Goal: Task Accomplishment & Management: Complete application form

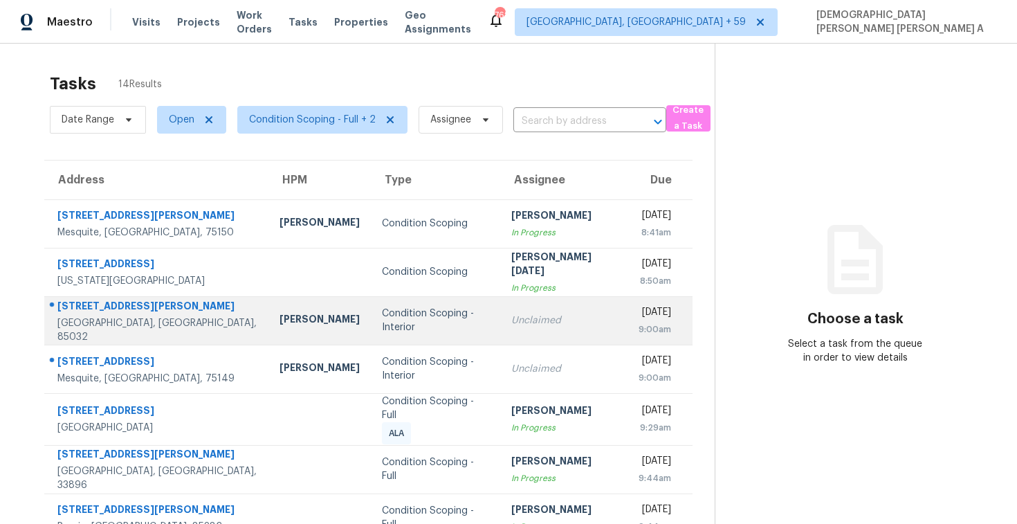
click at [393, 327] on div "Condition Scoping - Interior" at bounding box center [435, 320] width 107 height 28
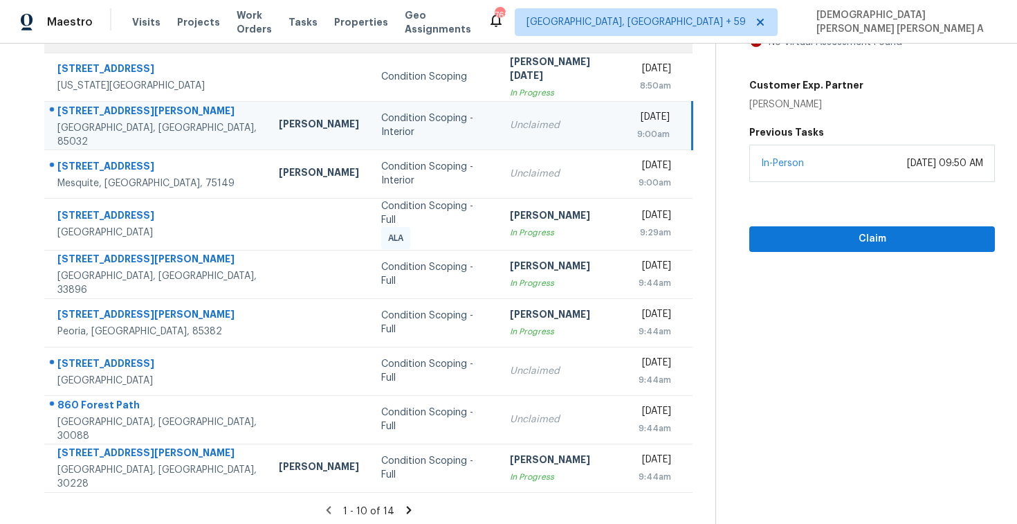
scroll to position [196, 0]
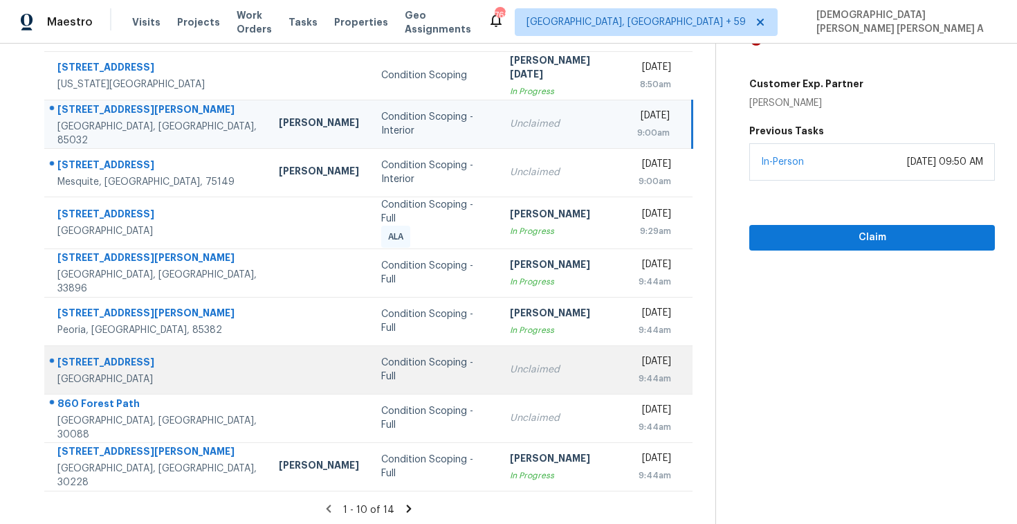
click at [370, 352] on td "Condition Scoping - Full" at bounding box center [434, 369] width 129 height 48
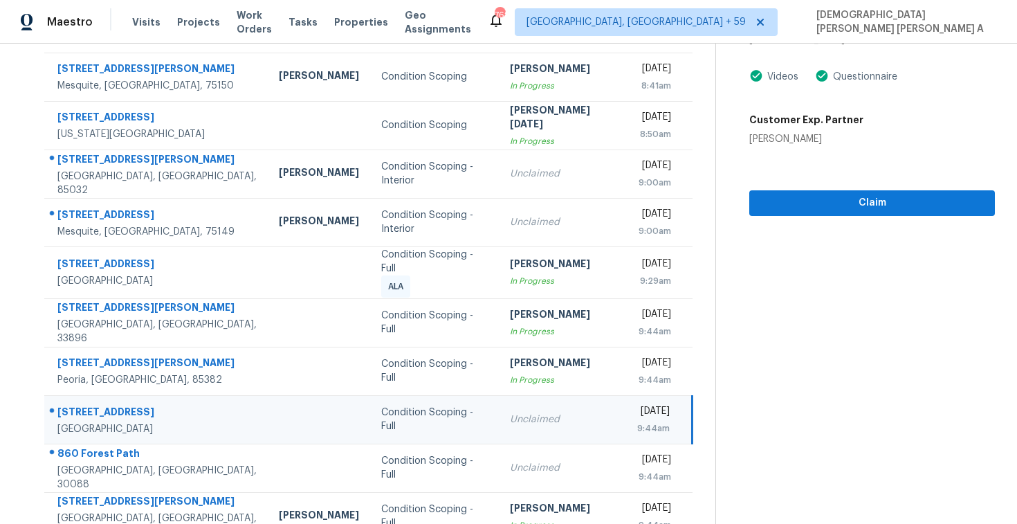
scroll to position [0, 0]
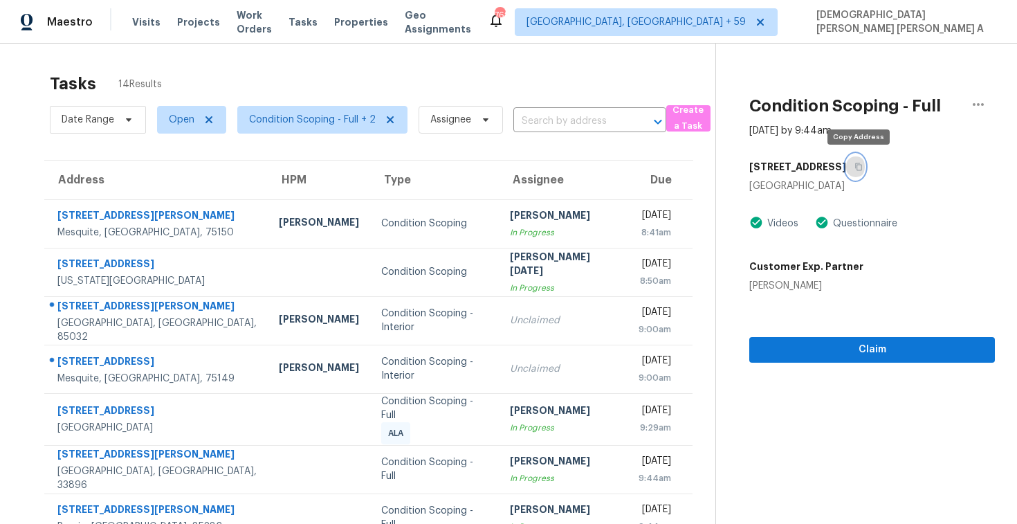
click at [862, 158] on button "button" at bounding box center [855, 166] width 19 height 25
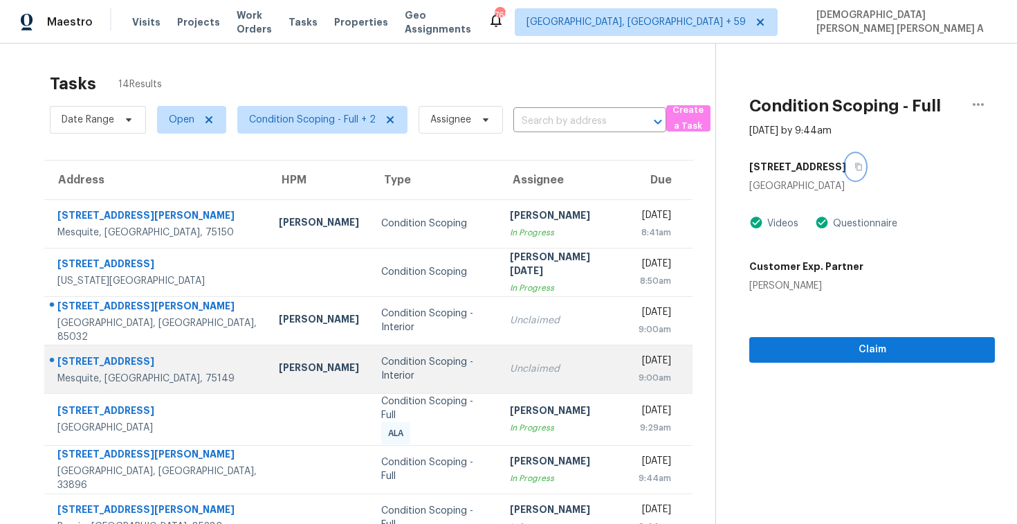
scroll to position [196, 0]
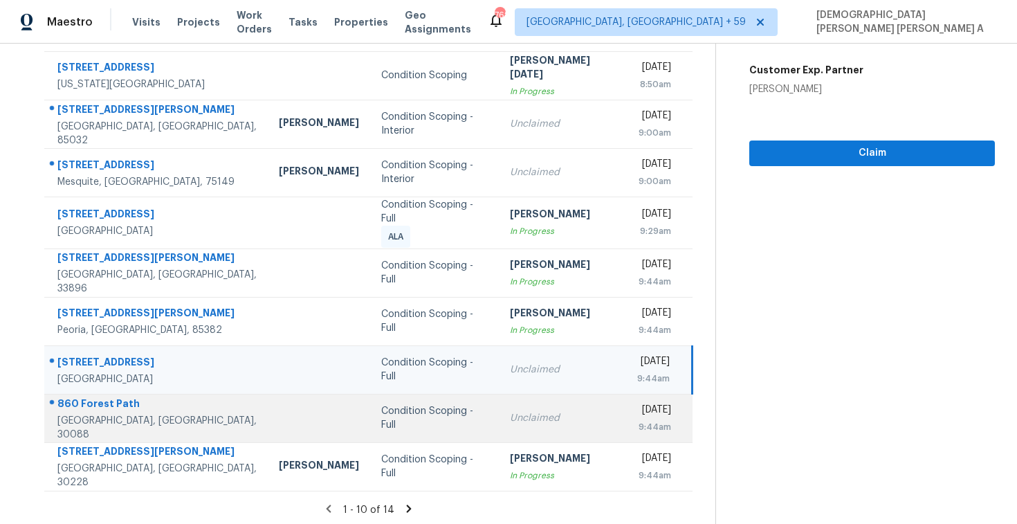
click at [428, 423] on td "Condition Scoping - Full" at bounding box center [434, 418] width 129 height 48
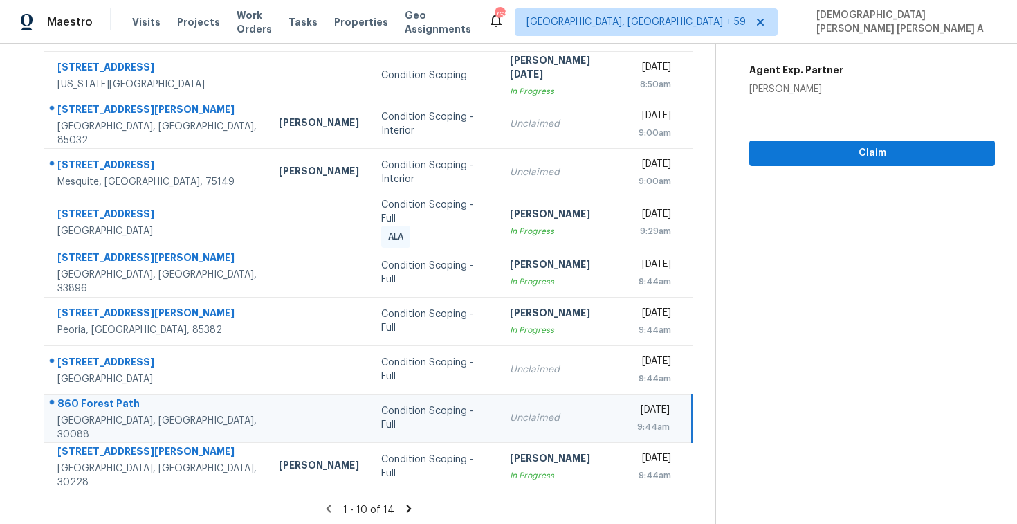
scroll to position [0, 0]
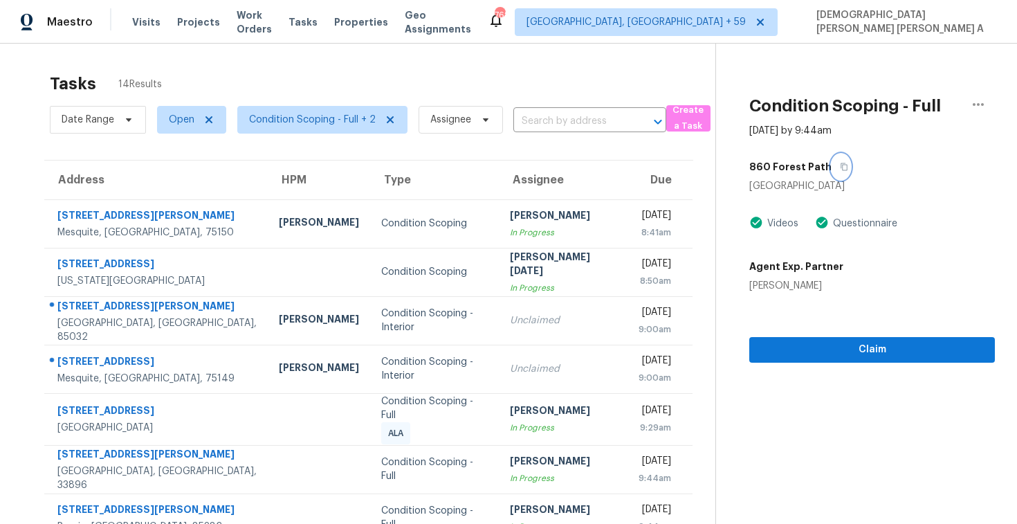
click at [841, 165] on icon "button" at bounding box center [844, 167] width 7 height 8
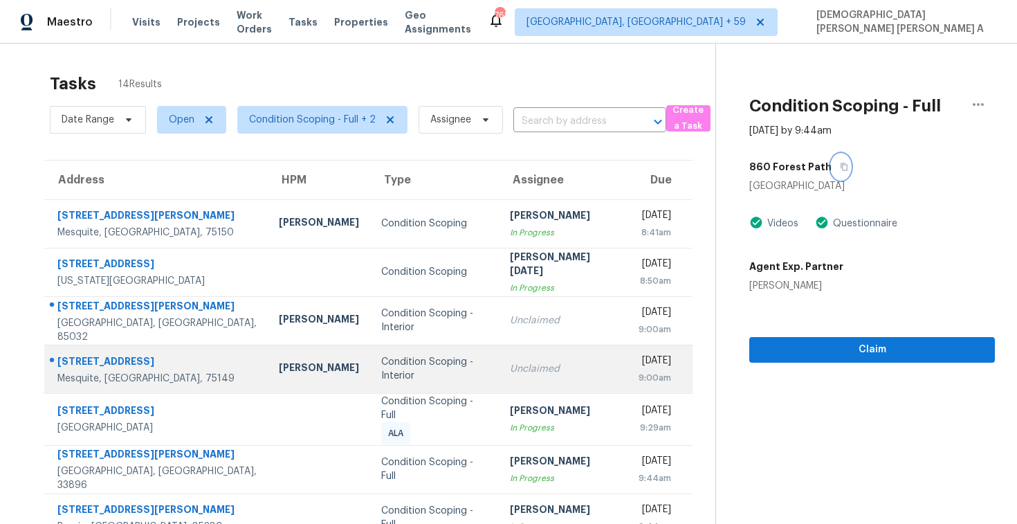
scroll to position [196, 0]
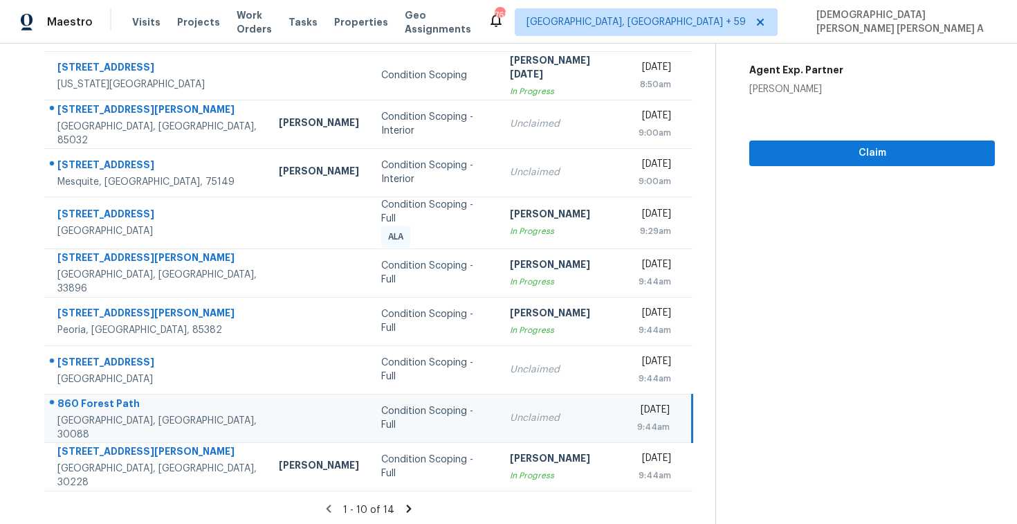
click at [403, 504] on icon at bounding box center [409, 508] width 12 height 12
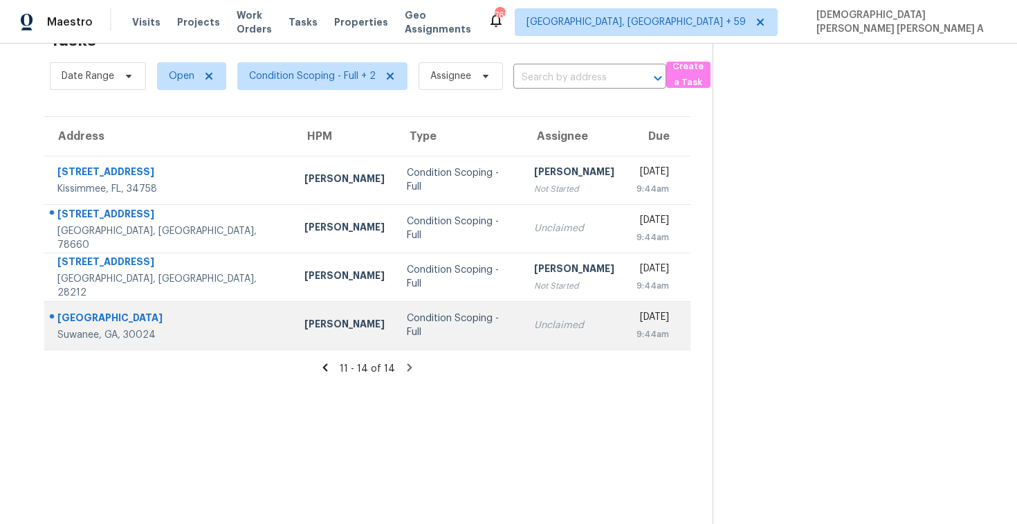
click at [407, 328] on div "Condition Scoping - Full" at bounding box center [459, 325] width 105 height 28
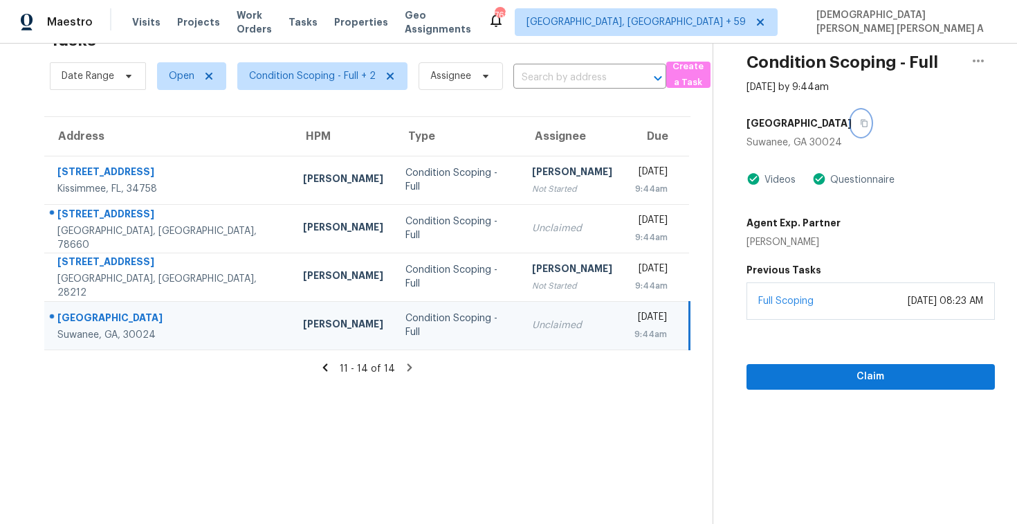
click at [865, 123] on icon "button" at bounding box center [864, 123] width 8 height 8
click at [861, 124] on icon "button" at bounding box center [864, 124] width 7 height 8
click at [863, 117] on button "button" at bounding box center [861, 123] width 19 height 25
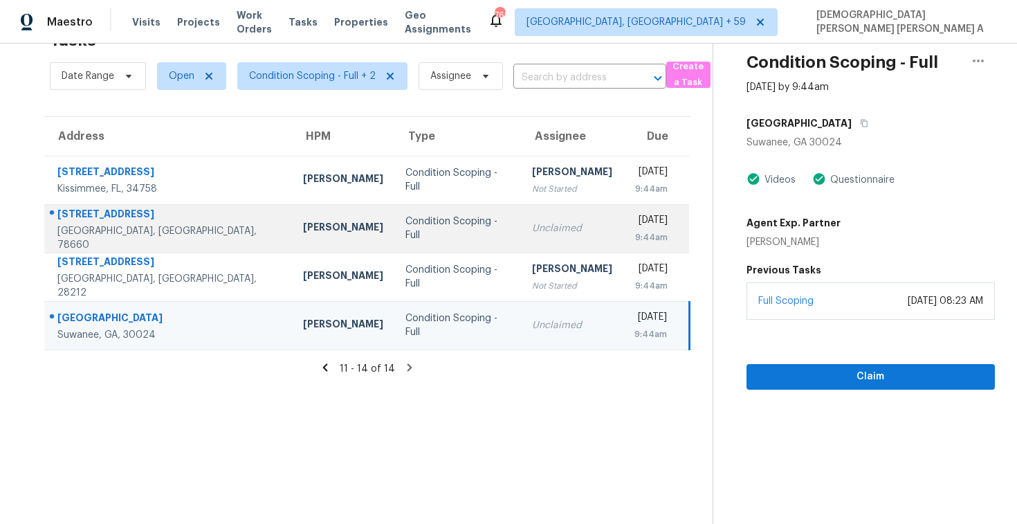
click at [521, 249] on td "Unclaimed" at bounding box center [572, 228] width 102 height 48
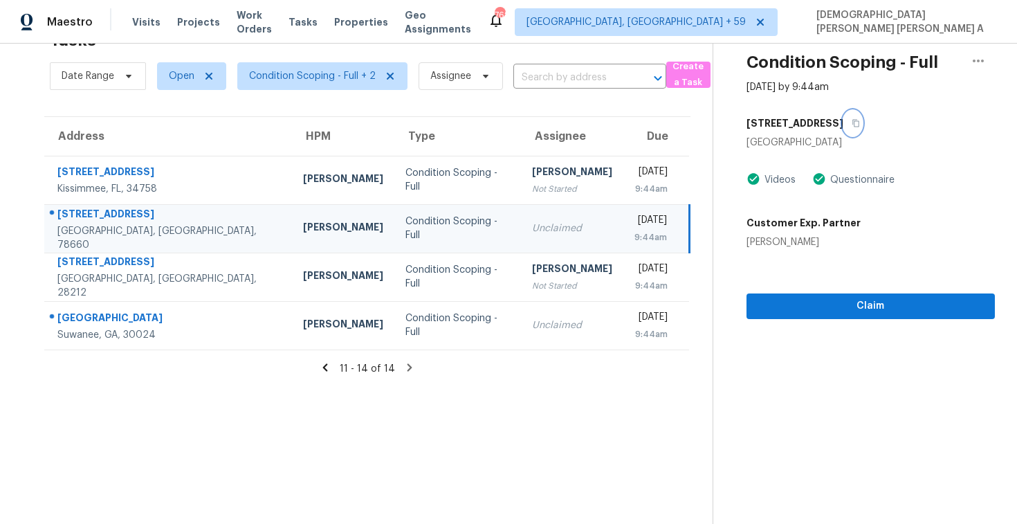
click at [852, 120] on icon "button" at bounding box center [856, 123] width 8 height 8
click at [329, 378] on section "Tasks 14 Results Date Range Open Condition Scoping - Full + 2 Assignee ​ Create…" at bounding box center [367, 273] width 690 height 502
click at [329, 361] on icon at bounding box center [325, 367] width 12 height 12
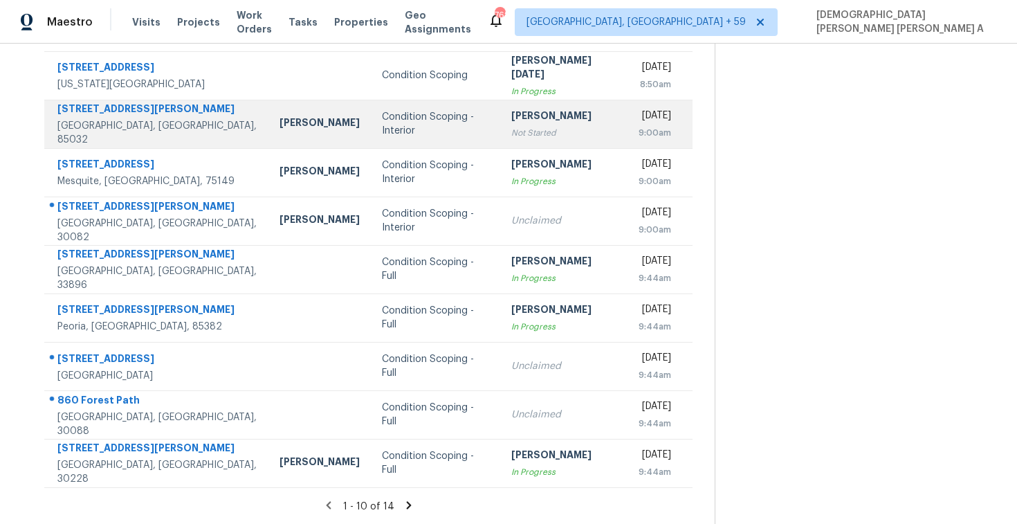
scroll to position [0, 0]
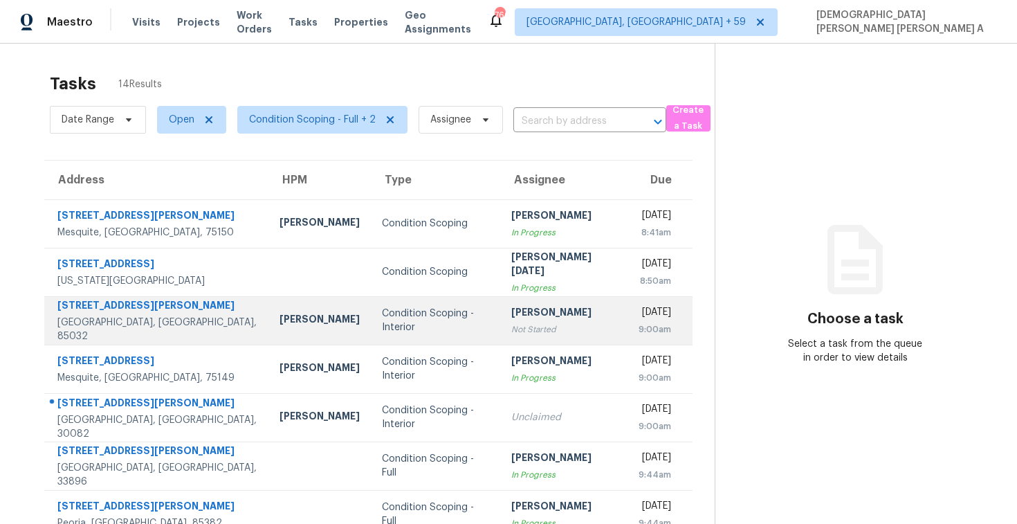
scroll to position [196, 0]
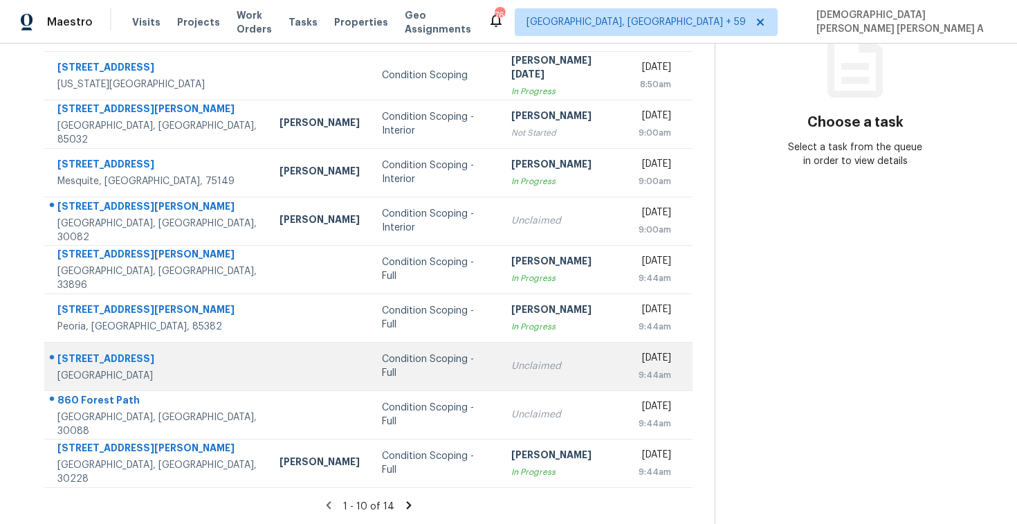
click at [392, 368] on div "Condition Scoping - Full" at bounding box center [435, 366] width 107 height 28
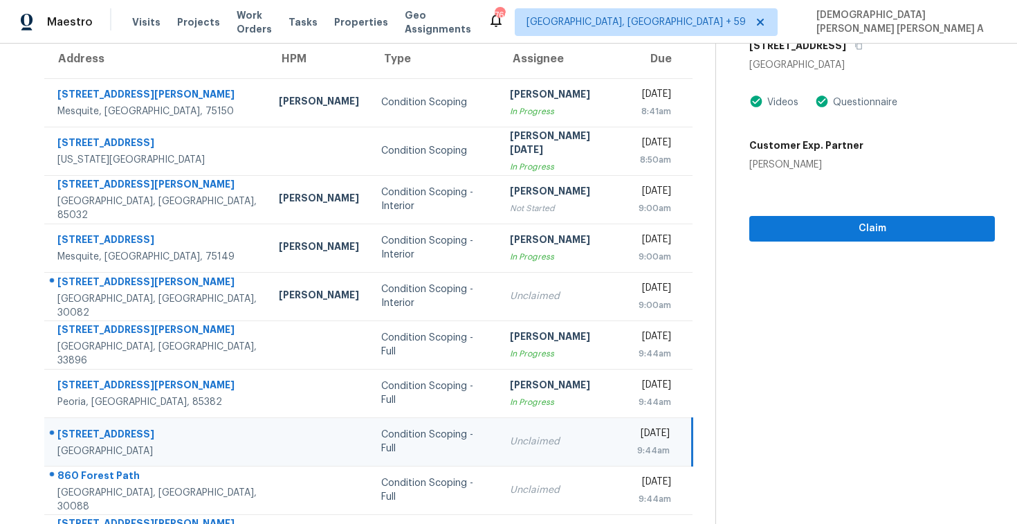
scroll to position [55, 0]
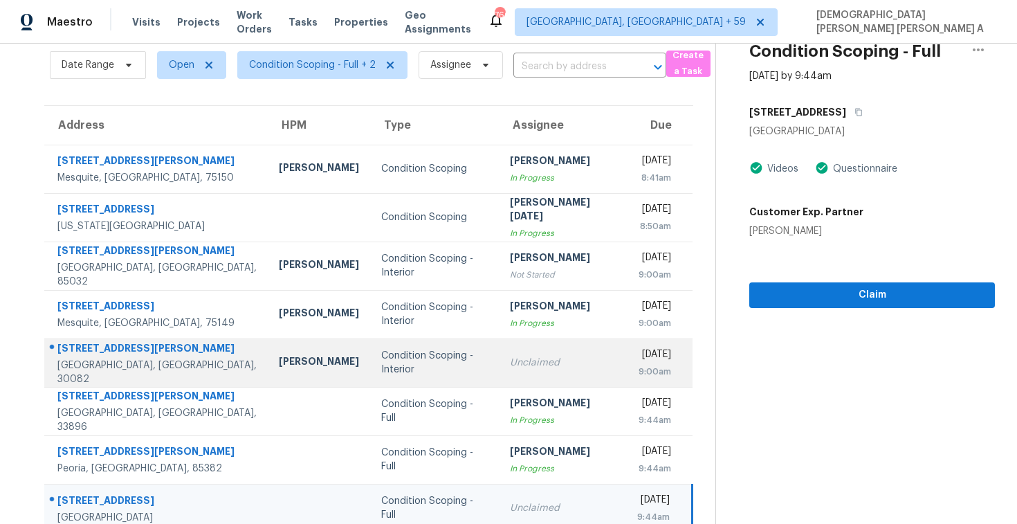
click at [536, 347] on td "Unclaimed" at bounding box center [562, 362] width 127 height 48
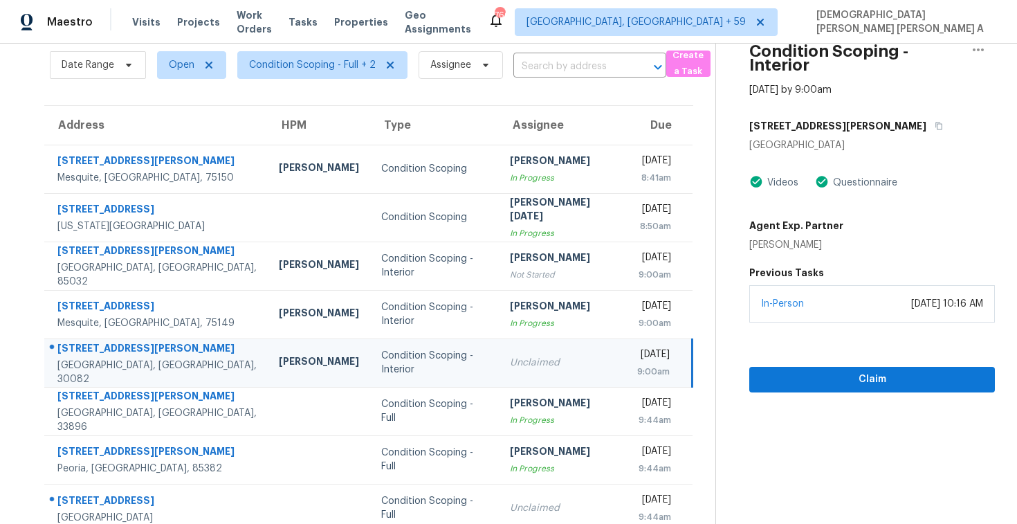
click at [894, 124] on div "[STREET_ADDRESS][PERSON_NAME]" at bounding box center [872, 125] width 246 height 25
click at [936, 126] on icon "button" at bounding box center [939, 126] width 7 height 8
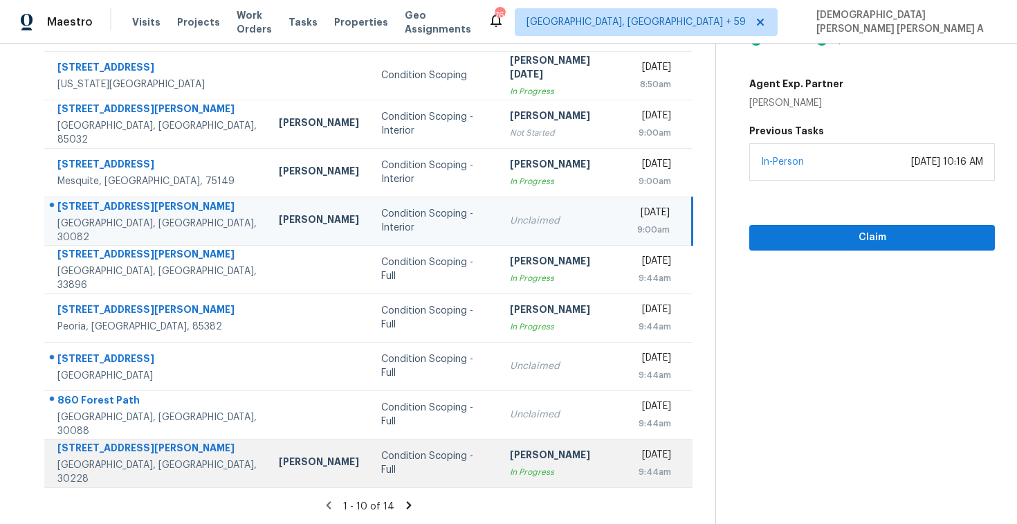
scroll to position [0, 0]
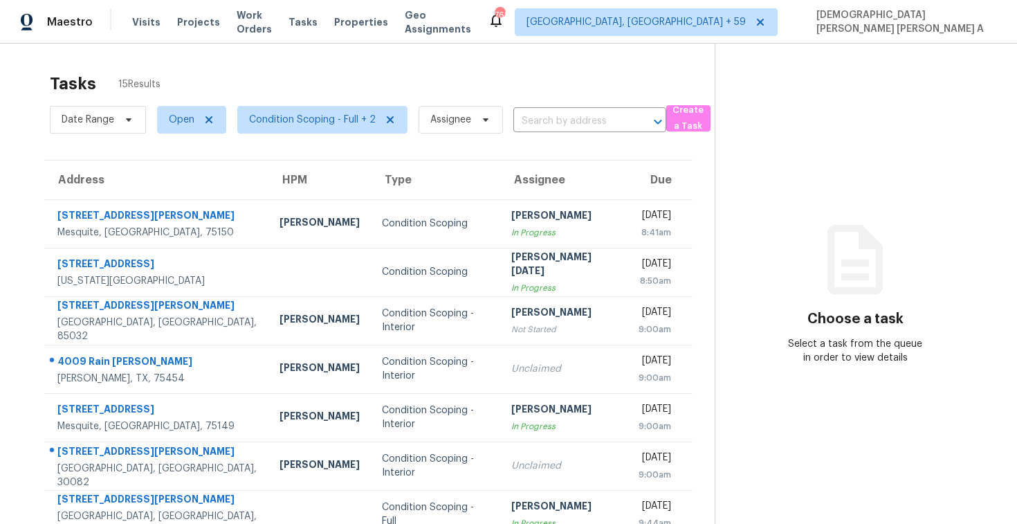
scroll to position [196, 0]
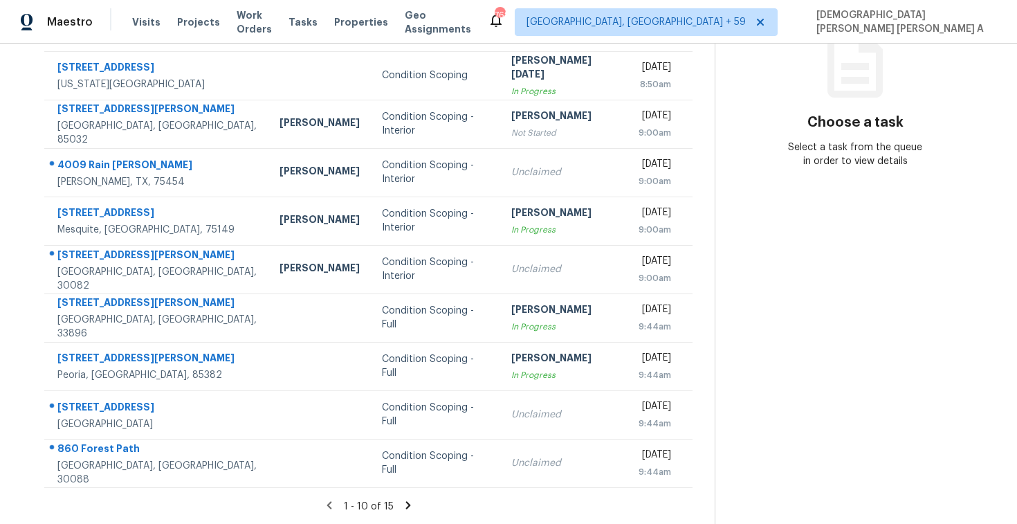
click at [402, 506] on icon at bounding box center [408, 505] width 12 height 12
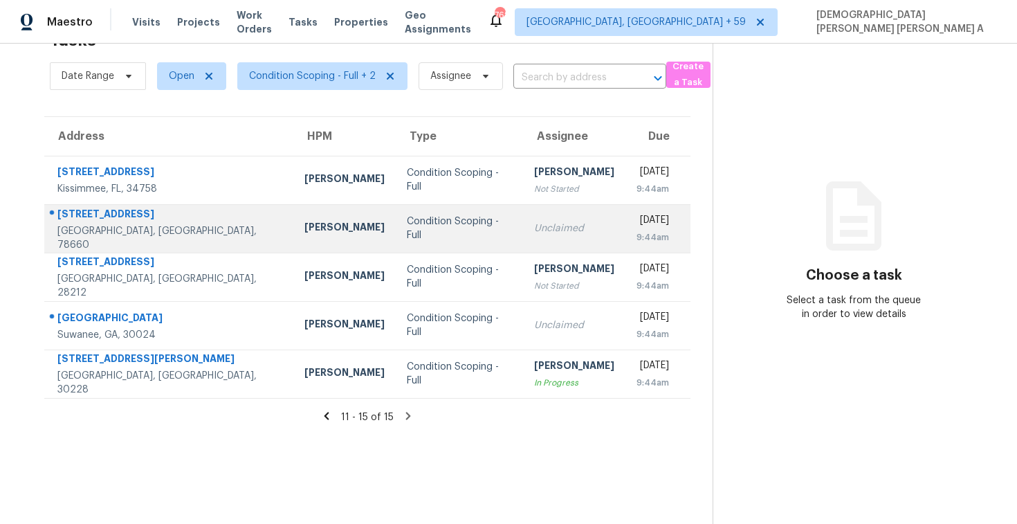
click at [534, 221] on div "Unclaimed" at bounding box center [574, 228] width 80 height 14
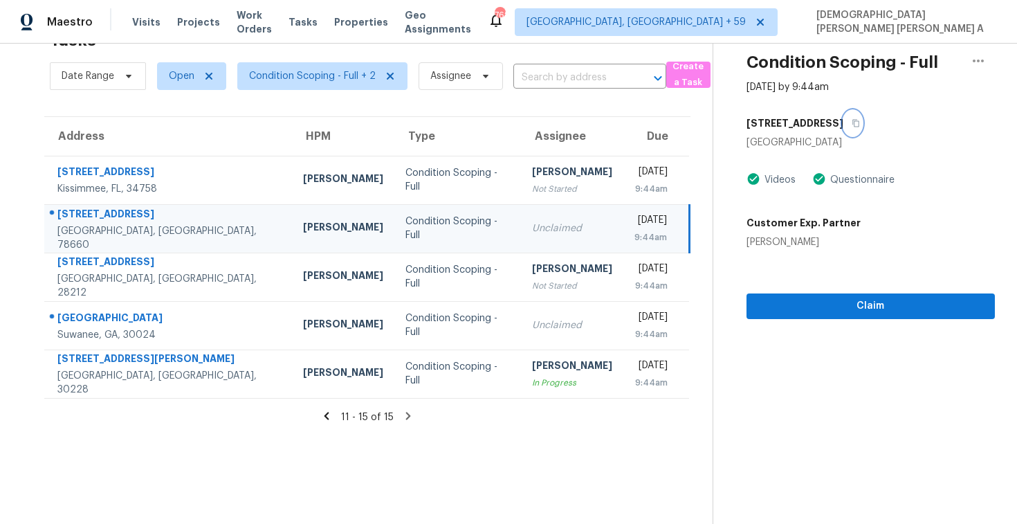
click at [852, 122] on icon "button" at bounding box center [856, 123] width 8 height 8
click at [329, 416] on icon at bounding box center [326, 416] width 12 height 12
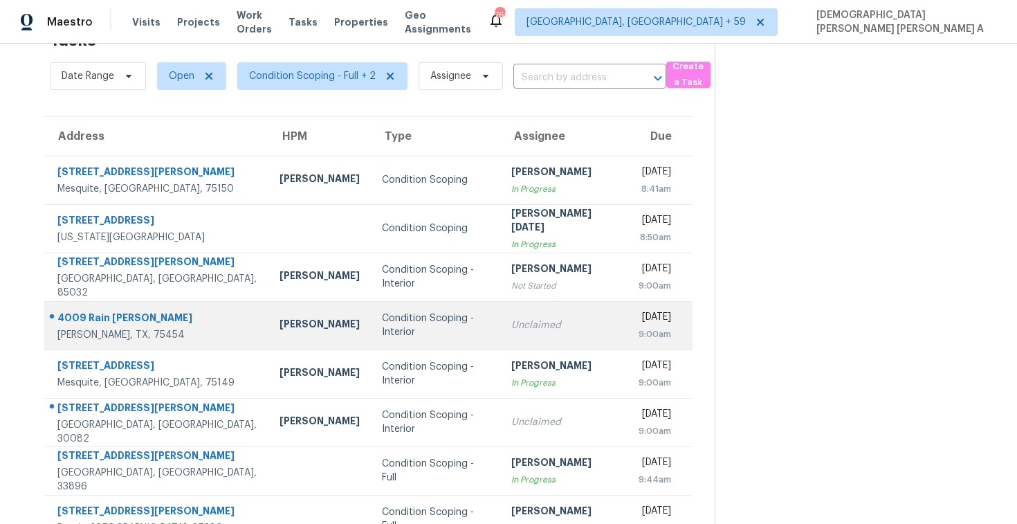
click at [423, 315] on div "Condition Scoping - Interior" at bounding box center [435, 325] width 107 height 28
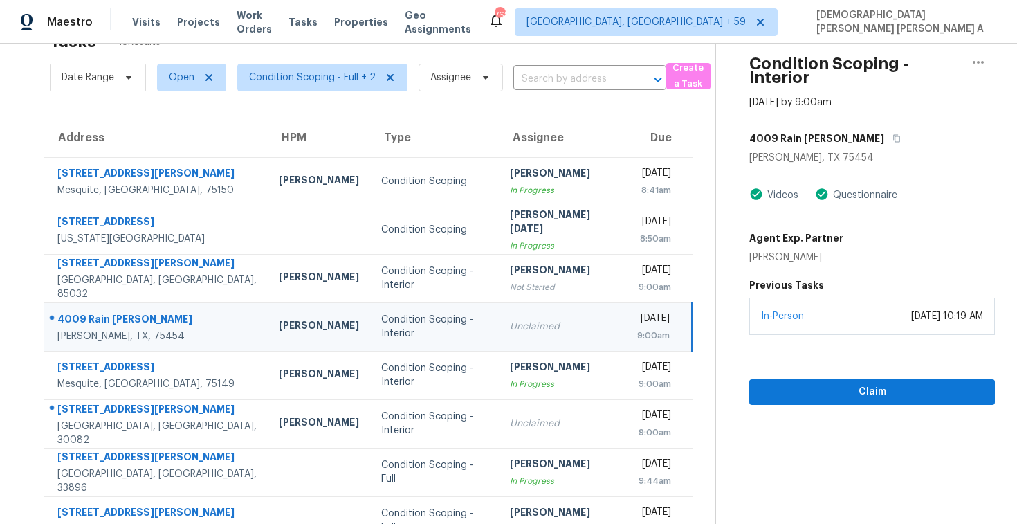
scroll to position [0, 0]
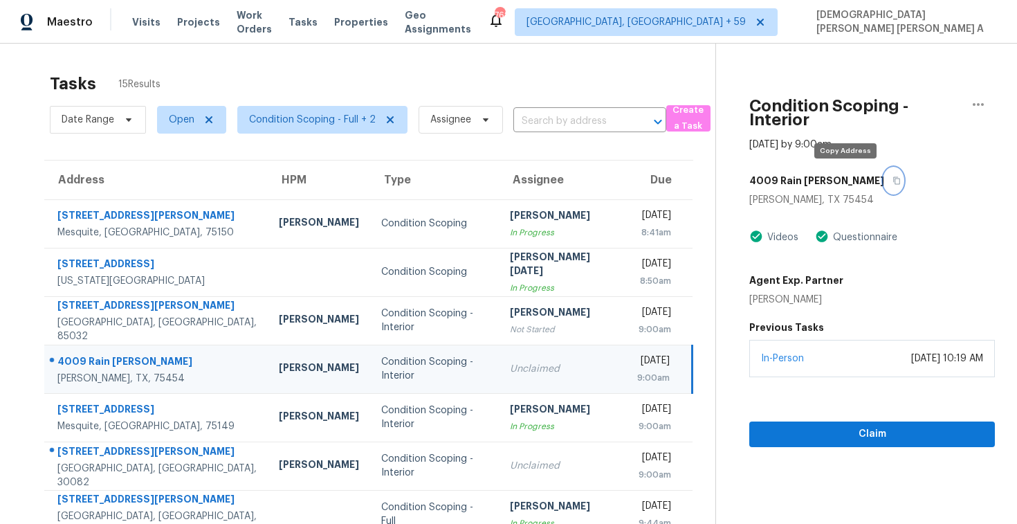
click at [884, 186] on button "button" at bounding box center [893, 180] width 19 height 25
click at [892, 181] on icon "button" at bounding box center [896, 180] width 8 height 8
click at [892, 178] on icon "button" at bounding box center [896, 180] width 8 height 8
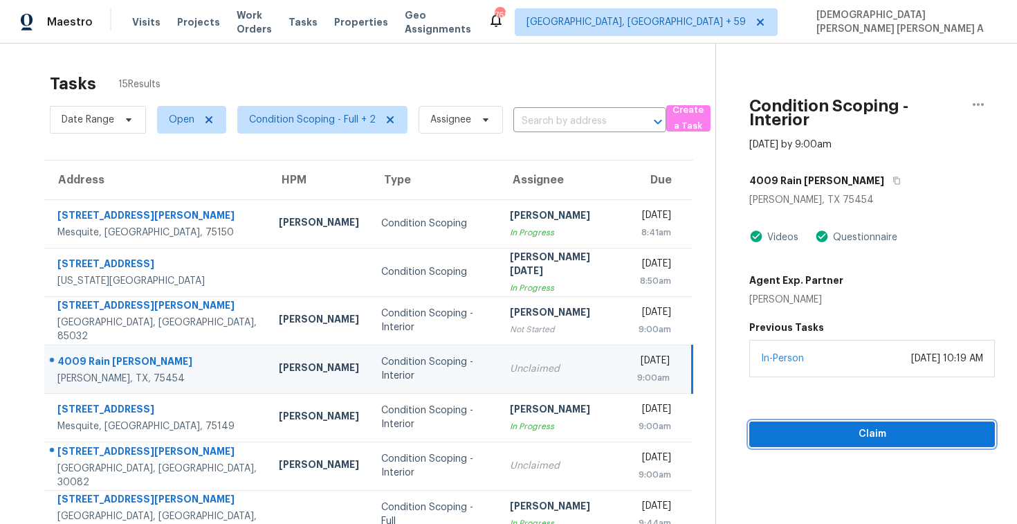
click at [888, 430] on span "Claim" at bounding box center [871, 433] width 223 height 17
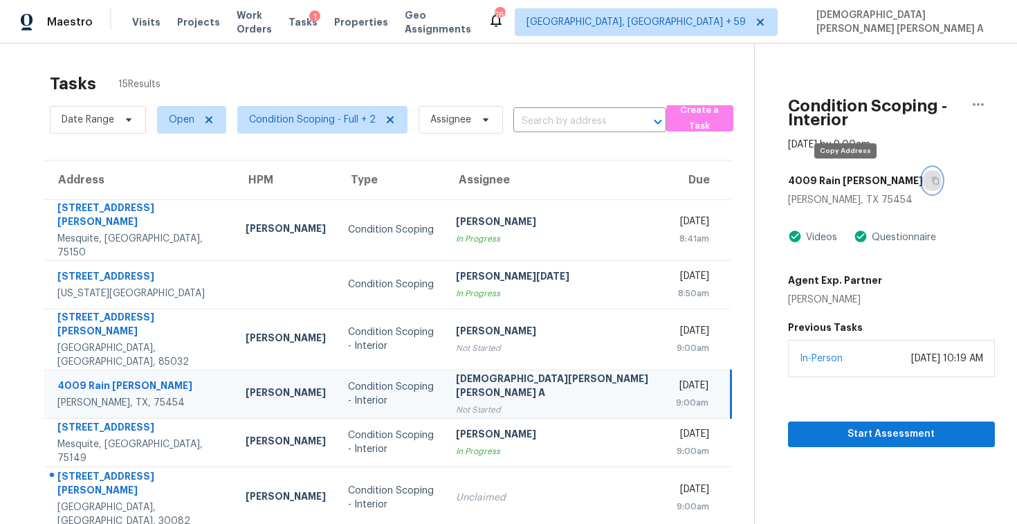
click at [931, 179] on icon "button" at bounding box center [935, 180] width 8 height 8
click at [810, 428] on span "Start Assessment" at bounding box center [891, 433] width 185 height 17
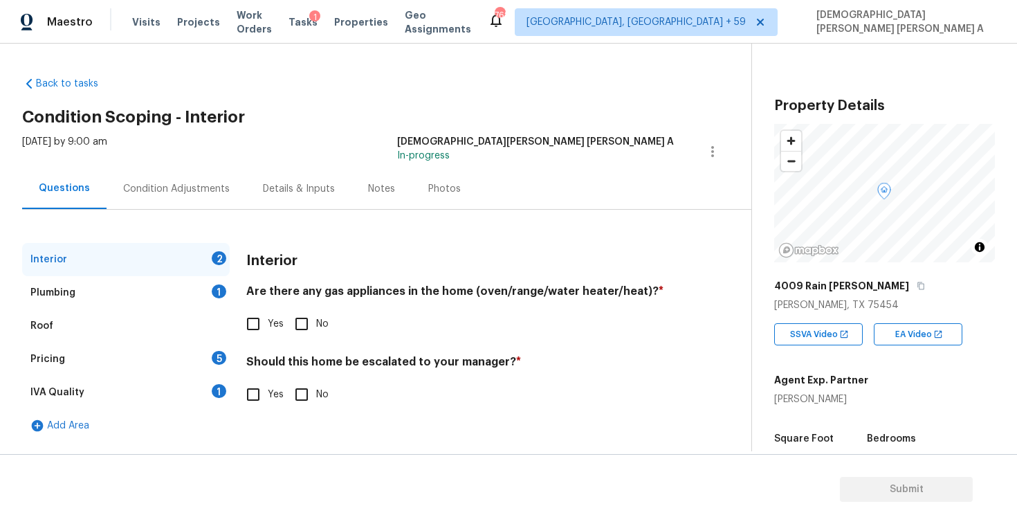
click at [291, 135] on div "Tue, Oct 14 2025 by 9:00 am Mohamed Azeem Mohsin A In-progress" at bounding box center [386, 151] width 729 height 33
click at [245, 320] on input "Yes" at bounding box center [253, 323] width 29 height 29
checkbox input "true"
click at [306, 391] on input "No" at bounding box center [301, 394] width 29 height 29
checkbox input "true"
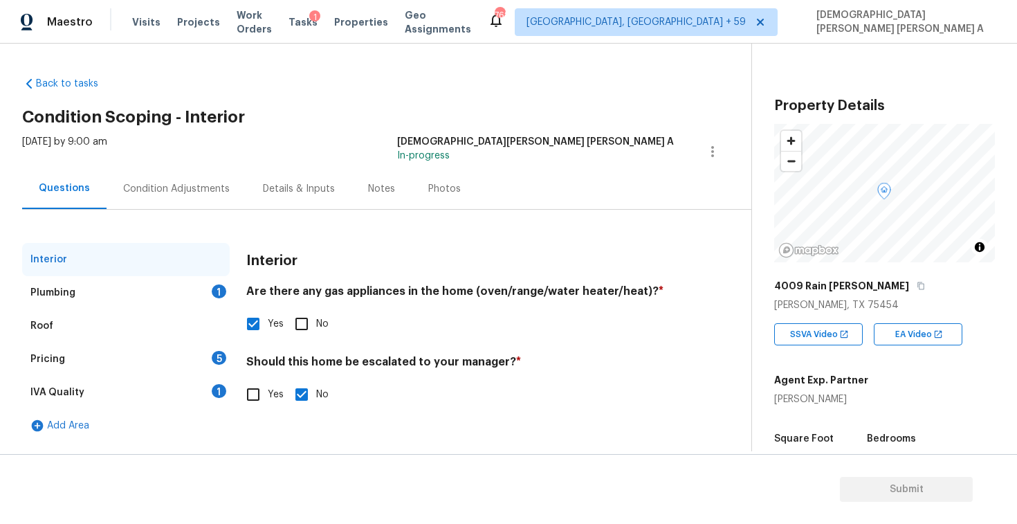
click at [172, 268] on div "Interior" at bounding box center [126, 259] width 208 height 33
click at [172, 288] on div "Plumbing 1" at bounding box center [126, 292] width 208 height 33
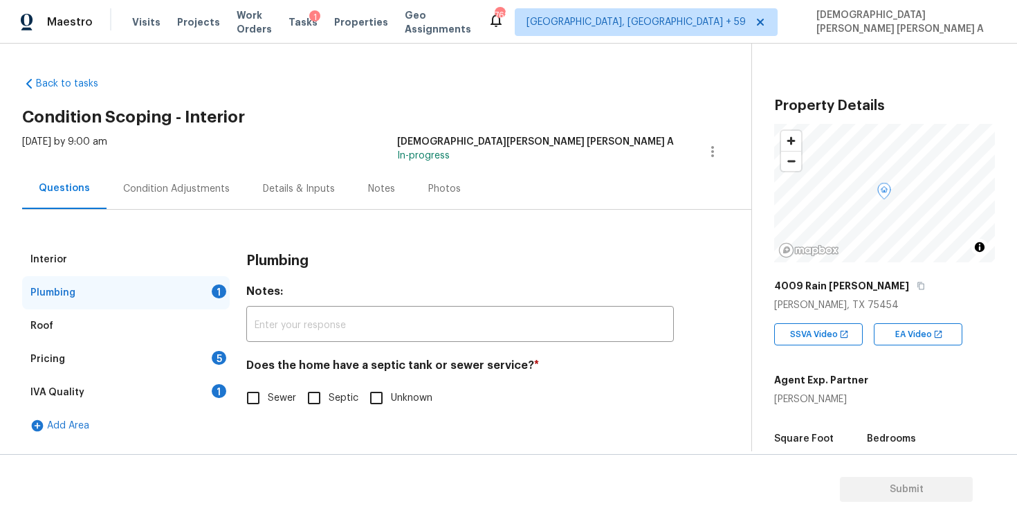
click at [255, 401] on input "Sewer" at bounding box center [253, 397] width 29 height 29
checkbox input "true"
click at [164, 360] on div "Pricing 5" at bounding box center [126, 358] width 208 height 33
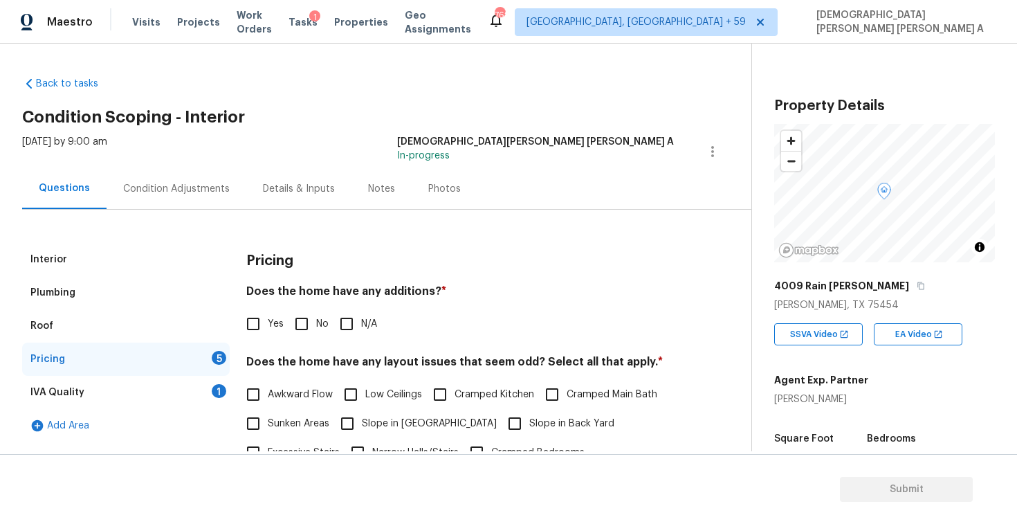
click at [298, 319] on input "No" at bounding box center [301, 323] width 29 height 29
checkbox input "true"
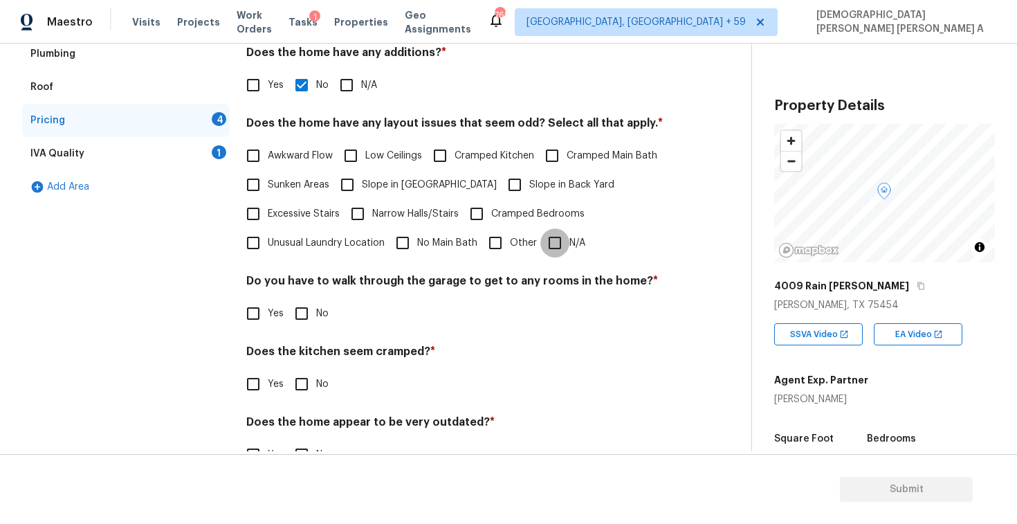
click at [555, 241] on input "N/A" at bounding box center [554, 242] width 29 height 29
checkbox input "true"
click at [302, 310] on input "No" at bounding box center [301, 313] width 29 height 29
checkbox input "true"
click at [306, 374] on input "No" at bounding box center [301, 385] width 29 height 29
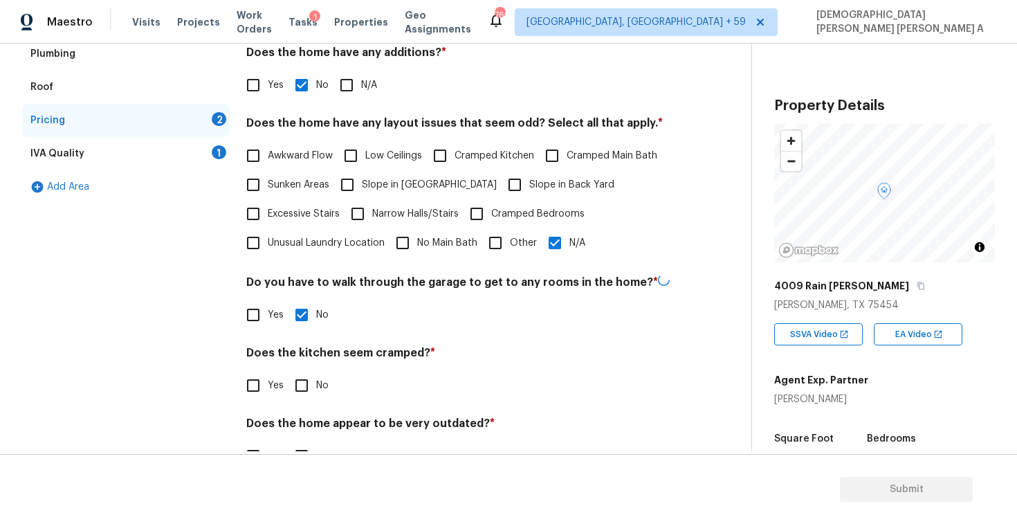
checkbox input "true"
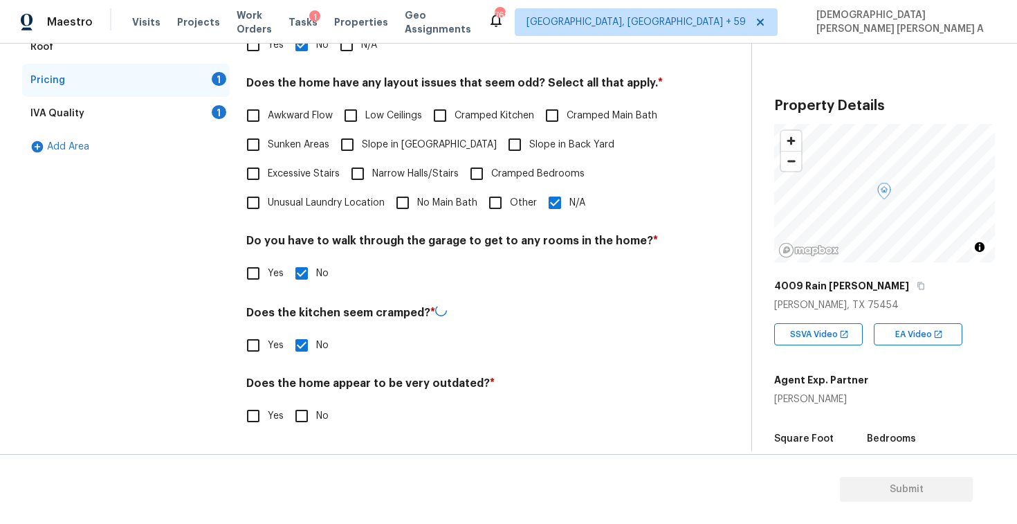
scroll to position [277, 0]
click at [304, 410] on input "No" at bounding box center [301, 415] width 29 height 29
checkbox input "true"
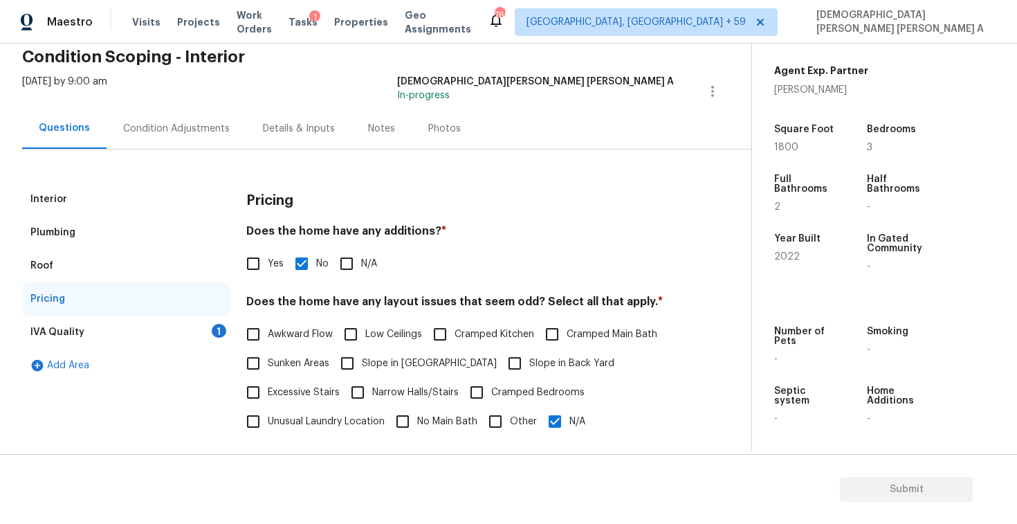
scroll to position [35, 0]
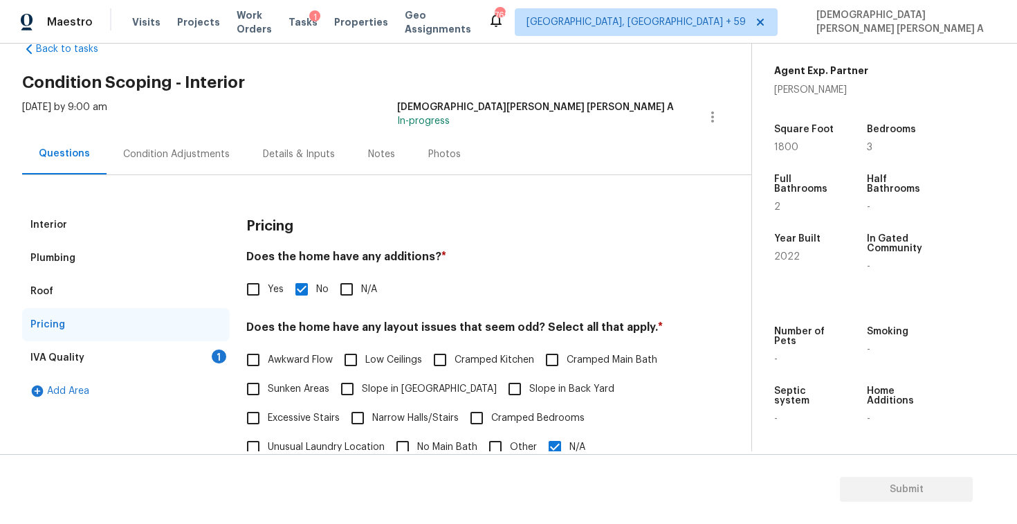
click at [187, 365] on div "IVA Quality 1" at bounding box center [126, 357] width 208 height 33
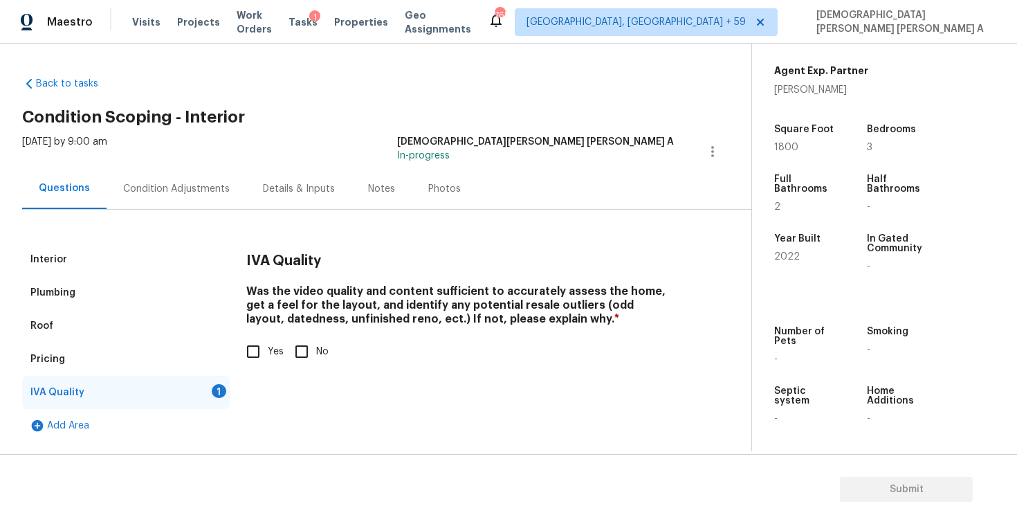
click at [259, 336] on div "Was the video quality and content sufficient to accurately assess the home, get…" at bounding box center [460, 325] width 428 height 82
click at [258, 344] on input "Yes" at bounding box center [253, 351] width 29 height 29
checkbox input "true"
click at [179, 196] on div "Condition Adjustments" at bounding box center [177, 188] width 140 height 41
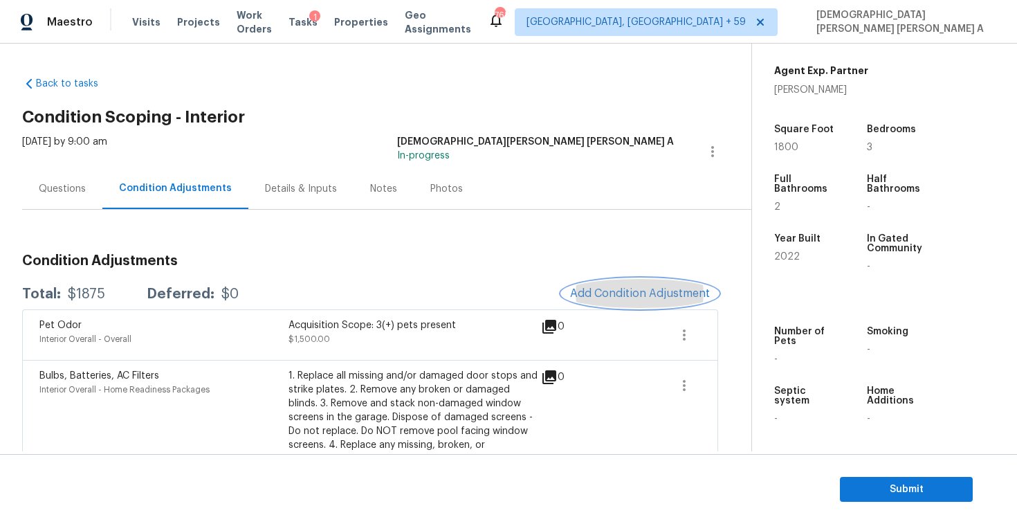
click at [609, 295] on span "Add Condition Adjustment" at bounding box center [640, 293] width 140 height 12
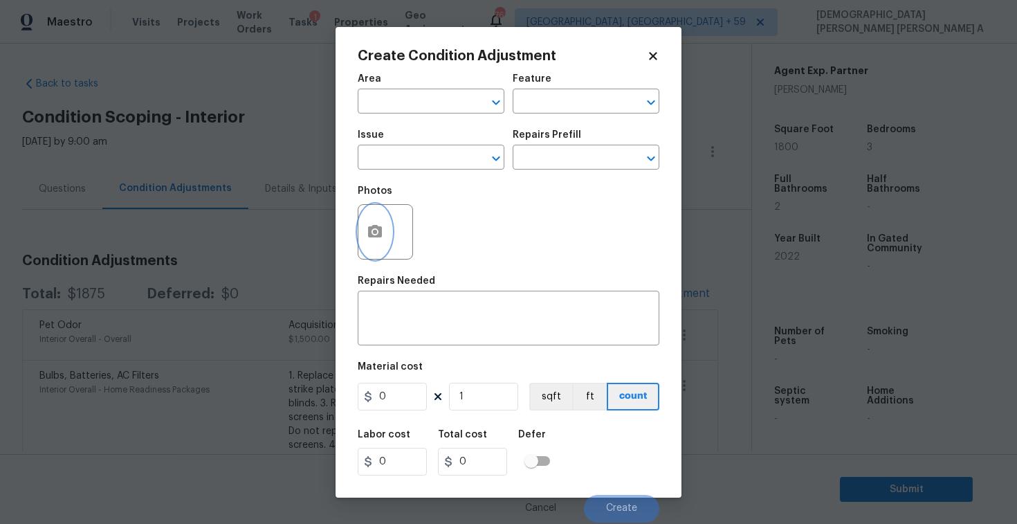
click at [369, 238] on icon "button" at bounding box center [375, 231] width 17 height 17
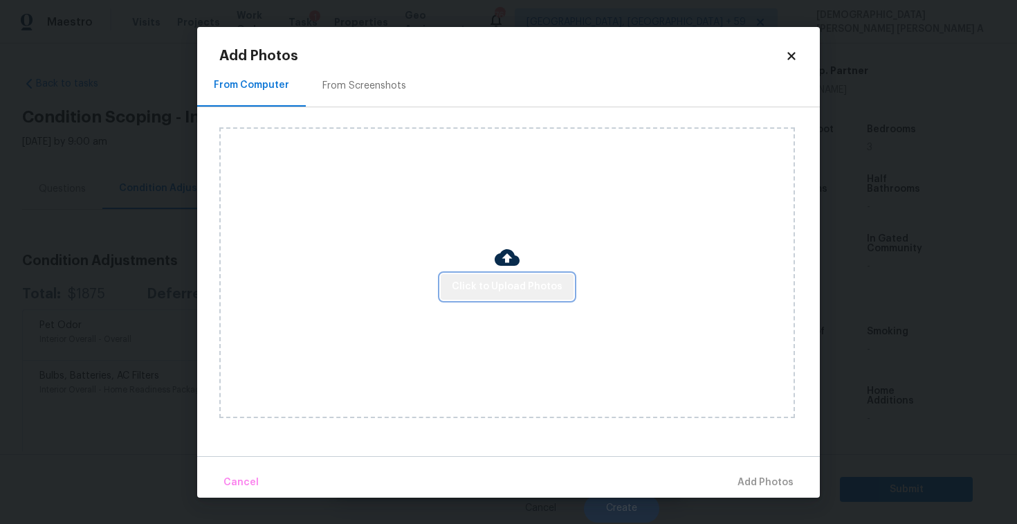
click at [515, 286] on span "Click to Upload Photos" at bounding box center [507, 286] width 111 height 17
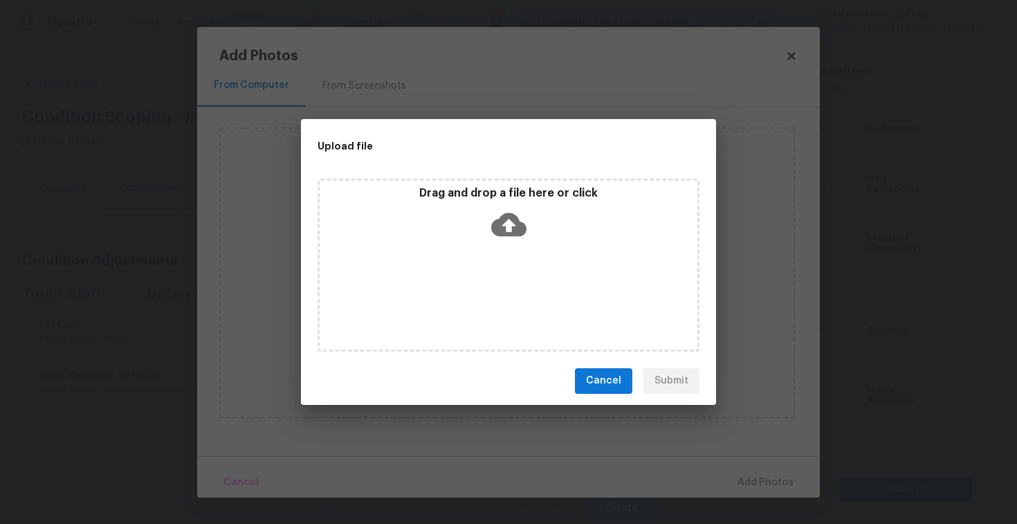
click at [511, 235] on icon at bounding box center [508, 224] width 35 height 35
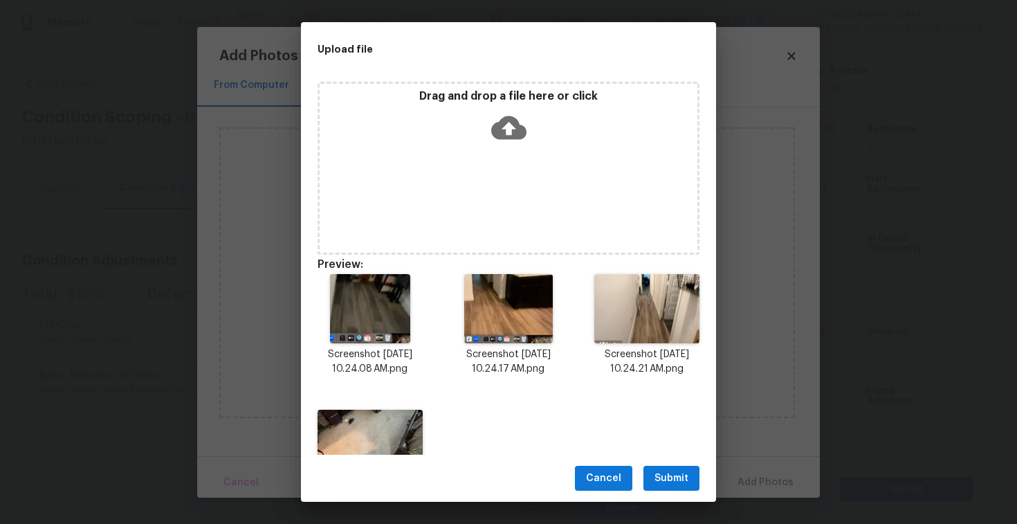
click at [670, 475] on span "Submit" at bounding box center [671, 478] width 34 height 17
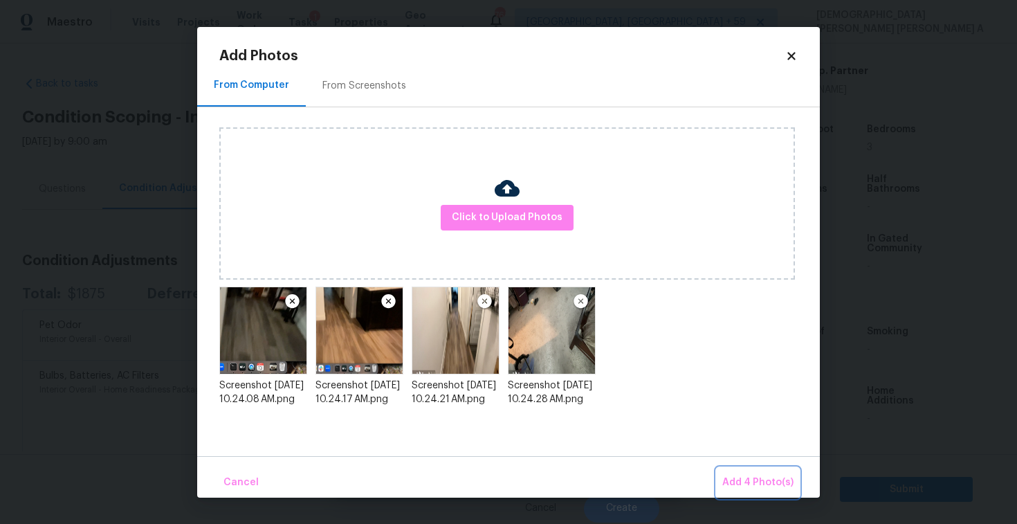
click at [740, 480] on span "Add 4 Photo(s)" at bounding box center [757, 482] width 71 height 17
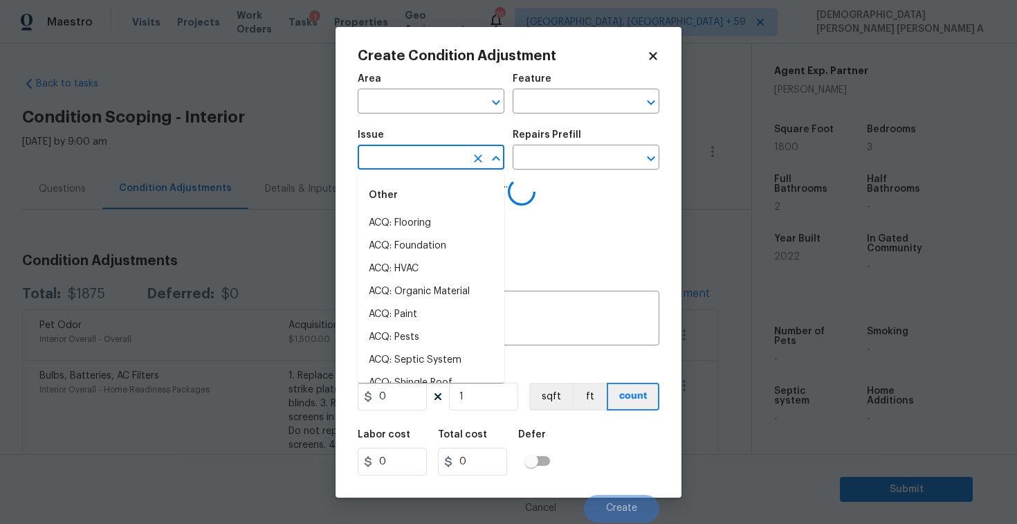
click at [389, 154] on input "text" at bounding box center [412, 158] width 108 height 21
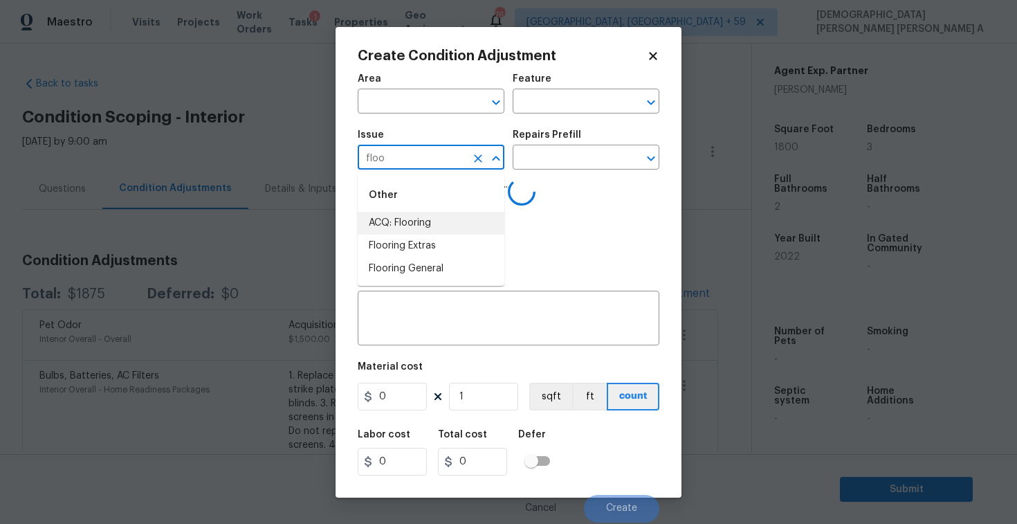
click at [405, 221] on li "ACQ: Flooring" at bounding box center [431, 223] width 147 height 23
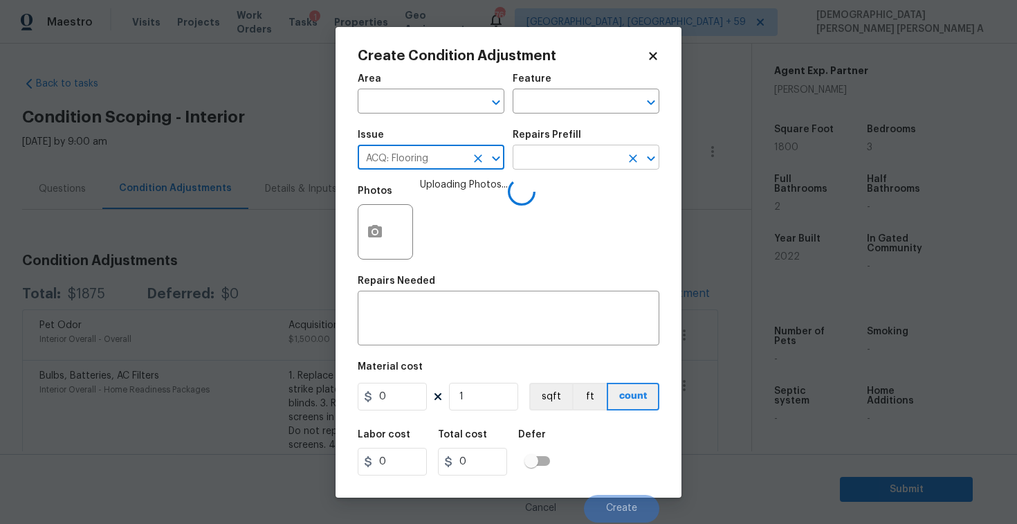
type input "ACQ: Flooring"
click at [572, 161] on input "text" at bounding box center [567, 158] width 108 height 21
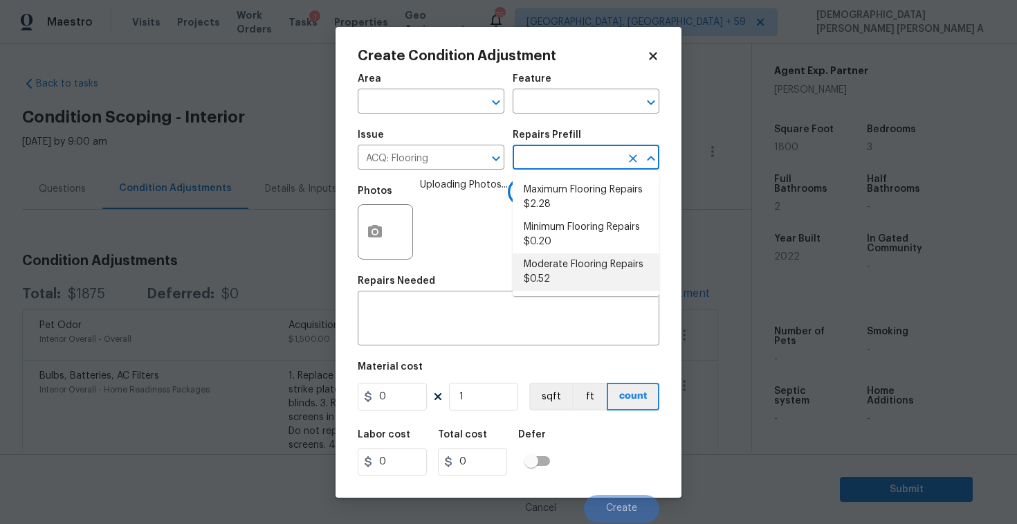
click at [572, 274] on li "Moderate Flooring Repairs $0.52" at bounding box center [586, 271] width 147 height 37
type input "Acquisition"
type textarea "Acquisition Scope: Moderate flooring repairs"
type input "0.52"
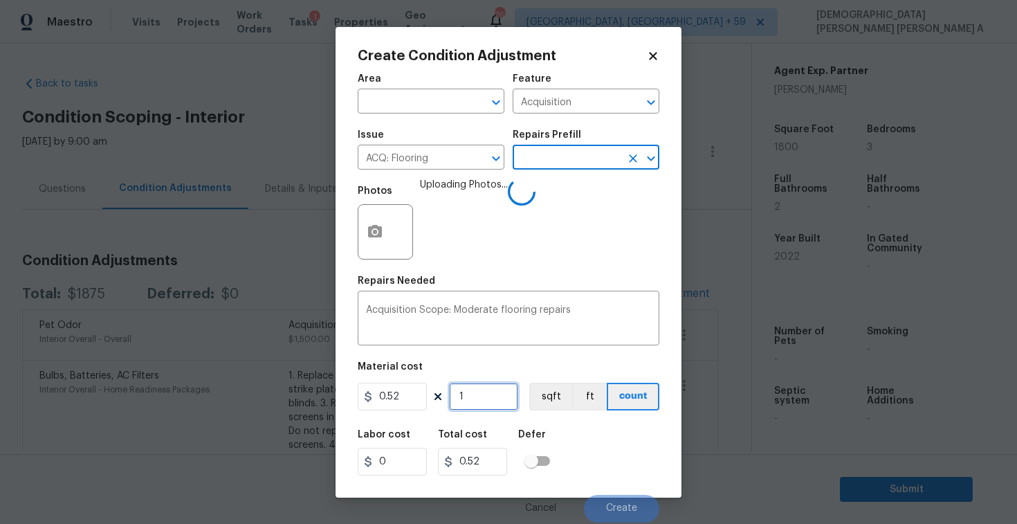
click at [497, 395] on input "1" at bounding box center [483, 397] width 69 height 28
type input "18"
type input "9.36"
type input "180"
type input "93.6"
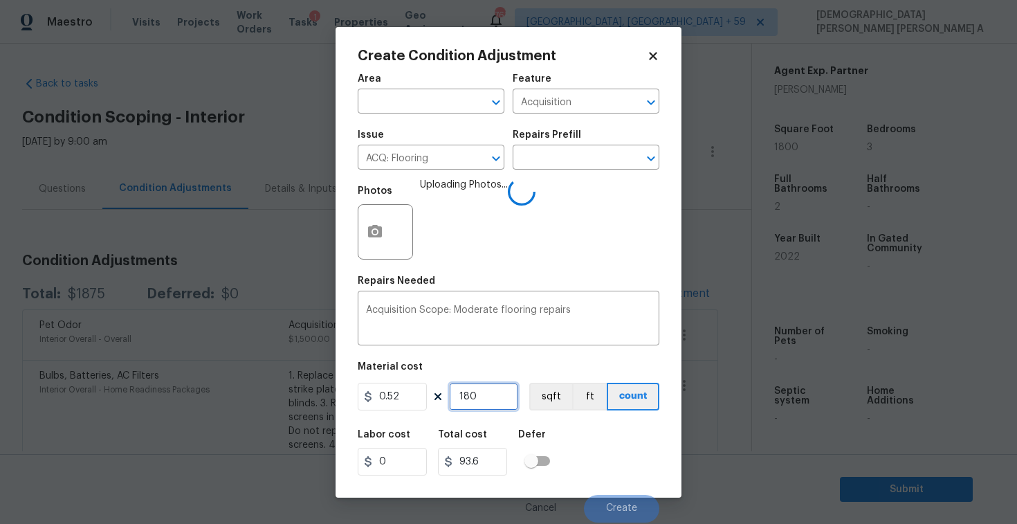
type input "1800"
type input "936"
type input "1800"
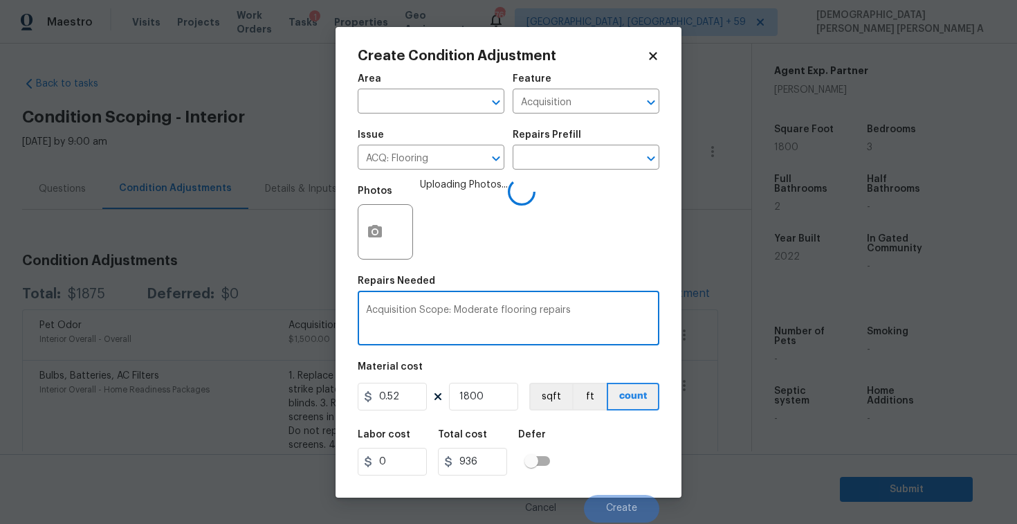
click at [598, 318] on textarea "Acquisition Scope: Moderate flooring repairs" at bounding box center [508, 319] width 285 height 29
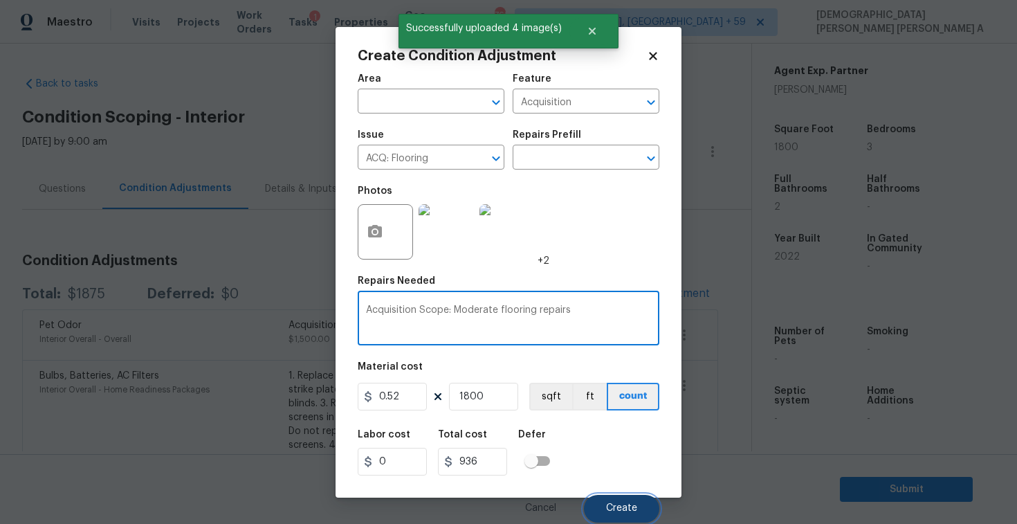
click at [621, 506] on span "Create" at bounding box center [621, 508] width 31 height 10
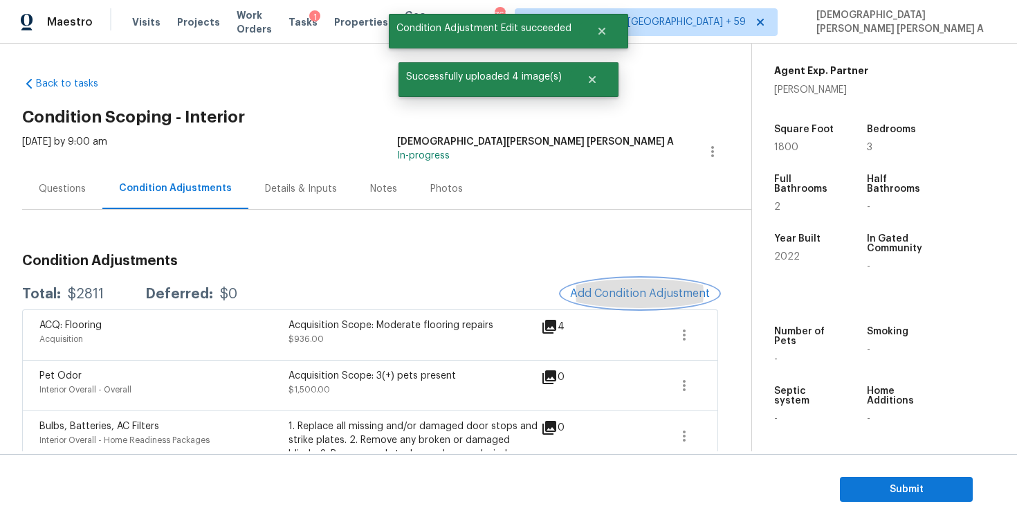
click at [652, 292] on span "Add Condition Adjustment" at bounding box center [640, 293] width 140 height 12
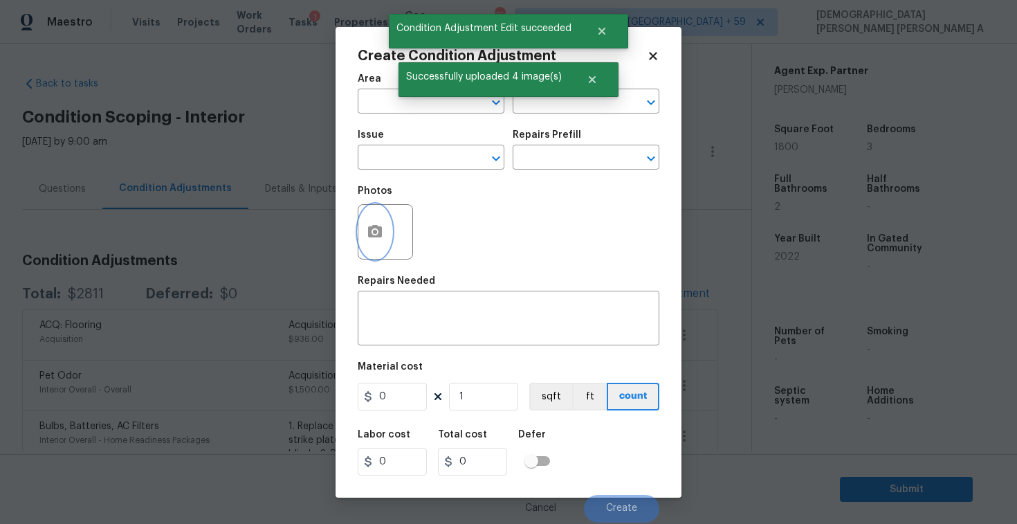
click at [365, 244] on button "button" at bounding box center [374, 232] width 33 height 54
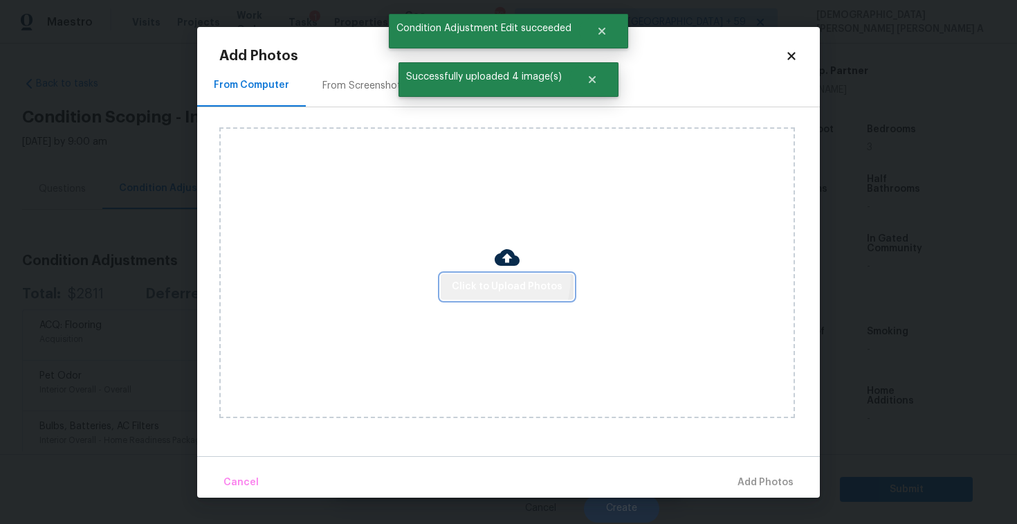
click at [483, 277] on button "Click to Upload Photos" at bounding box center [507, 287] width 133 height 26
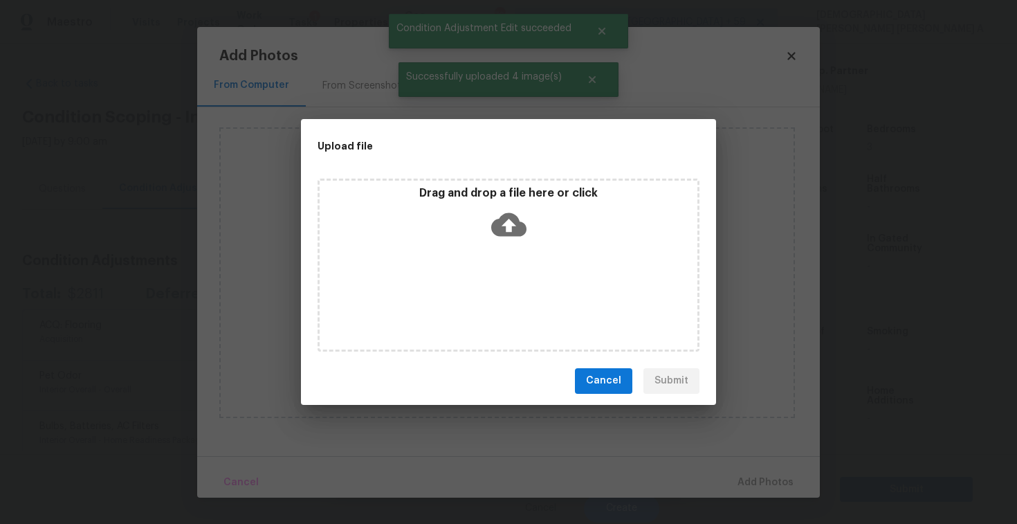
click at [485, 239] on div "Drag and drop a file here or click" at bounding box center [509, 215] width 378 height 59
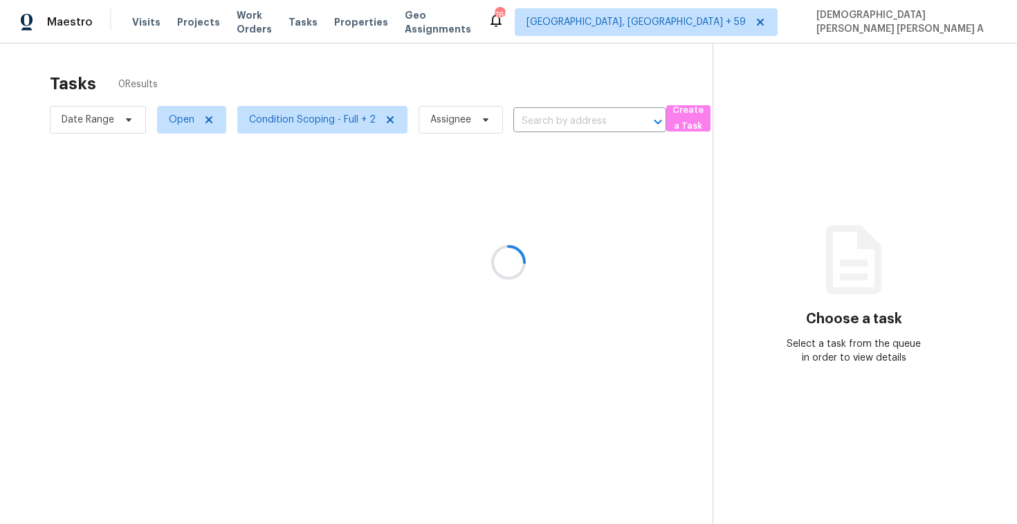
click at [145, 27] on div at bounding box center [508, 262] width 1017 height 524
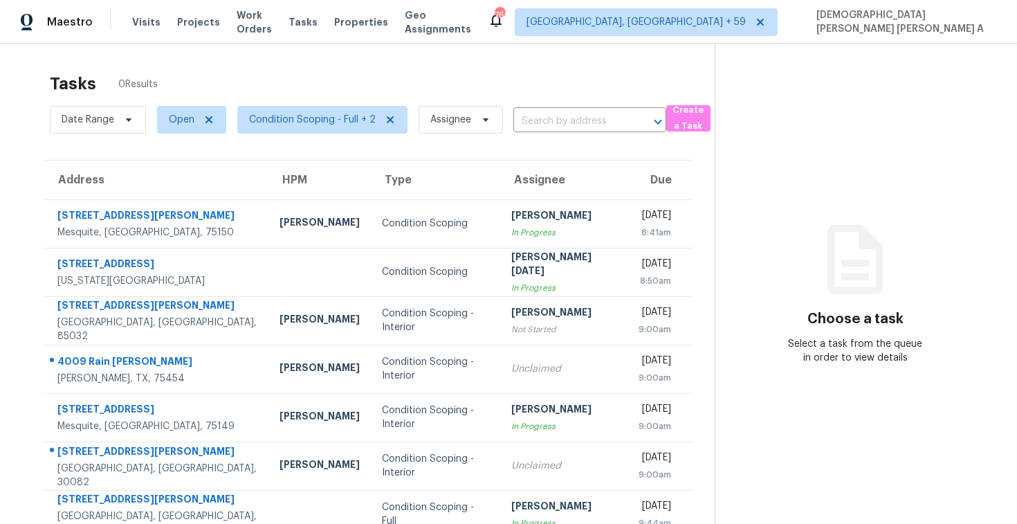
click at [145, 27] on span "Visits" at bounding box center [146, 22] width 28 height 14
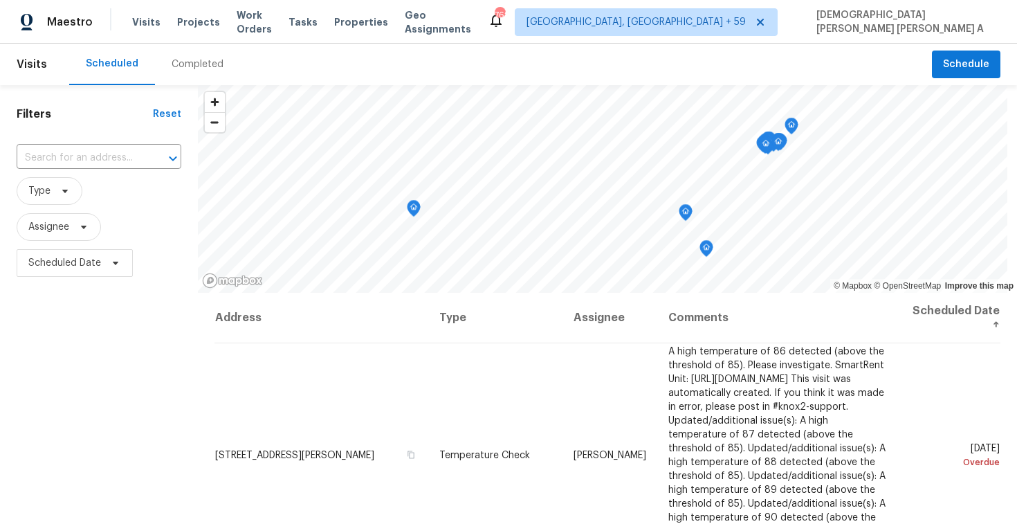
click at [201, 75] on div "Completed" at bounding box center [197, 65] width 85 height 42
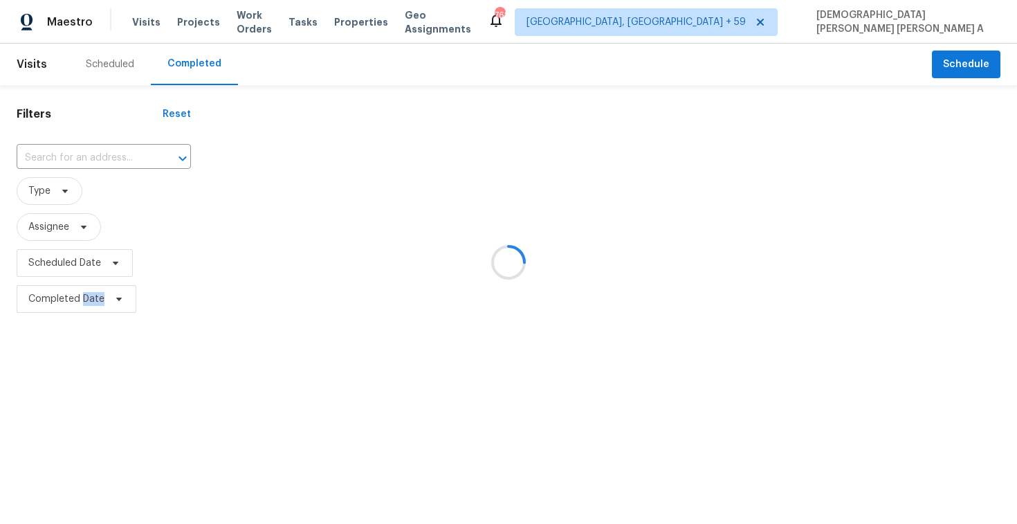
click at [201, 75] on div at bounding box center [508, 262] width 1017 height 524
click at [101, 163] on div at bounding box center [508, 262] width 1017 height 524
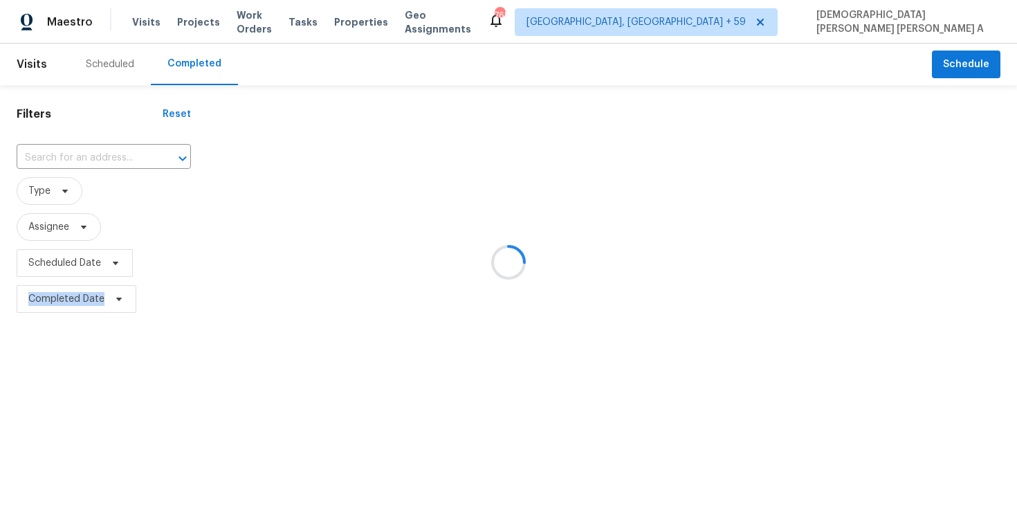
click at [101, 163] on div at bounding box center [508, 262] width 1017 height 524
click at [105, 148] on div at bounding box center [508, 262] width 1017 height 524
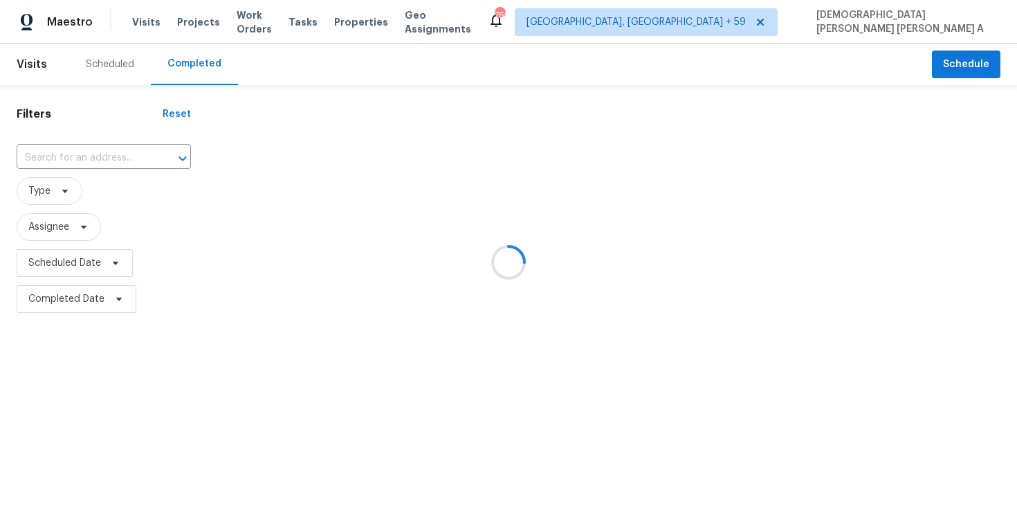
click at [107, 156] on div at bounding box center [508, 262] width 1017 height 524
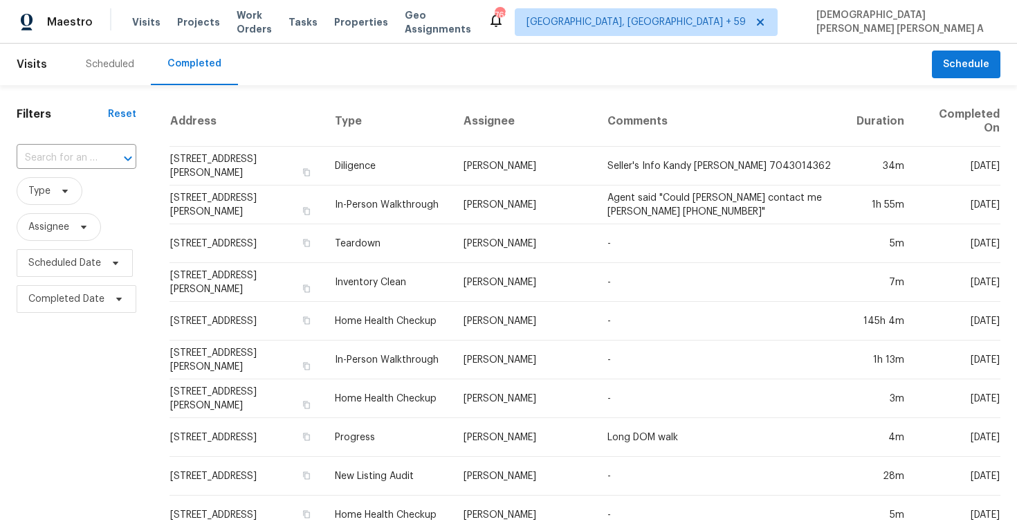
click at [107, 156] on div at bounding box center [118, 158] width 36 height 19
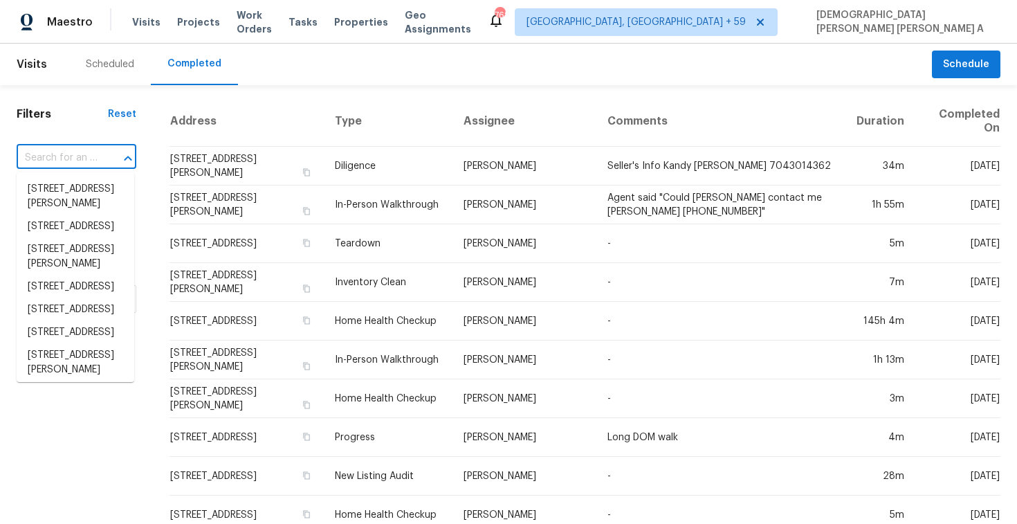
paste input "4009 Rain Lily Bnd, Melissa, TX 75454"
type input "4009 Rain Lily Bnd, Melissa, TX 75454"
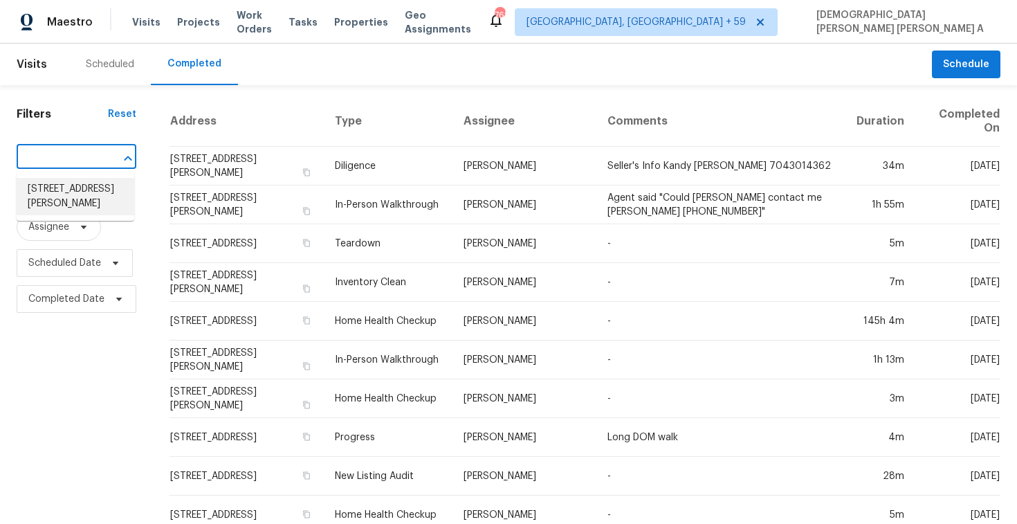
click at [86, 206] on li "4009 Rain Lily Bnd, Melissa, TX 75454" at bounding box center [76, 196] width 118 height 37
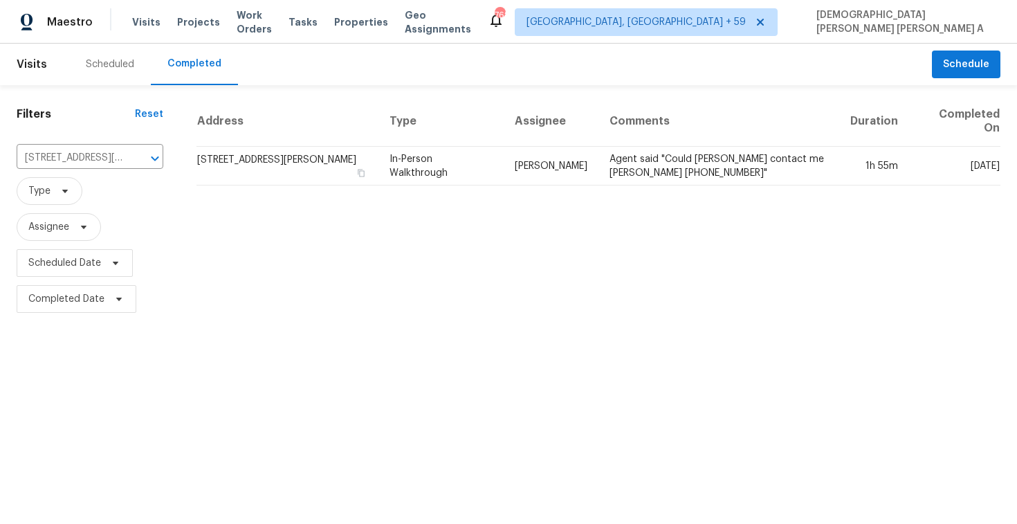
click at [466, 193] on div "Address Type Assignee Comments Duration Completed On 4009 Rain Lily Bnd, Meliss…" at bounding box center [598, 206] width 837 height 221
click at [470, 190] on div "Address Type Assignee Comments Duration Completed On 4009 Rain Lily Bnd, Meliss…" at bounding box center [598, 206] width 837 height 221
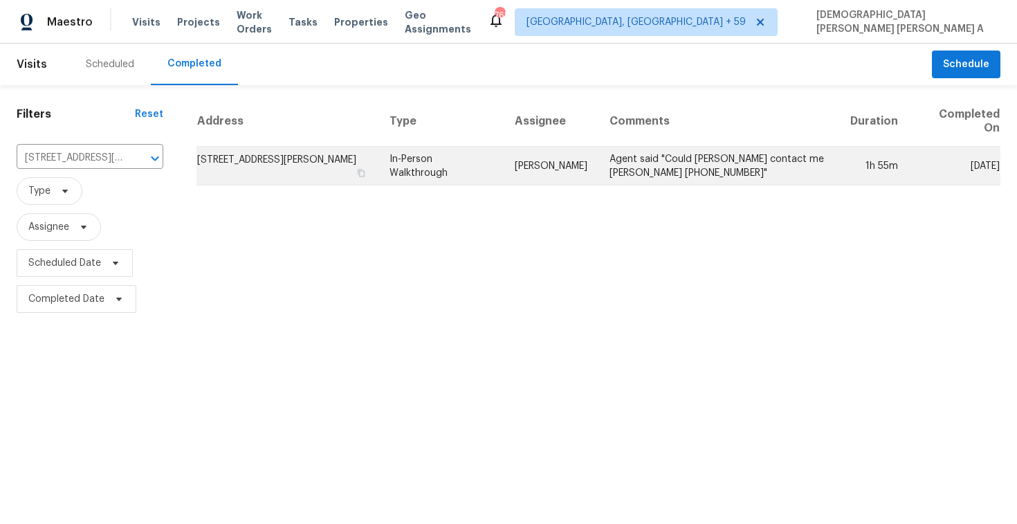
click at [470, 182] on td "In-Person Walkthrough" at bounding box center [440, 166] width 125 height 39
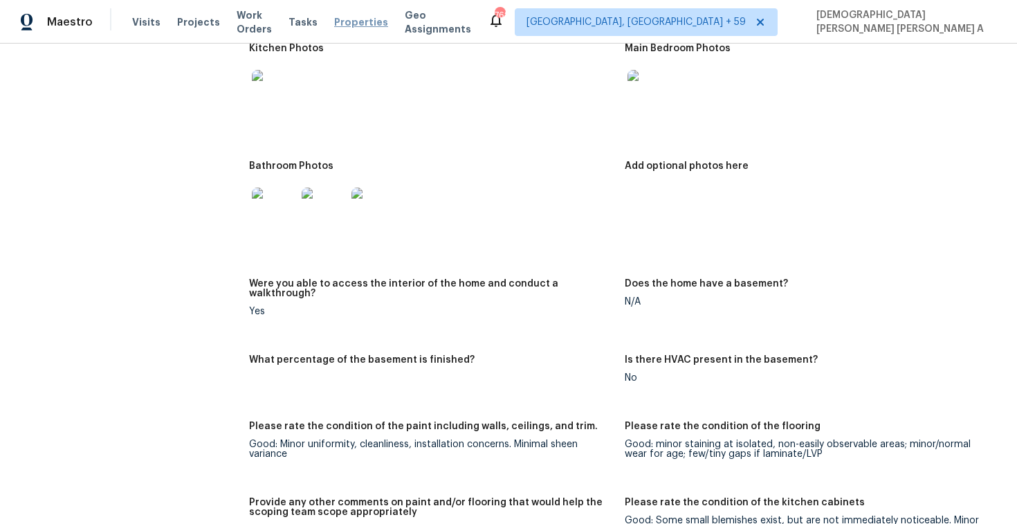
scroll to position [2573, 0]
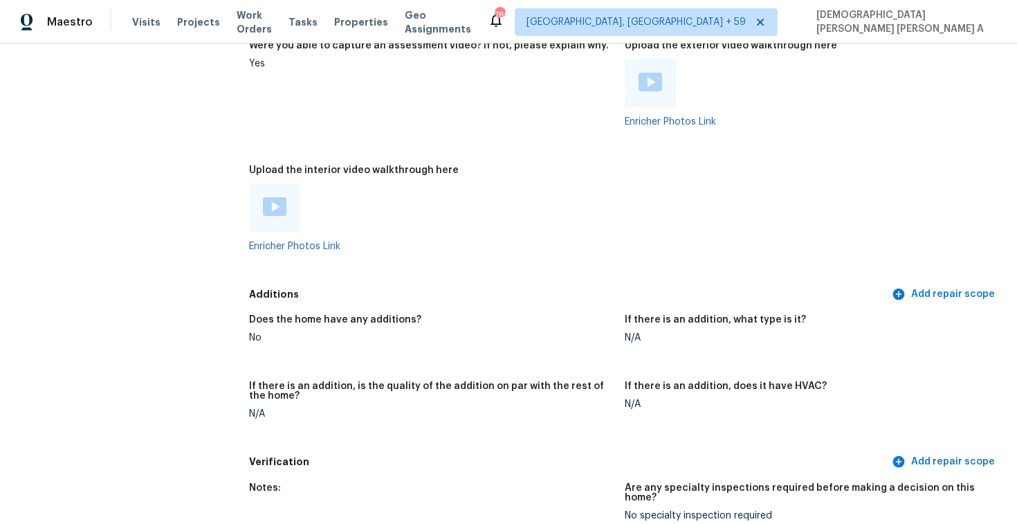
click at [277, 201] on img at bounding box center [275, 206] width 24 height 19
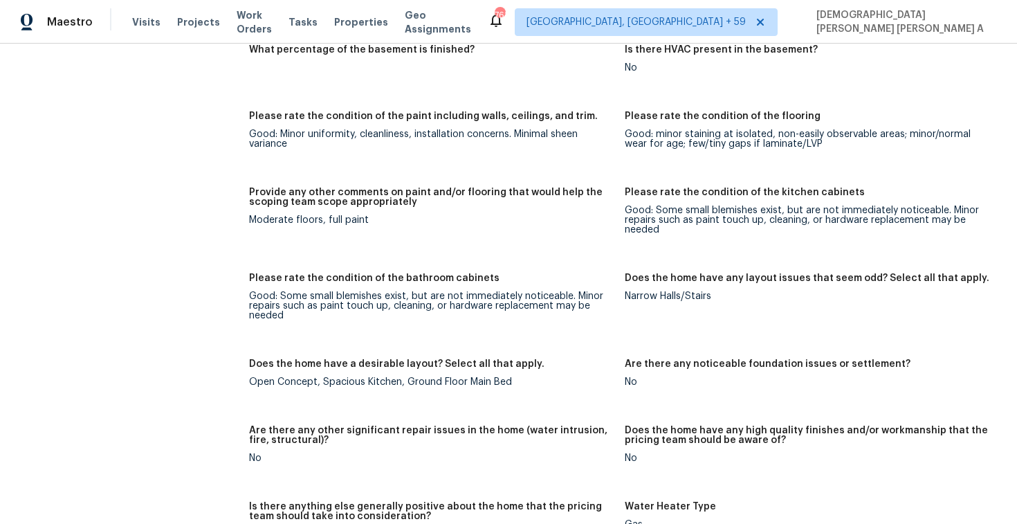
scroll to position [129, 0]
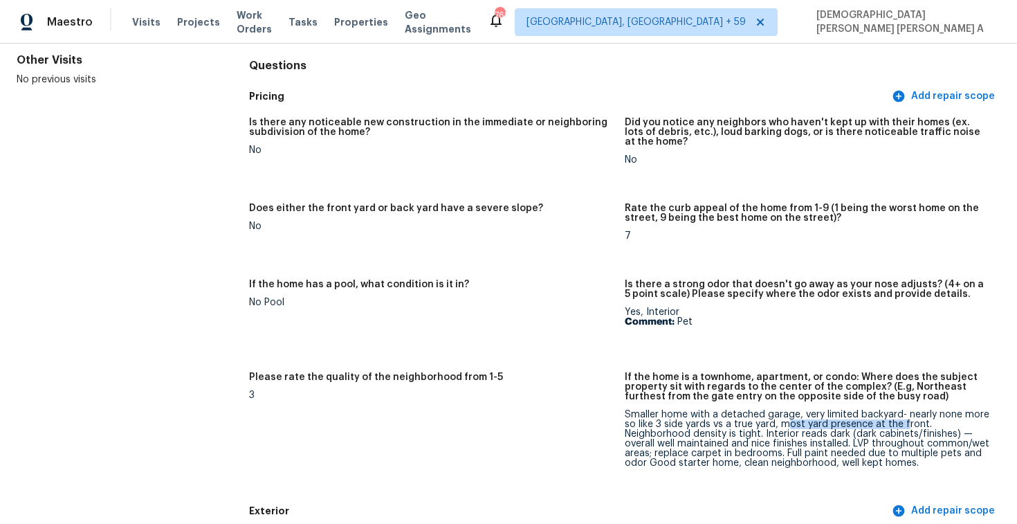
drag, startPoint x: 784, startPoint y: 423, endPoint x: 904, endPoint y: 422, distance: 119.7
click at [904, 422] on div "Smaller home with a detached garage, very limited backyard- nearly none more so…" at bounding box center [807, 439] width 365 height 58
drag, startPoint x: 763, startPoint y: 432, endPoint x: 973, endPoint y: 435, distance: 209.6
click at [973, 435] on div "Smaller home with a detached garage, very limited backyard- nearly none more so…" at bounding box center [807, 439] width 365 height 58
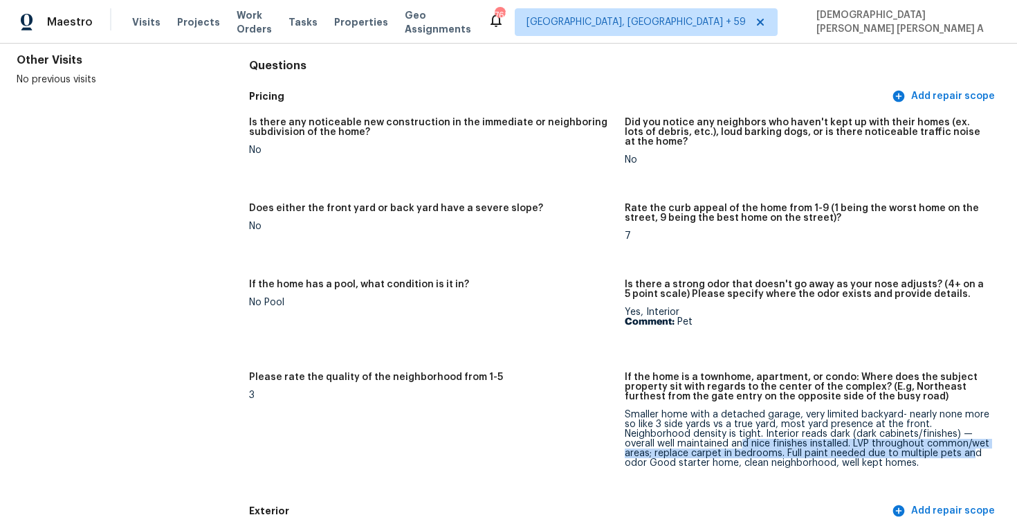
drag, startPoint x: 743, startPoint y: 442, endPoint x: 971, endPoint y: 450, distance: 227.7
click at [971, 450] on div "Smaller home with a detached garage, very limited backyard- nearly none more so…" at bounding box center [807, 439] width 365 height 58
click at [784, 452] on div "Smaller home with a detached garage, very limited backyard- nearly none more so…" at bounding box center [807, 439] width 365 height 58
drag, startPoint x: 784, startPoint y: 452, endPoint x: 967, endPoint y: 448, distance: 183.4
click at [967, 448] on div "Smaller home with a detached garage, very limited backyard- nearly none more so…" at bounding box center [807, 439] width 365 height 58
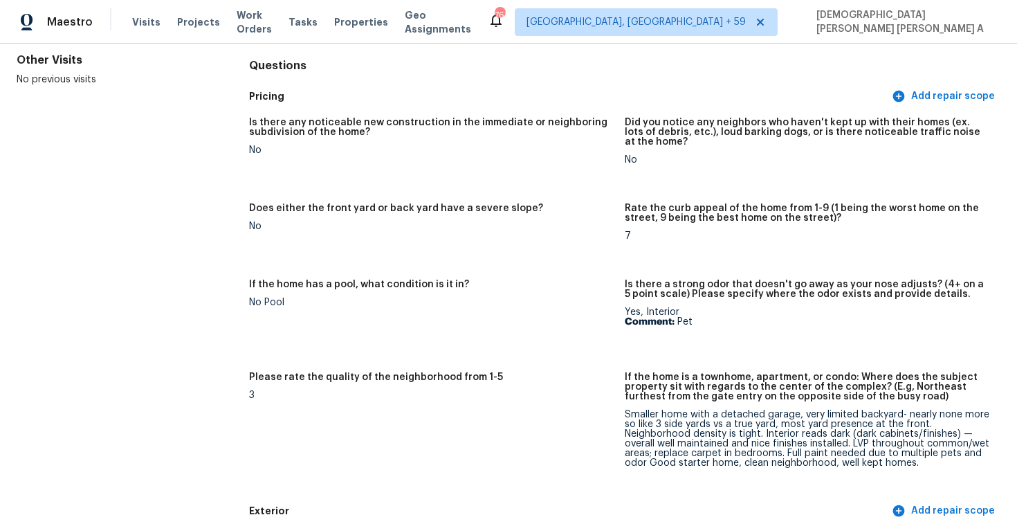
click at [724, 458] on div "Smaller home with a detached garage, very limited backyard- nearly none more so…" at bounding box center [807, 439] width 365 height 58
drag, startPoint x: 724, startPoint y: 458, endPoint x: 894, endPoint y: 468, distance: 170.5
click at [894, 468] on figure "If the home is a townhome, apartment, or condo: Where does the subject property…" at bounding box center [813, 431] width 376 height 118
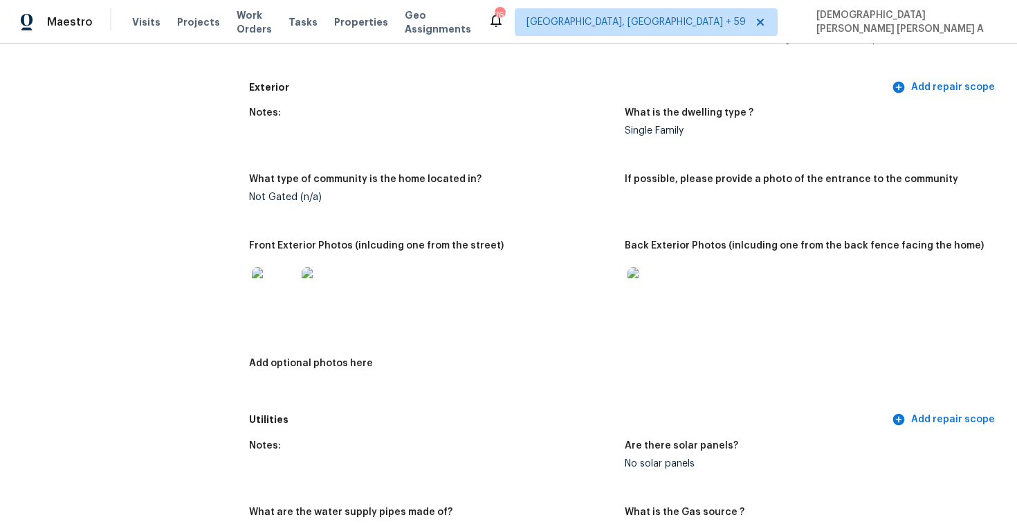
scroll to position [399, 0]
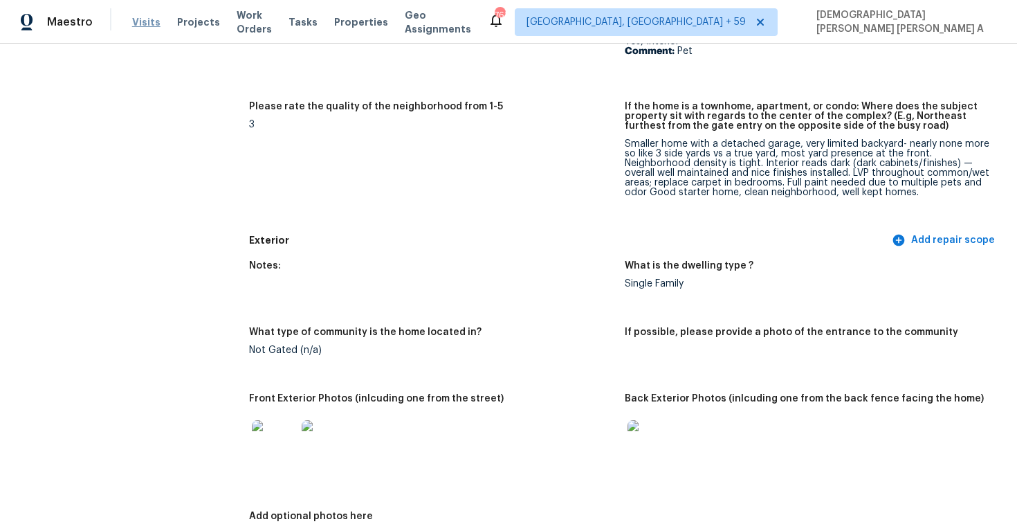
click at [145, 24] on span "Visits" at bounding box center [146, 22] width 28 height 14
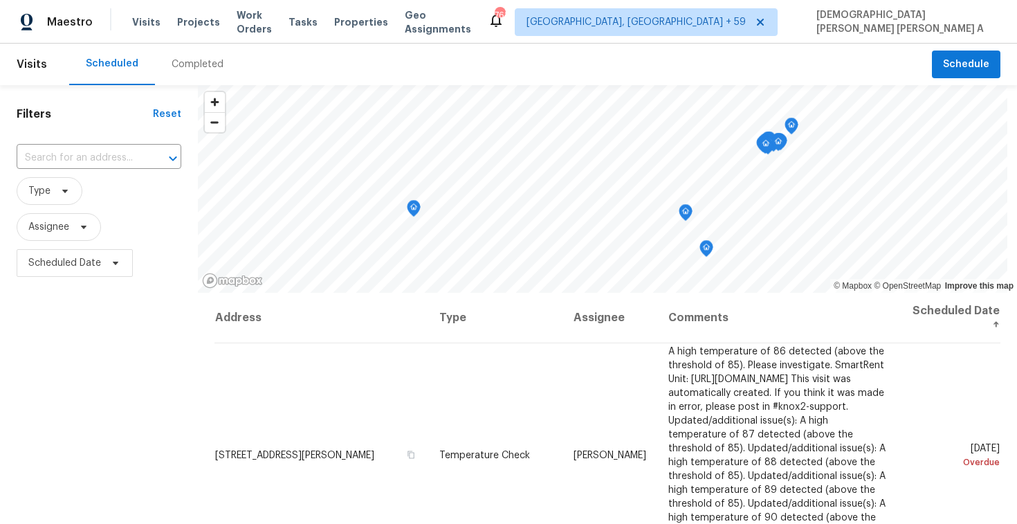
click at [194, 56] on div "Completed" at bounding box center [197, 65] width 85 height 42
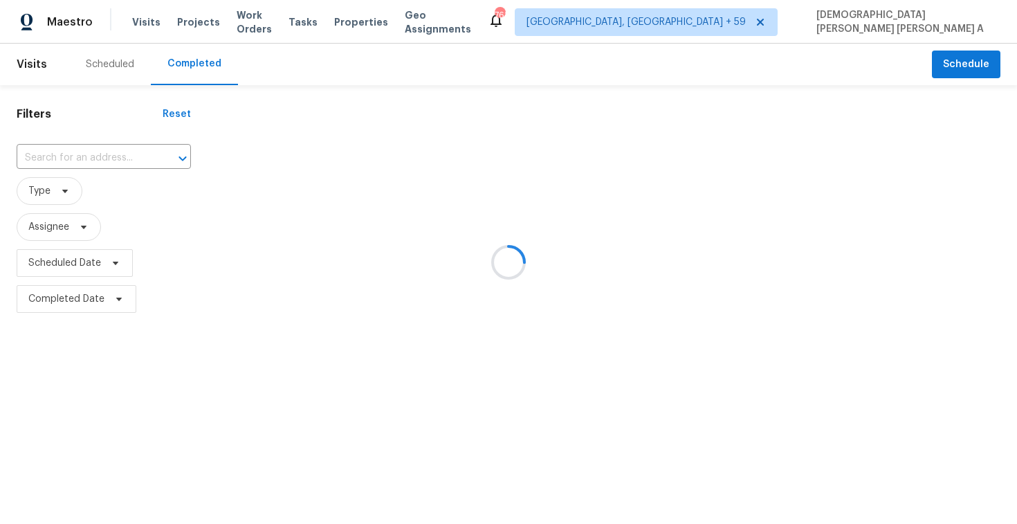
click at [44, 160] on div at bounding box center [508, 262] width 1017 height 524
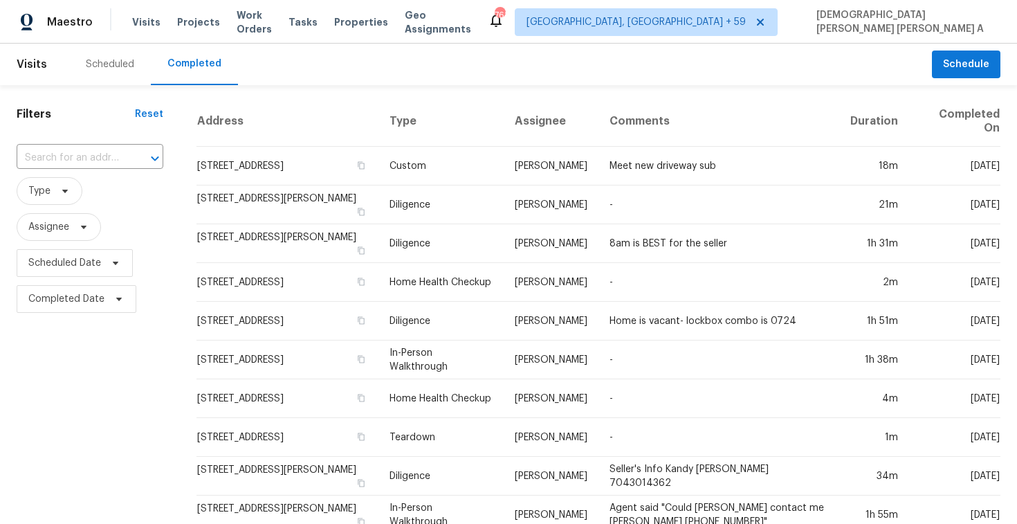
click at [44, 160] on input "text" at bounding box center [71, 157] width 108 height 21
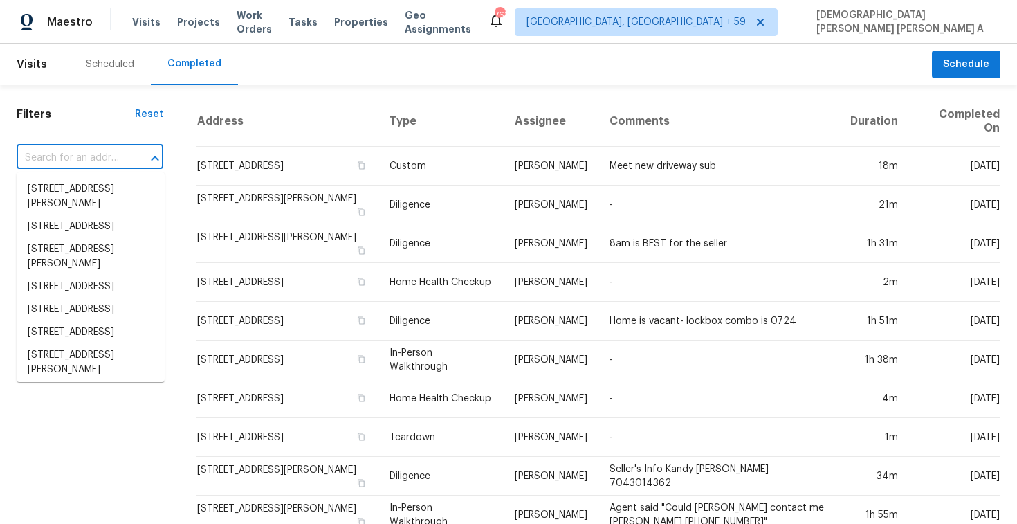
paste input "29295 Hillview St, Roseville, MI 48066"
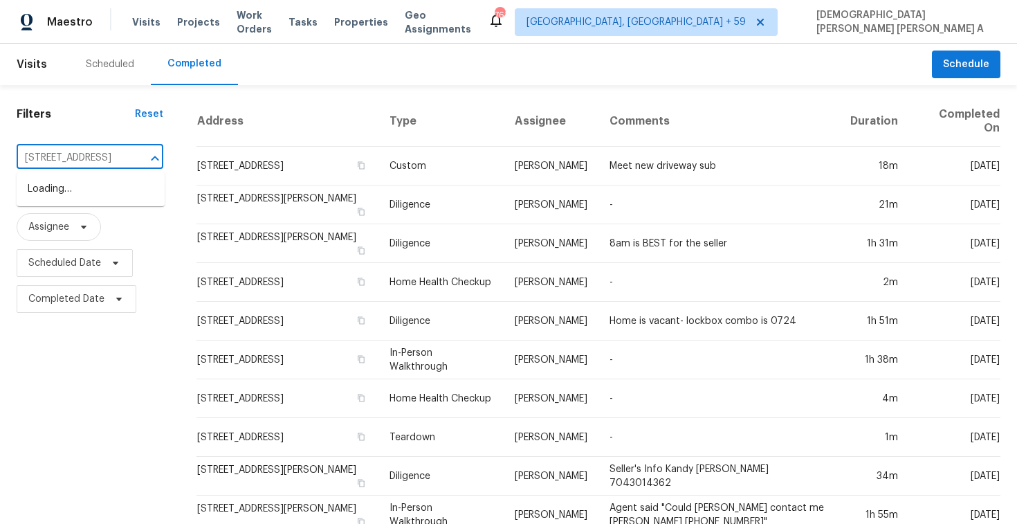
scroll to position [0, 71]
type input "29295 Hillview St, Roseville, MI 48066"
click at [86, 160] on input "text" at bounding box center [71, 157] width 108 height 21
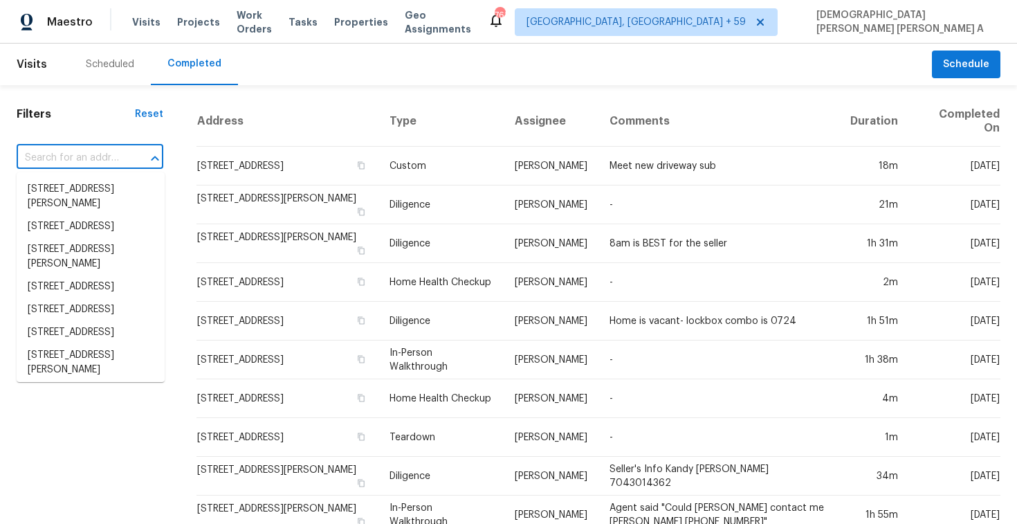
paste input "29295 Hillview St, Roseville, MI 48066"
type input "29295 Hillview St, Roseville, MI 48066"
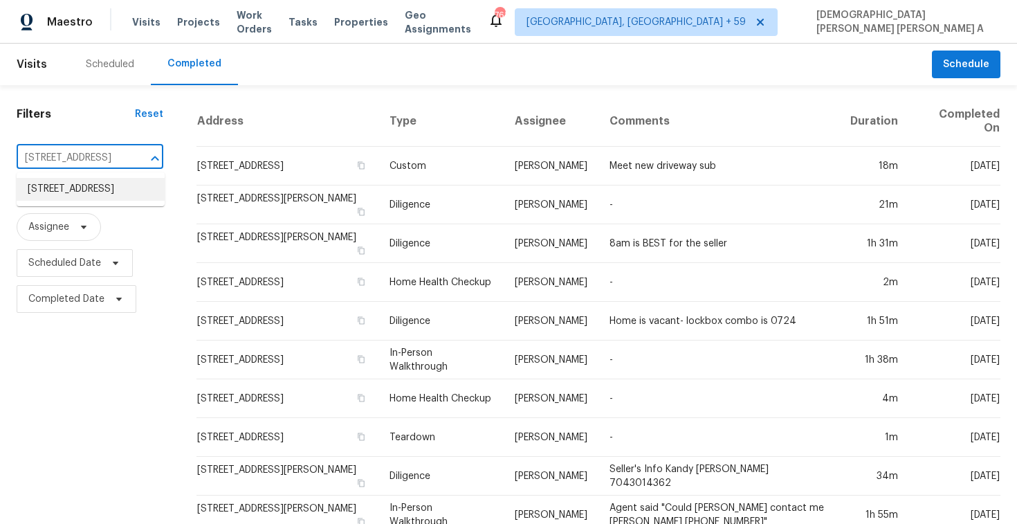
click at [111, 201] on li "29295 Hillview St, Roseville, MI 48066" at bounding box center [91, 189] width 148 height 23
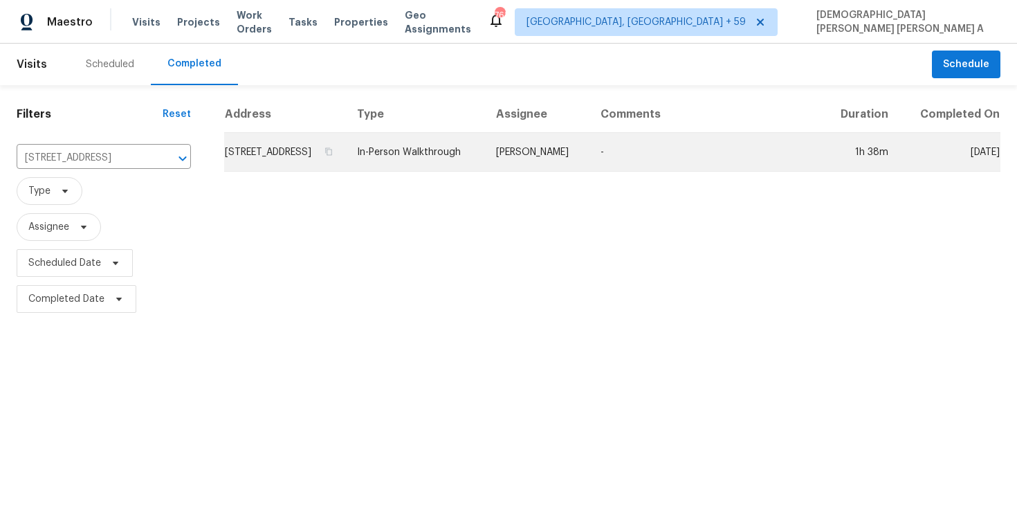
click at [542, 171] on td "Dominic Herron" at bounding box center [537, 152] width 104 height 39
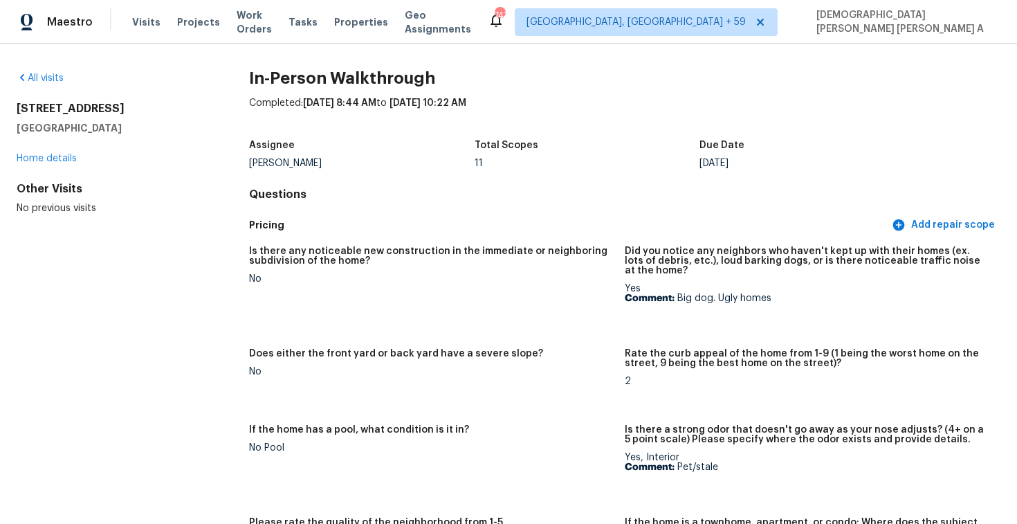
click at [154, 32] on div "Visits Projects Work Orders Tasks Properties Geo Assignments" at bounding box center [310, 22] width 356 height 28
click at [144, 30] on div "Visits Projects Work Orders Tasks Properties Geo Assignments" at bounding box center [310, 22] width 356 height 28
click at [143, 17] on span "Visits" at bounding box center [146, 22] width 28 height 14
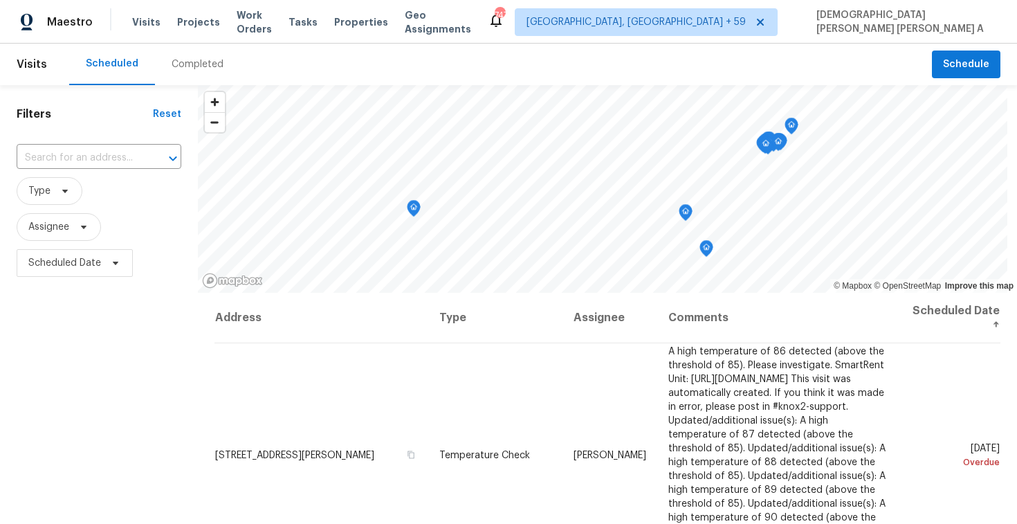
click at [201, 77] on div "Completed" at bounding box center [197, 65] width 85 height 42
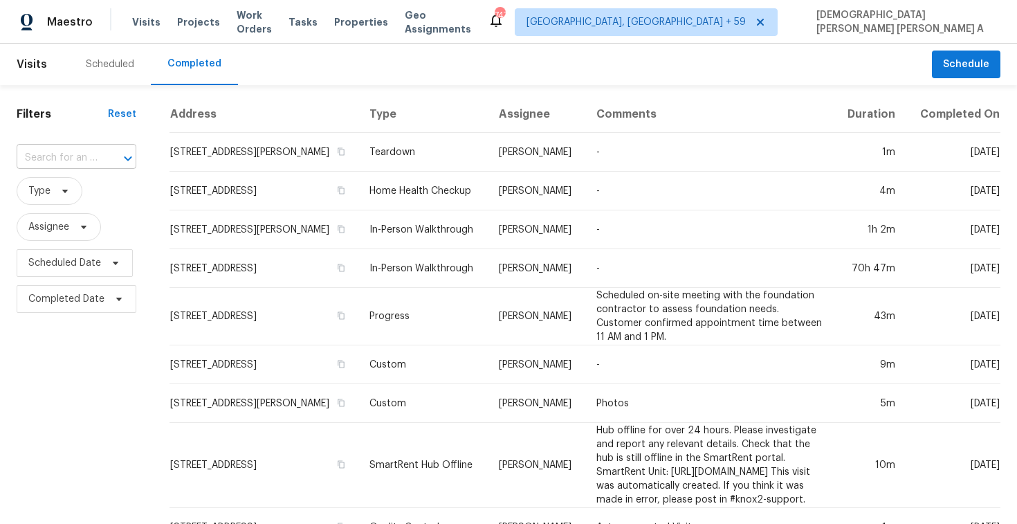
click at [97, 160] on div "​" at bounding box center [77, 157] width 120 height 21
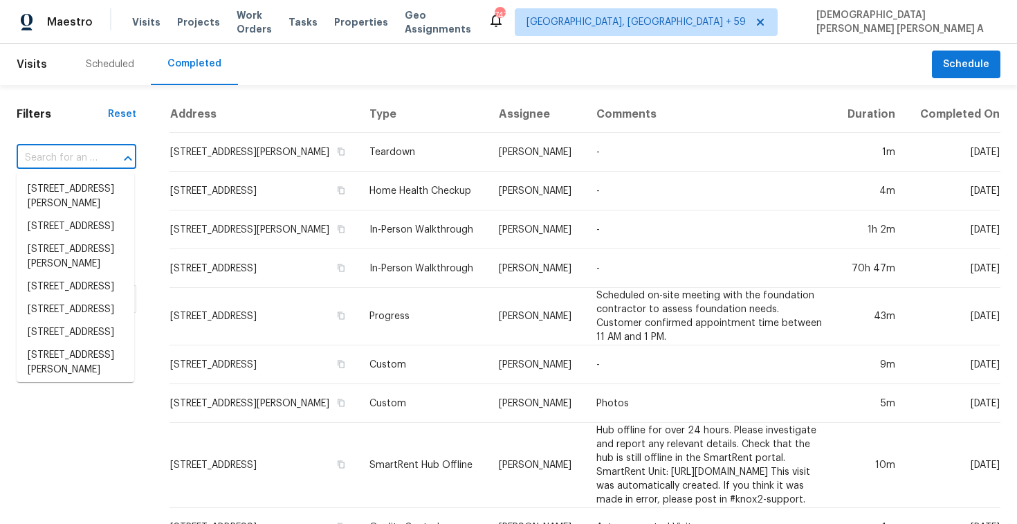
paste input "1379 Dolphin Head St, Davenport, FL 33896"
type input "1379 Dolphin Head St, Davenport, FL 33896"
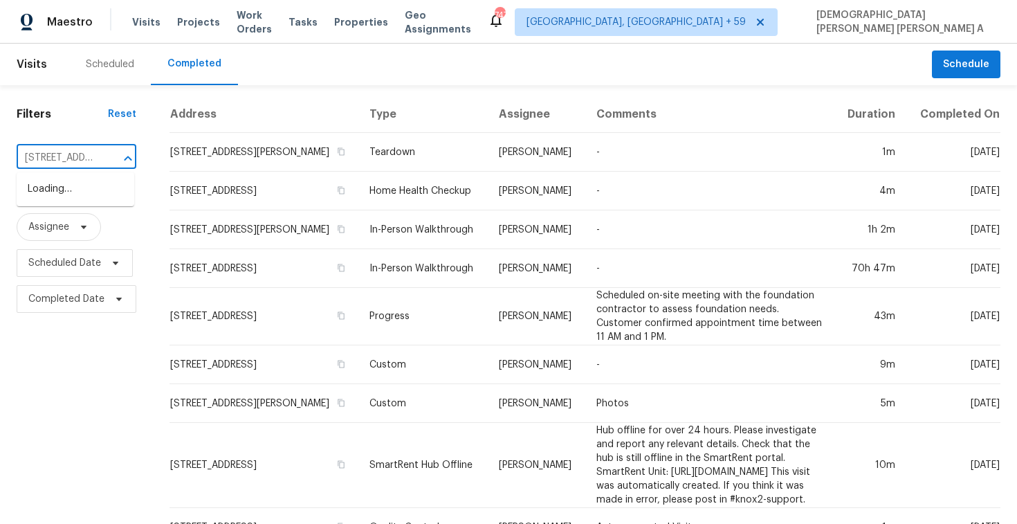
scroll to position [0, 126]
click at [86, 192] on li "1379 Dolphin Head St, Davenport, FL 33896" at bounding box center [76, 196] width 118 height 37
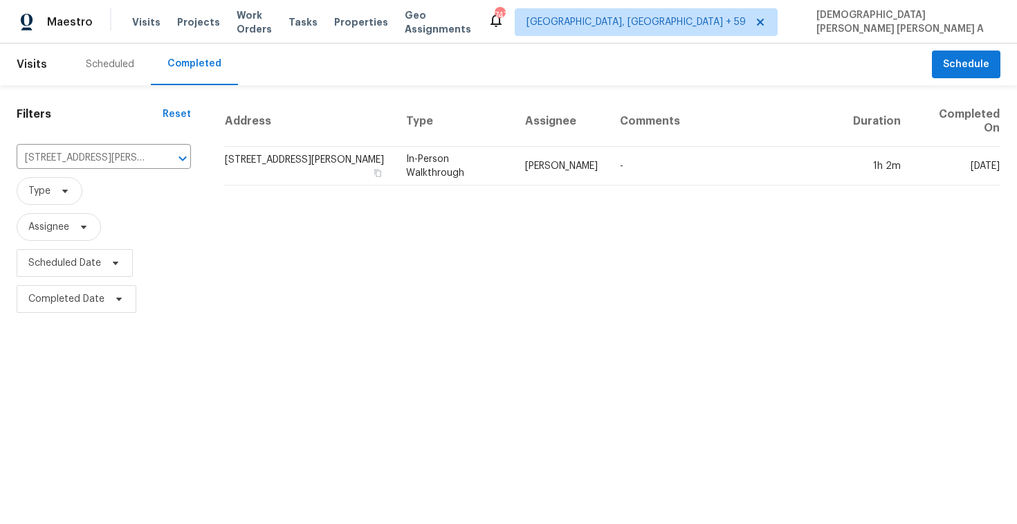
click at [514, 184] on td "In-Person Walkthrough" at bounding box center [454, 166] width 119 height 39
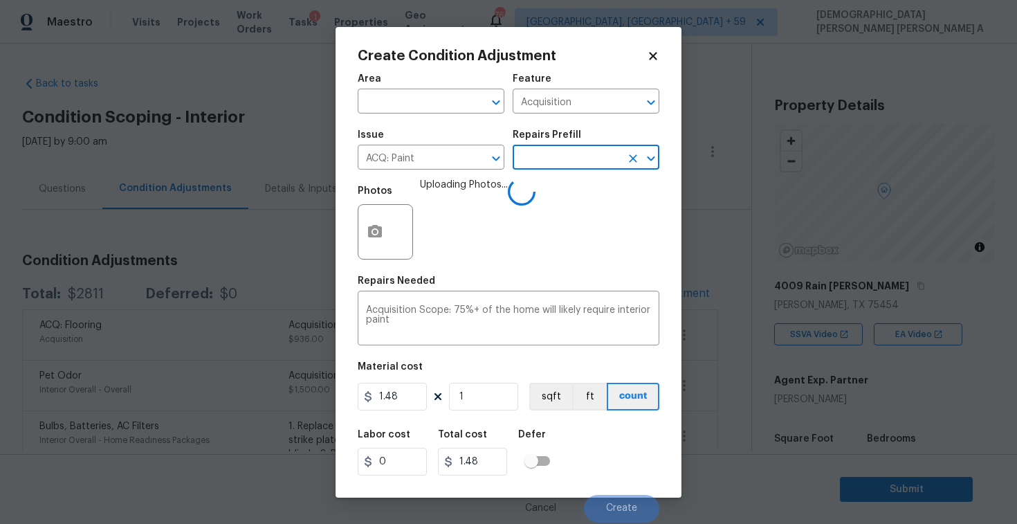
scroll to position [309, 0]
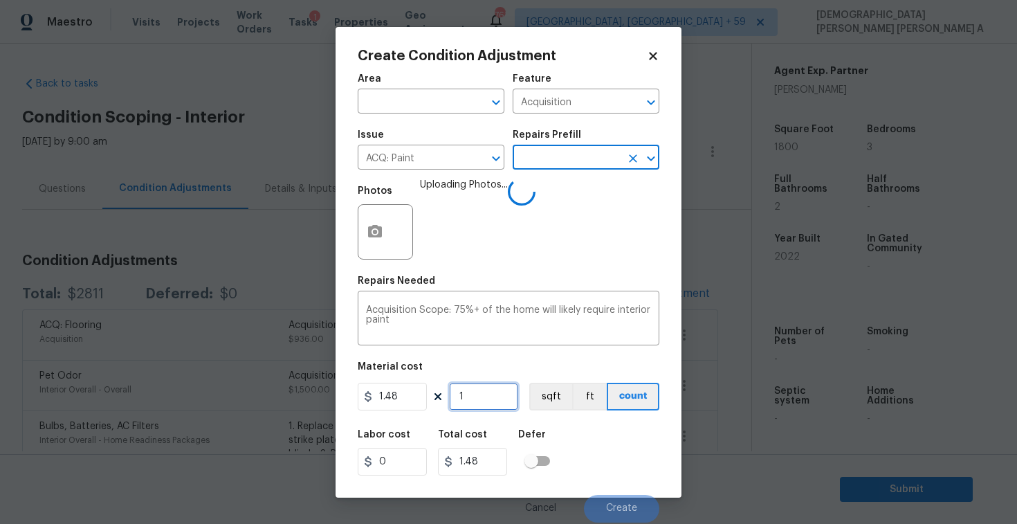
click at [495, 403] on input "1" at bounding box center [483, 397] width 69 height 28
type input "18"
type input "26.64"
type input "180"
type input "266.4"
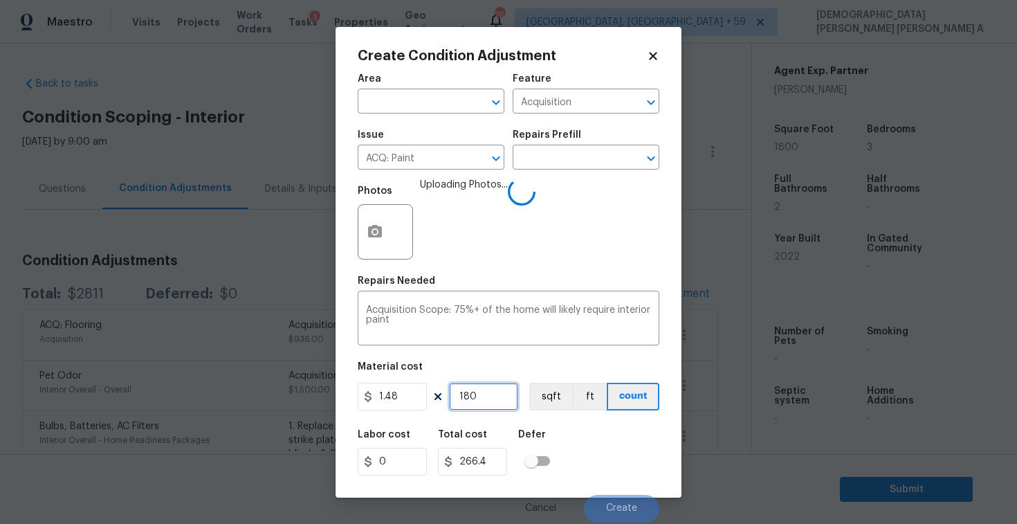
type input "1800"
type input "2664"
type input "1800"
click at [551, 407] on button "sqft" at bounding box center [550, 397] width 43 height 28
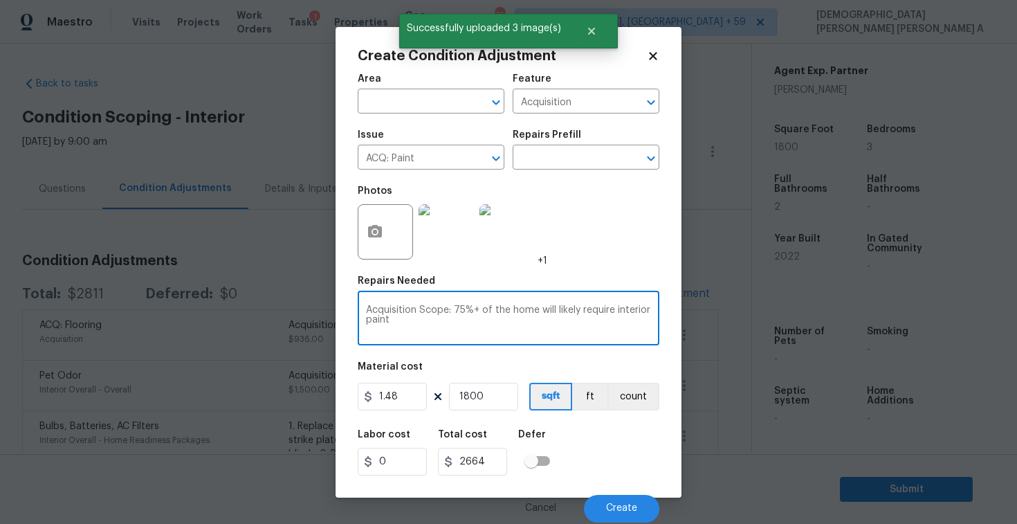
click at [546, 333] on textarea "Acquisition Scope: 75%+ of the home will likely require interior paint" at bounding box center [508, 319] width 285 height 29
click at [633, 511] on span "Create" at bounding box center [621, 508] width 31 height 10
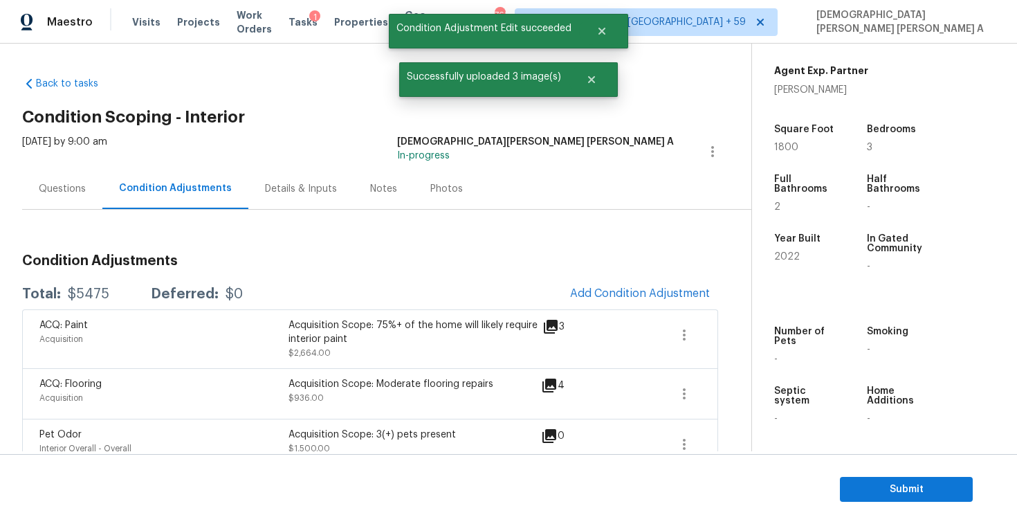
click at [74, 183] on div "Questions" at bounding box center [62, 189] width 47 height 14
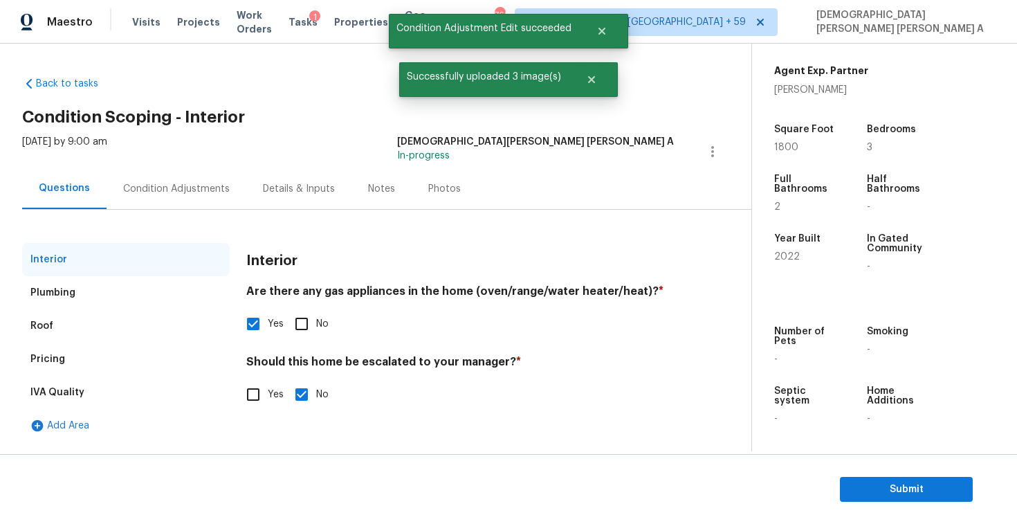
click at [59, 351] on div "Pricing" at bounding box center [126, 358] width 208 height 33
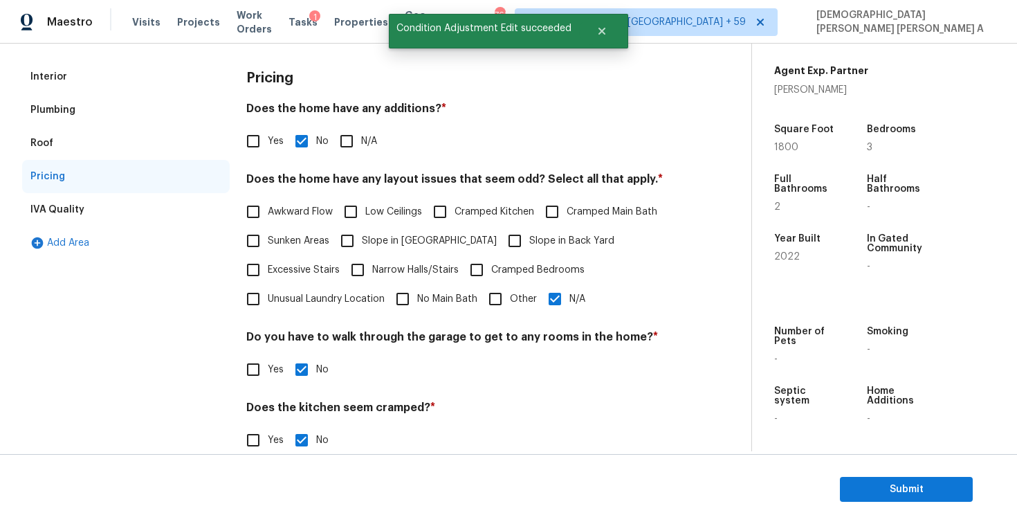
scroll to position [221, 0]
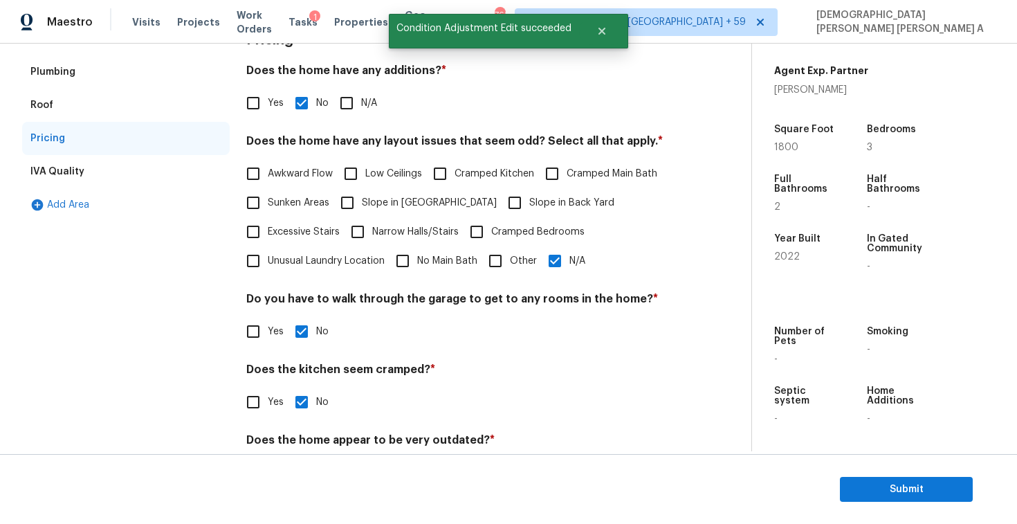
click at [554, 255] on input "N/A" at bounding box center [554, 260] width 29 height 29
checkbox input "false"
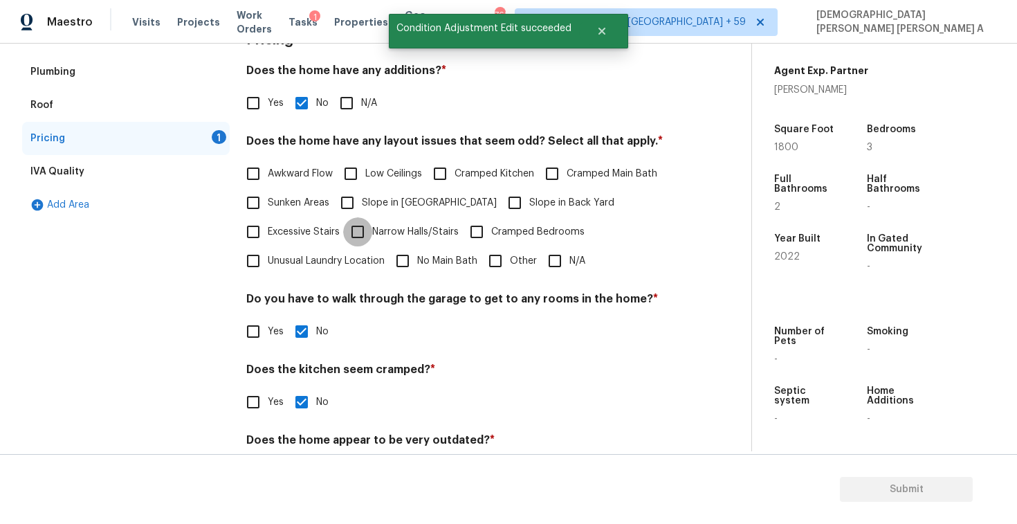
click at [369, 226] on input "Narrow Halls/Stairs" at bounding box center [357, 231] width 29 height 29
checkbox input "true"
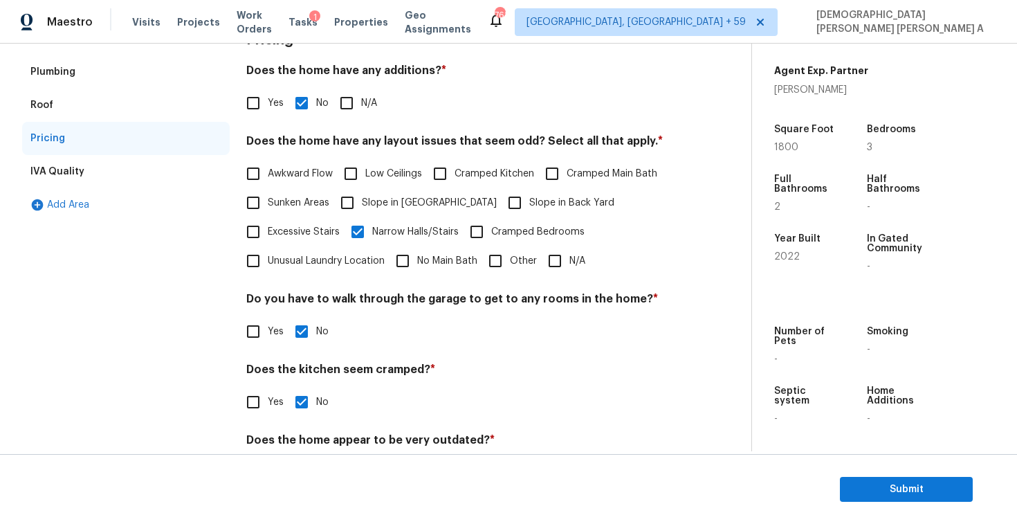
scroll to position [0, 0]
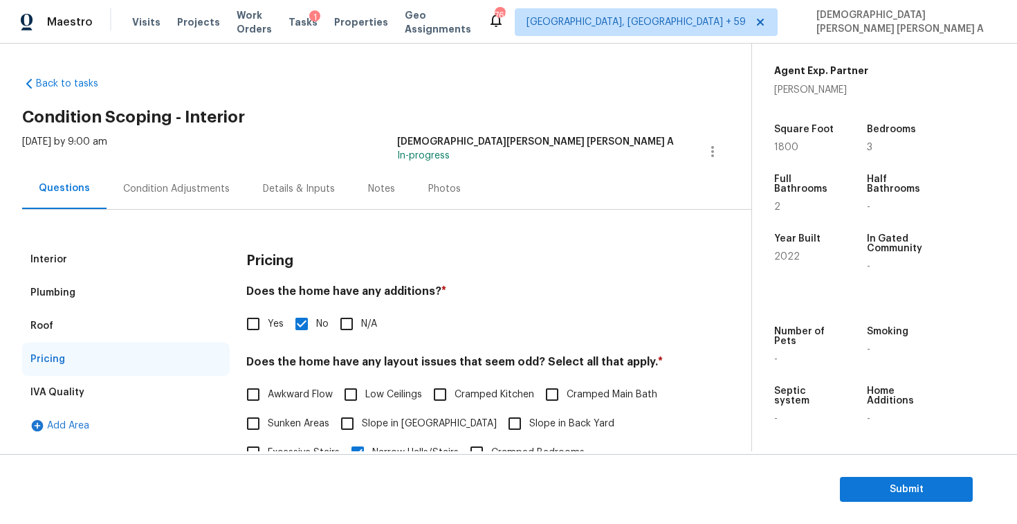
click at [162, 194] on div "Condition Adjustments" at bounding box center [176, 189] width 107 height 14
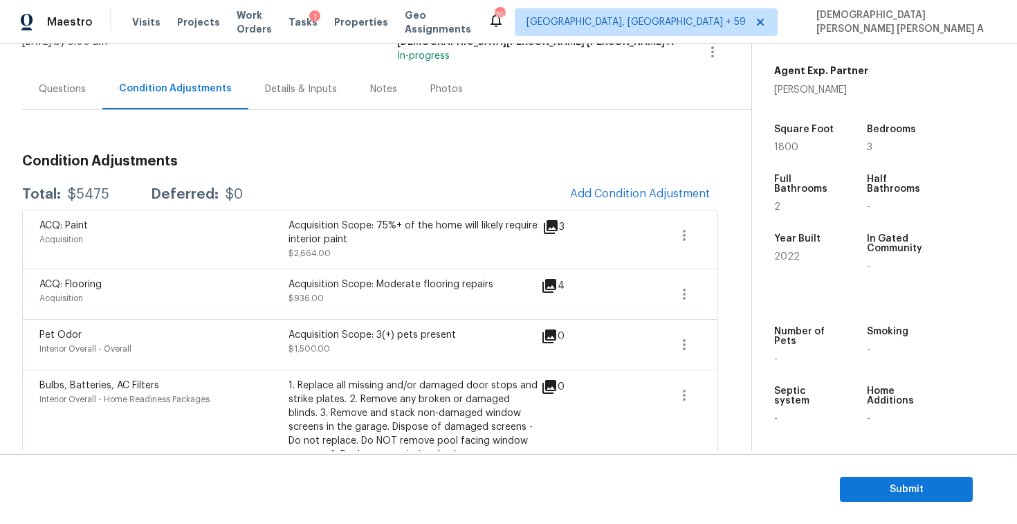
scroll to position [123, 0]
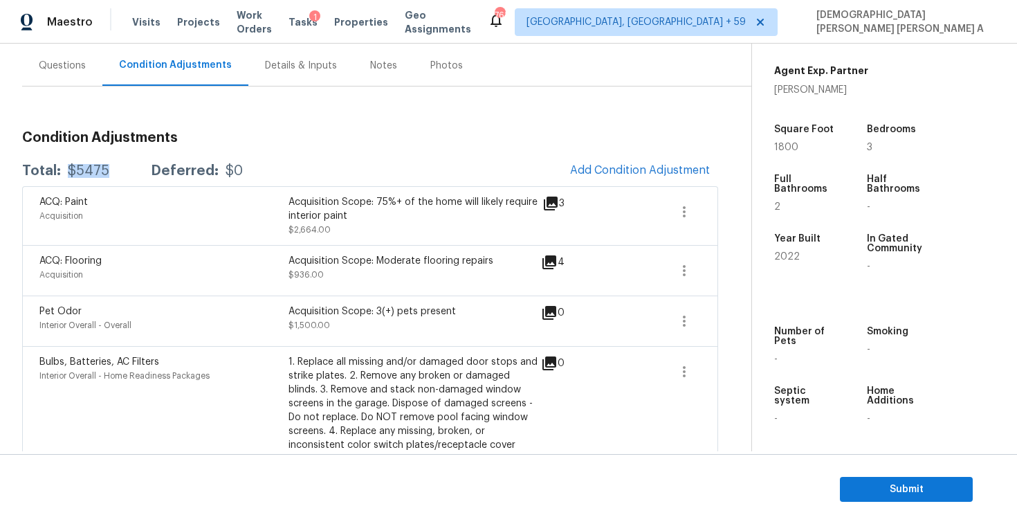
drag, startPoint x: 111, startPoint y: 170, endPoint x: 64, endPoint y: 167, distance: 47.1
click at [64, 167] on div "Total: $5475 Deferred: $0" at bounding box center [132, 171] width 221 height 14
copy div "$5475"
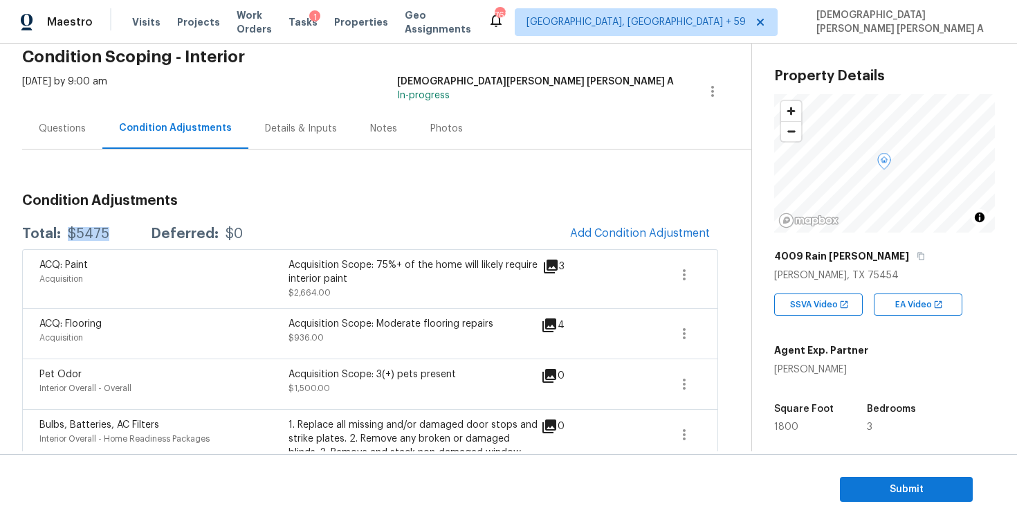
scroll to position [273, 0]
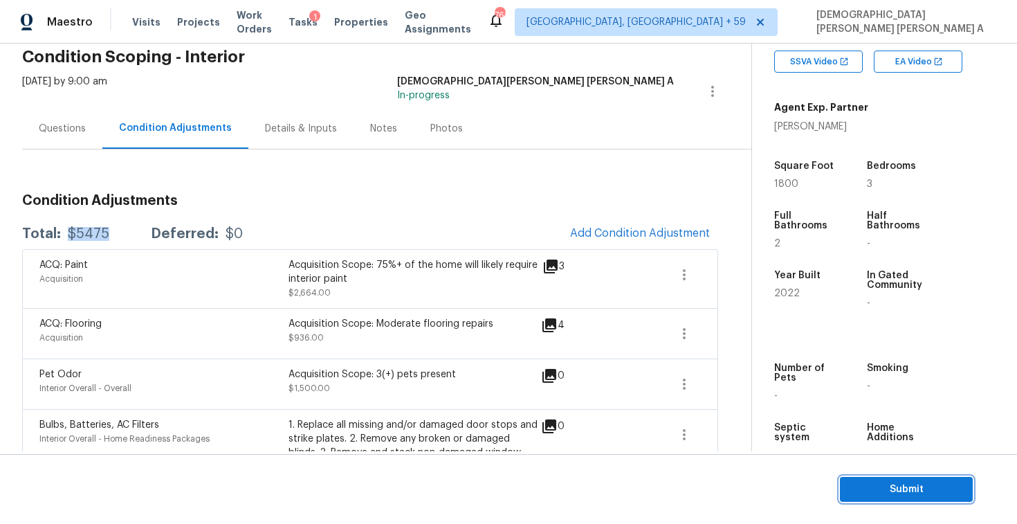
click at [912, 477] on button "Submit" at bounding box center [906, 490] width 133 height 26
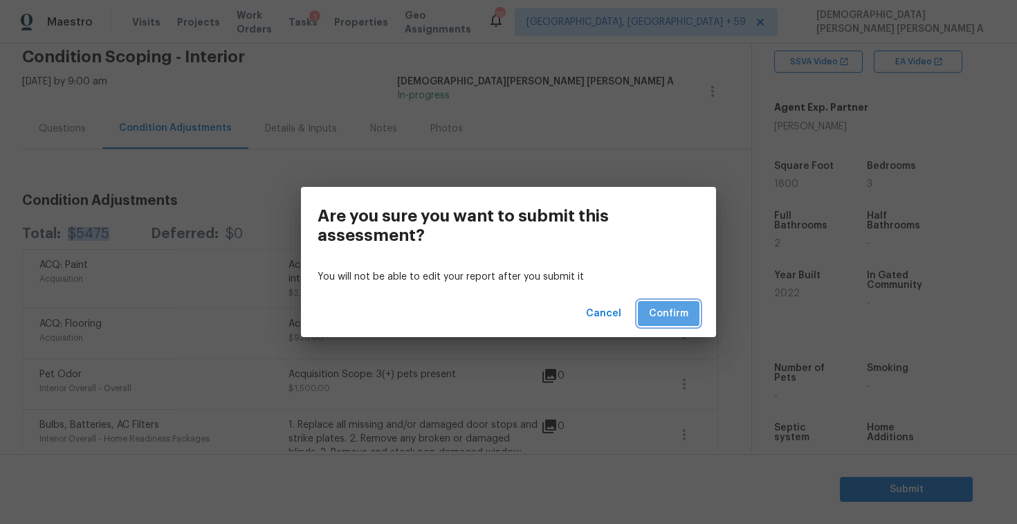
click at [677, 322] on span "Confirm" at bounding box center [668, 313] width 39 height 17
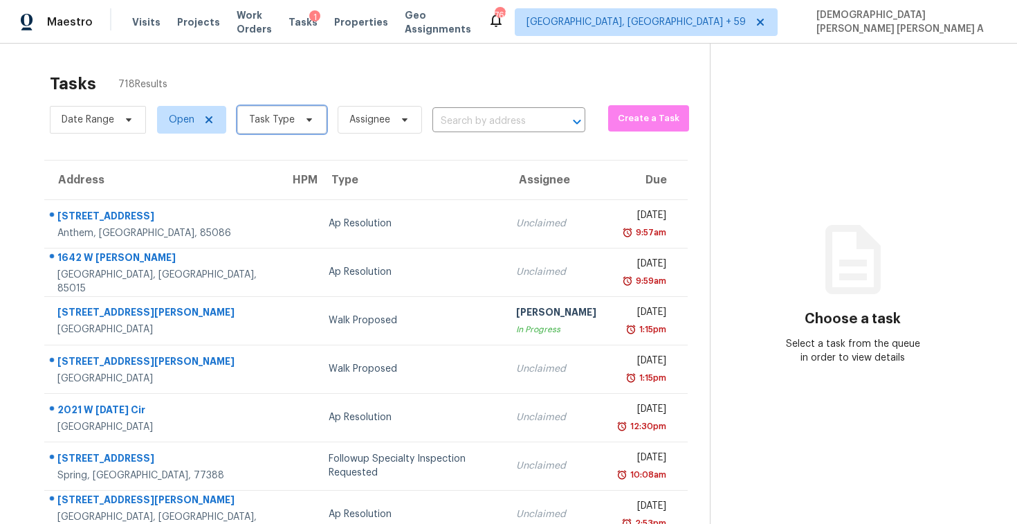
click at [264, 124] on span "Task Type" at bounding box center [272, 120] width 46 height 14
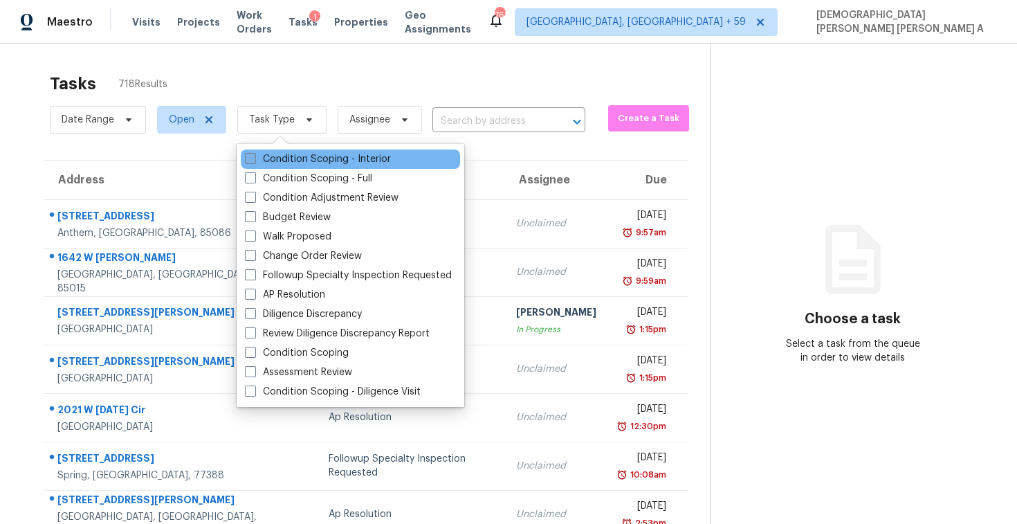
click at [264, 161] on label "Condition Scoping - Interior" at bounding box center [318, 159] width 146 height 14
click at [254, 161] on input "Condition Scoping - Interior" at bounding box center [249, 156] width 9 height 9
checkbox input "true"
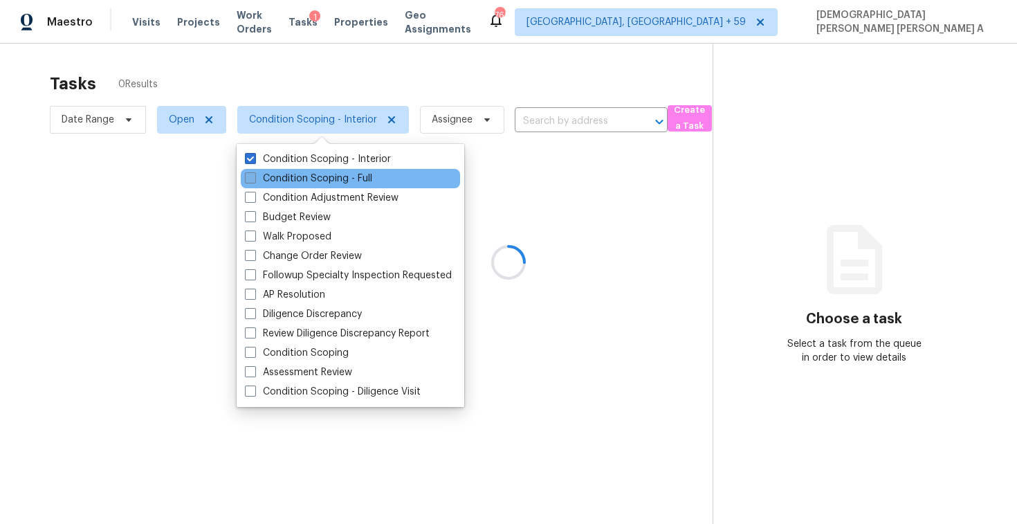
click at [264, 178] on label "Condition Scoping - Full" at bounding box center [308, 179] width 127 height 14
click at [254, 178] on input "Condition Scoping - Full" at bounding box center [249, 176] width 9 height 9
checkbox input "true"
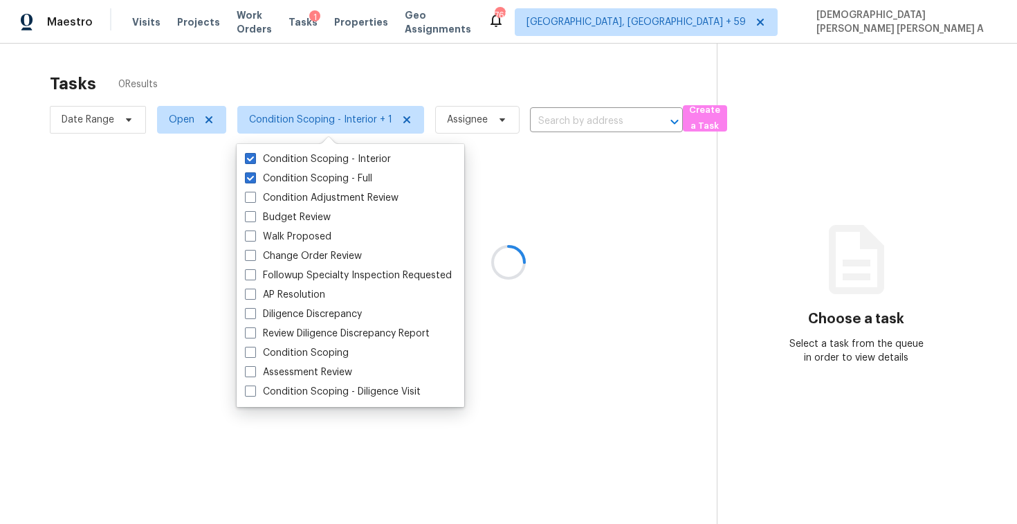
click at [281, 89] on div at bounding box center [508, 262] width 1017 height 524
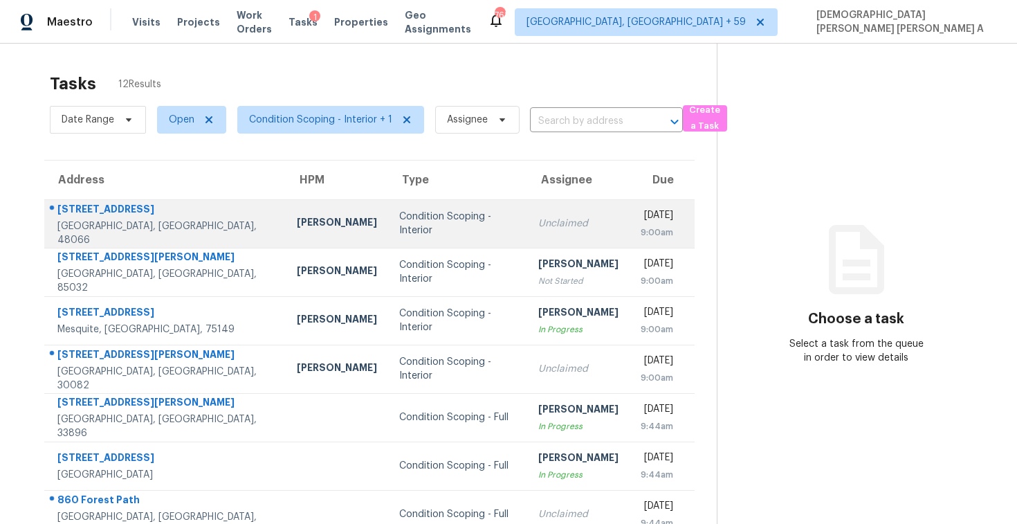
click at [527, 233] on td "Unclaimed" at bounding box center [578, 223] width 102 height 48
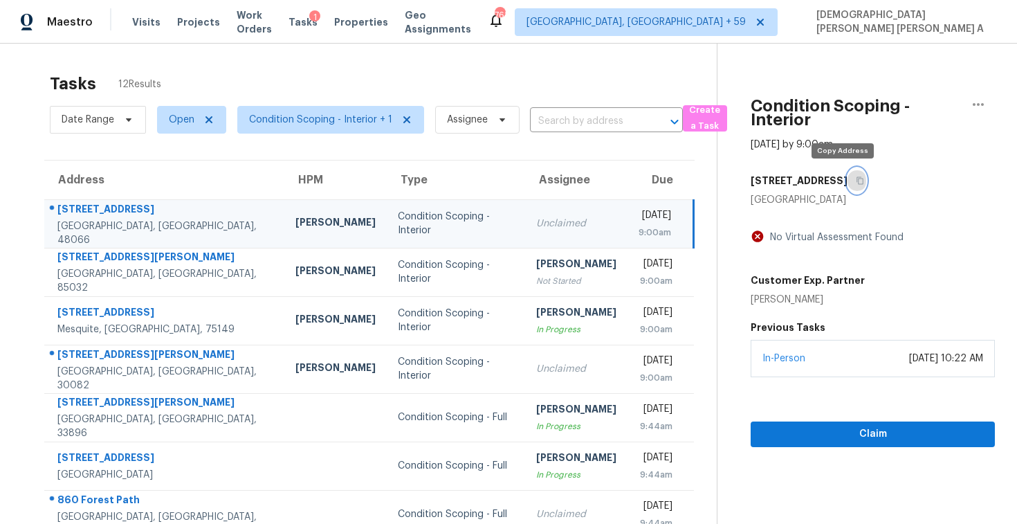
click at [856, 180] on icon "button" at bounding box center [859, 181] width 7 height 8
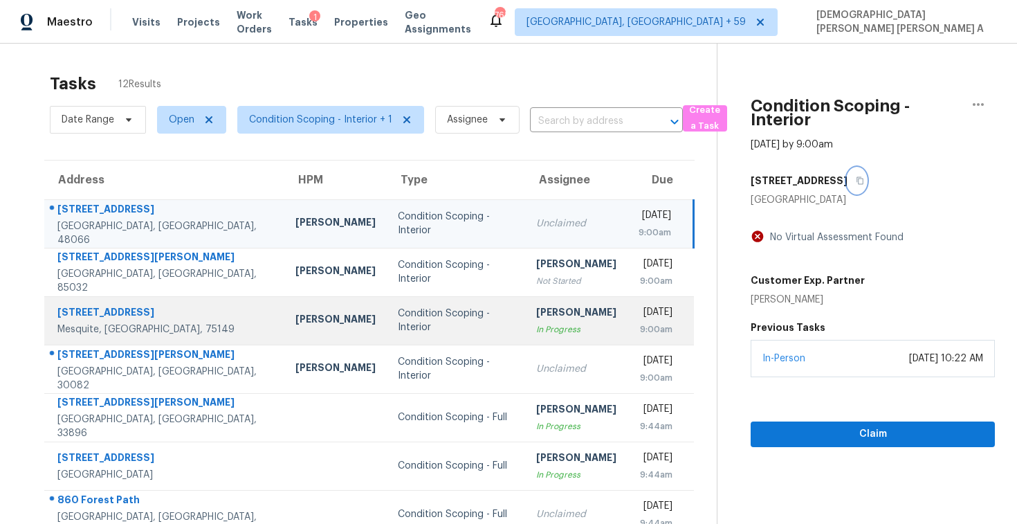
scroll to position [149, 0]
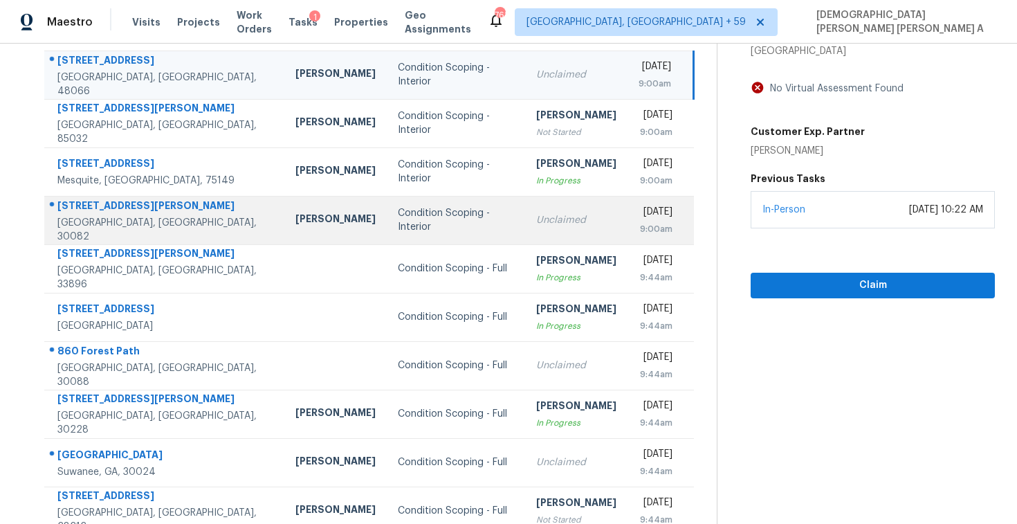
click at [403, 239] on td "Condition Scoping - Interior" at bounding box center [456, 220] width 138 height 48
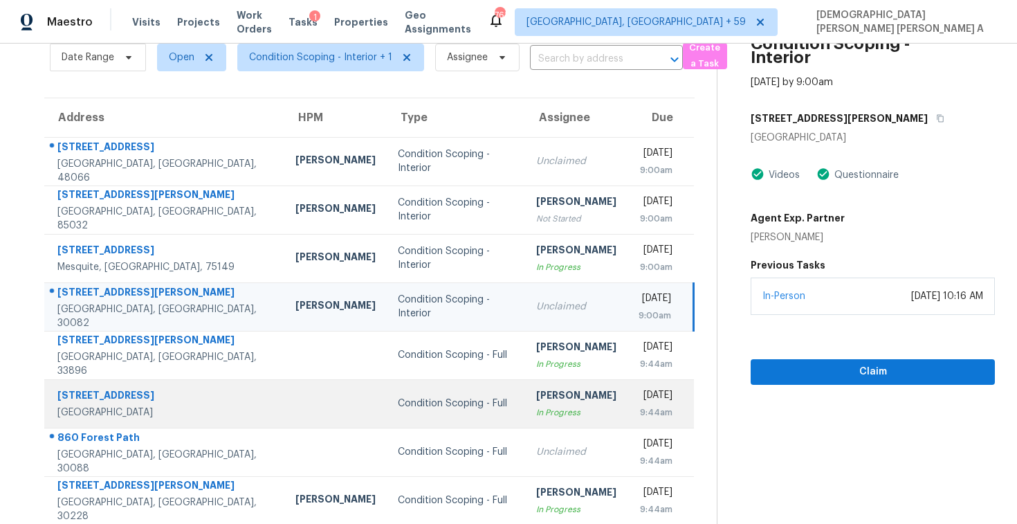
scroll to position [61, 0]
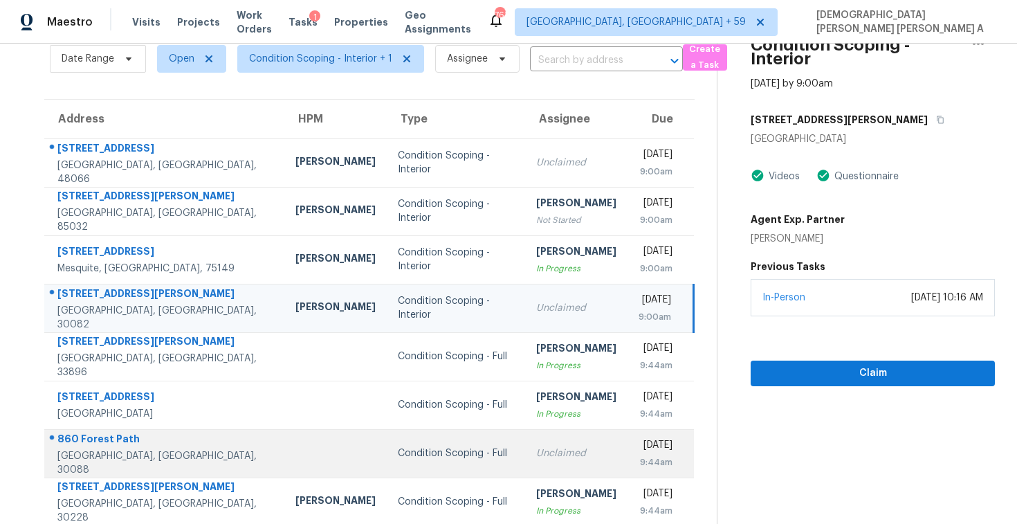
click at [536, 449] on div "Unclaimed" at bounding box center [576, 453] width 80 height 14
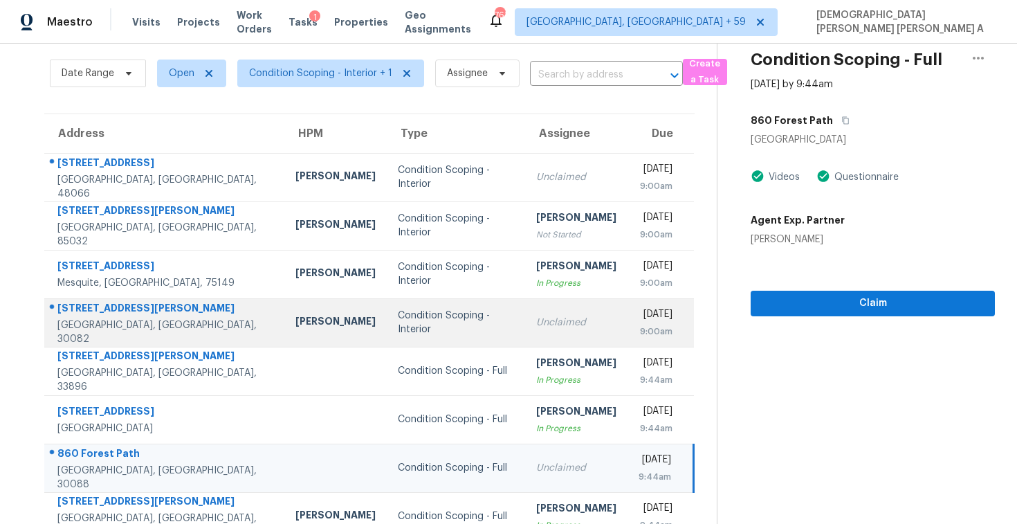
scroll to position [9, 0]
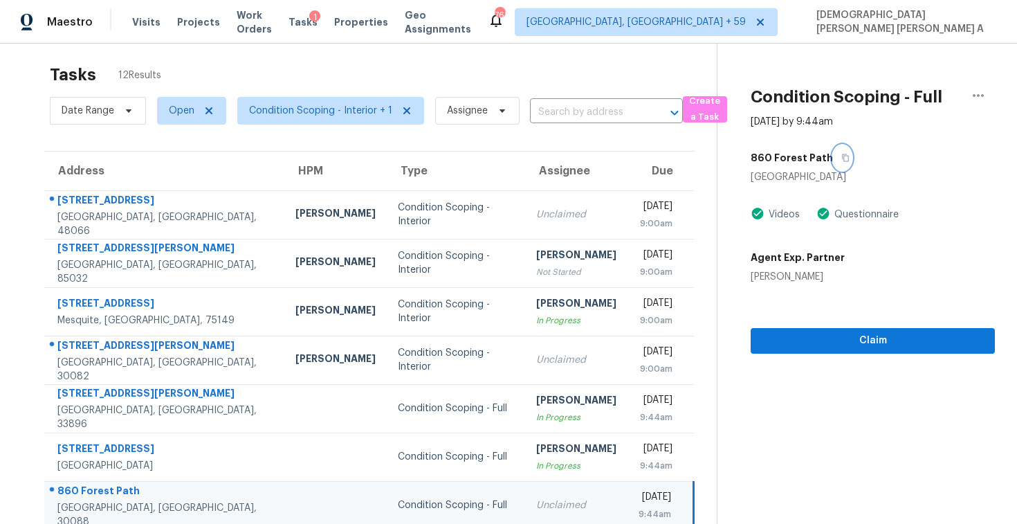
click at [842, 157] on icon "button" at bounding box center [845, 158] width 7 height 8
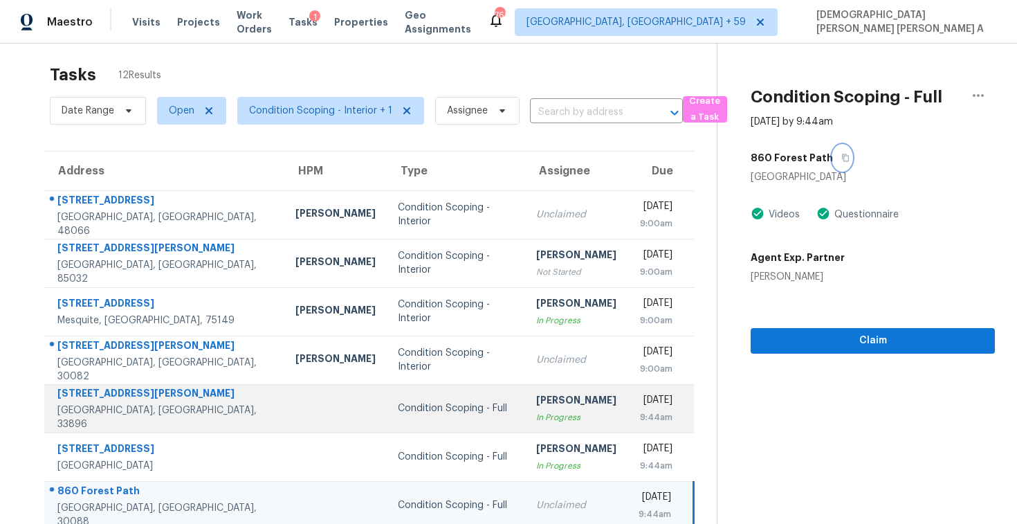
scroll to position [196, 0]
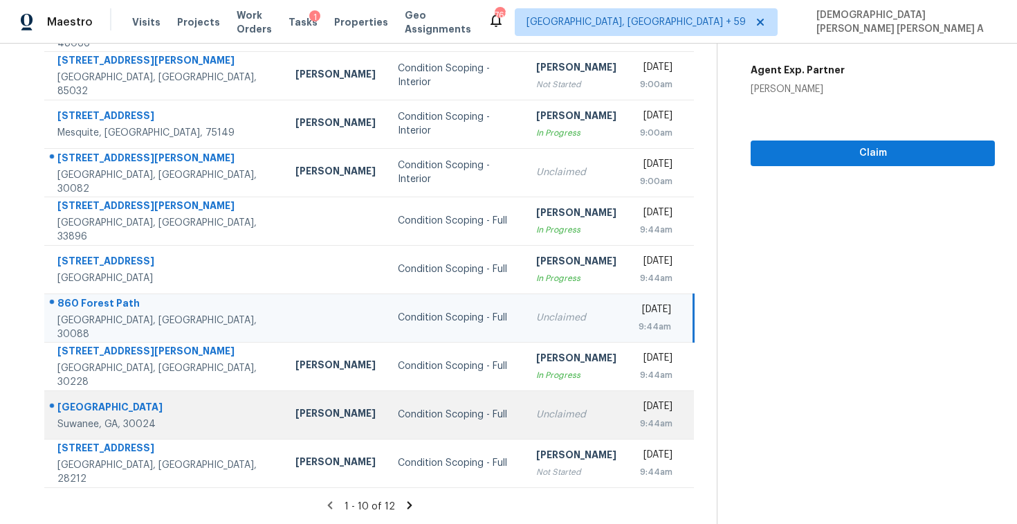
click at [525, 421] on td "Unclaimed" at bounding box center [576, 414] width 102 height 48
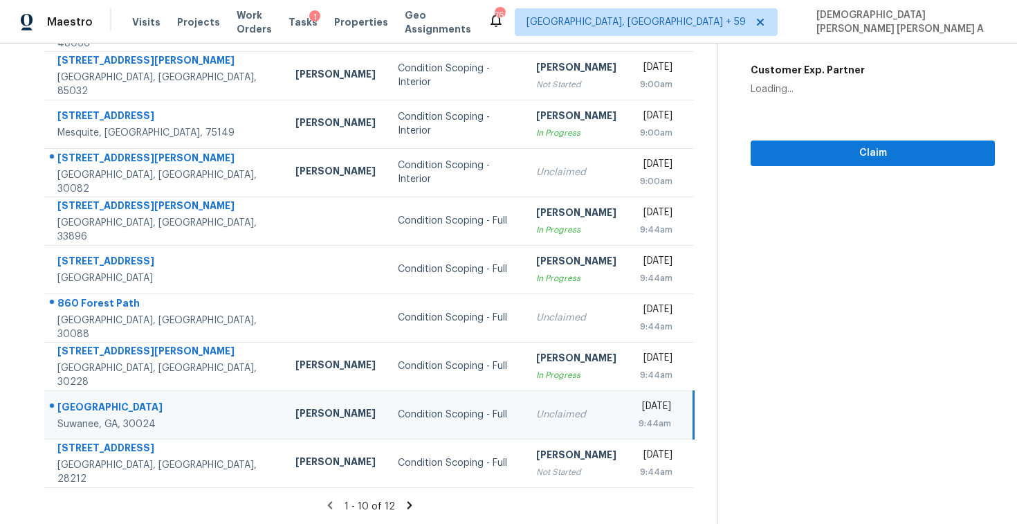
scroll to position [12, 0]
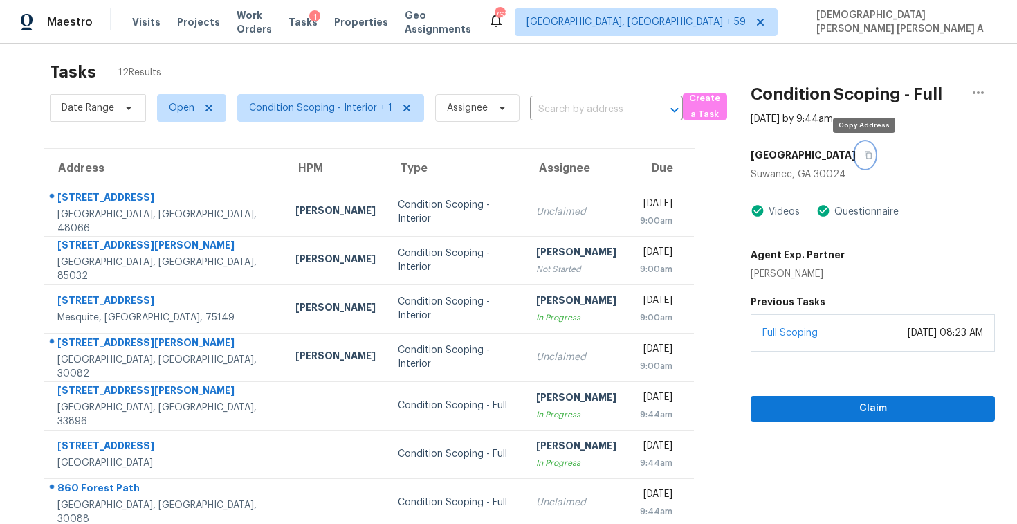
click at [864, 156] on icon "button" at bounding box center [868, 155] width 8 height 8
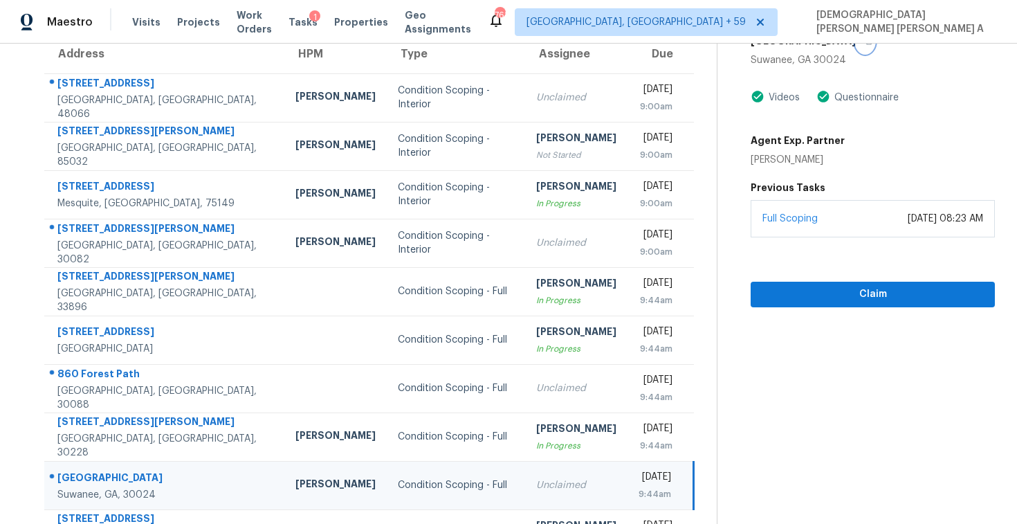
scroll to position [55, 0]
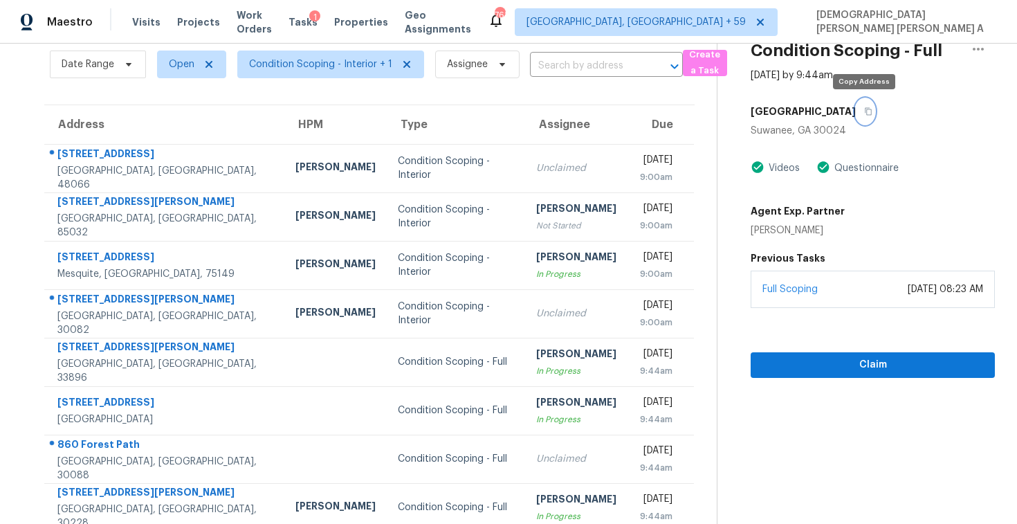
click at [865, 102] on button "button" at bounding box center [865, 111] width 19 height 25
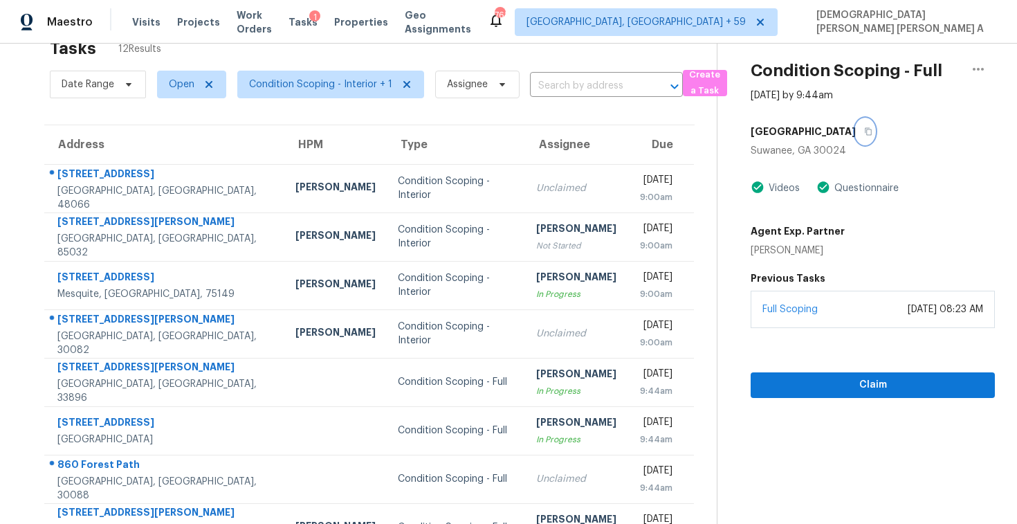
scroll to position [0, 0]
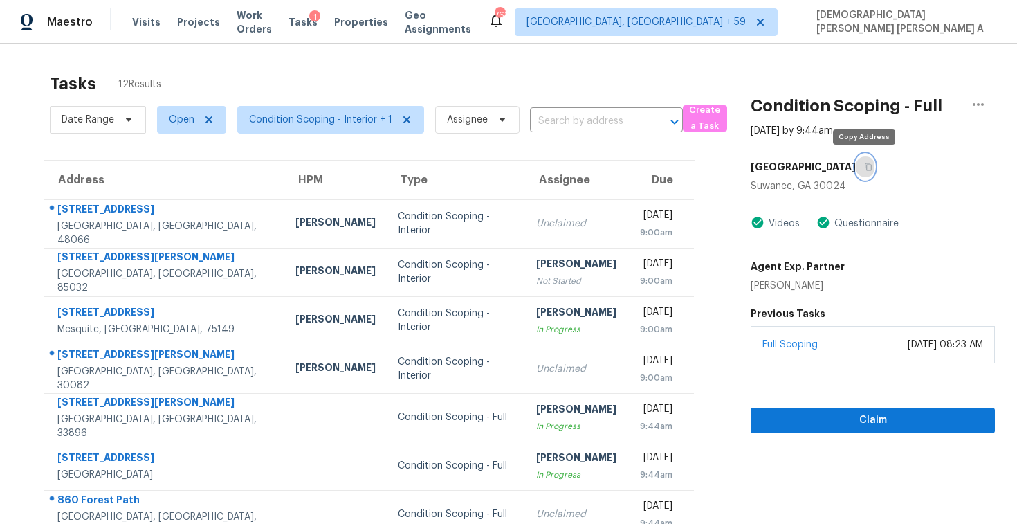
click at [866, 162] on button "button" at bounding box center [865, 166] width 19 height 25
click at [859, 164] on button "button" at bounding box center [865, 166] width 19 height 25
click at [867, 164] on icon "button" at bounding box center [868, 167] width 8 height 8
click at [865, 168] on icon "button" at bounding box center [868, 167] width 8 height 8
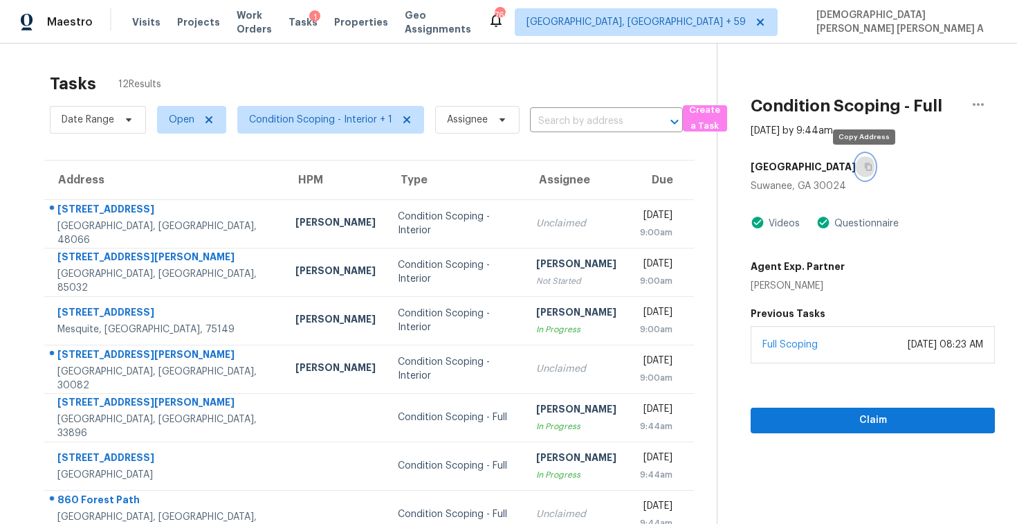
click at [865, 168] on icon "button" at bounding box center [868, 167] width 8 height 8
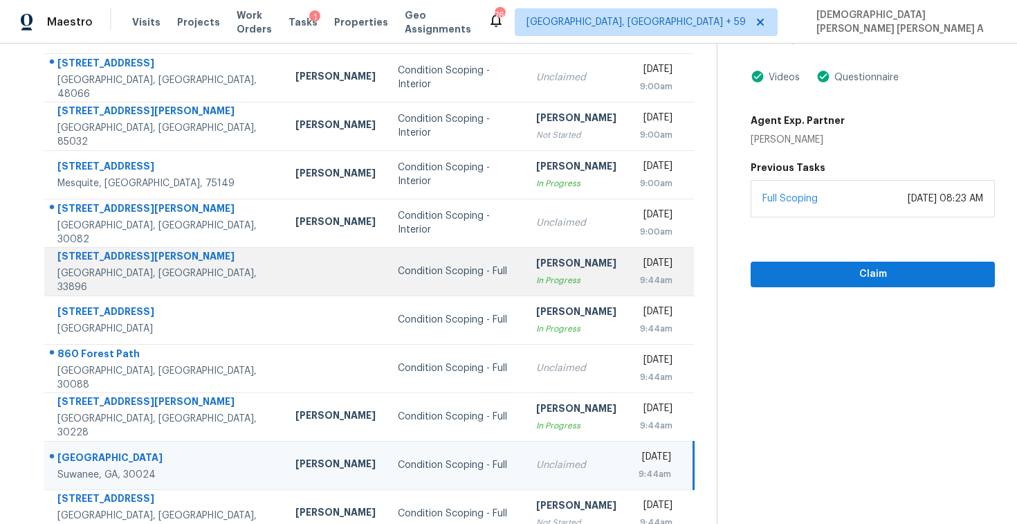
scroll to position [196, 0]
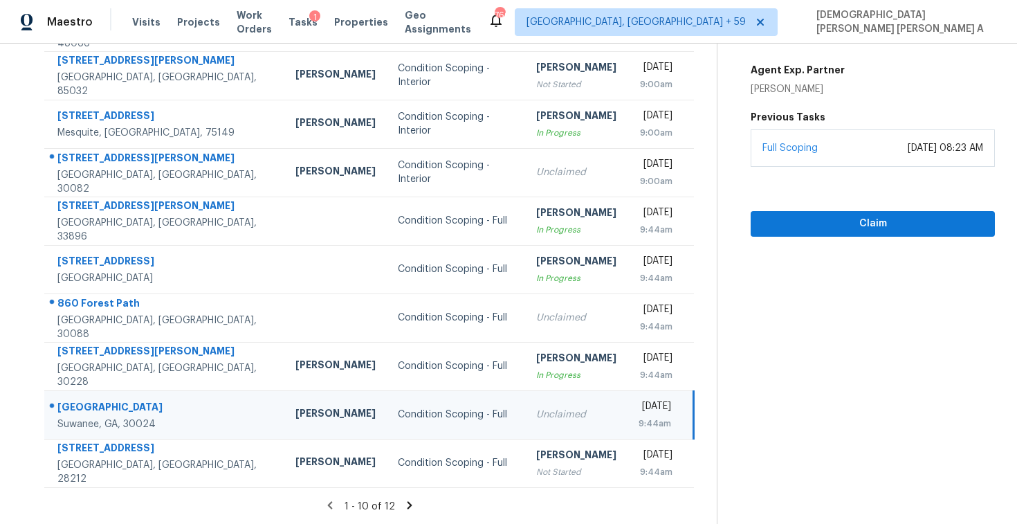
click at [409, 508] on icon at bounding box center [409, 505] width 12 height 12
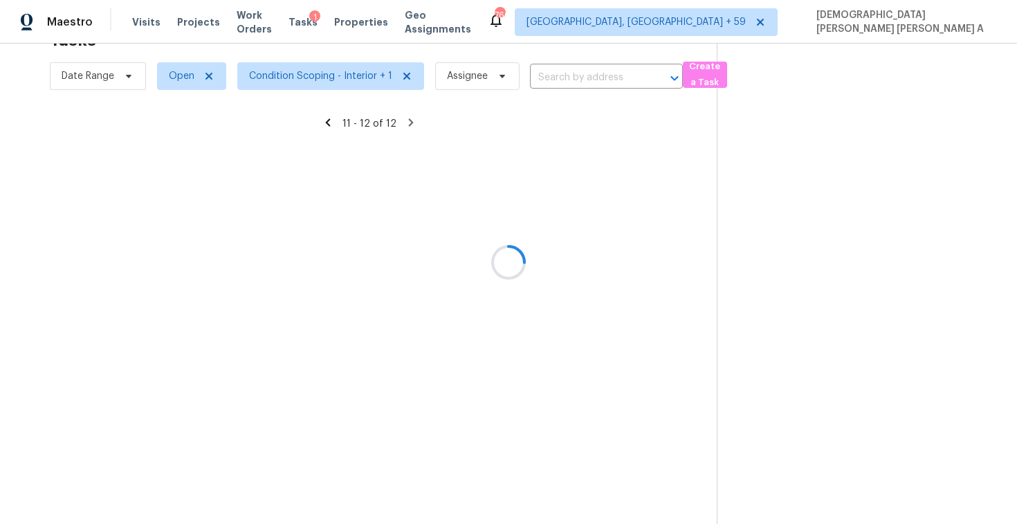
scroll to position [44, 0]
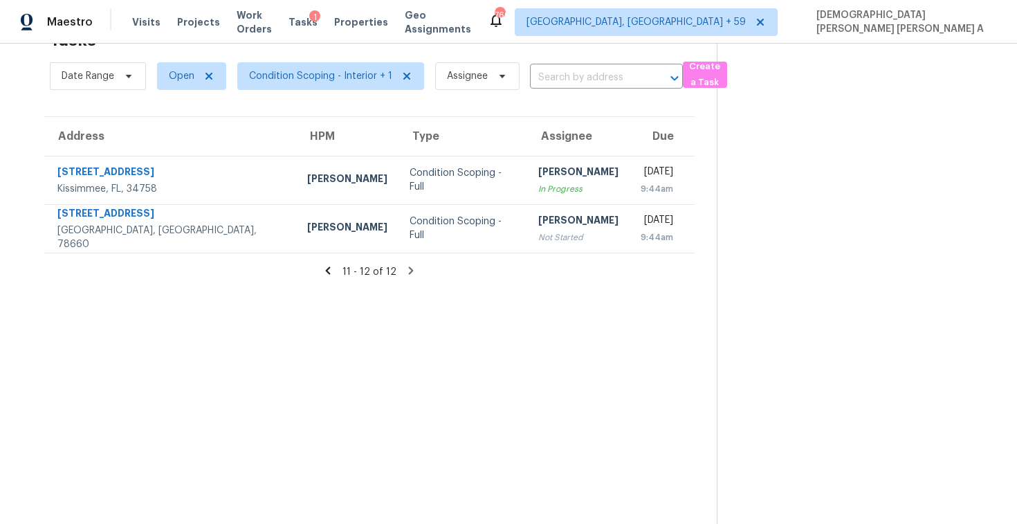
click at [339, 274] on div "11 - 12 of 12" at bounding box center [369, 271] width 695 height 15
click at [326, 264] on icon at bounding box center [328, 270] width 12 height 12
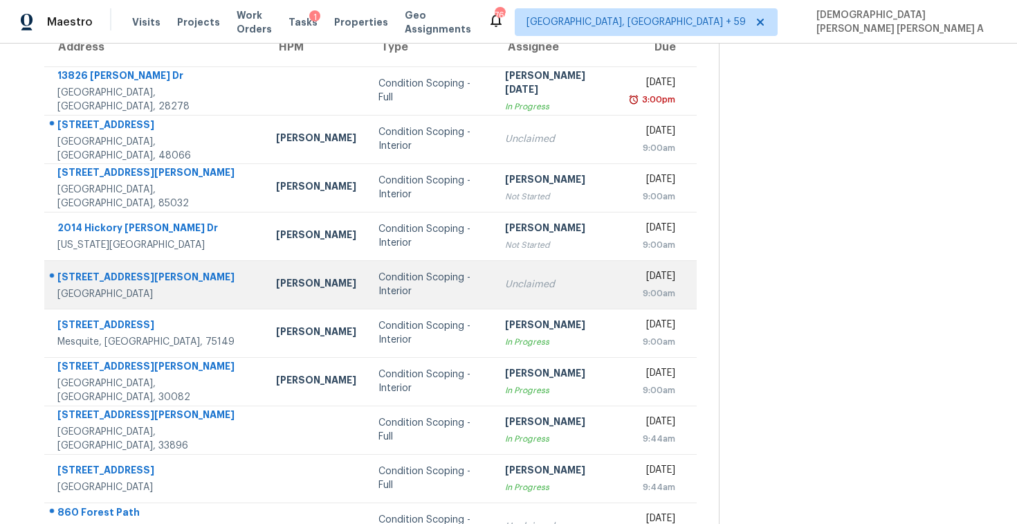
scroll to position [0, 0]
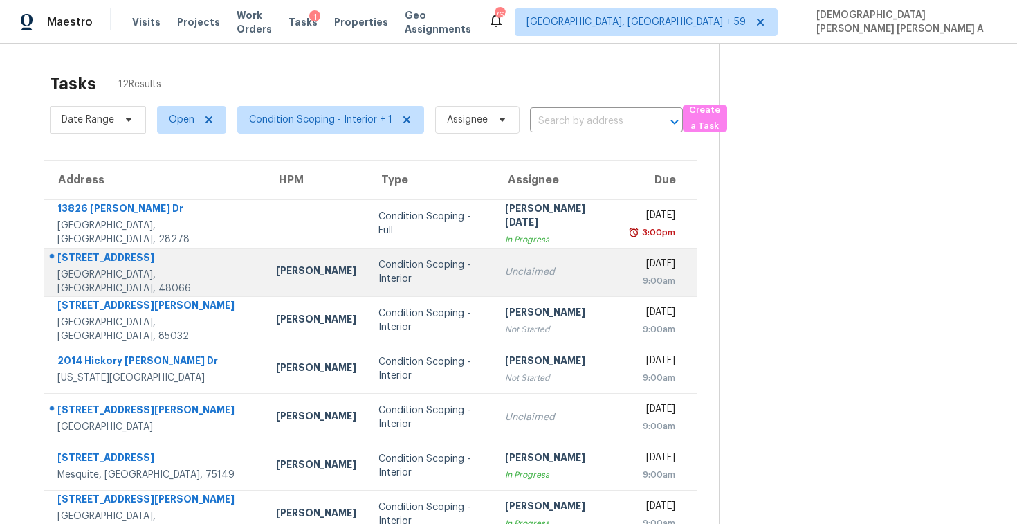
click at [367, 255] on td "Condition Scoping - Interior" at bounding box center [430, 272] width 127 height 48
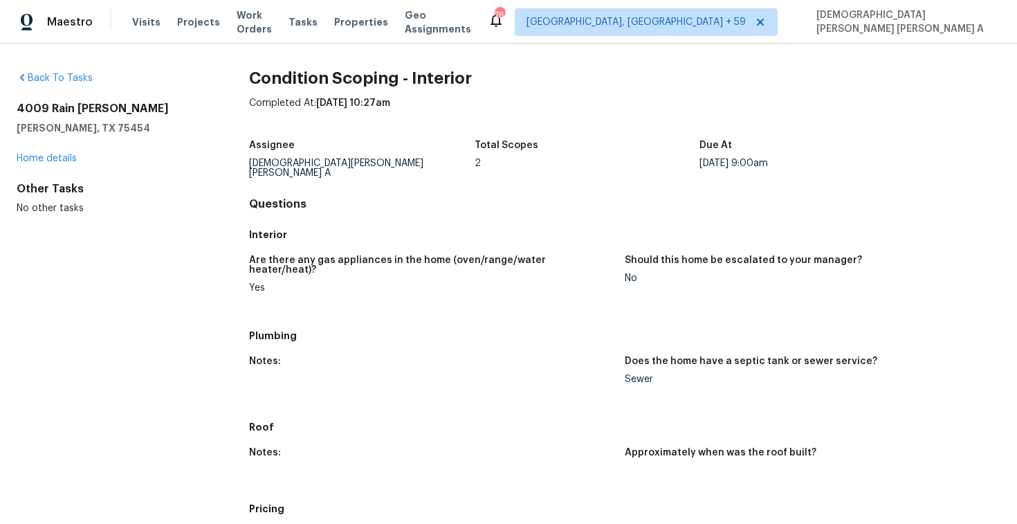
scroll to position [515, 0]
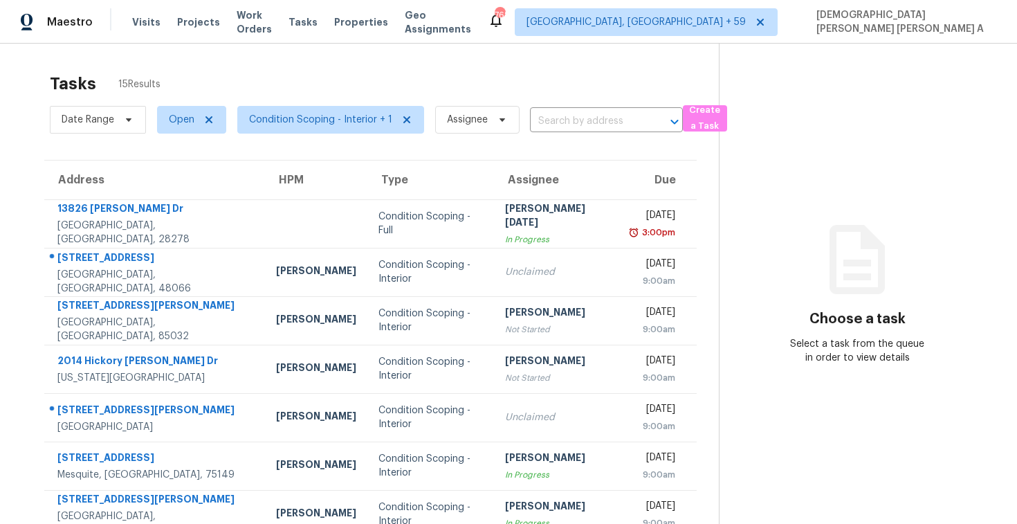
scroll to position [196, 0]
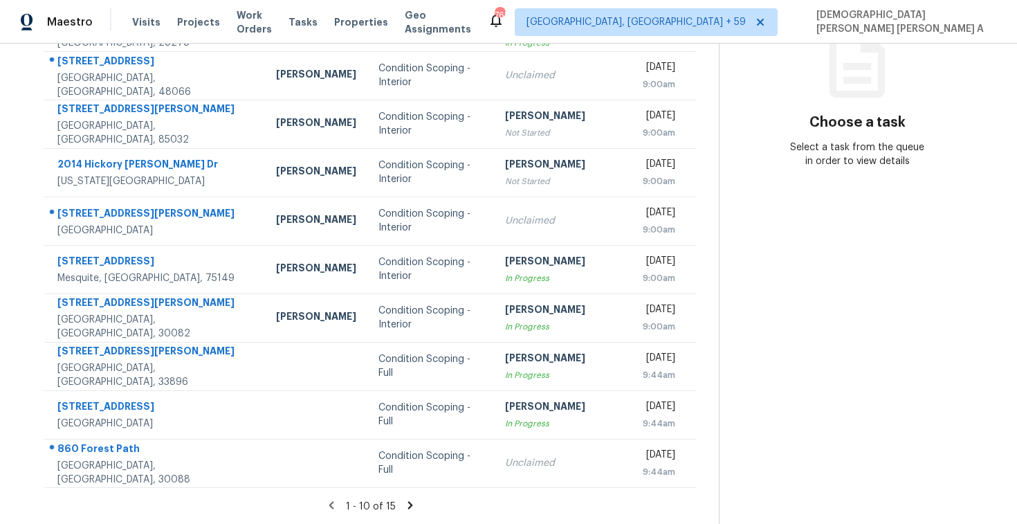
click at [405, 503] on icon at bounding box center [410, 505] width 12 height 12
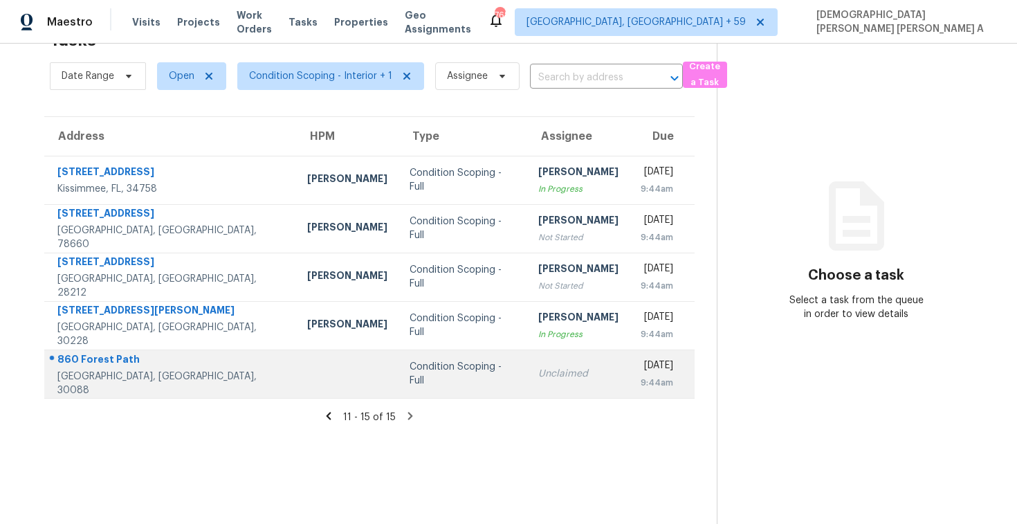
click at [538, 367] on div "Unclaimed" at bounding box center [578, 374] width 80 height 14
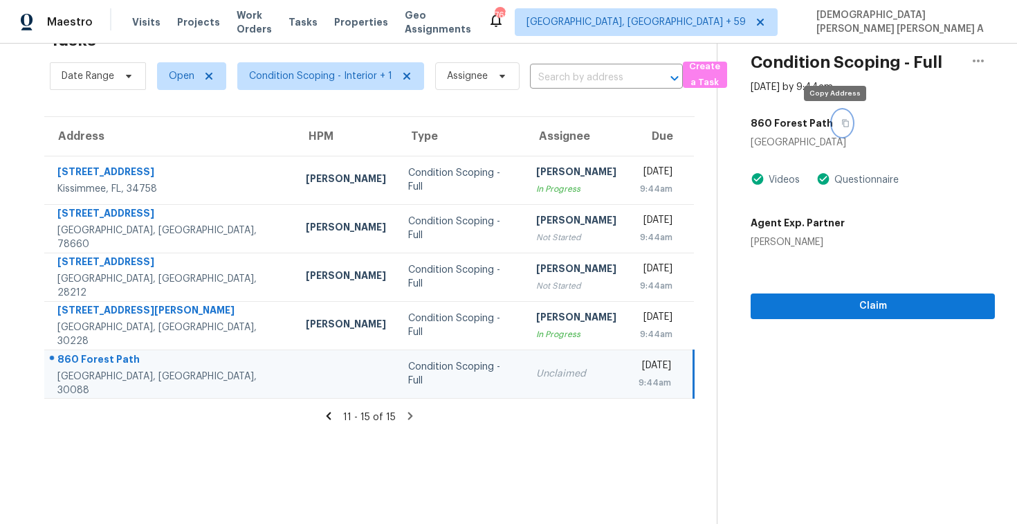
click at [833, 117] on button "button" at bounding box center [842, 123] width 19 height 25
click at [335, 412] on icon at bounding box center [328, 416] width 12 height 12
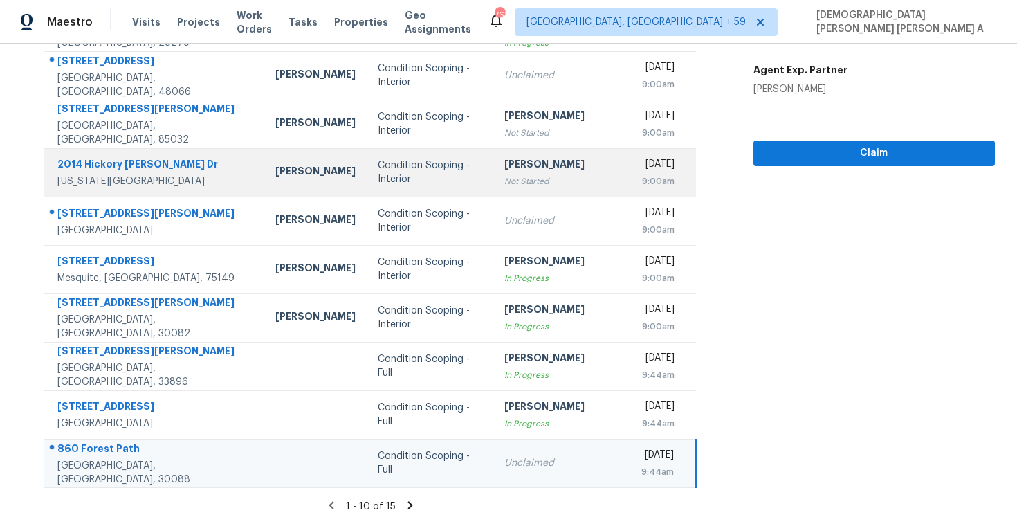
scroll to position [0, 0]
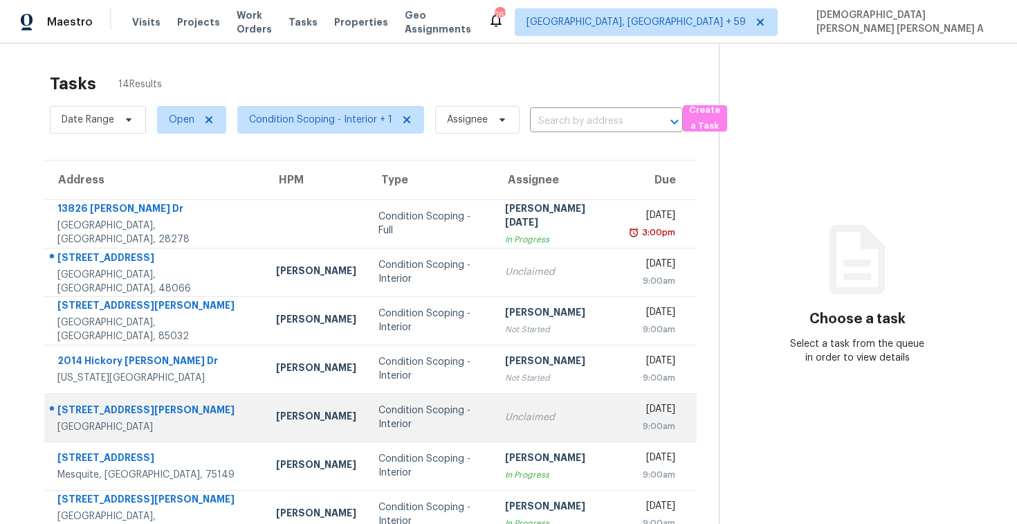
scroll to position [196, 0]
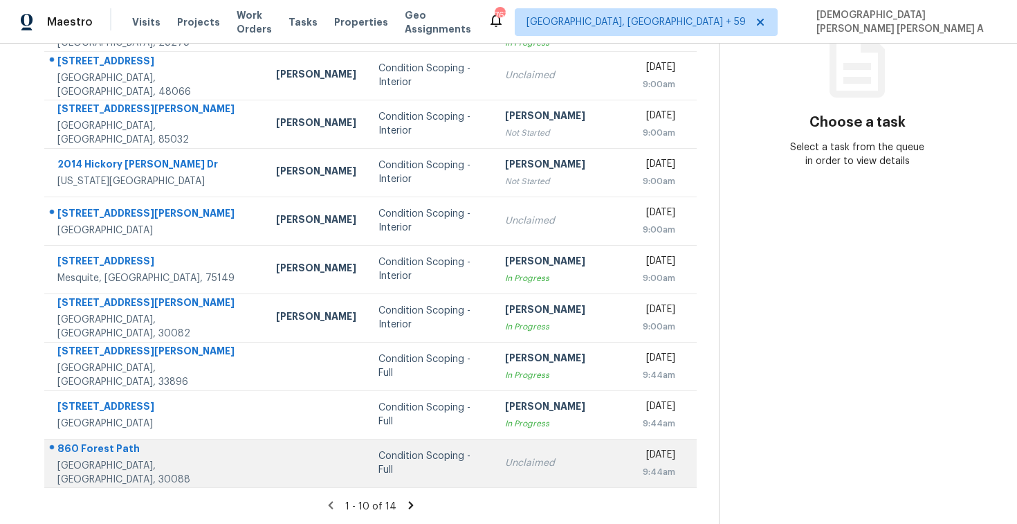
click at [505, 459] on div "Unclaimed" at bounding box center [557, 463] width 104 height 14
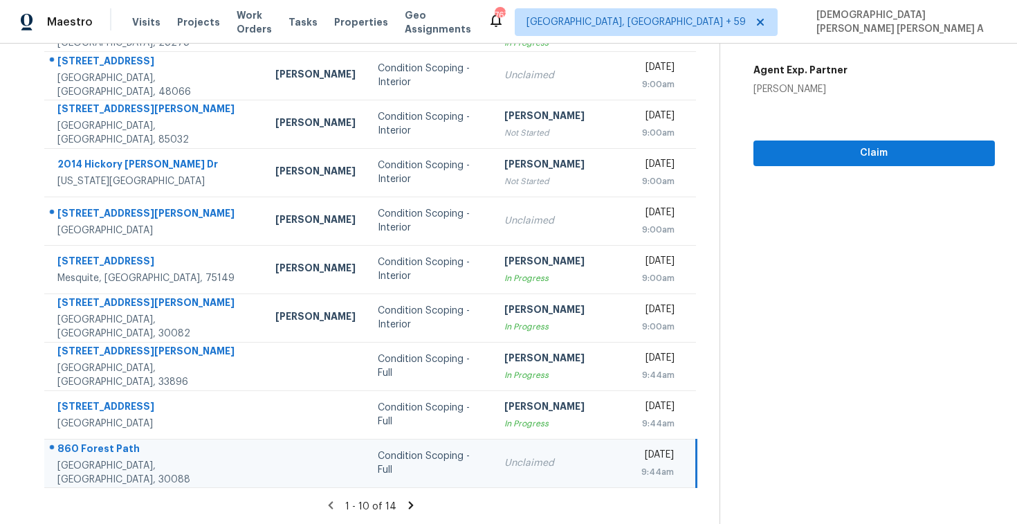
scroll to position [9, 0]
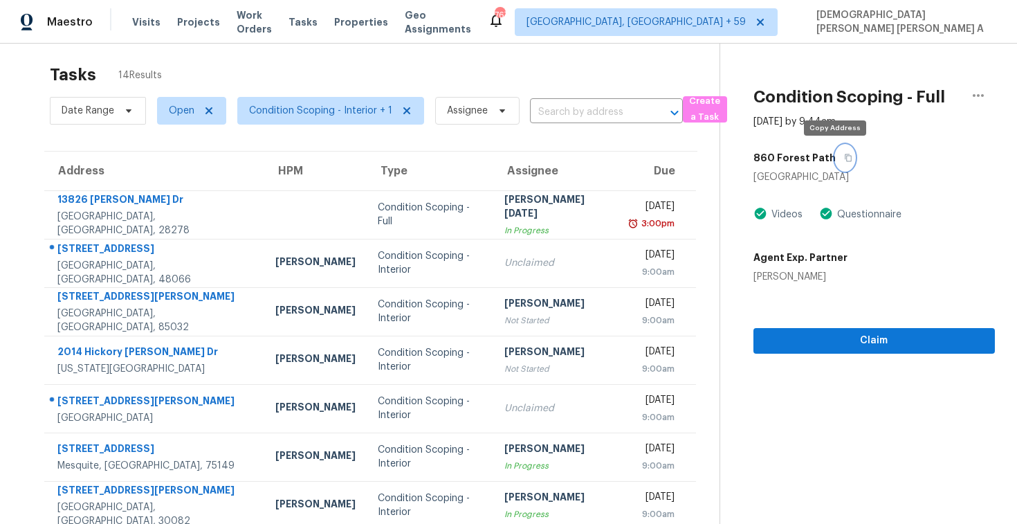
click at [844, 156] on icon "button" at bounding box center [848, 158] width 8 height 8
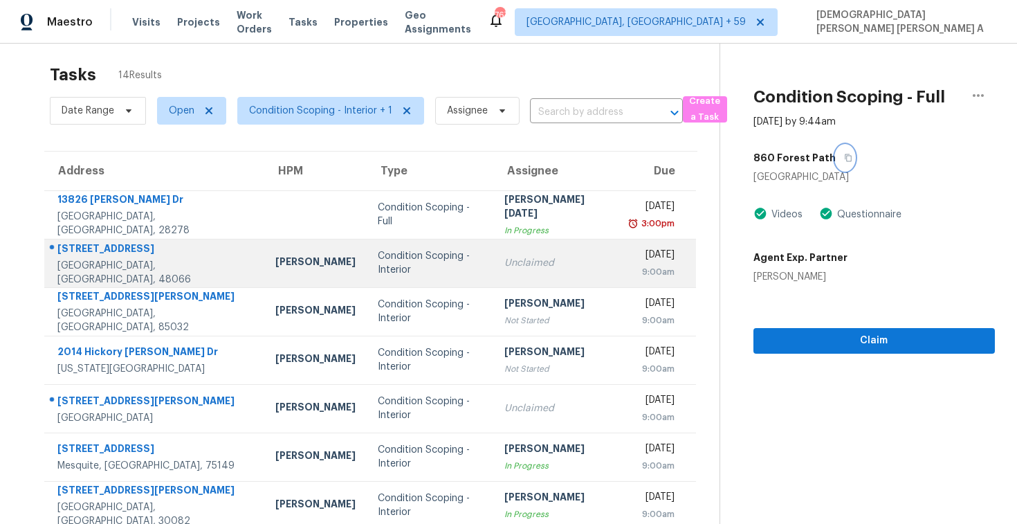
scroll to position [196, 0]
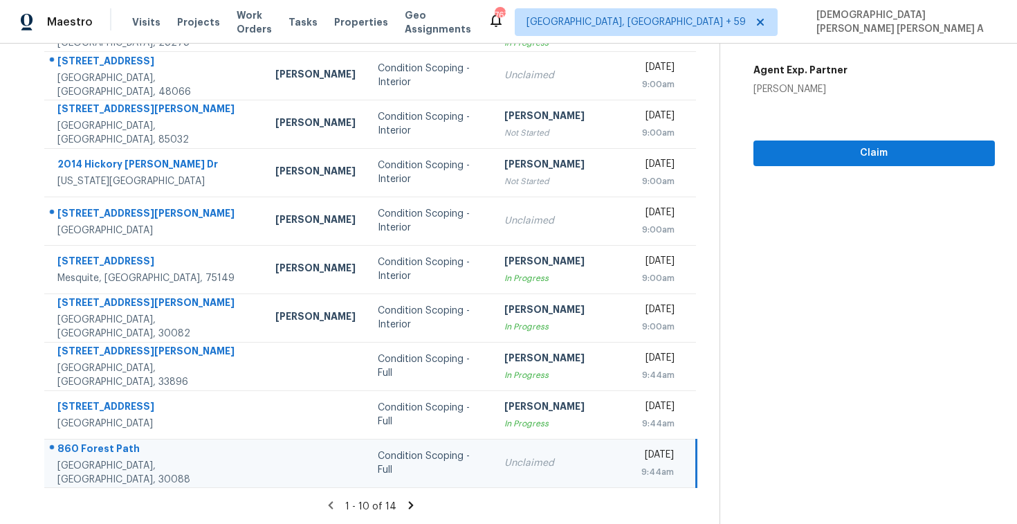
click at [408, 503] on icon at bounding box center [410, 505] width 5 height 8
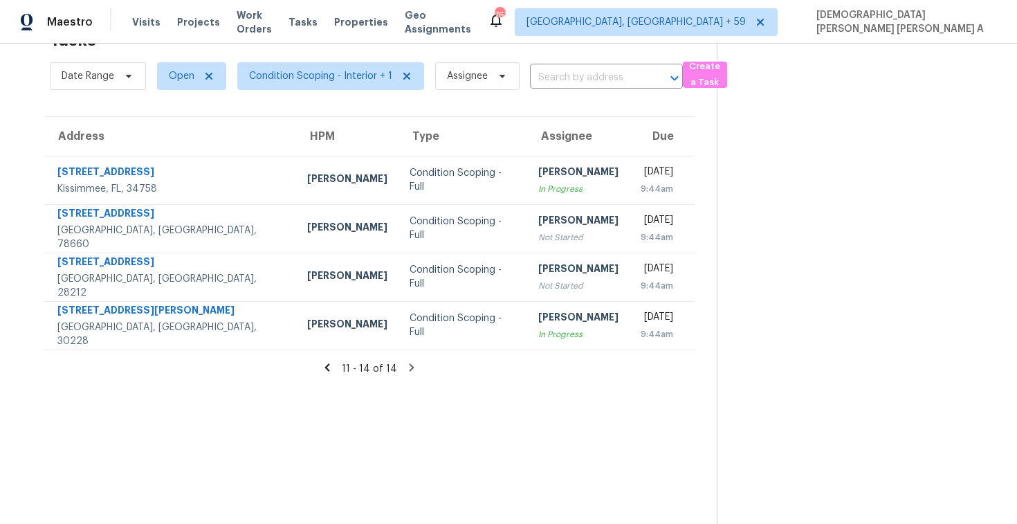
click at [329, 366] on icon at bounding box center [327, 367] width 5 height 8
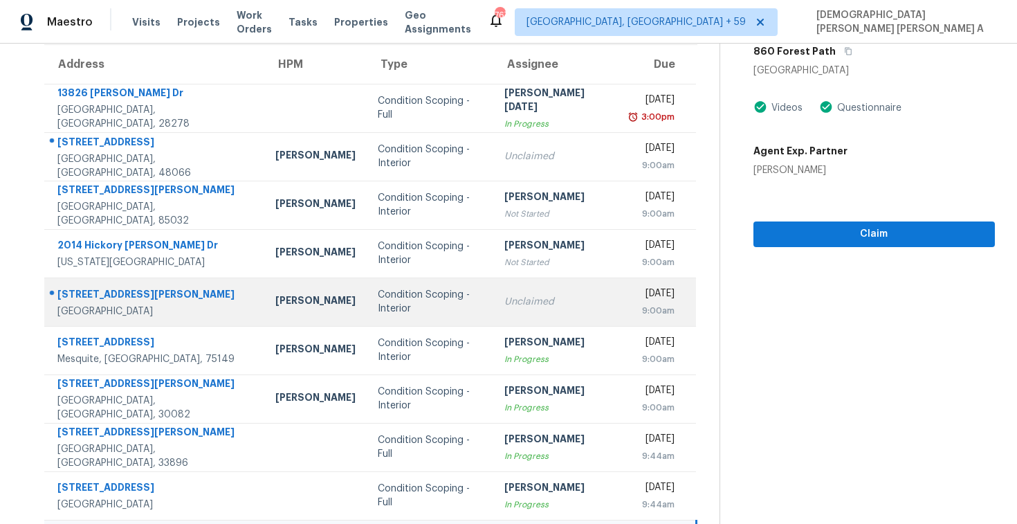
scroll to position [50, 0]
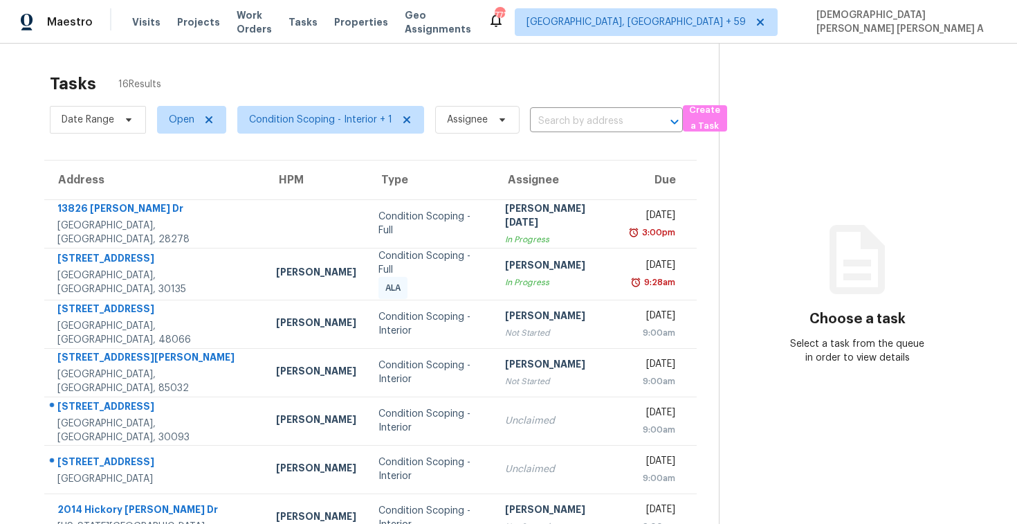
scroll to position [196, 0]
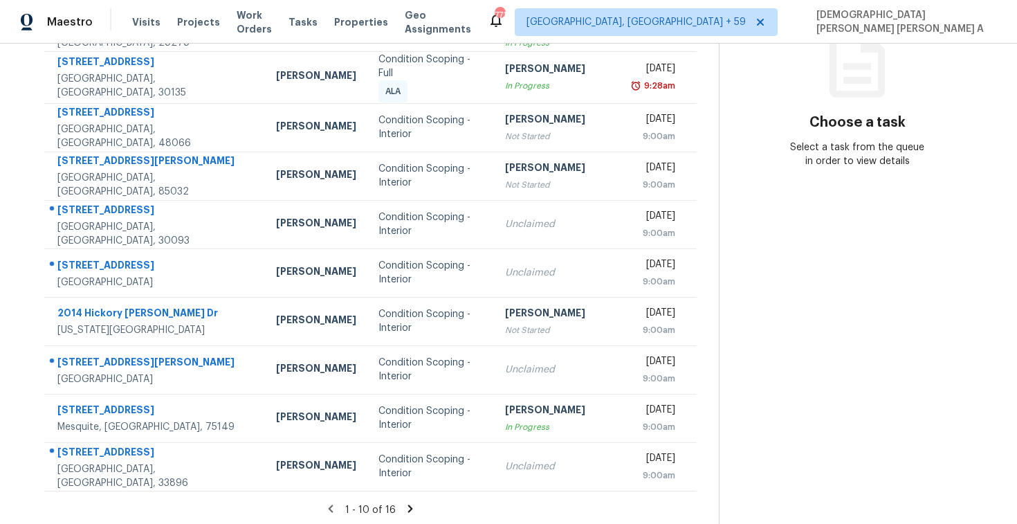
click at [412, 506] on icon at bounding box center [410, 508] width 12 height 12
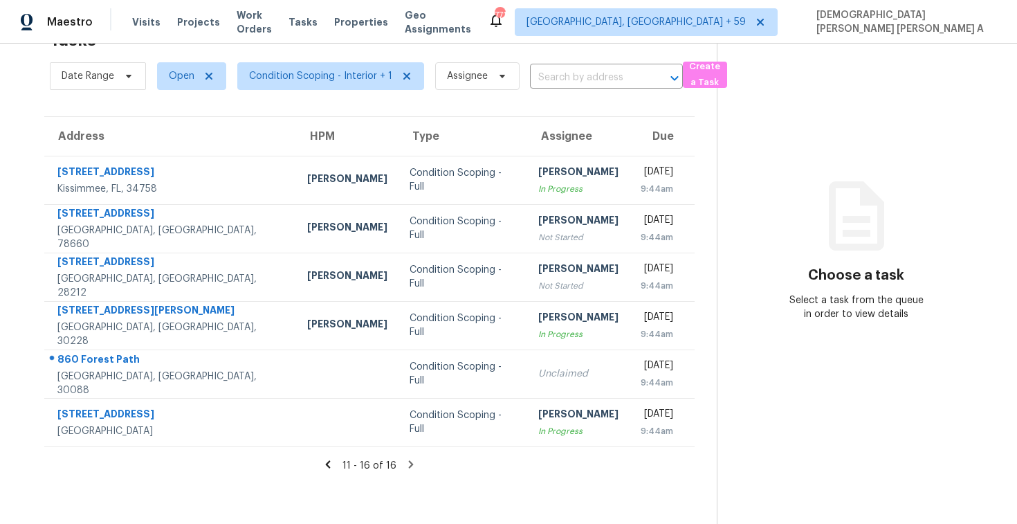
click at [328, 462] on icon at bounding box center [328, 464] width 5 height 8
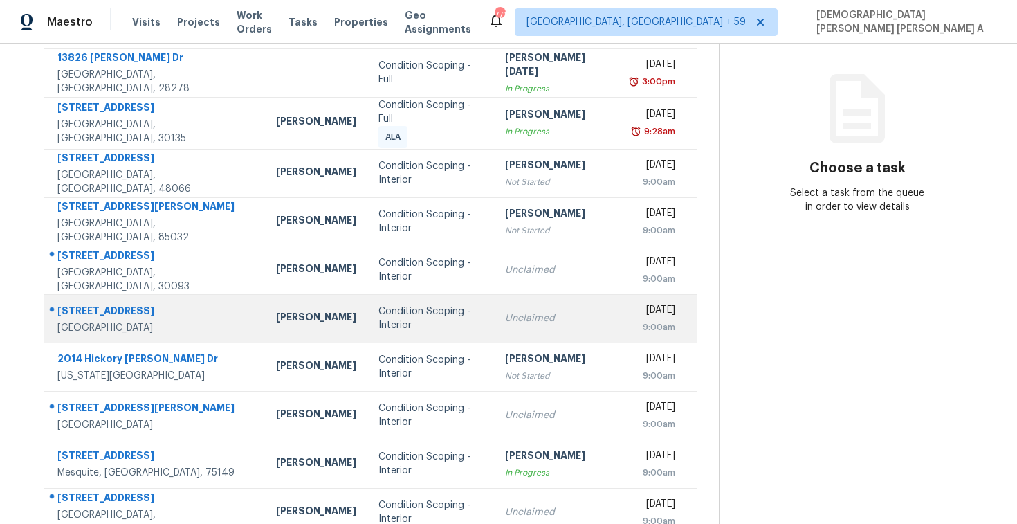
scroll to position [196, 0]
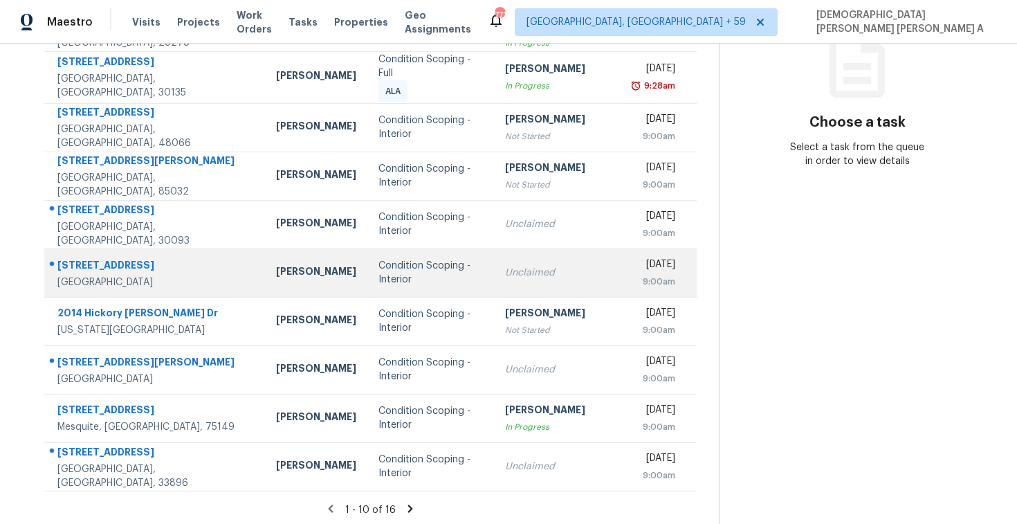
click at [494, 251] on td "Unclaimed" at bounding box center [557, 272] width 127 height 48
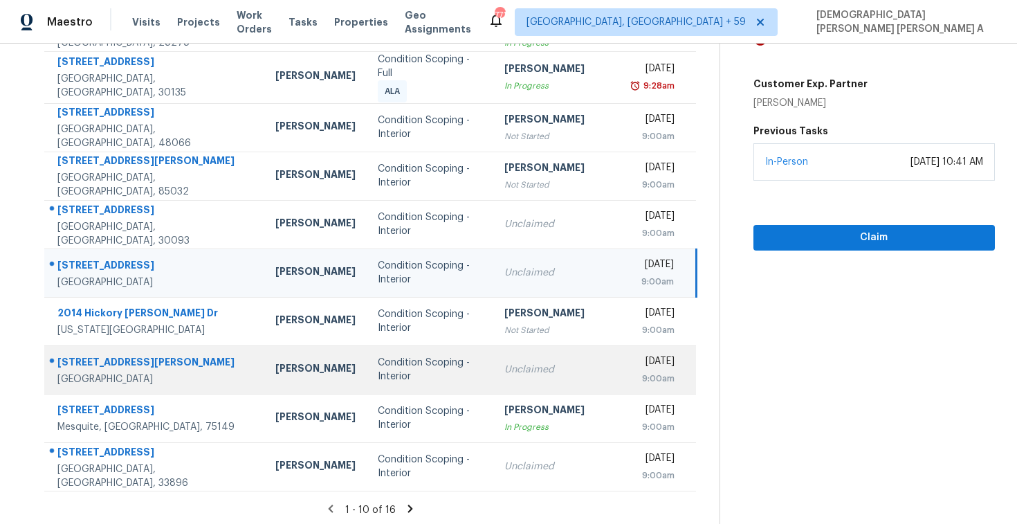
click at [398, 385] on td "Condition Scoping - Interior" at bounding box center [430, 369] width 127 height 48
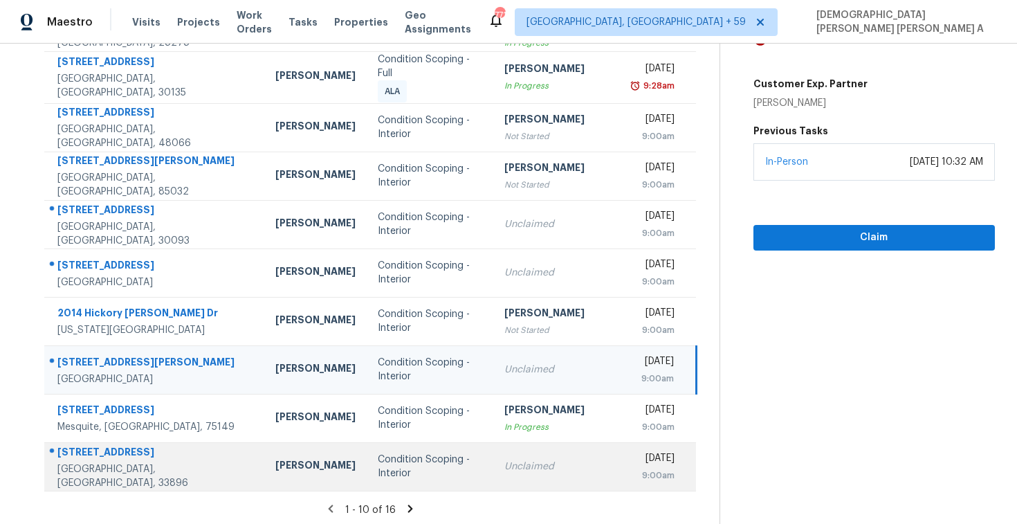
click at [385, 456] on div "Condition Scoping - Interior" at bounding box center [430, 466] width 104 height 28
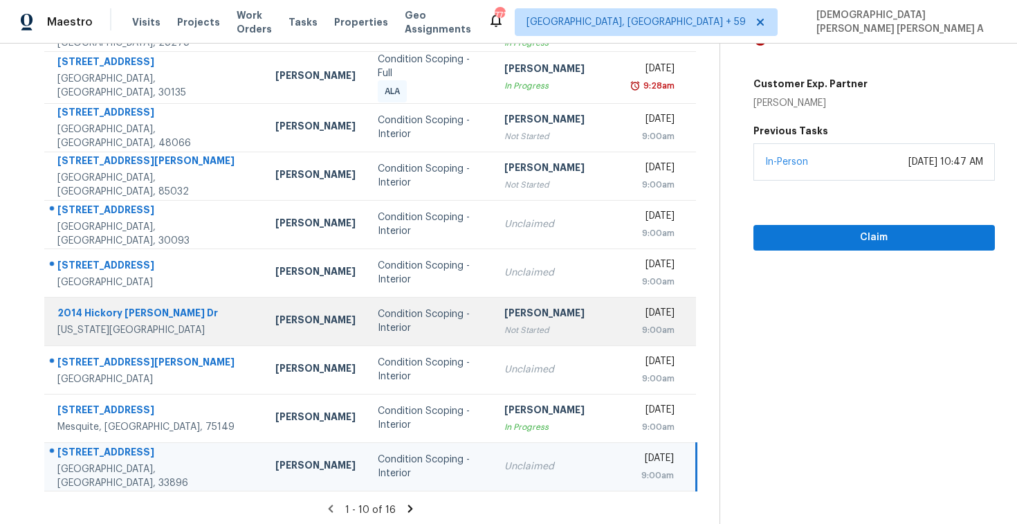
scroll to position [0, 0]
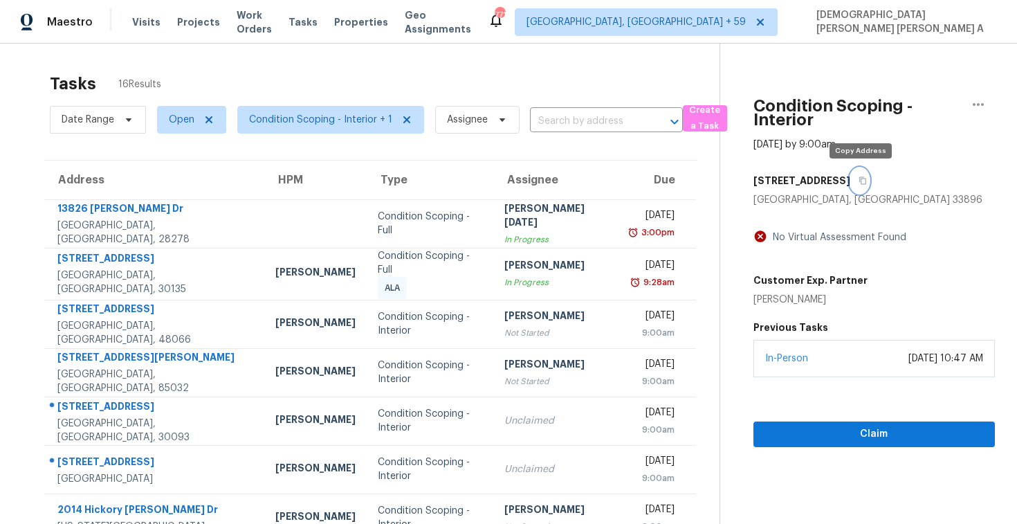
click at [863, 176] on button "button" at bounding box center [859, 180] width 19 height 25
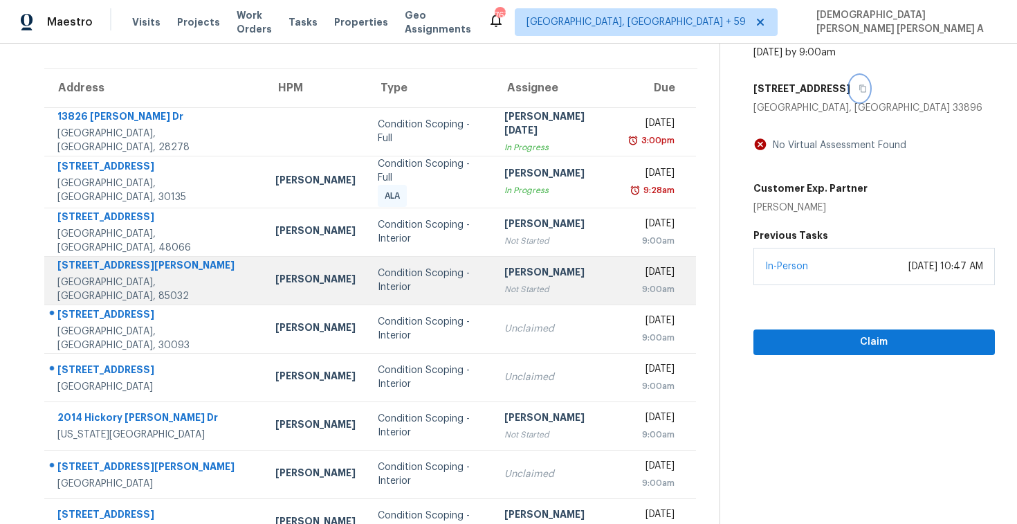
scroll to position [196, 0]
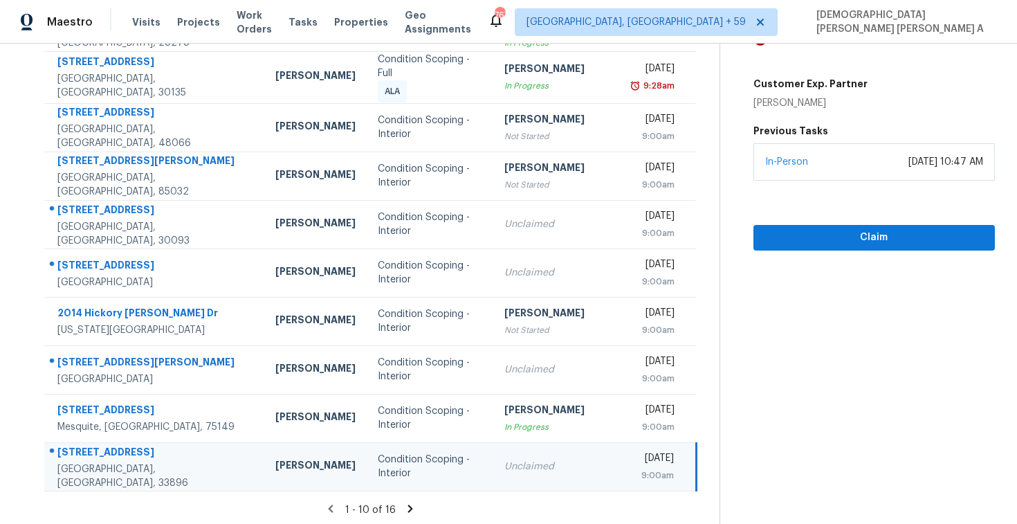
click at [410, 506] on icon at bounding box center [410, 508] width 12 height 12
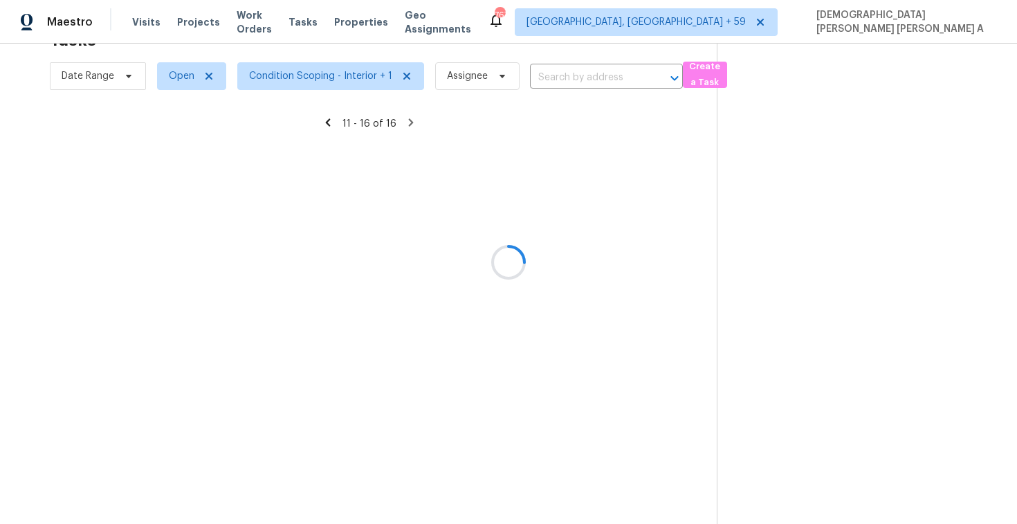
scroll to position [44, 0]
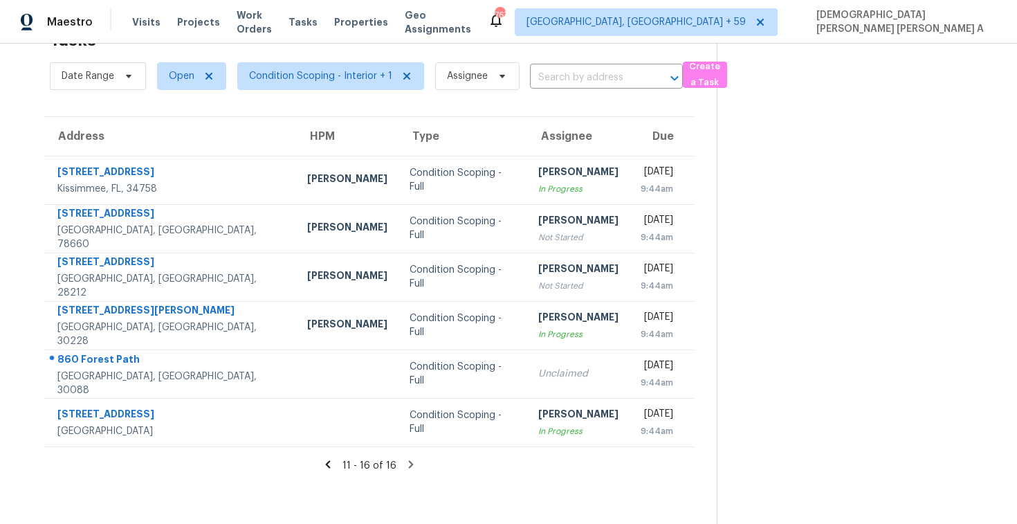
click at [328, 466] on icon at bounding box center [328, 464] width 12 height 12
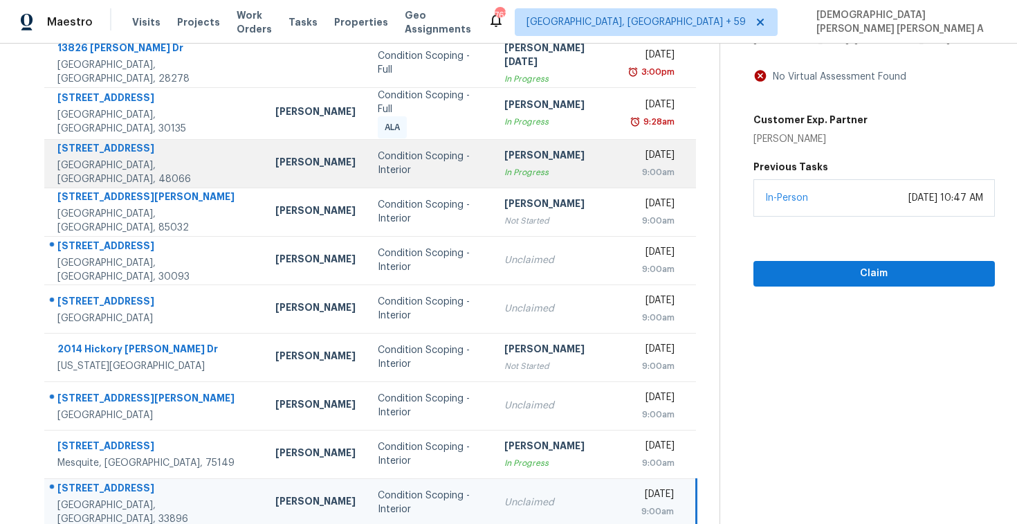
scroll to position [196, 0]
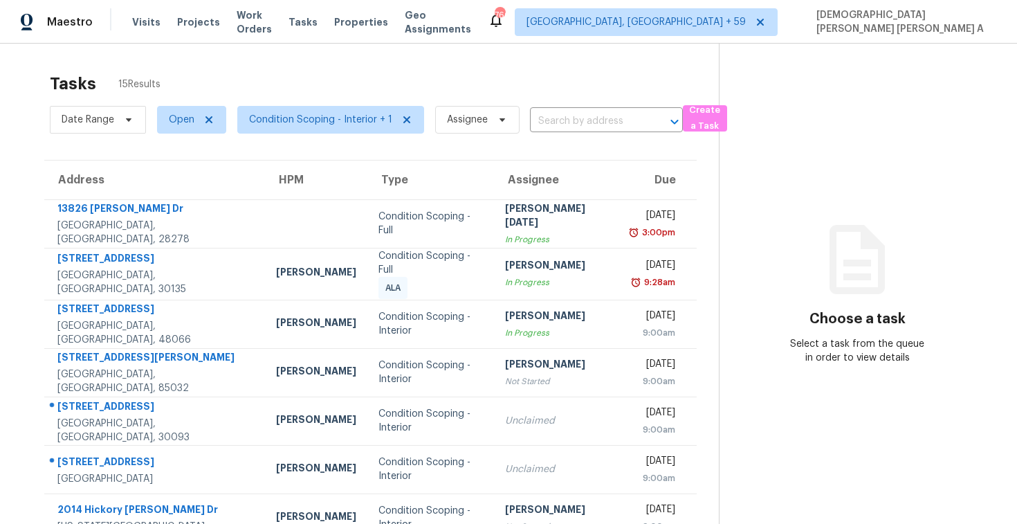
scroll to position [196, 0]
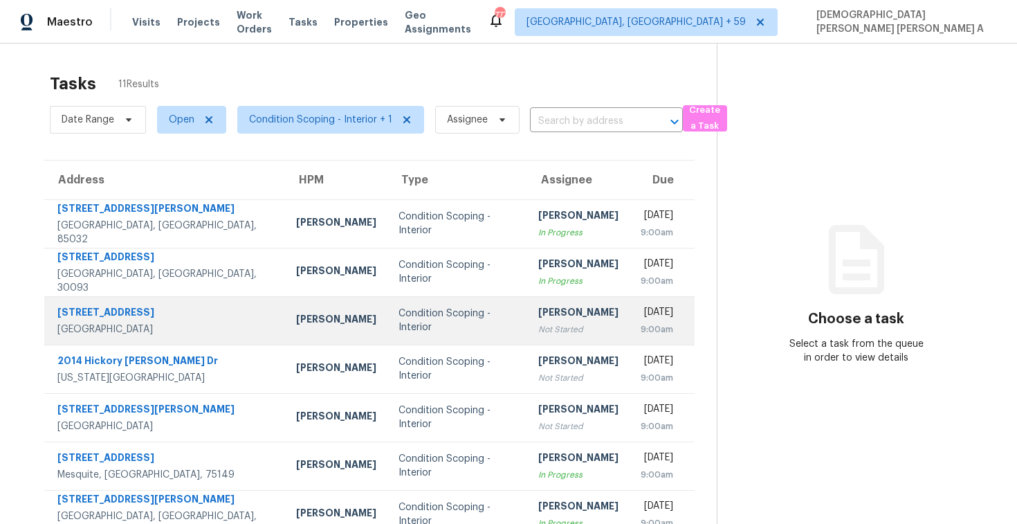
scroll to position [196, 0]
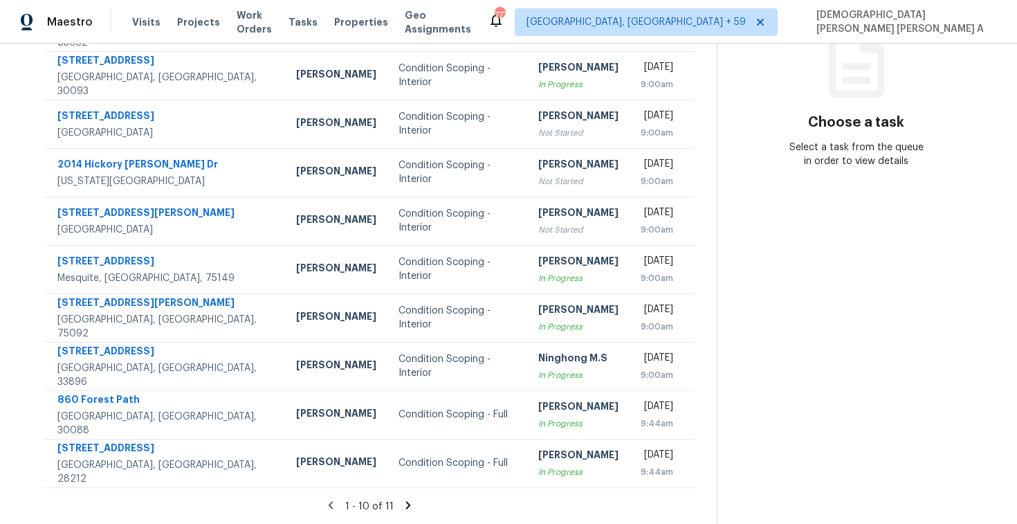
click at [406, 506] on icon at bounding box center [408, 505] width 5 height 8
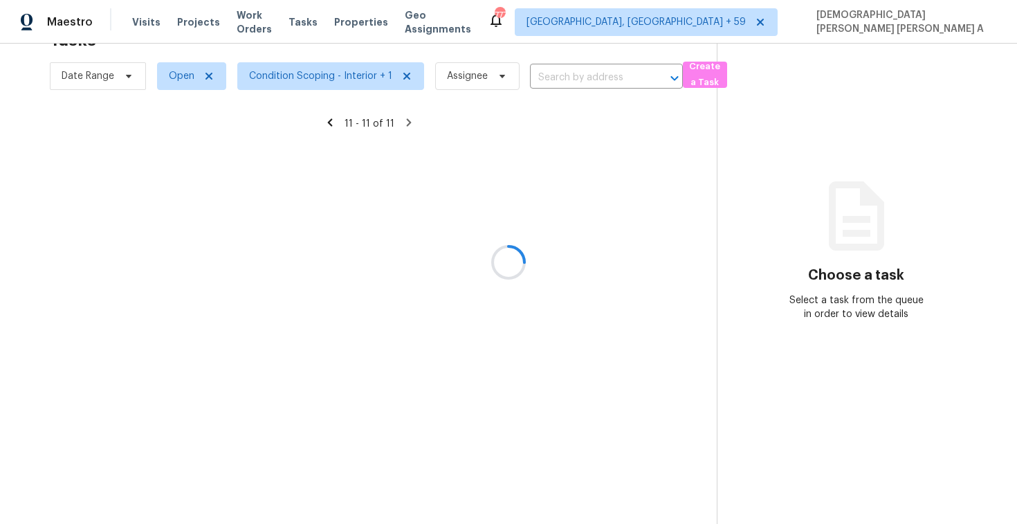
scroll to position [44, 0]
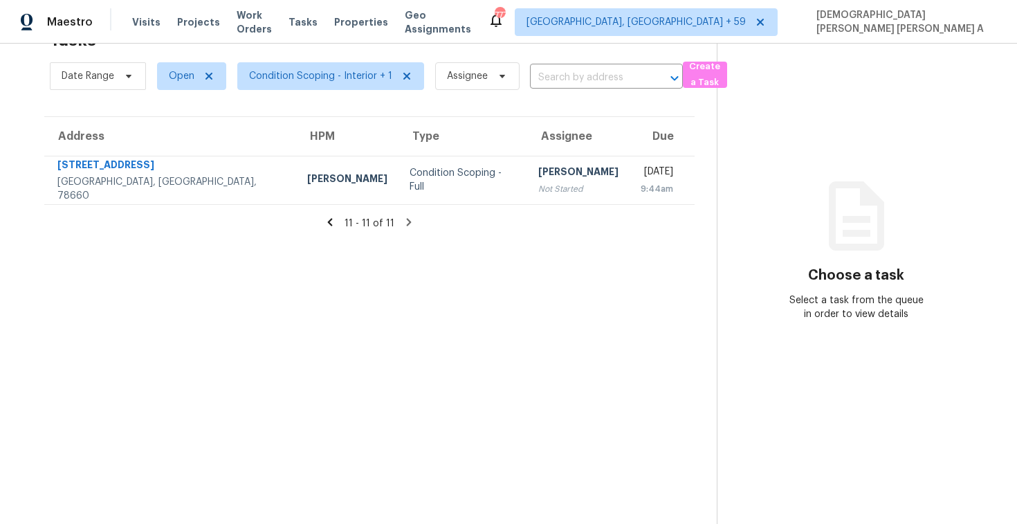
click at [322, 219] on div "11 - 11 of 11" at bounding box center [369, 223] width 695 height 15
click at [329, 220] on icon at bounding box center [330, 222] width 12 height 12
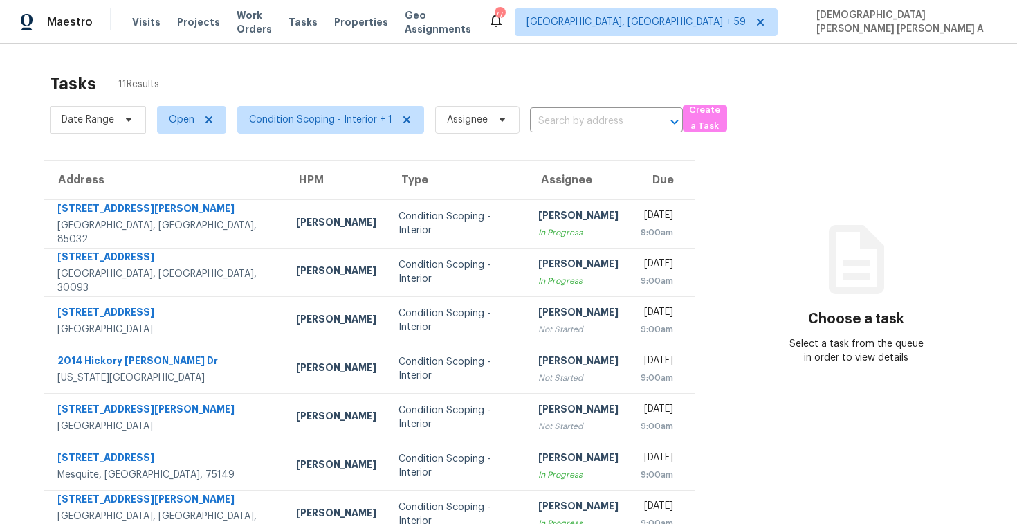
scroll to position [196, 0]
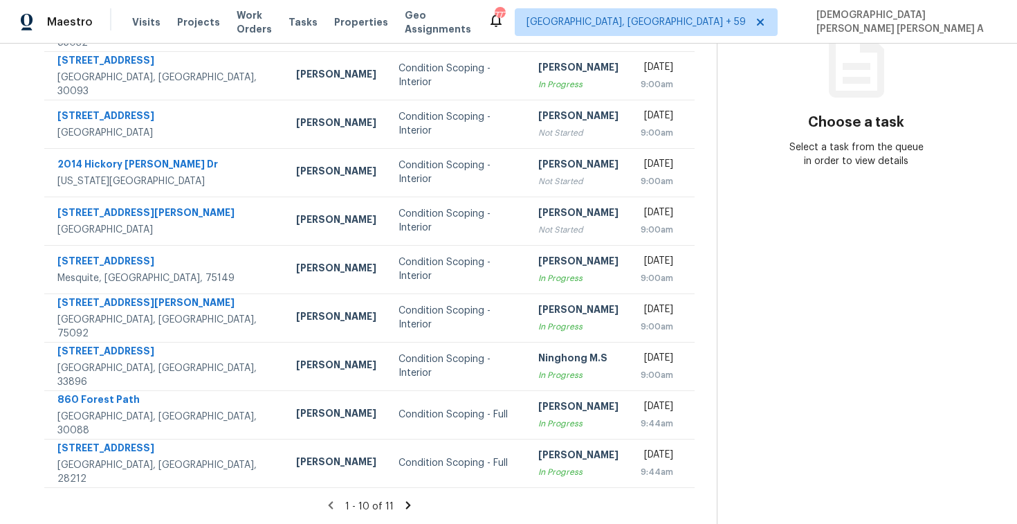
click at [408, 503] on icon at bounding box center [408, 505] width 12 height 12
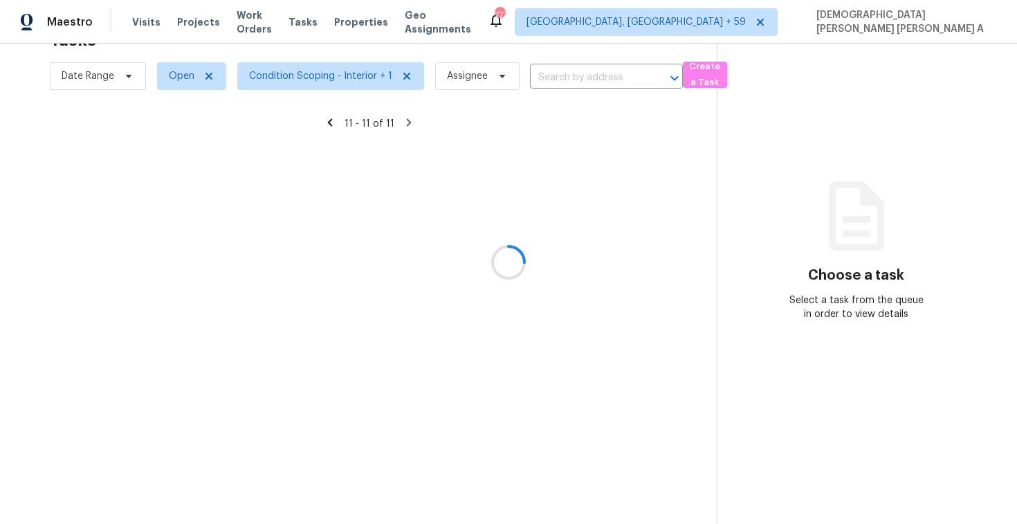
scroll to position [44, 0]
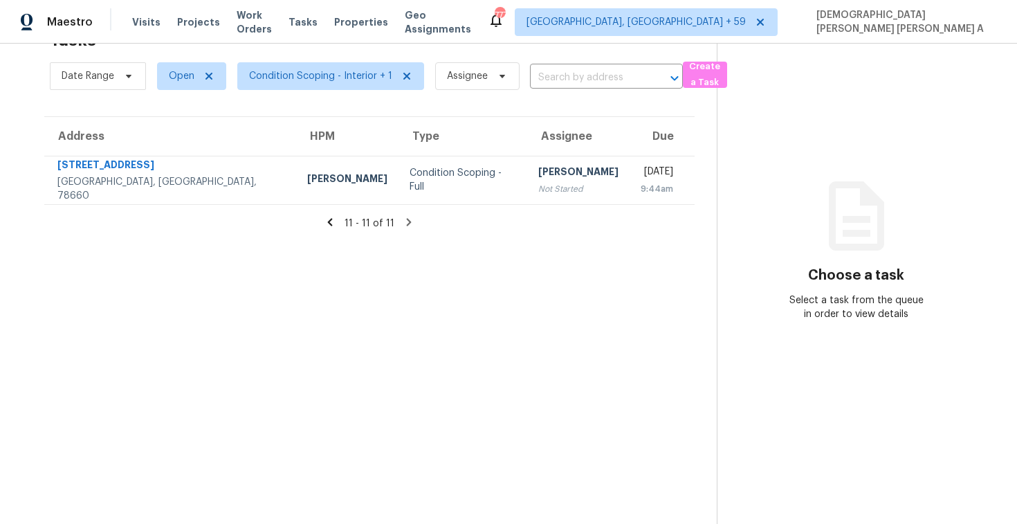
click at [327, 225] on icon at bounding box center [330, 222] width 12 height 12
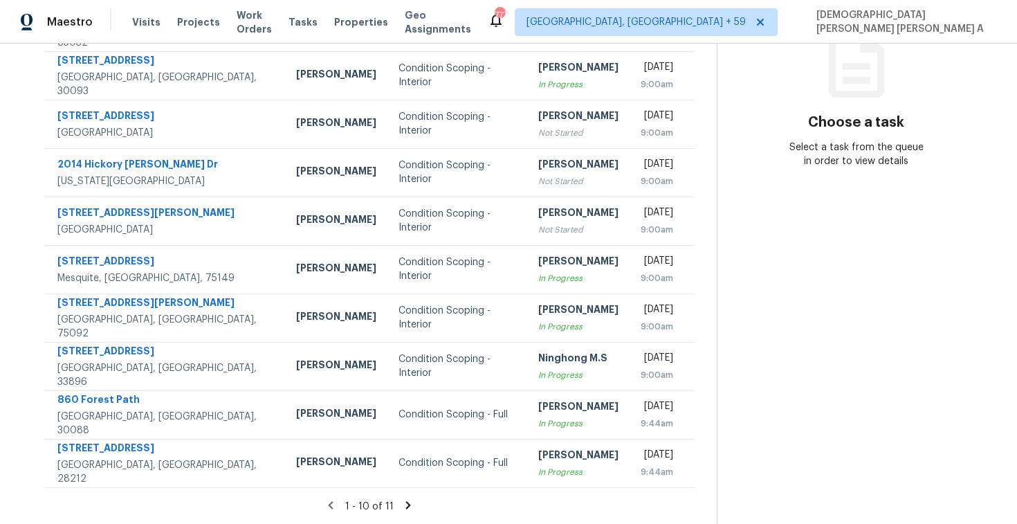
scroll to position [0, 0]
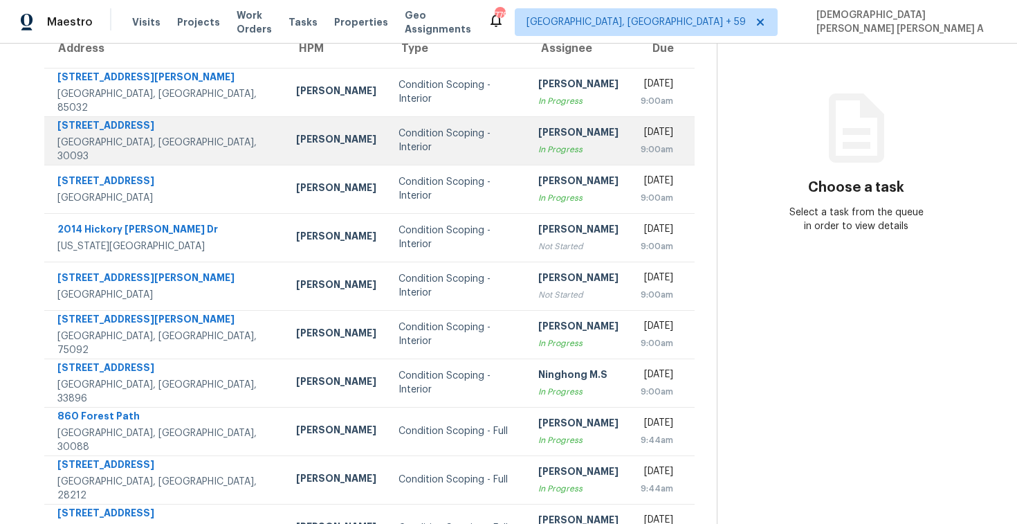
scroll to position [171, 0]
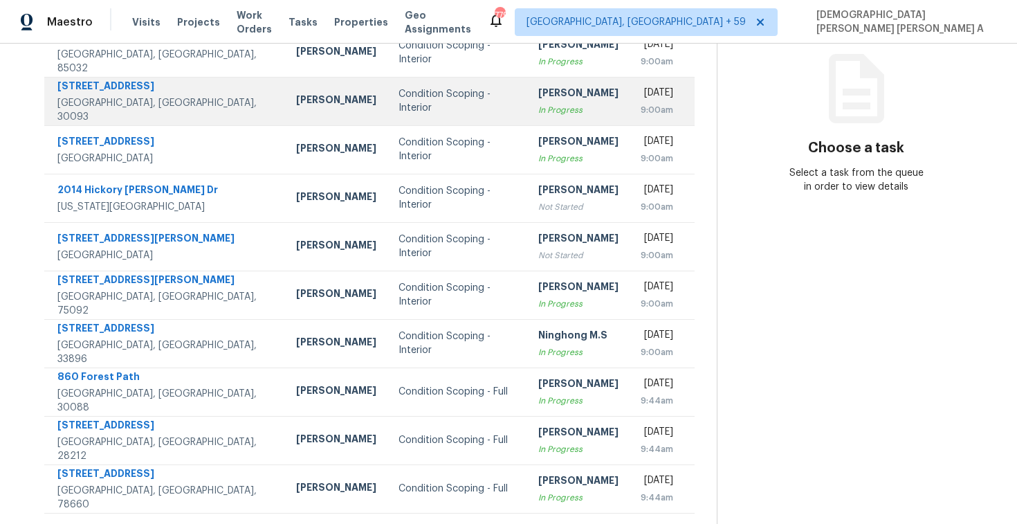
scroll to position [134, 0]
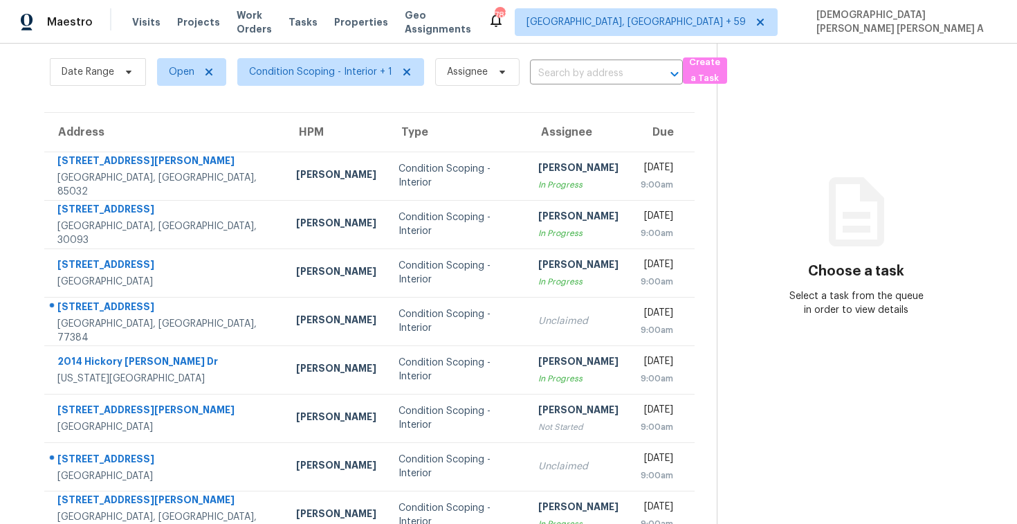
scroll to position [46, 0]
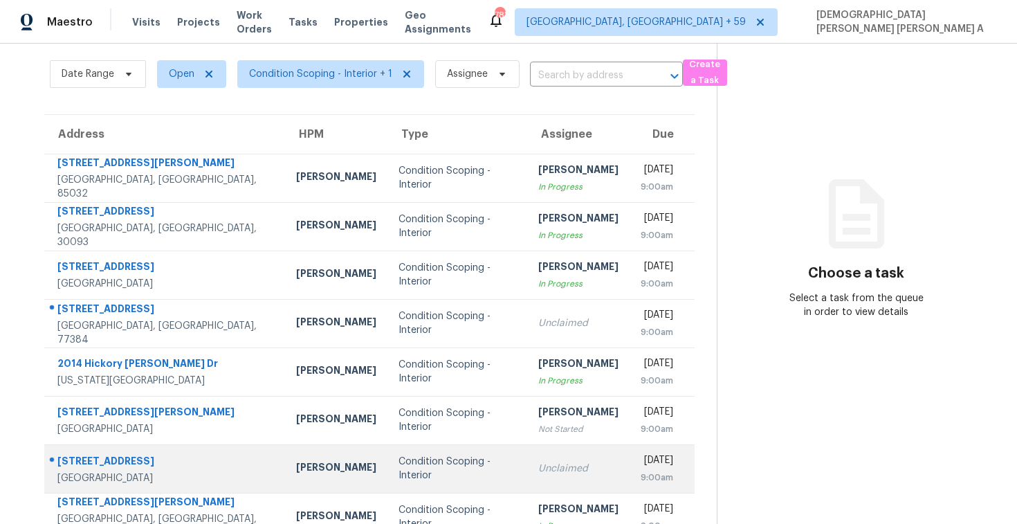
click at [410, 468] on div "Condition Scoping - Interior" at bounding box center [457, 468] width 118 height 28
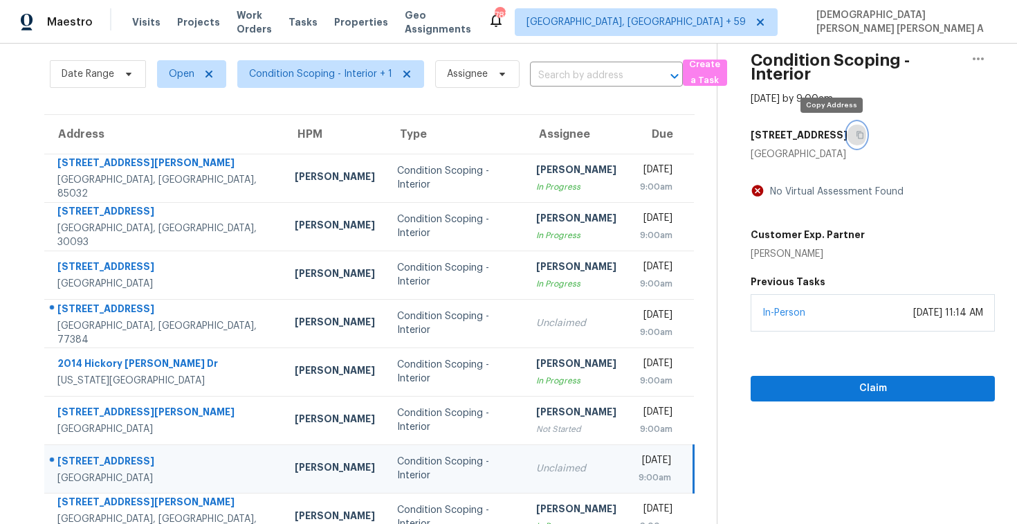
click at [856, 132] on icon "button" at bounding box center [859, 135] width 7 height 8
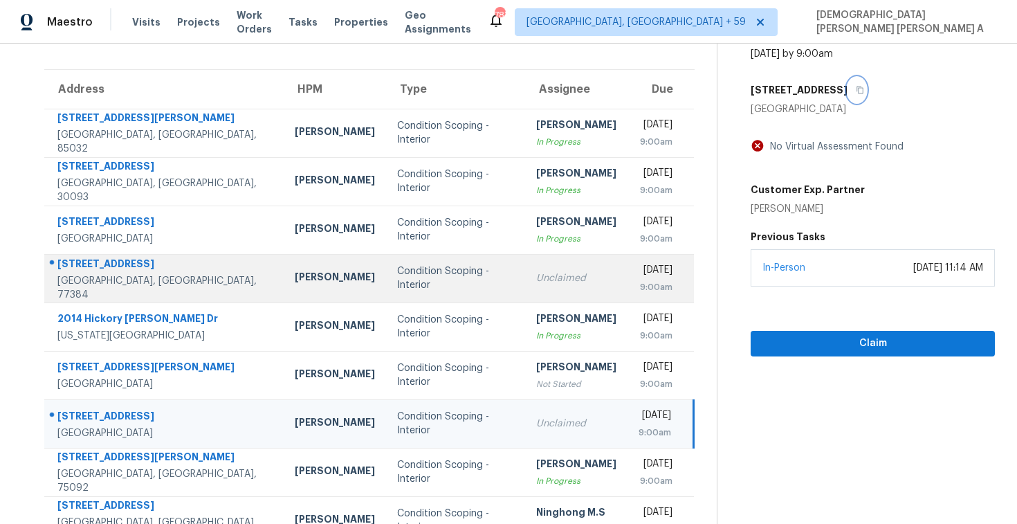
scroll to position [97, 0]
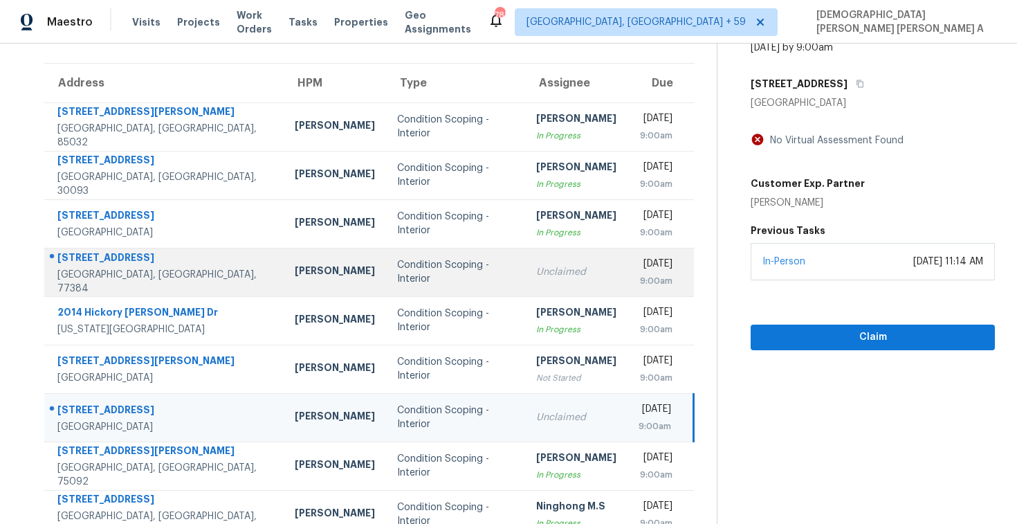
click at [408, 251] on td "Condition Scoping - Interior" at bounding box center [455, 272] width 139 height 48
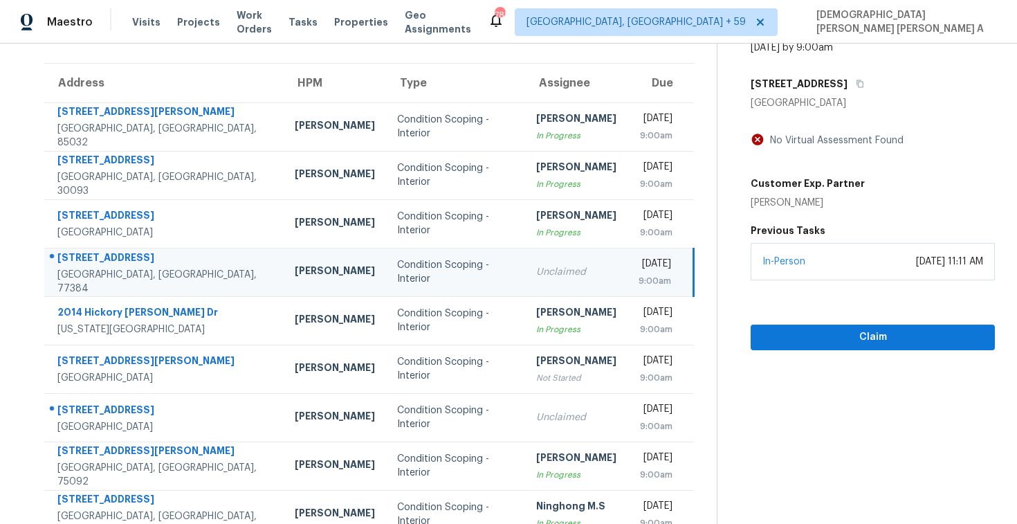
click at [862, 77] on div "[STREET_ADDRESS]" at bounding box center [873, 83] width 244 height 25
click at [856, 83] on icon "button" at bounding box center [860, 84] width 8 height 8
click at [853, 91] on button "button" at bounding box center [856, 83] width 19 height 25
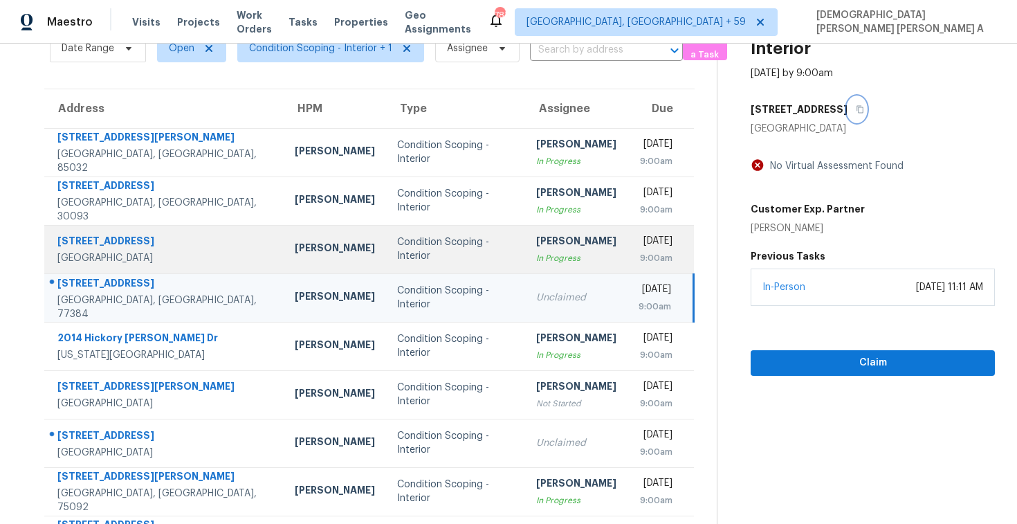
scroll to position [196, 0]
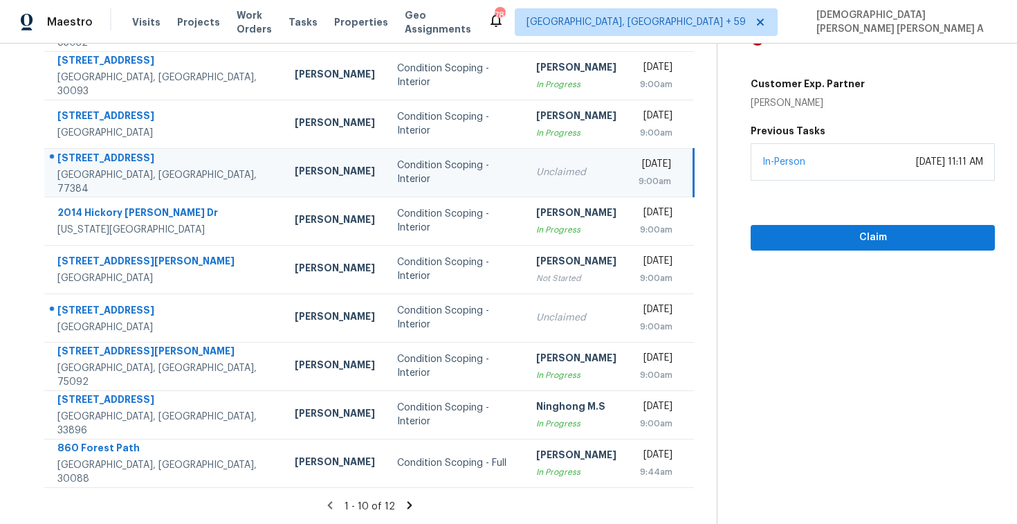
click at [403, 504] on icon at bounding box center [409, 505] width 12 height 12
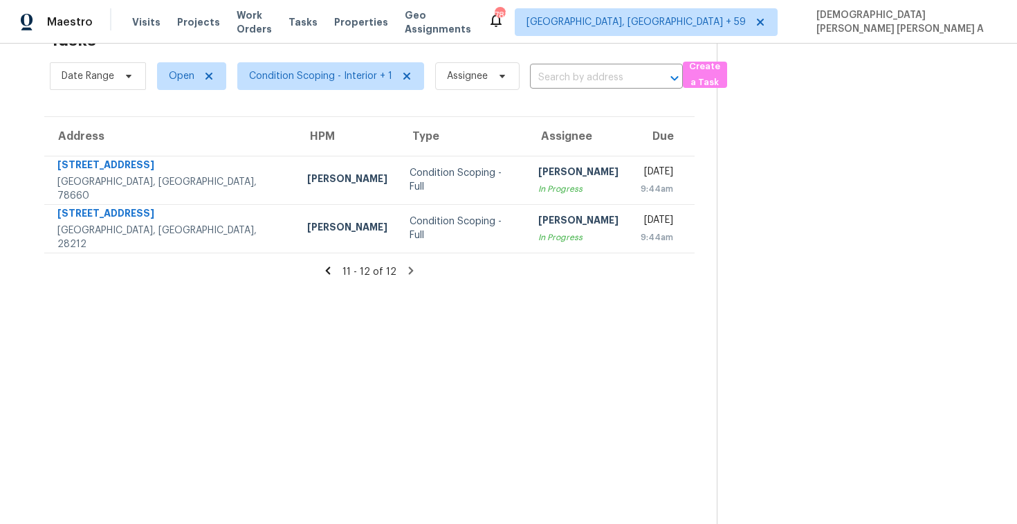
scroll to position [0, 0]
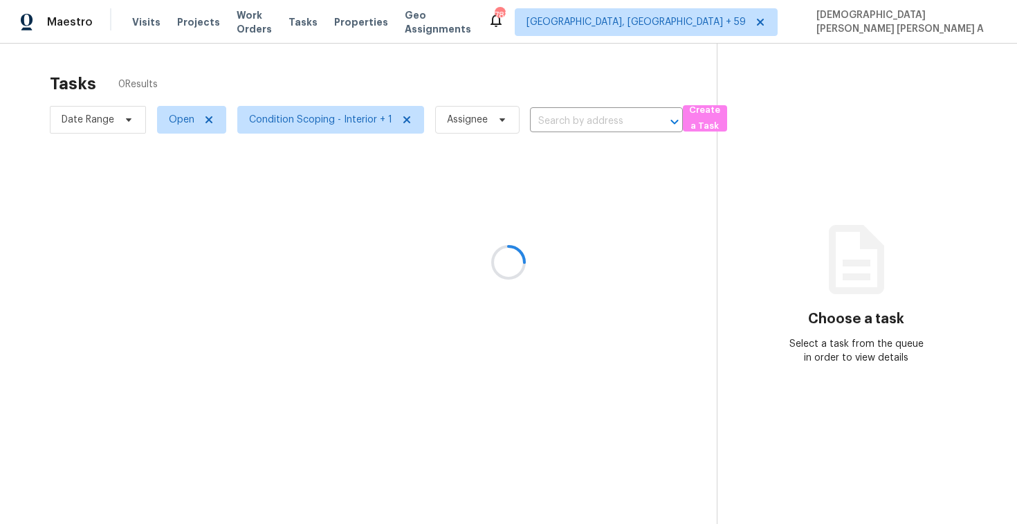
click at [137, 27] on div at bounding box center [508, 262] width 1017 height 524
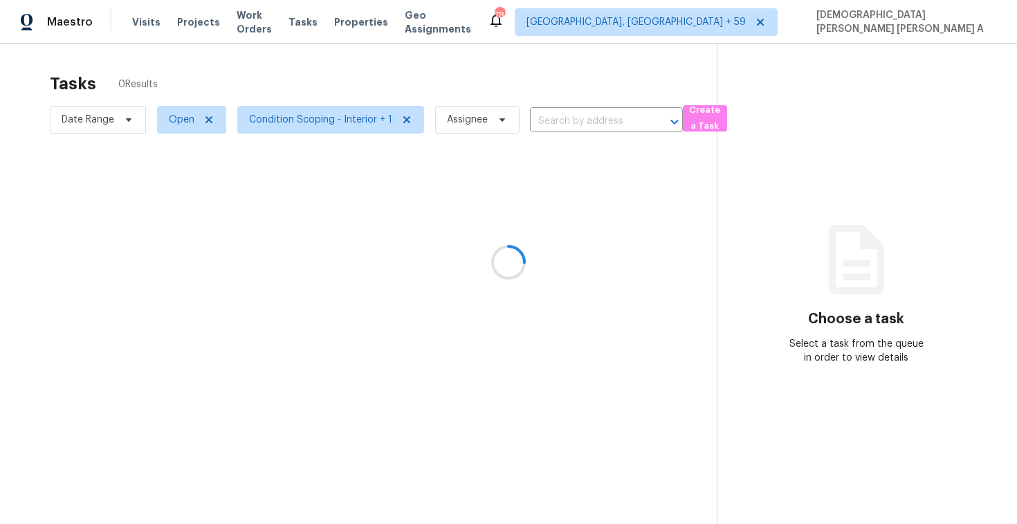
click at [137, 27] on div at bounding box center [508, 262] width 1017 height 524
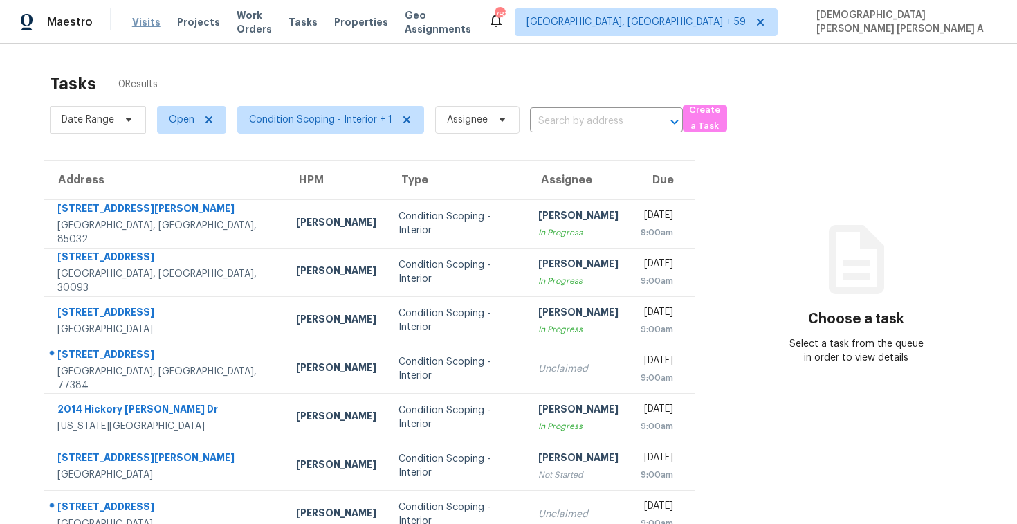
click at [145, 23] on span "Visits" at bounding box center [146, 22] width 28 height 14
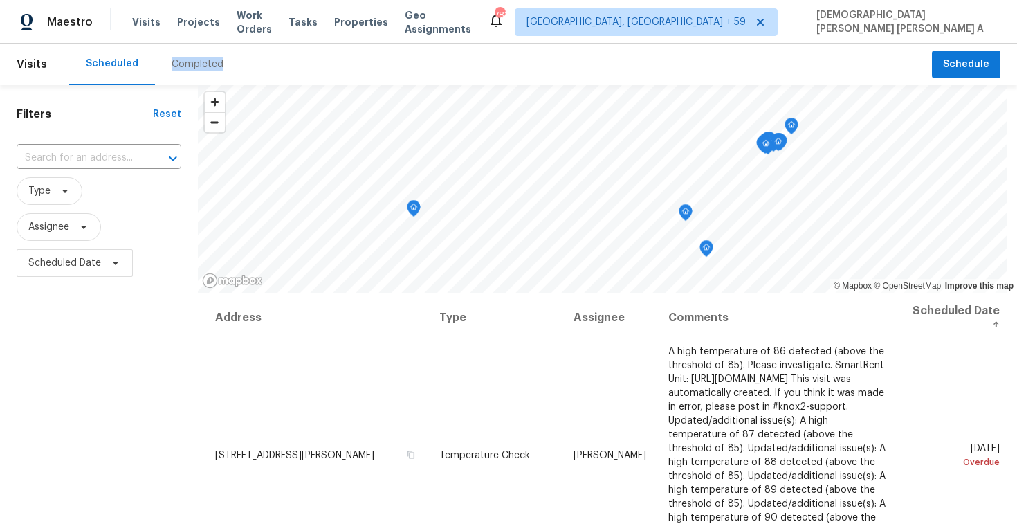
click at [193, 71] on div "Completed" at bounding box center [198, 64] width 52 height 14
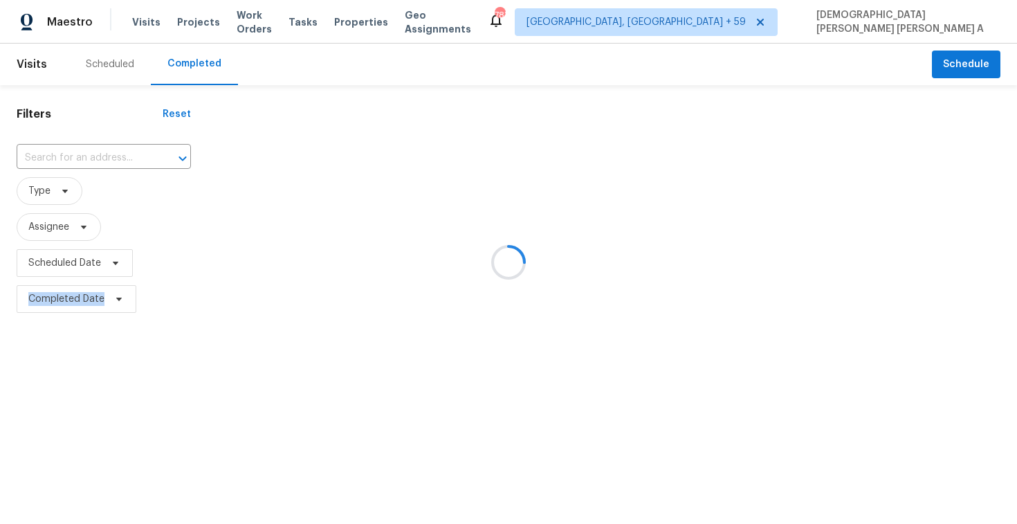
click at [193, 71] on div at bounding box center [508, 262] width 1017 height 524
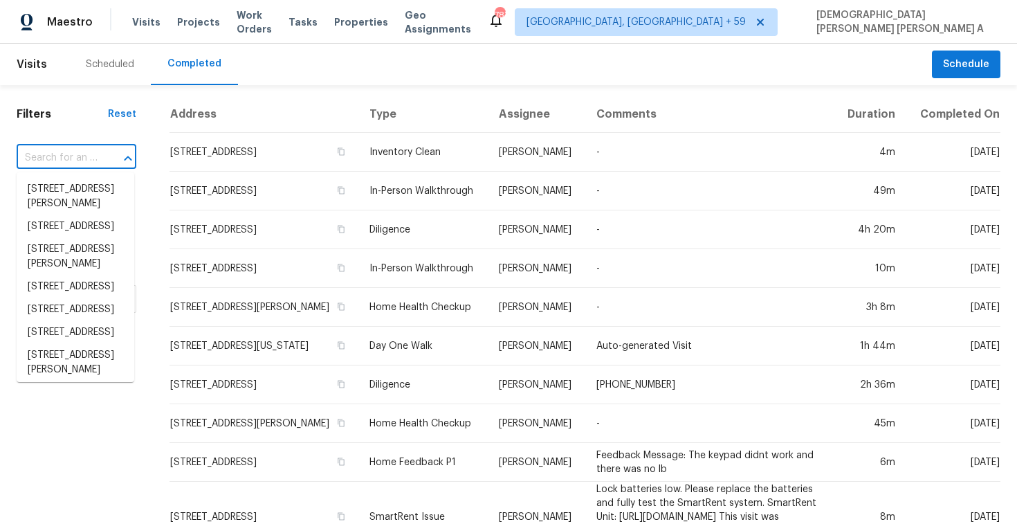
click at [59, 165] on input "text" at bounding box center [57, 157] width 81 height 21
paste input "18165 67th Pl N, Maple Grove, MN 55311"
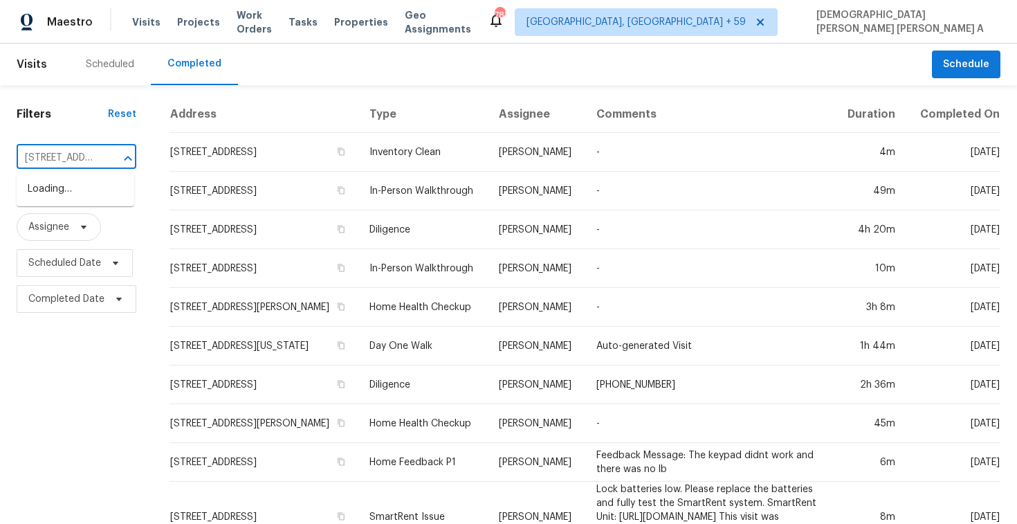
scroll to position [0, 107]
type input "18165 67th Pl N, Maple Grove, MN 55311"
click at [68, 190] on li "18165 67th Pl N, Maple Grove, MN 55311" at bounding box center [76, 189] width 118 height 23
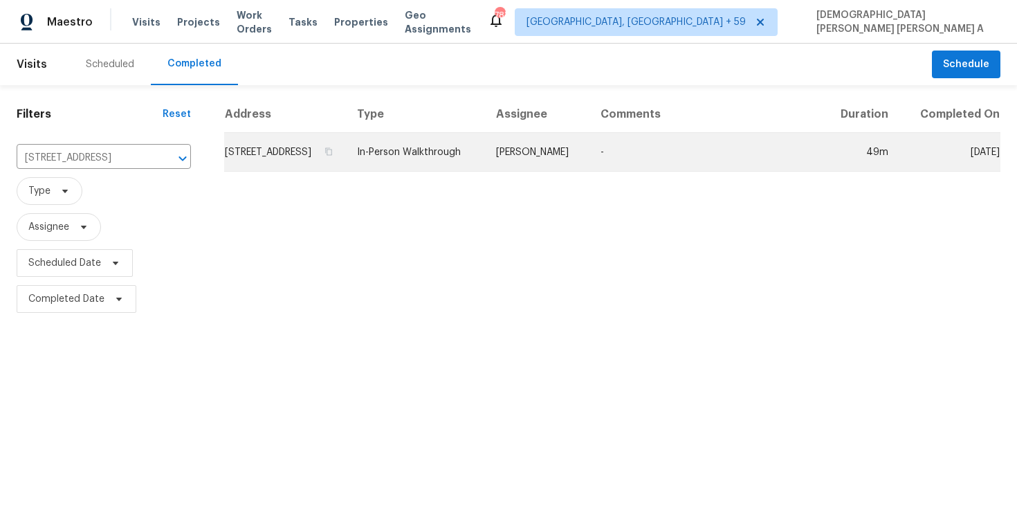
click at [485, 172] on td "In-Person Walkthrough" at bounding box center [415, 152] width 139 height 39
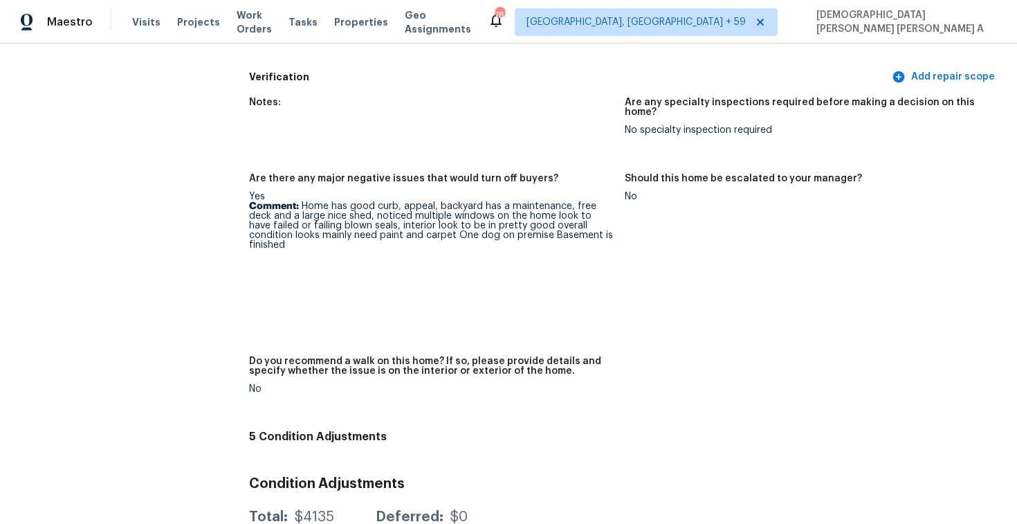
scroll to position [3537, 0]
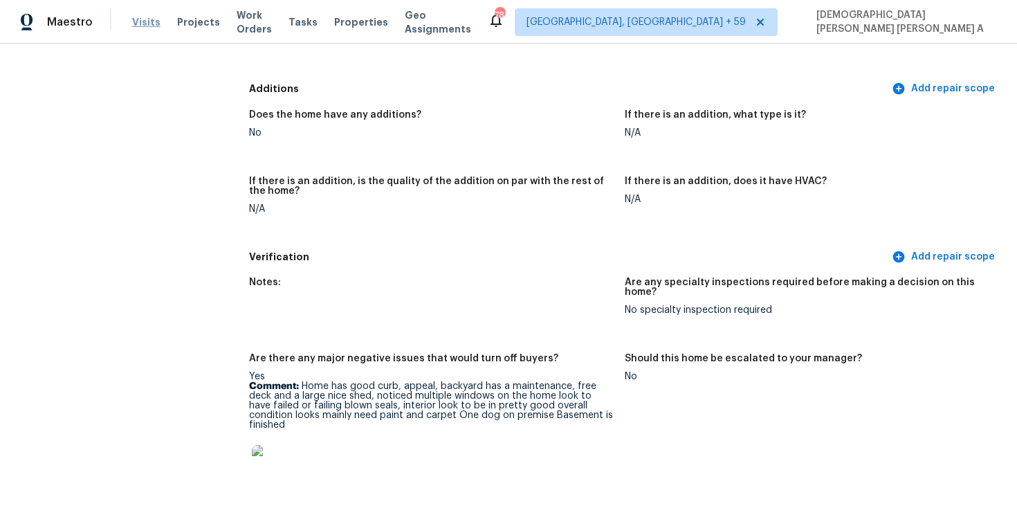
click at [133, 19] on span "Visits" at bounding box center [146, 22] width 28 height 14
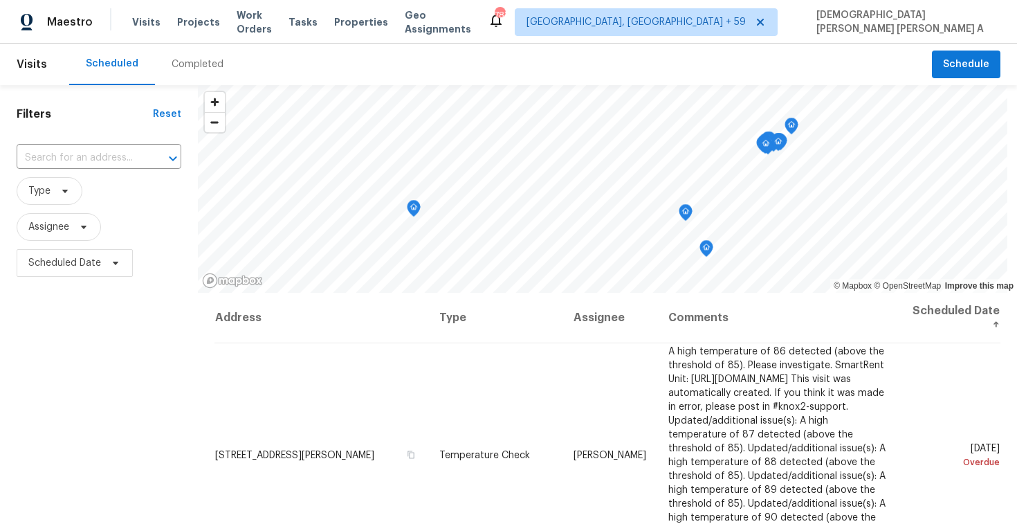
click at [180, 56] on div "Completed" at bounding box center [197, 65] width 85 height 42
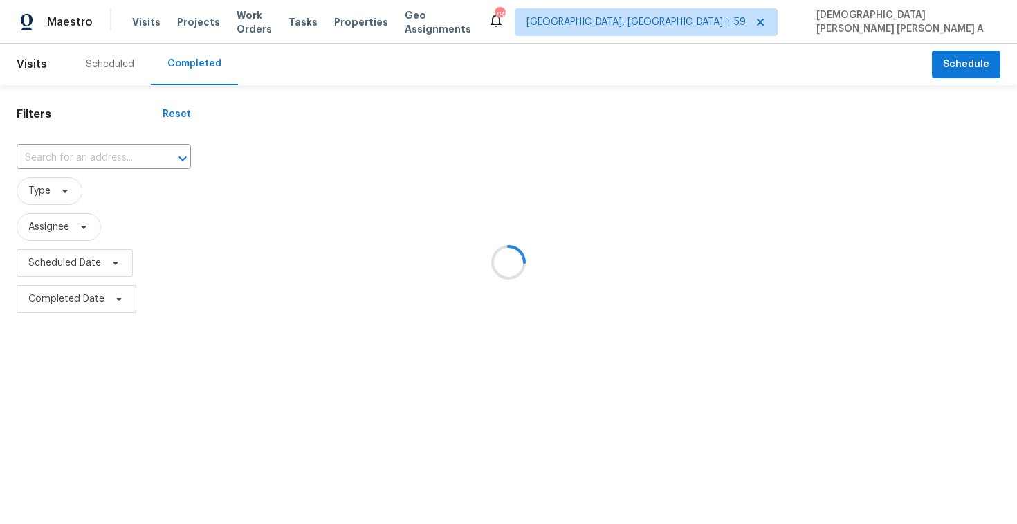
click at [78, 154] on div at bounding box center [508, 262] width 1017 height 524
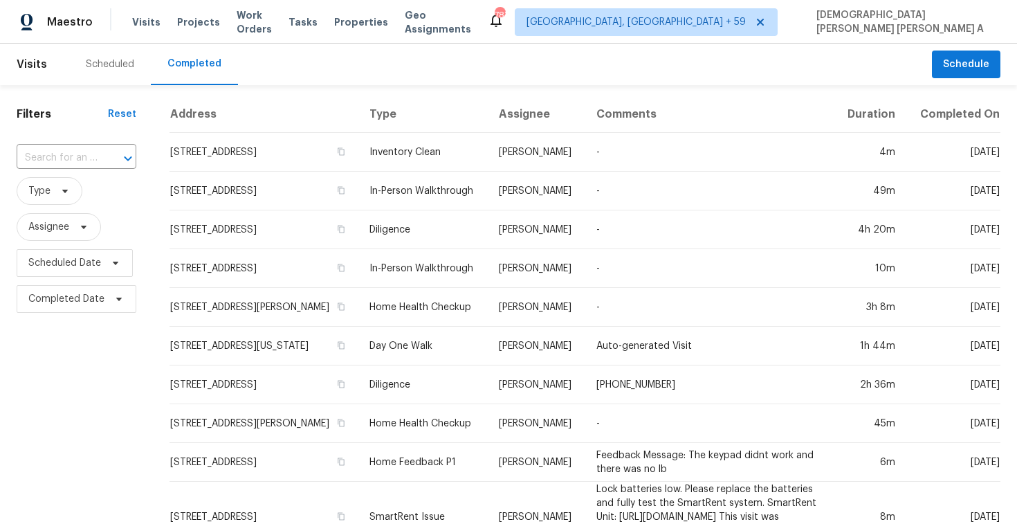
click at [78, 154] on input "text" at bounding box center [57, 157] width 81 height 21
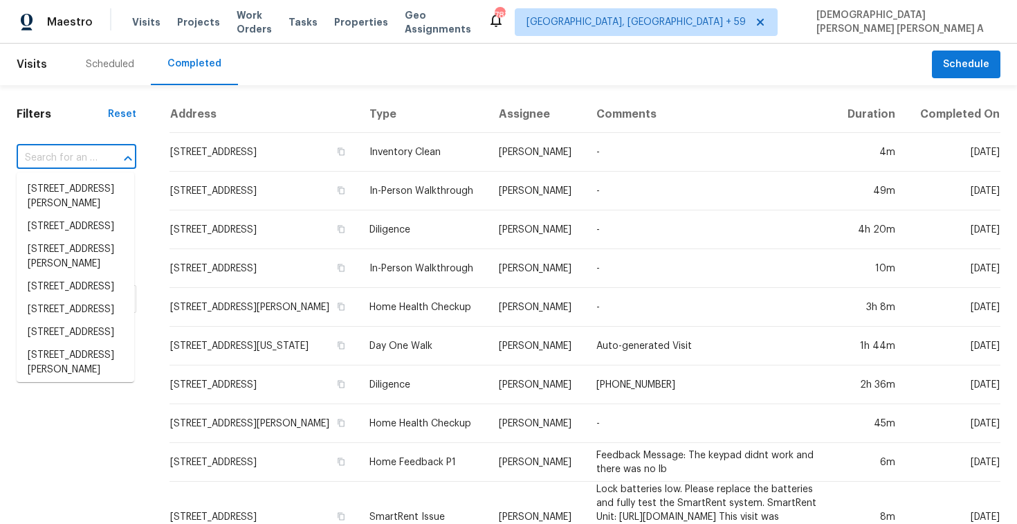
paste input "14214 Glacier Bay Ct, Conroe, TX 77384"
type input "14214 Glacier Bay Ct, Conroe, TX 77384"
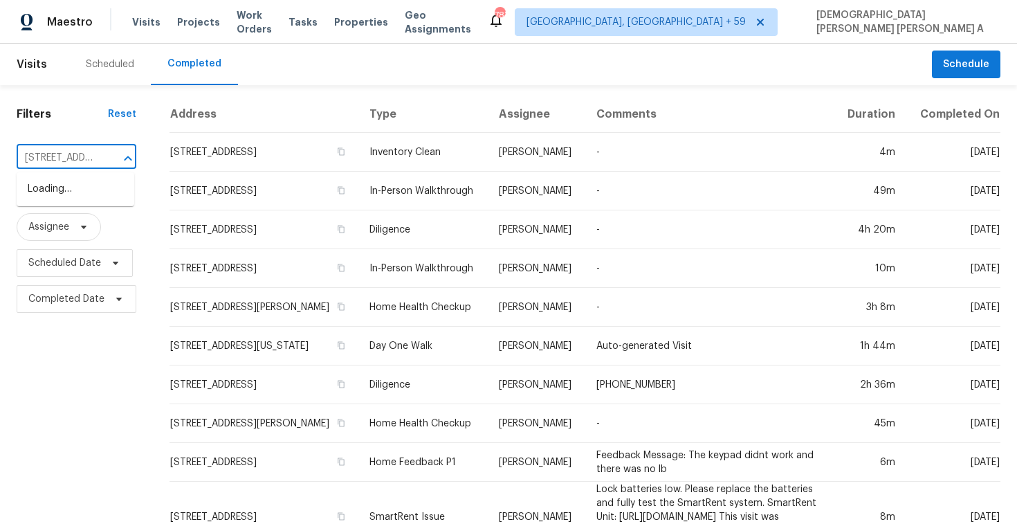
scroll to position [0, 107]
click at [102, 191] on li "14214 Glacier Bay Ct, Conroe, TX 77384" at bounding box center [76, 189] width 118 height 23
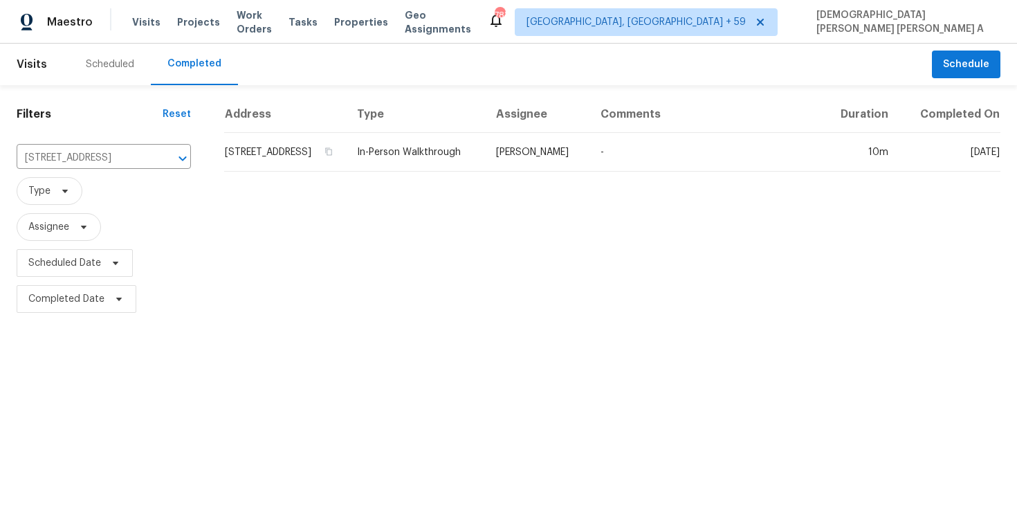
click at [546, 172] on td "[PERSON_NAME]" at bounding box center [537, 152] width 104 height 39
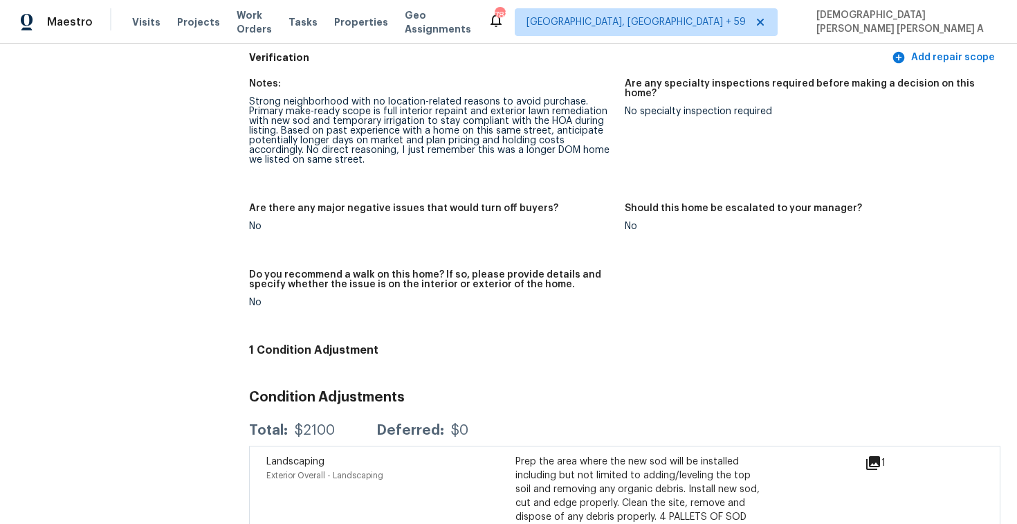
scroll to position [2907, 0]
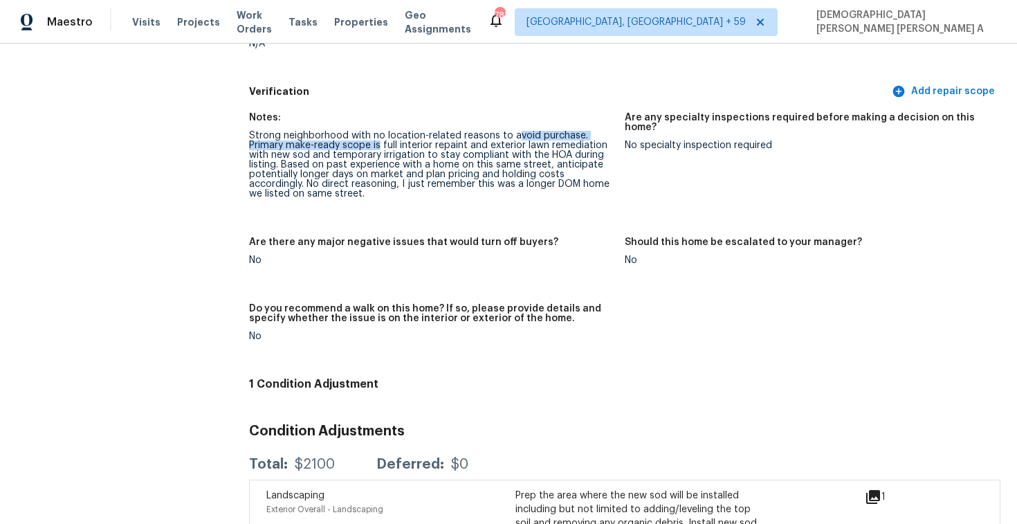
drag, startPoint x: 377, startPoint y: 133, endPoint x: 519, endPoint y: 125, distance: 142.1
click at [517, 131] on div "Strong neighborhood with no location-related reasons to avoid purchase. Primary…" at bounding box center [431, 165] width 365 height 68
click at [481, 148] on div "Strong neighborhood with no location-related reasons to avoid purchase. Primary…" at bounding box center [431, 165] width 365 height 68
drag, startPoint x: 292, startPoint y: 151, endPoint x: 554, endPoint y: 157, distance: 262.3
click at [554, 157] on div "Strong neighborhood with no location-related reasons to avoid purchase. Primary…" at bounding box center [431, 165] width 365 height 68
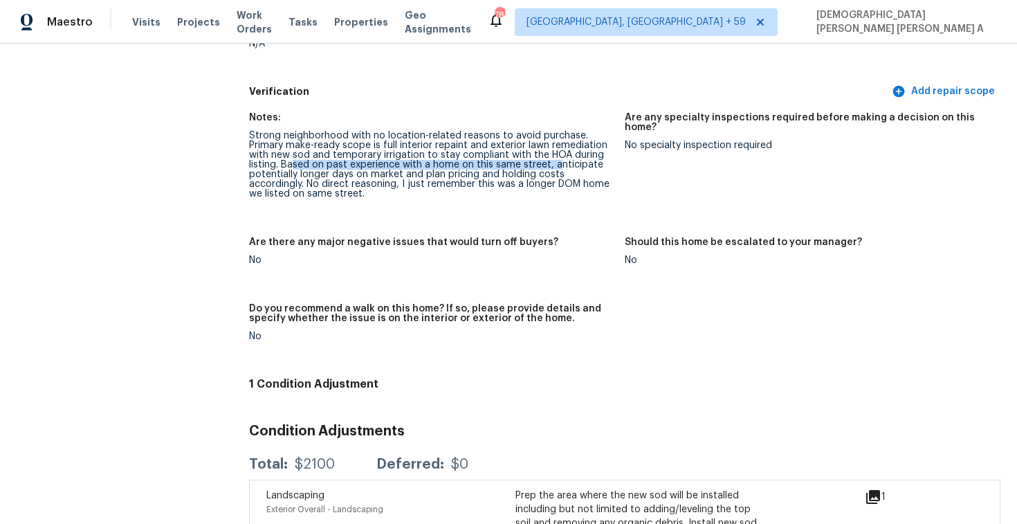
click at [554, 157] on div "Strong neighborhood with no location-related reasons to avoid purchase. Primary…" at bounding box center [431, 165] width 365 height 68
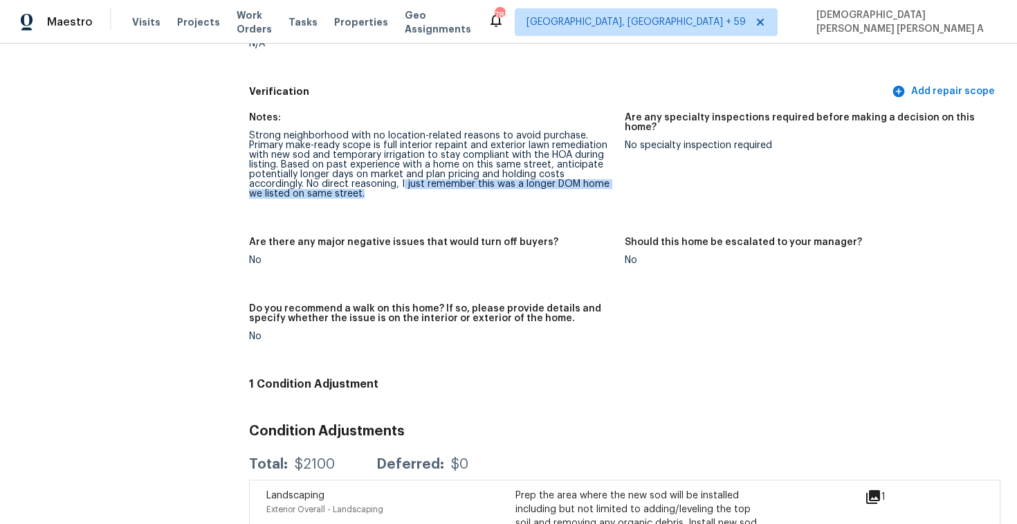
drag, startPoint x: 403, startPoint y: 171, endPoint x: 614, endPoint y: 186, distance: 211.5
click at [614, 186] on figure "Notes: Strong neighborhood with no location-related reasons to avoid purchase. …" at bounding box center [437, 167] width 376 height 108
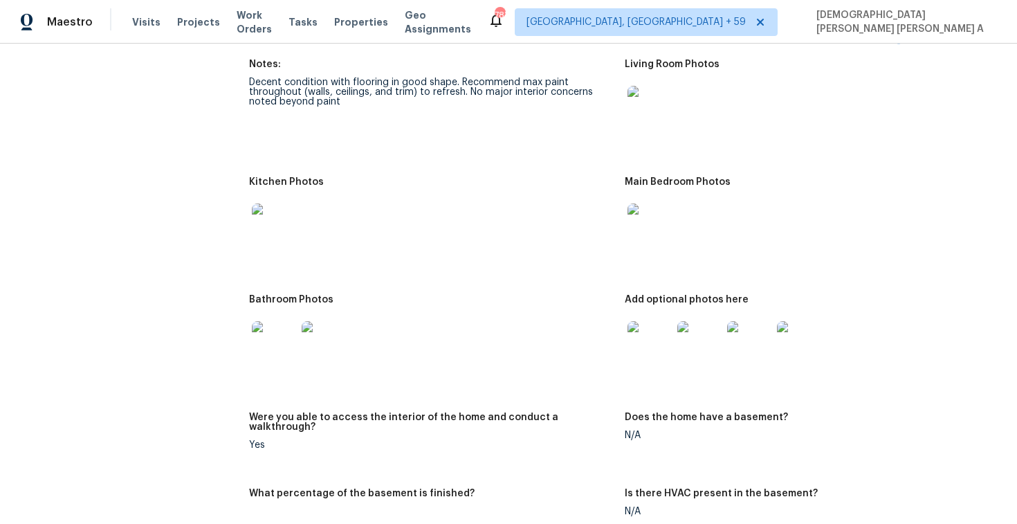
scroll to position [1389, 0]
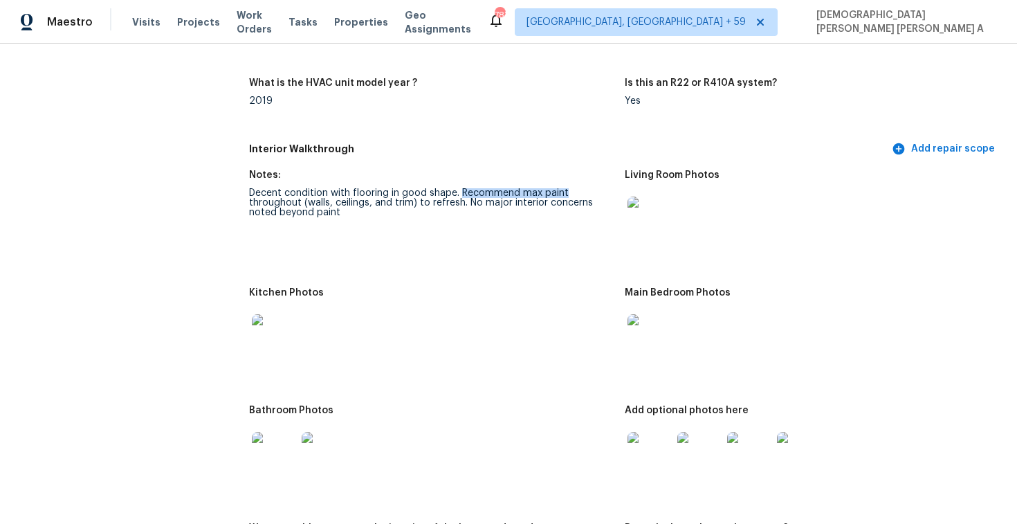
drag, startPoint x: 460, startPoint y: 192, endPoint x: 587, endPoint y: 196, distance: 126.7
click at [587, 196] on div "Decent condition with flooring in good shape. Recommend max paint throughout (w…" at bounding box center [431, 202] width 365 height 29
drag, startPoint x: 464, startPoint y: 199, endPoint x: 625, endPoint y: 210, distance: 161.6
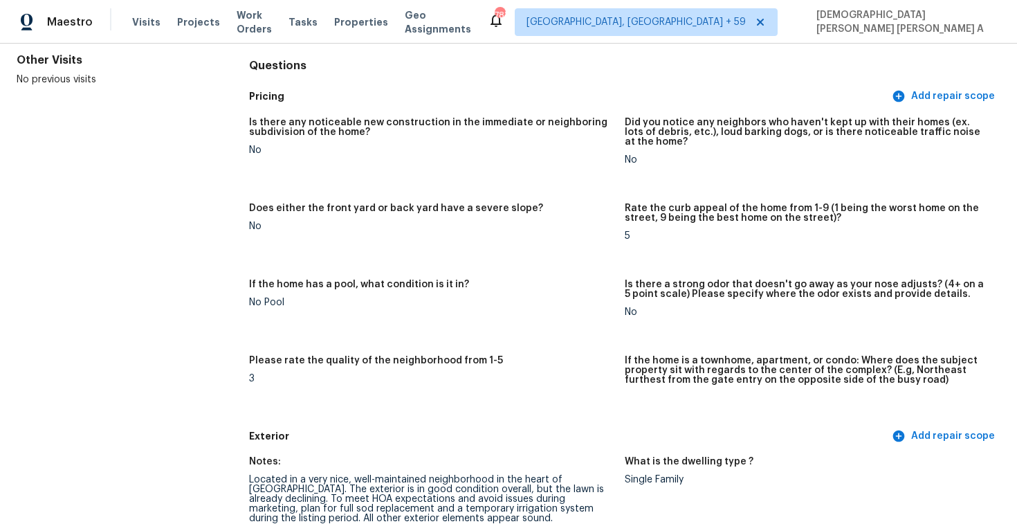
scroll to position [351, 0]
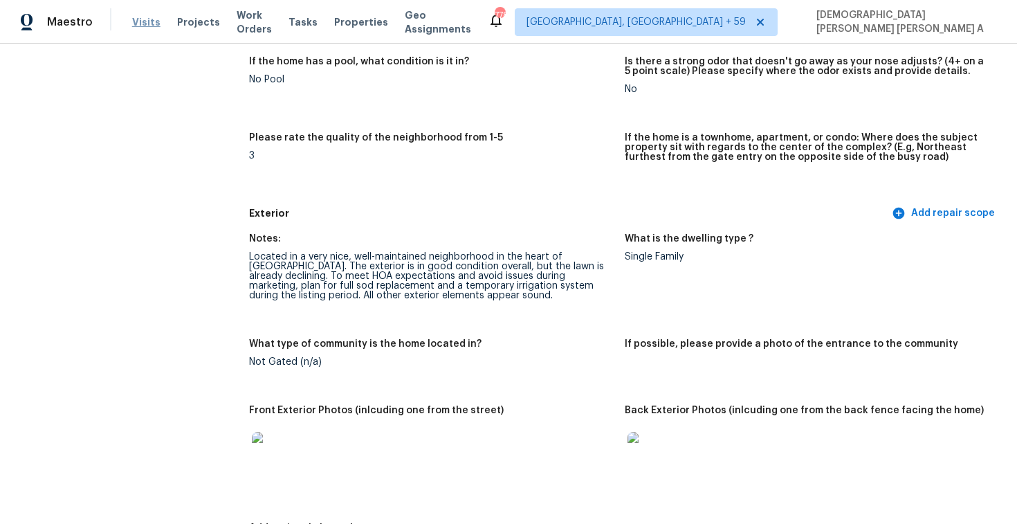
click at [133, 26] on span "Visits" at bounding box center [146, 22] width 28 height 14
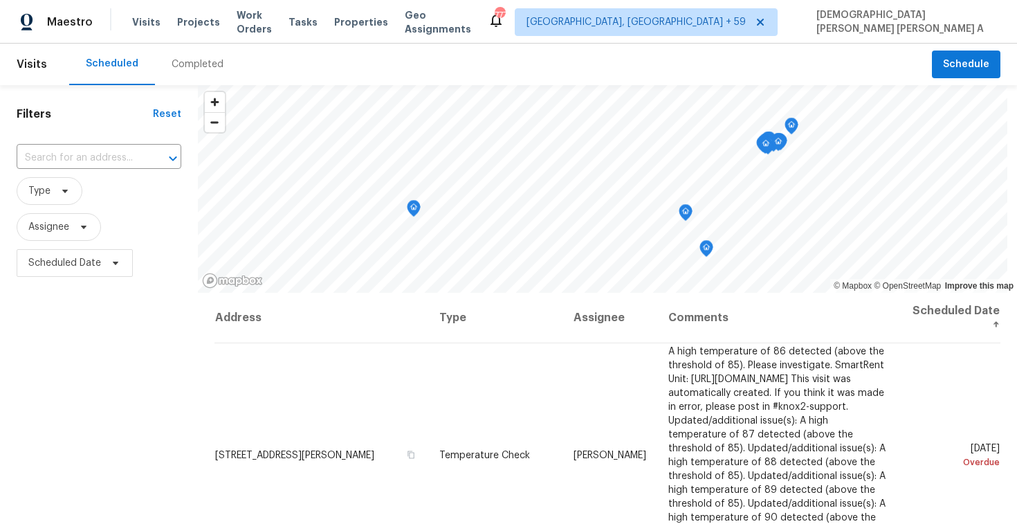
click at [194, 64] on div "Completed" at bounding box center [198, 64] width 52 height 14
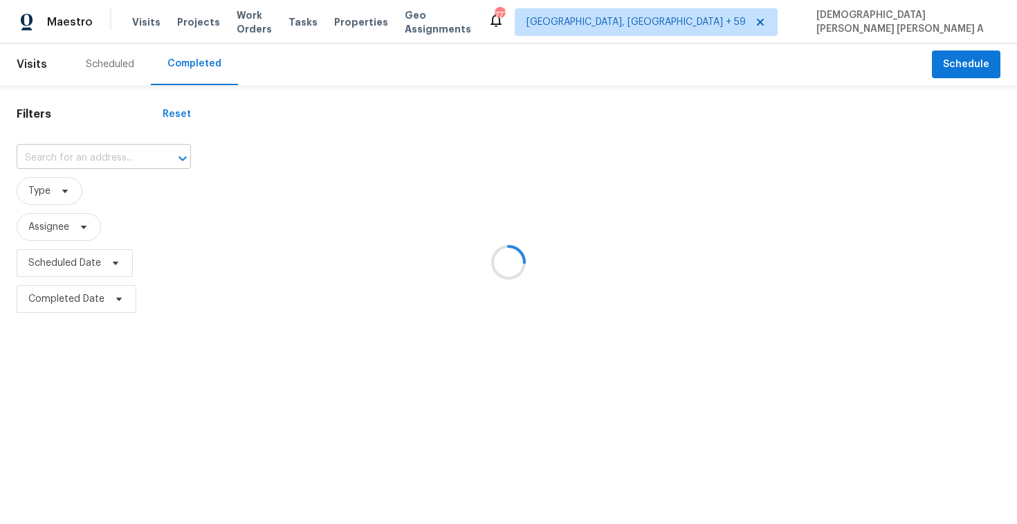
click at [62, 167] on input "text" at bounding box center [85, 157] width 136 height 21
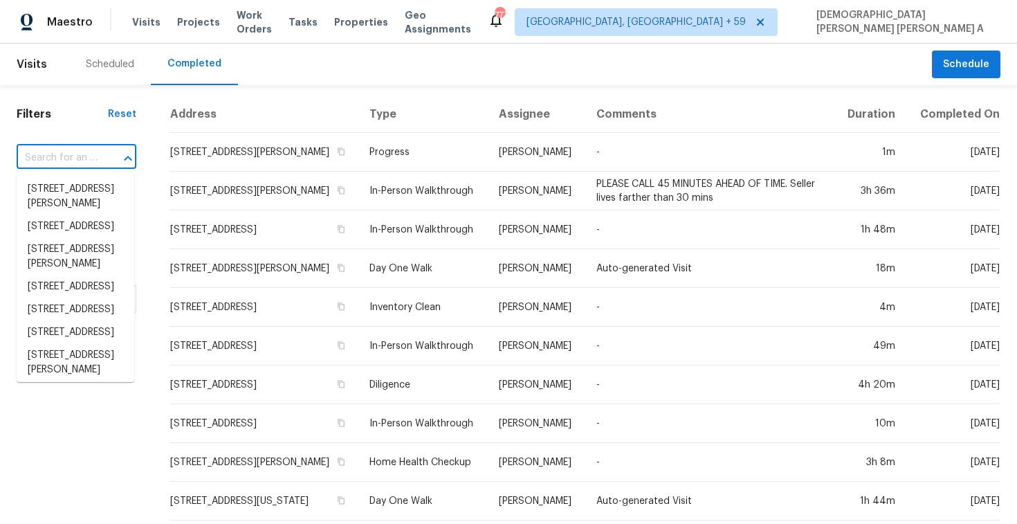
paste input "1600 Ports O Call Dr, Plano, TX 75075"
type input "1600 Ports O Call Dr, Plano, TX 75075"
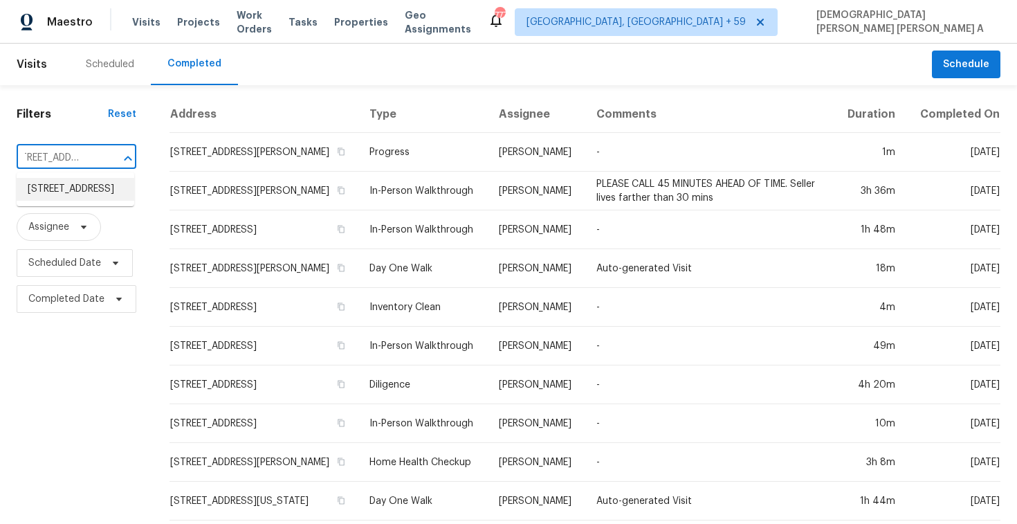
click at [75, 196] on li "1600 Ports O Call Dr, Plano, TX 75075" at bounding box center [76, 189] width 118 height 23
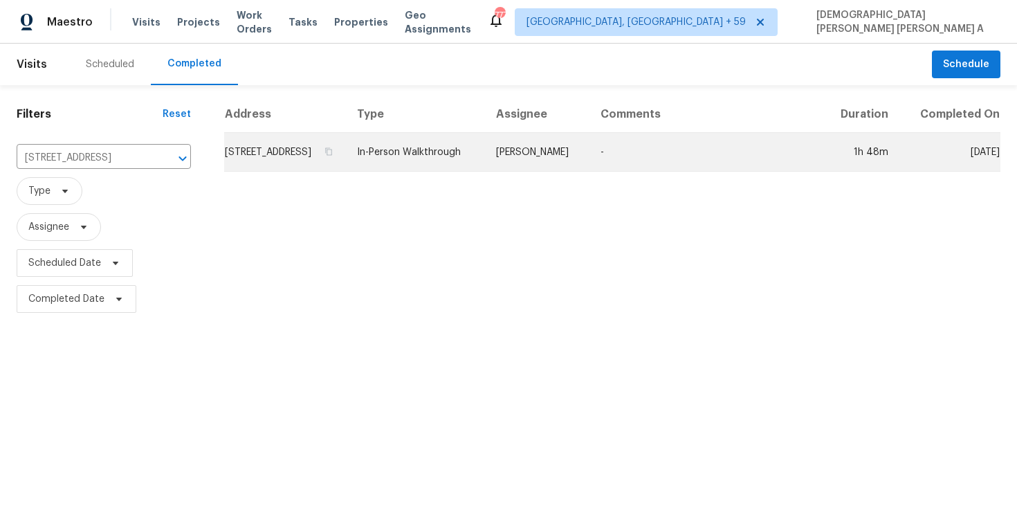
click at [485, 167] on td "In-Person Walkthrough" at bounding box center [415, 152] width 139 height 39
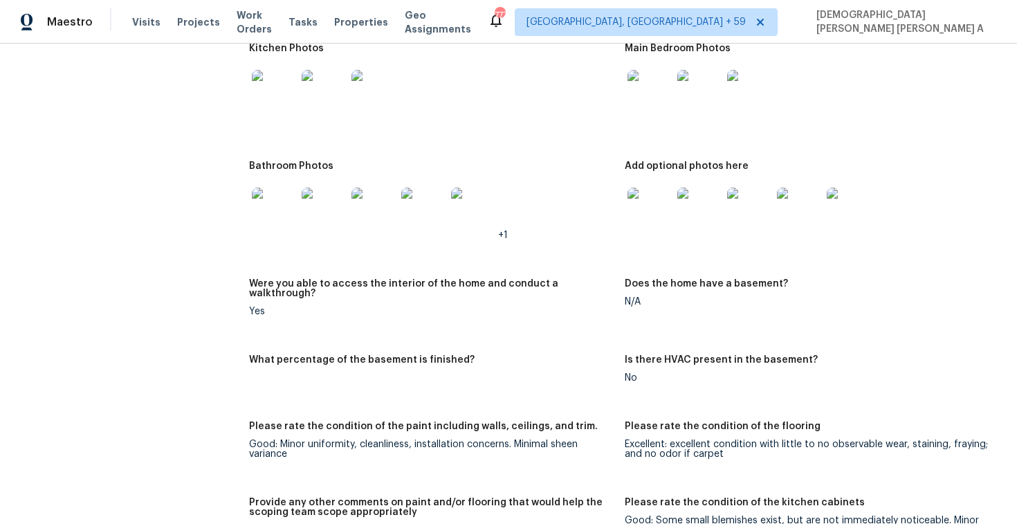
scroll to position [2780, 0]
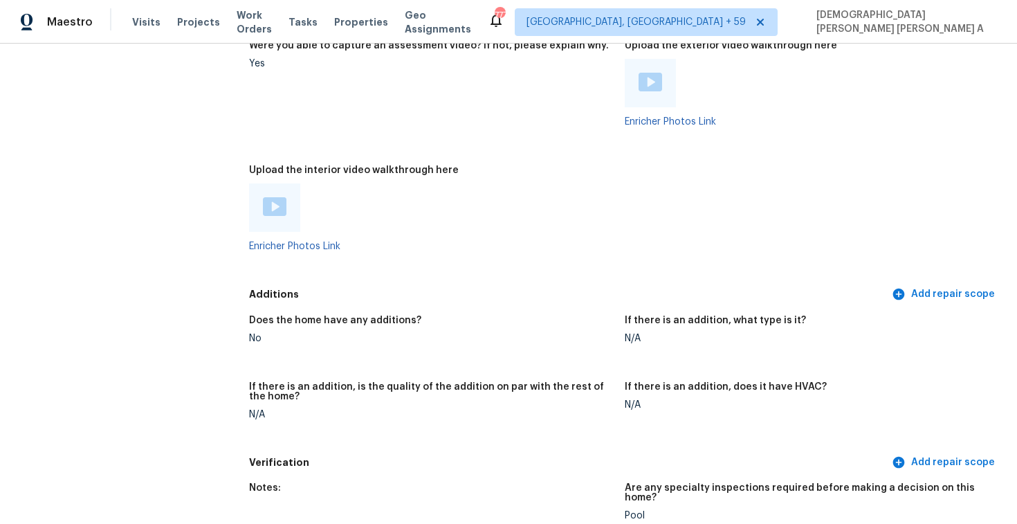
click at [274, 199] on img at bounding box center [275, 206] width 24 height 19
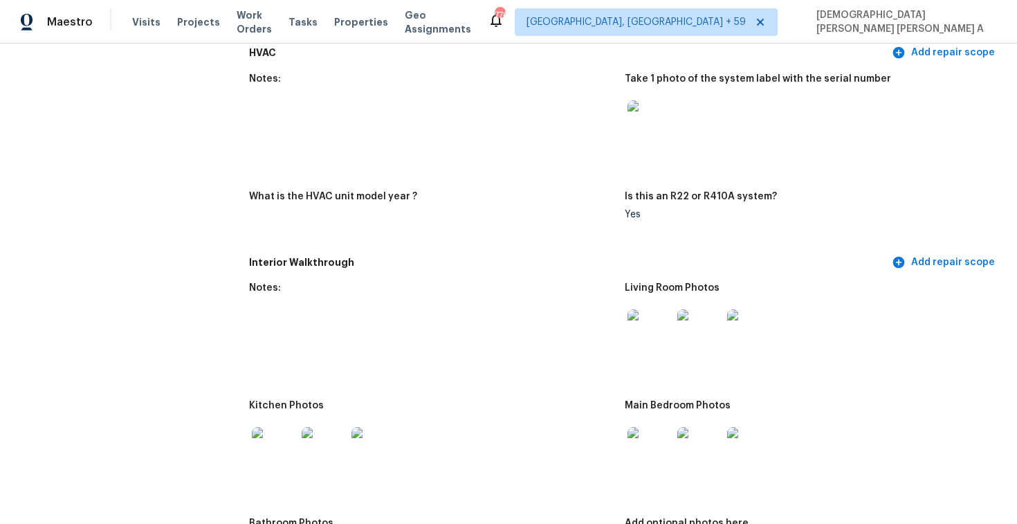
scroll to position [1713, 0]
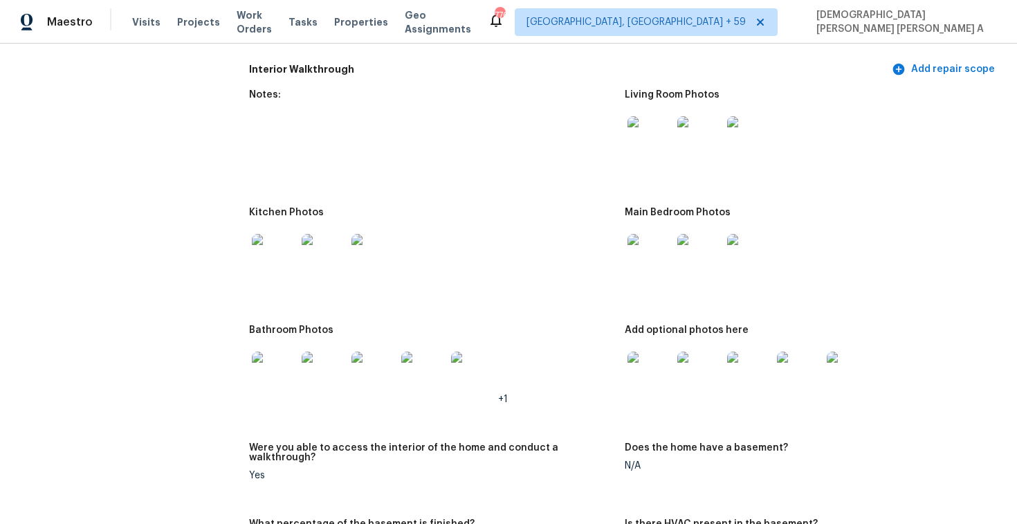
click at [663, 147] on img at bounding box center [649, 138] width 44 height 44
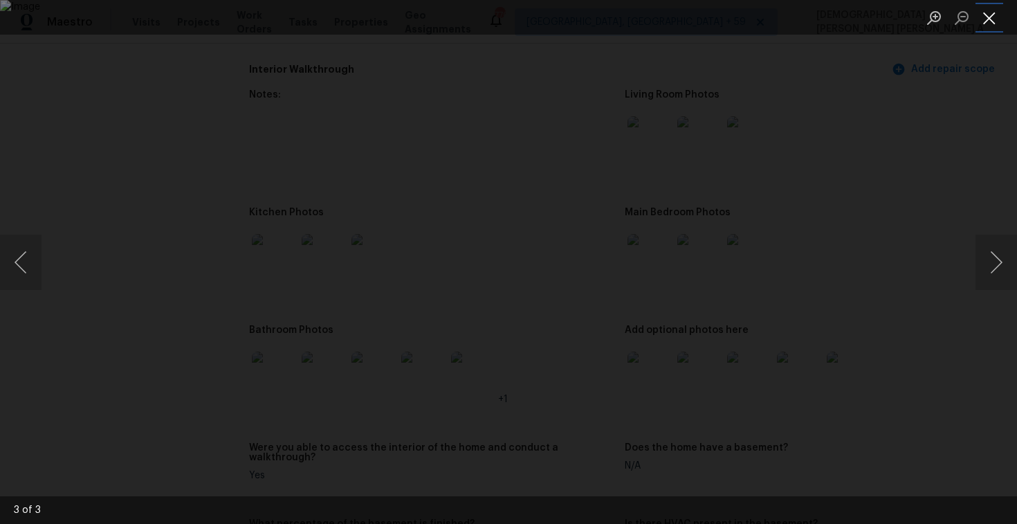
click at [992, 16] on button "Close lightbox" at bounding box center [989, 18] width 28 height 24
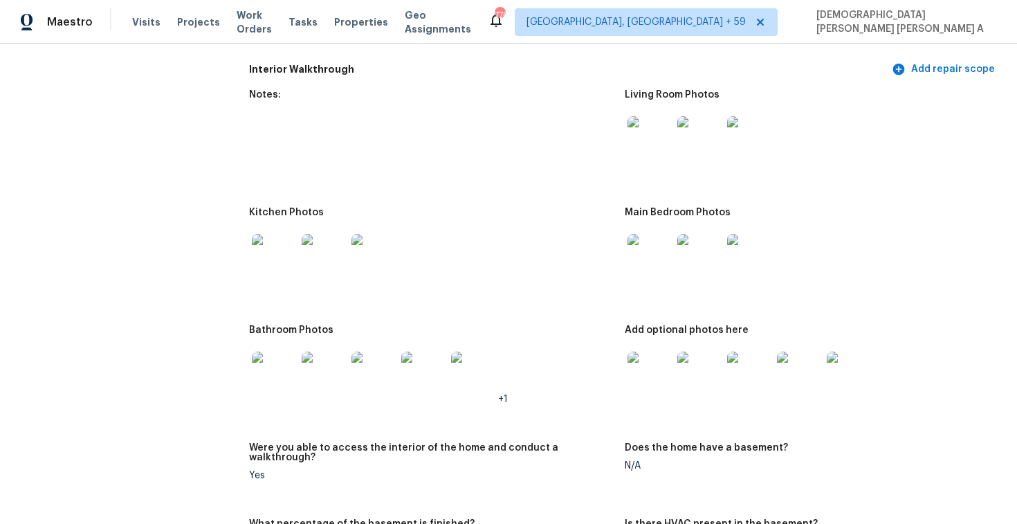
click at [638, 279] on div at bounding box center [650, 256] width 50 height 61
click at [640, 255] on img at bounding box center [649, 256] width 44 height 44
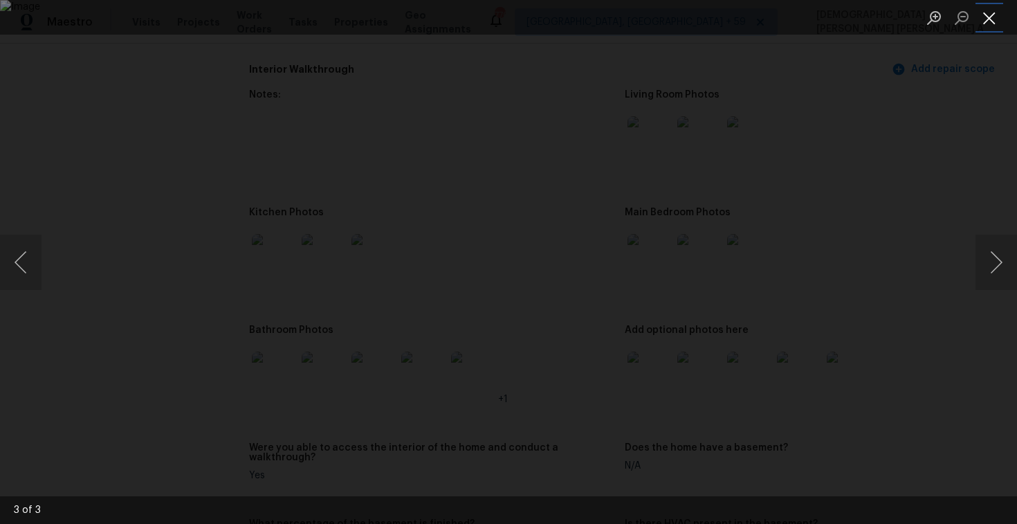
click at [985, 17] on button "Close lightbox" at bounding box center [989, 18] width 28 height 24
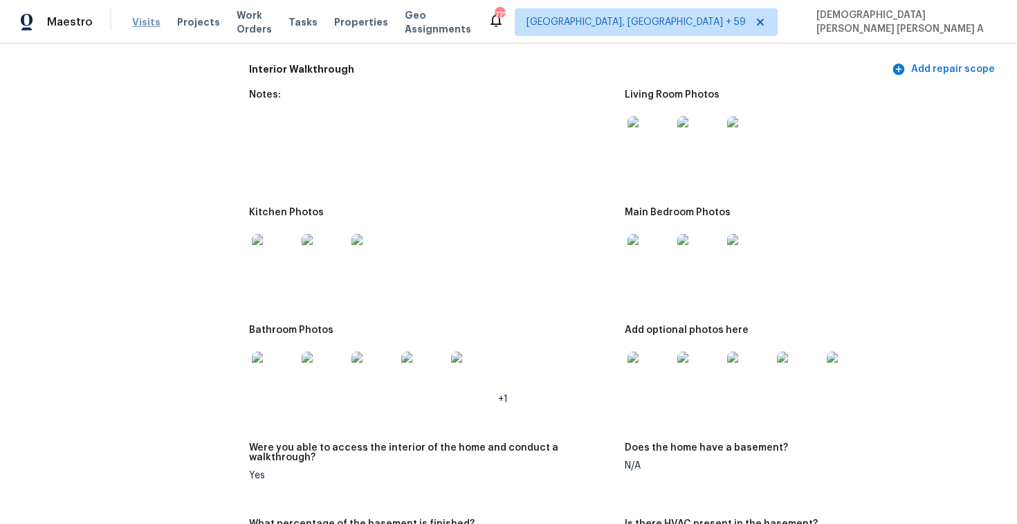
click at [139, 21] on span "Visits" at bounding box center [146, 22] width 28 height 14
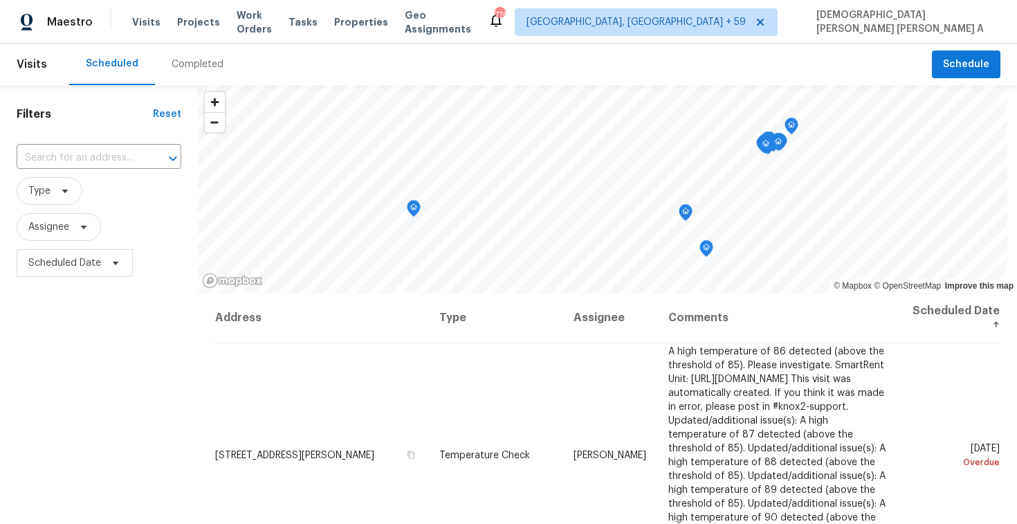
click at [204, 61] on div "Completed" at bounding box center [198, 64] width 52 height 14
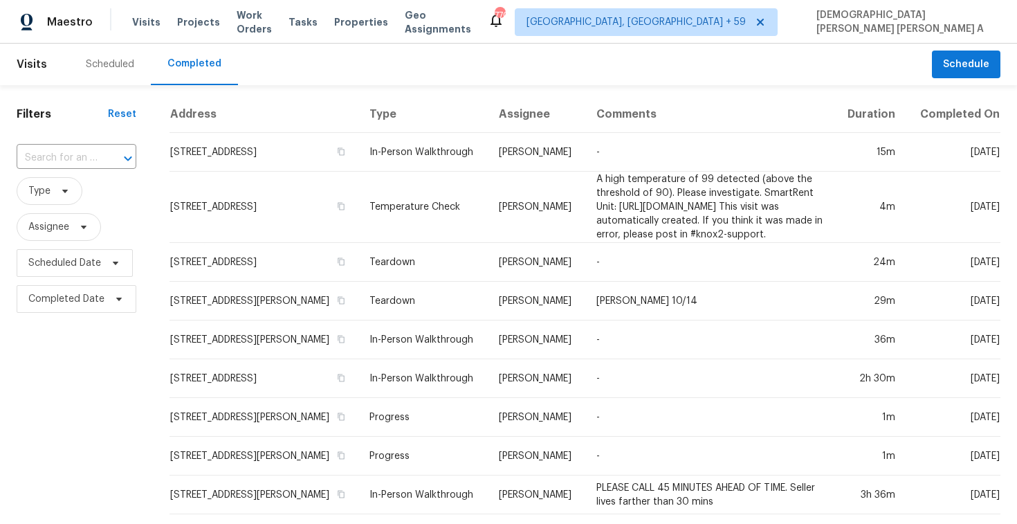
click at [80, 169] on div "​" at bounding box center [77, 158] width 120 height 30
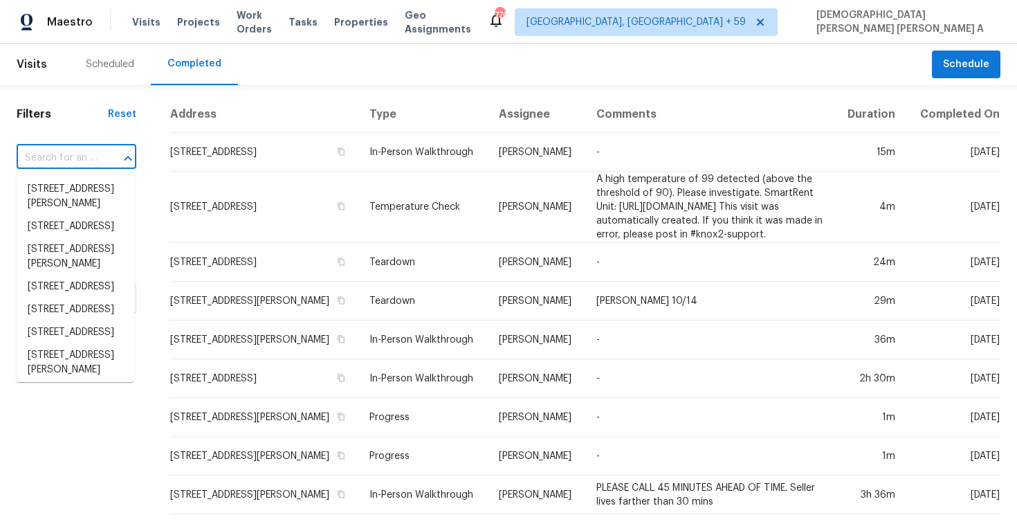
paste input "42 Brookgreen Way, Saint Augustine, FL 32092"
type input "42 Brookgreen Way, Saint Augustine, FL 32092"
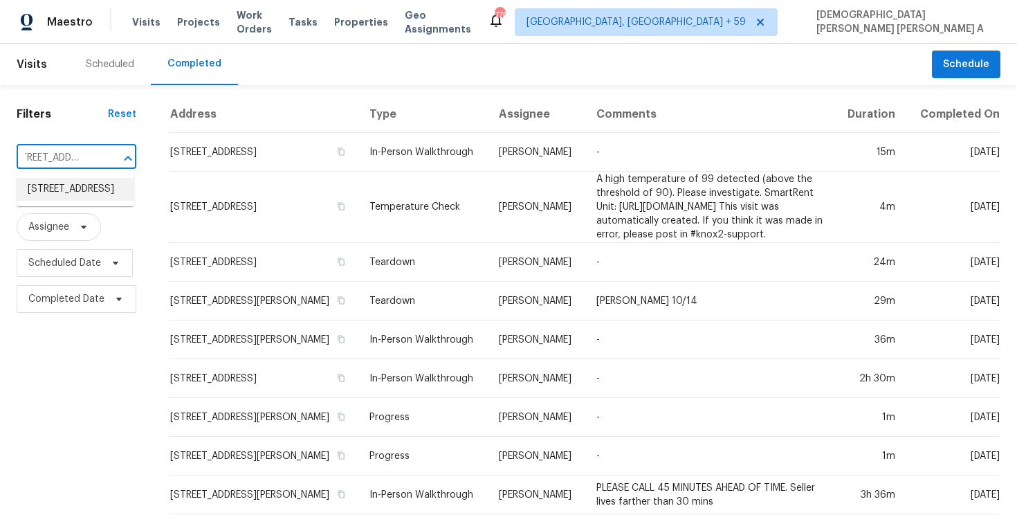
click at [102, 188] on li "42 Brookgreen Way, Saint Augustine, FL 32092" at bounding box center [76, 189] width 118 height 23
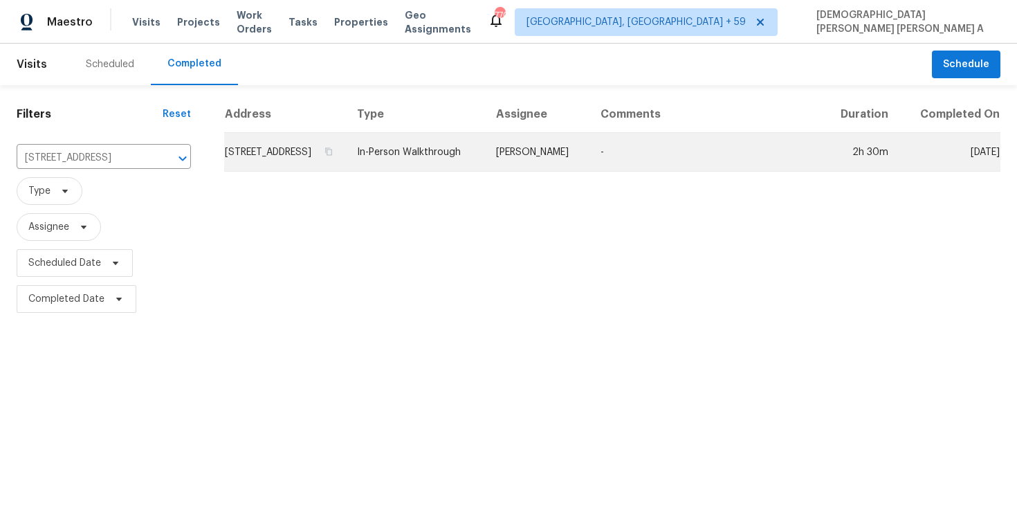
click at [544, 170] on td "William Sparks" at bounding box center [537, 152] width 104 height 39
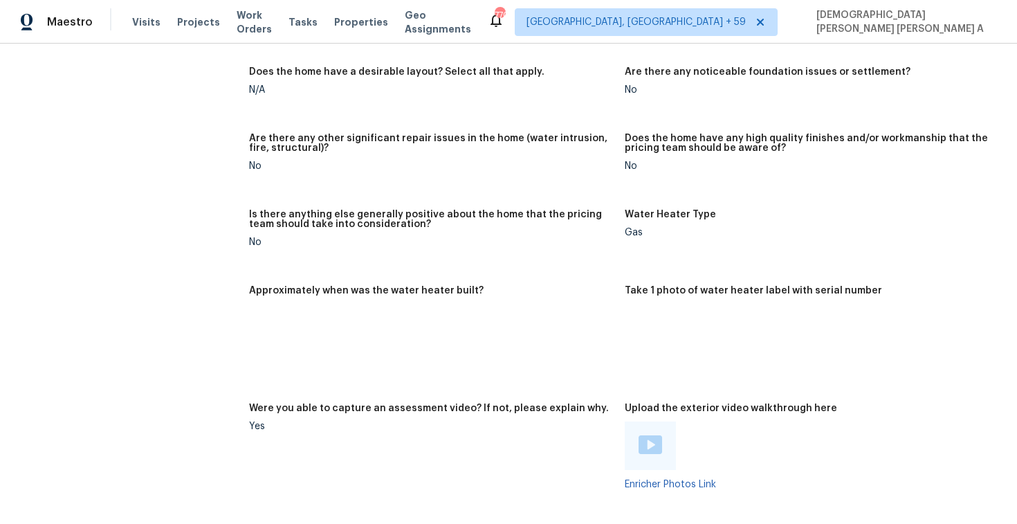
scroll to position [2147, 0]
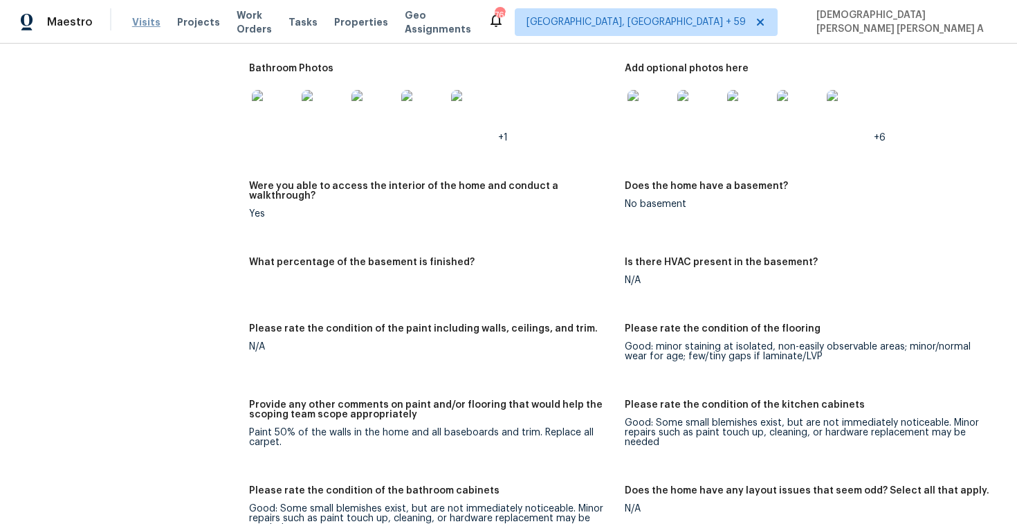
click at [136, 19] on span "Visits" at bounding box center [146, 22] width 28 height 14
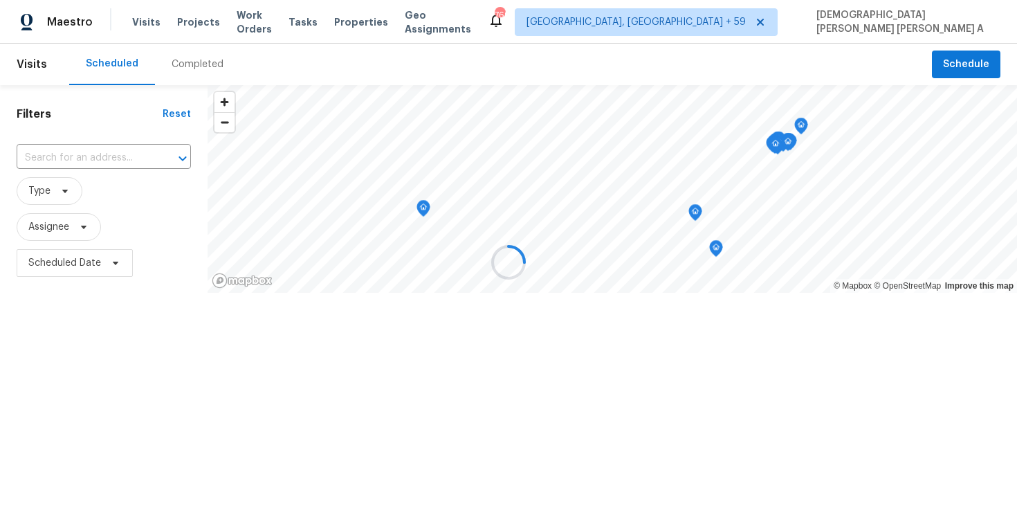
click at [186, 72] on div at bounding box center [508, 262] width 1017 height 524
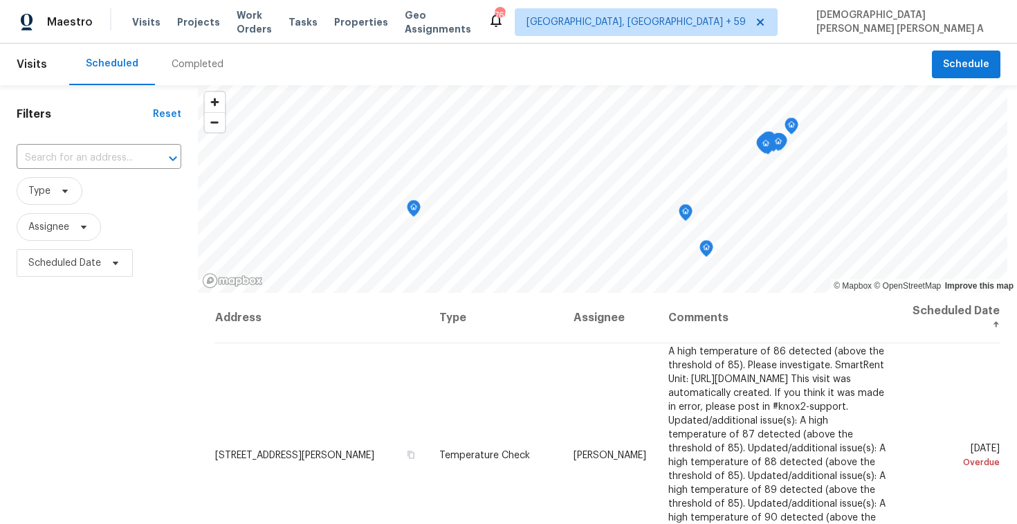
click at [186, 72] on div "Completed" at bounding box center [197, 65] width 85 height 42
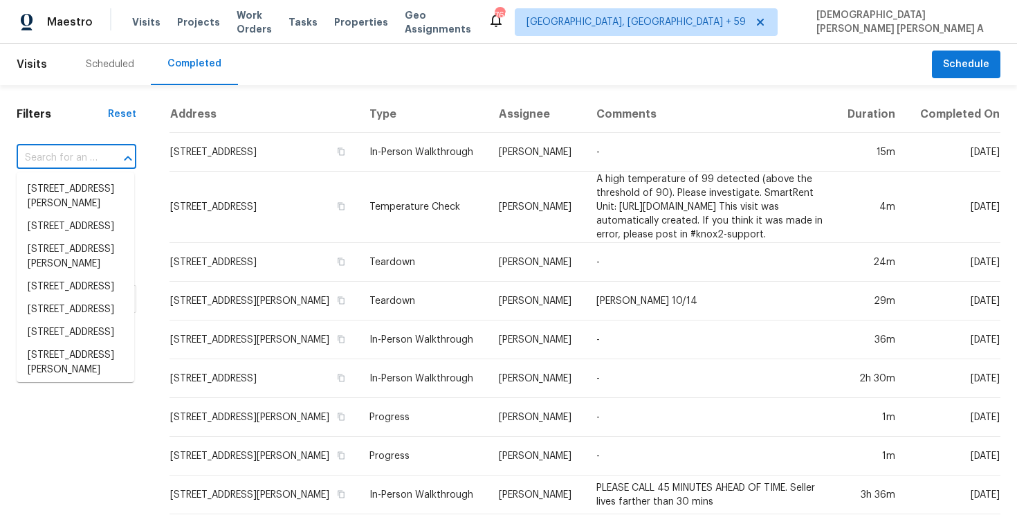
click at [91, 156] on input "text" at bounding box center [57, 157] width 81 height 21
paste input "3077 Light Ridge Ct SW, Concord, NC 28027"
type input "3077 Light Ridge Ct SW, Concord, NC 28027"
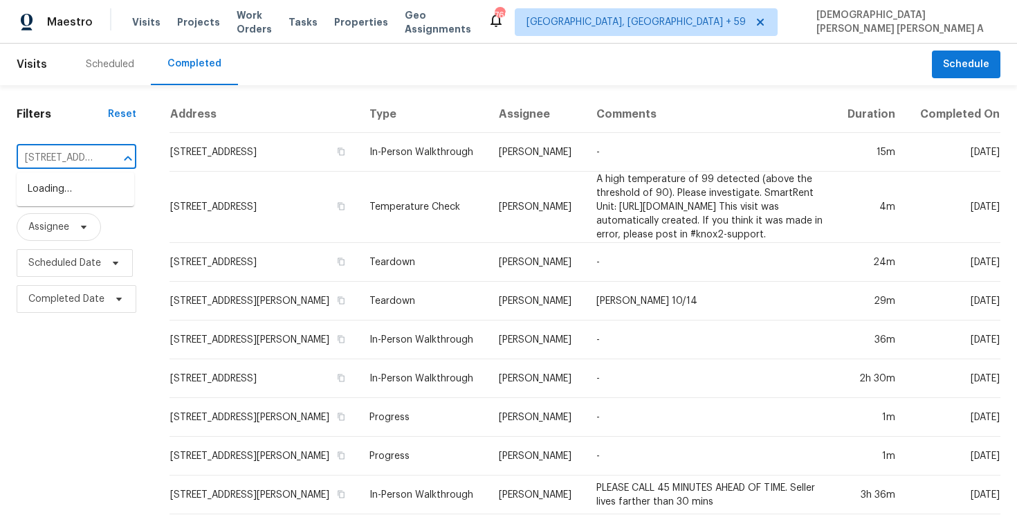
scroll to position [0, 130]
click at [97, 196] on li "3077 Light Ridge Ct SW, Concord, NC 28027" at bounding box center [76, 189] width 118 height 23
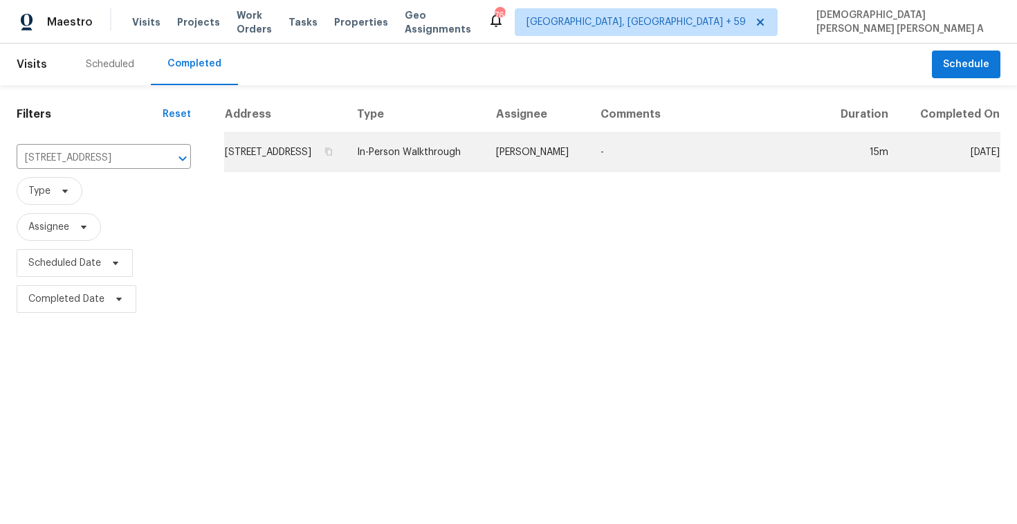
click at [485, 163] on td "In-Person Walkthrough" at bounding box center [415, 152] width 139 height 39
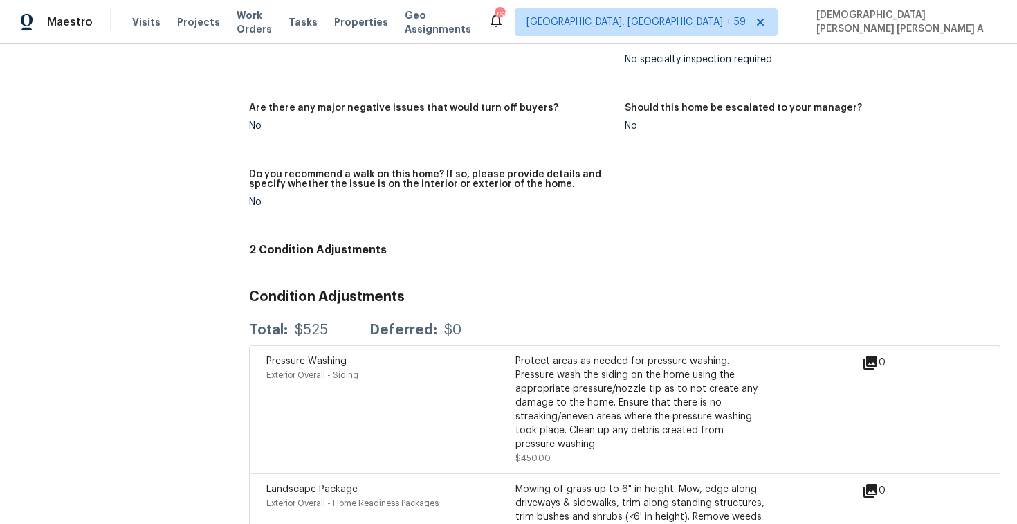
scroll to position [2860, 0]
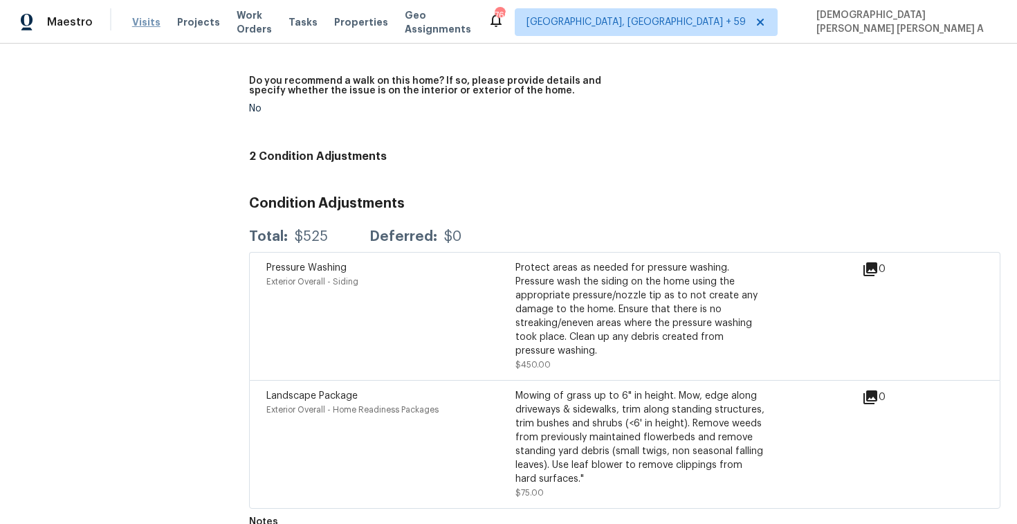
click at [139, 26] on span "Visits" at bounding box center [146, 22] width 28 height 14
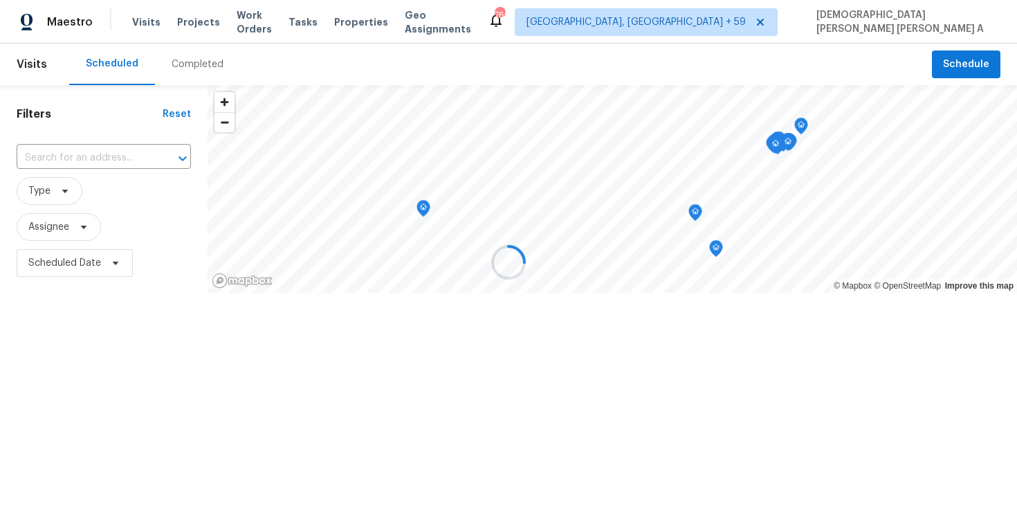
click at [193, 59] on div at bounding box center [508, 262] width 1017 height 524
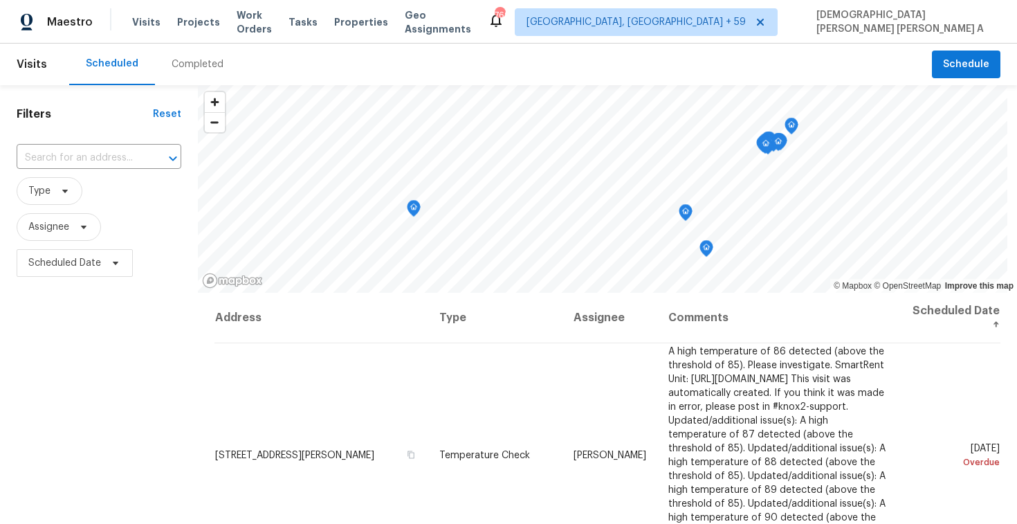
click at [193, 59] on div "Completed" at bounding box center [198, 64] width 52 height 14
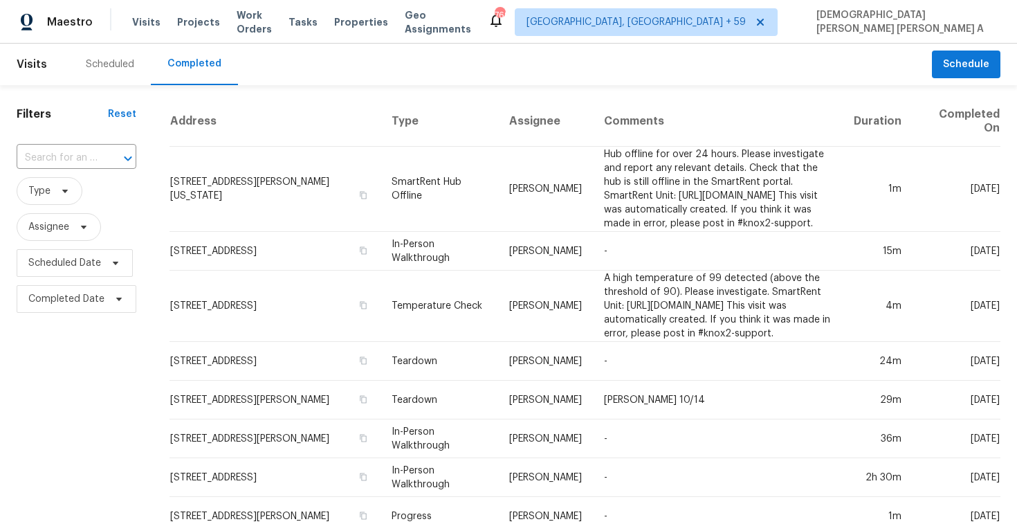
click at [89, 154] on input "text" at bounding box center [57, 157] width 81 height 21
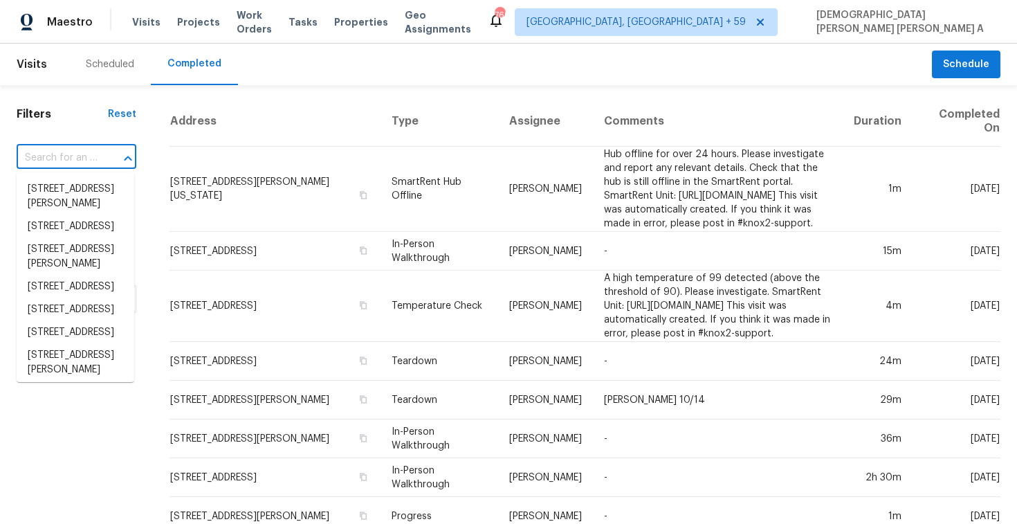
paste input "42 Brookgreen Way, Saint Augustine, FL 32092"
type input "42 Brookgreen Way, Saint Augustine, FL 32092"
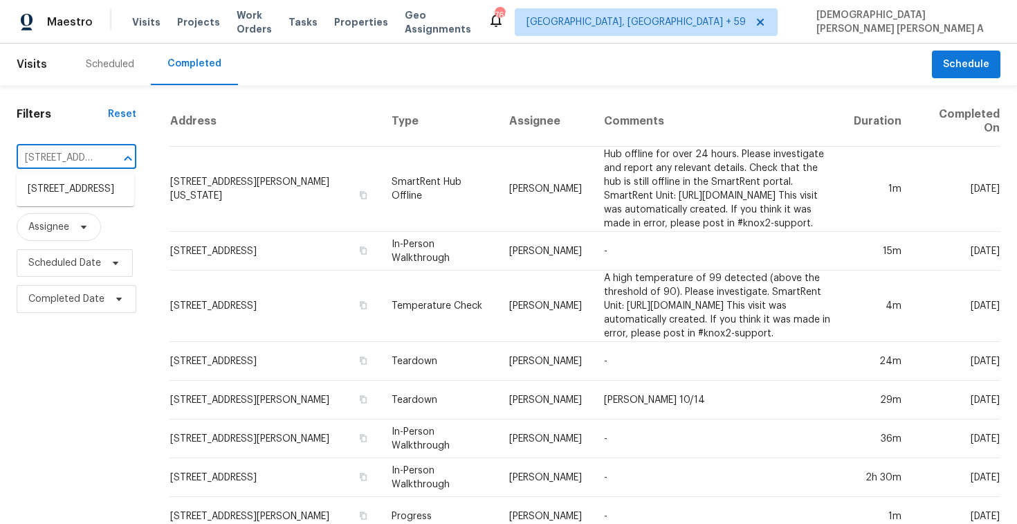
scroll to position [0, 140]
click at [86, 199] on li "42 Brookgreen Way, Saint Augustine, FL 32092" at bounding box center [76, 189] width 118 height 23
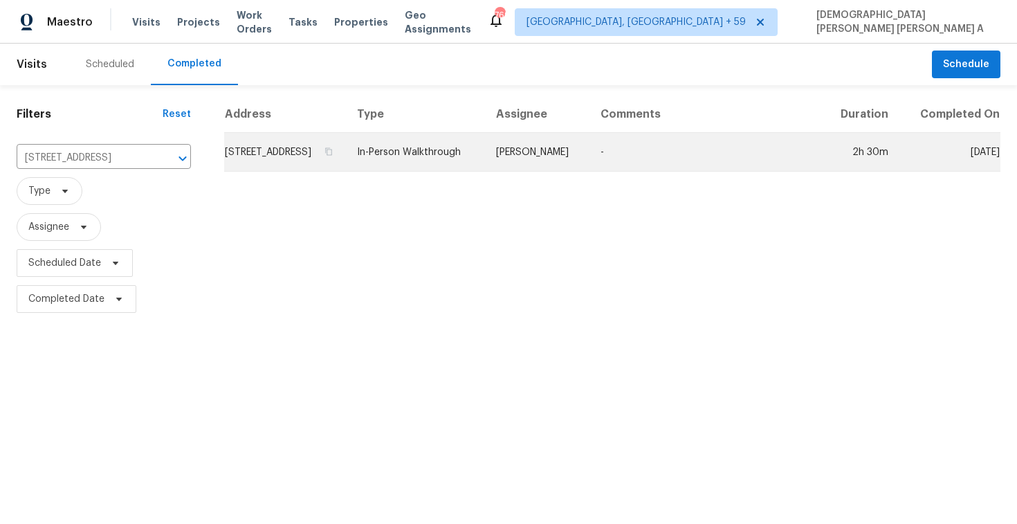
click at [485, 158] on td "In-Person Walkthrough" at bounding box center [415, 152] width 139 height 39
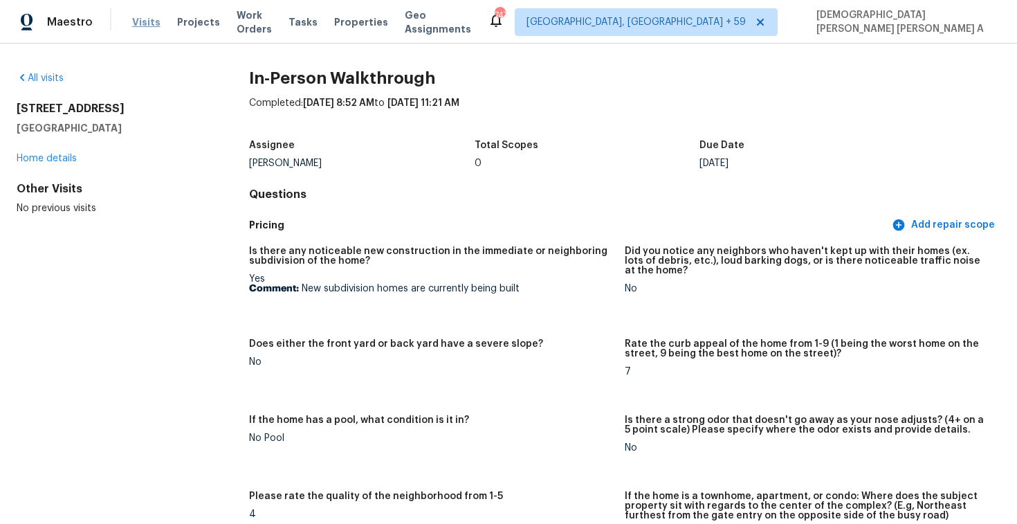
click at [134, 28] on span "Visits" at bounding box center [146, 22] width 28 height 14
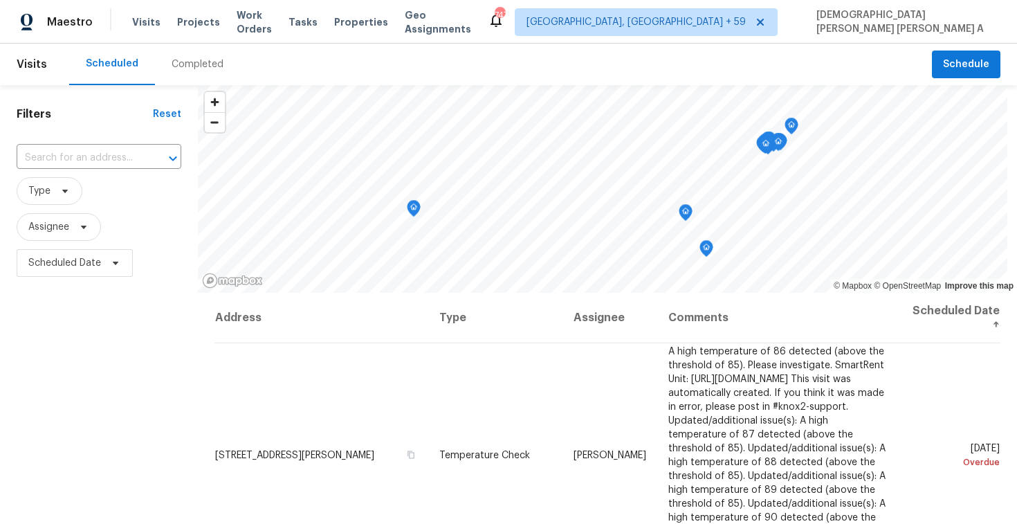
click at [173, 59] on div "Completed" at bounding box center [198, 64] width 52 height 14
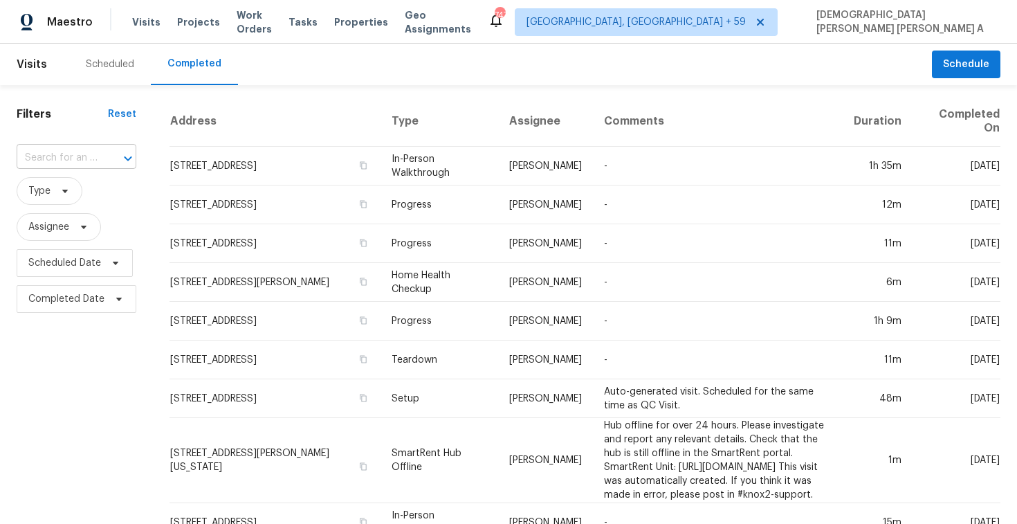
click at [77, 157] on input "text" at bounding box center [57, 157] width 81 height 21
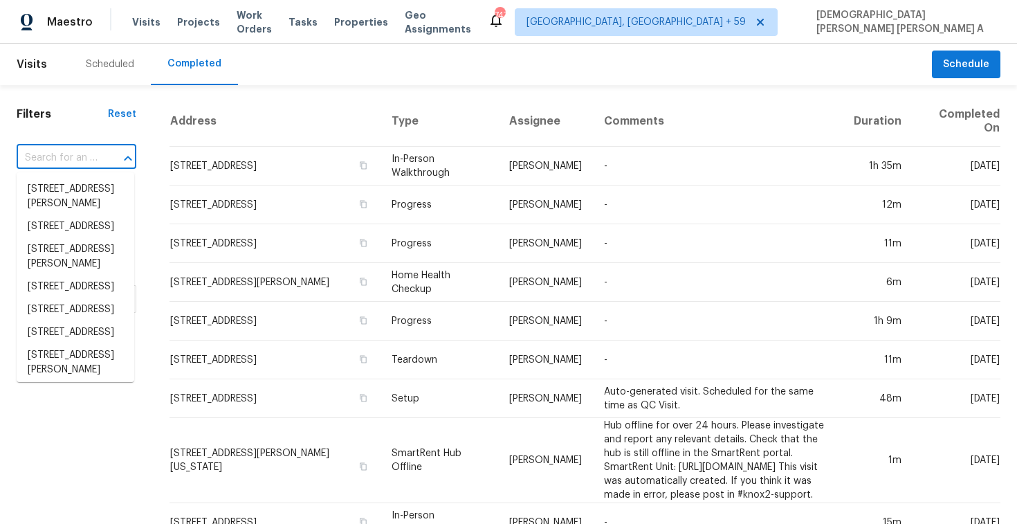
paste input "2369 Claridge Cir, Plano, TX 75075"
type input "2369 Claridge Cir, Plano, TX 75075"
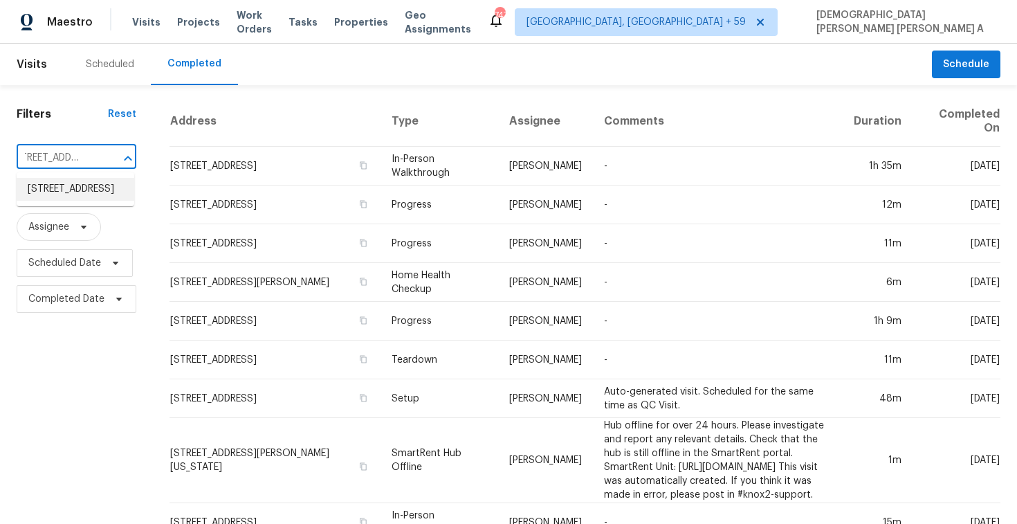
click at [98, 197] on li "2369 Claridge Cir, Plano, TX 75075" at bounding box center [76, 189] width 118 height 23
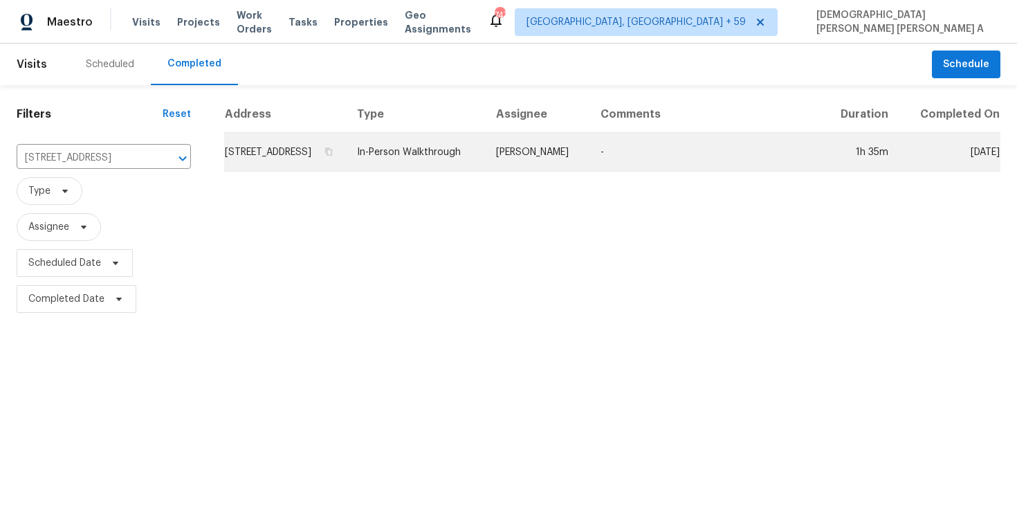
click at [558, 158] on td "RonDerrick Jackson" at bounding box center [537, 152] width 104 height 39
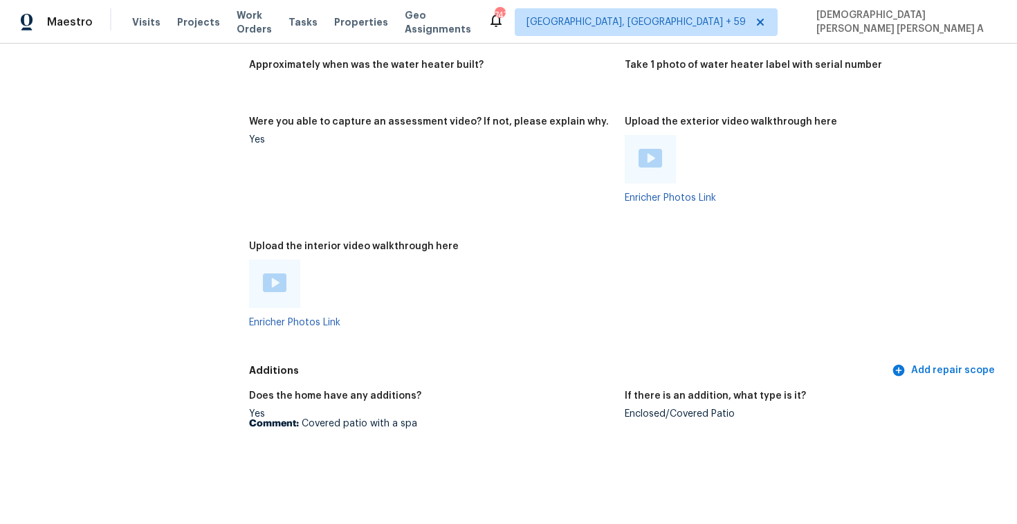
scroll to position [3029, 0]
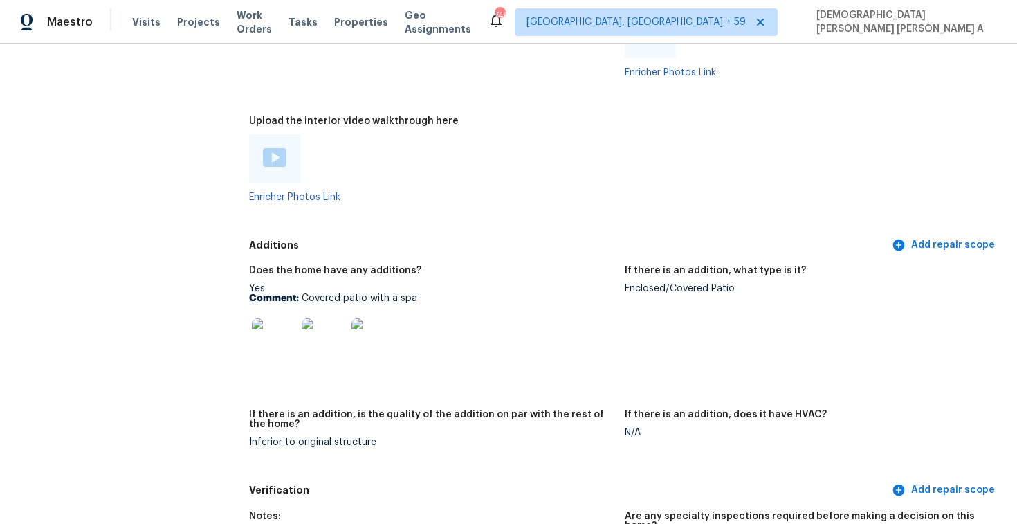
click at [278, 148] on img at bounding box center [275, 157] width 24 height 19
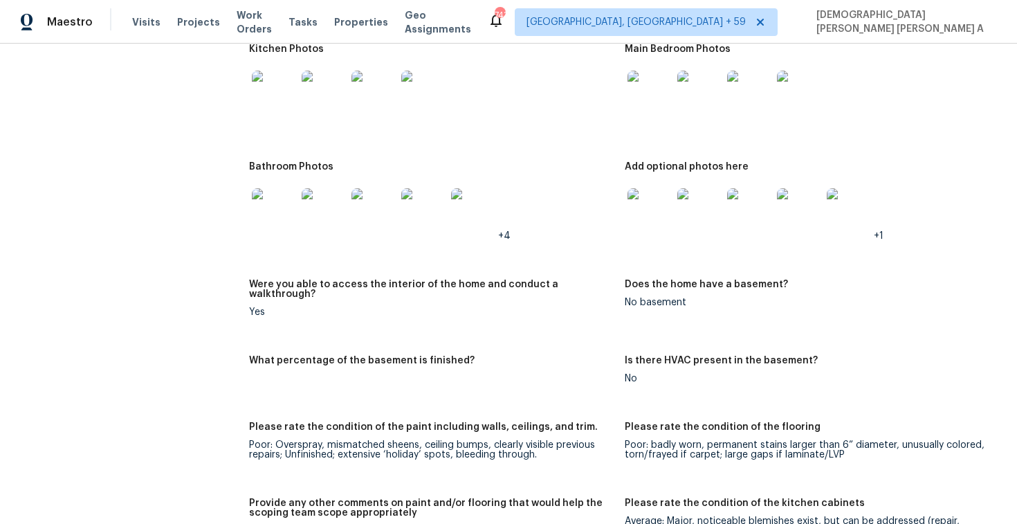
scroll to position [2980, 0]
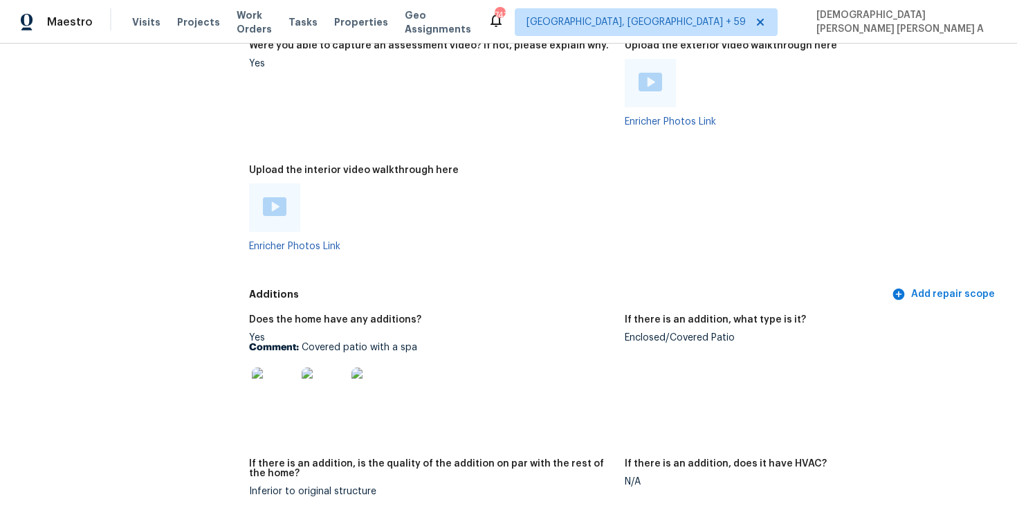
click at [259, 367] on img at bounding box center [274, 389] width 44 height 44
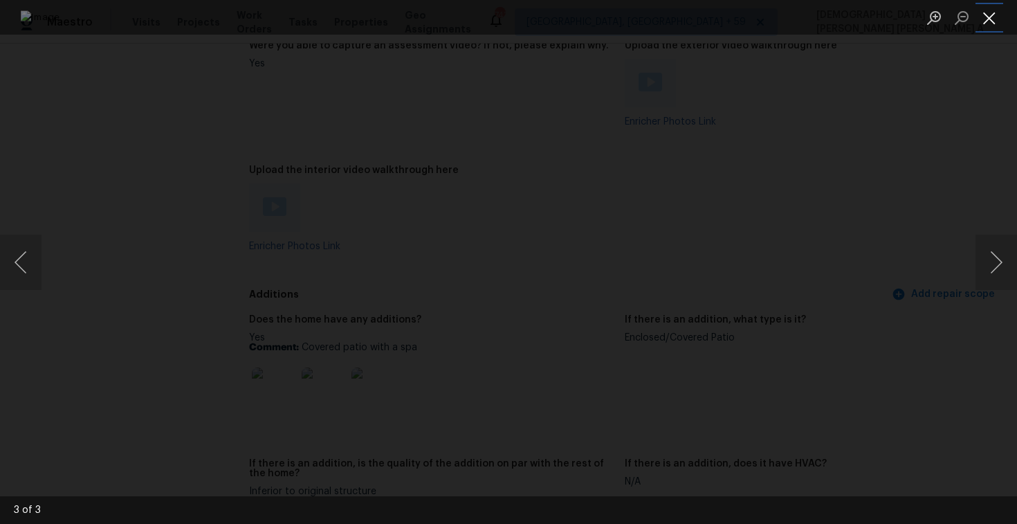
click at [977, 6] on button "Close lightbox" at bounding box center [989, 18] width 28 height 24
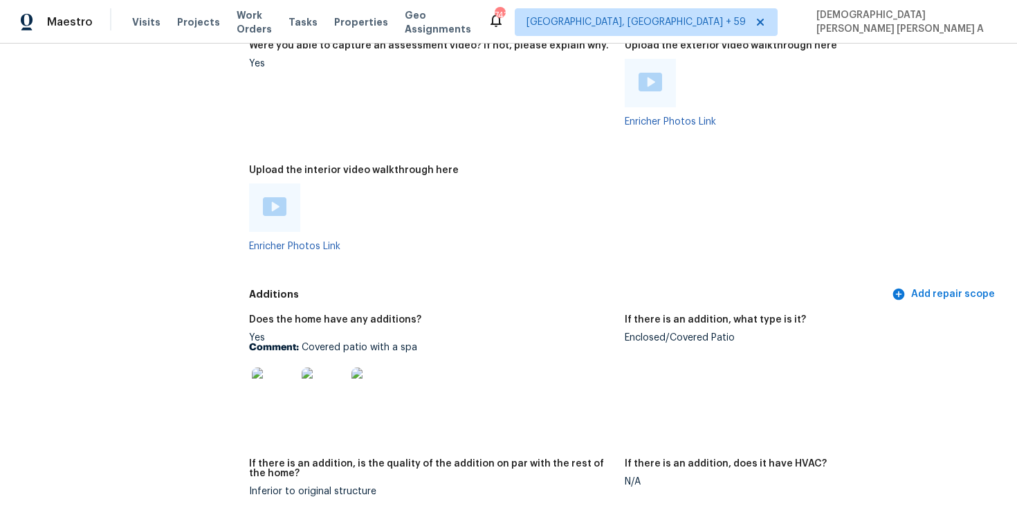
scroll to position [2313, 0]
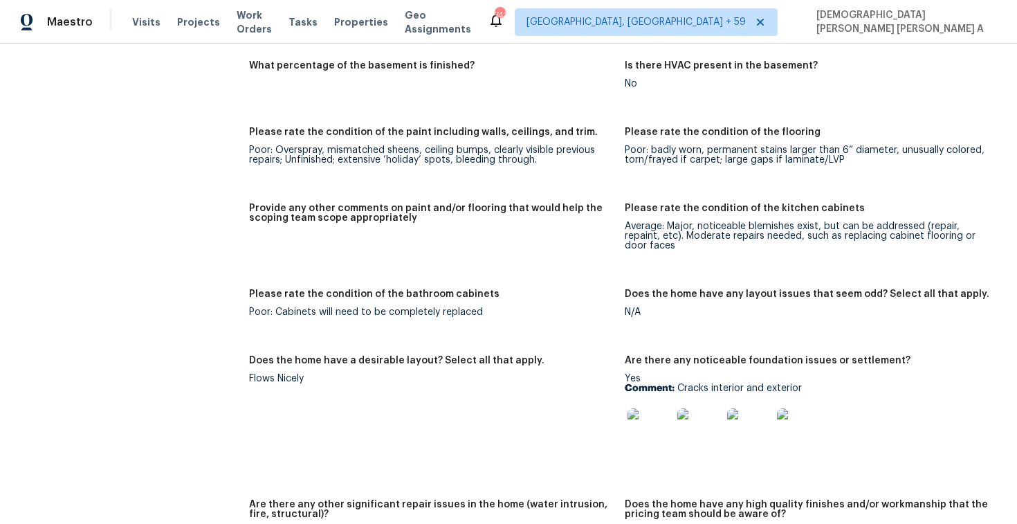
click at [644, 417] on img at bounding box center [649, 430] width 44 height 44
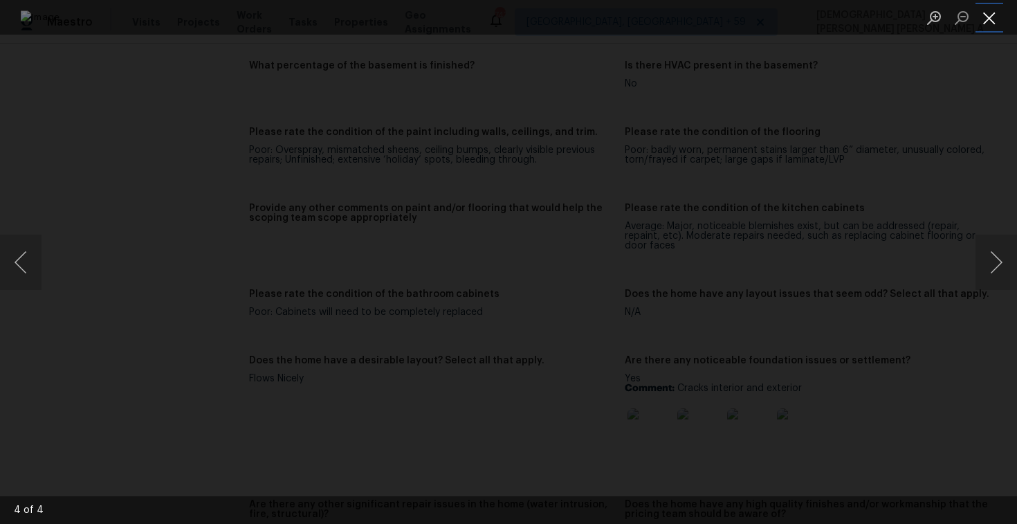
click at [993, 25] on button "Close lightbox" at bounding box center [989, 18] width 28 height 24
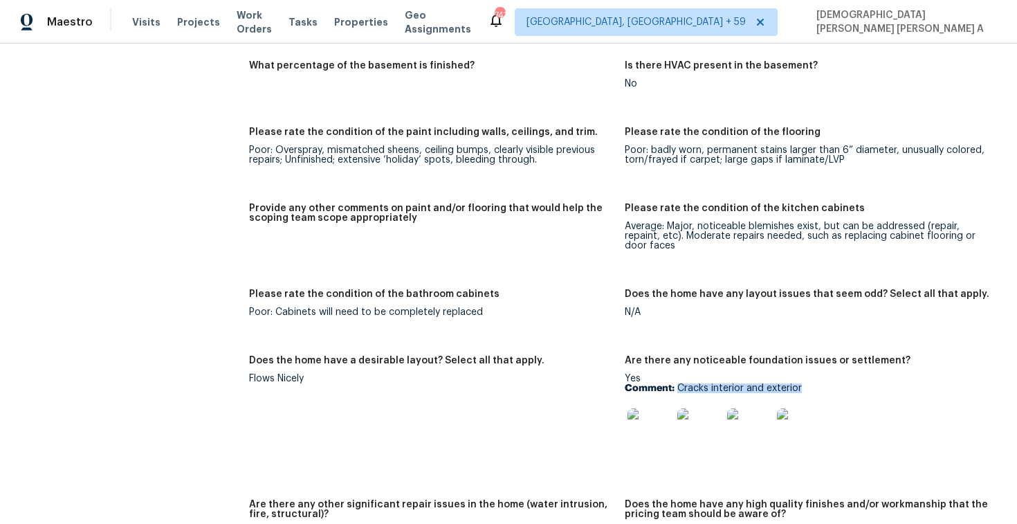
drag, startPoint x: 678, startPoint y: 377, endPoint x: 843, endPoint y: 378, distance: 164.6
click at [843, 383] on p "Comment: Cracks interior and exterior" at bounding box center [807, 388] width 365 height 10
copy p "Cracks interior and exterior"
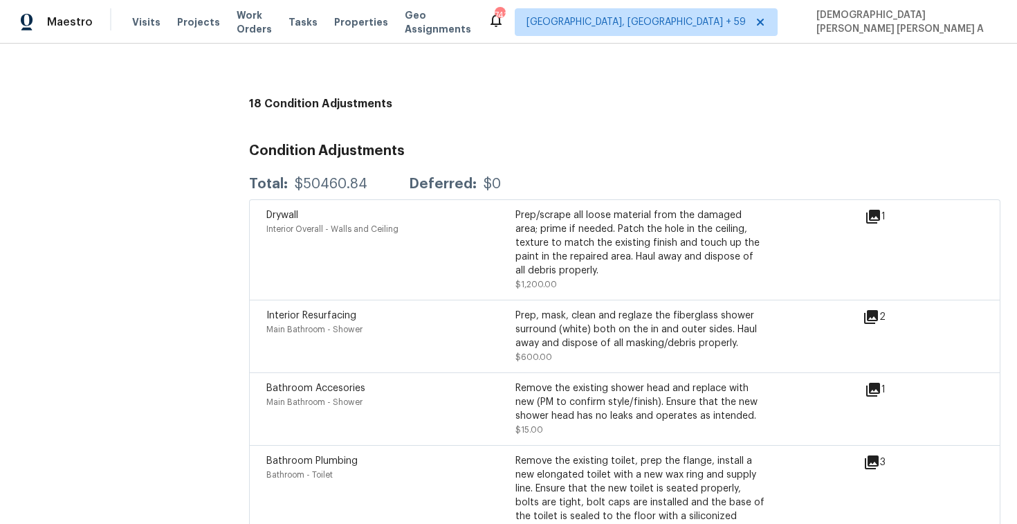
scroll to position [3970, 0]
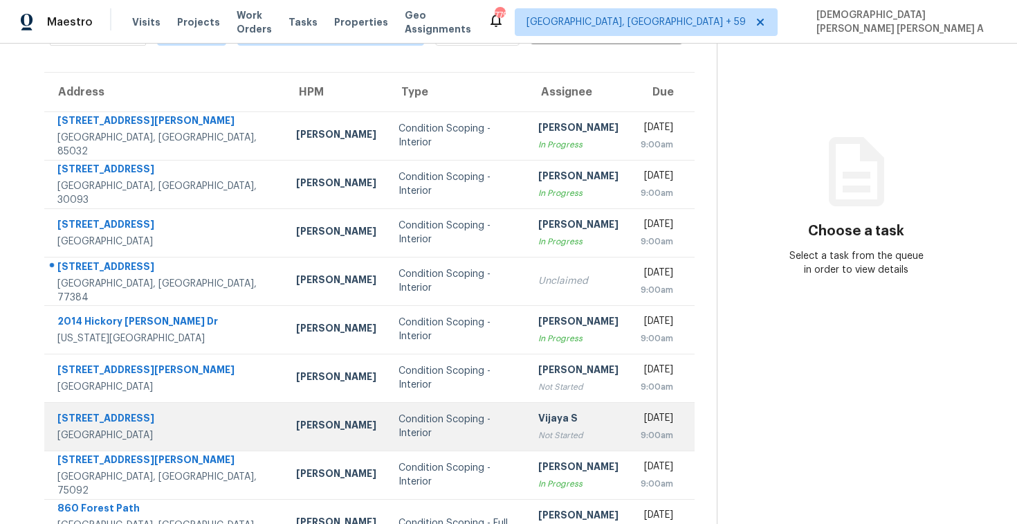
scroll to position [77, 0]
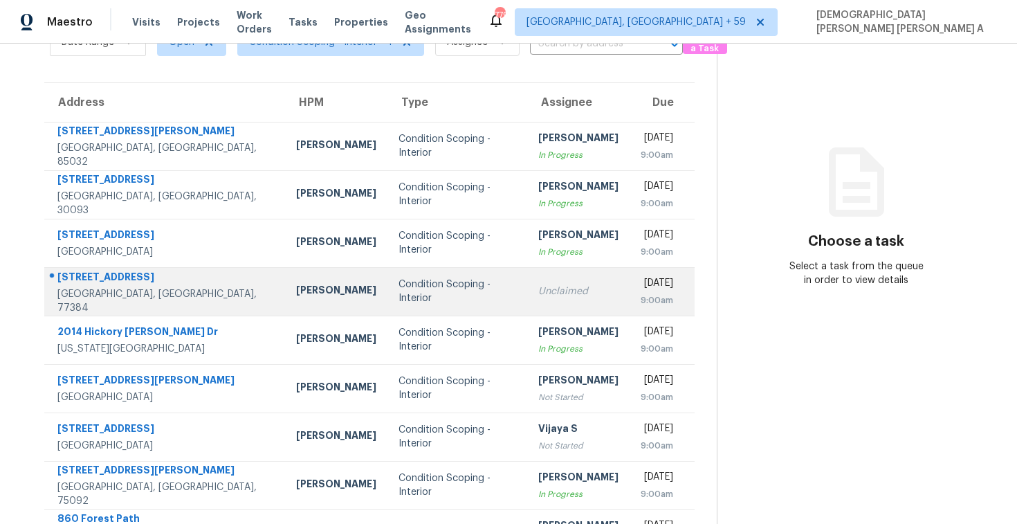
click at [527, 302] on td "Unclaimed" at bounding box center [578, 291] width 102 height 48
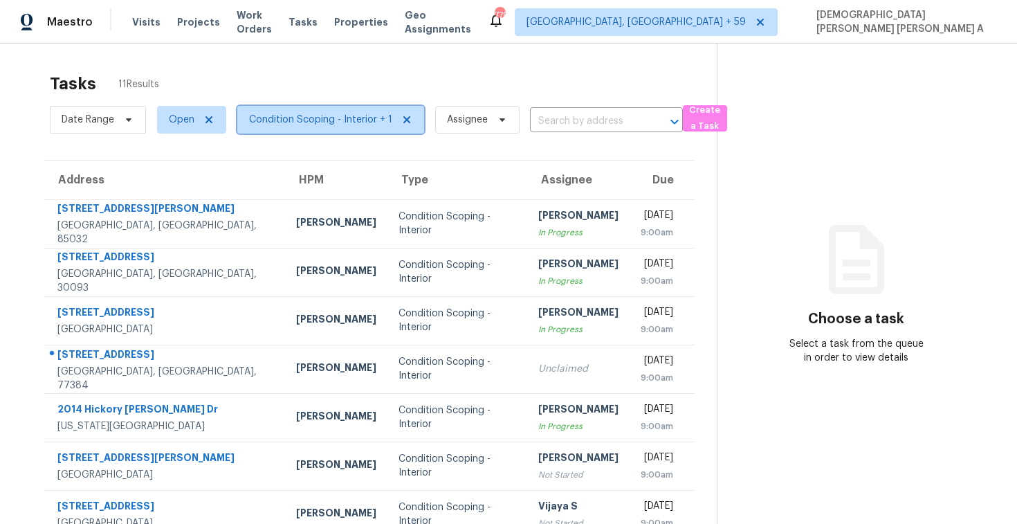
click at [300, 121] on span "Condition Scoping - Interior + 1" at bounding box center [320, 120] width 143 height 14
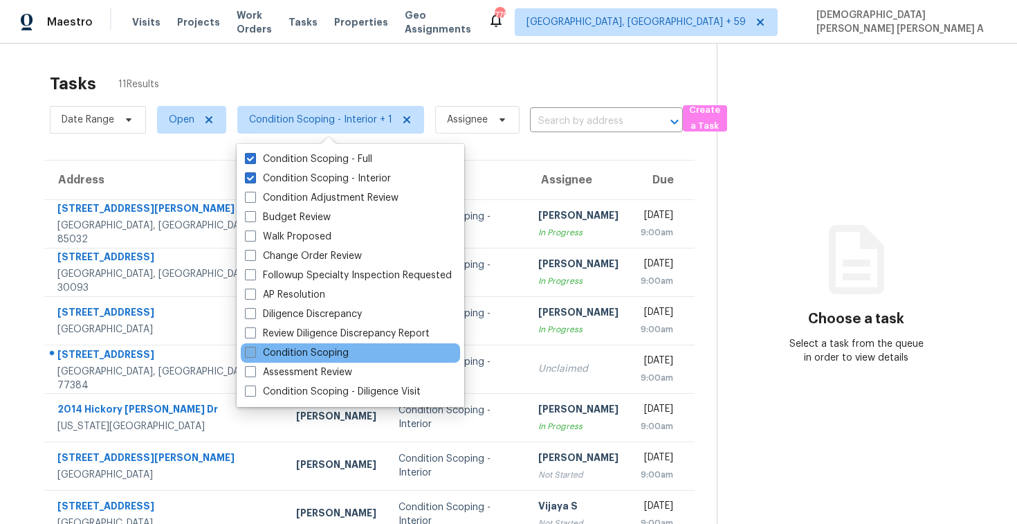
click at [300, 351] on label "Condition Scoping" at bounding box center [297, 353] width 104 height 14
click at [254, 351] on input "Condition Scoping" at bounding box center [249, 350] width 9 height 9
checkbox input "true"
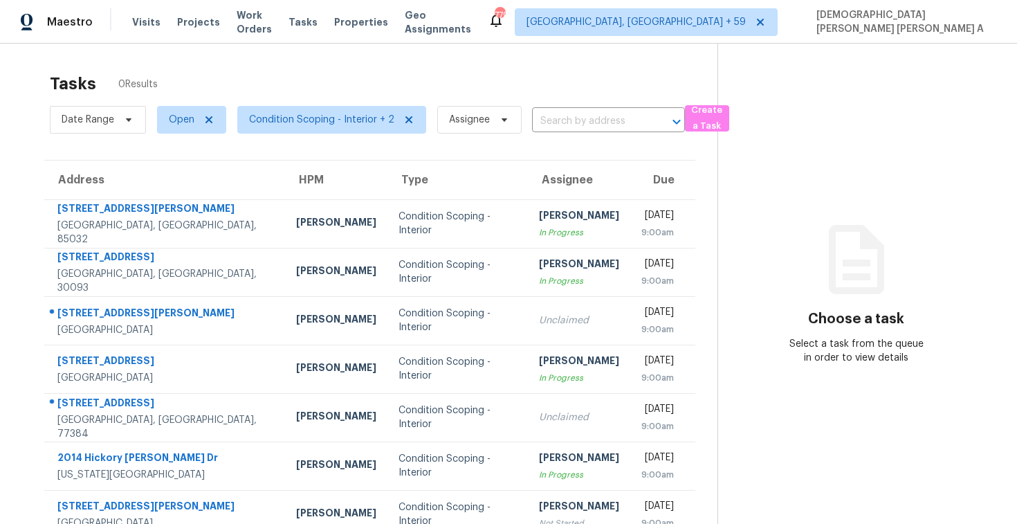
click at [318, 80] on div "Tasks 0 Results" at bounding box center [384, 84] width 668 height 36
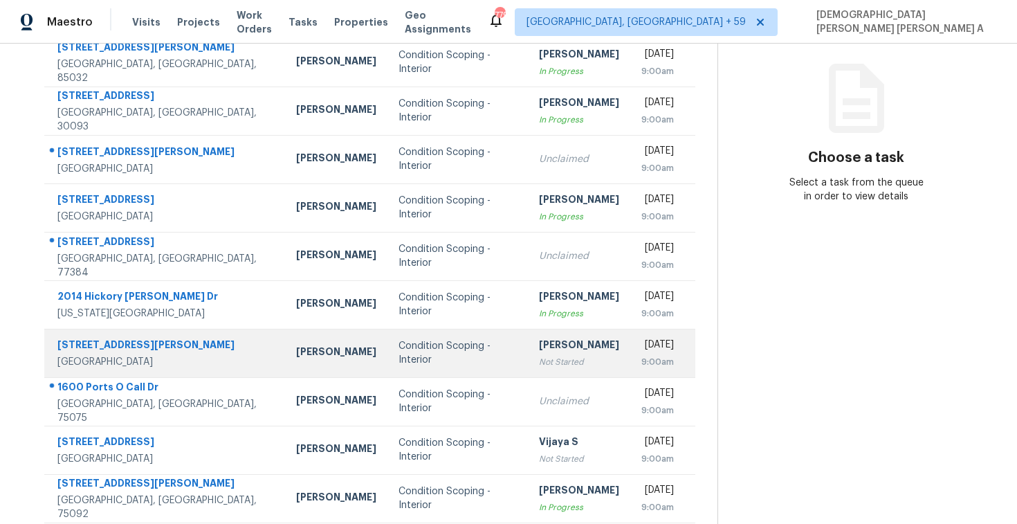
scroll to position [158, 0]
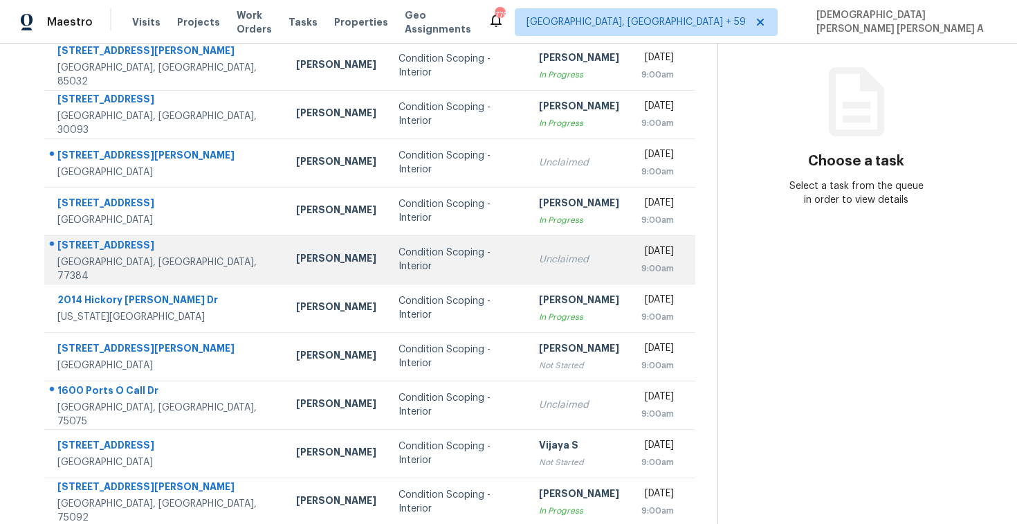
click at [419, 276] on td "Condition Scoping - Interior" at bounding box center [457, 259] width 140 height 48
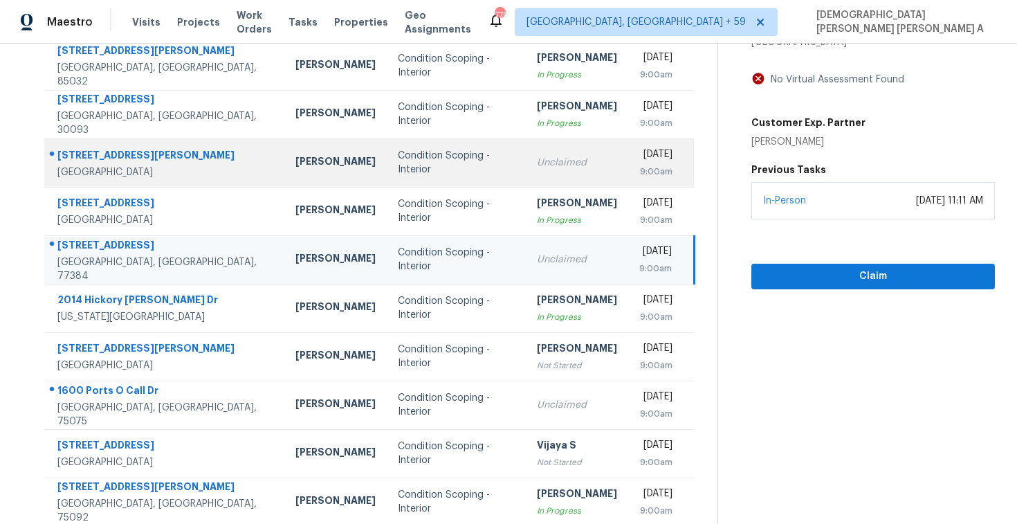
click at [398, 142] on td "Condition Scoping - Interior" at bounding box center [456, 162] width 139 height 48
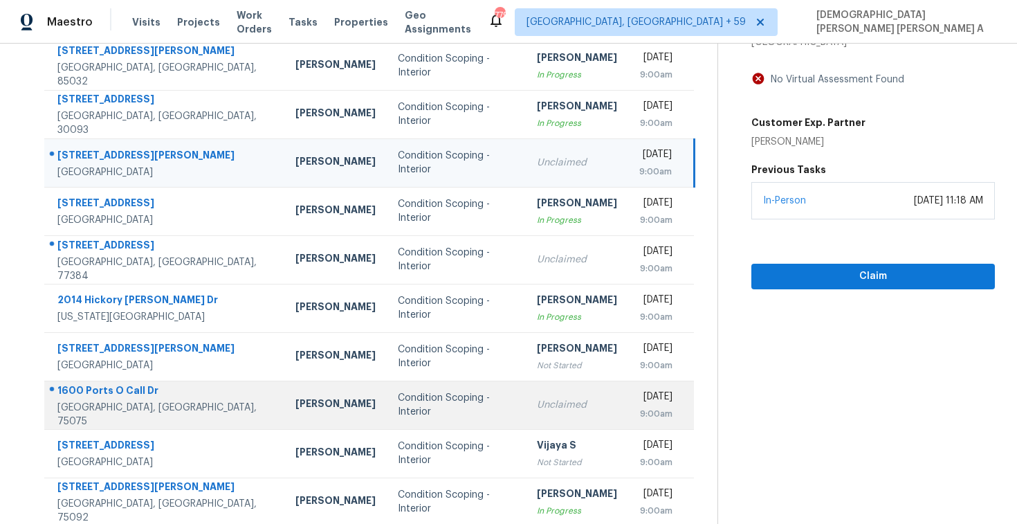
click at [537, 410] on div "Unclaimed" at bounding box center [577, 405] width 80 height 14
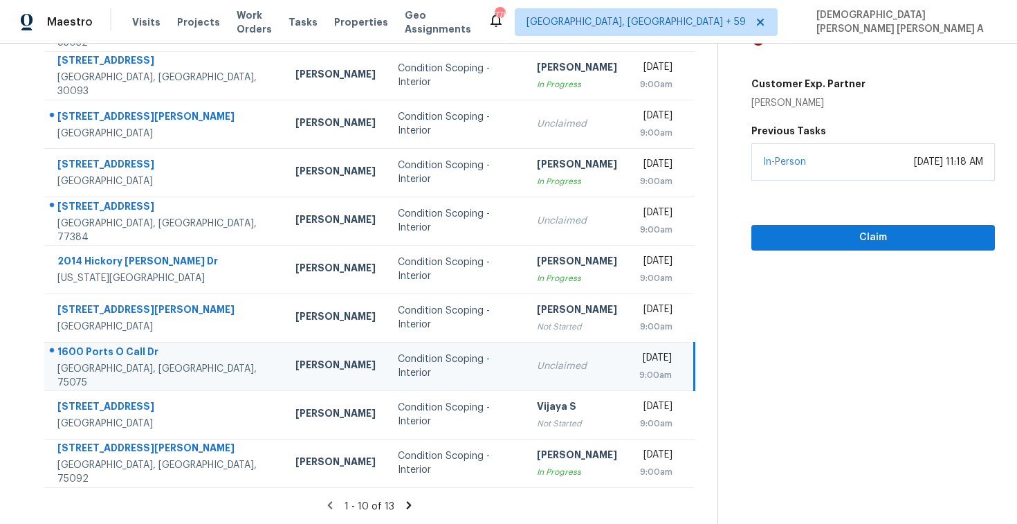
scroll to position [0, 0]
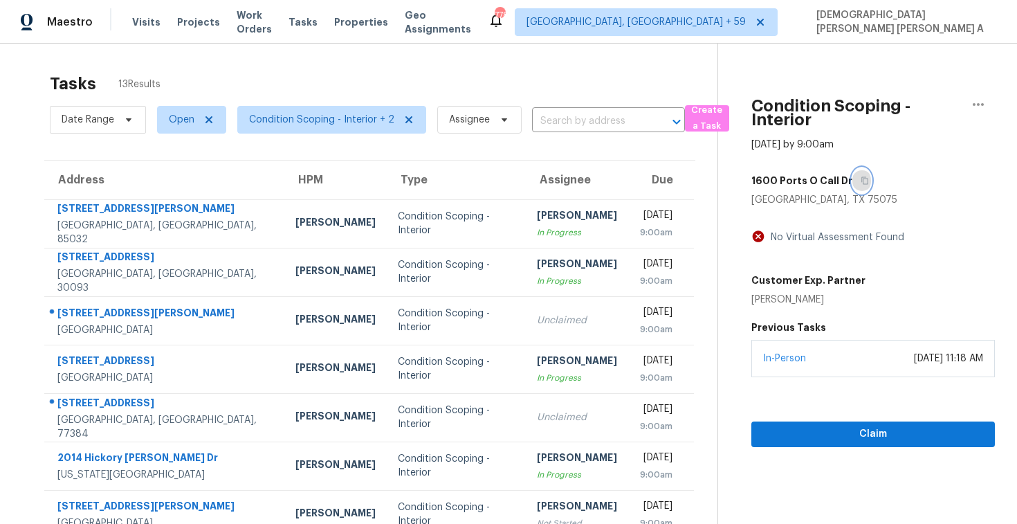
click at [861, 178] on icon "button" at bounding box center [864, 181] width 7 height 8
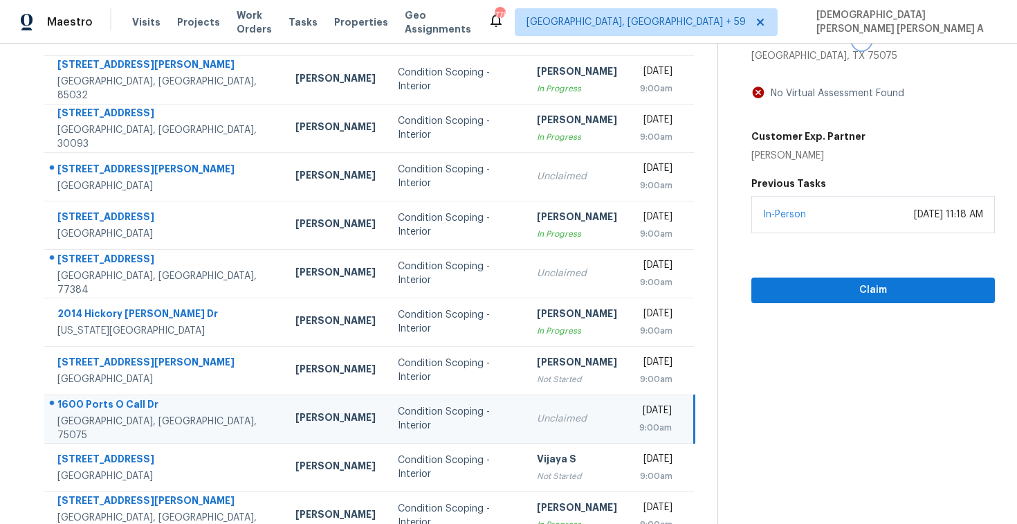
scroll to position [130, 0]
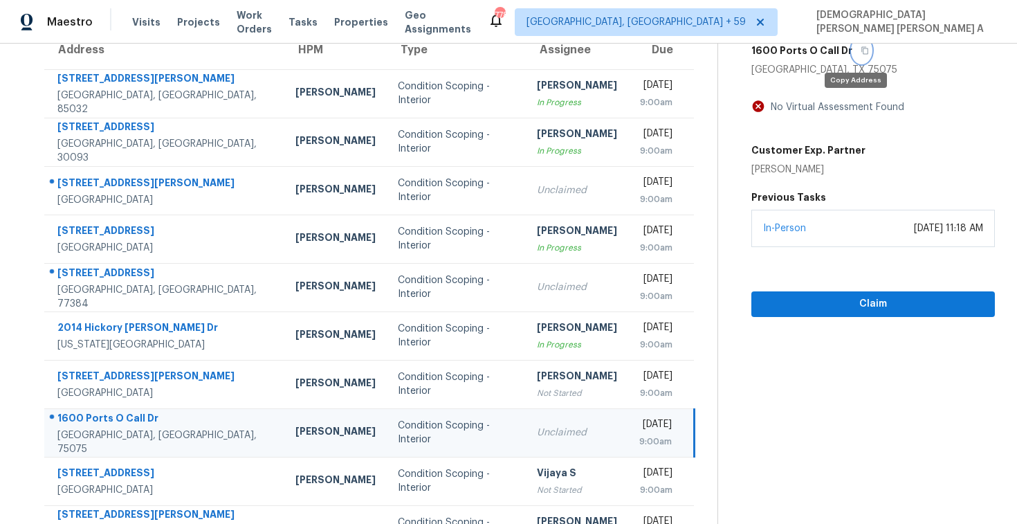
click at [858, 54] on button "button" at bounding box center [861, 50] width 19 height 25
click at [843, 306] on span "Claim" at bounding box center [872, 303] width 221 height 17
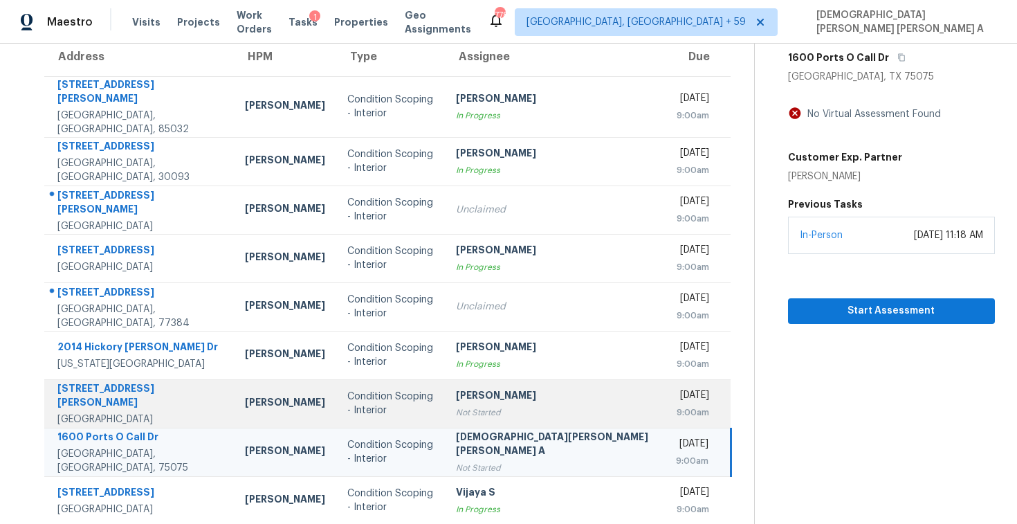
scroll to position [0, 0]
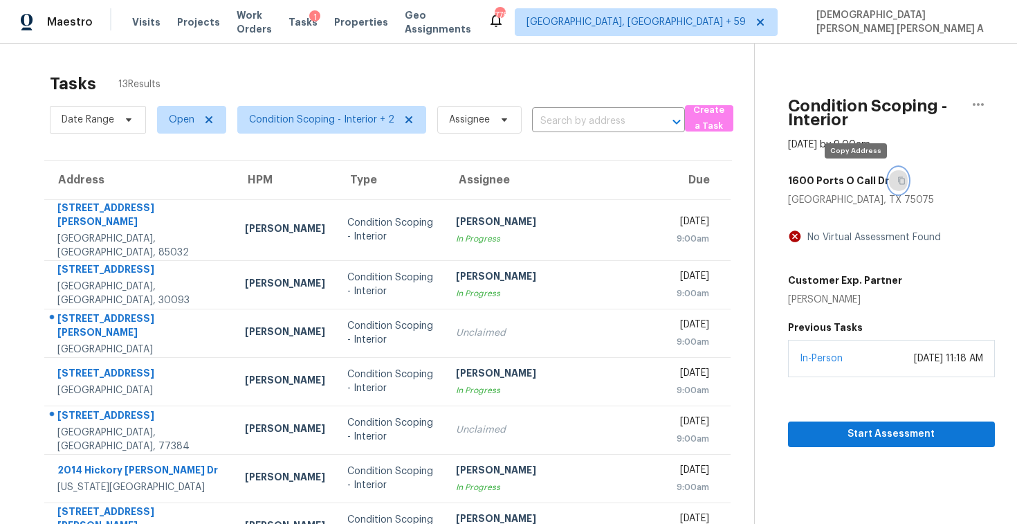
click at [897, 183] on icon "button" at bounding box center [901, 180] width 8 height 8
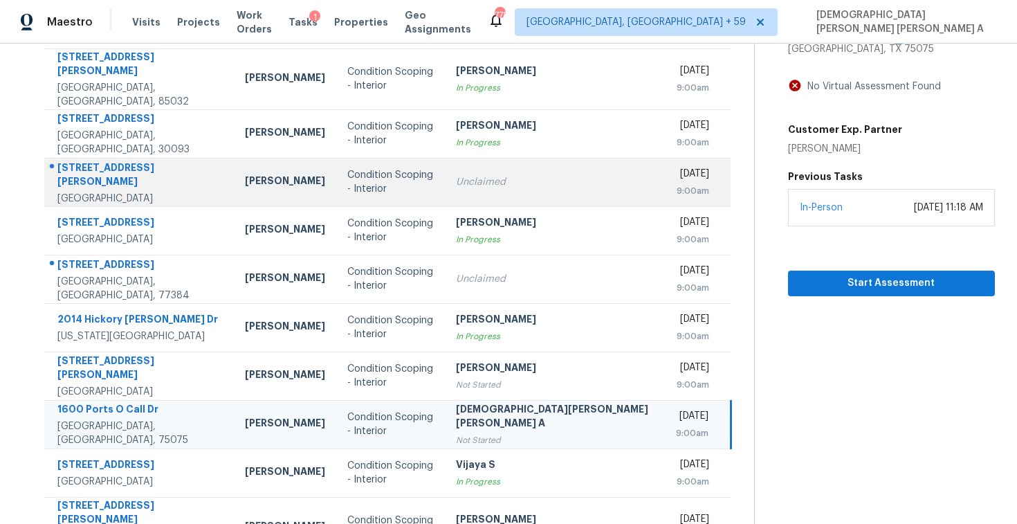
scroll to position [196, 0]
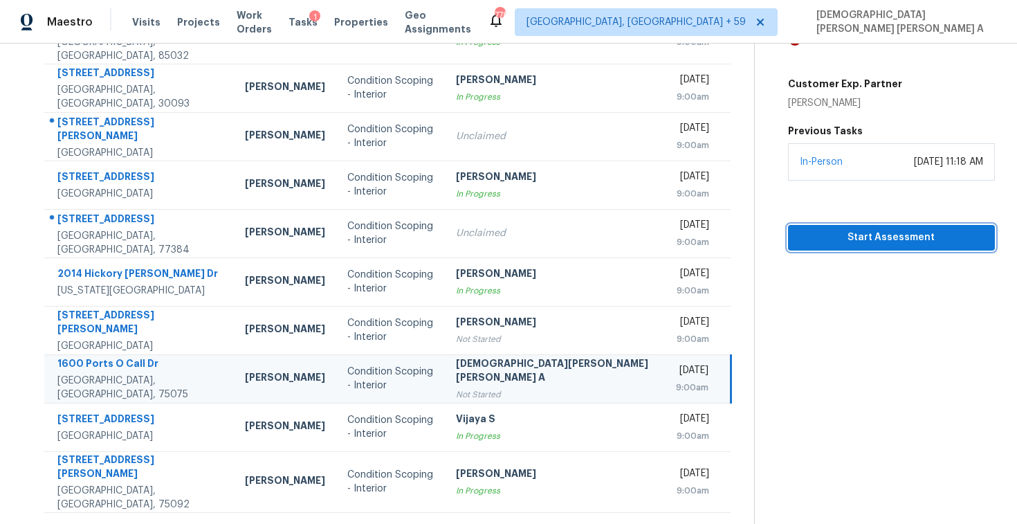
click at [809, 236] on span "Start Assessment" at bounding box center [891, 237] width 185 height 17
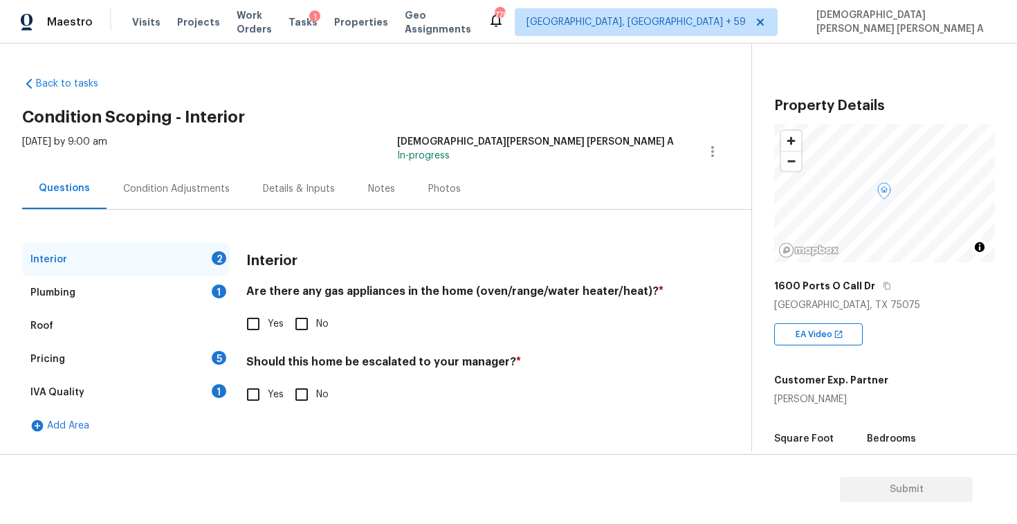
click at [360, 98] on div "Back to tasks Condition Scoping - Interior Tue, Oct 14 2025 by 9:00 am Mohamed …" at bounding box center [386, 256] width 729 height 380
click at [255, 322] on input "Yes" at bounding box center [253, 323] width 29 height 29
checkbox input "true"
click at [300, 389] on input "No" at bounding box center [301, 394] width 29 height 29
checkbox input "true"
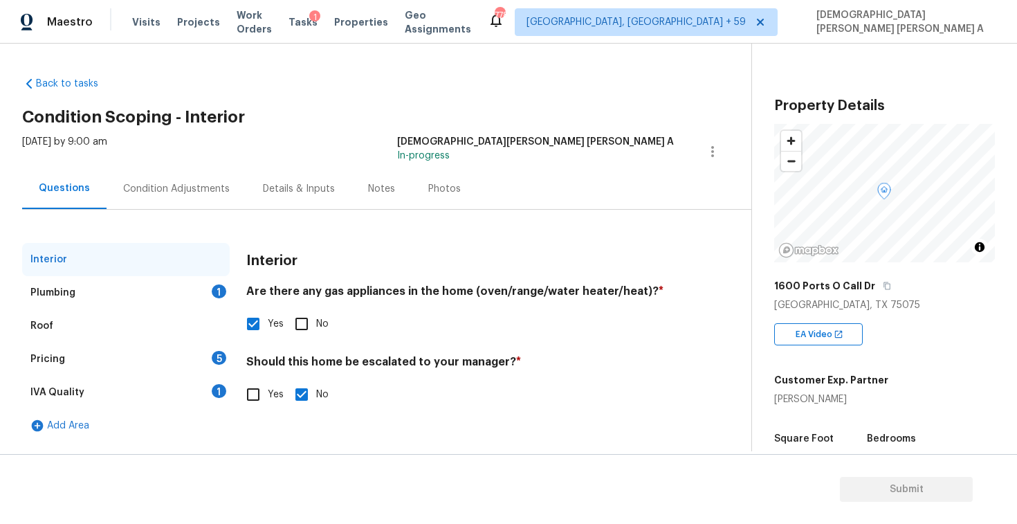
click at [195, 286] on div "Plumbing 1" at bounding box center [126, 292] width 208 height 33
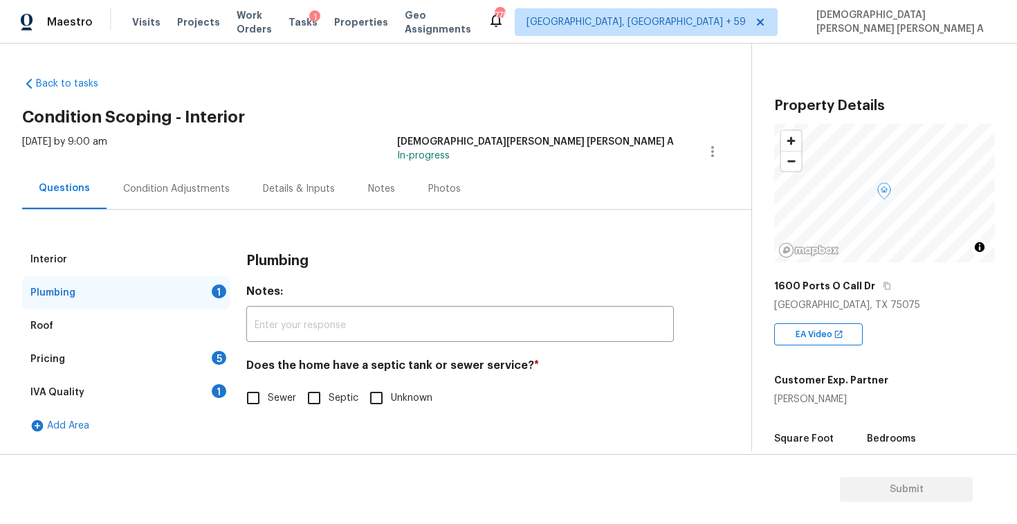
click at [259, 395] on input "Sewer" at bounding box center [253, 397] width 29 height 29
checkbox input "true"
click at [177, 358] on div "Pricing 5" at bounding box center [126, 358] width 208 height 33
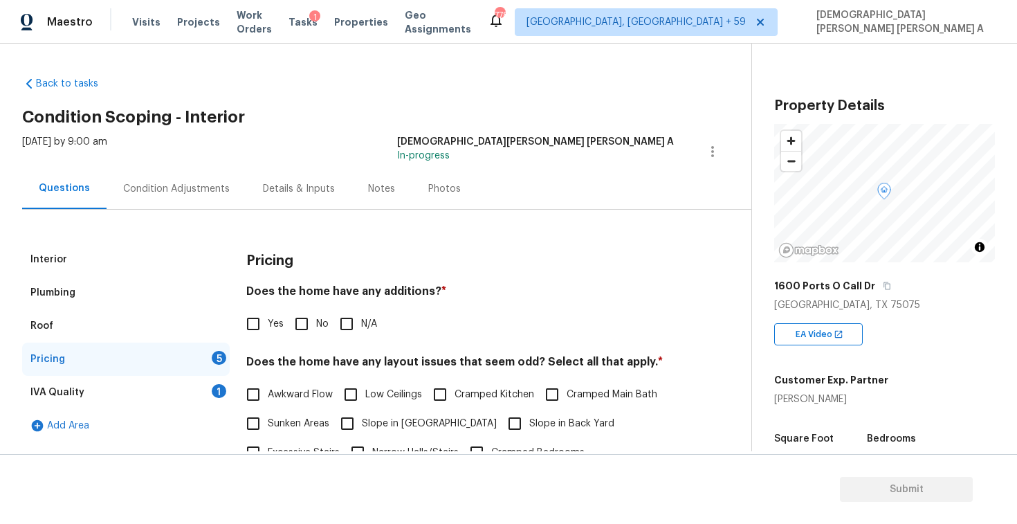
click at [300, 321] on input "No" at bounding box center [301, 323] width 29 height 29
checkbox input "true"
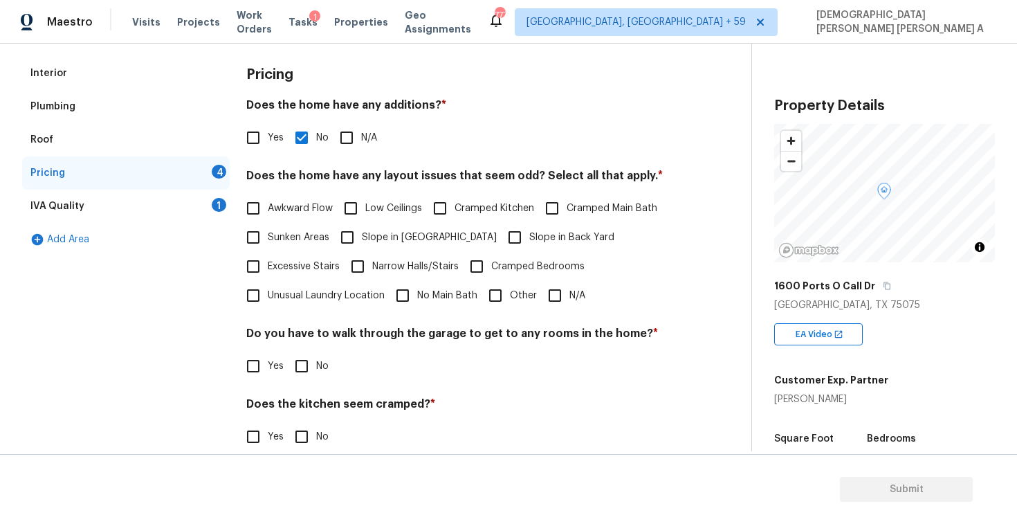
click at [561, 297] on input "N/A" at bounding box center [554, 295] width 29 height 29
checkbox input "true"
click at [302, 357] on input "No" at bounding box center [301, 365] width 29 height 29
checkbox input "true"
click at [309, 444] on input "No" at bounding box center [301, 436] width 29 height 29
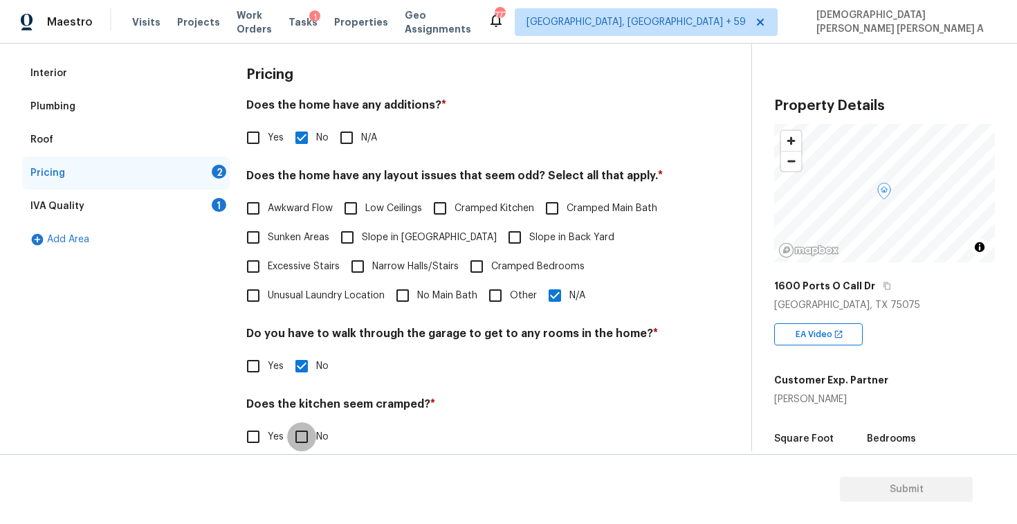
checkbox input "true"
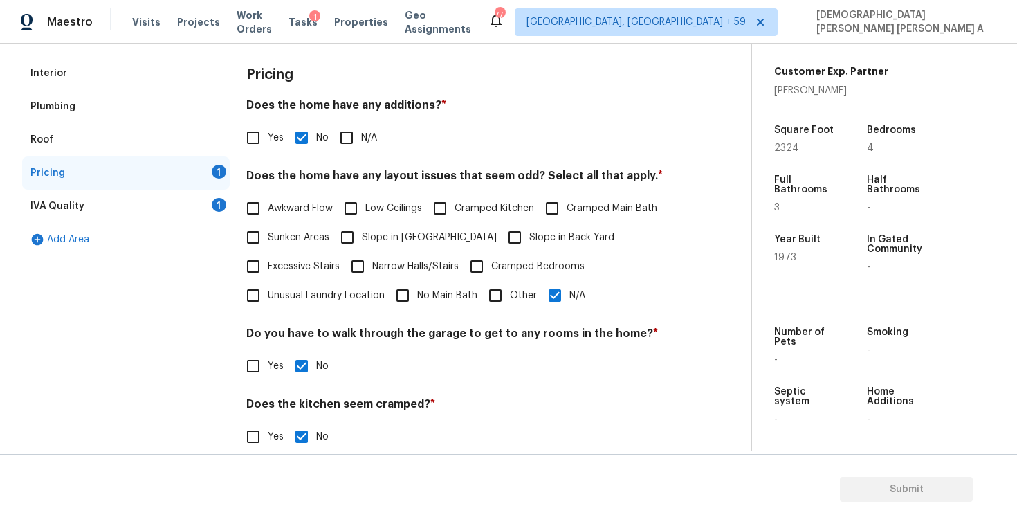
scroll to position [277, 0]
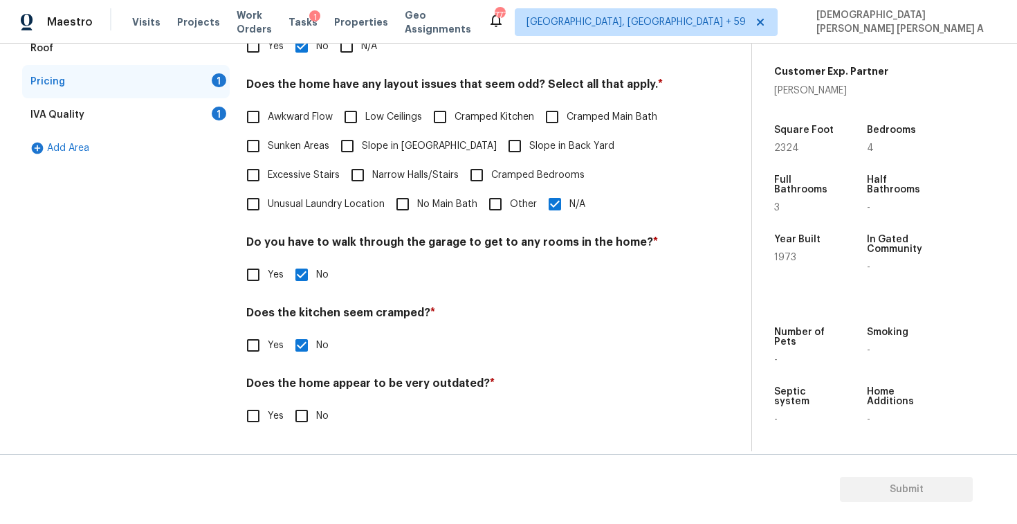
click at [303, 411] on input "No" at bounding box center [301, 415] width 29 height 29
checkbox input "true"
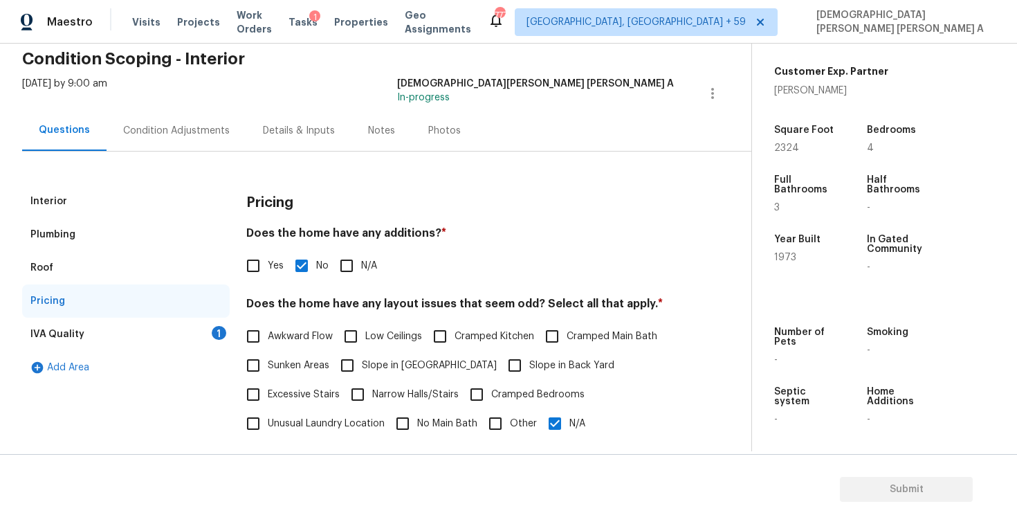
click at [187, 342] on div "IVA Quality 1" at bounding box center [126, 334] width 208 height 33
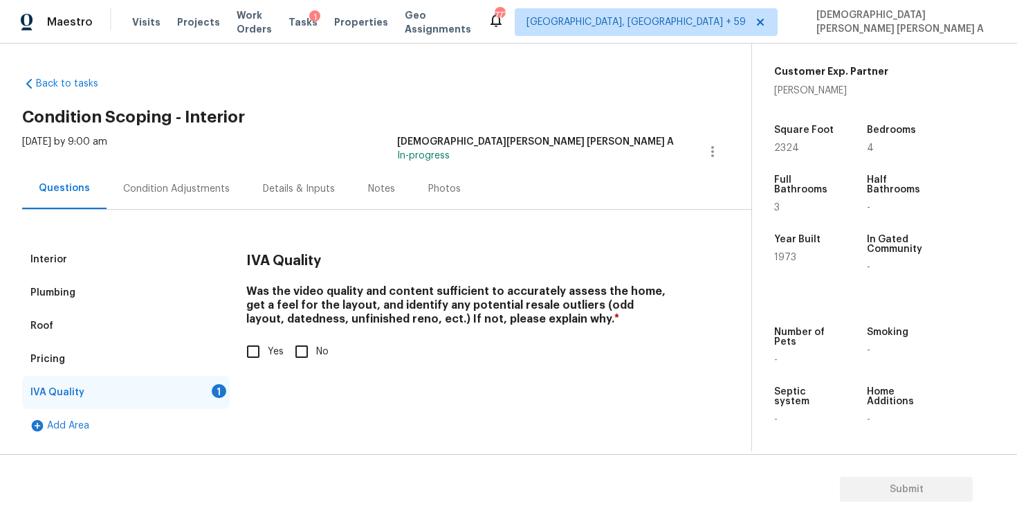
click at [249, 361] on input "Yes" at bounding box center [253, 351] width 29 height 29
checkbox input "true"
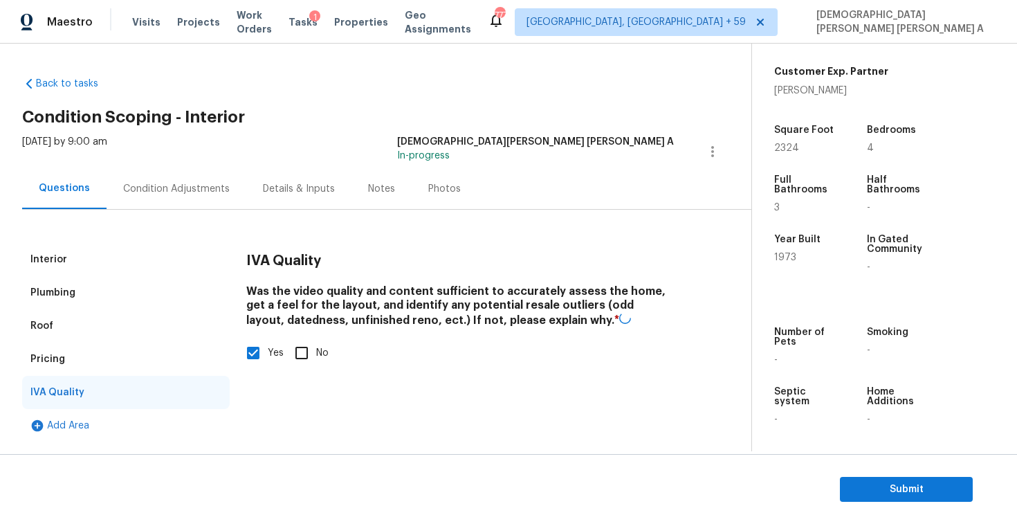
click at [175, 182] on div "Condition Adjustments" at bounding box center [176, 189] width 107 height 14
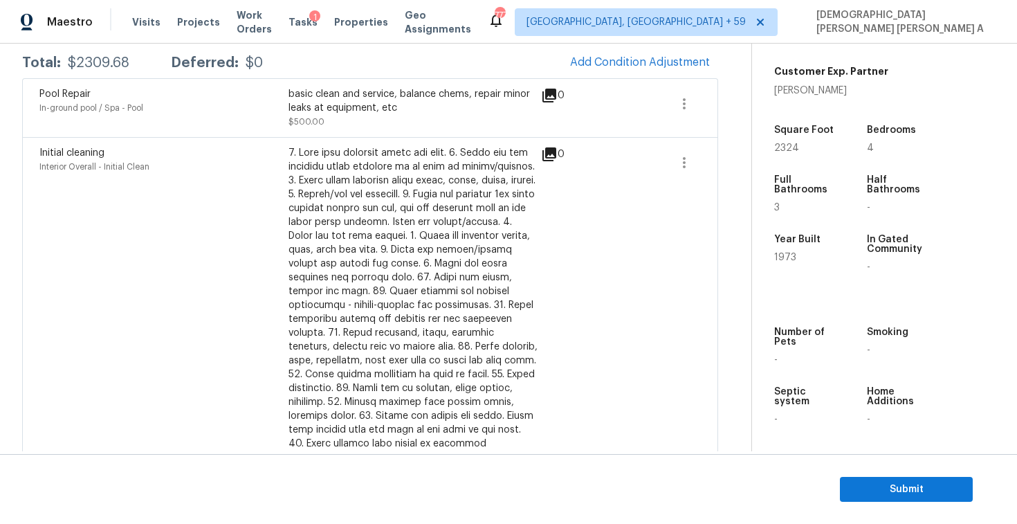
scroll to position [12, 0]
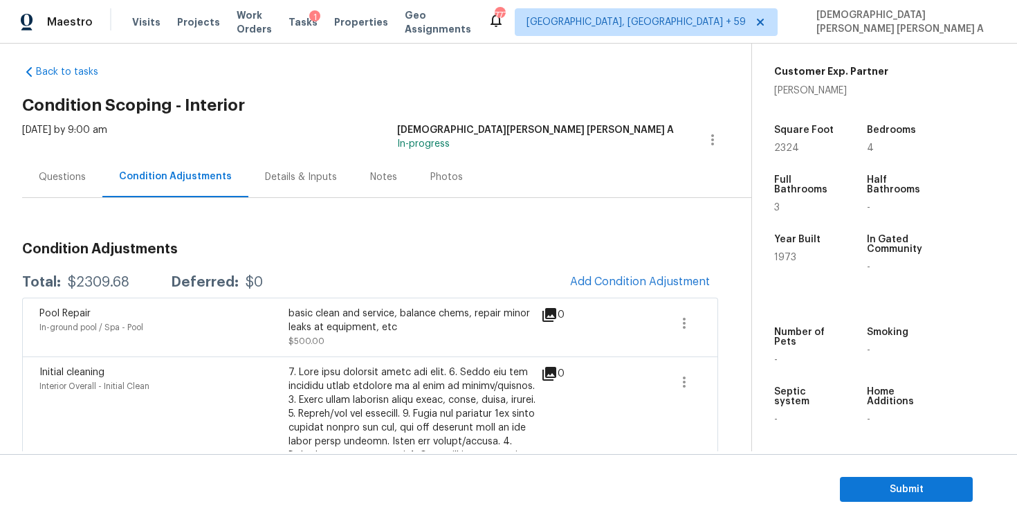
click at [62, 177] on div "Questions" at bounding box center [62, 177] width 47 height 14
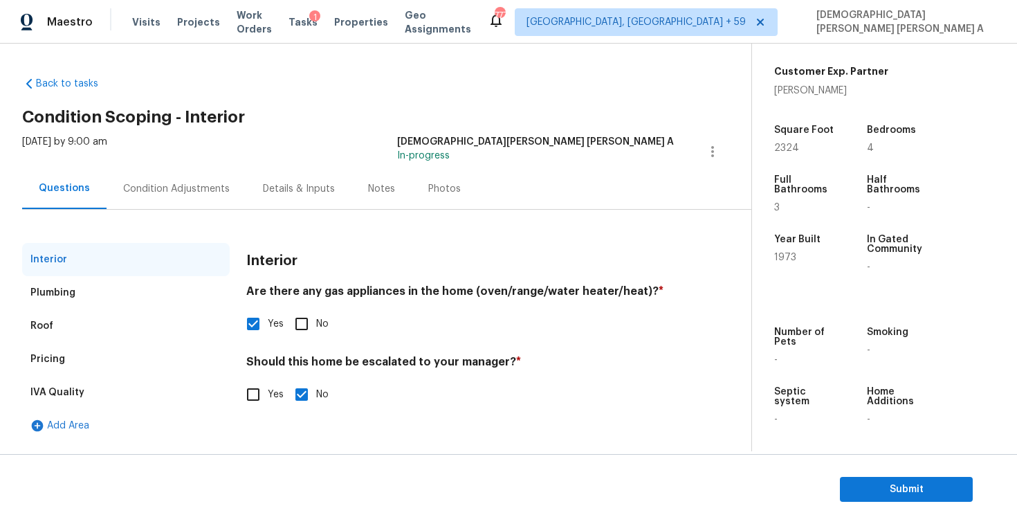
click at [224, 404] on div "IVA Quality" at bounding box center [126, 392] width 208 height 33
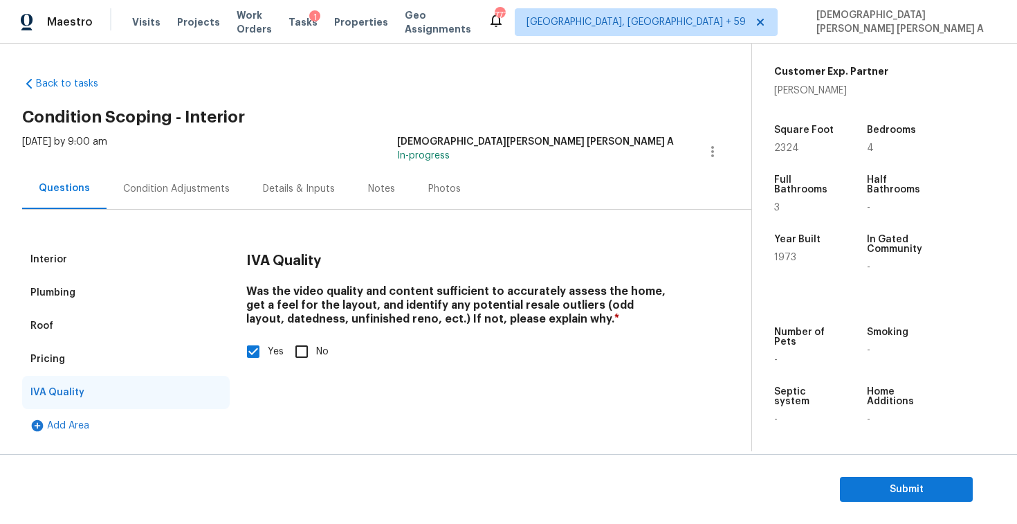
click at [112, 265] on div "Interior" at bounding box center [126, 259] width 208 height 33
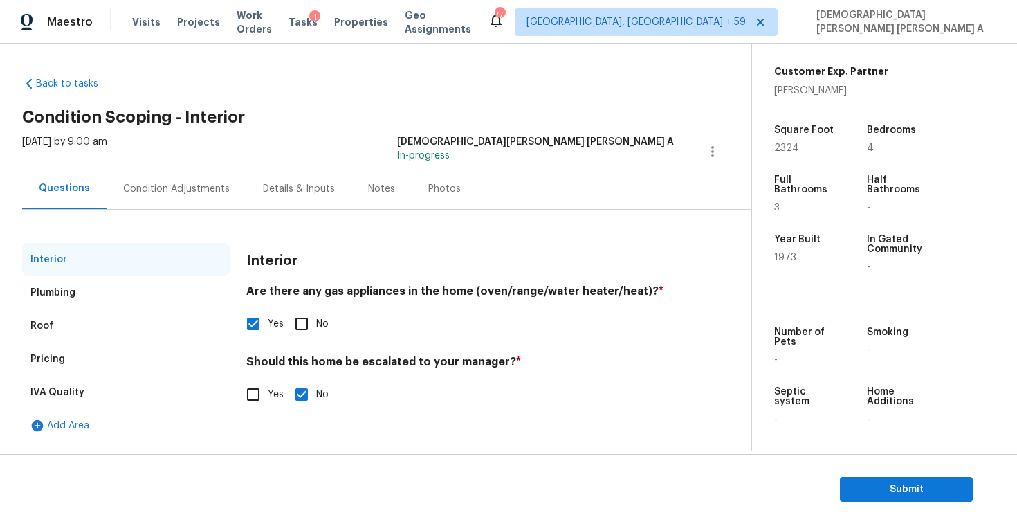
click at [257, 389] on input "Yes" at bounding box center [253, 394] width 29 height 29
checkbox input "true"
checkbox input "false"
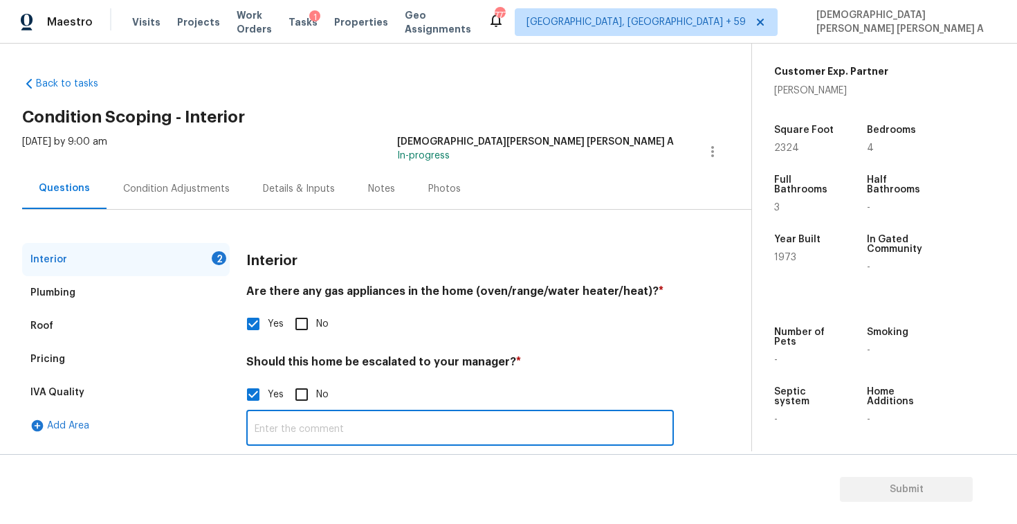
click at [369, 423] on input "text" at bounding box center [460, 429] width 428 height 33
click at [378, 431] on input "There is possible fiundation crack" at bounding box center [460, 429] width 428 height 33
click at [441, 432] on input "There is possible foundation crack" at bounding box center [460, 429] width 428 height 33
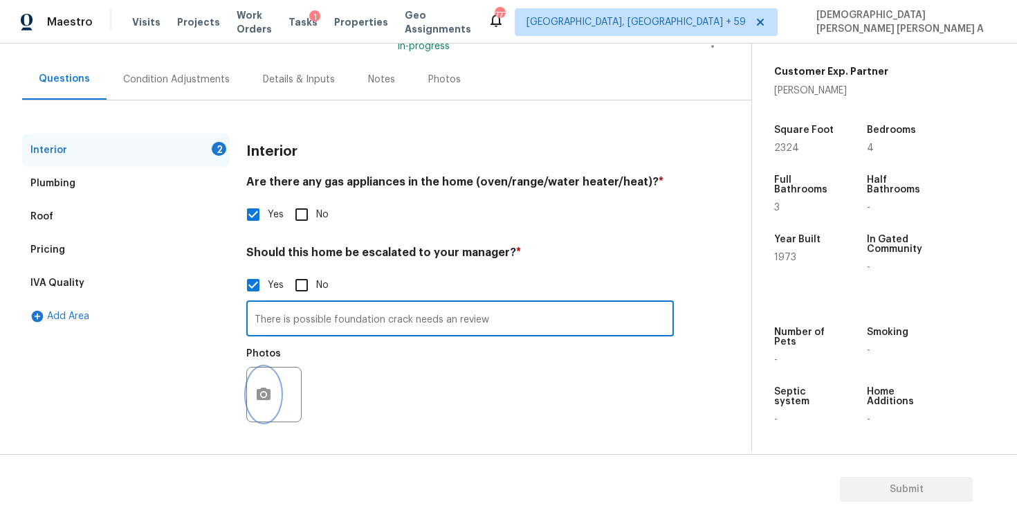
click at [272, 391] on button "button" at bounding box center [263, 394] width 33 height 54
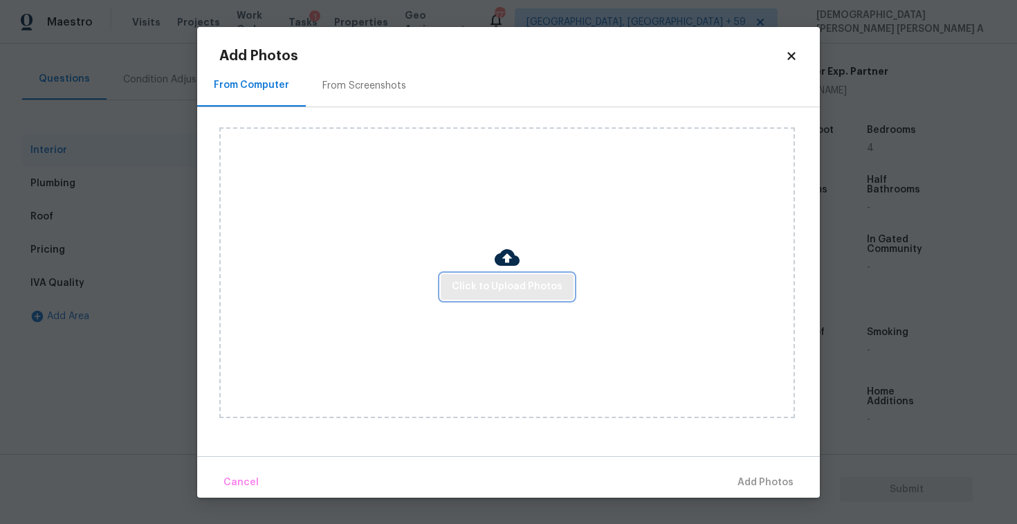
click at [528, 285] on span "Click to Upload Photos" at bounding box center [507, 286] width 111 height 17
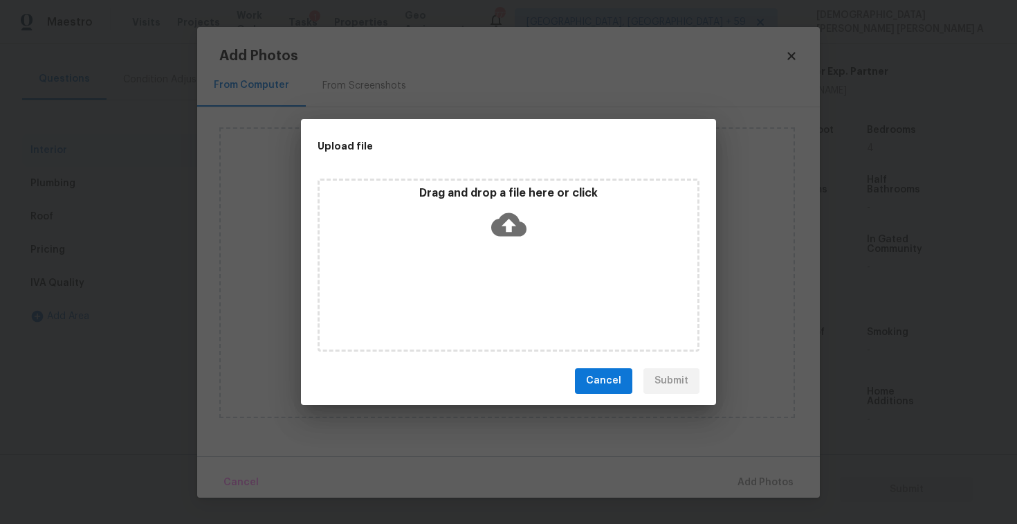
click at [505, 248] on div "Drag and drop a file here or click" at bounding box center [509, 264] width 382 height 173
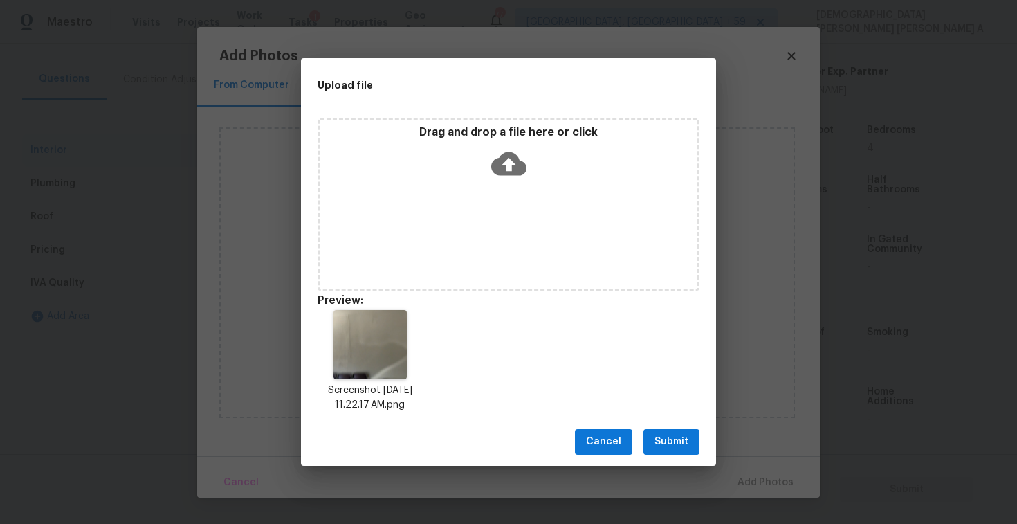
click at [686, 452] on button "Submit" at bounding box center [671, 442] width 56 height 26
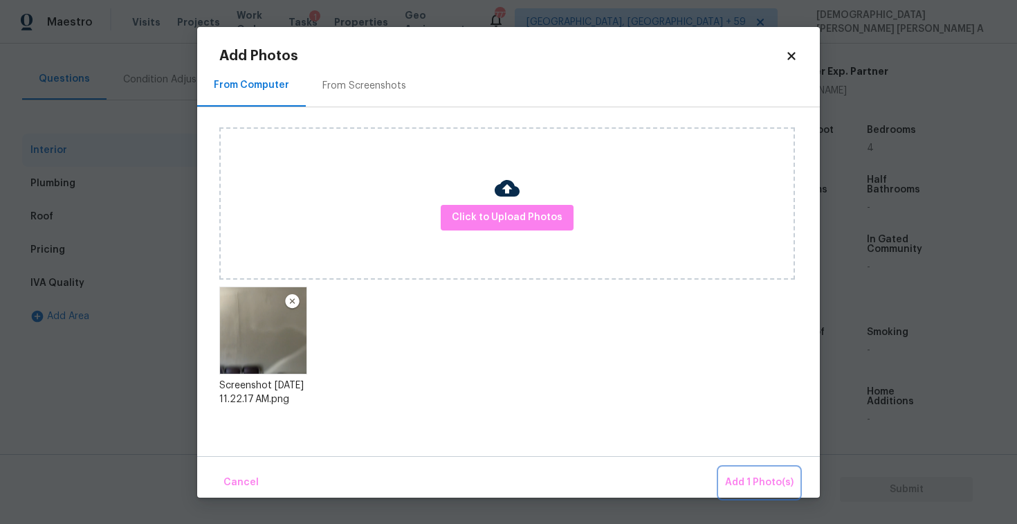
click at [778, 474] on span "Add 1 Photo(s)" at bounding box center [759, 482] width 68 height 17
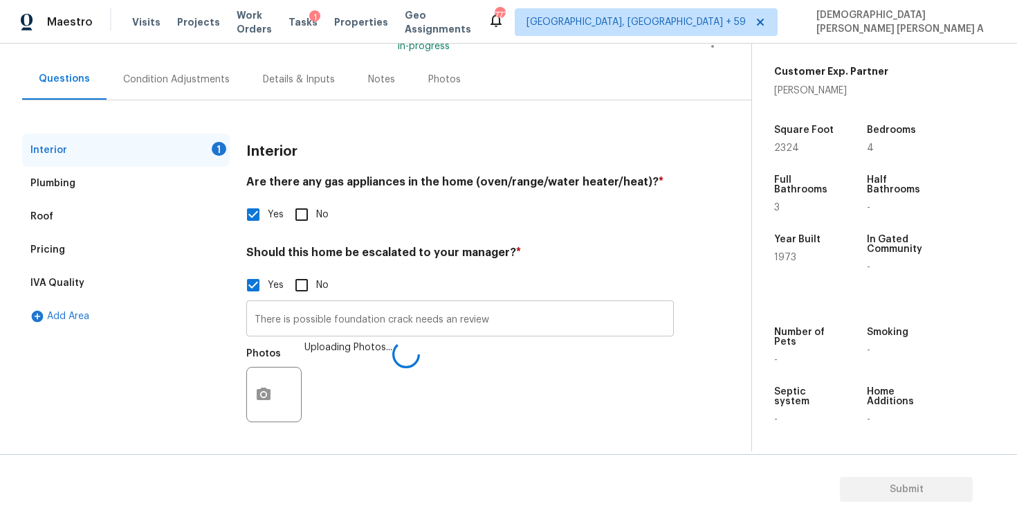
click at [522, 322] on input "There is possible foundation crack needs an review" at bounding box center [460, 320] width 428 height 33
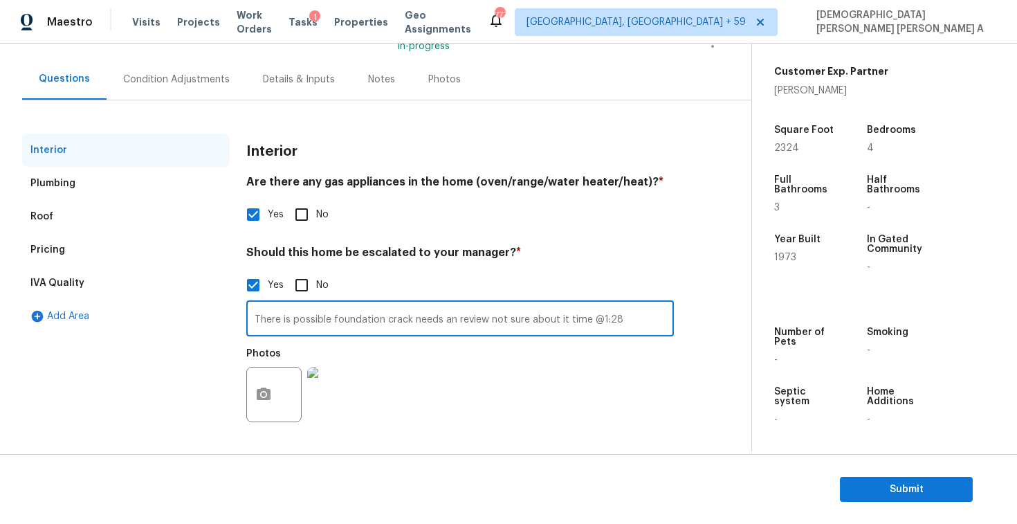
type input "There is possible foundation crack needs an review not sure about it time @1:28"
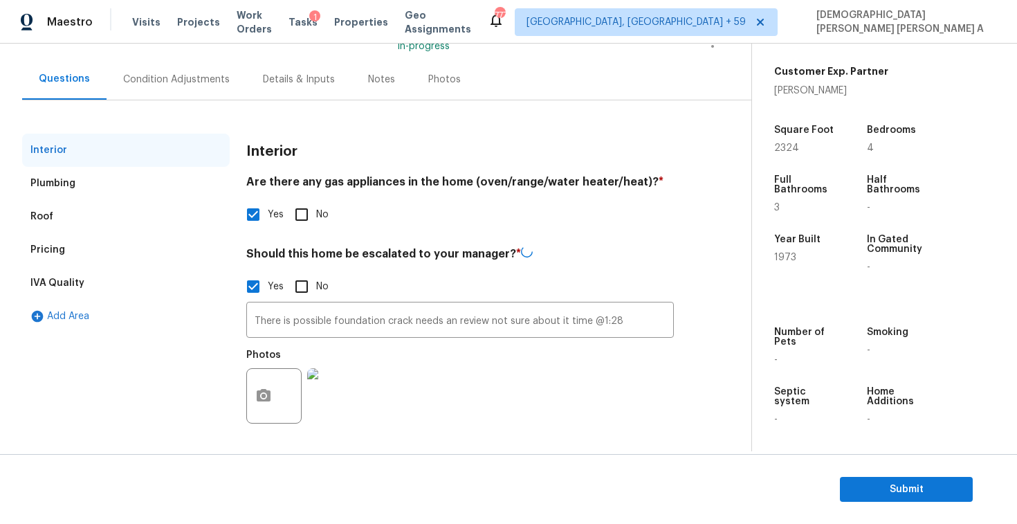
click at [179, 81] on div "Condition Adjustments" at bounding box center [176, 80] width 107 height 14
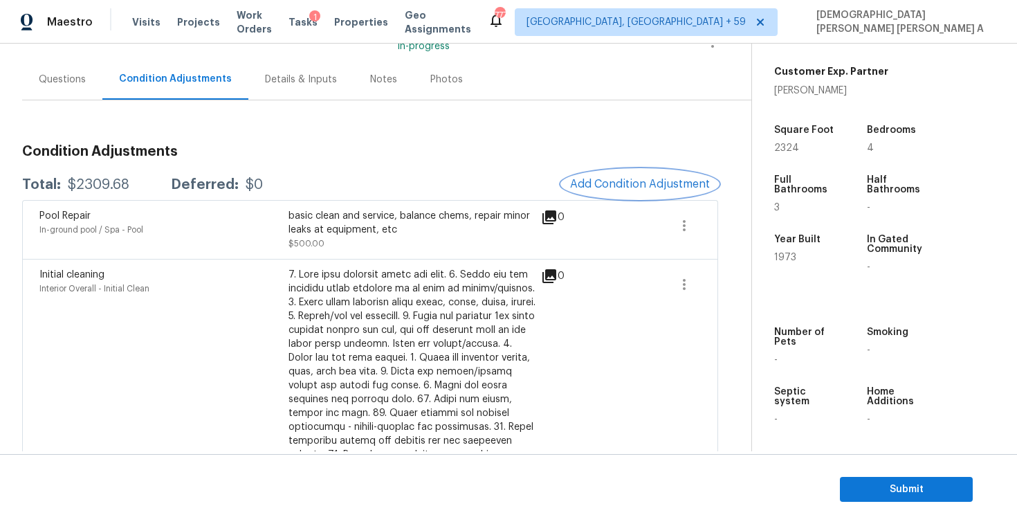
click at [597, 176] on button "Add Condition Adjustment" at bounding box center [640, 183] width 156 height 29
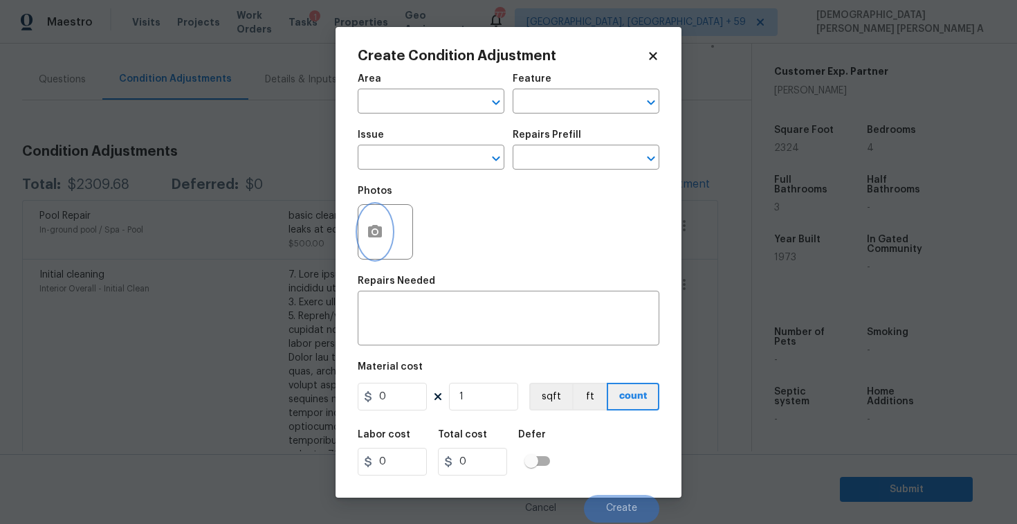
click at [367, 223] on icon "button" at bounding box center [375, 231] width 17 height 17
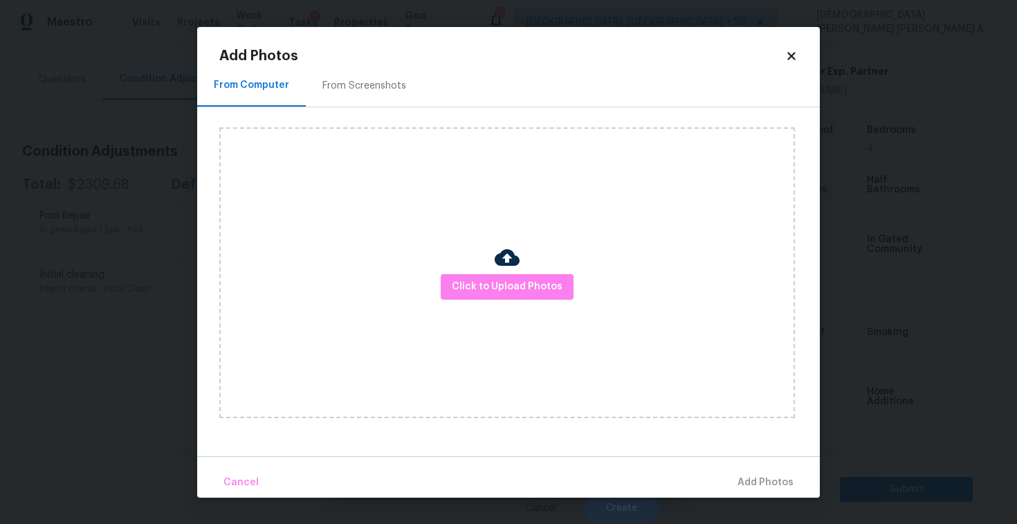
click at [512, 221] on div "Click to Upload Photos" at bounding box center [507, 272] width 576 height 291
click at [495, 287] on span "Click to Upload Photos" at bounding box center [507, 286] width 111 height 17
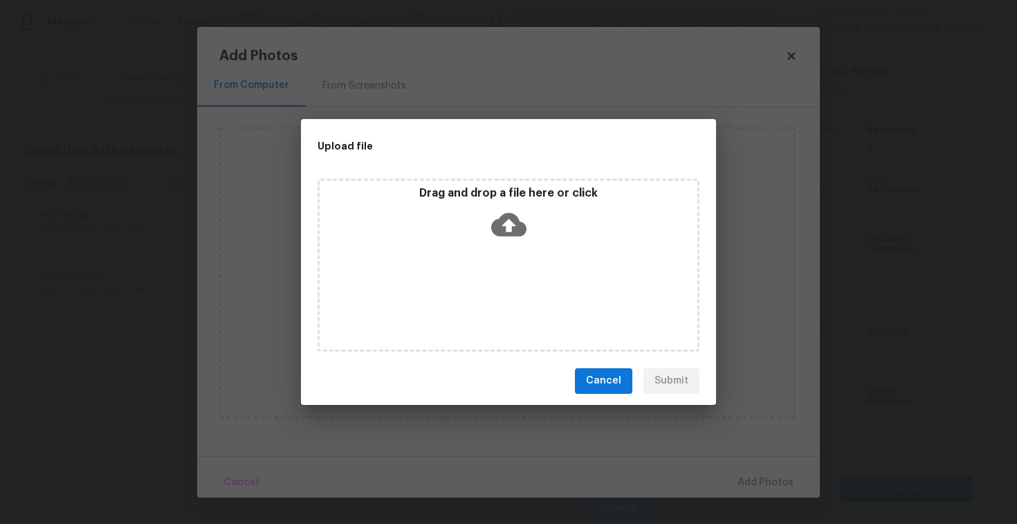
click at [499, 232] on icon at bounding box center [508, 224] width 35 height 24
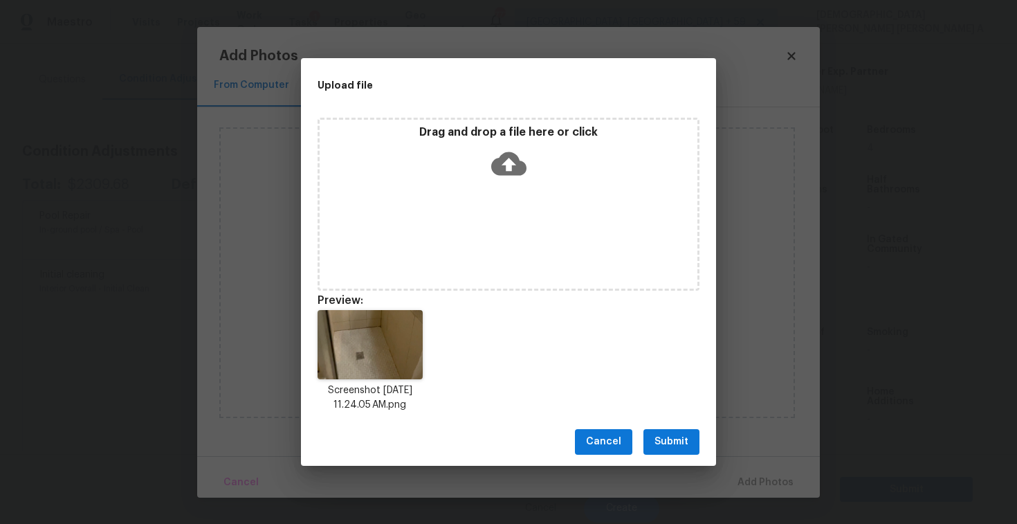
click at [685, 441] on span "Submit" at bounding box center [671, 441] width 34 height 17
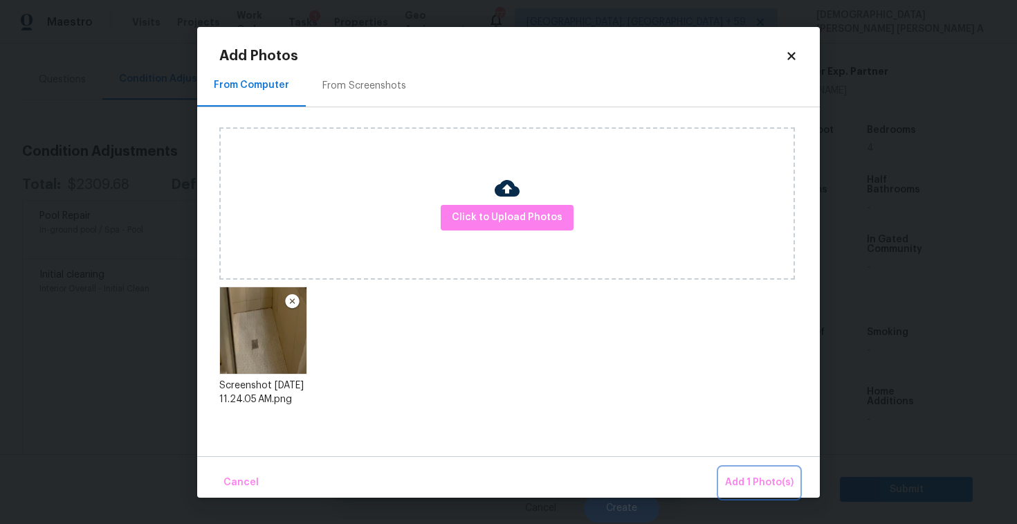
click at [753, 474] on span "Add 1 Photo(s)" at bounding box center [759, 482] width 68 height 17
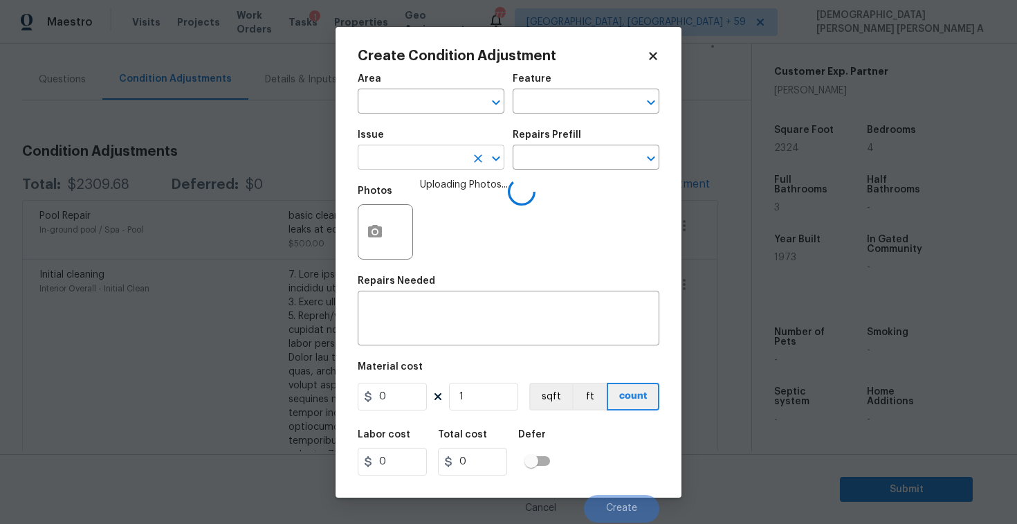
click at [412, 164] on input "text" at bounding box center [412, 158] width 108 height 21
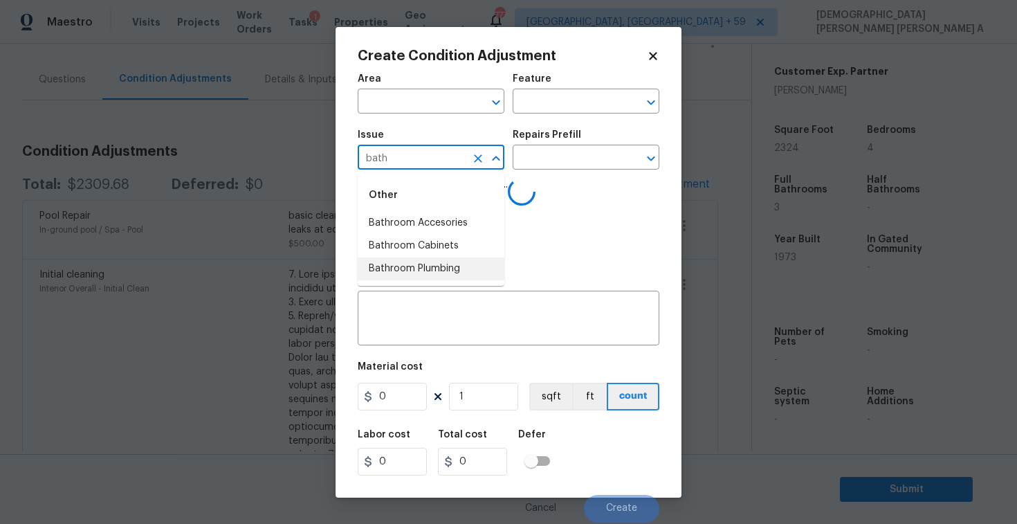
click at [439, 270] on li "Bathroom Plumbing" at bounding box center [431, 268] width 147 height 23
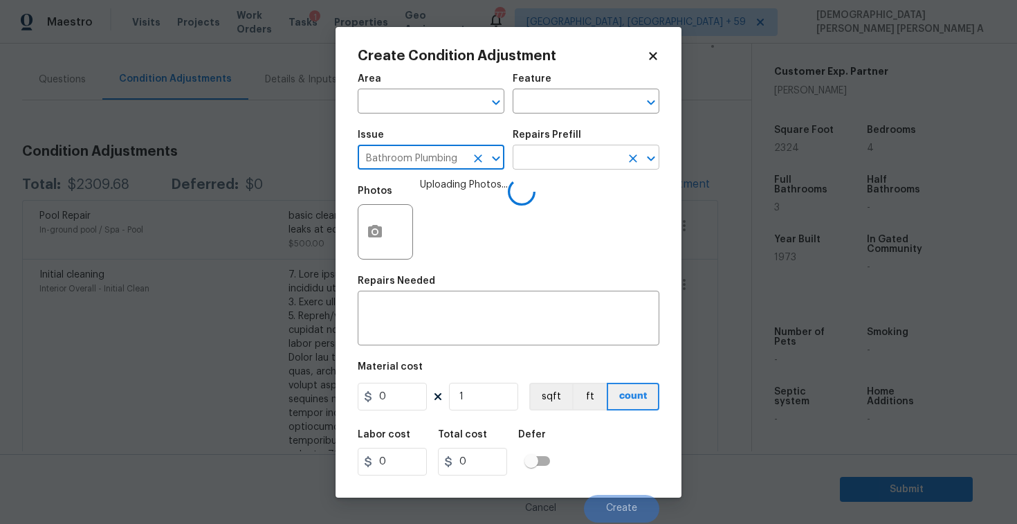
type input "Bathroom Plumbing"
click at [560, 156] on input "text" at bounding box center [567, 158] width 108 height 21
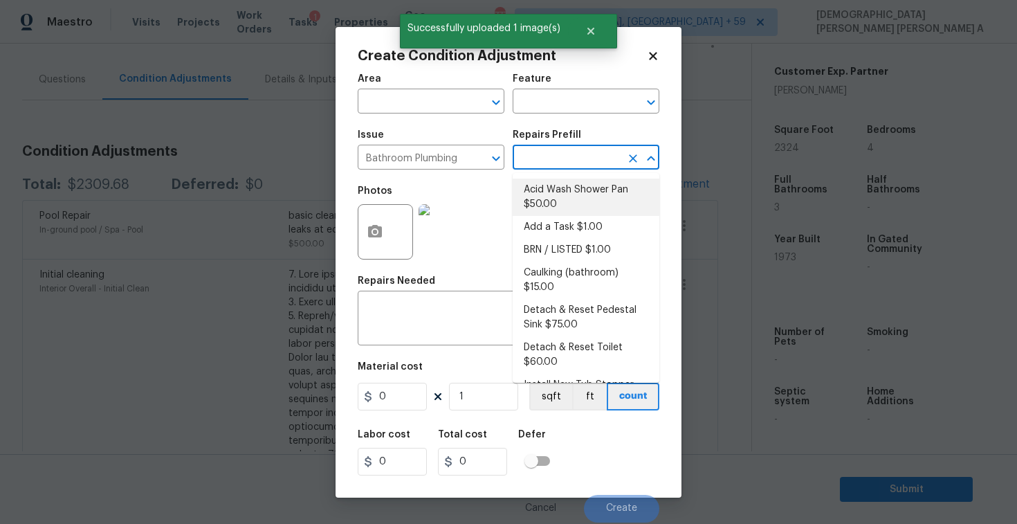
click at [544, 158] on input "text" at bounding box center [567, 158] width 108 height 21
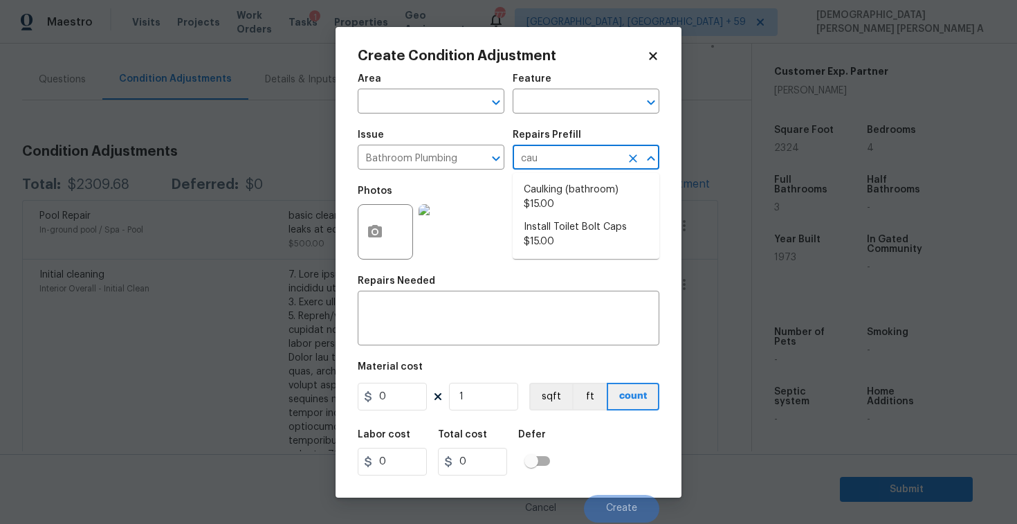
type input "caul"
click at [542, 192] on li "Caulking (bathroom) $15.00" at bounding box center [586, 196] width 147 height 37
type input "Plumbing"
type textarea "Overall Interior Caulking Package (Wet Areas) to include sinks, bathtubs, showe…"
type input "15"
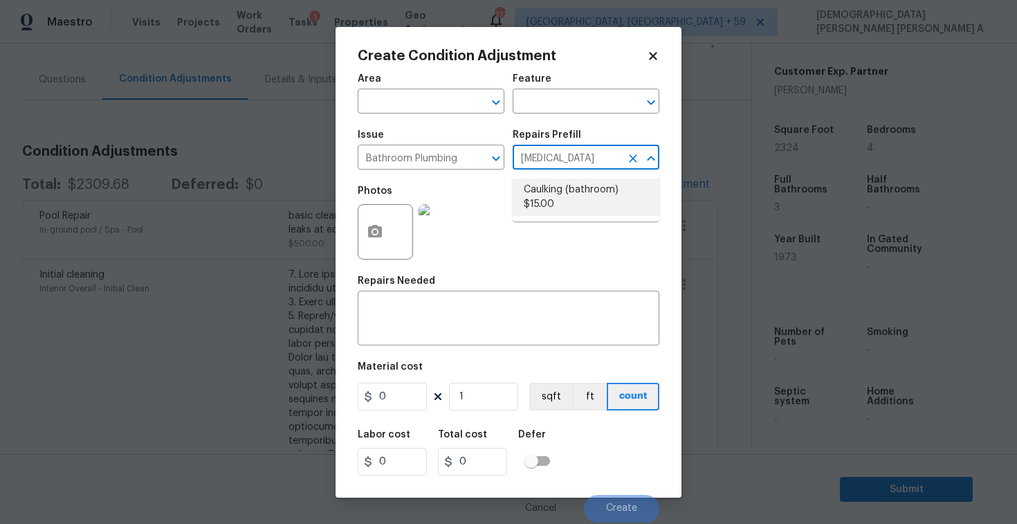
type input "15"
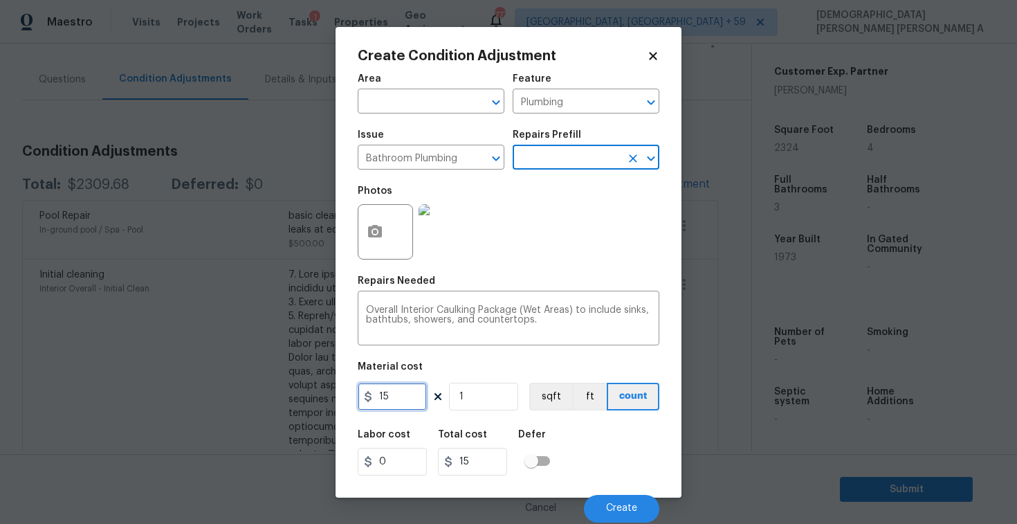
click at [404, 394] on input "15" at bounding box center [392, 397] width 69 height 28
type input "40"
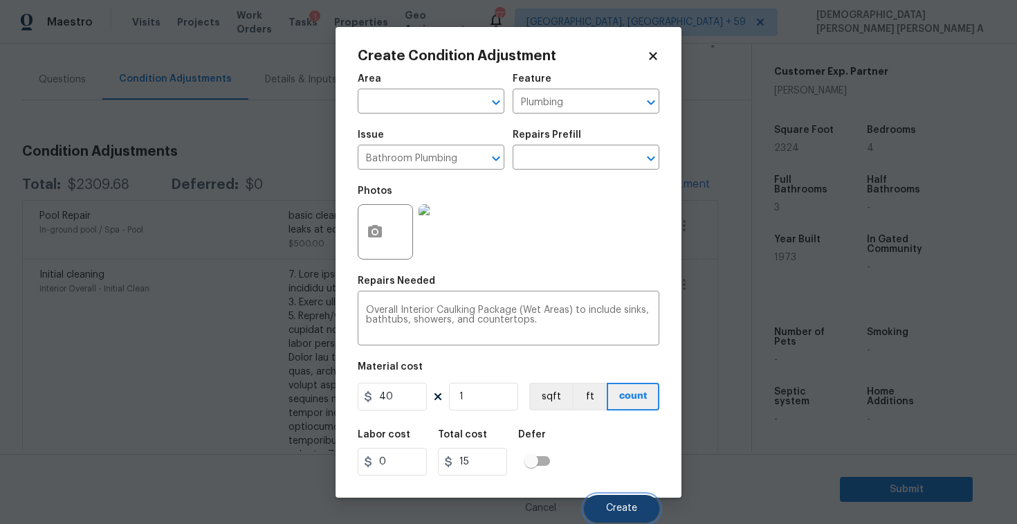
type input "40"
click at [629, 500] on button "Create" at bounding box center [621, 509] width 75 height 28
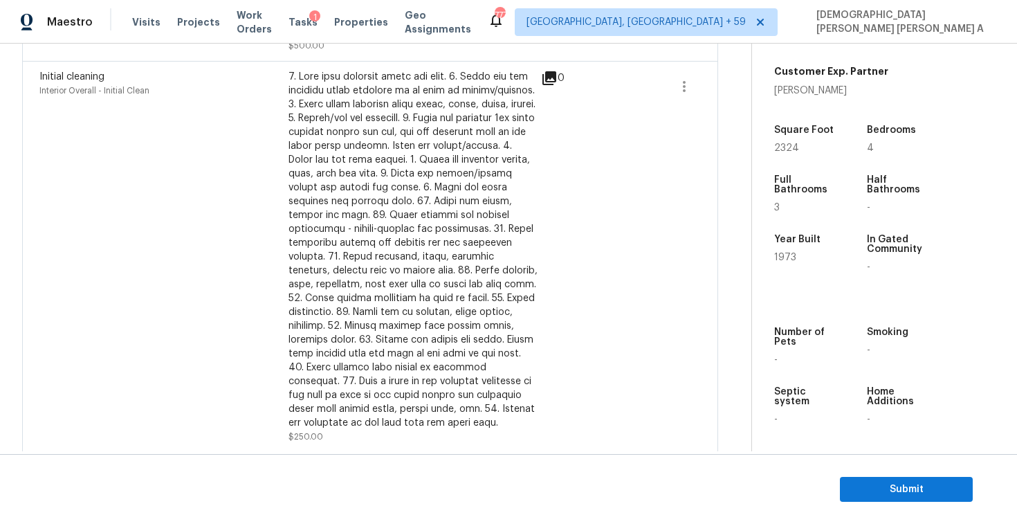
scroll to position [136, 0]
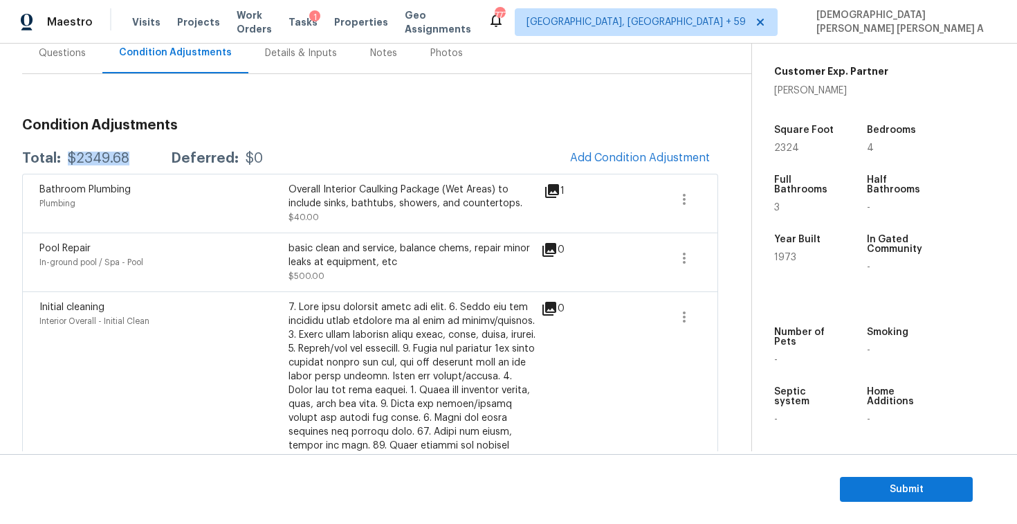
drag, startPoint x: 131, startPoint y: 156, endPoint x: 64, endPoint y: 156, distance: 67.1
click at [64, 156] on div "Total: $2349.68 Deferred: $0" at bounding box center [142, 158] width 241 height 14
copy div "$2349.68"
click at [64, 69] on div "Questions" at bounding box center [62, 53] width 80 height 41
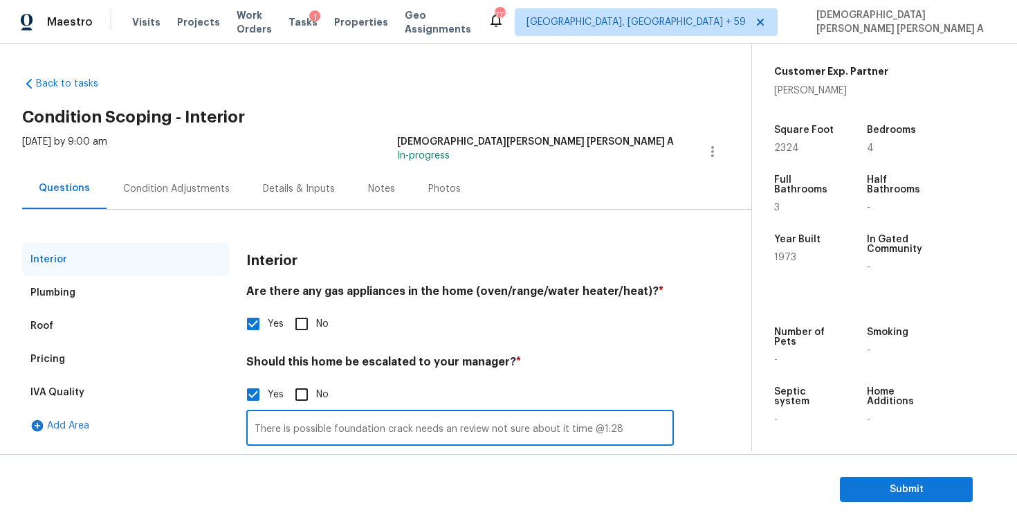
click at [329, 427] on input "There is possible foundation crack needs an review not sure about it time @1:28" at bounding box center [460, 429] width 428 height 33
click at [442, 243] on div "Interior" at bounding box center [460, 261] width 428 height 36
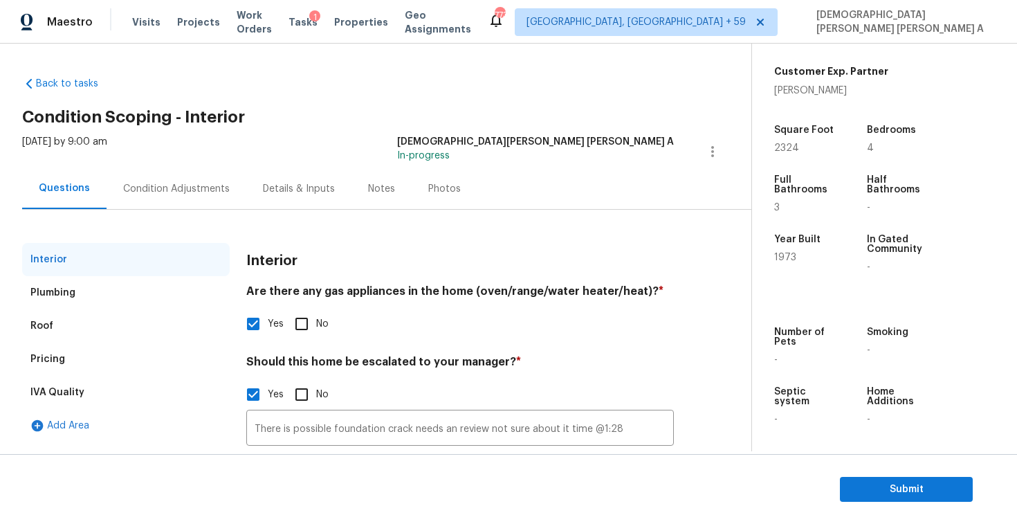
click at [154, 201] on div "Condition Adjustments" at bounding box center [177, 188] width 140 height 41
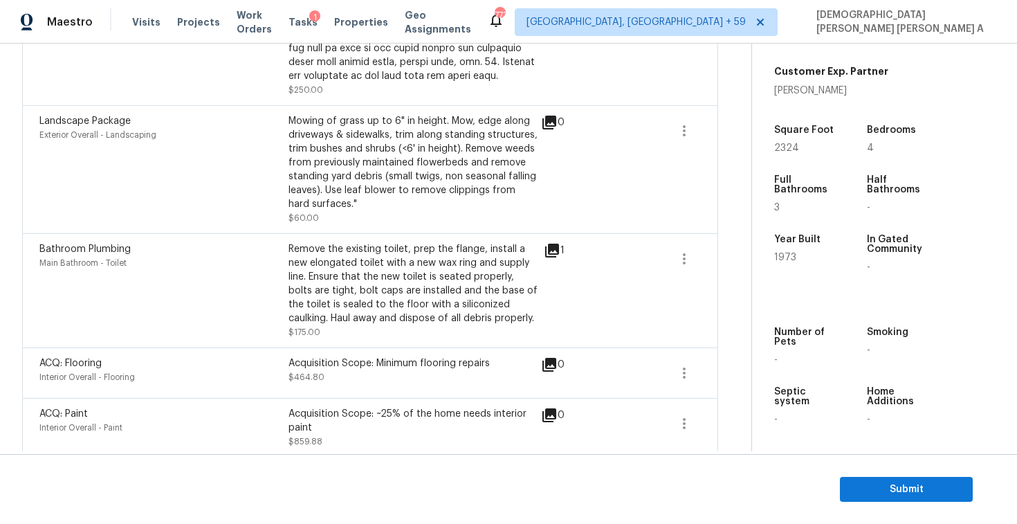
scroll to position [711, 0]
click at [897, 495] on span "Submit" at bounding box center [906, 489] width 111 height 17
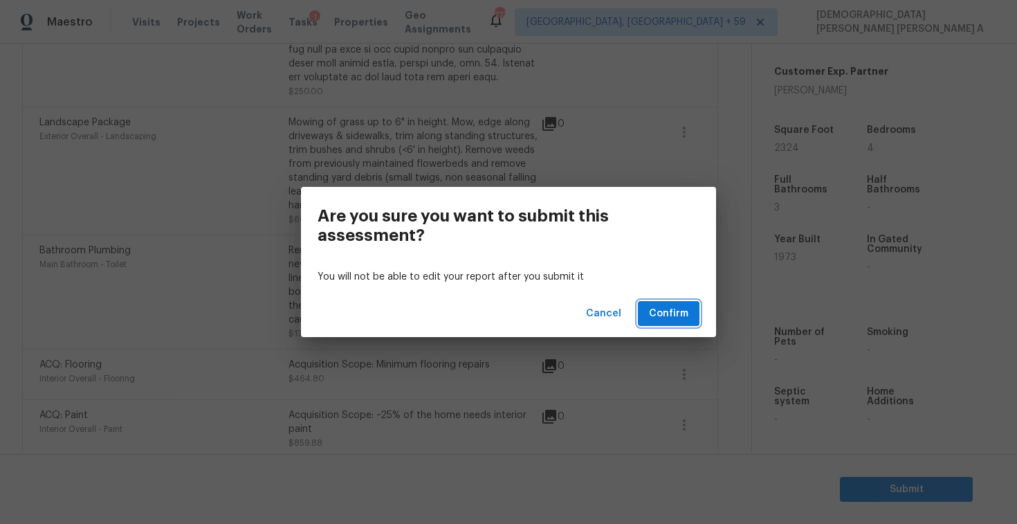
click at [660, 317] on span "Confirm" at bounding box center [668, 313] width 39 height 17
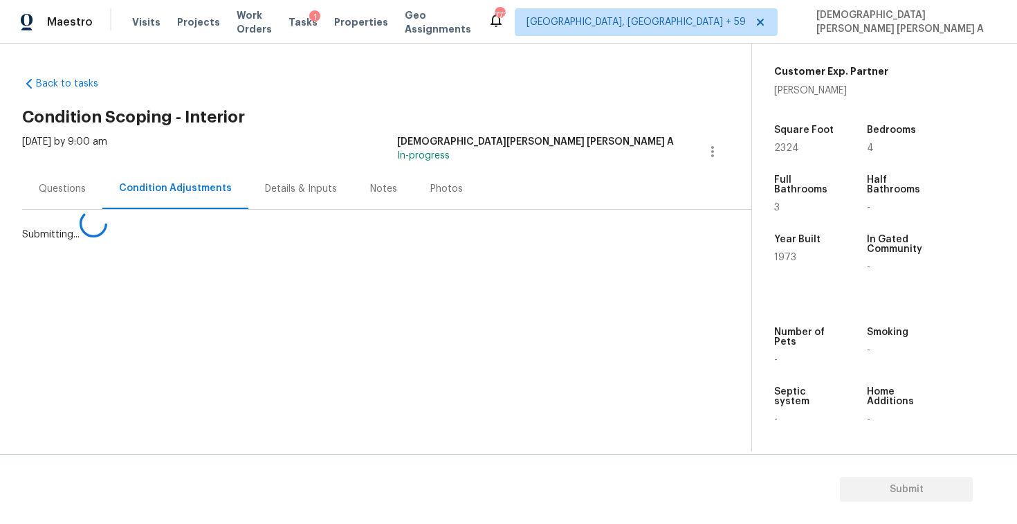
scroll to position [0, 0]
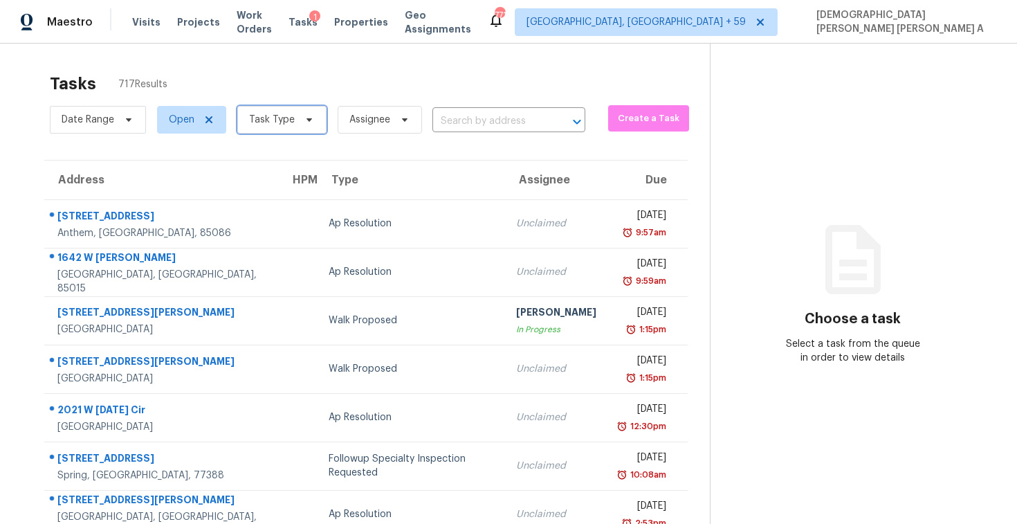
click at [273, 125] on span "Task Type" at bounding box center [272, 120] width 46 height 14
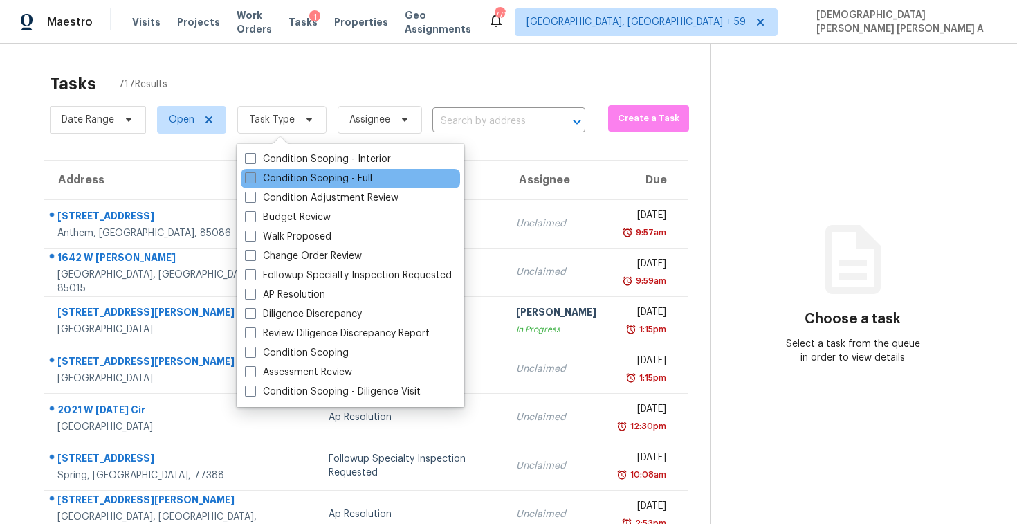
click at [269, 178] on label "Condition Scoping - Full" at bounding box center [308, 179] width 127 height 14
click at [254, 178] on input "Condition Scoping - Full" at bounding box center [249, 176] width 9 height 9
checkbox input "true"
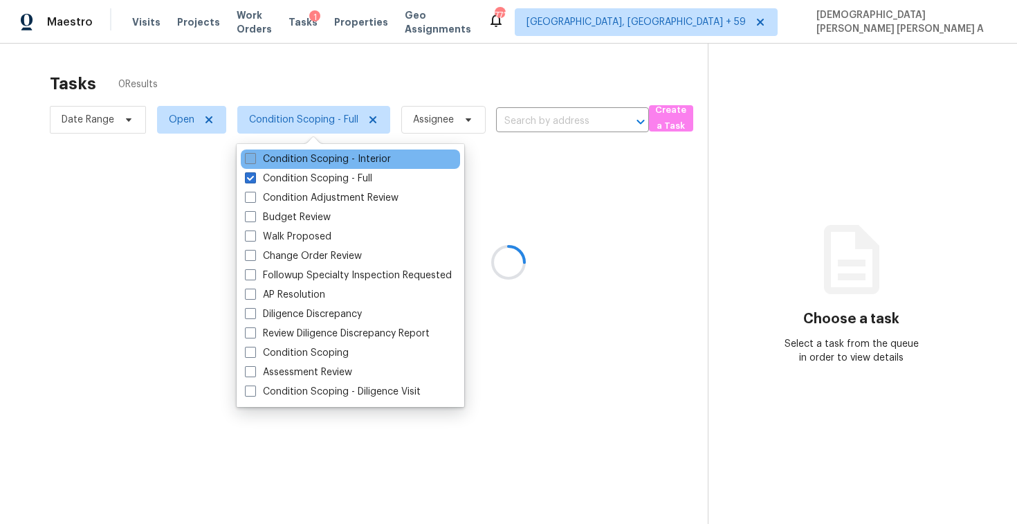
click at [269, 165] on label "Condition Scoping - Interior" at bounding box center [318, 159] width 146 height 14
click at [254, 161] on input "Condition Scoping - Interior" at bounding box center [249, 156] width 9 height 9
checkbox input "true"
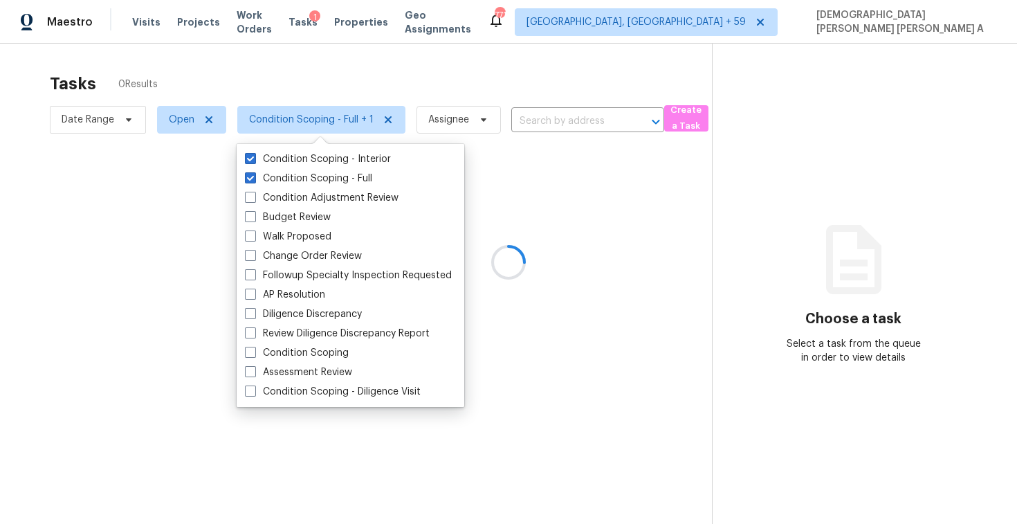
click at [265, 33] on div at bounding box center [508, 262] width 1017 height 524
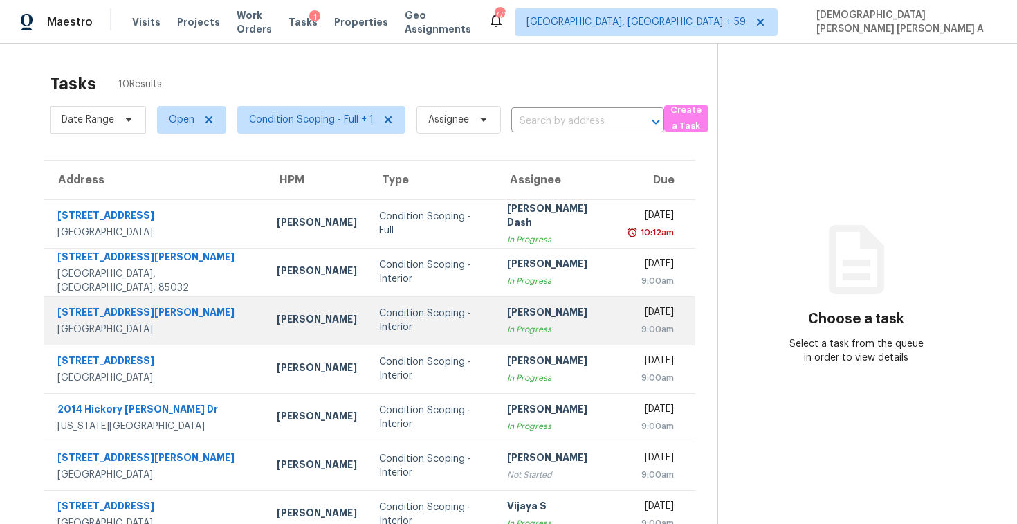
scroll to position [171, 0]
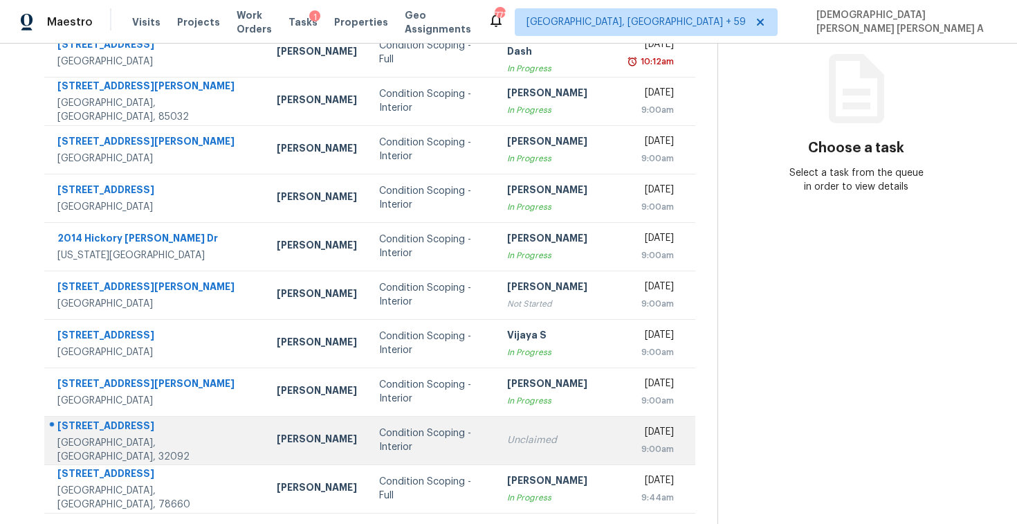
click at [415, 459] on td "Condition Scoping - Interior" at bounding box center [432, 440] width 128 height 48
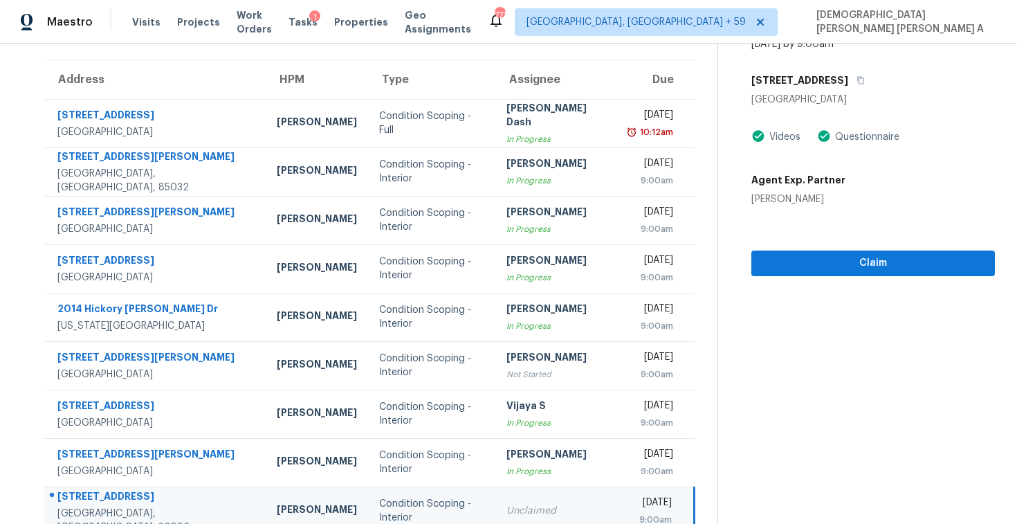
scroll to position [18, 0]
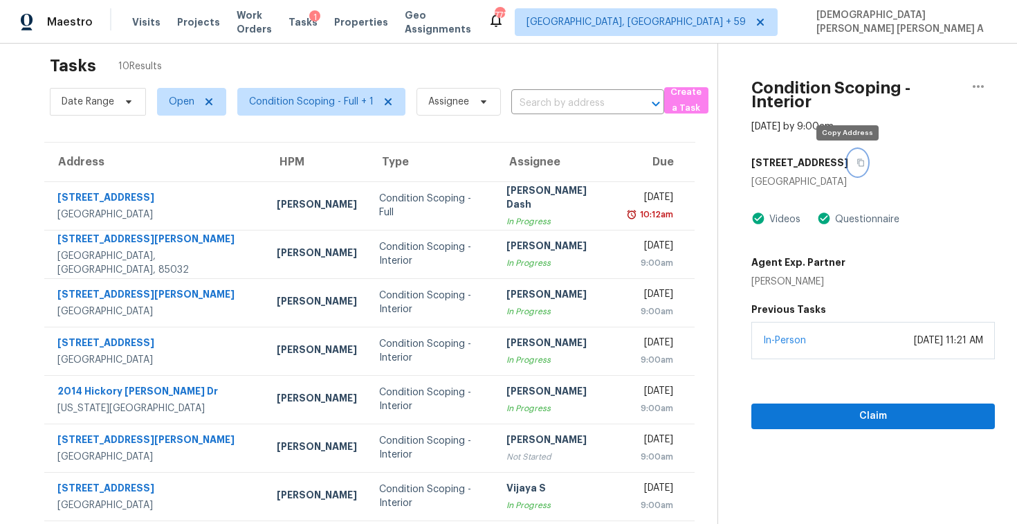
click at [848, 165] on button "button" at bounding box center [857, 162] width 19 height 25
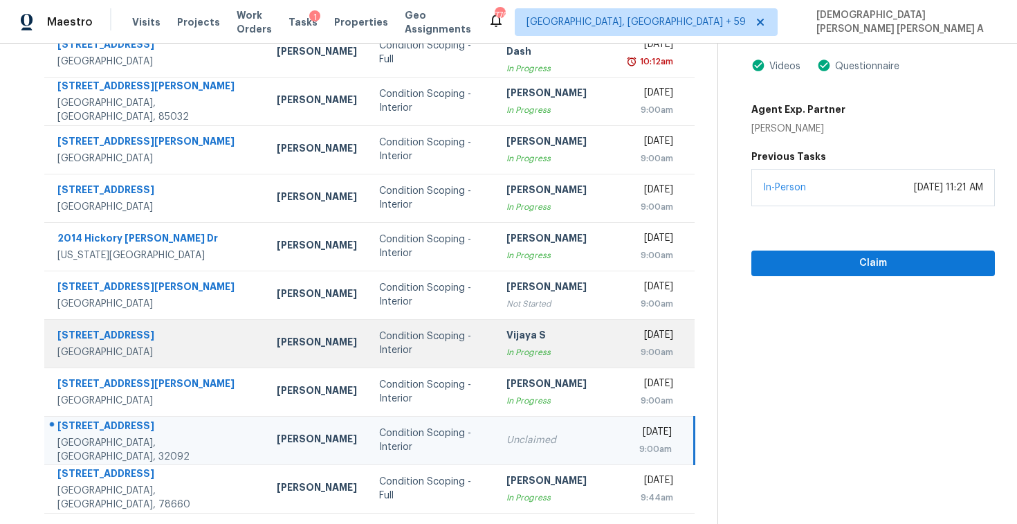
scroll to position [0, 0]
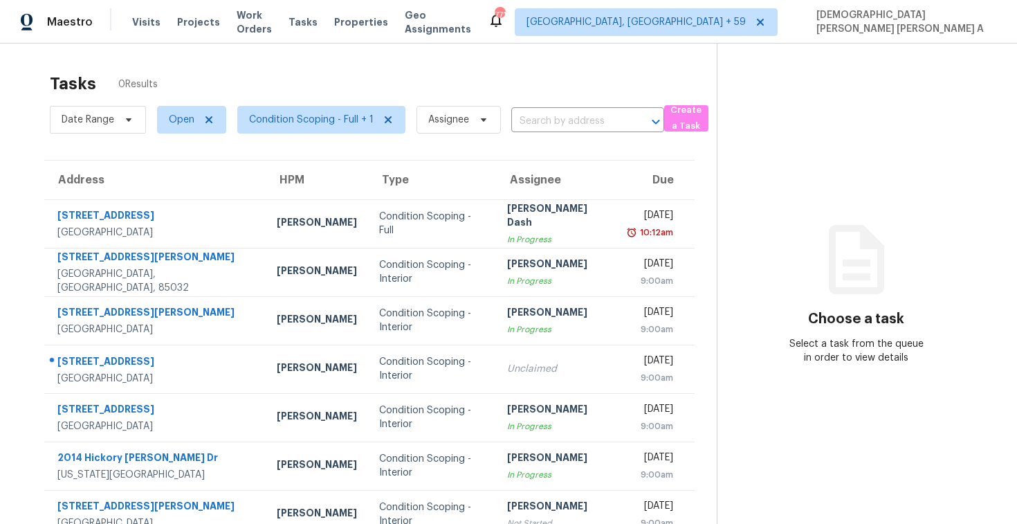
scroll to position [171, 0]
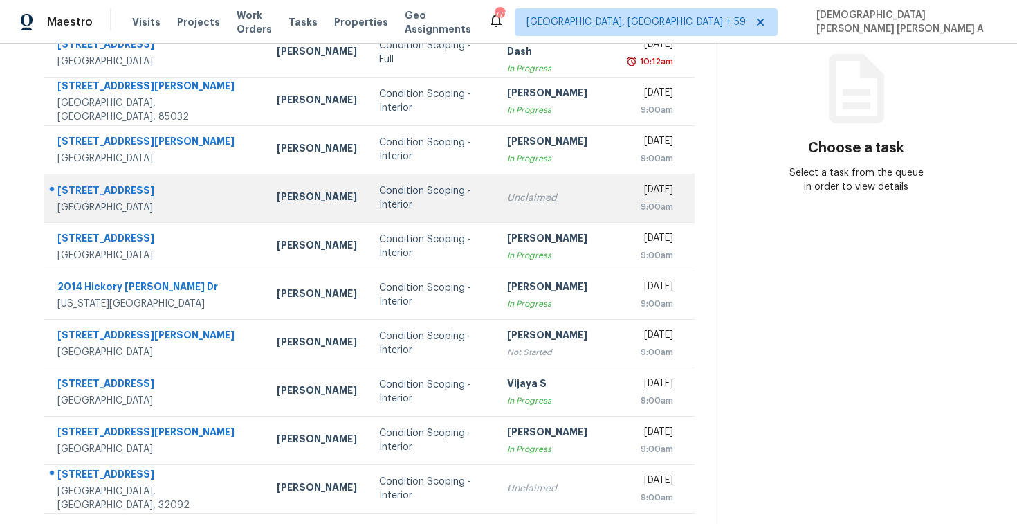
click at [420, 216] on td "Condition Scoping - Interior" at bounding box center [432, 198] width 128 height 48
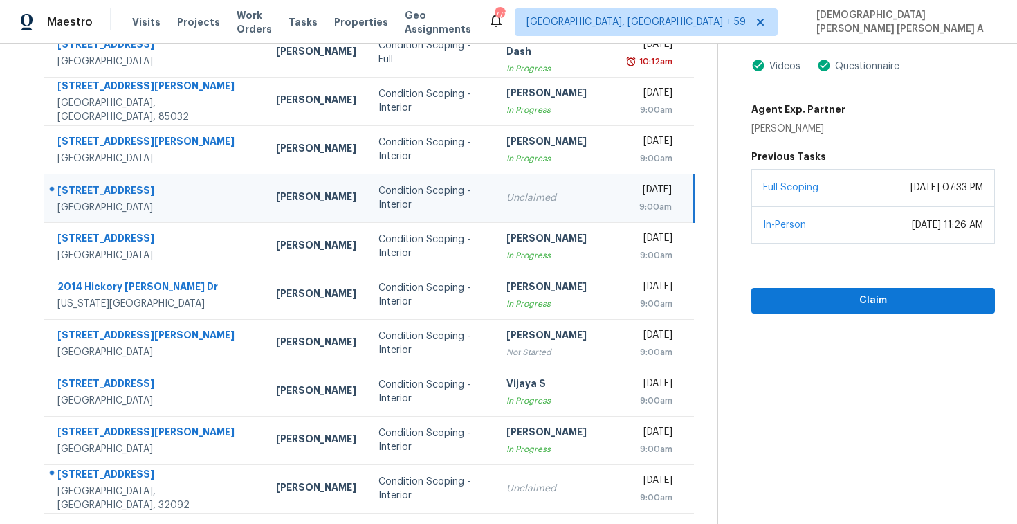
scroll to position [59, 0]
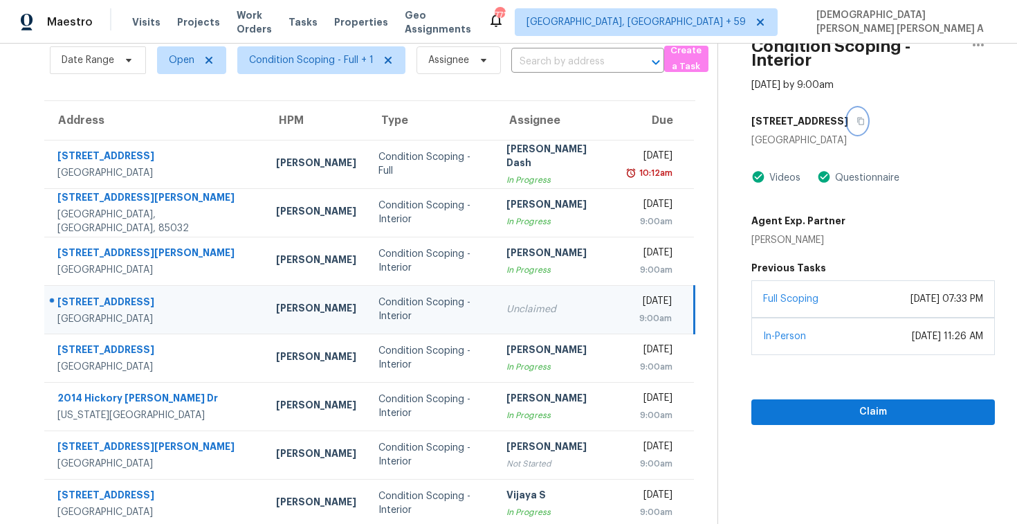
click at [863, 121] on icon "button" at bounding box center [860, 121] width 8 height 8
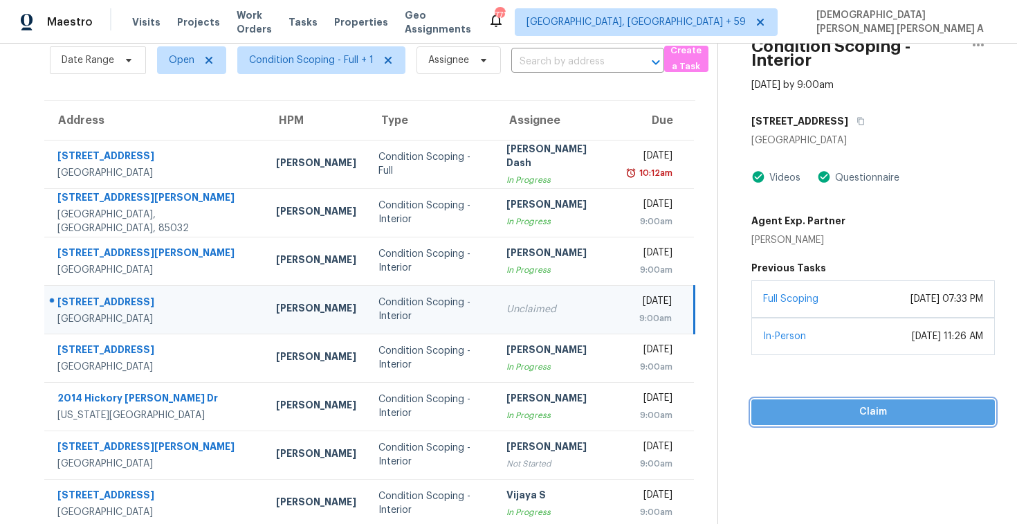
click at [831, 410] on span "Claim" at bounding box center [872, 411] width 221 height 17
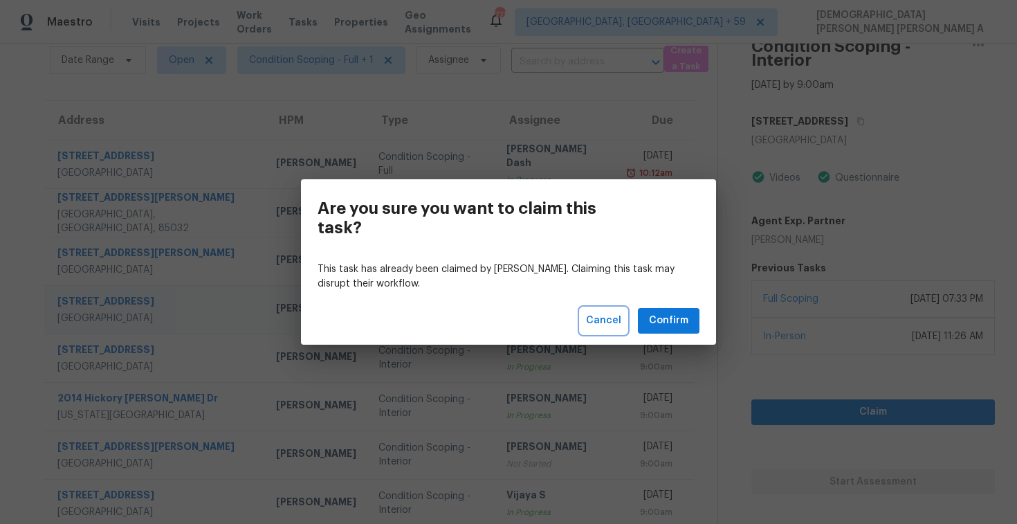
click at [594, 314] on span "Cancel" at bounding box center [603, 320] width 35 height 17
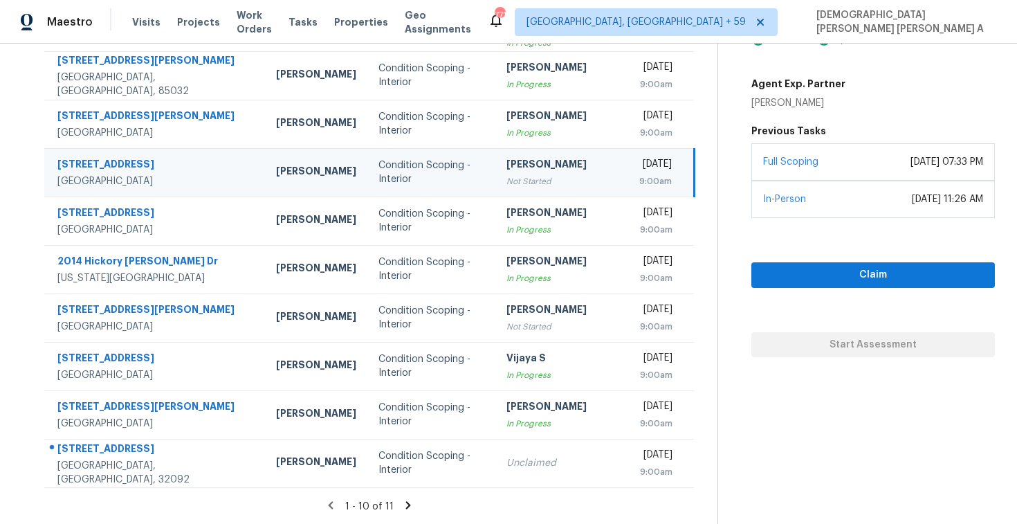
scroll to position [0, 0]
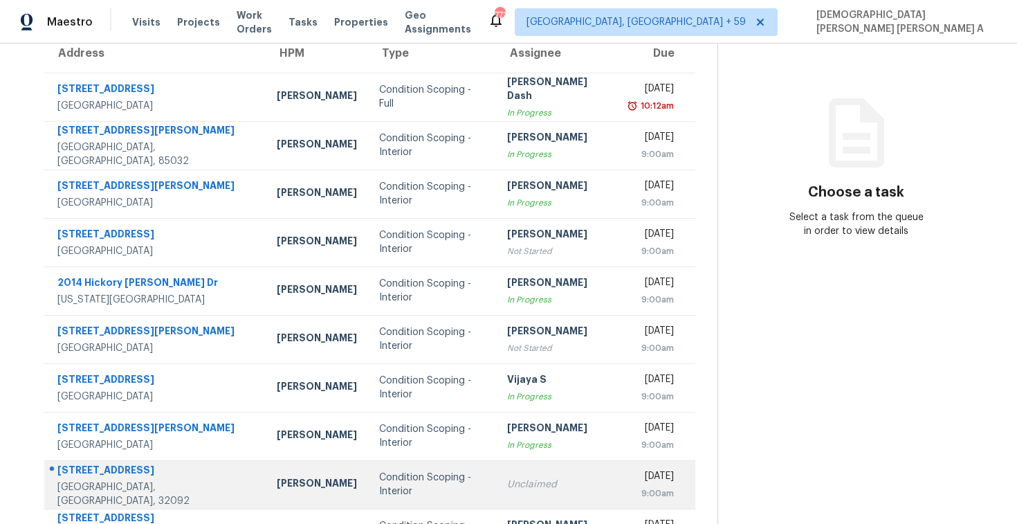
scroll to position [171, 0]
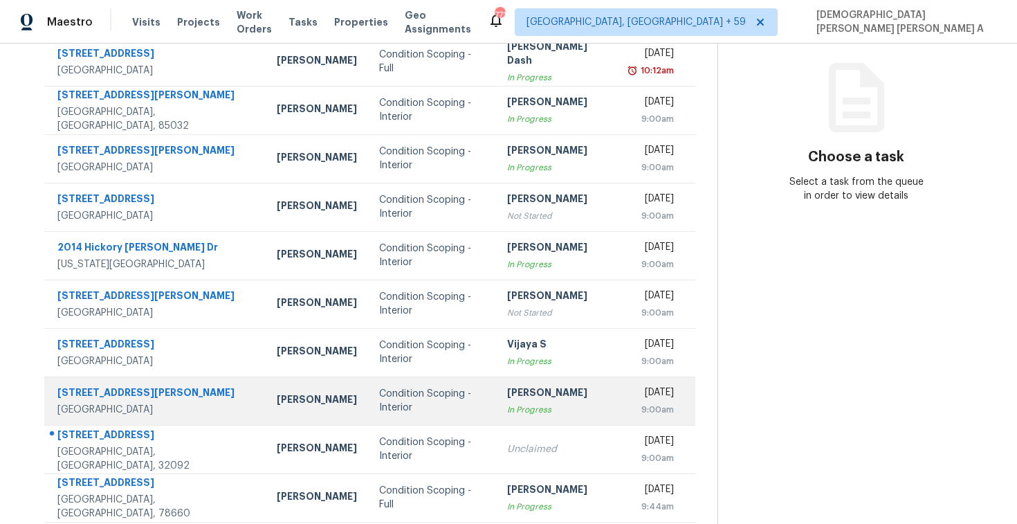
scroll to position [171, 0]
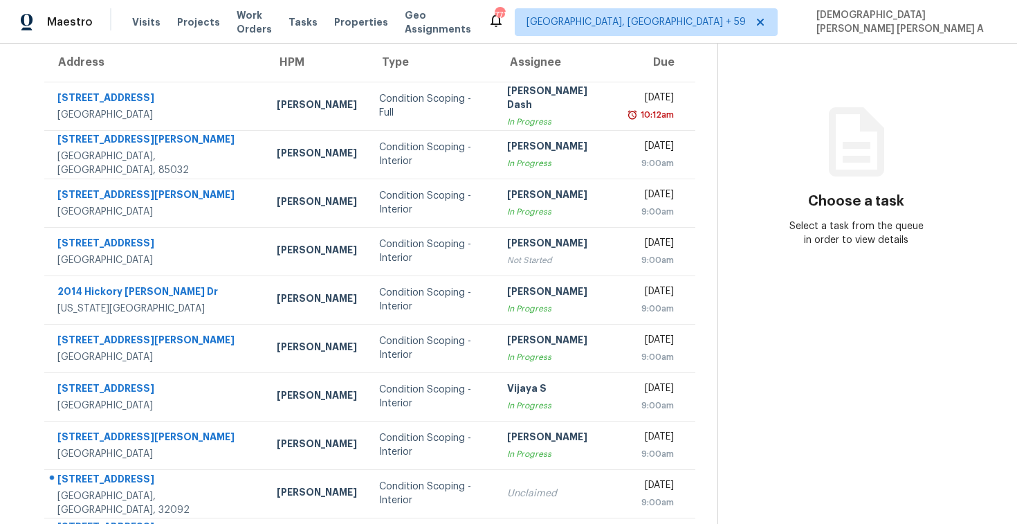
scroll to position [171, 0]
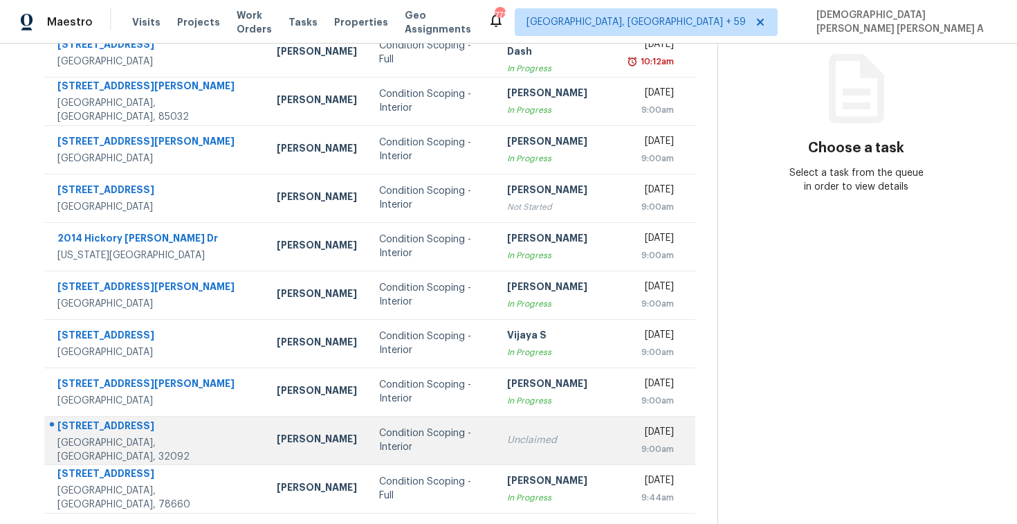
click at [557, 426] on td "Unclaimed" at bounding box center [557, 440] width 122 height 48
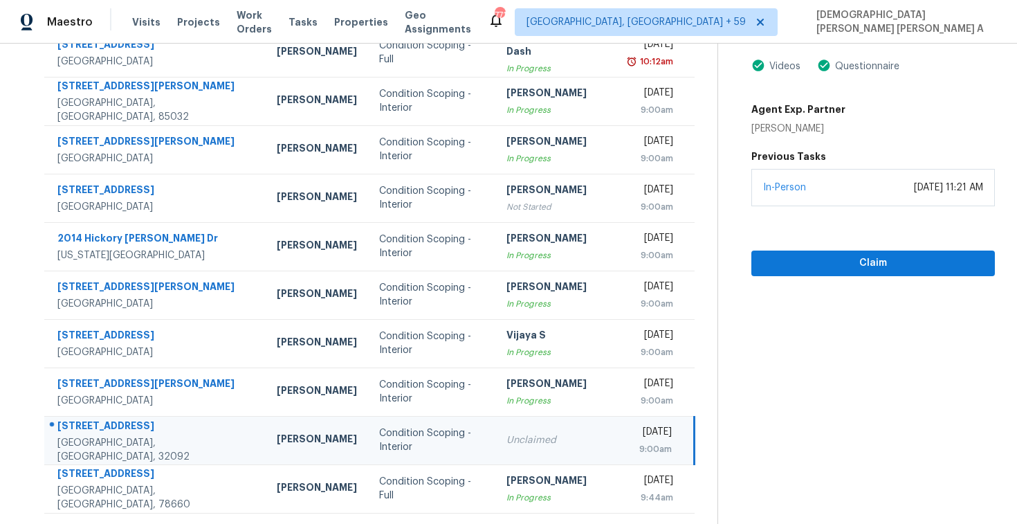
scroll to position [0, 0]
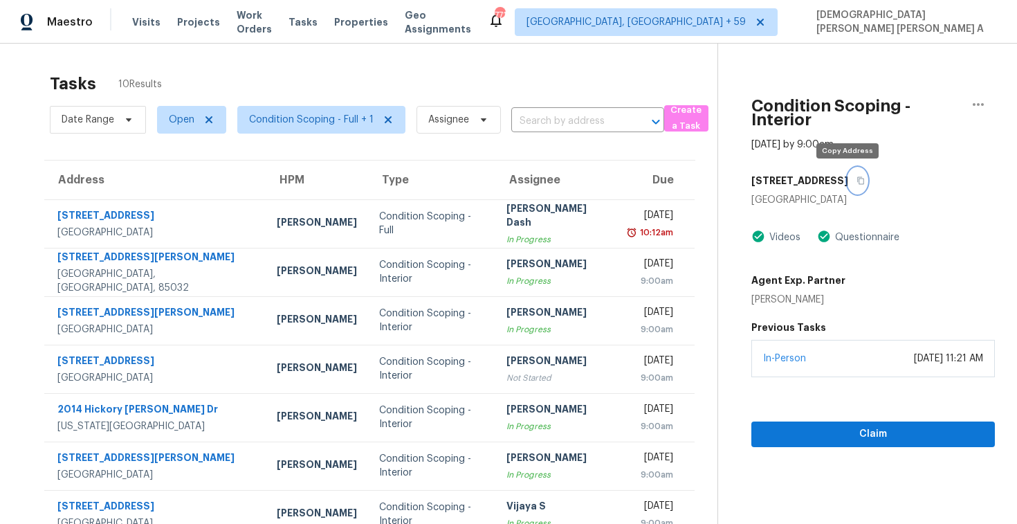
click at [849, 173] on button "button" at bounding box center [857, 180] width 19 height 25
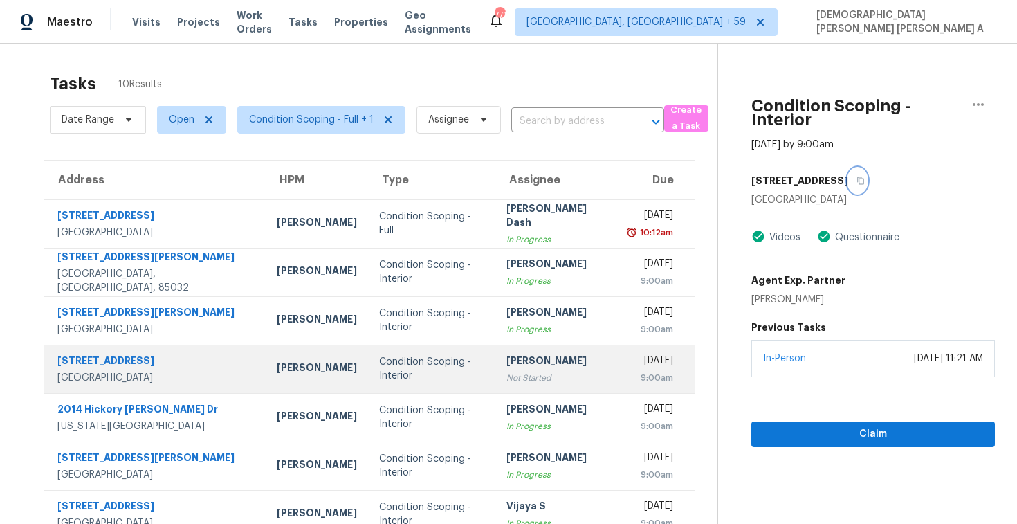
scroll to position [171, 0]
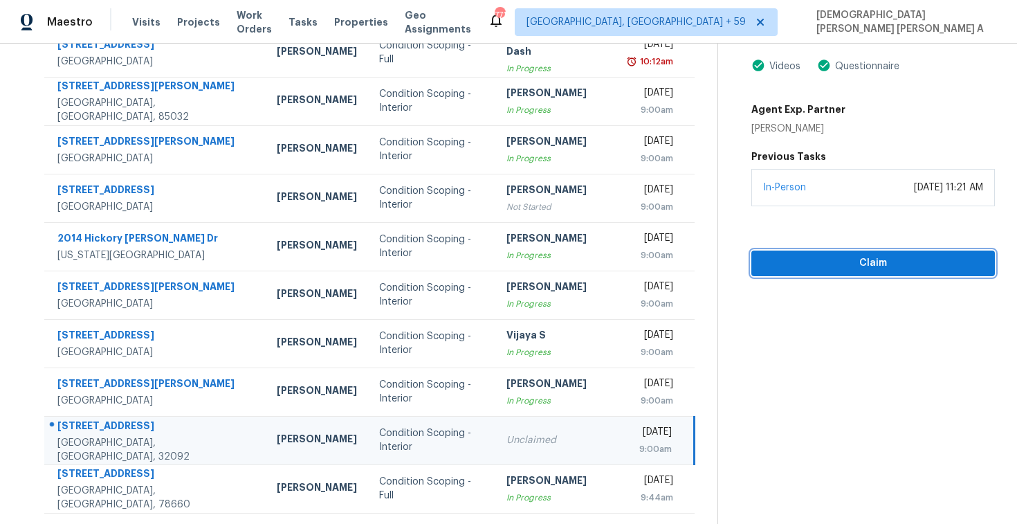
click at [769, 270] on span "Claim" at bounding box center [872, 263] width 221 height 17
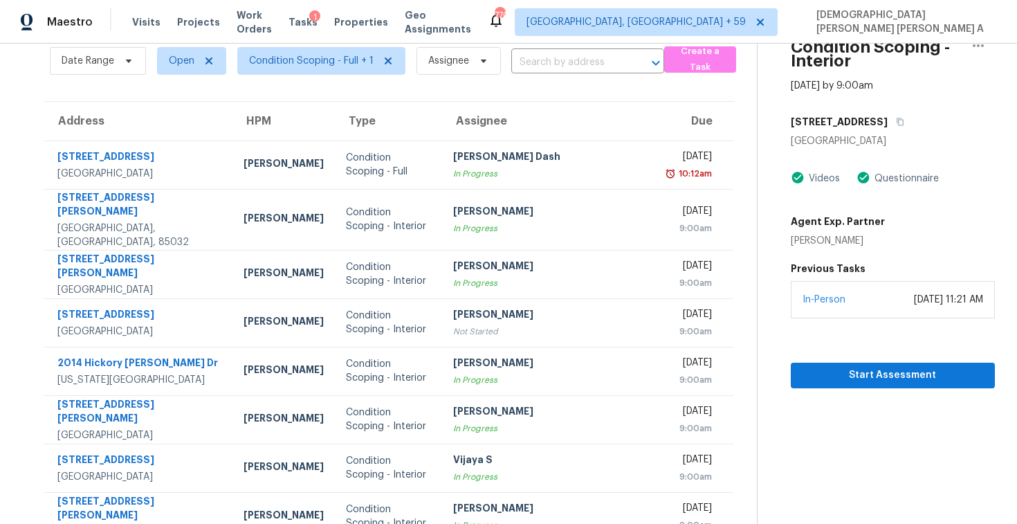
scroll to position [0, 0]
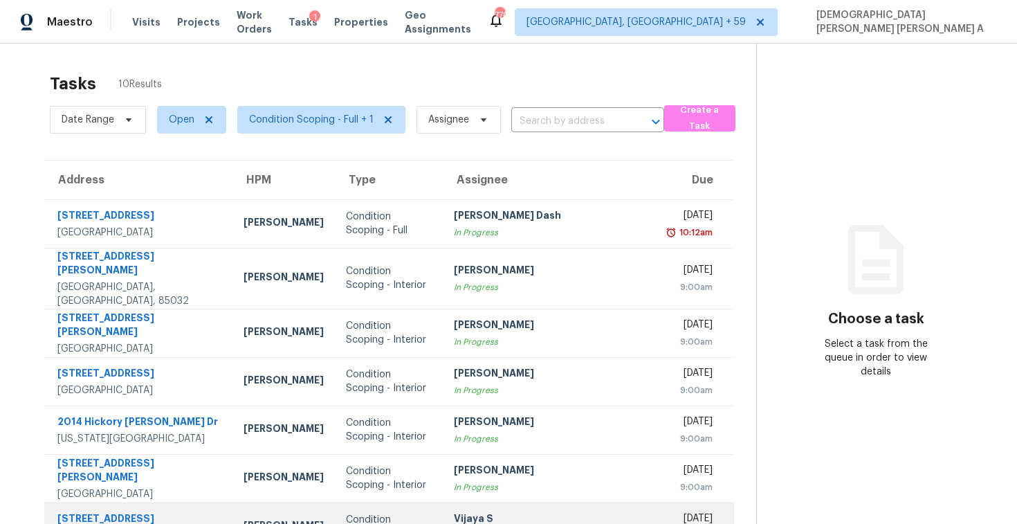
scroll to position [171, 0]
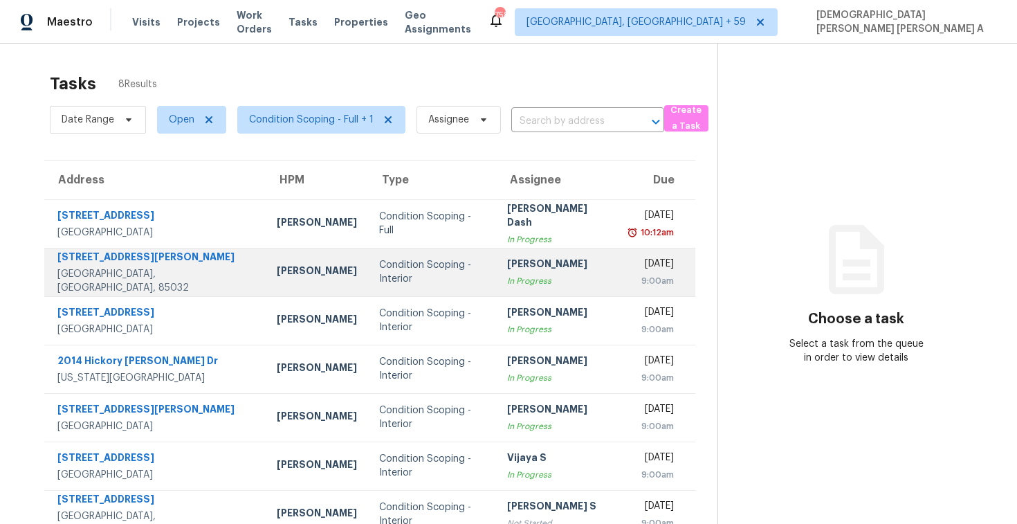
scroll to position [74, 0]
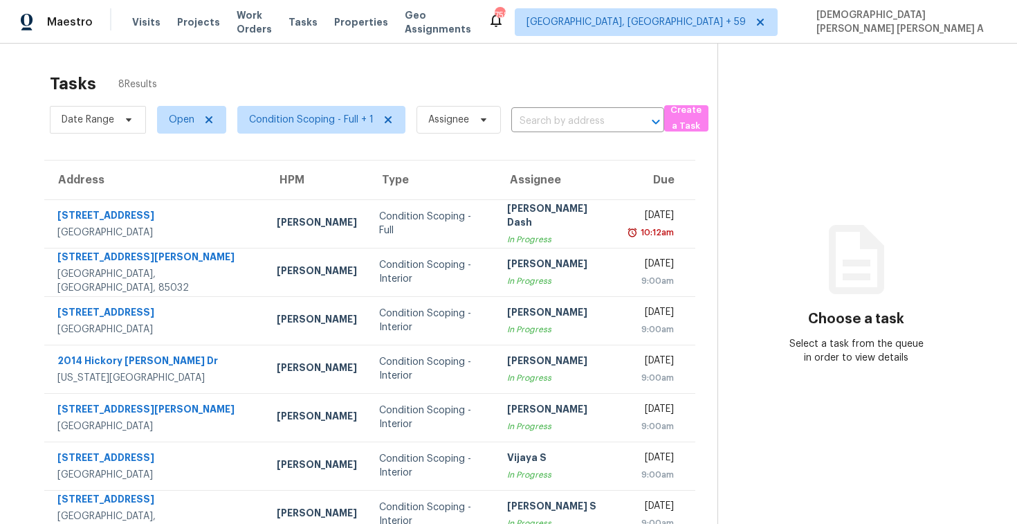
scroll to position [74, 0]
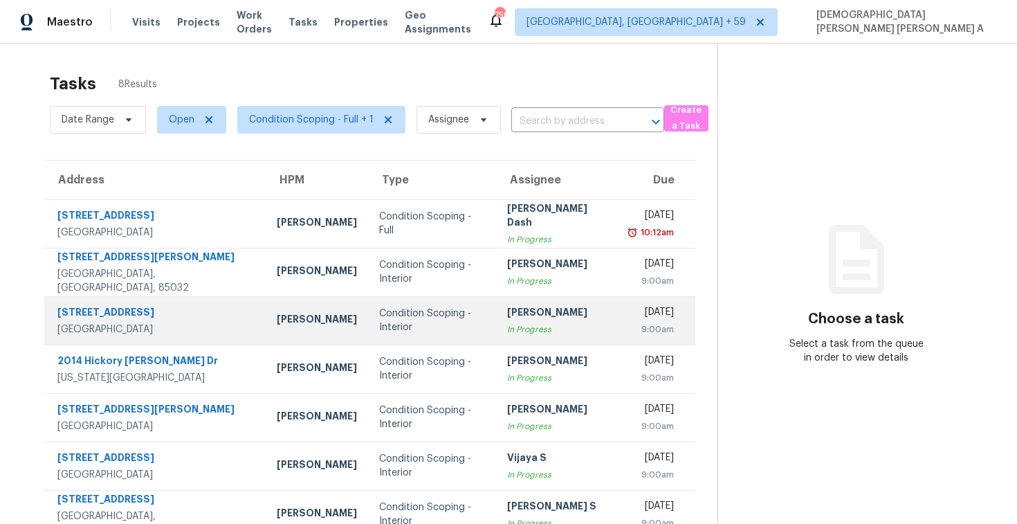
scroll to position [74, 0]
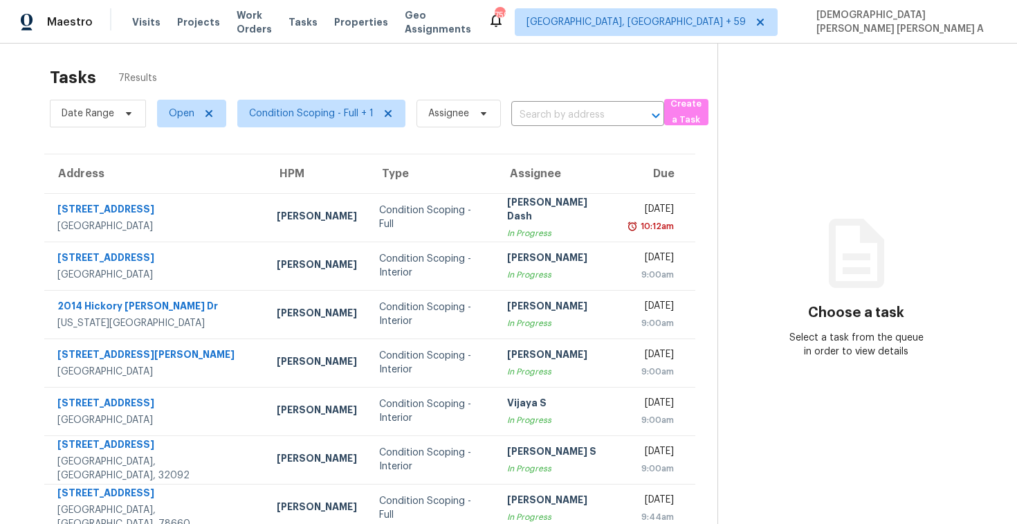
scroll to position [44, 0]
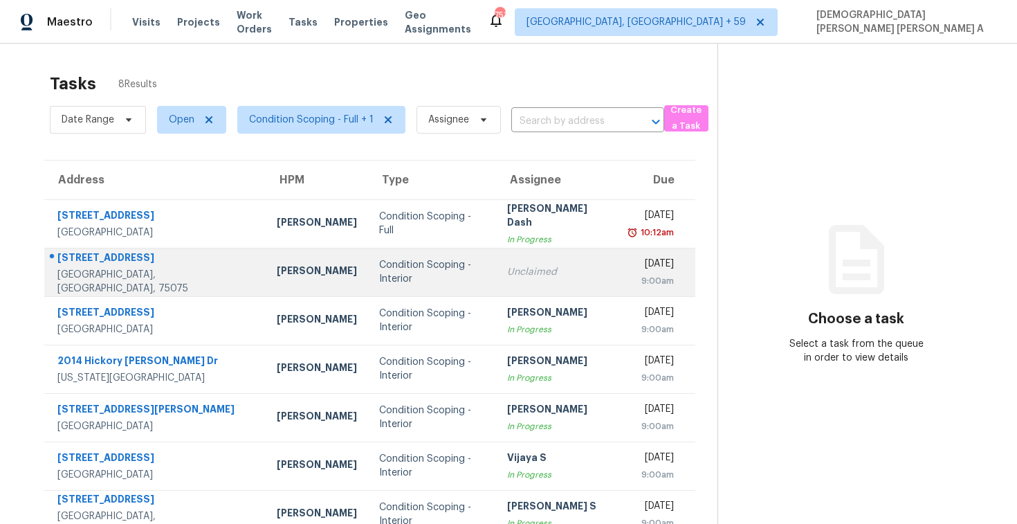
click at [379, 280] on div "Condition Scoping - Interior" at bounding box center [432, 272] width 106 height 28
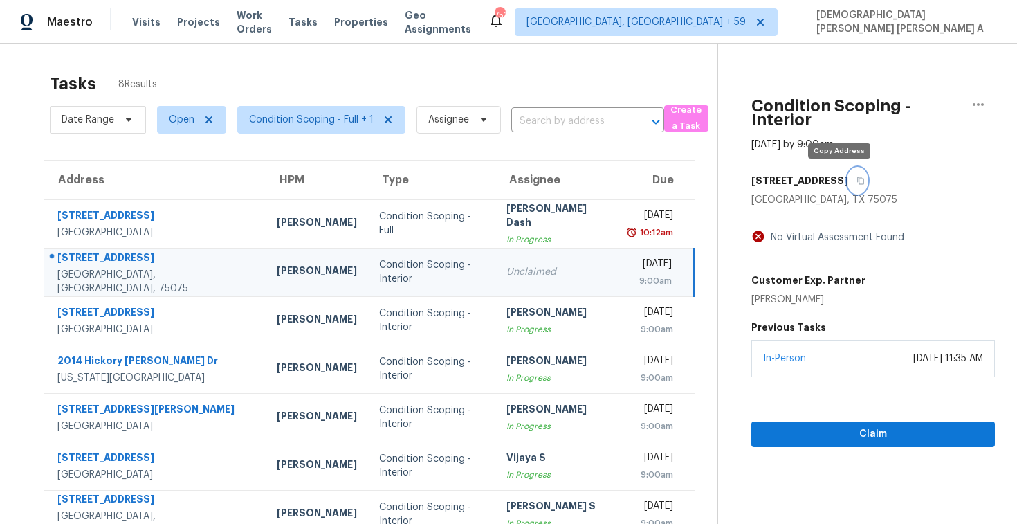
click at [848, 188] on button "button" at bounding box center [857, 180] width 19 height 25
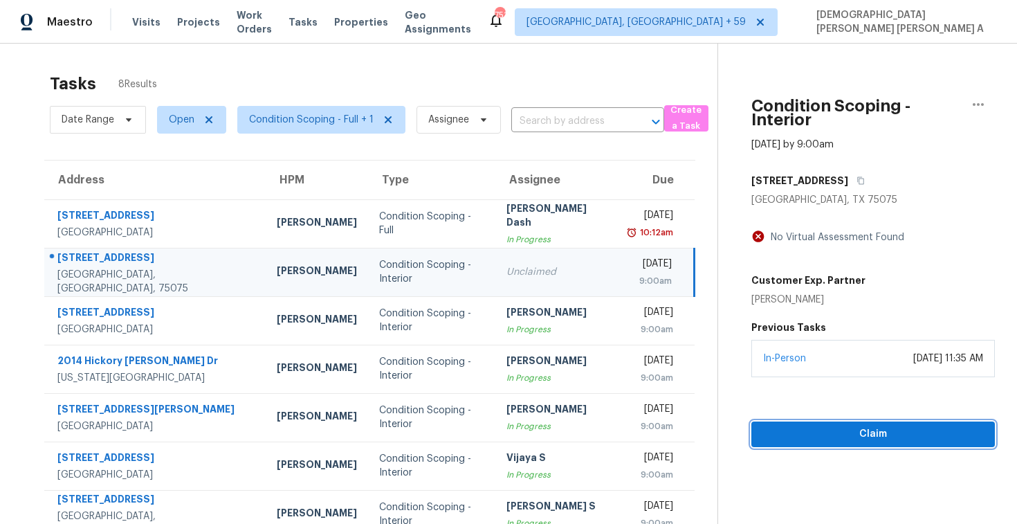
click at [858, 425] on span "Claim" at bounding box center [872, 433] width 221 height 17
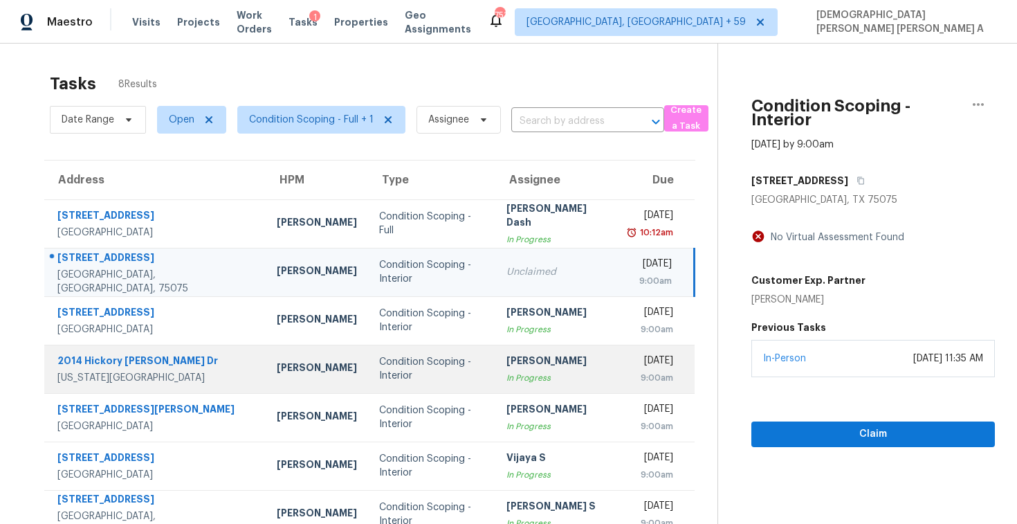
scroll to position [74, 0]
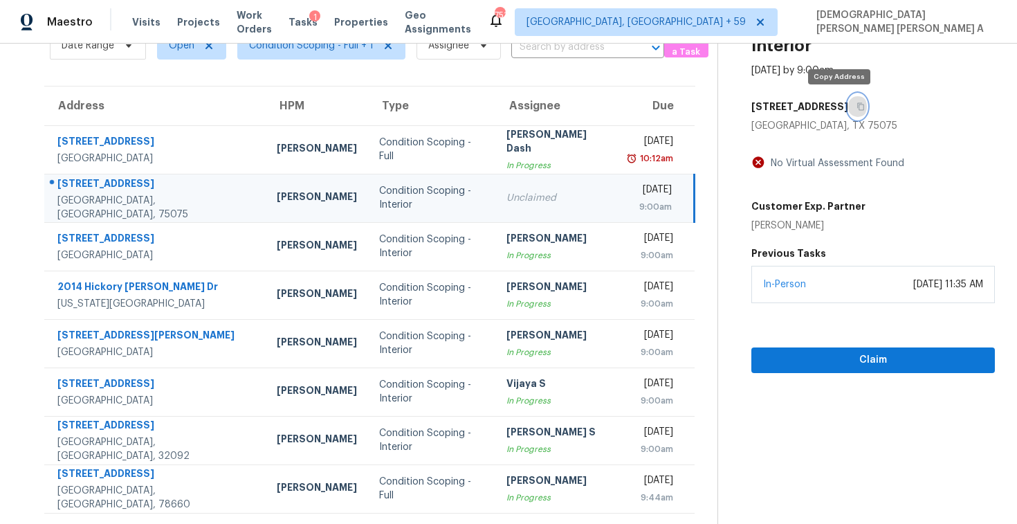
click at [856, 104] on icon "button" at bounding box center [860, 106] width 8 height 8
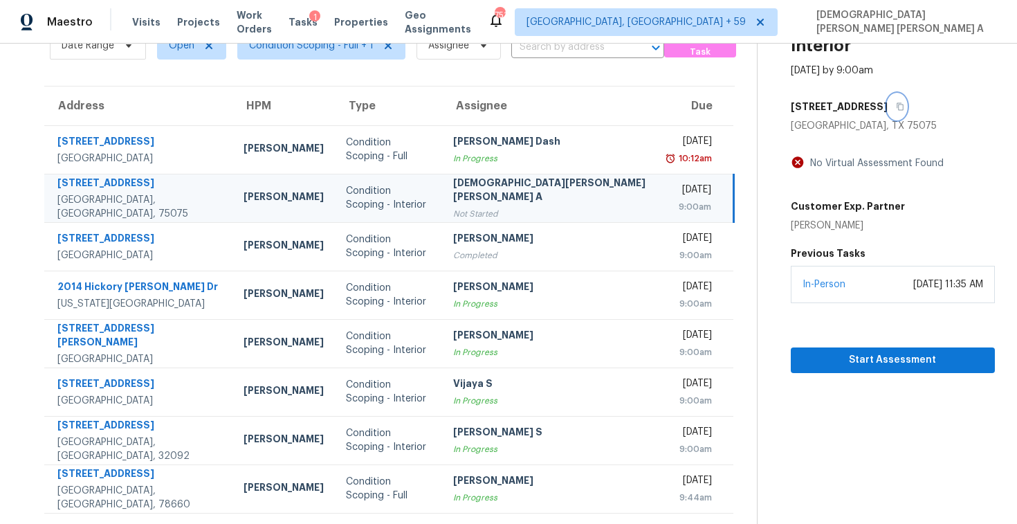
click at [896, 103] on icon "button" at bounding box center [900, 106] width 8 height 8
click at [857, 360] on span "Start Assessment" at bounding box center [893, 359] width 182 height 17
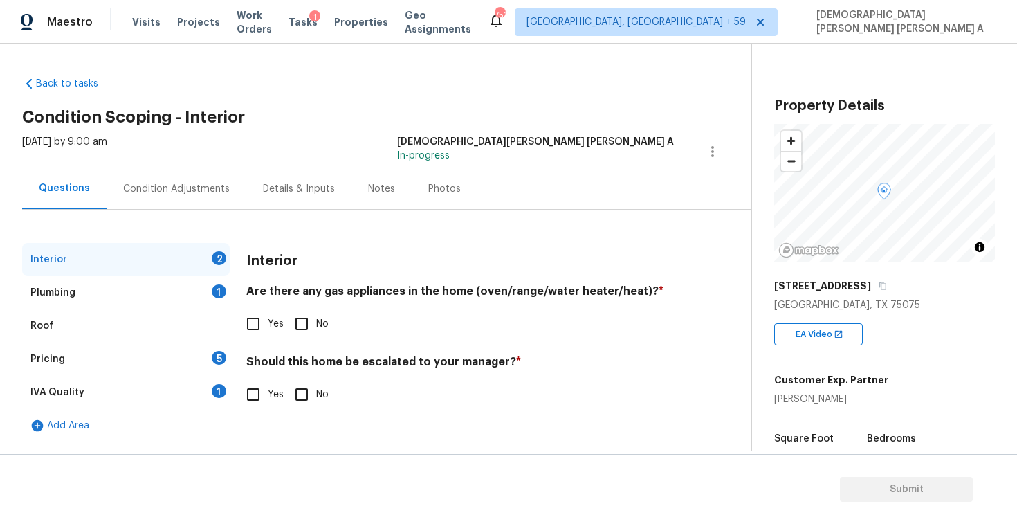
click at [401, 138] on div "[DATE] by 9:00 am [PERSON_NAME] [PERSON_NAME] A In-progress" at bounding box center [386, 151] width 729 height 33
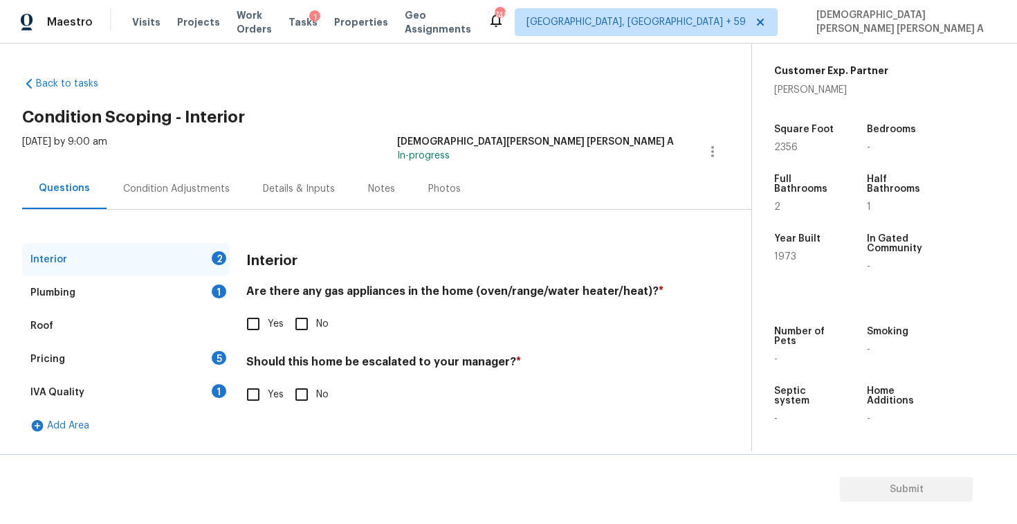
click at [250, 329] on input "Yes" at bounding box center [253, 323] width 29 height 29
checkbox input "true"
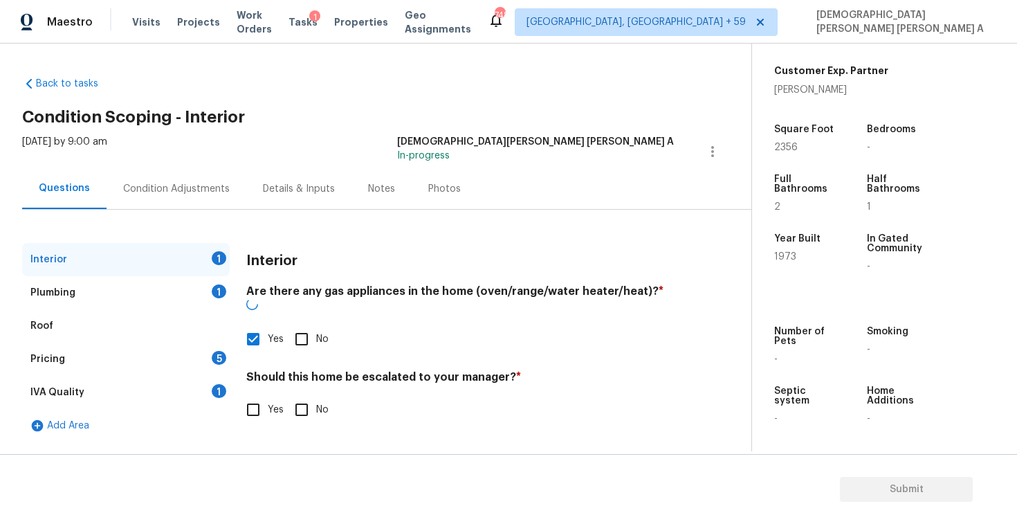
click at [296, 397] on input "No" at bounding box center [301, 409] width 29 height 29
checkbox input "true"
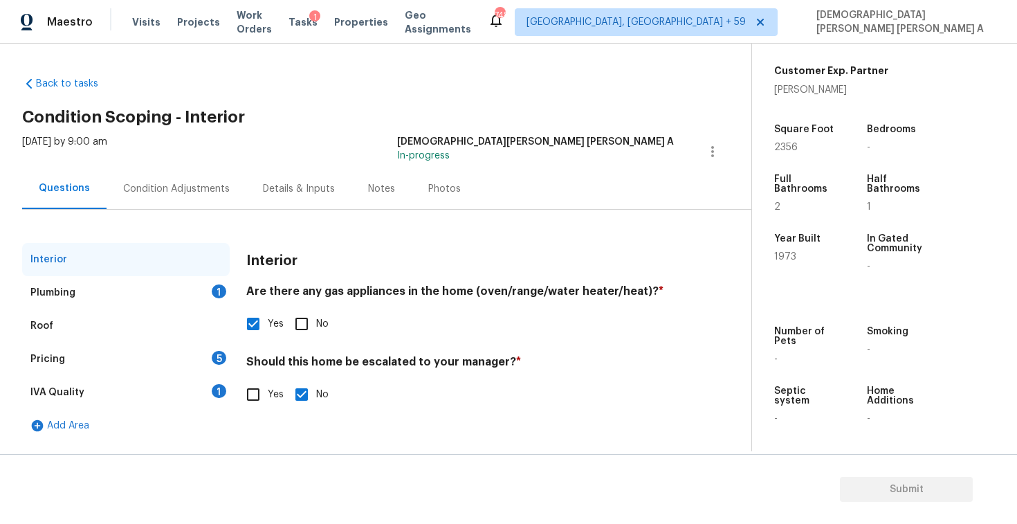
click at [185, 295] on div "Plumbing 1" at bounding box center [126, 292] width 208 height 33
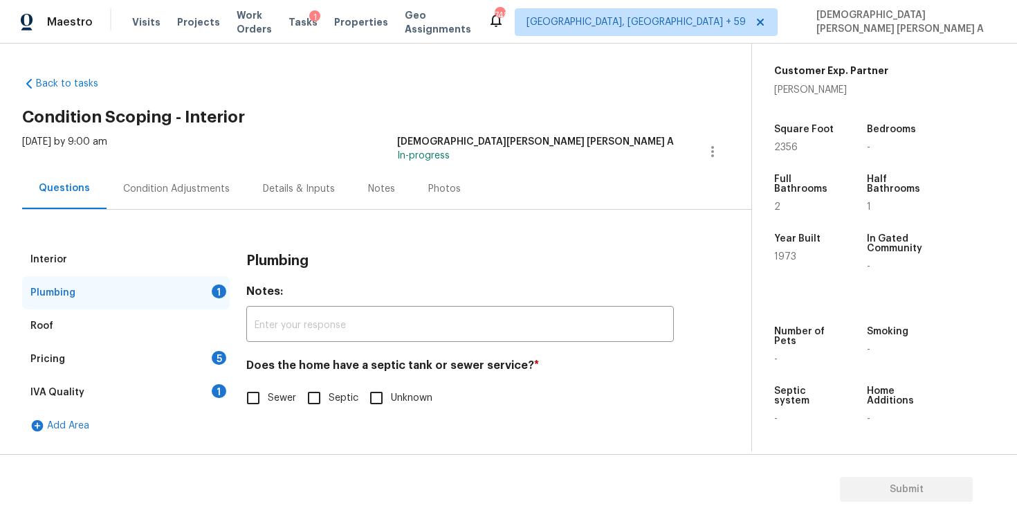
click at [251, 398] on input "Sewer" at bounding box center [253, 397] width 29 height 29
checkbox input "true"
click at [178, 365] on div "Pricing 5" at bounding box center [126, 358] width 208 height 33
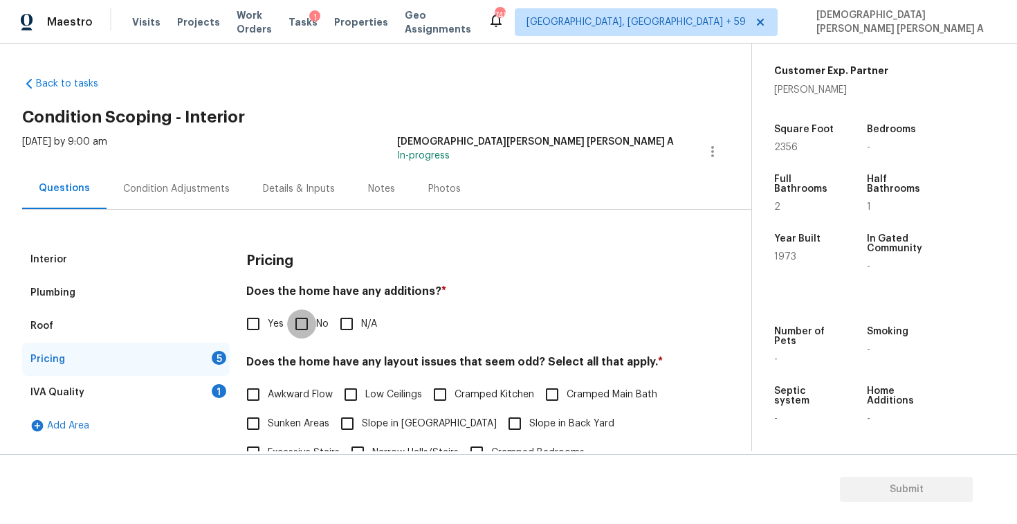
click at [310, 324] on input "No" at bounding box center [301, 323] width 29 height 29
checkbox input "true"
click at [239, 316] on input "Yes" at bounding box center [253, 323] width 29 height 29
checkbox input "true"
checkbox input "false"
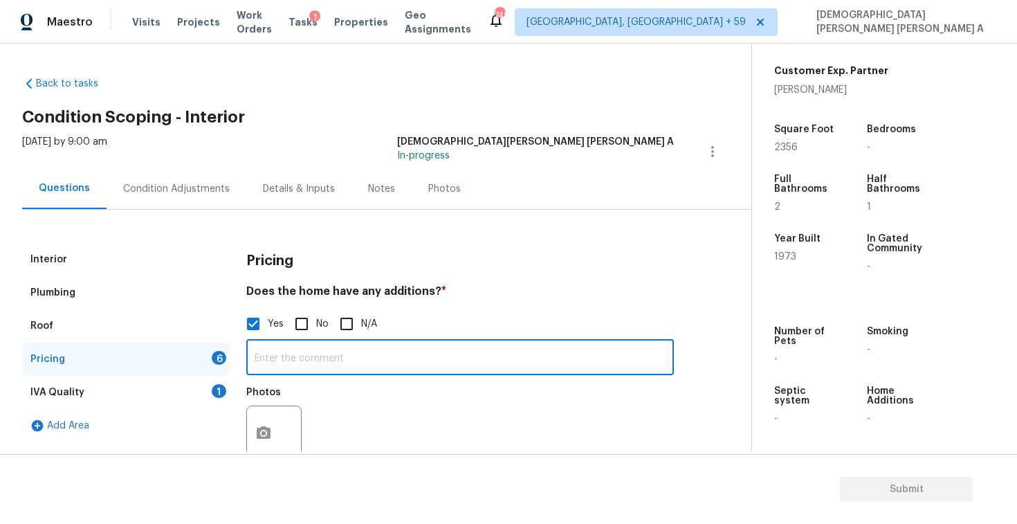
click at [338, 363] on input "text" at bounding box center [460, 358] width 428 height 33
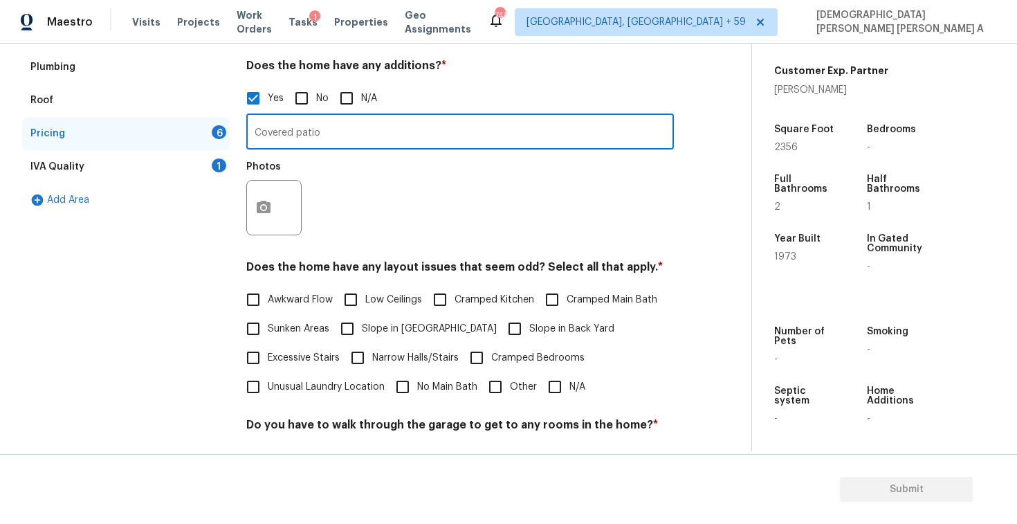
type input "Covered patio"
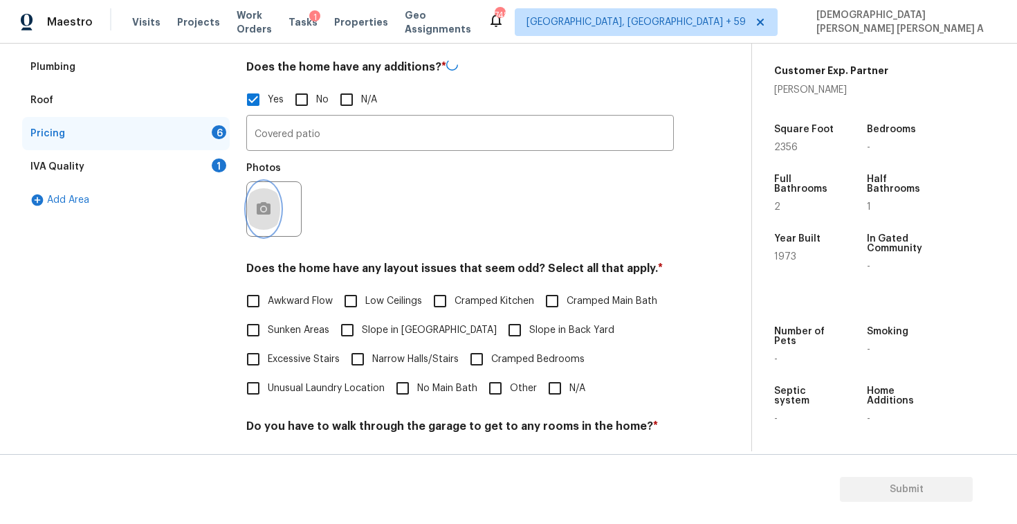
click at [264, 216] on button "button" at bounding box center [263, 209] width 33 height 54
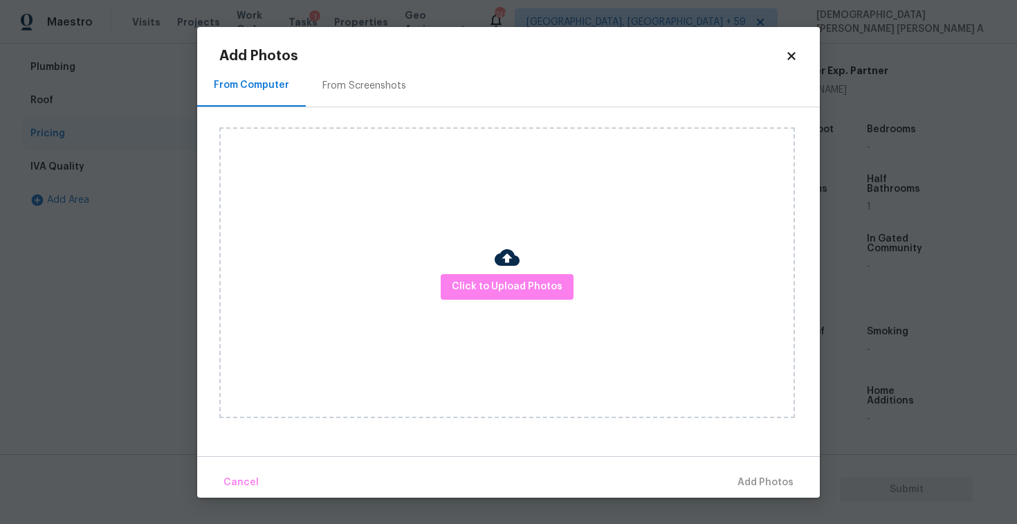
click at [506, 266] on img at bounding box center [507, 257] width 25 height 25
click at [506, 282] on span "Click to Upload Photos" at bounding box center [507, 286] width 111 height 17
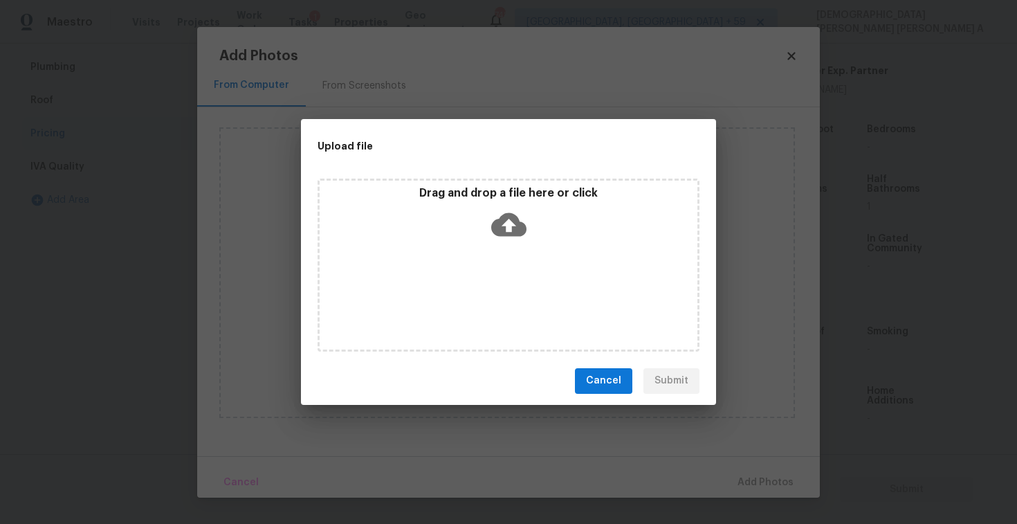
click at [508, 230] on icon at bounding box center [508, 224] width 35 height 35
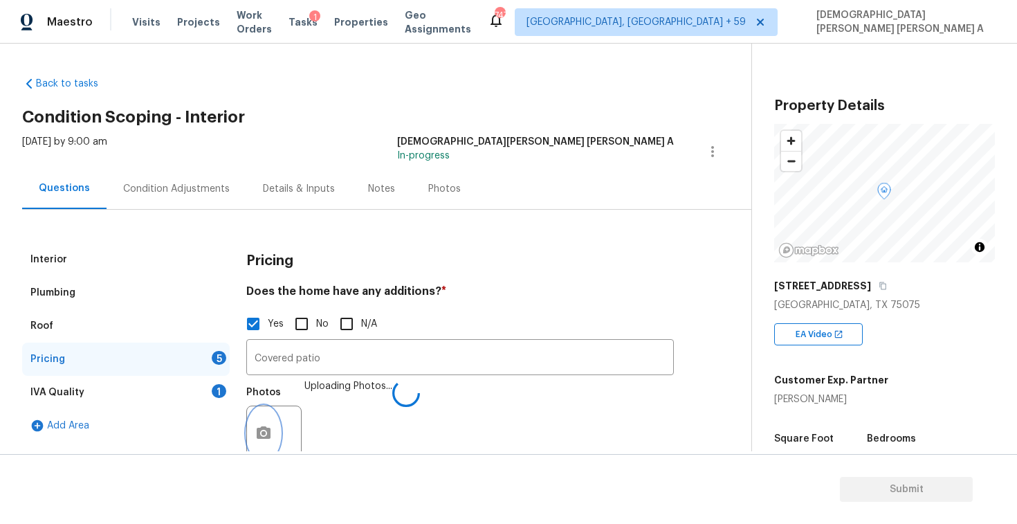
scroll to position [309, 0]
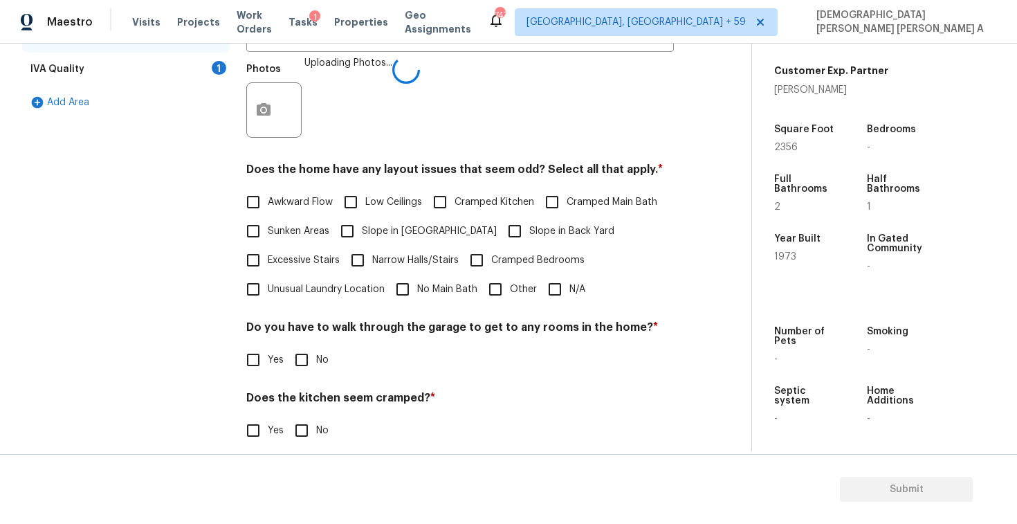
click at [551, 293] on input "N/A" at bounding box center [554, 289] width 29 height 29
checkbox input "true"
click at [304, 354] on input "No" at bounding box center [301, 359] width 29 height 29
checkbox input "true"
click at [318, 440] on label "No" at bounding box center [308, 431] width 42 height 29
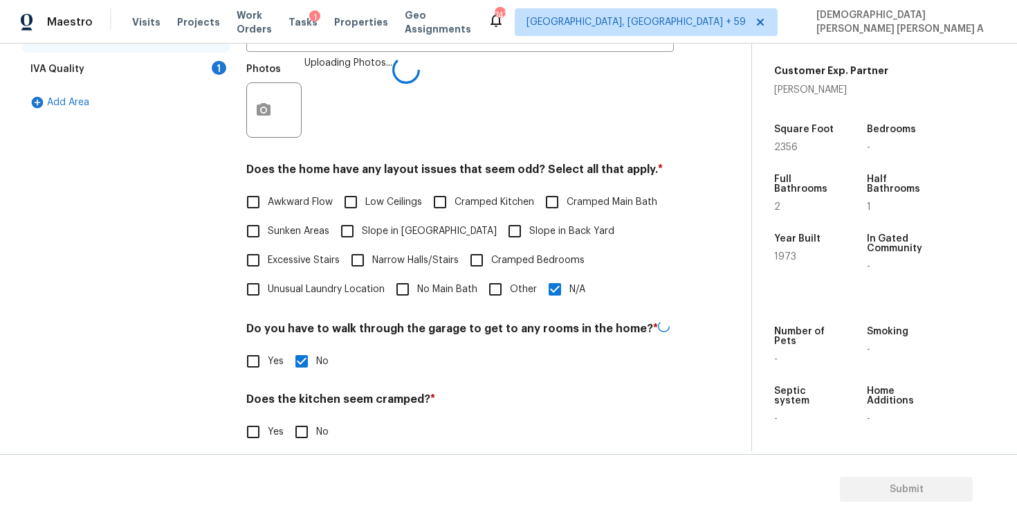
click at [316, 440] on input "No" at bounding box center [301, 431] width 29 height 29
checkbox input "true"
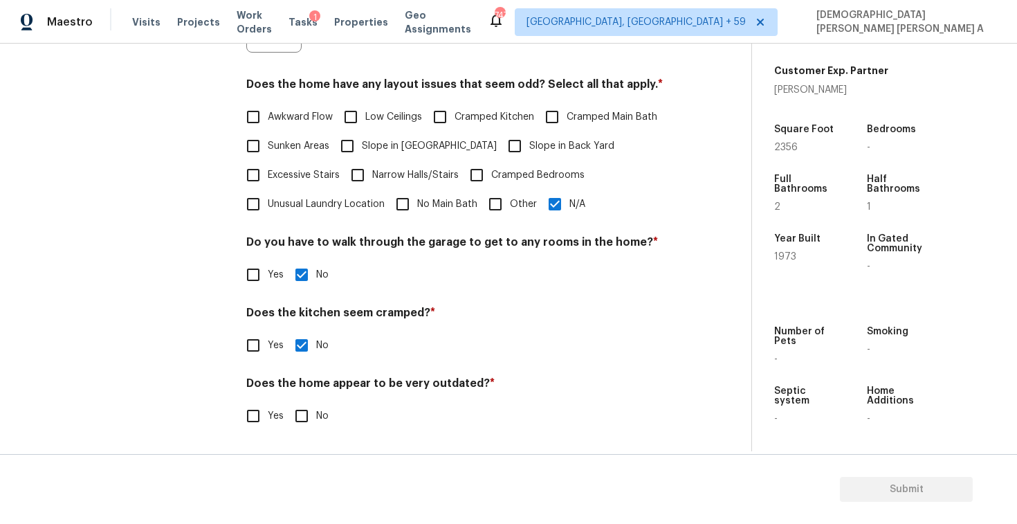
click at [302, 432] on div "Pricing Does the home have any additions? * Yes No N/A Covered patio ​ Photos U…" at bounding box center [460, 141] width 428 height 612
click at [295, 414] on input "No" at bounding box center [301, 415] width 29 height 29
checkbox input "true"
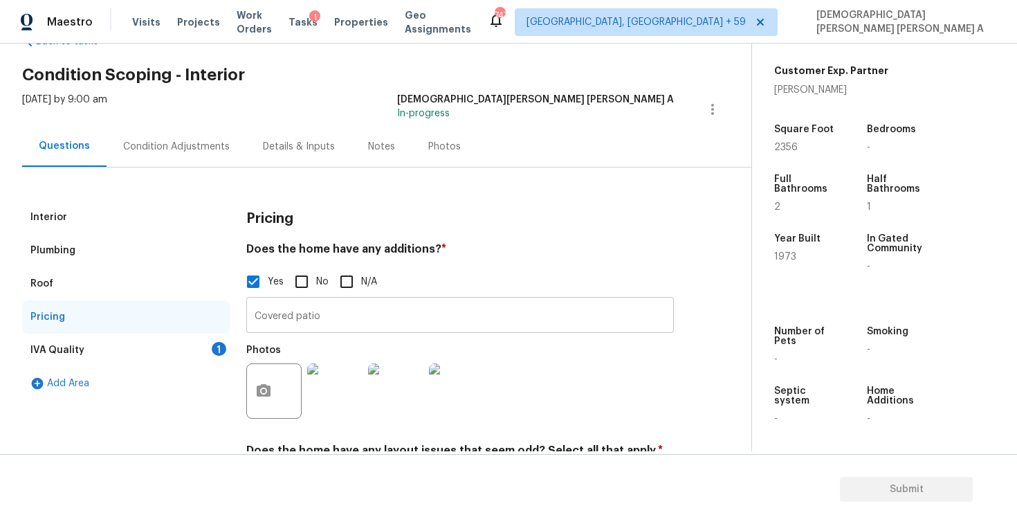
scroll to position [71, 0]
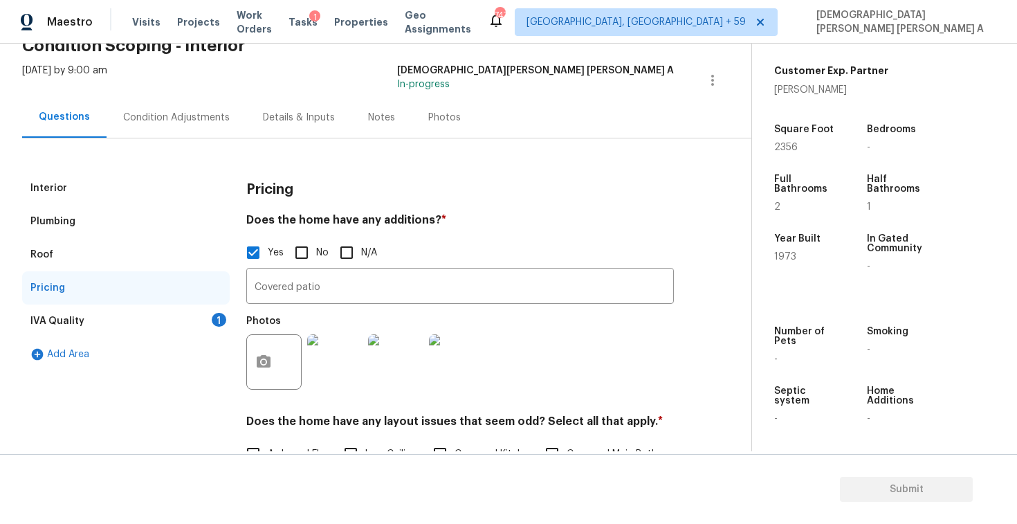
click at [176, 317] on div "IVA Quality 1" at bounding box center [126, 320] width 208 height 33
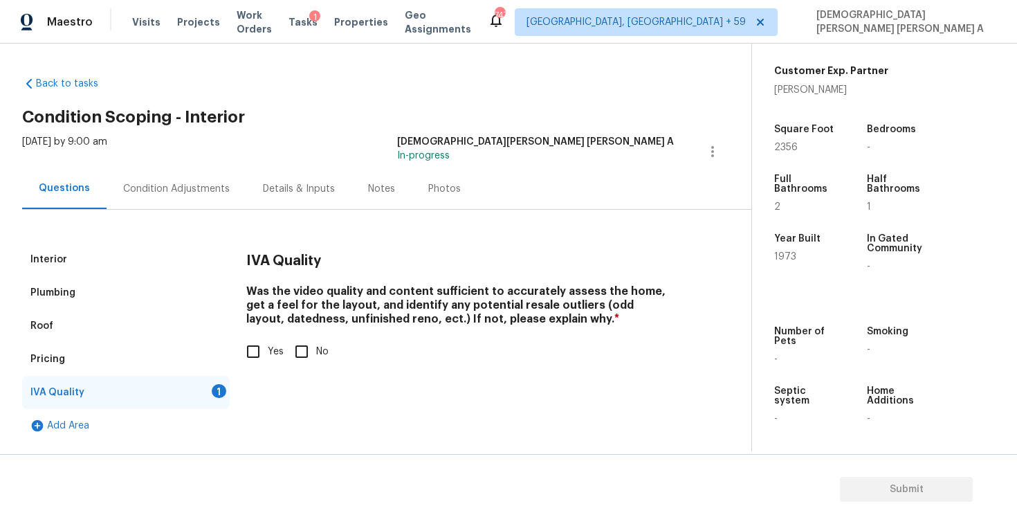
click at [250, 360] on input "Yes" at bounding box center [253, 351] width 29 height 29
checkbox input "true"
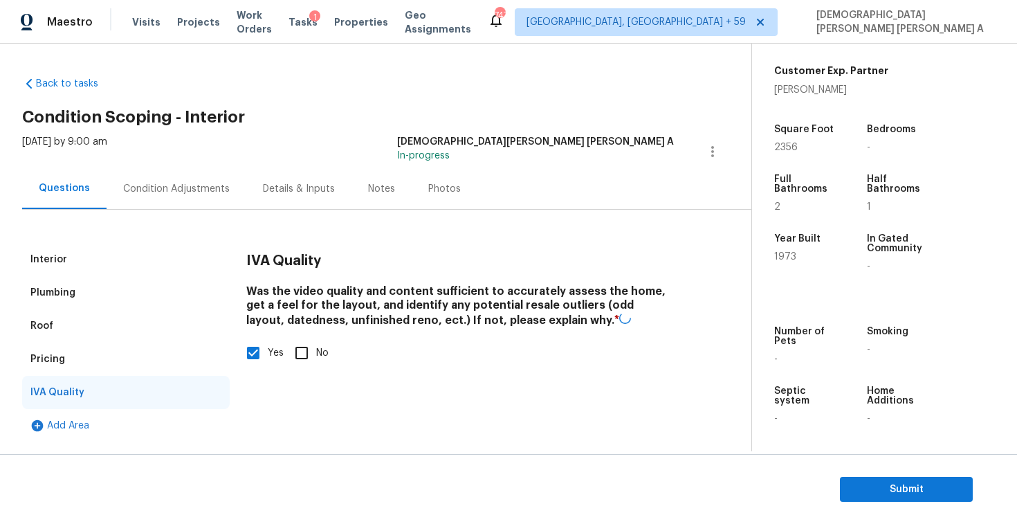
click at [108, 266] on div "Interior" at bounding box center [126, 259] width 208 height 33
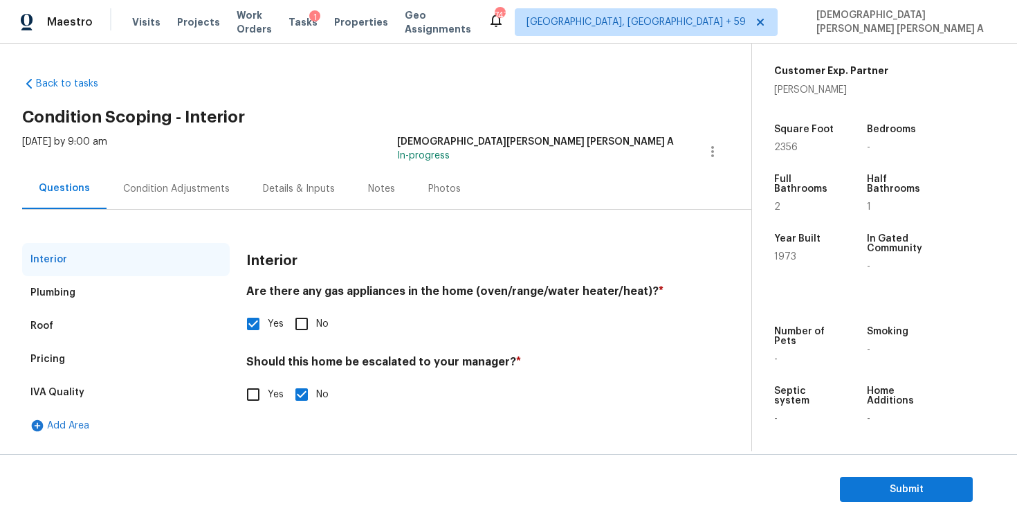
click at [263, 396] on input "Yes" at bounding box center [253, 394] width 29 height 29
checkbox input "true"
checkbox input "false"
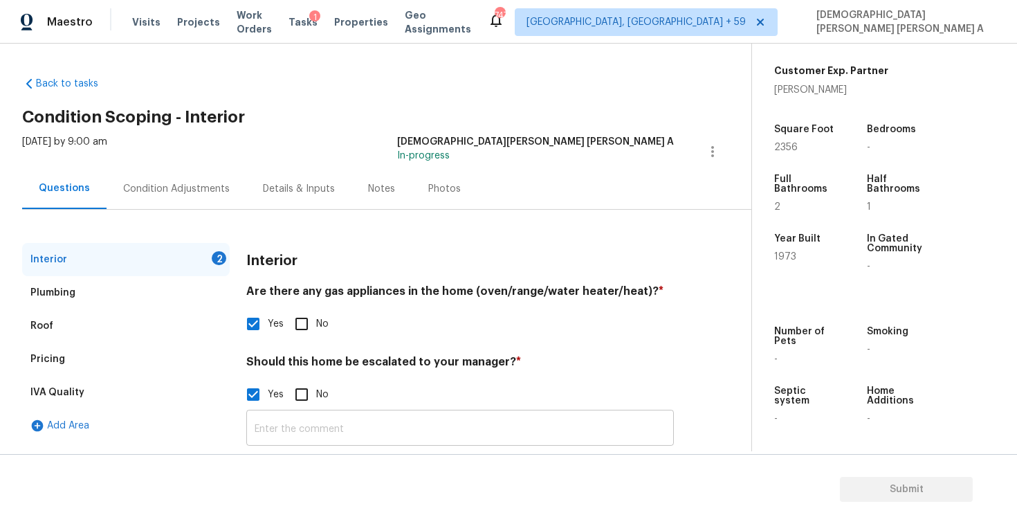
click at [310, 419] on input "text" at bounding box center [460, 429] width 428 height 33
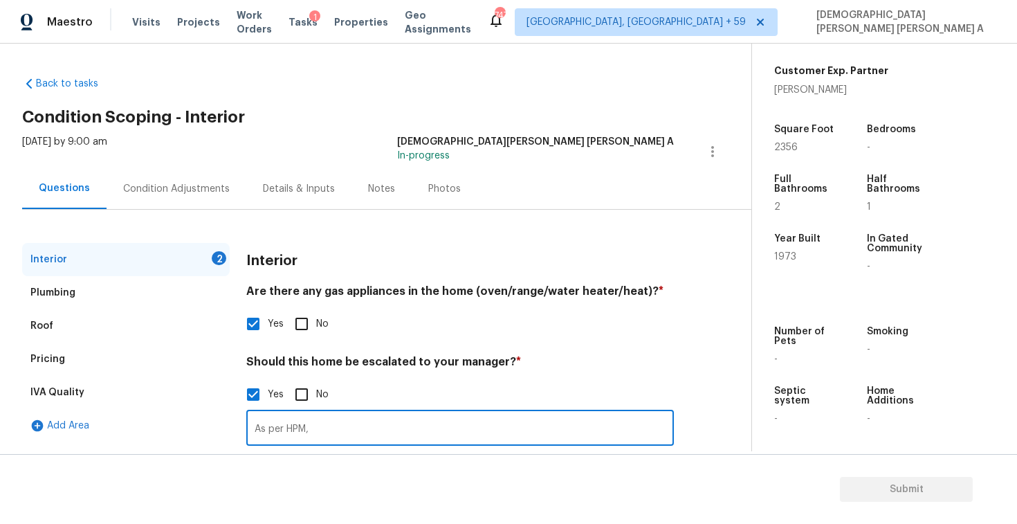
paste input "Cracks interior and exterior"
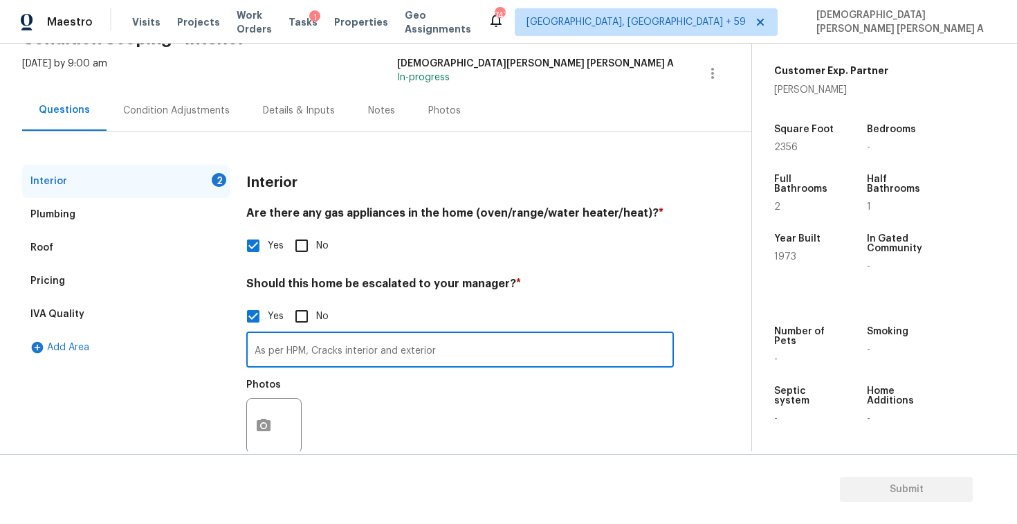
scroll to position [76, 0]
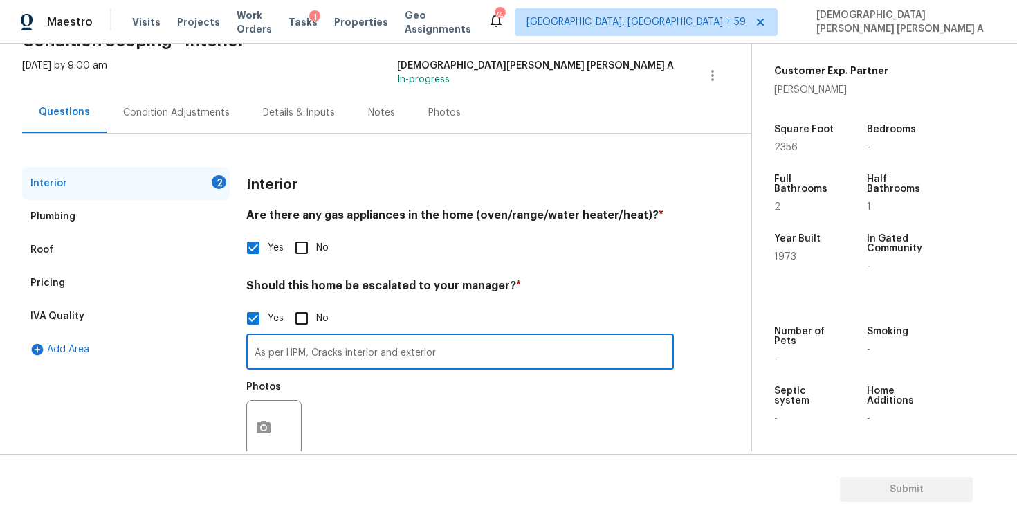
type input "As per HPM, Cracks interior and exterior"
click at [263, 426] on icon "button" at bounding box center [263, 427] width 17 height 17
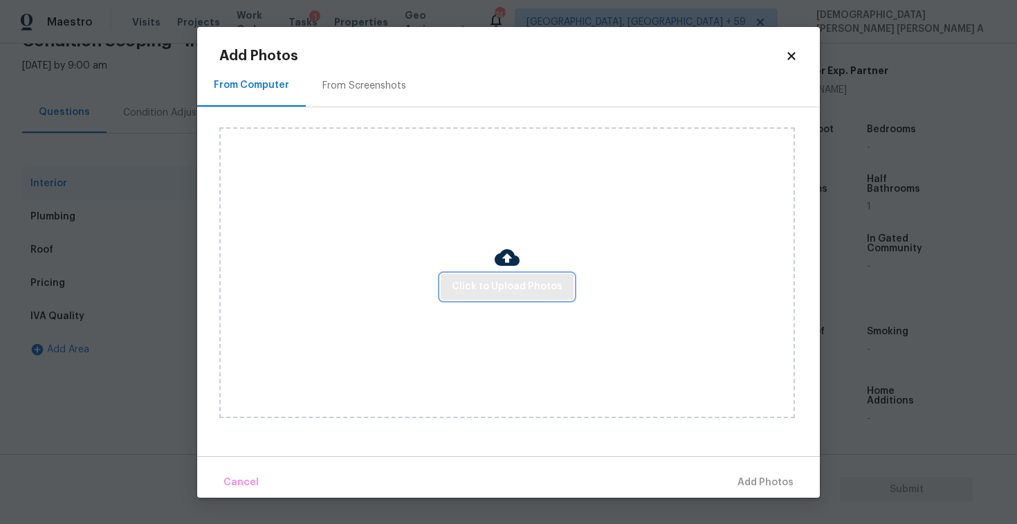
click at [533, 291] on span "Click to Upload Photos" at bounding box center [507, 286] width 111 height 17
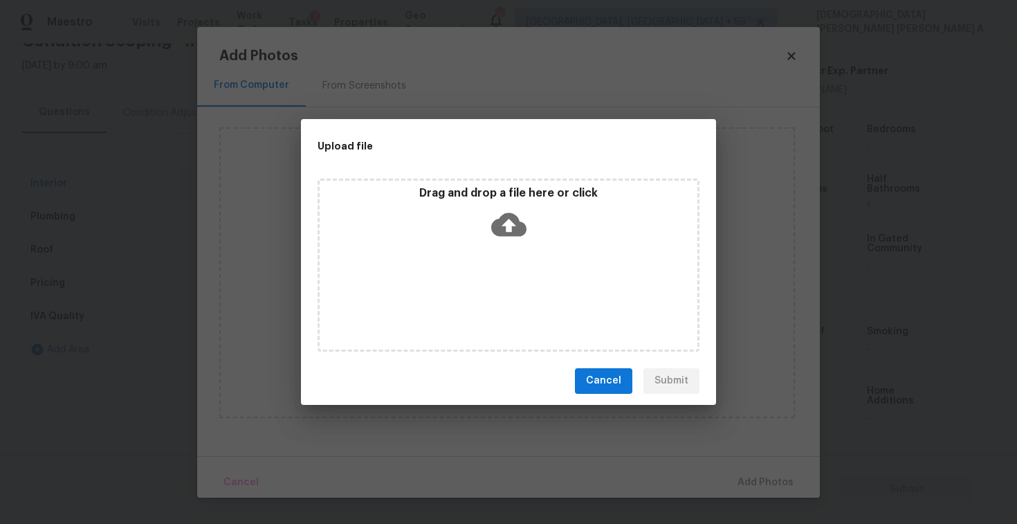
click at [500, 228] on icon at bounding box center [508, 224] width 35 height 24
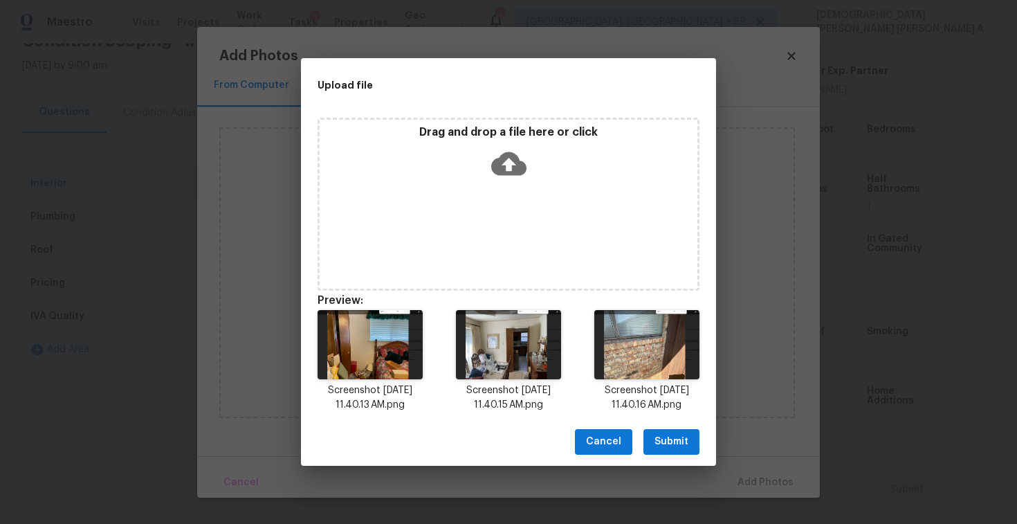
click at [672, 457] on div "Cancel Submit" at bounding box center [508, 442] width 415 height 48
click at [671, 440] on span "Submit" at bounding box center [671, 441] width 34 height 17
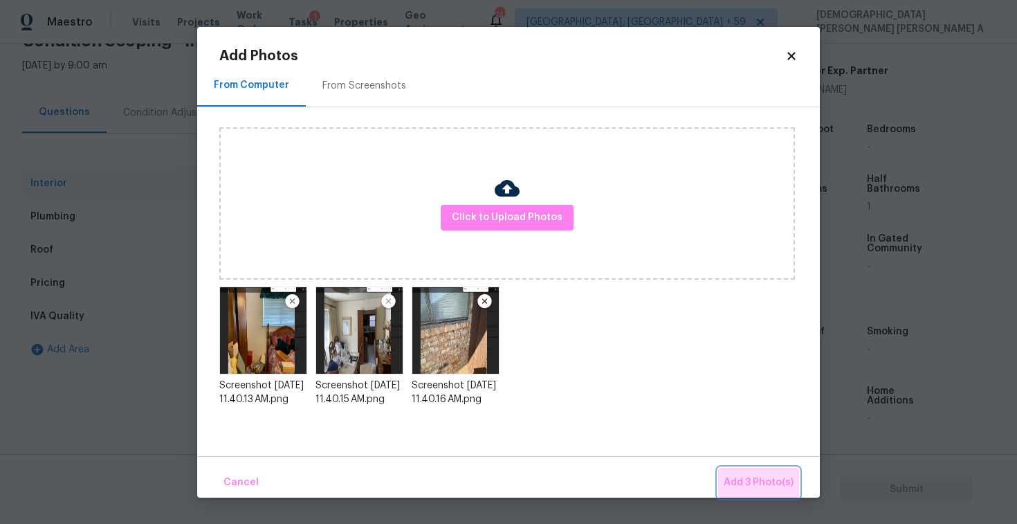
click at [777, 482] on span "Add 3 Photo(s)" at bounding box center [759, 482] width 70 height 17
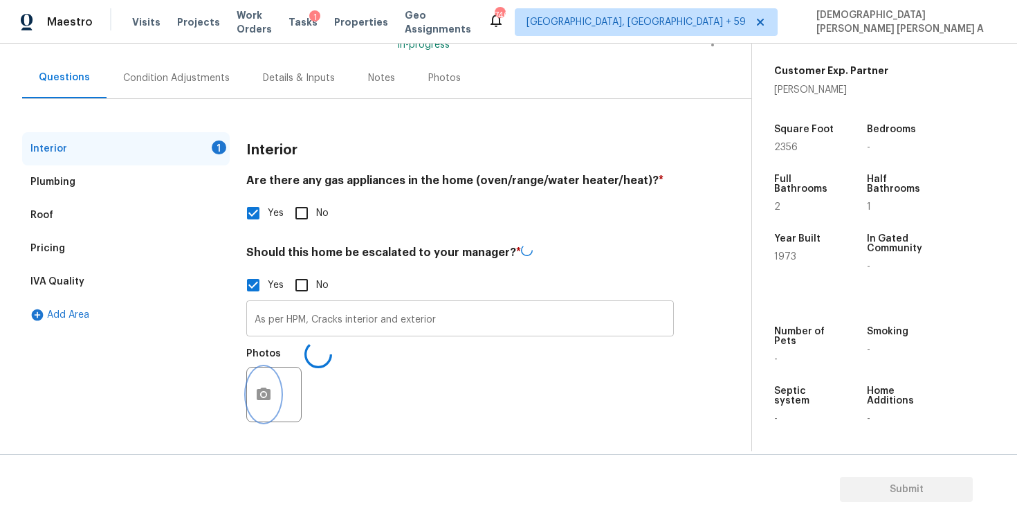
scroll to position [109, 0]
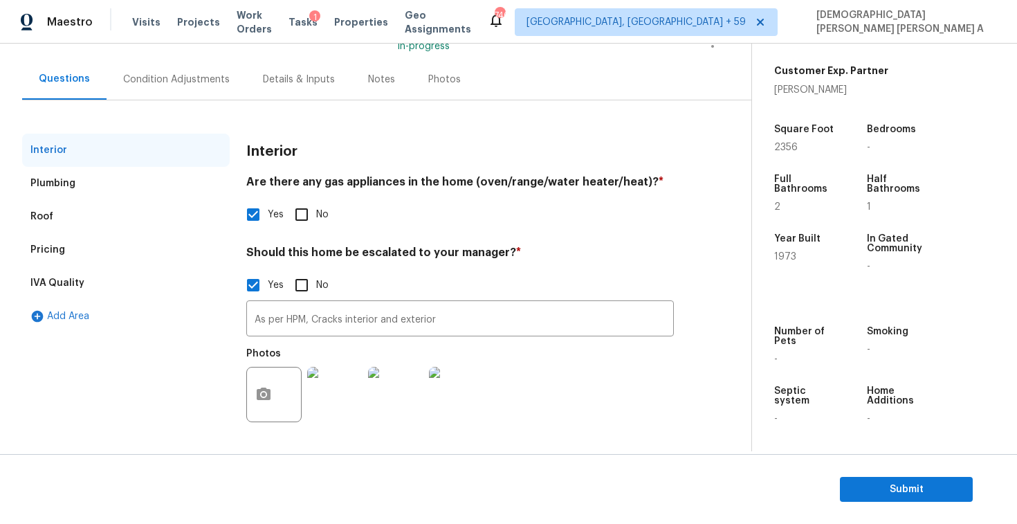
click at [190, 90] on div "Condition Adjustments" at bounding box center [177, 79] width 140 height 41
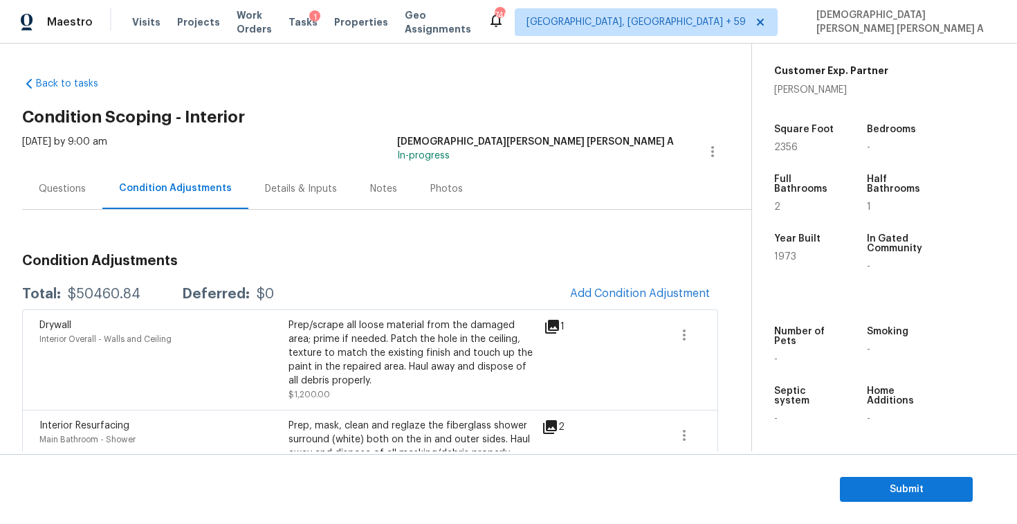
click at [66, 203] on div "Questions" at bounding box center [62, 188] width 80 height 41
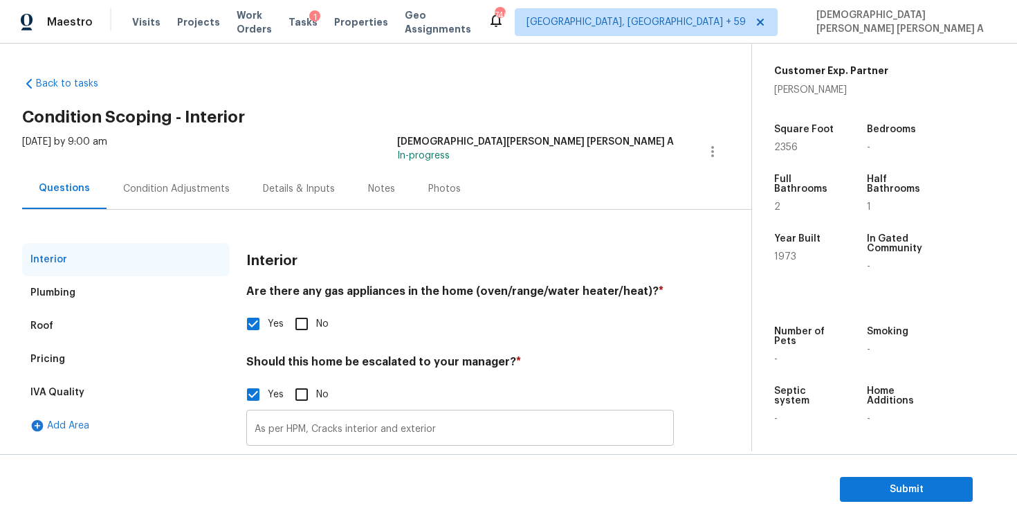
click at [522, 437] on input "As per HPM, Cracks interior and exterior" at bounding box center [460, 429] width 428 height 33
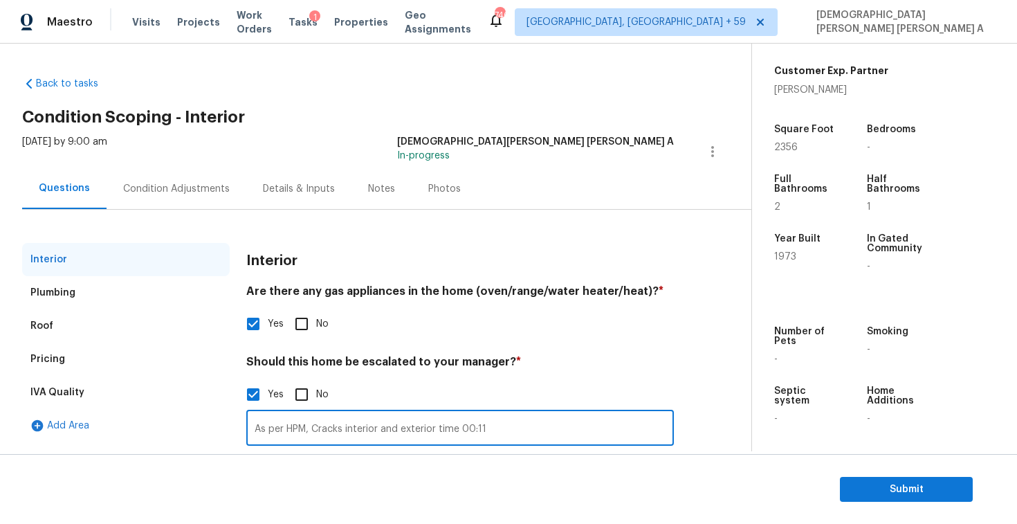
type input "As per HPM, Cracks interior and exterior time 00:11"
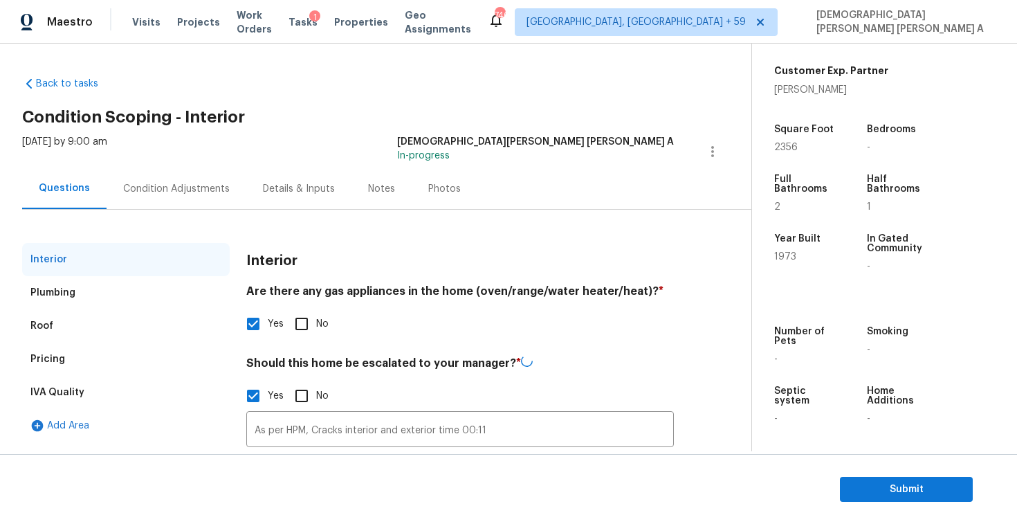
click at [131, 186] on div "Condition Adjustments" at bounding box center [176, 189] width 107 height 14
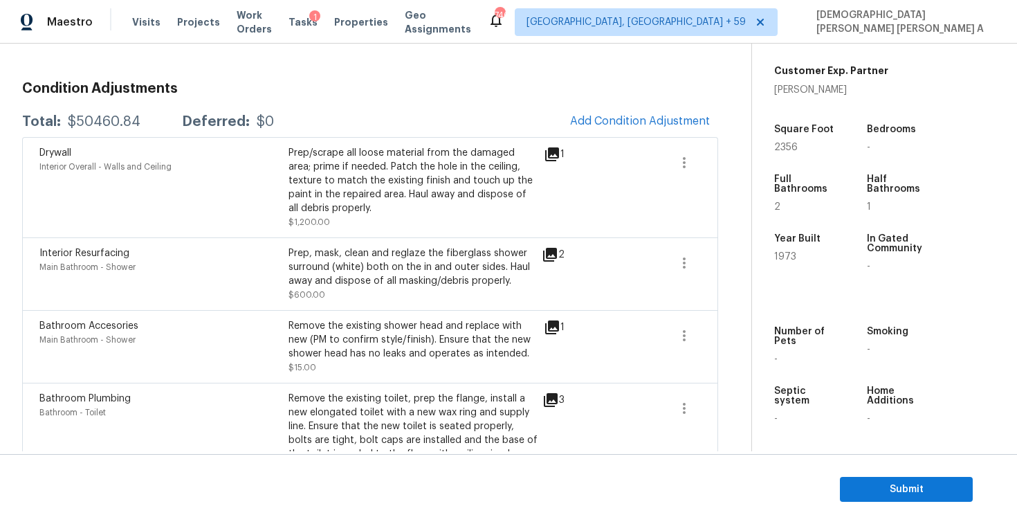
scroll to position [130, 0]
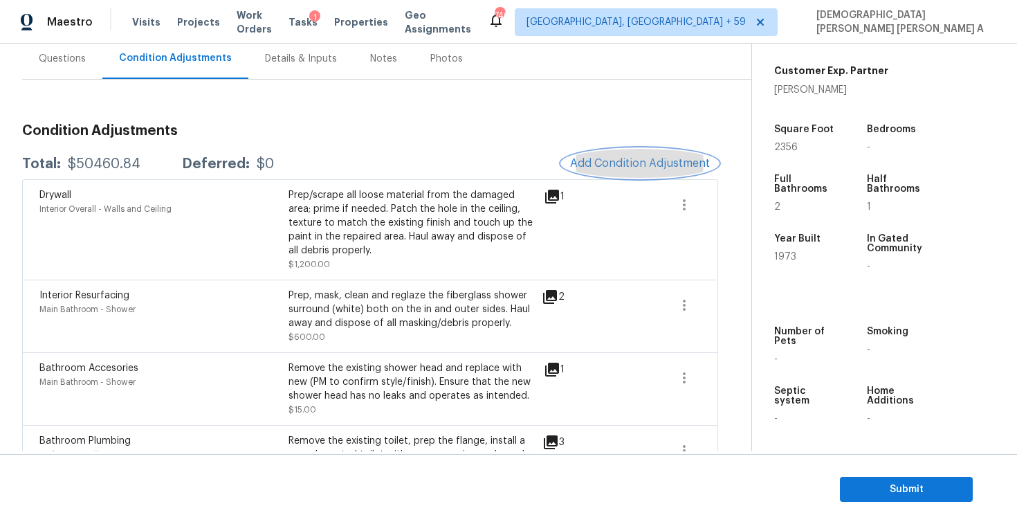
click at [612, 174] on button "Add Condition Adjustment" at bounding box center [640, 163] width 156 height 29
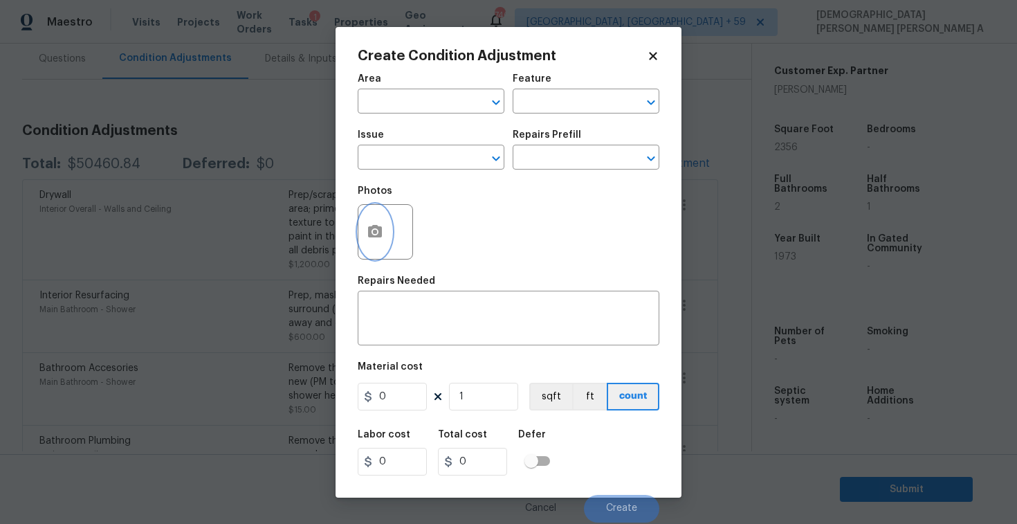
click at [380, 228] on icon "button" at bounding box center [375, 231] width 14 height 12
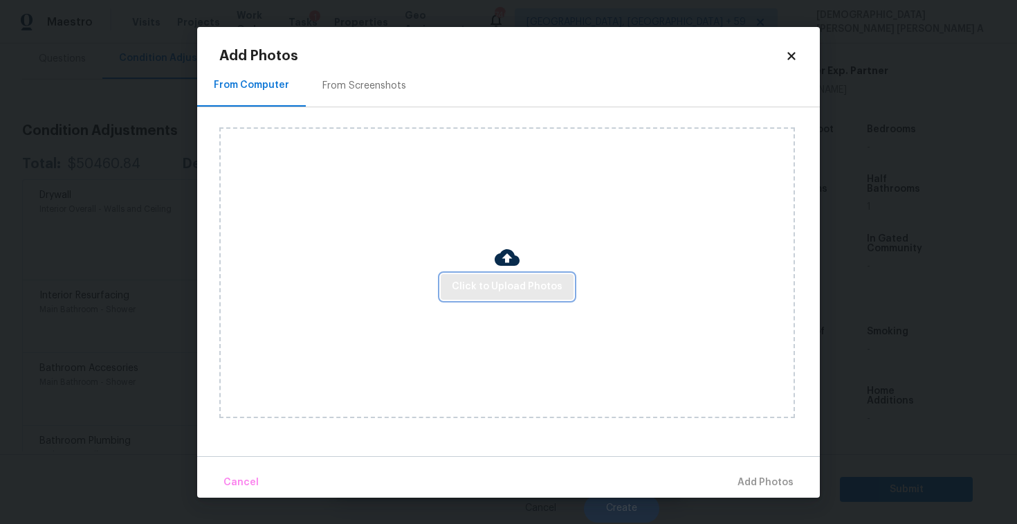
click at [541, 288] on span "Click to Upload Photos" at bounding box center [507, 286] width 111 height 17
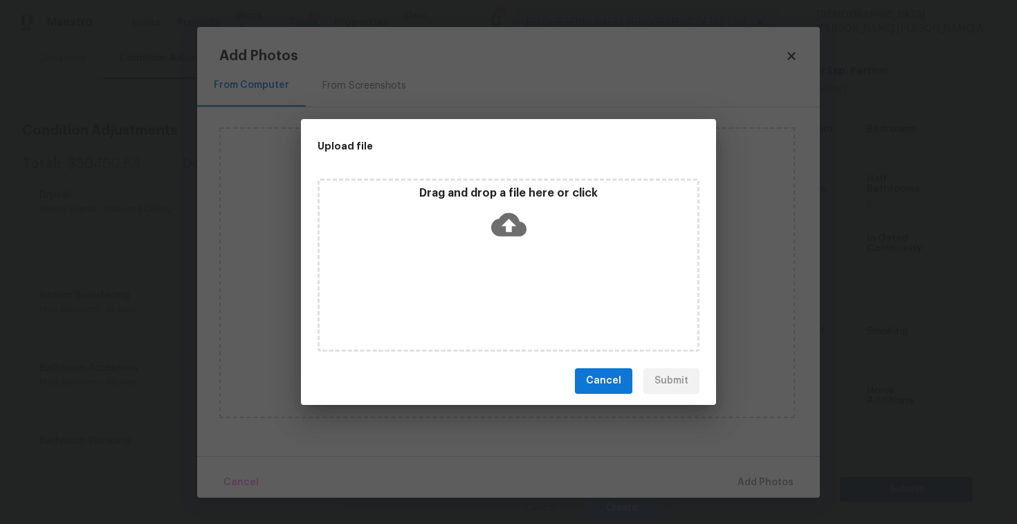
click at [511, 240] on icon at bounding box center [508, 224] width 35 height 35
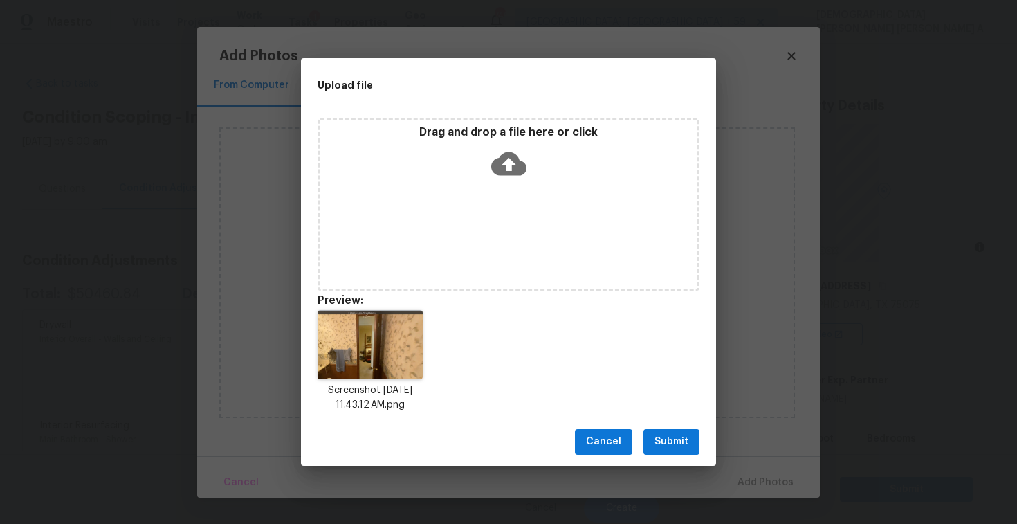
scroll to position [309, 0]
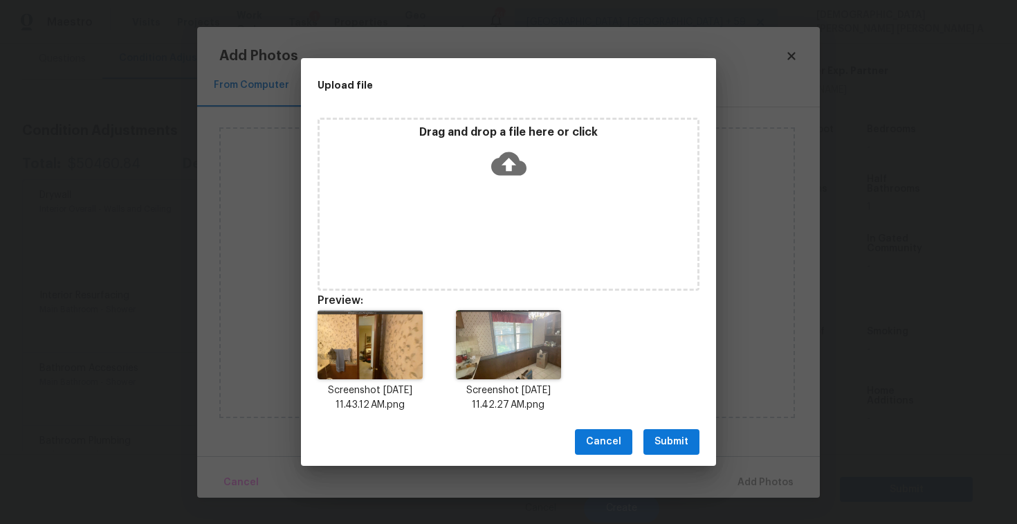
click at [672, 449] on span "Submit" at bounding box center [671, 441] width 34 height 17
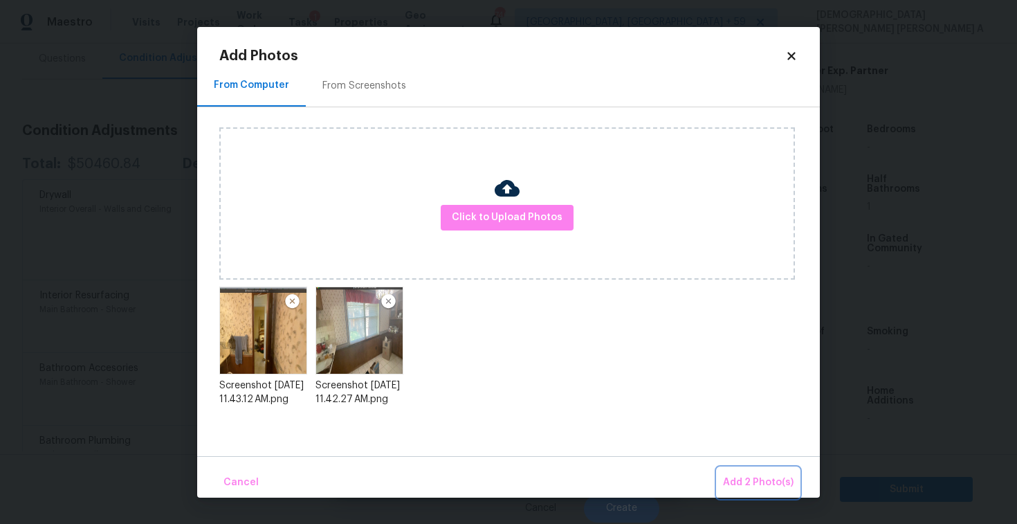
click at [747, 479] on span "Add 2 Photo(s)" at bounding box center [758, 482] width 71 height 17
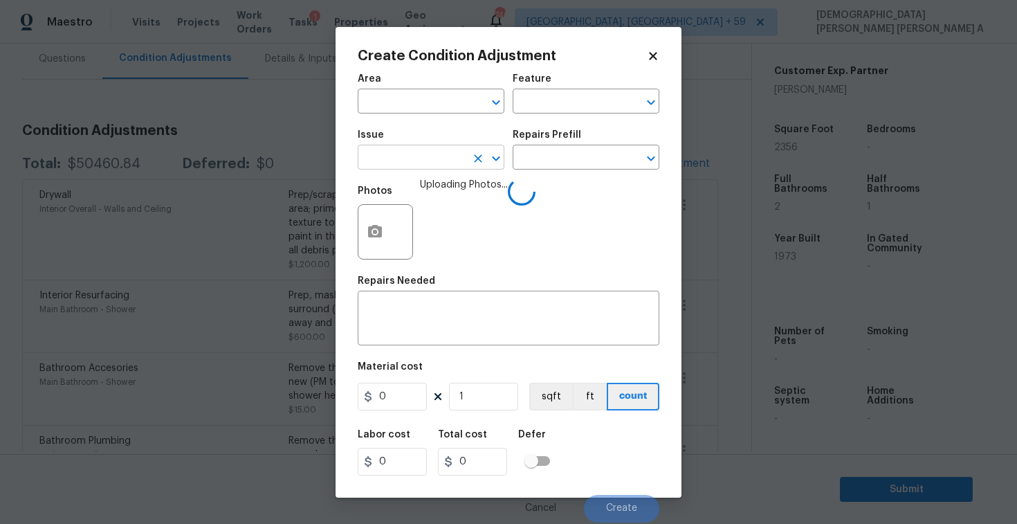
click at [436, 159] on input "text" at bounding box center [412, 158] width 108 height 21
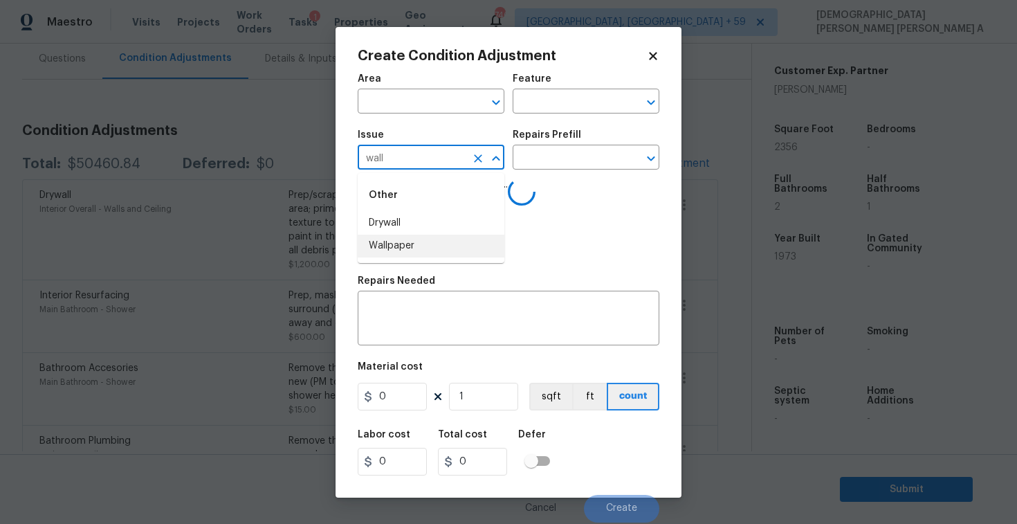
click at [439, 247] on li "Wallpaper" at bounding box center [431, 246] width 147 height 23
type input "Wallpaper"
click at [556, 163] on input "text" at bounding box center [567, 158] width 108 height 21
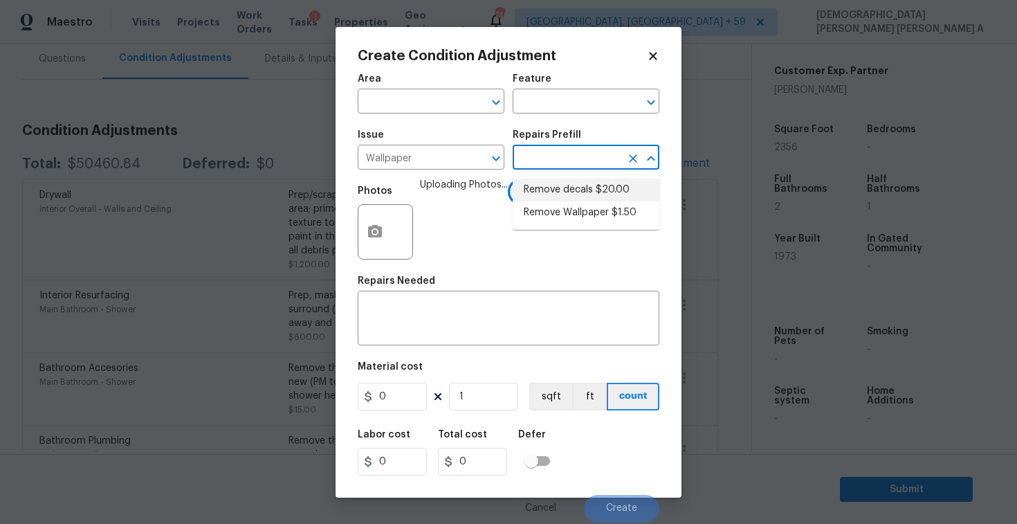
click at [546, 199] on li "Remove decals $20.00" at bounding box center [586, 189] width 147 height 23
type input "Walls and Ceiling"
type input "20"
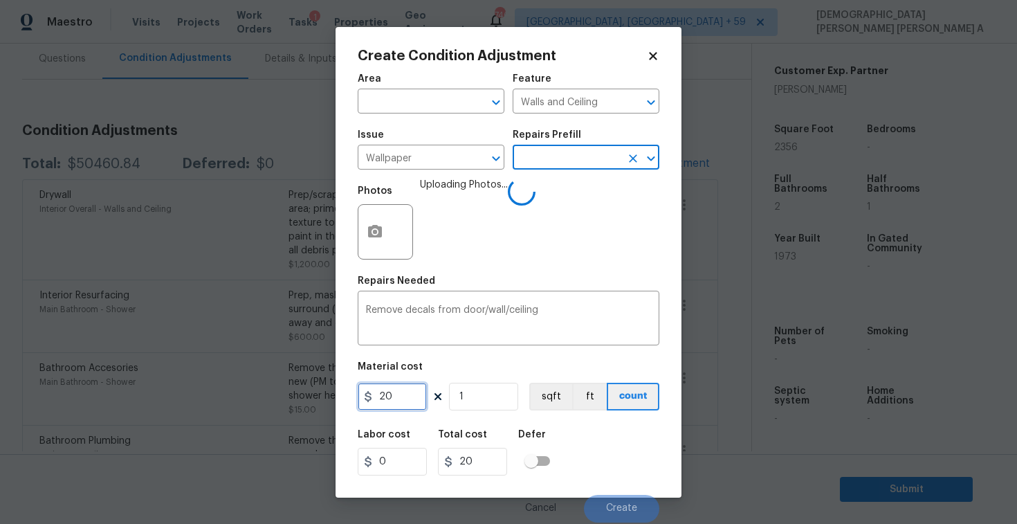
click at [402, 401] on input "20" at bounding box center [392, 397] width 69 height 28
type input "300"
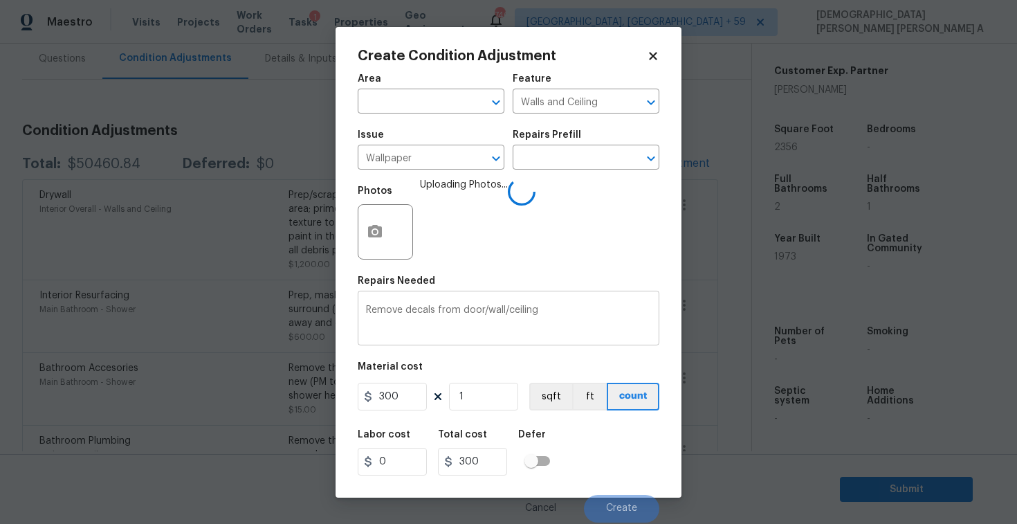
click at [564, 311] on textarea "Remove decals from door/wall/ceiling" at bounding box center [508, 319] width 285 height 29
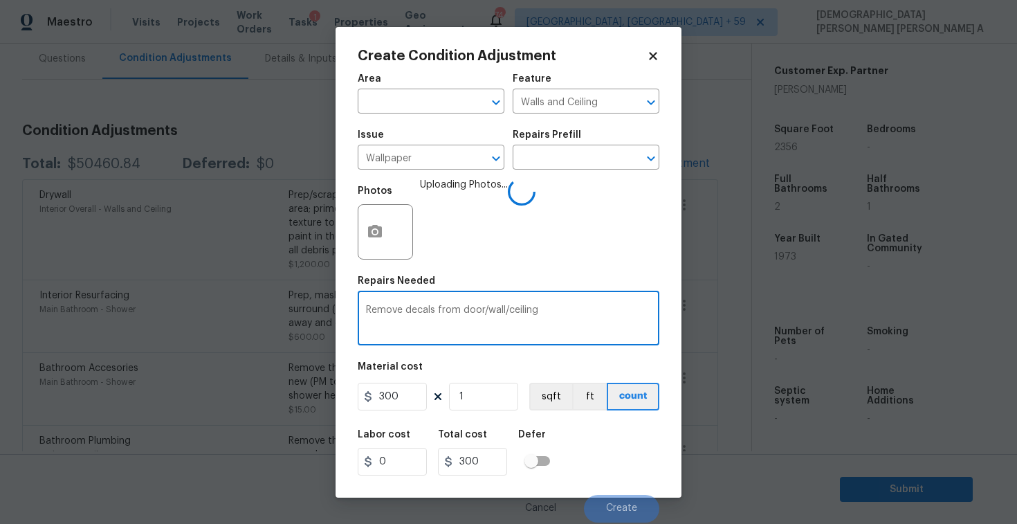
click at [562, 318] on textarea "Remove decals from door/wall/ceiling" at bounding box center [508, 319] width 285 height 29
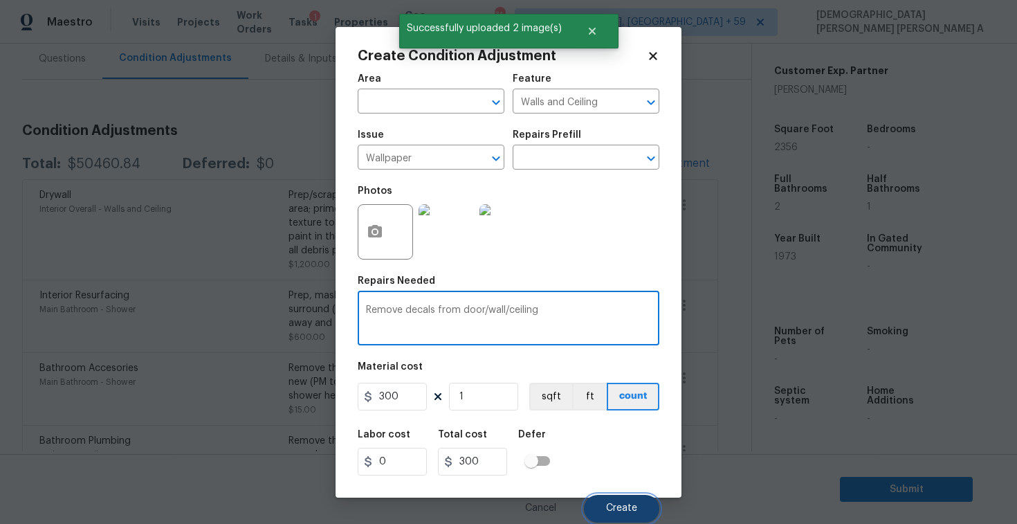
click at [615, 495] on button "Create" at bounding box center [621, 509] width 75 height 28
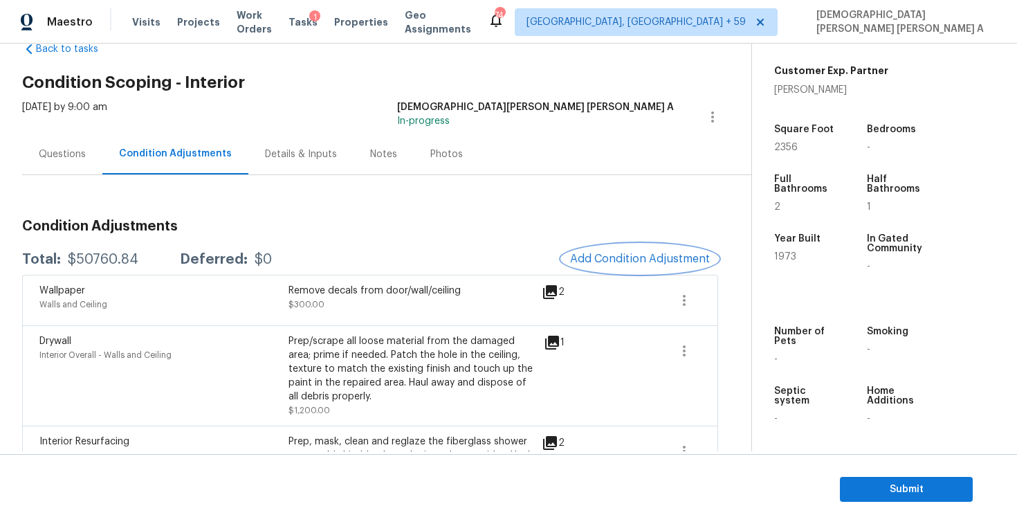
scroll to position [9, 0]
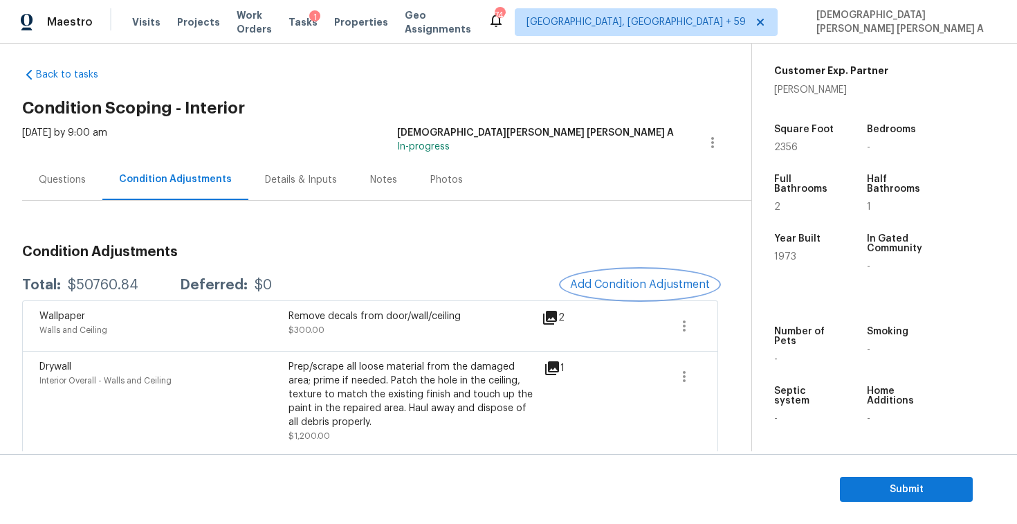
click at [641, 279] on span "Add Condition Adjustment" at bounding box center [640, 284] width 140 height 12
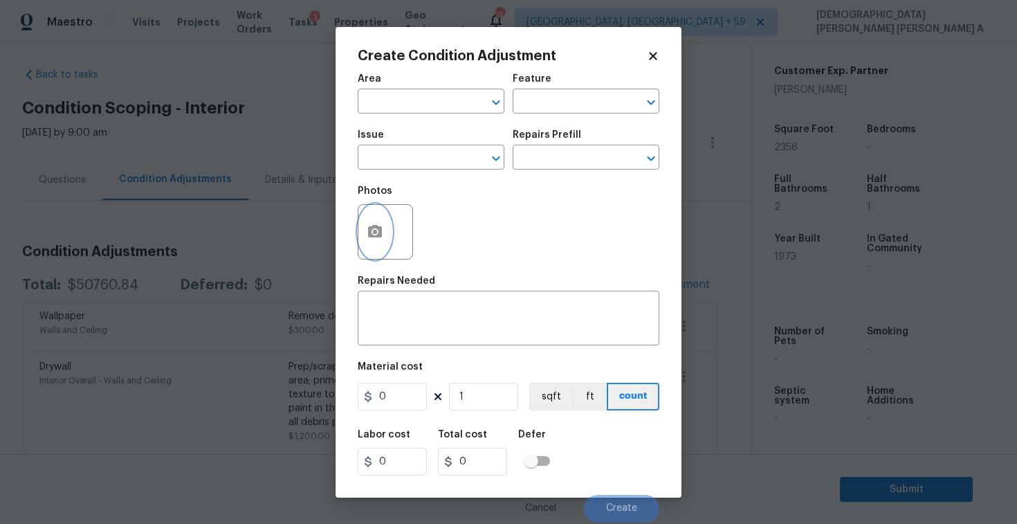
click at [361, 235] on button "button" at bounding box center [374, 232] width 33 height 54
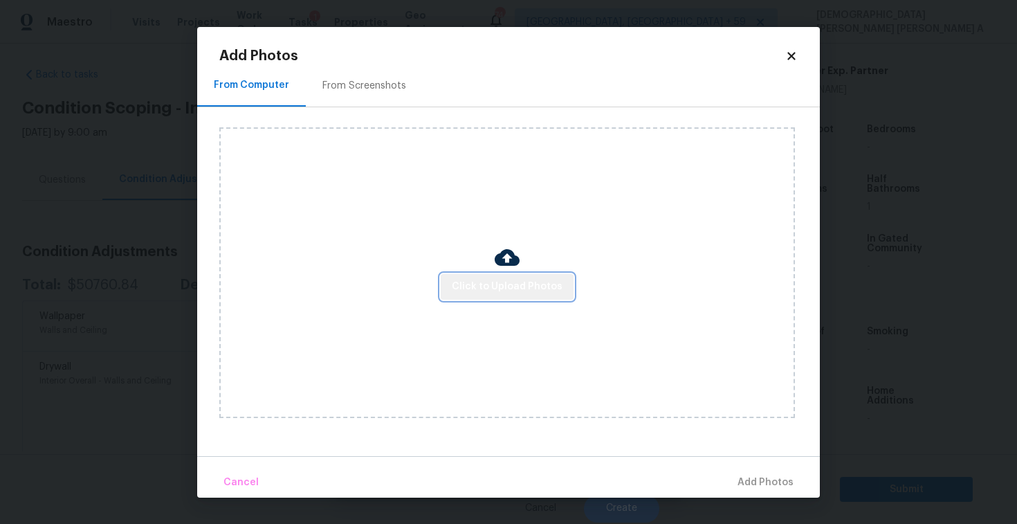
click at [521, 277] on button "Click to Upload Photos" at bounding box center [507, 287] width 133 height 26
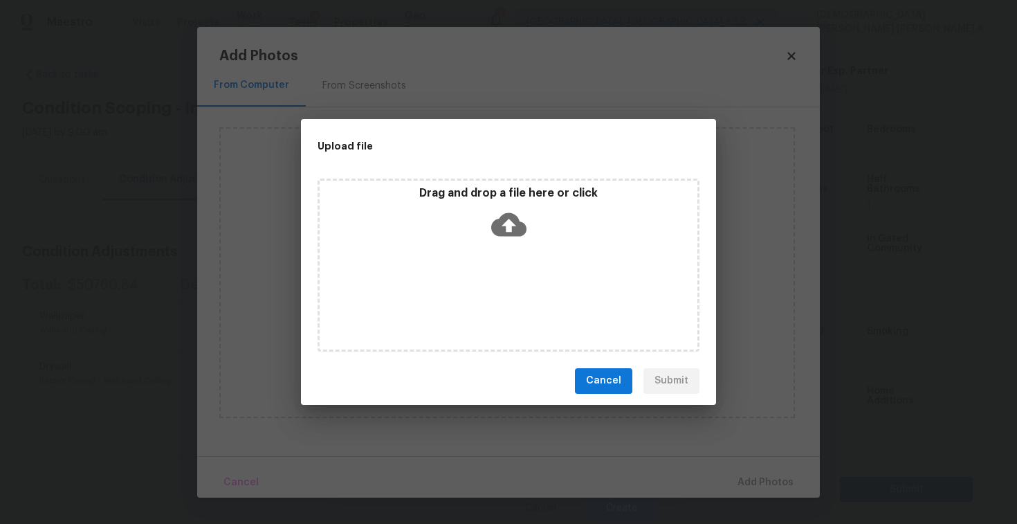
click at [506, 249] on div "Drag and drop a file here or click" at bounding box center [509, 264] width 382 height 173
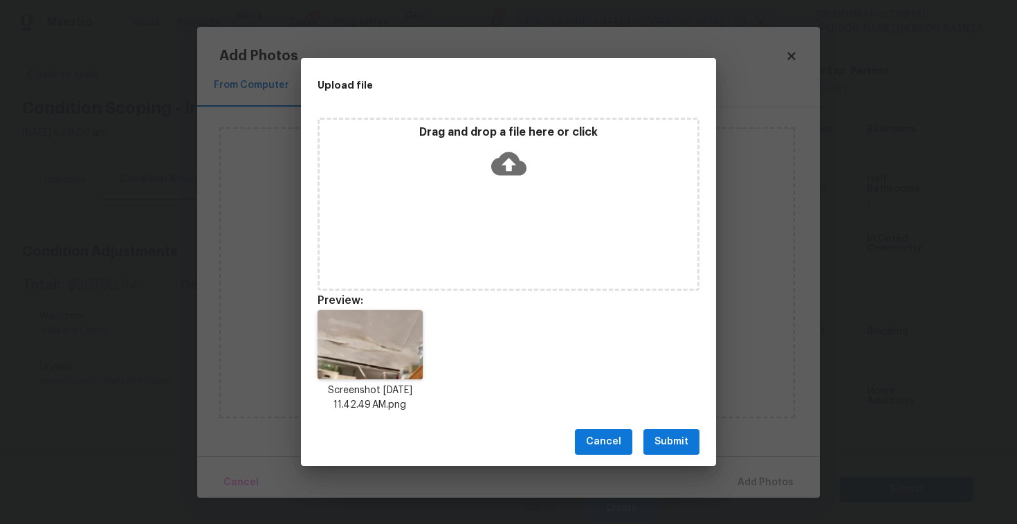
click at [671, 448] on span "Submit" at bounding box center [671, 441] width 34 height 17
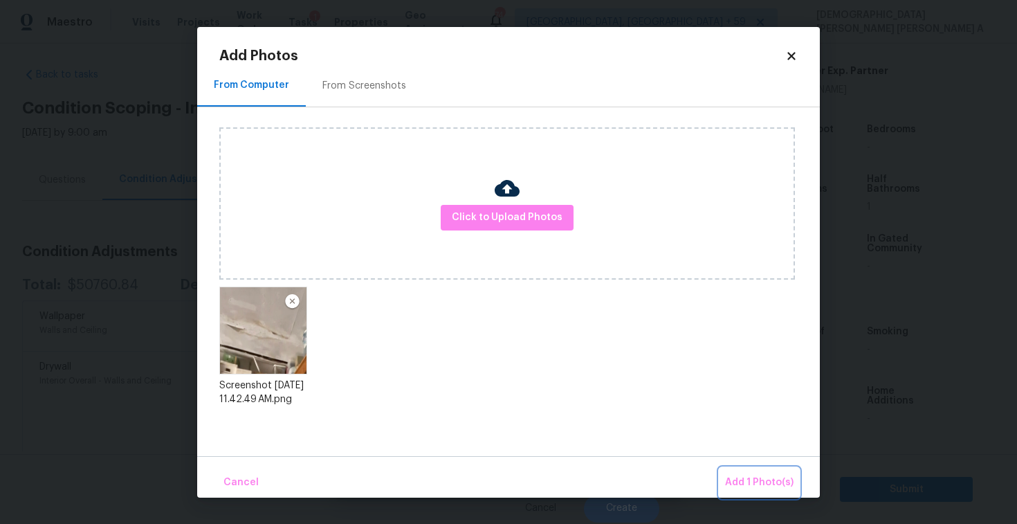
click at [761, 479] on span "Add 1 Photo(s)" at bounding box center [759, 482] width 68 height 17
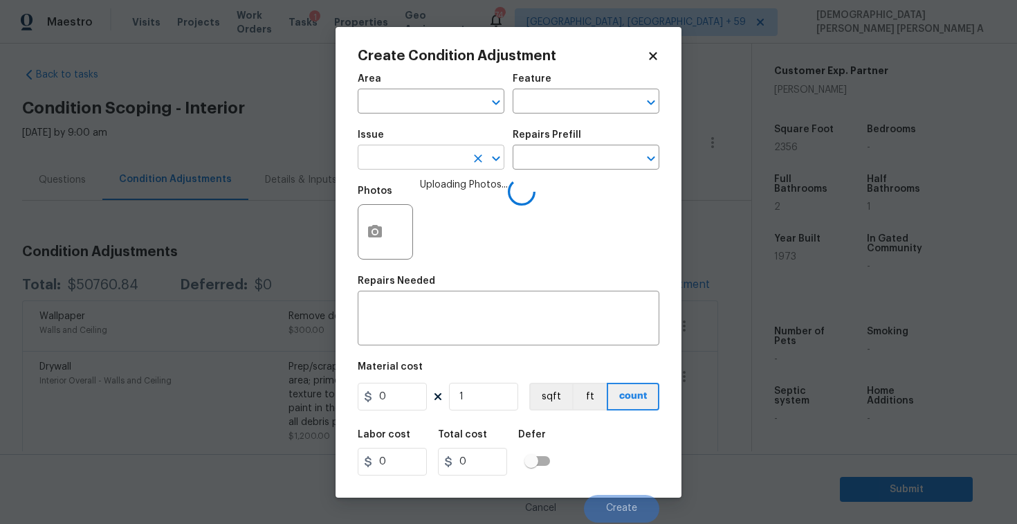
click at [419, 164] on input "text" at bounding box center [412, 158] width 108 height 21
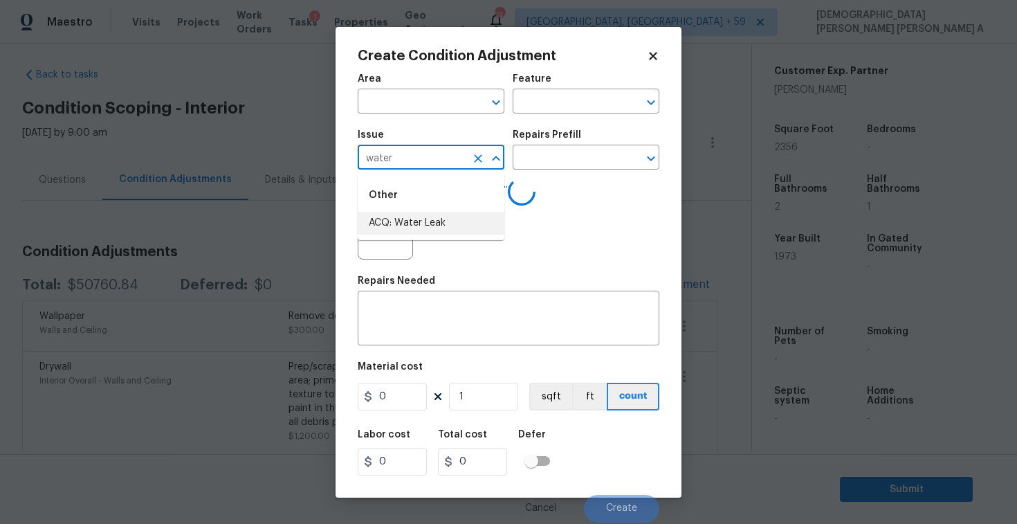
click at [454, 228] on li "ACQ: Water Leak" at bounding box center [431, 223] width 147 height 23
type input "ACQ: Water Leak"
click at [589, 149] on input "text" at bounding box center [567, 158] width 108 height 21
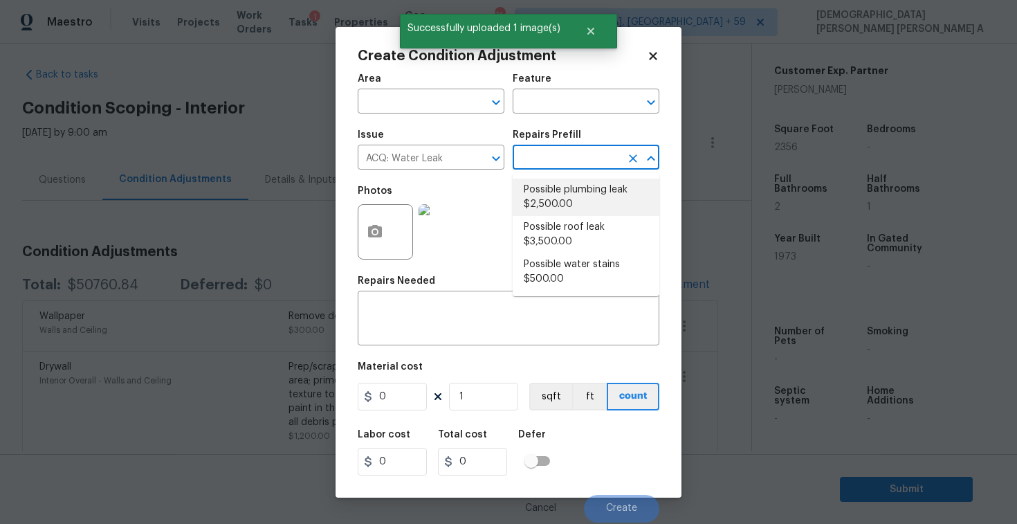
click at [576, 190] on li "Possible plumbing leak $2,500.00" at bounding box center [586, 196] width 147 height 37
type input "Acquisition"
type textarea "Acquisition Scope: Possible plumbing leak"
type input "2500"
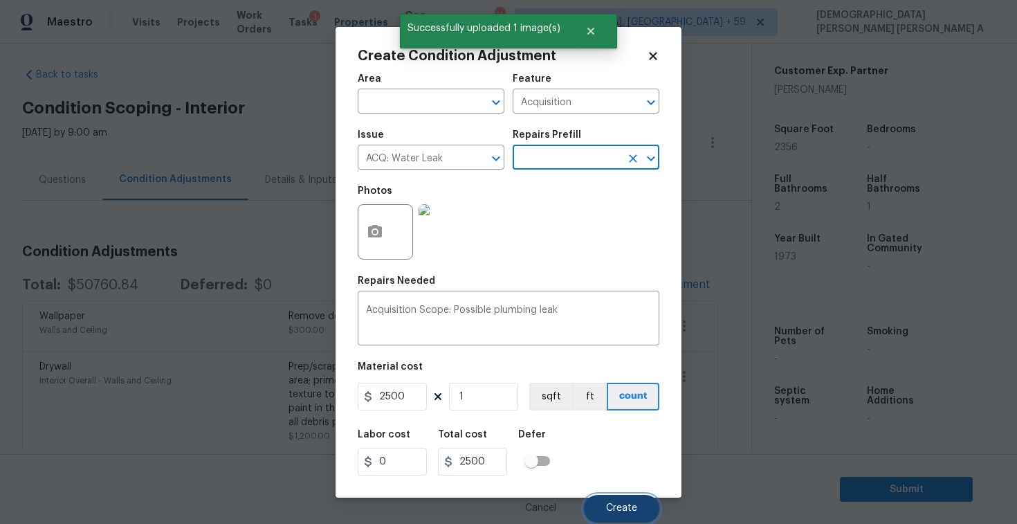
click at [616, 506] on span "Create" at bounding box center [621, 508] width 31 height 10
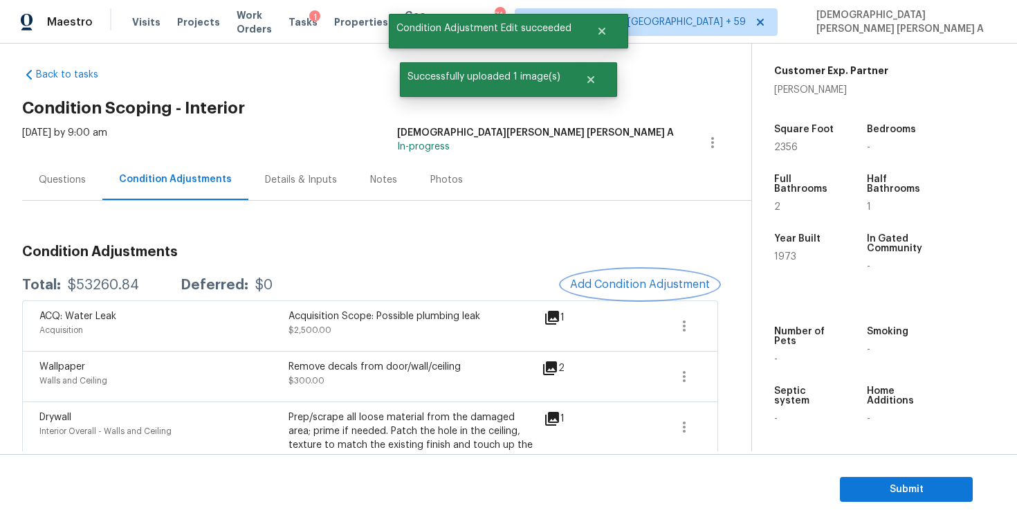
click at [631, 292] on button "Add Condition Adjustment" at bounding box center [640, 284] width 156 height 29
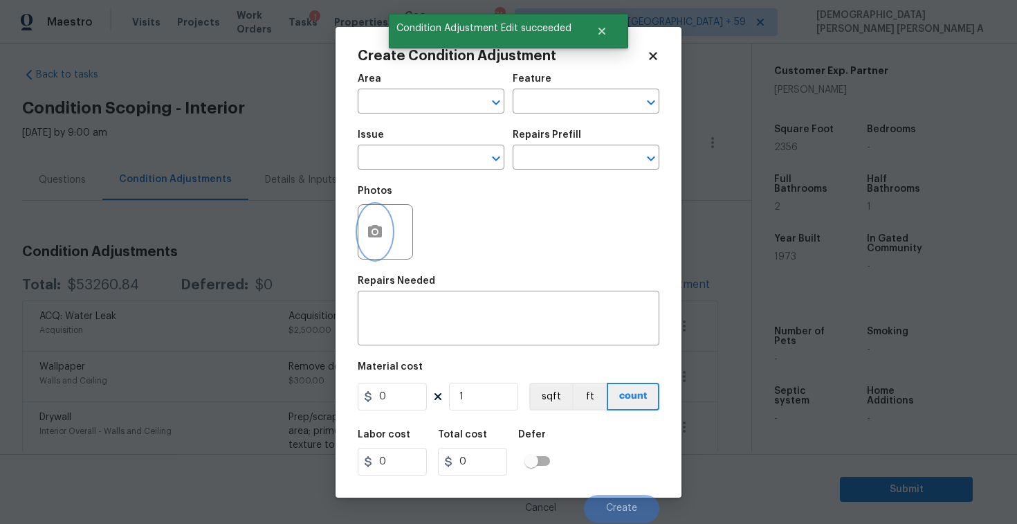
click at [373, 248] on button "button" at bounding box center [374, 232] width 33 height 54
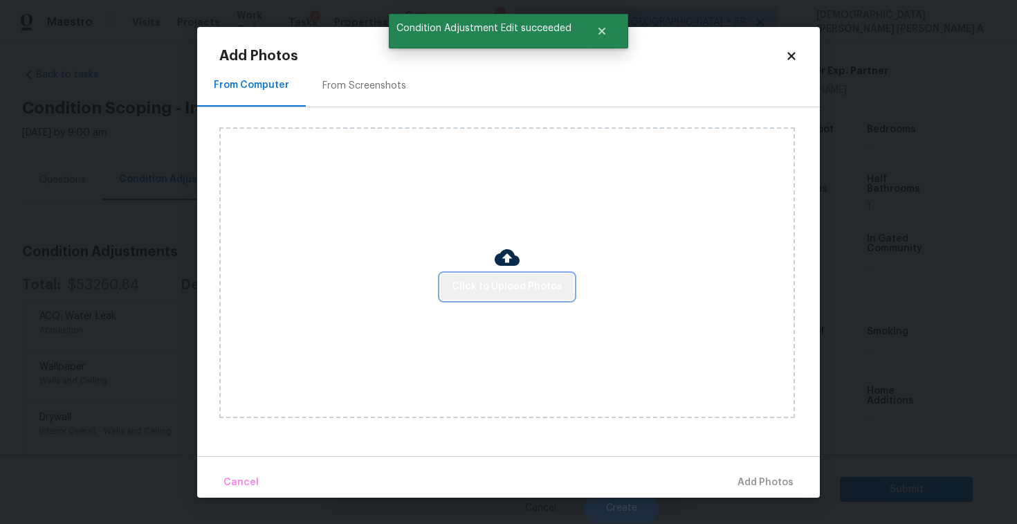
click at [515, 276] on button "Click to Upload Photos" at bounding box center [507, 287] width 133 height 26
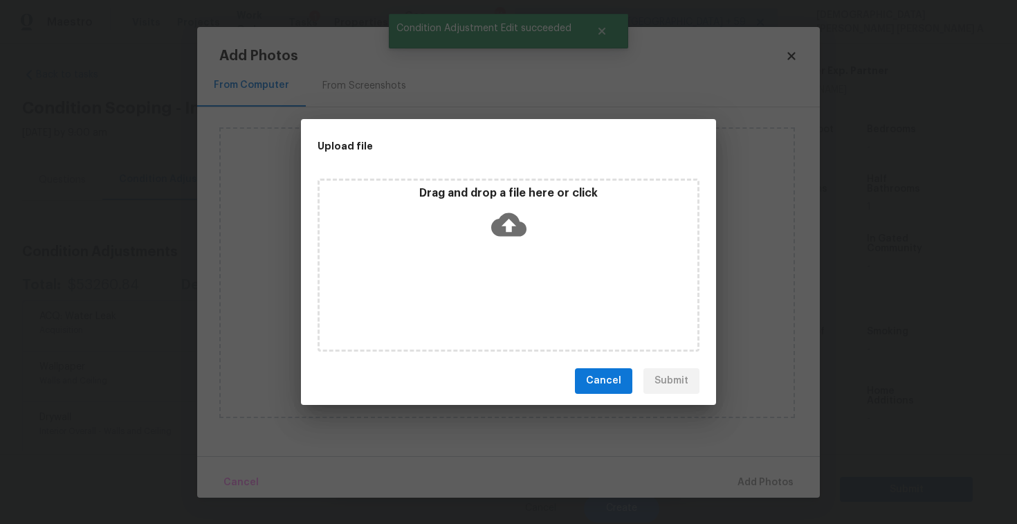
click at [498, 200] on div "Drag and drop a file here or click" at bounding box center [509, 215] width 378 height 59
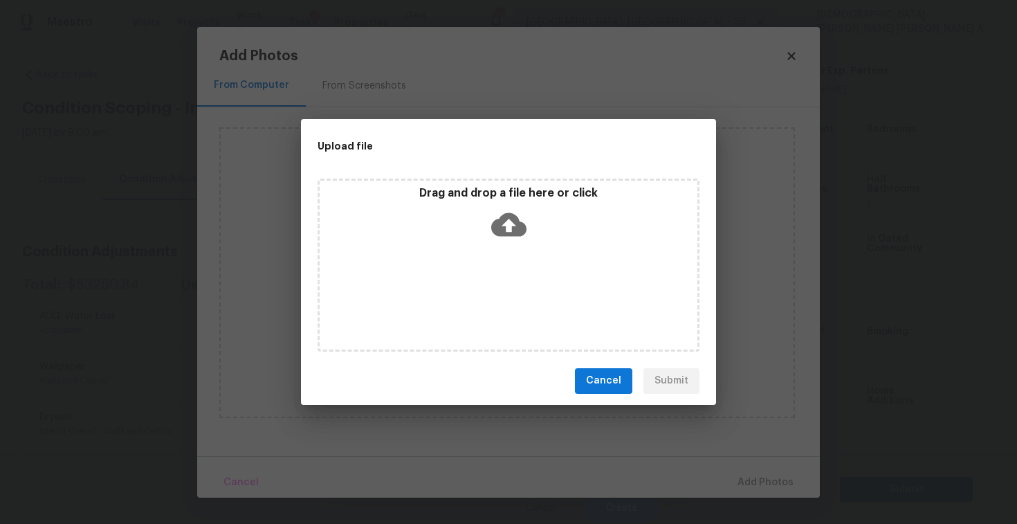
click at [615, 386] on span "Cancel" at bounding box center [603, 380] width 35 height 17
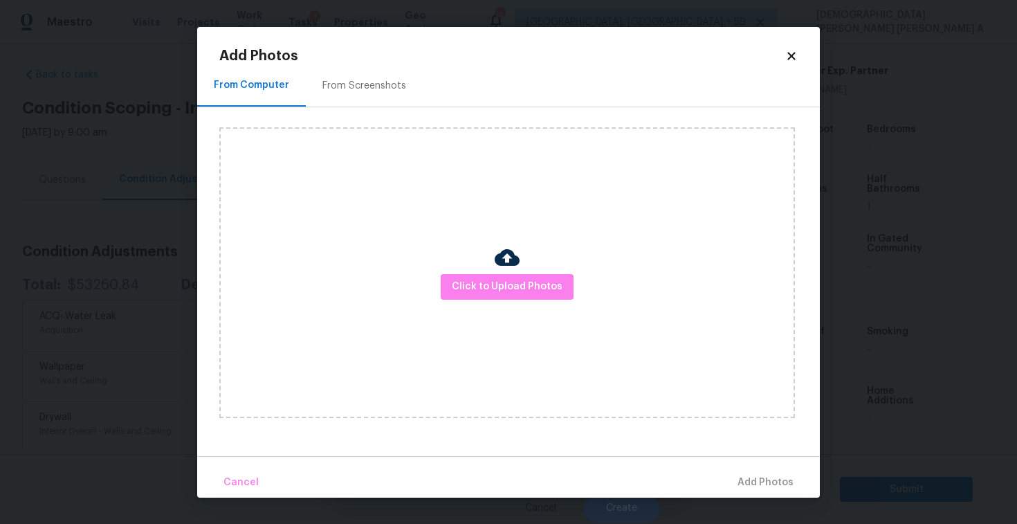
click at [795, 61] on icon at bounding box center [791, 56] width 12 height 12
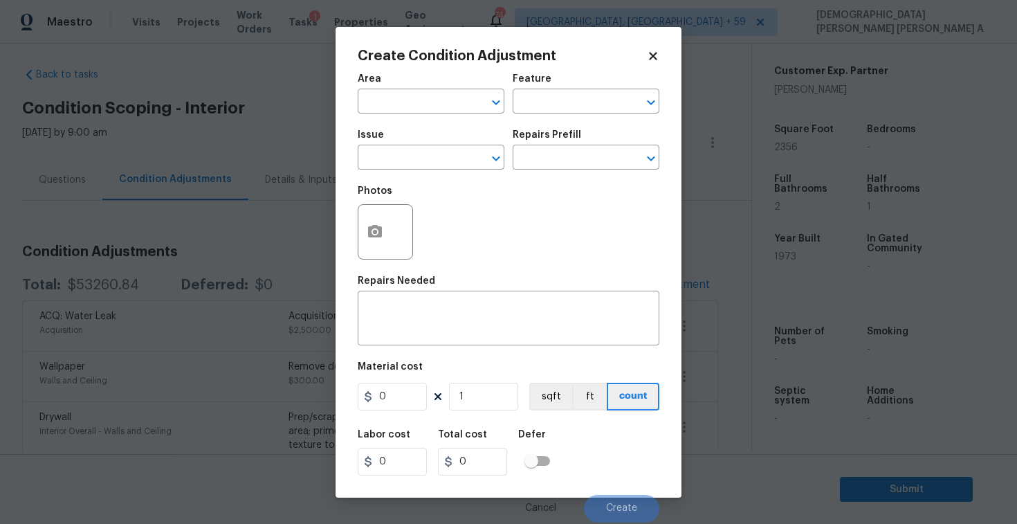
click at [656, 59] on icon at bounding box center [653, 56] width 8 height 8
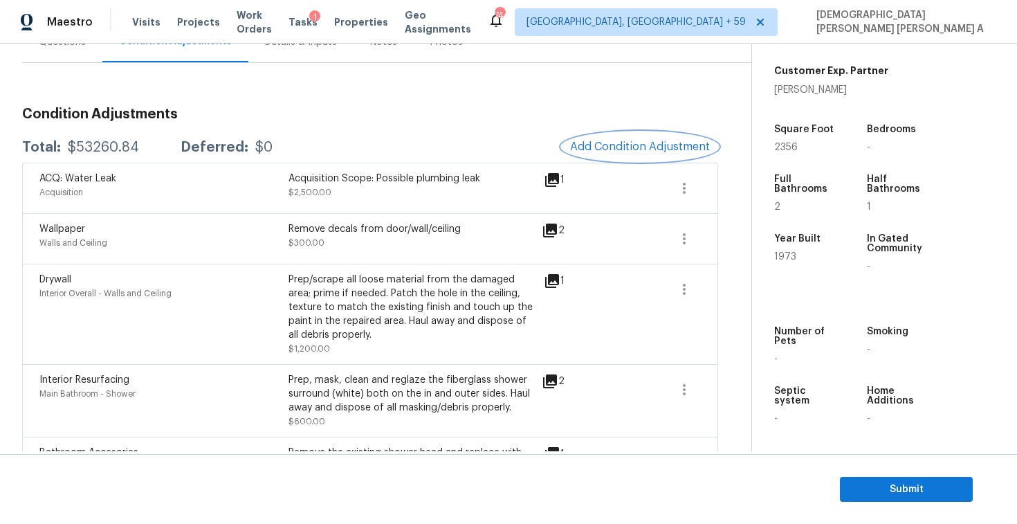
scroll to position [93, 0]
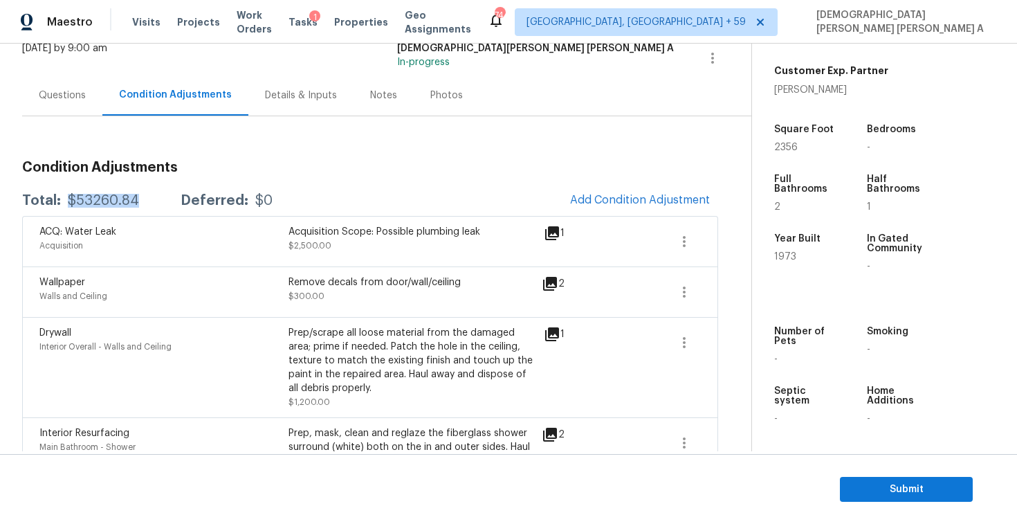
drag, startPoint x: 140, startPoint y: 196, endPoint x: 65, endPoint y: 194, distance: 74.7
click at [65, 194] on div "Total: $53260.84 Deferred: $0" at bounding box center [147, 201] width 250 height 14
copy div "$53260.84"
click at [91, 85] on div "Questions" at bounding box center [62, 95] width 80 height 41
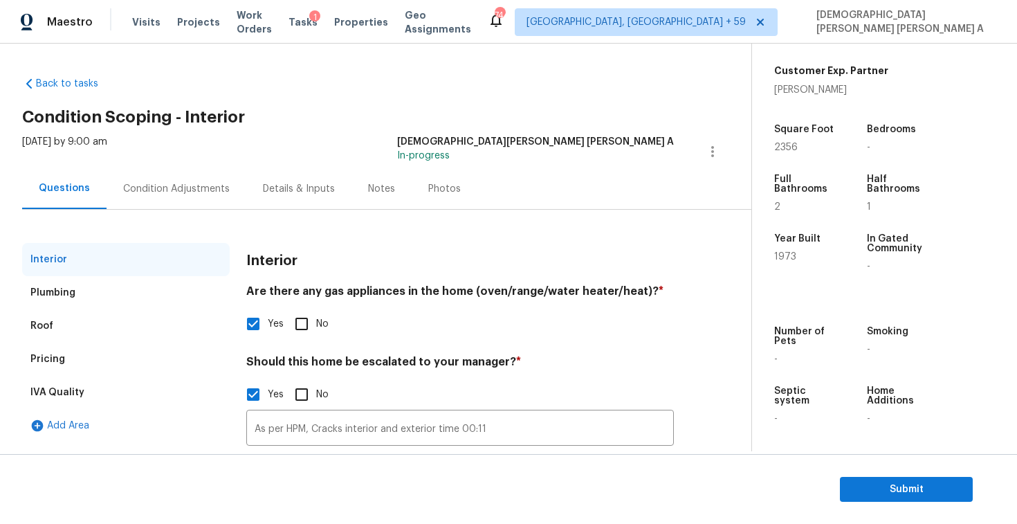
scroll to position [58, 0]
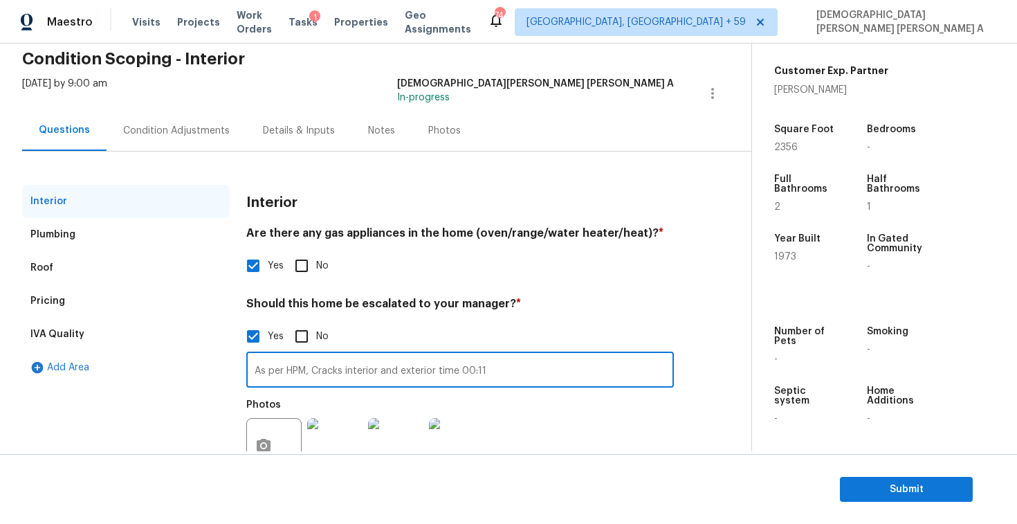
click at [380, 373] on input "As per HPM, Cracks interior and exterior time 00:11" at bounding box center [460, 371] width 428 height 33
click at [203, 119] on div "Condition Adjustments" at bounding box center [177, 130] width 140 height 41
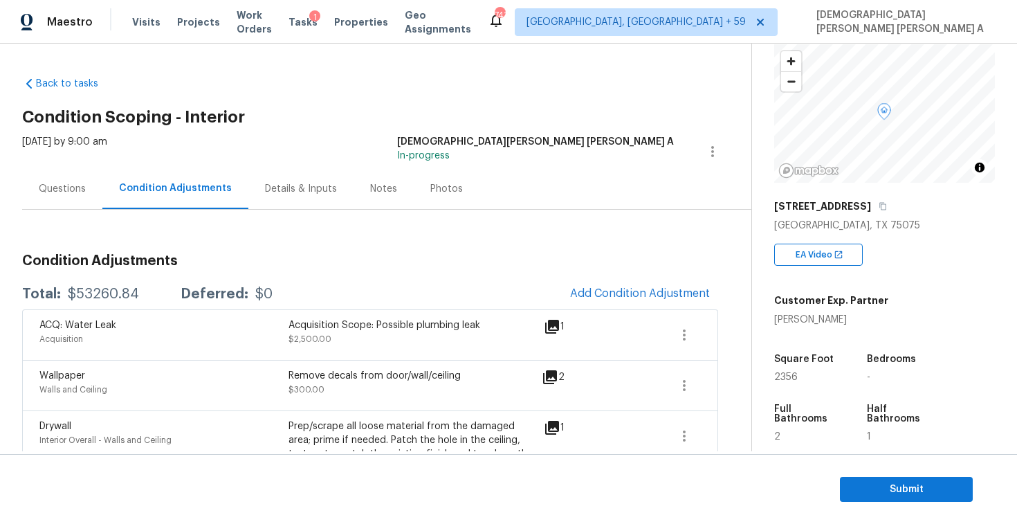
click at [59, 196] on div "Questions" at bounding box center [62, 188] width 80 height 41
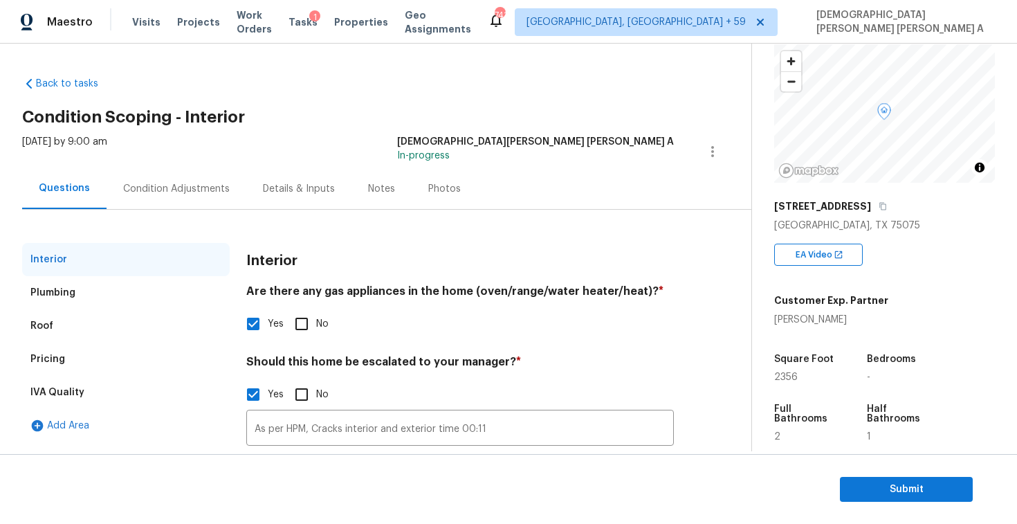
scroll to position [109, 0]
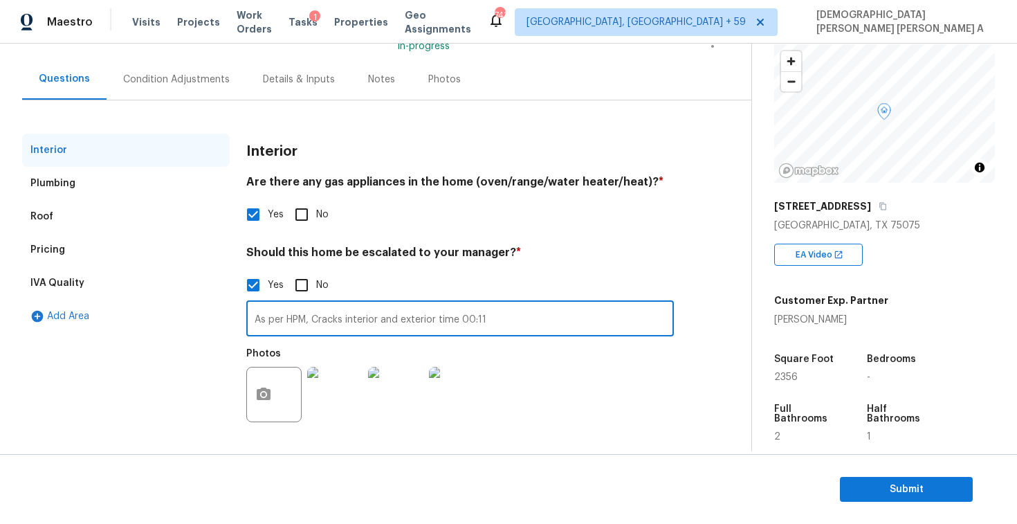
click at [539, 318] on input "As per HPM, Cracks interior and exterior time 00:11" at bounding box center [460, 320] width 428 height 33
click at [275, 394] on button "button" at bounding box center [263, 394] width 33 height 54
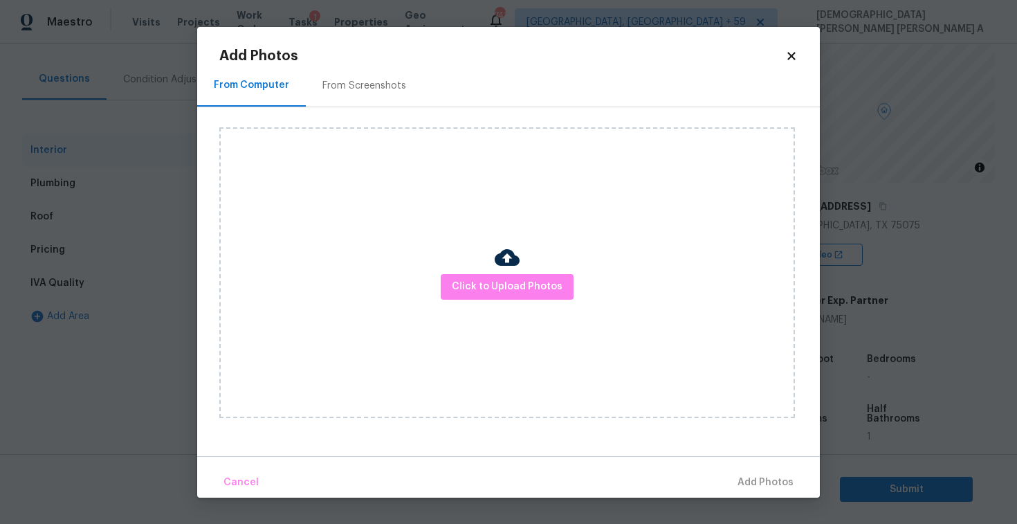
scroll to position [0, 0]
click at [505, 315] on div "Click to Upload Photos" at bounding box center [507, 272] width 576 height 291
click at [518, 285] on span "Click to Upload Photos" at bounding box center [507, 286] width 111 height 17
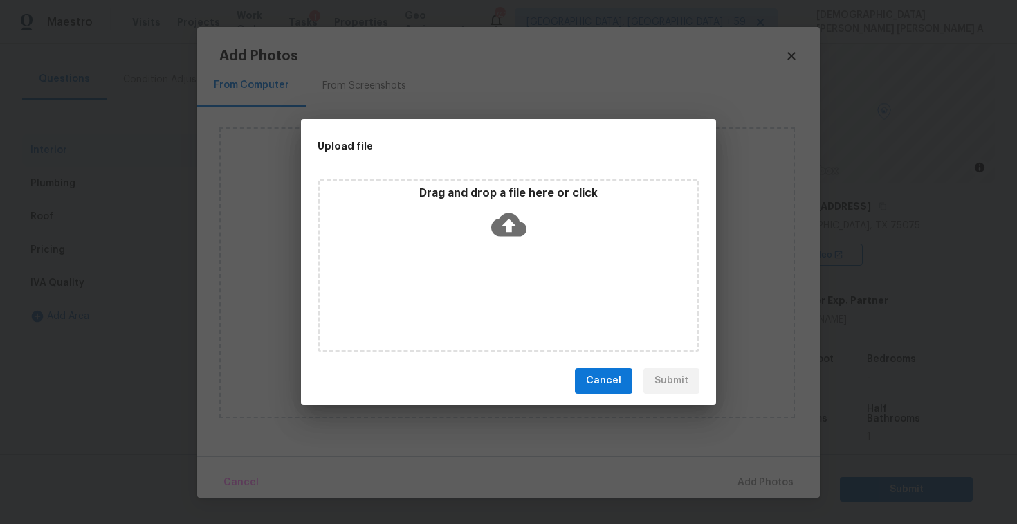
click at [512, 252] on div "Drag and drop a file here or click" at bounding box center [509, 264] width 382 height 173
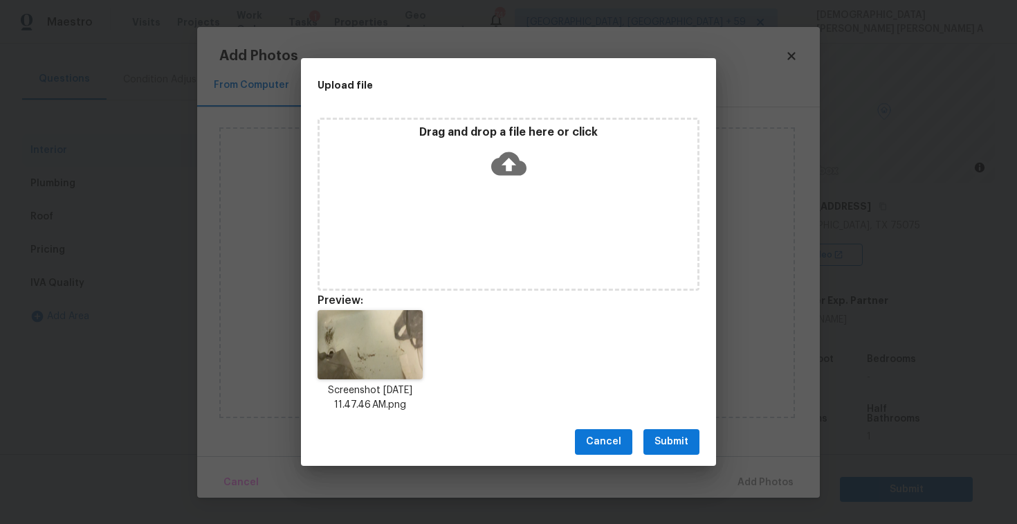
click at [672, 446] on span "Submit" at bounding box center [671, 441] width 34 height 17
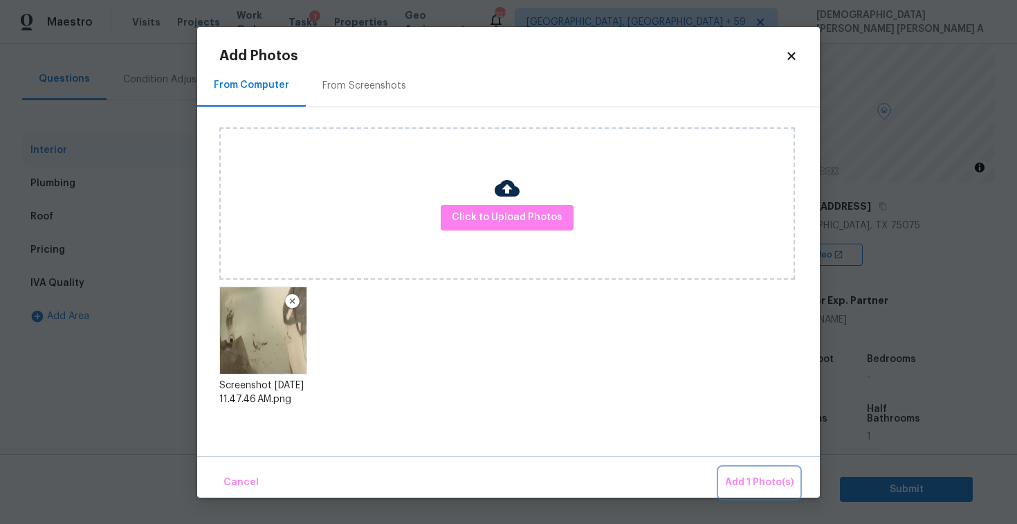
click at [787, 490] on button "Add 1 Photo(s)" at bounding box center [759, 483] width 80 height 30
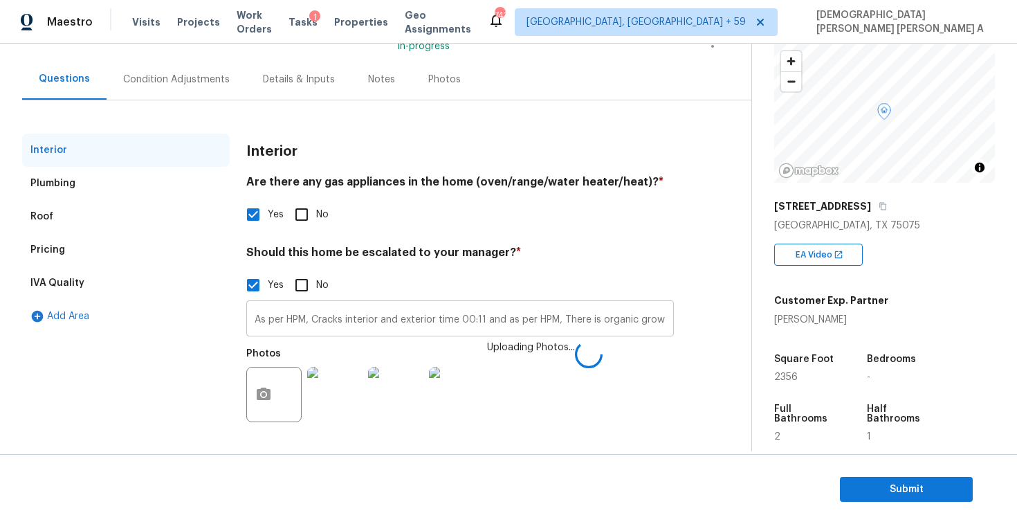
click at [638, 318] on input "As per HPM, Cracks interior and exterior time 00:11 and as per HPM, There is or…" at bounding box center [460, 320] width 428 height 33
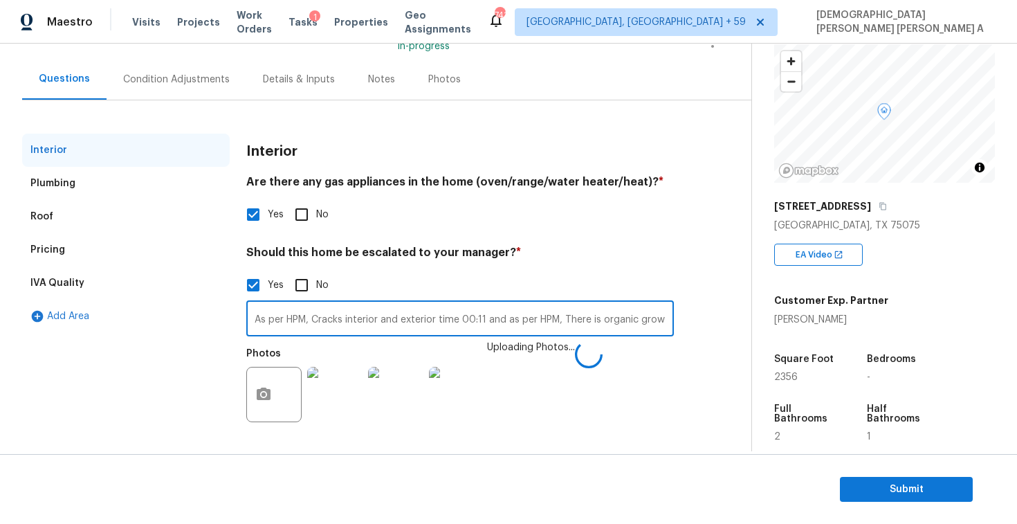
scroll to position [0, 59]
click at [668, 320] on input "As per HPM, Cracks interior and exterior time 00:11 and as per HPM, There is or…" at bounding box center [460, 321] width 428 height 33
click at [543, 320] on input "As per HPM, Cracks interior and exterior time 00:11 and as per HPM, There is or…" at bounding box center [460, 320] width 428 height 33
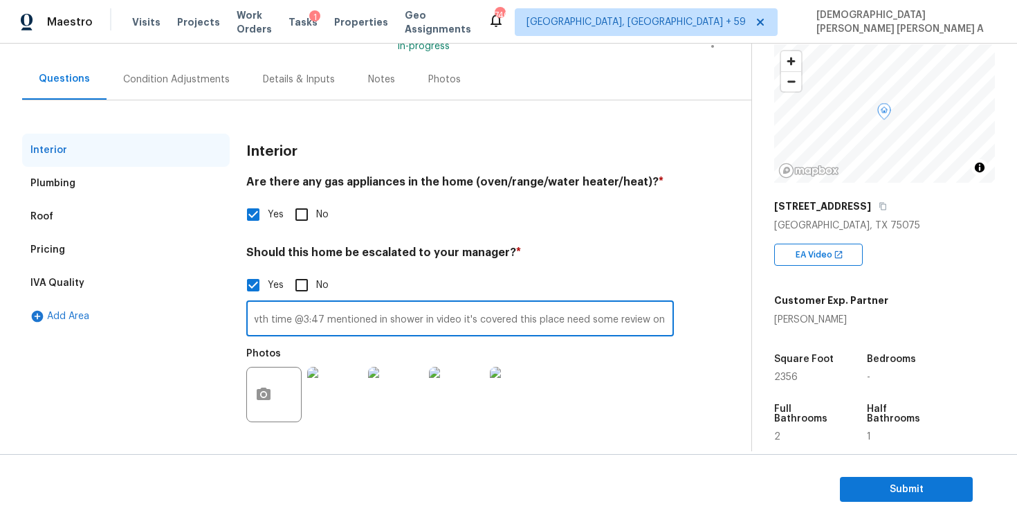
click at [543, 320] on input "As per HPM, Cracks interior and exterior time 00:11 and as per HPM, There is or…" at bounding box center [460, 320] width 428 height 33
type input "As per HPM, Cracks interior and exterior time 00:11 and as per HPM, There is or…"
click at [127, 73] on div "Condition Adjustments" at bounding box center [176, 80] width 107 height 14
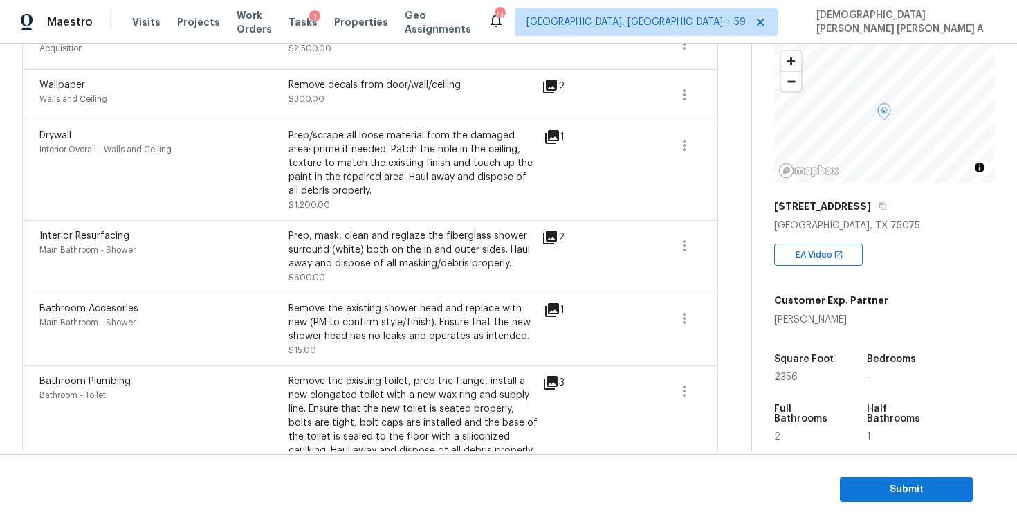
scroll to position [163, 0]
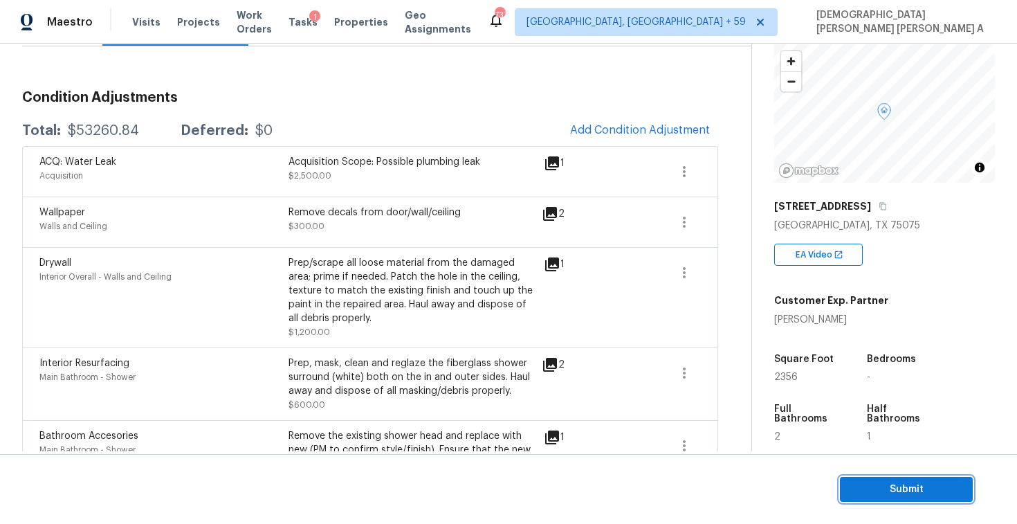
click at [881, 493] on span "Submit" at bounding box center [906, 489] width 111 height 17
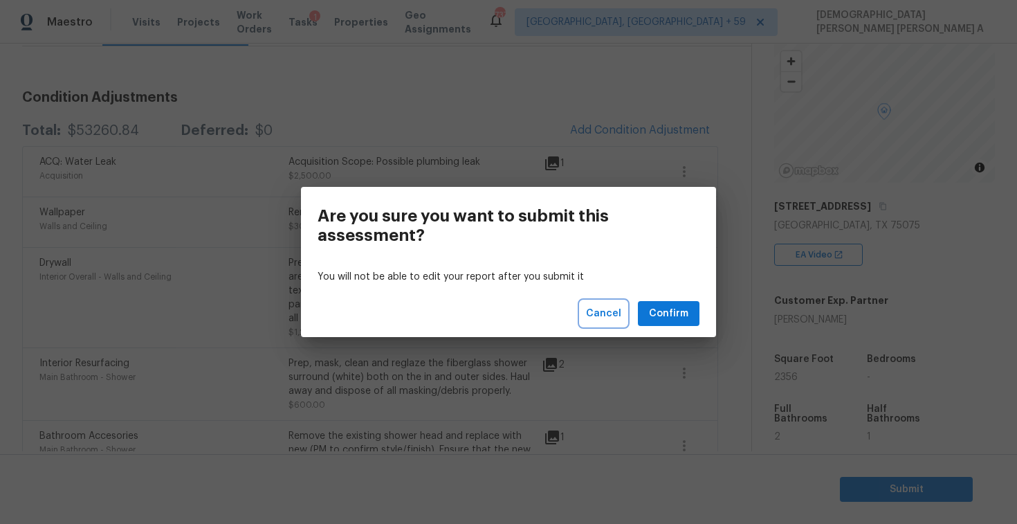
click at [598, 309] on span "Cancel" at bounding box center [603, 313] width 35 height 17
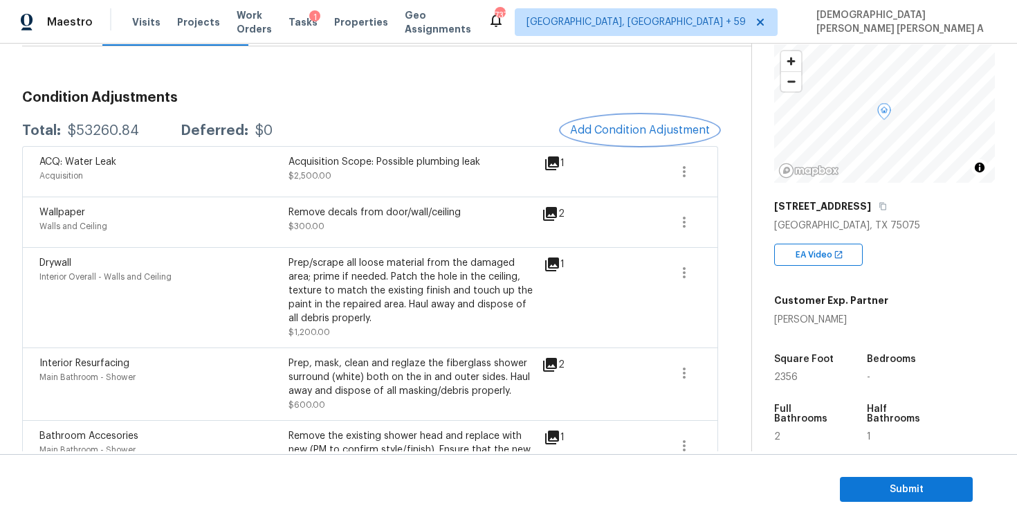
click at [615, 125] on span "Add Condition Adjustment" at bounding box center [640, 130] width 140 height 12
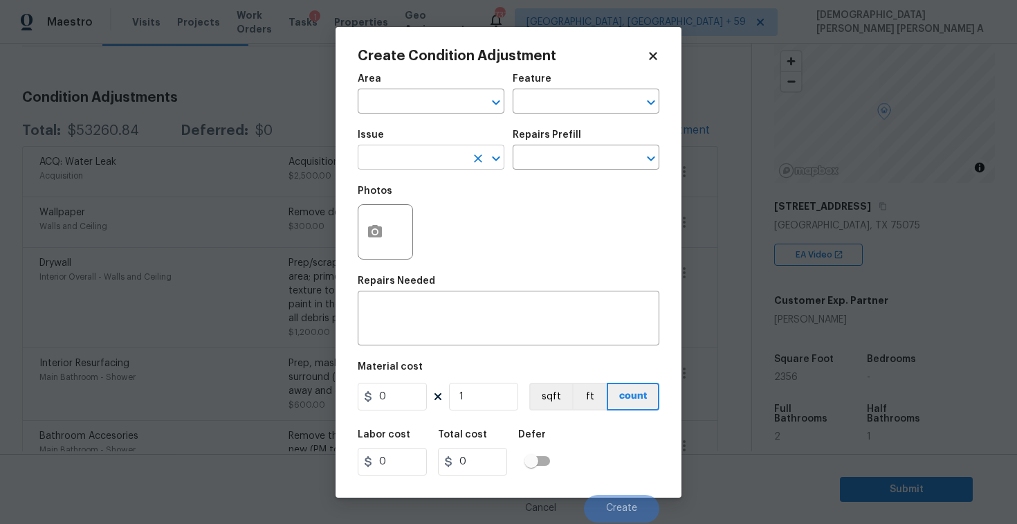
click at [421, 160] on input "text" at bounding box center [412, 158] width 108 height 21
click at [445, 221] on li "ACQ: Organic Material" at bounding box center [431, 223] width 147 height 23
type input "ACQ: Organic Material"
click at [575, 154] on input "text" at bounding box center [567, 158] width 108 height 21
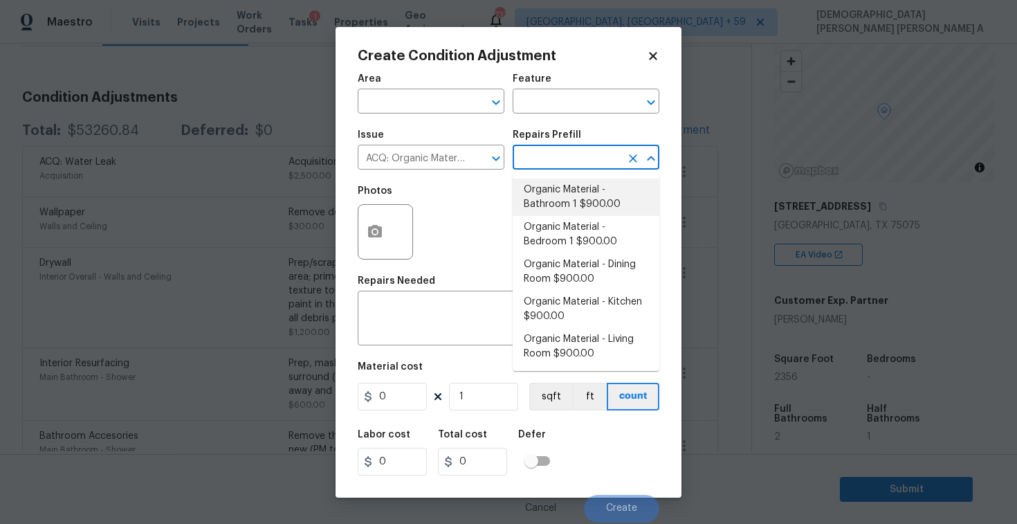
click at [576, 210] on li "Organic Material - Bathroom 1 $900.00" at bounding box center [586, 196] width 147 height 37
type input "Acquisition"
type textarea "Acquisition Scope: Conditions Conducive to Organic Material - Bathroom 1 Discla…"
type input "900"
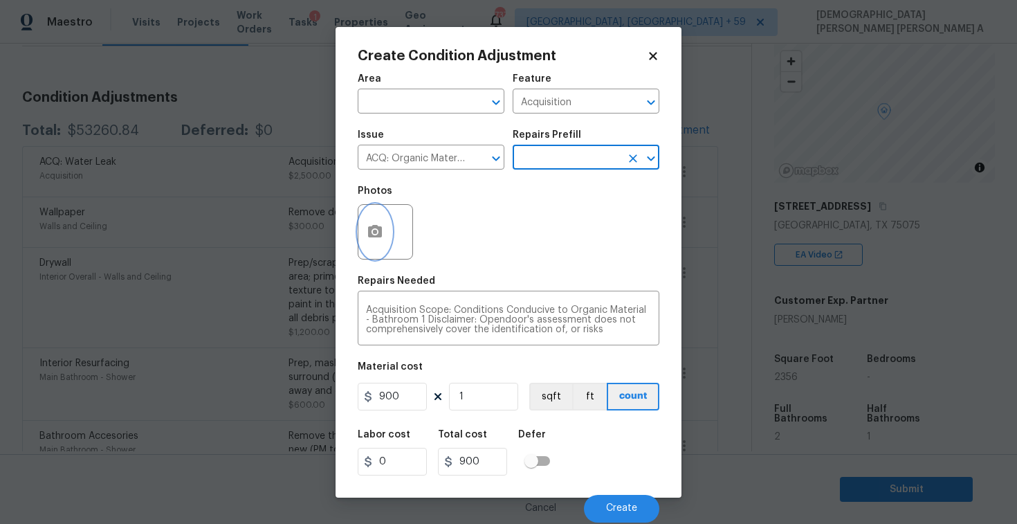
click at [380, 228] on icon "button" at bounding box center [375, 231] width 14 height 12
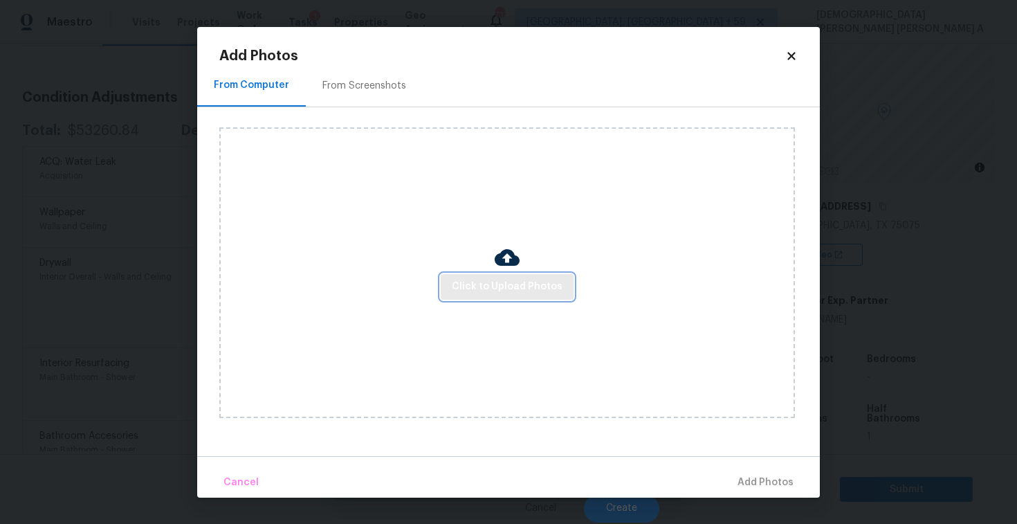
click at [541, 282] on span "Click to Upload Photos" at bounding box center [507, 286] width 111 height 17
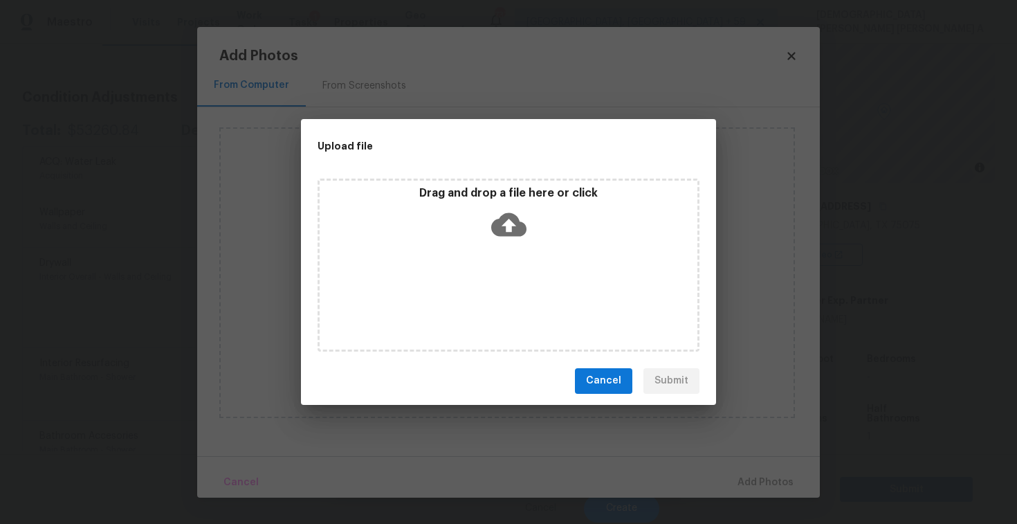
click at [493, 221] on icon at bounding box center [508, 224] width 35 height 24
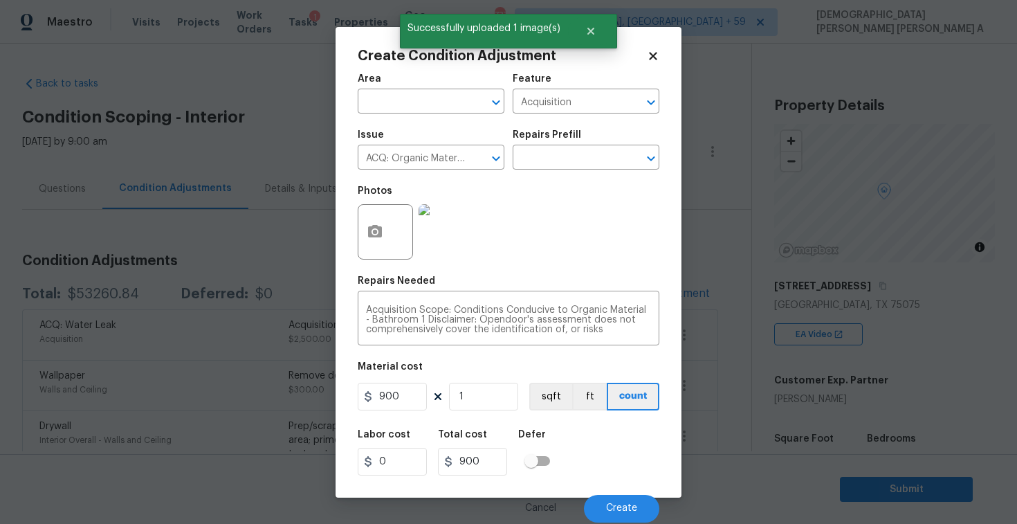
scroll to position [80, 0]
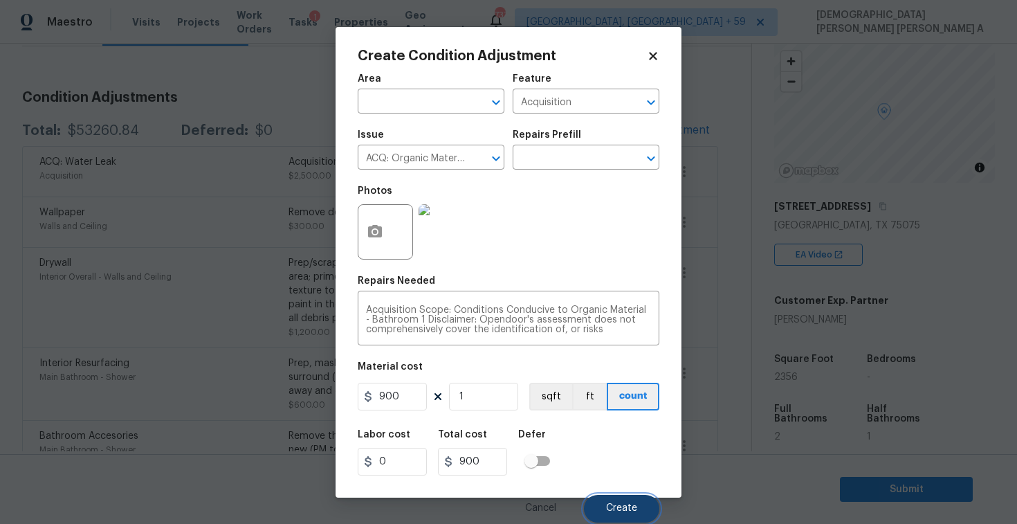
click at [618, 501] on button "Create" at bounding box center [621, 509] width 75 height 28
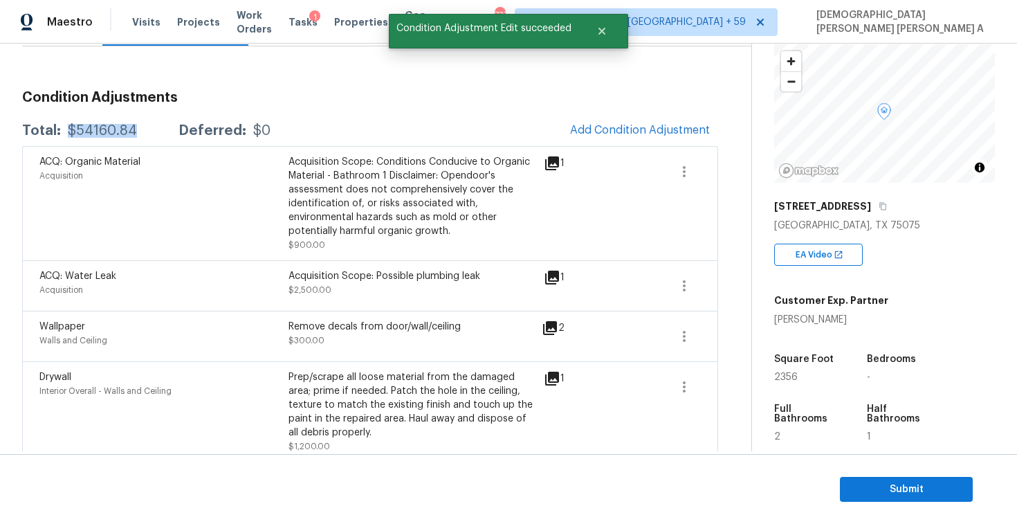
drag, startPoint x: 138, startPoint y: 131, endPoint x: 66, endPoint y: 132, distance: 71.3
click at [66, 132] on div "Total: $54160.84 Deferred: $0" at bounding box center [146, 131] width 248 height 14
copy div "$54160.84"
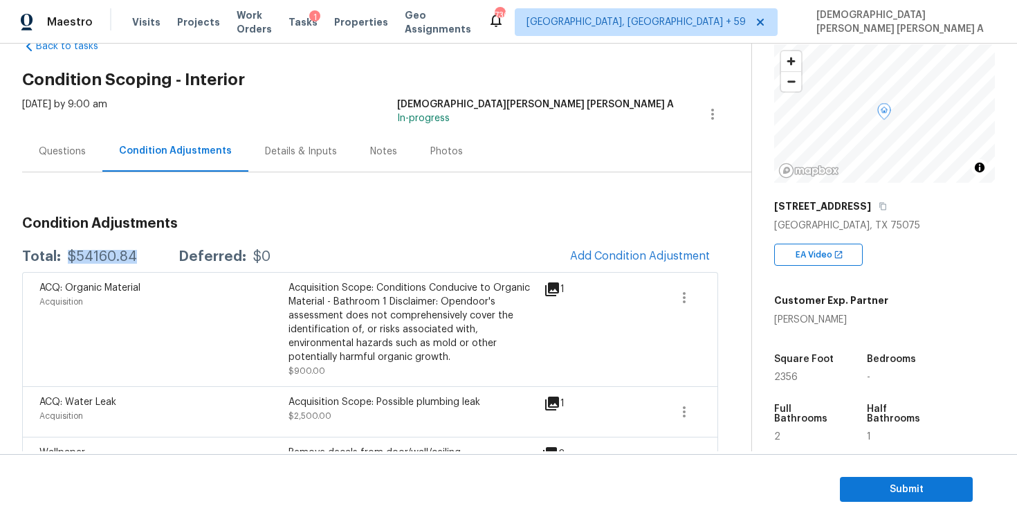
scroll to position [309, 0]
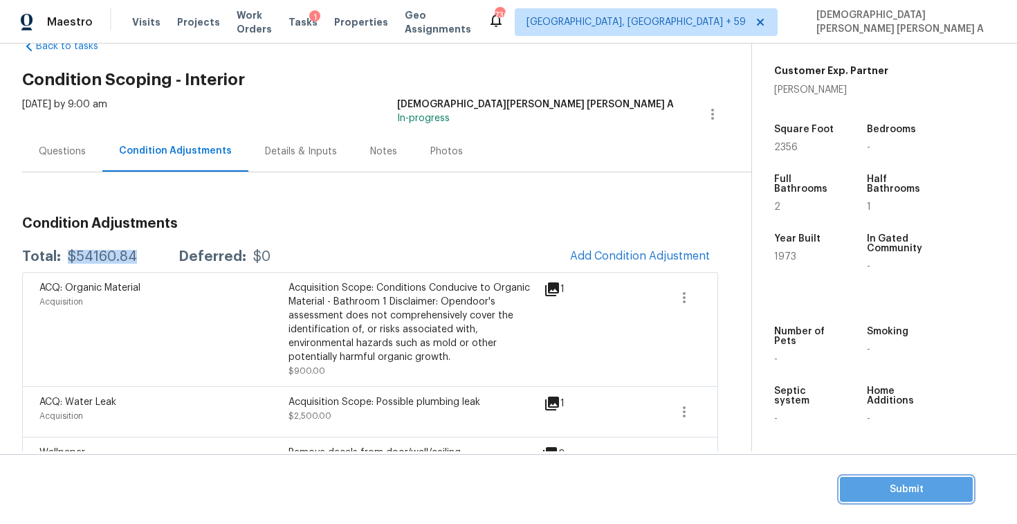
click at [888, 488] on span "Submit" at bounding box center [906, 489] width 111 height 17
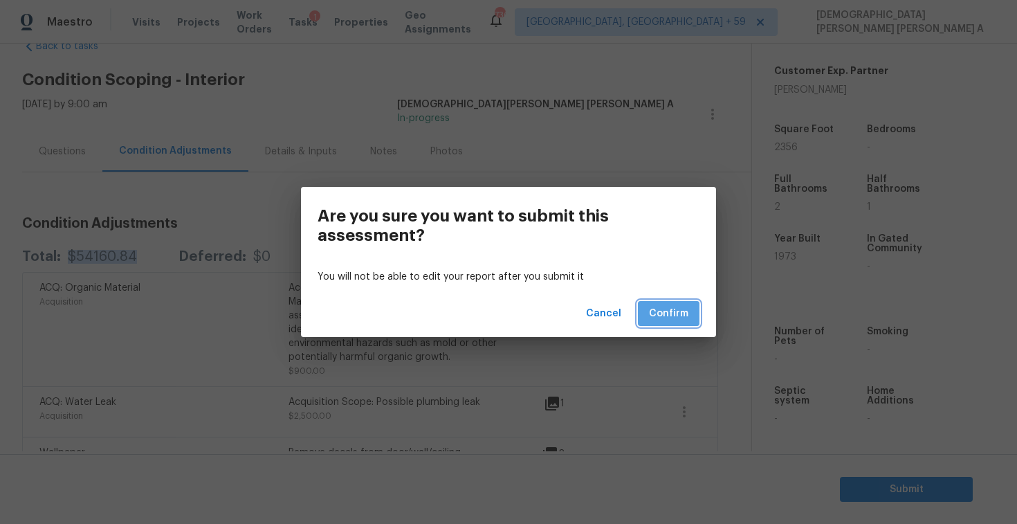
click at [678, 306] on span "Confirm" at bounding box center [668, 313] width 39 height 17
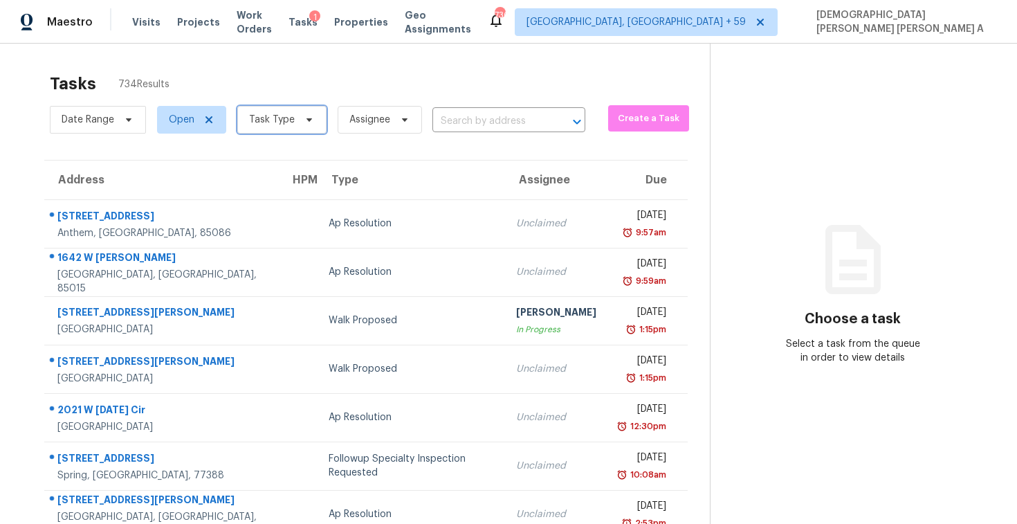
click at [284, 130] on span "Task Type" at bounding box center [281, 120] width 89 height 28
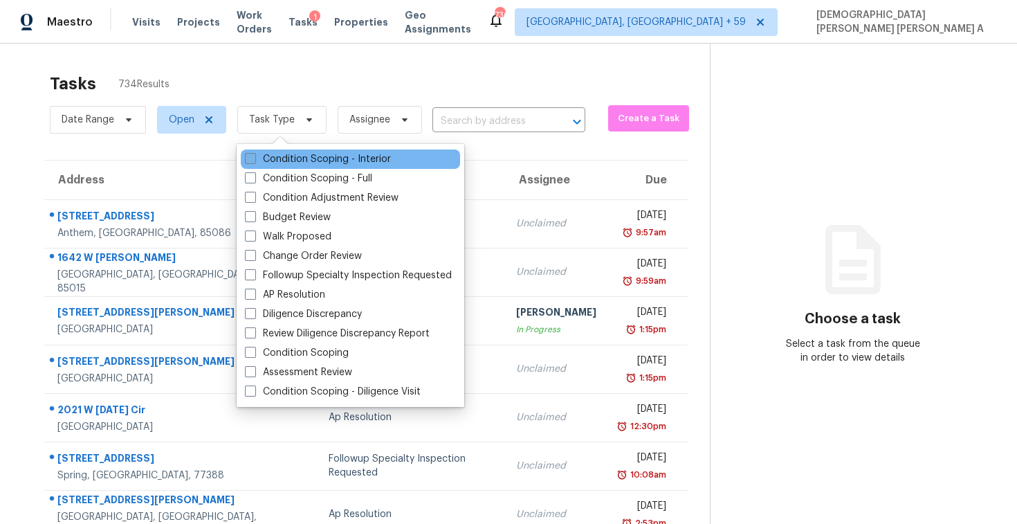
click at [278, 165] on label "Condition Scoping - Interior" at bounding box center [318, 159] width 146 height 14
click at [254, 161] on input "Condition Scoping - Interior" at bounding box center [249, 156] width 9 height 9
checkbox input "true"
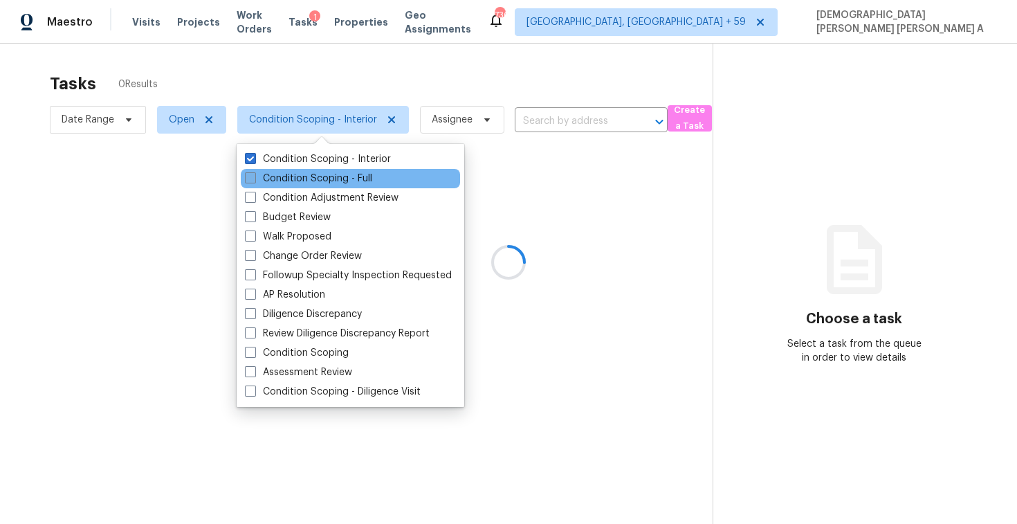
click at [275, 183] on label "Condition Scoping - Full" at bounding box center [308, 179] width 127 height 14
click at [254, 181] on input "Condition Scoping - Full" at bounding box center [249, 176] width 9 height 9
checkbox input "true"
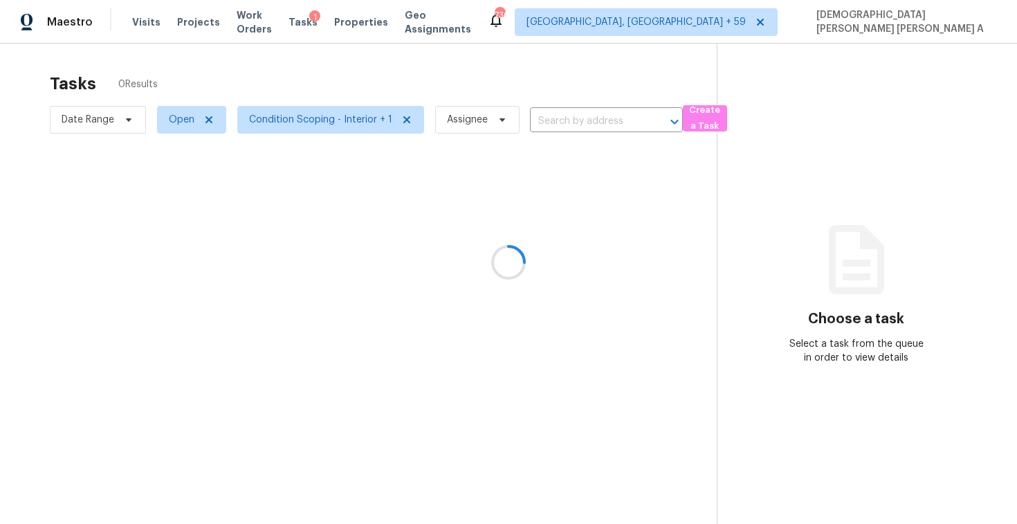
click at [277, 74] on div at bounding box center [508, 262] width 1017 height 524
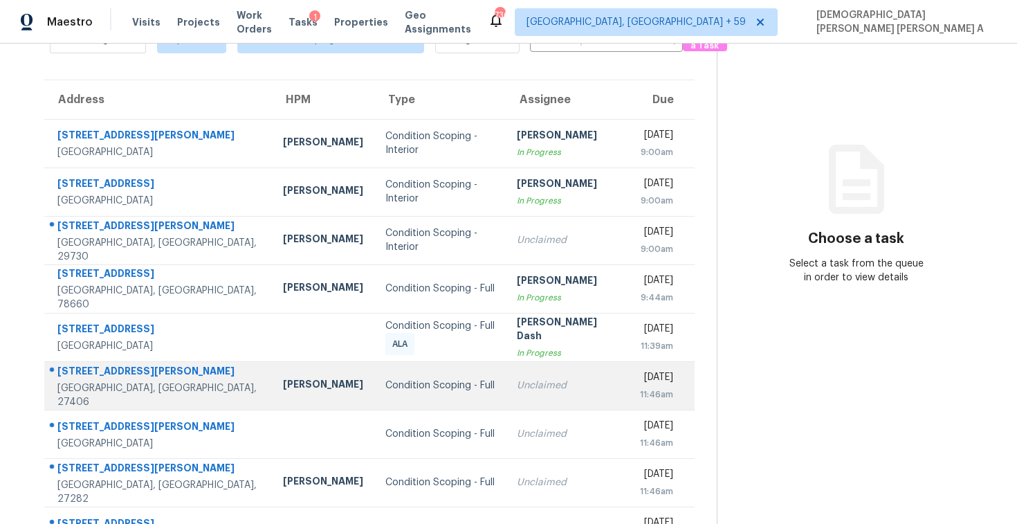
scroll to position [196, 0]
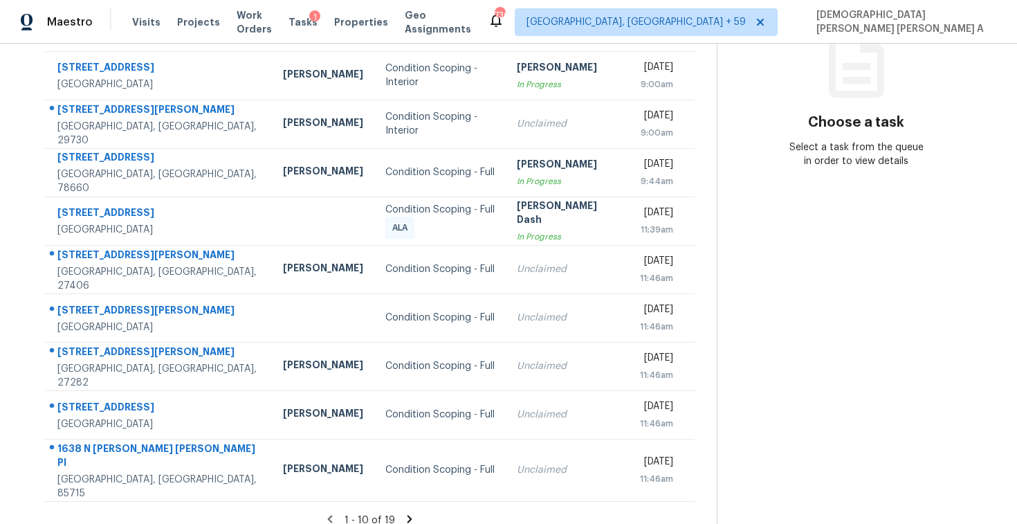
click at [407, 515] on icon at bounding box center [409, 519] width 5 height 8
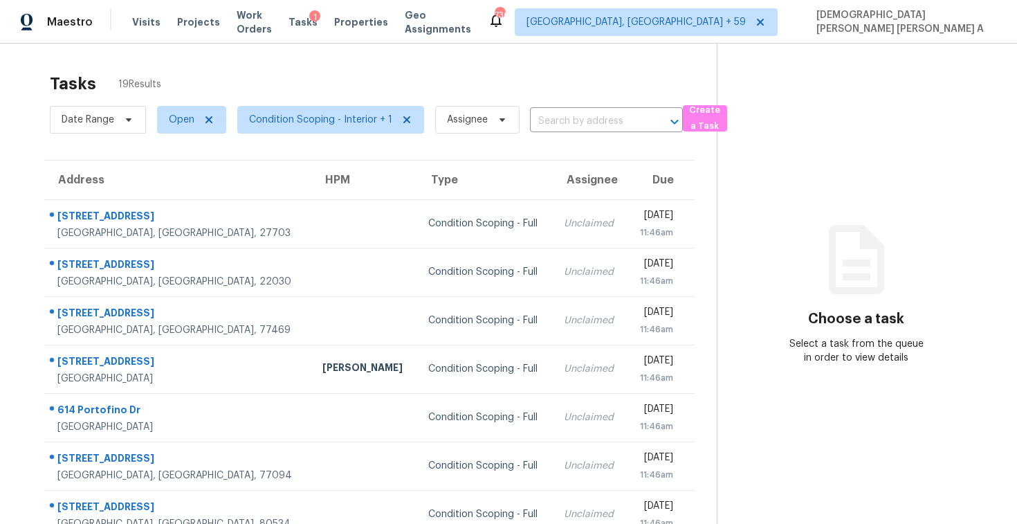
scroll to position [148, 0]
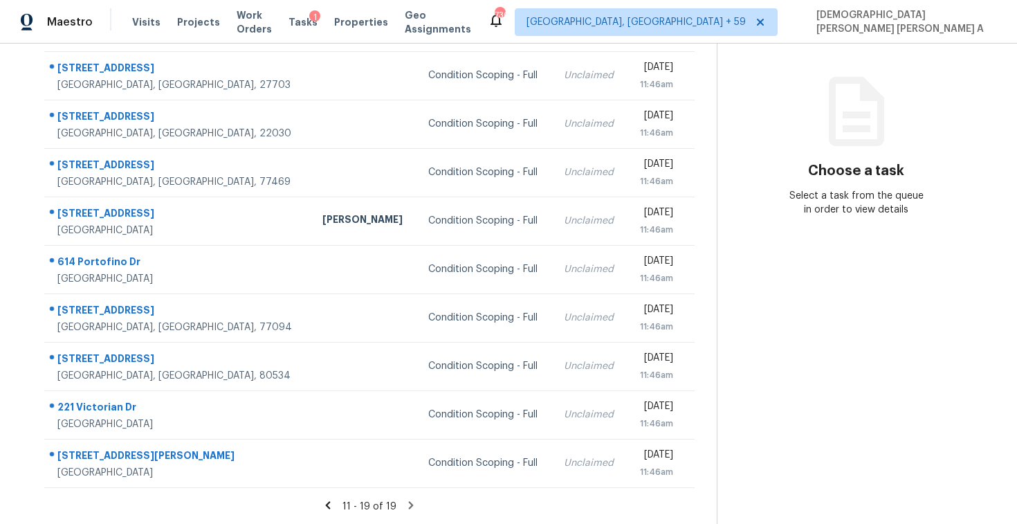
click at [331, 503] on icon at bounding box center [328, 505] width 12 height 12
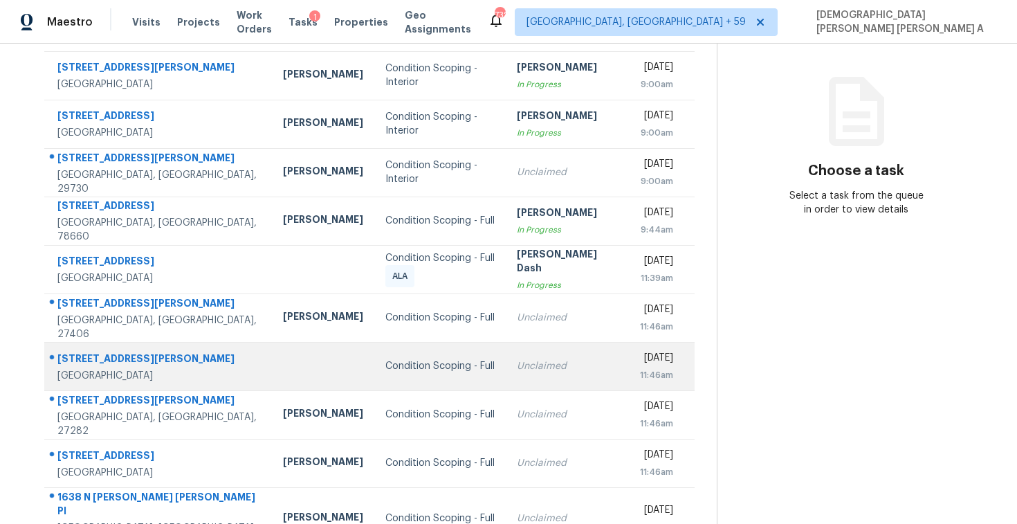
scroll to position [0, 0]
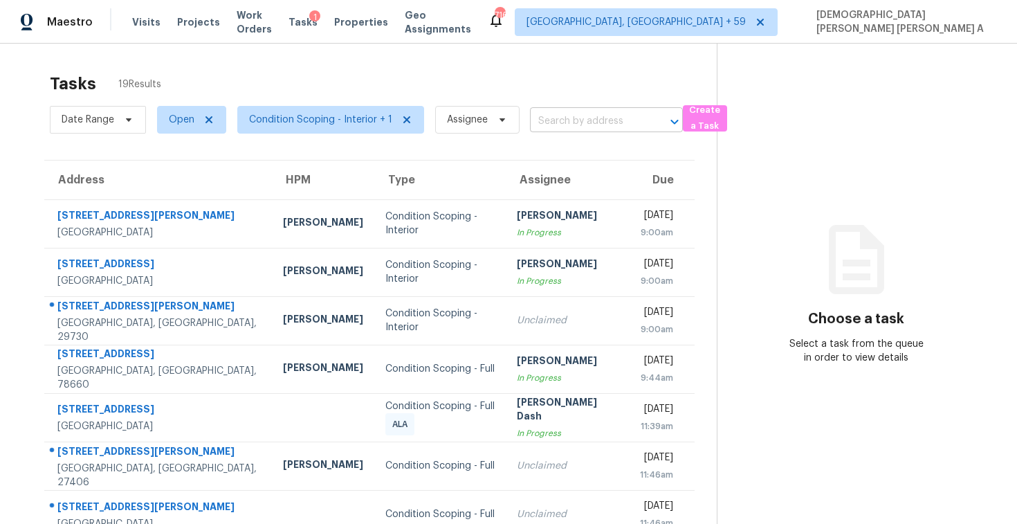
click at [564, 123] on input "text" at bounding box center [587, 121] width 114 height 21
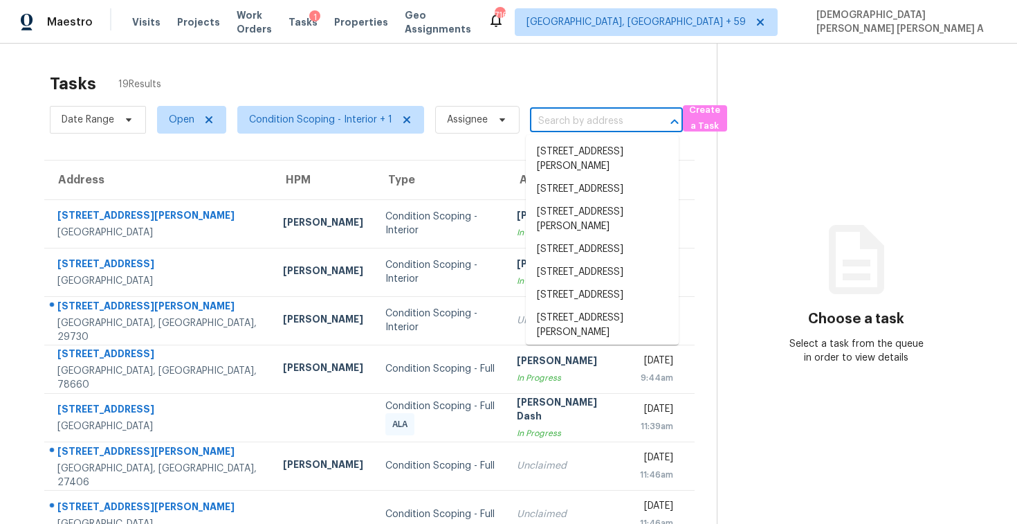
paste input "[STREET_ADDRESS][PERSON_NAME]"
type input "[STREET_ADDRESS][PERSON_NAME]"
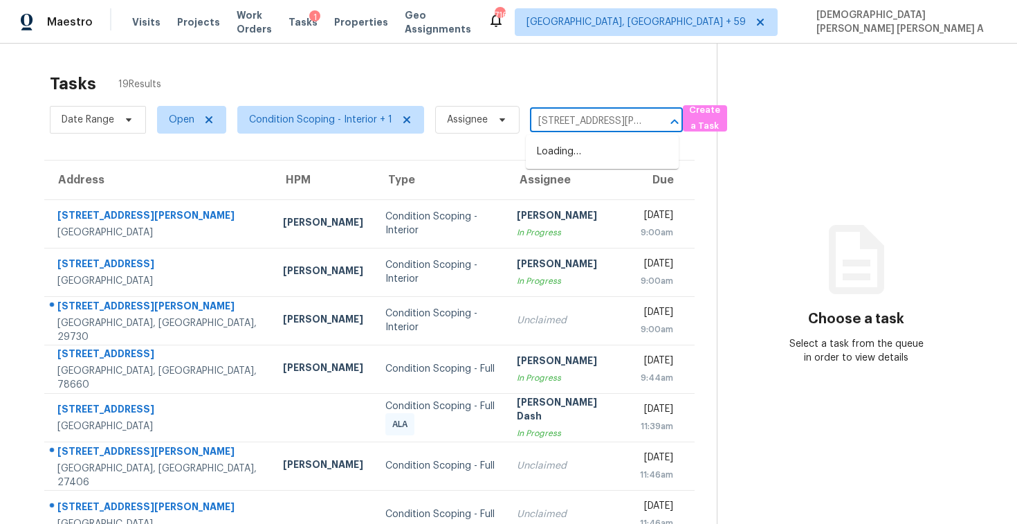
scroll to position [0, 115]
click at [582, 158] on li "[STREET_ADDRESS][PERSON_NAME]" at bounding box center [602, 158] width 153 height 37
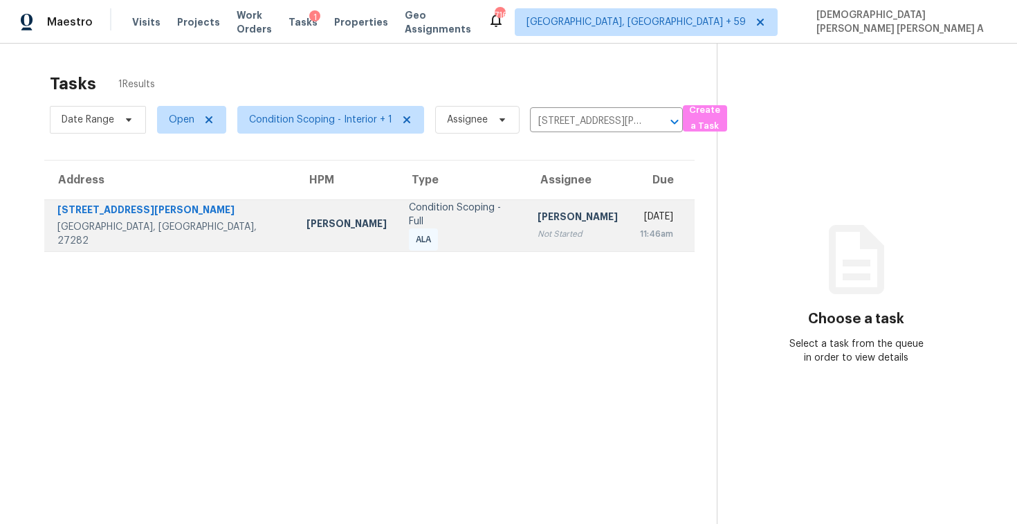
click at [538, 224] on div "[PERSON_NAME]" at bounding box center [578, 218] width 80 height 17
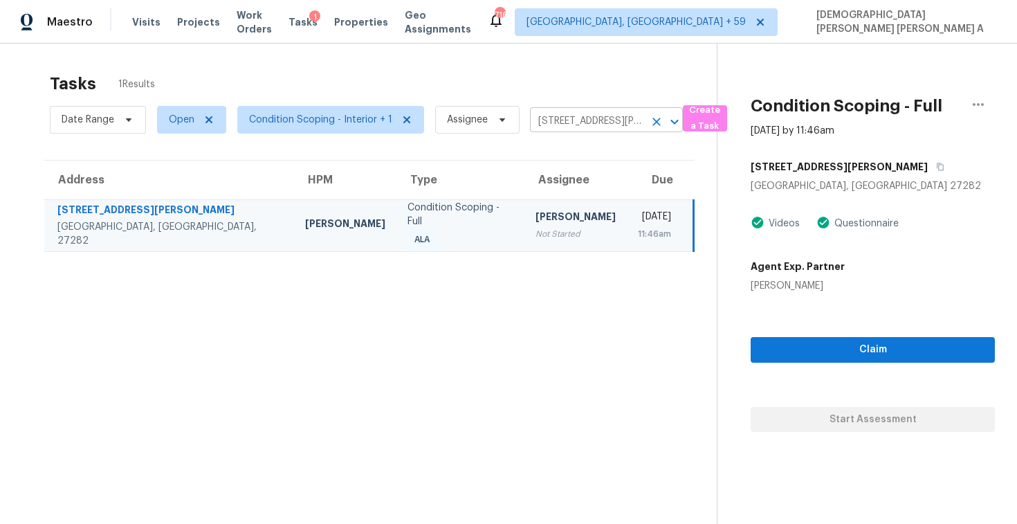
click at [582, 122] on input "[STREET_ADDRESS][PERSON_NAME]" at bounding box center [587, 121] width 114 height 21
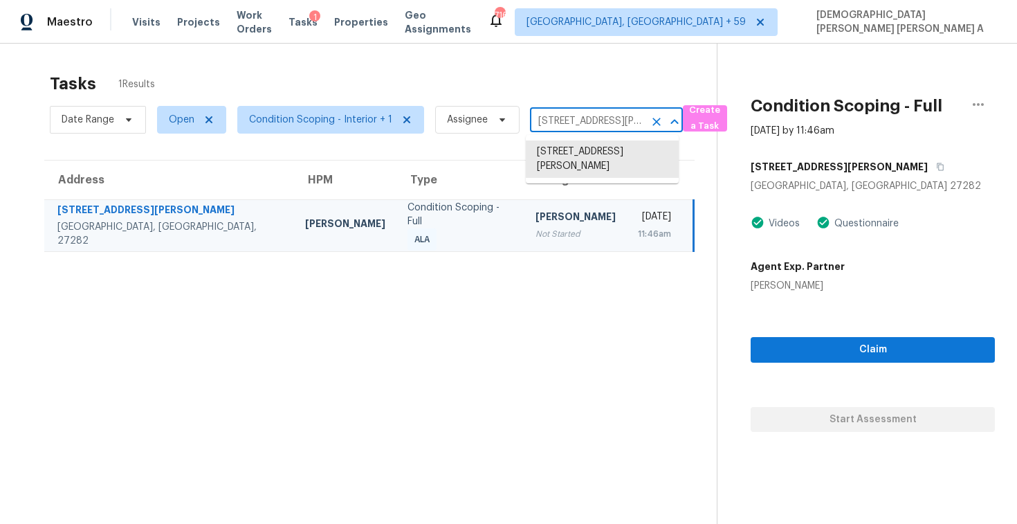
click at [582, 122] on input "[STREET_ADDRESS][PERSON_NAME]" at bounding box center [587, 121] width 114 height 21
paste input "[STREET_ADDRESS]"
click at [584, 122] on input "[STREET_ADDRESS][PERSON_NAME]" at bounding box center [587, 121] width 114 height 21
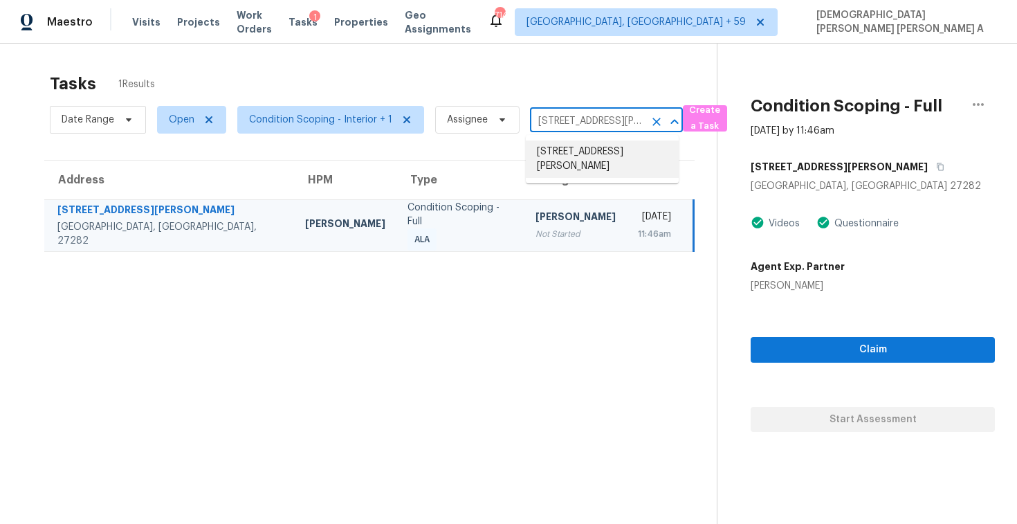
paste input "[STREET_ADDRESS]"
type input "[STREET_ADDRESS]"
click at [609, 160] on li "[STREET_ADDRESS]" at bounding box center [602, 151] width 153 height 23
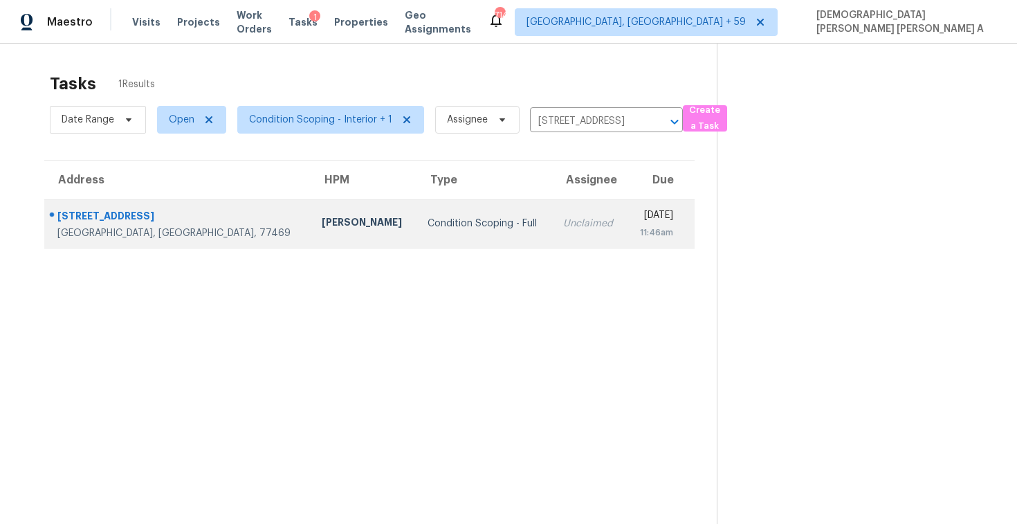
click at [552, 221] on td "Unclaimed" at bounding box center [589, 223] width 75 height 48
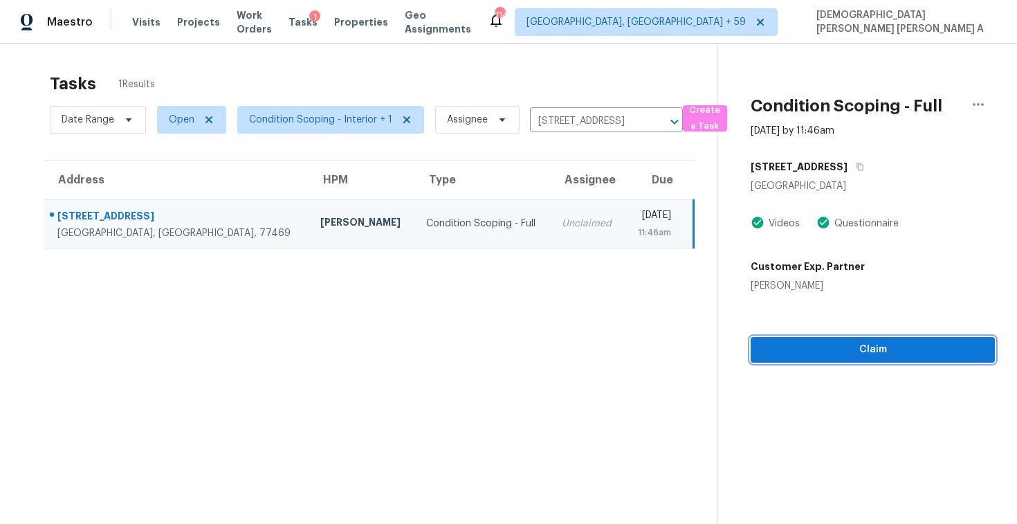
click at [849, 352] on span "Claim" at bounding box center [873, 349] width 222 height 17
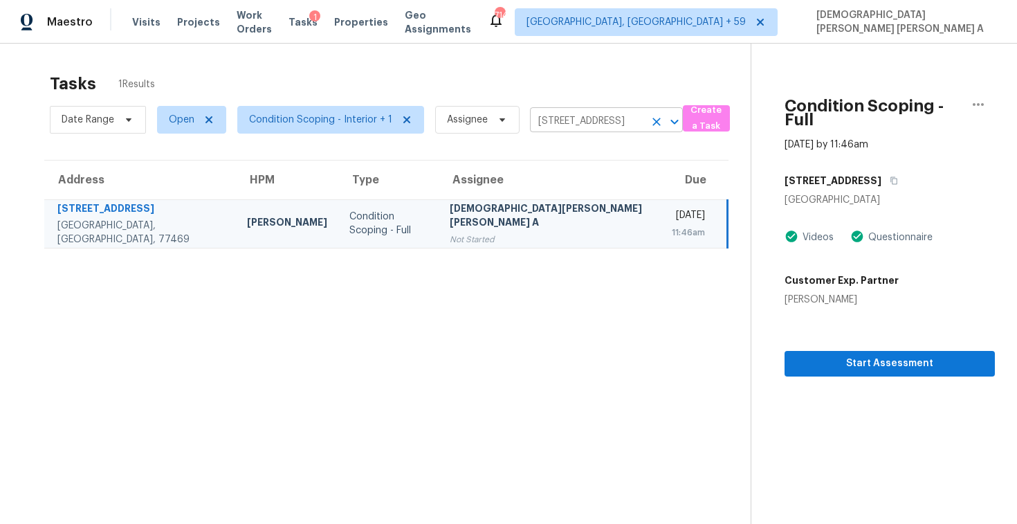
click at [575, 121] on input "[STREET_ADDRESS]" at bounding box center [587, 121] width 114 height 21
paste input "[STREET_ADDRESS]"
click at [591, 118] on input "[STREET_ADDRESS]" at bounding box center [587, 121] width 114 height 21
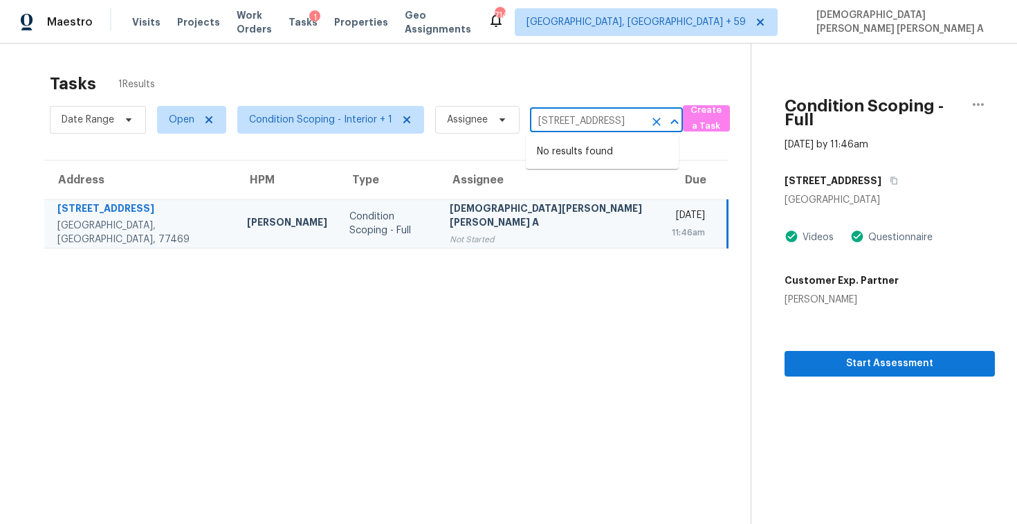
click at [591, 118] on input "[STREET_ADDRESS]" at bounding box center [587, 121] width 114 height 21
paste input "[STREET_ADDRESS]"
type input "[STREET_ADDRESS]"
click at [598, 158] on li "[STREET_ADDRESS]" at bounding box center [602, 151] width 153 height 23
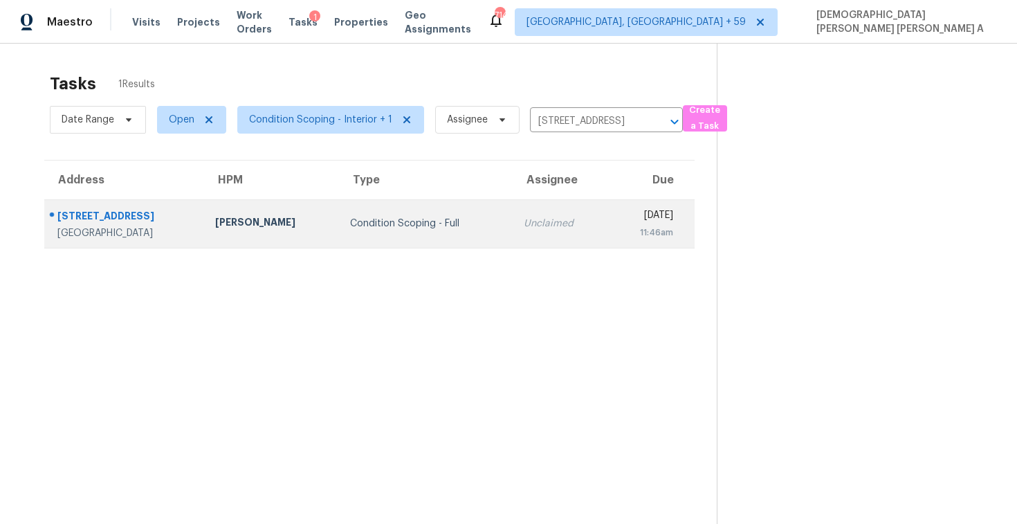
click at [540, 221] on div "Unclaimed" at bounding box center [560, 224] width 73 height 14
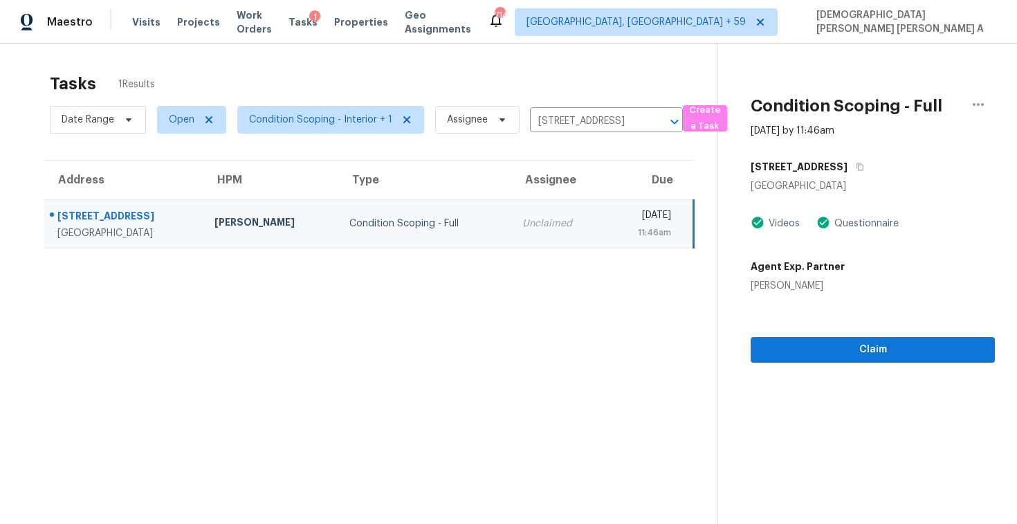
click at [332, 74] on div "Tasks 1 Results" at bounding box center [383, 84] width 667 height 36
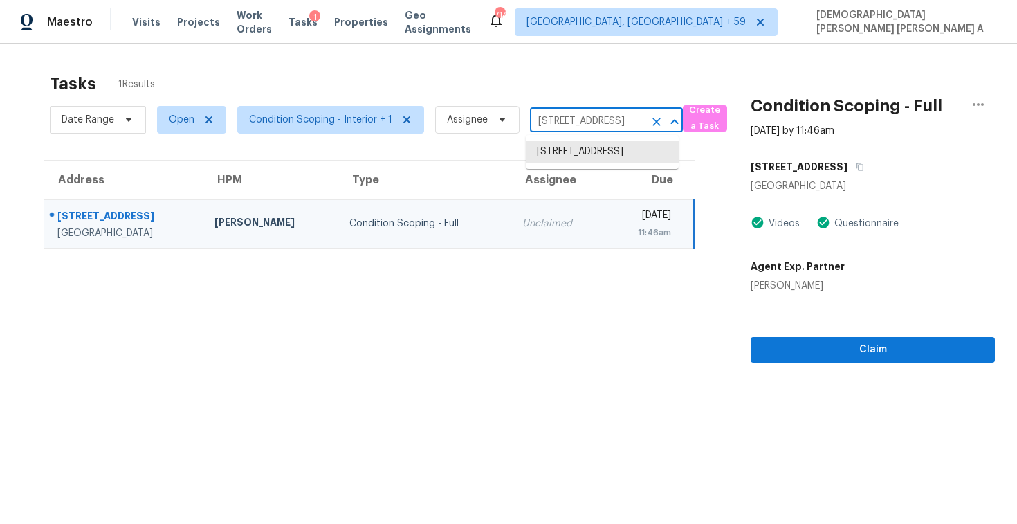
click at [580, 122] on input "[STREET_ADDRESS]" at bounding box center [587, 121] width 114 height 21
paste input "[STREET_ADDRESS]"
type input "[STREET_ADDRESS][PERSON_NAME]"
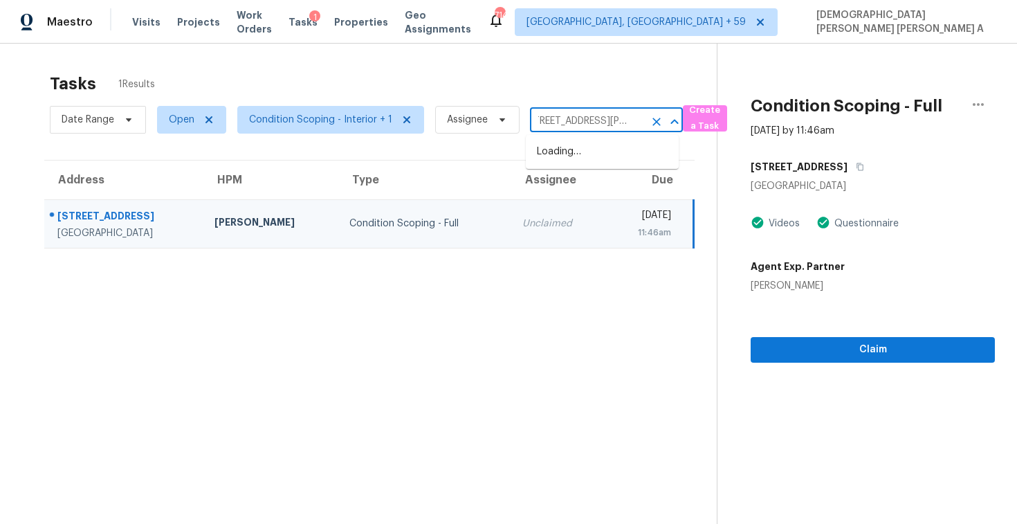
scroll to position [0, 12]
click at [609, 151] on li "[STREET_ADDRESS]" at bounding box center [602, 151] width 153 height 23
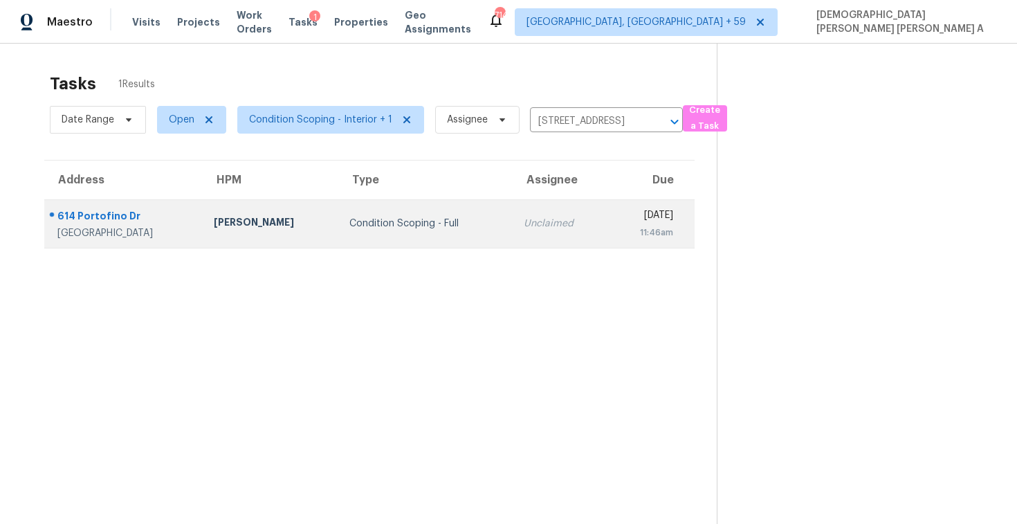
click at [518, 232] on td "Unclaimed" at bounding box center [560, 223] width 95 height 48
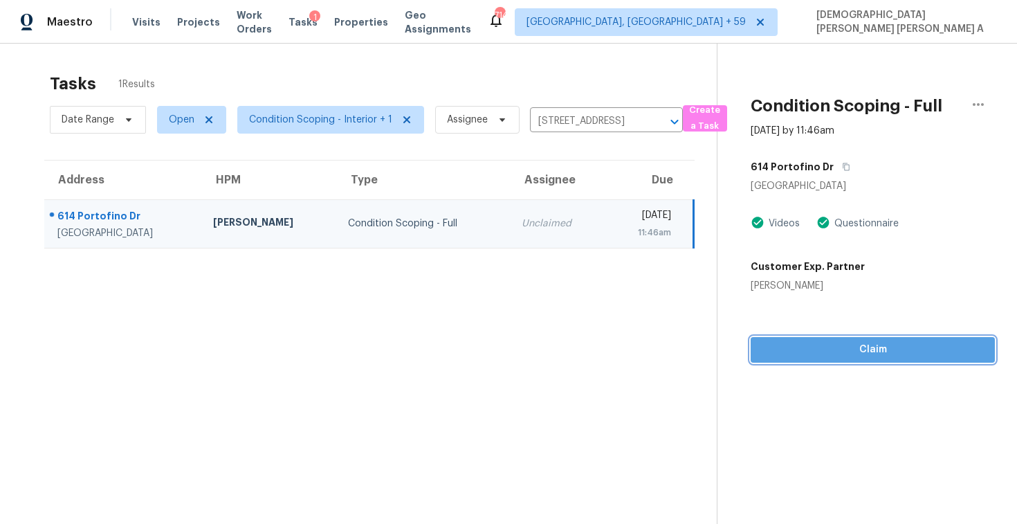
click at [836, 350] on span "Claim" at bounding box center [873, 349] width 222 height 17
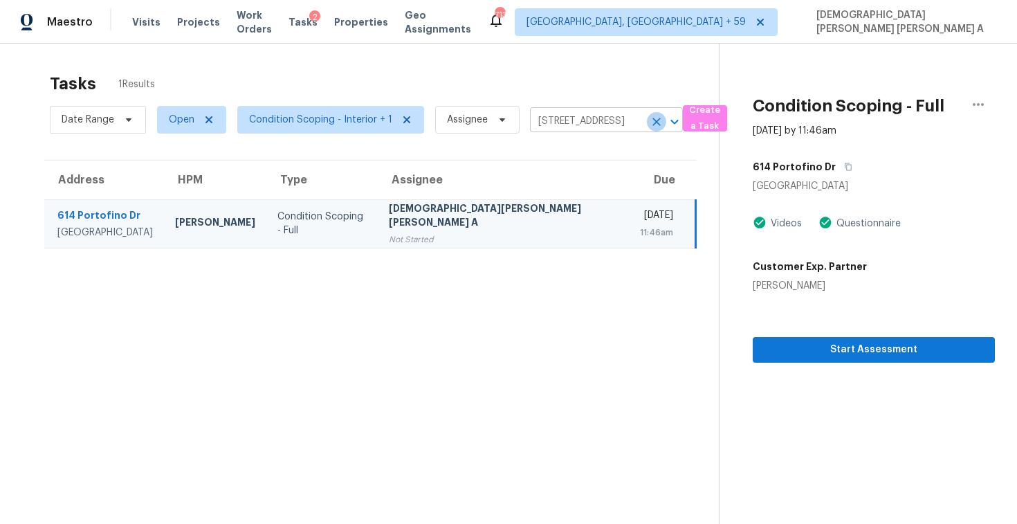
click at [650, 120] on icon "Clear" at bounding box center [657, 122] width 14 height 14
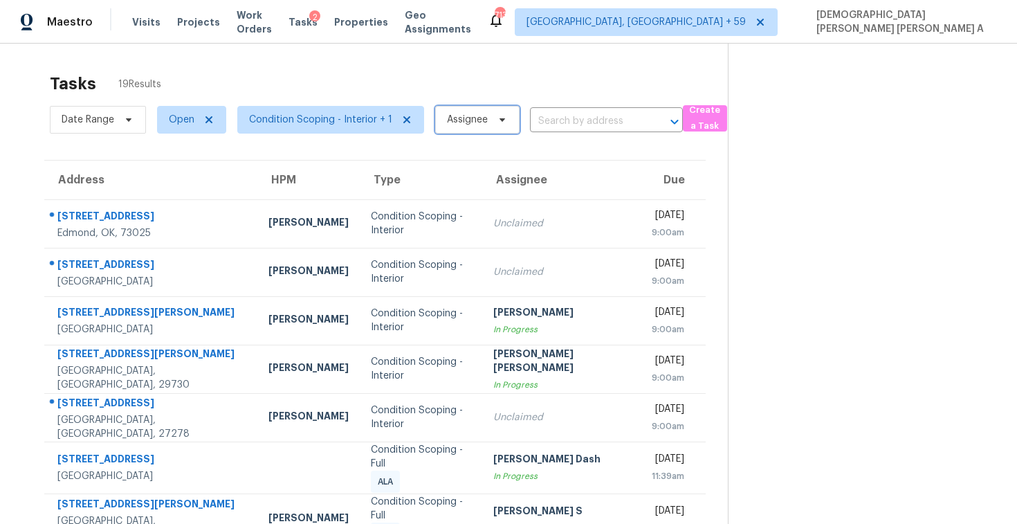
click at [459, 113] on span "Assignee" at bounding box center [467, 120] width 41 height 14
click at [459, 63] on div "Tasks 19 Results Date Range Open Condition Scoping - Interior + 1 Assignee ​ Cr…" at bounding box center [508, 389] width 1017 height 691
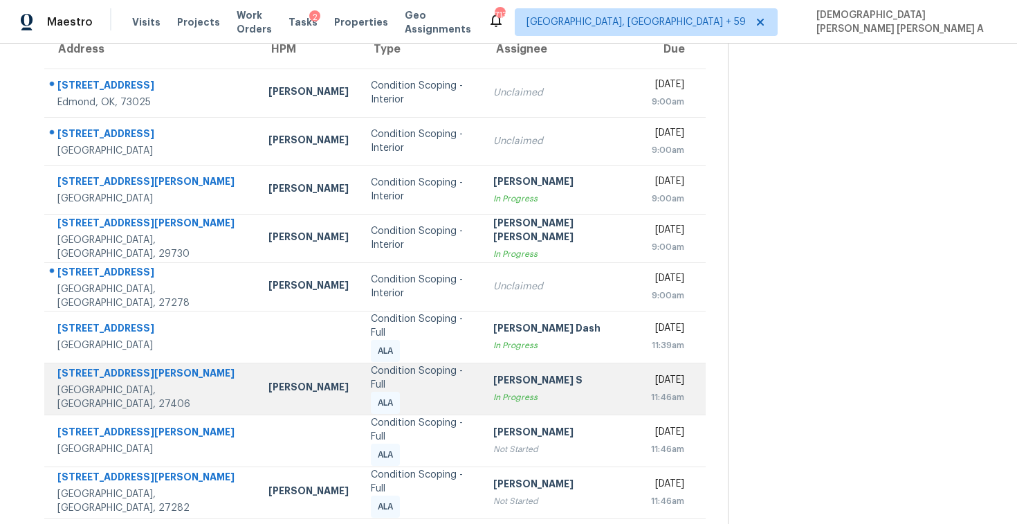
scroll to position [196, 0]
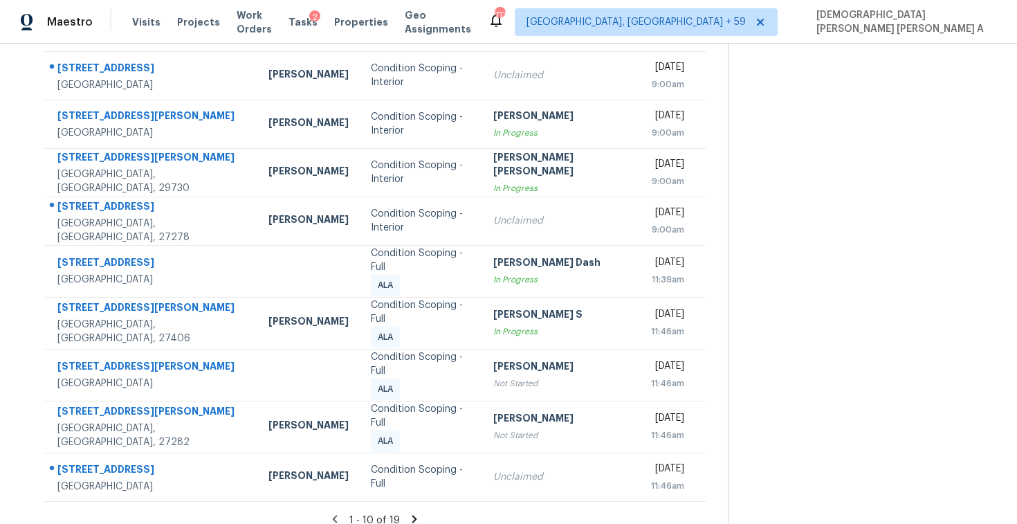
click at [408, 513] on icon at bounding box center [414, 519] width 12 height 12
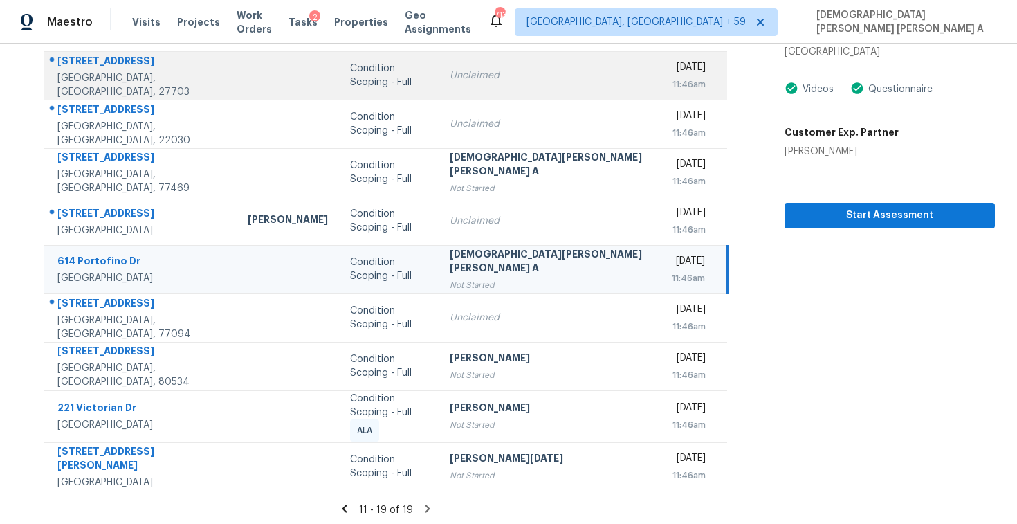
scroll to position [126, 0]
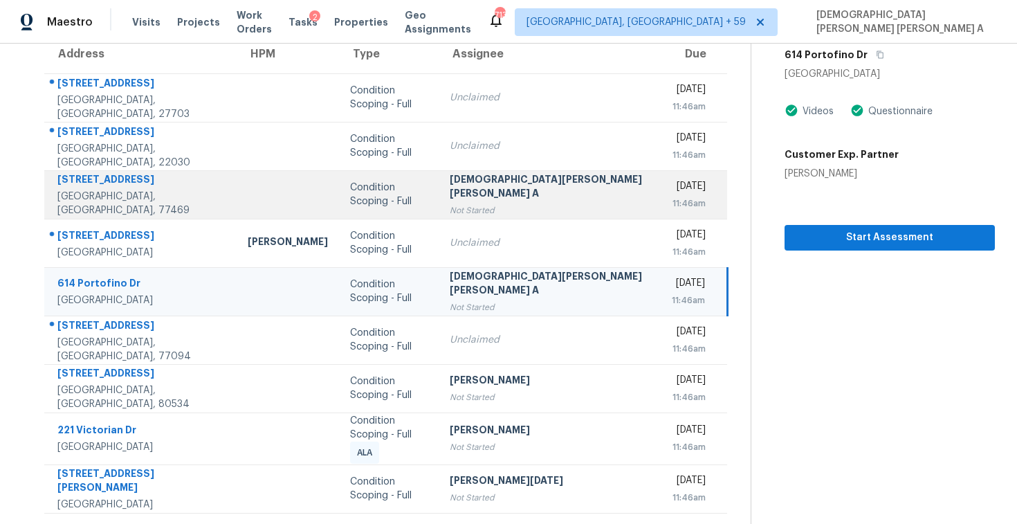
click at [538, 208] on div "Not Started" at bounding box center [550, 210] width 200 height 14
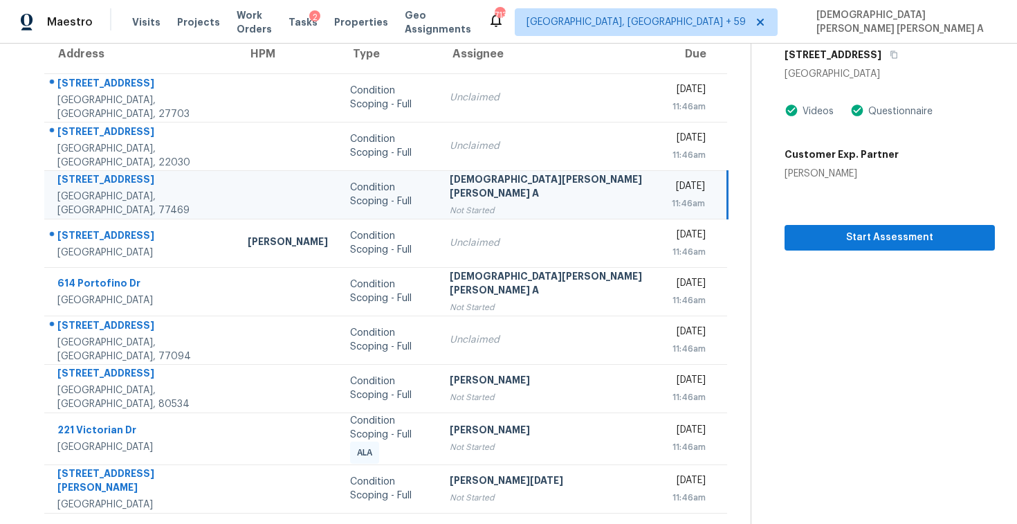
scroll to position [0, 0]
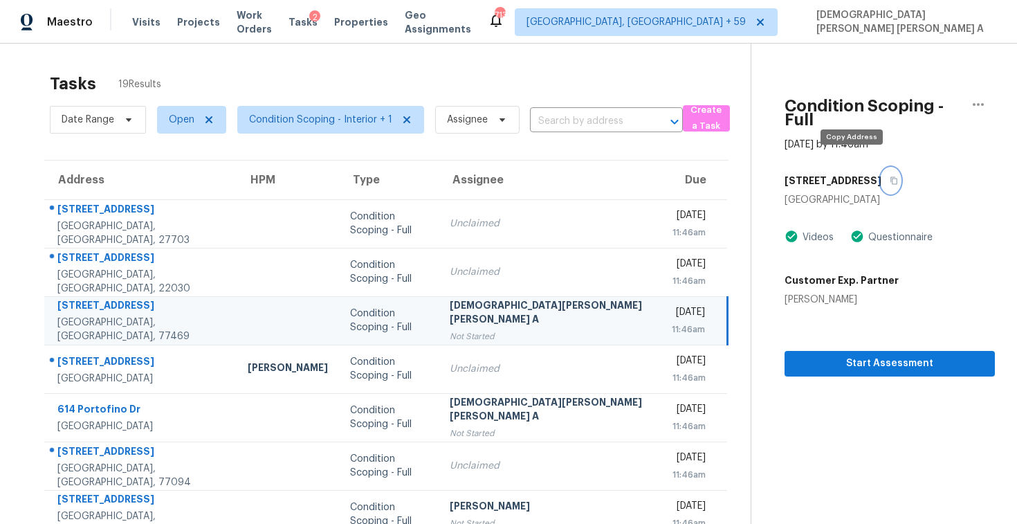
click at [890, 176] on icon "button" at bounding box center [894, 180] width 8 height 8
click at [805, 362] on section "Condition Scoping - Full [DATE] by 11:46am [STREET_ADDRESS] Videos Questionnair…" at bounding box center [873, 360] width 244 height 632
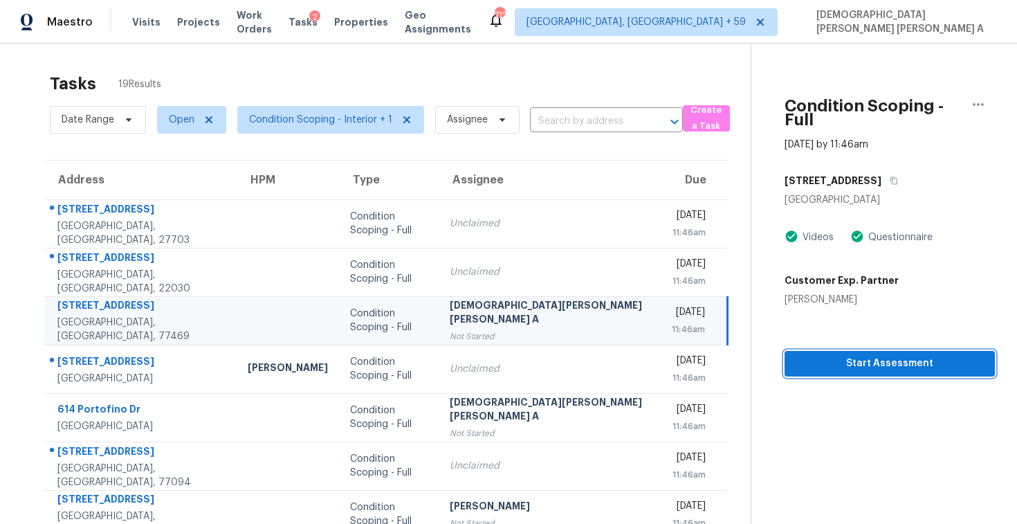
click at [869, 359] on button "Start Assessment" at bounding box center [889, 364] width 210 height 26
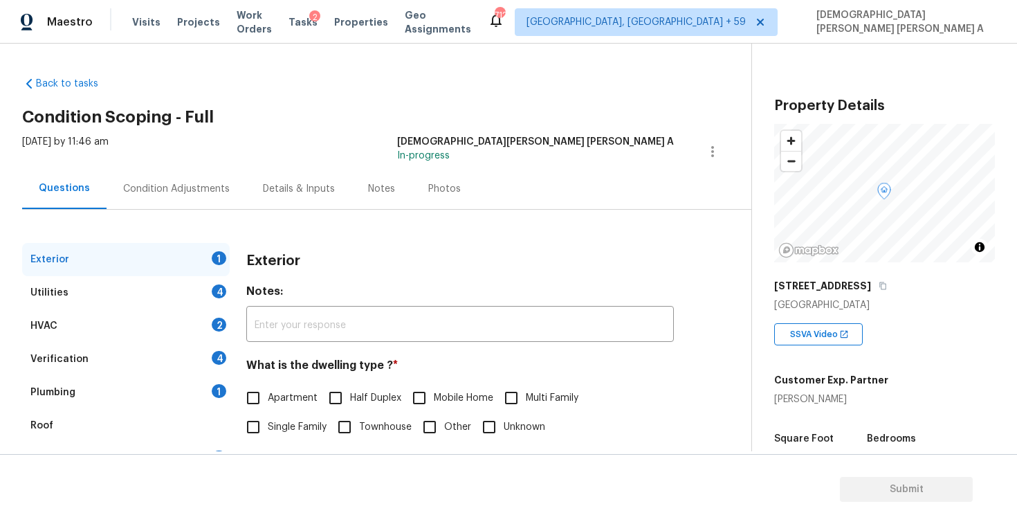
click at [372, 107] on div "Back to tasks Condition Scoping - Full [DATE] by 11:46 am [PERSON_NAME] [PERSON…" at bounding box center [386, 330] width 729 height 528
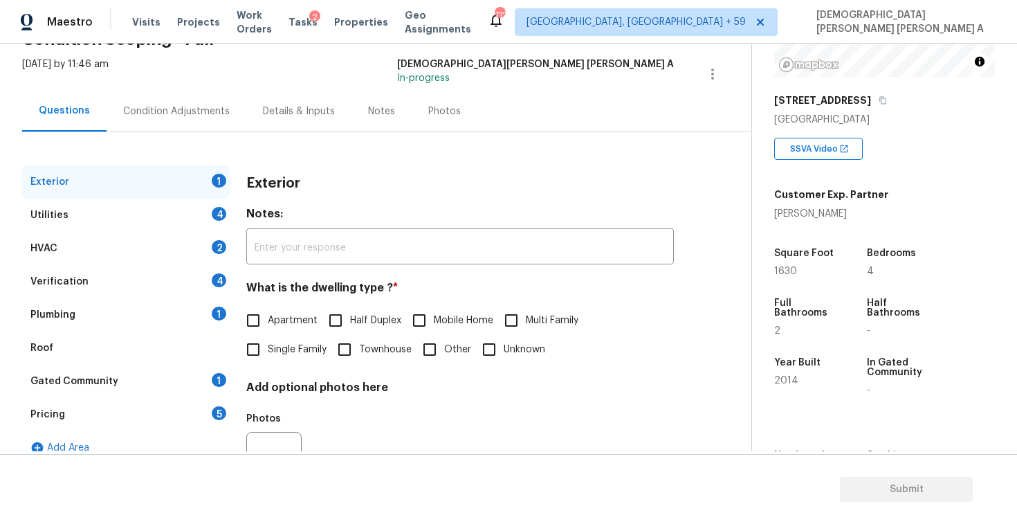
scroll to position [276, 0]
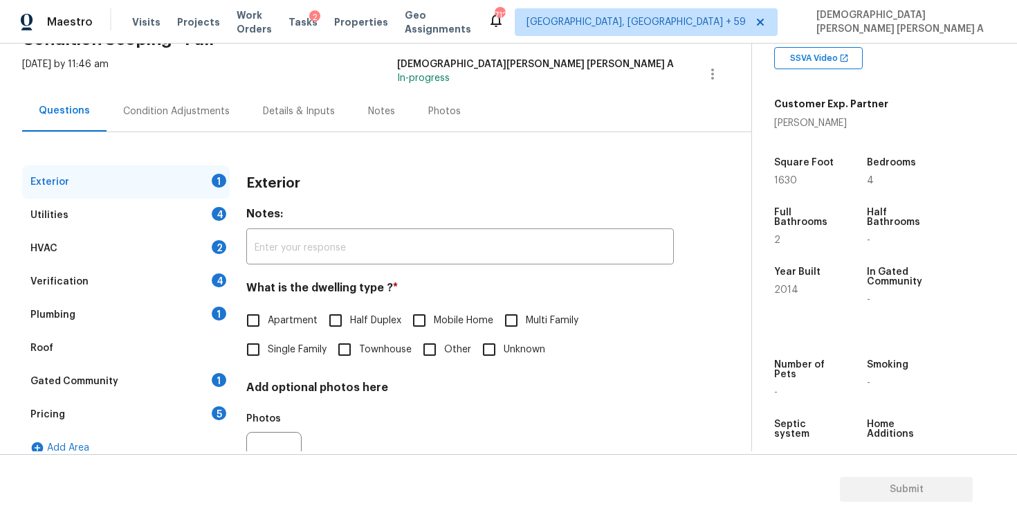
click at [275, 349] on span "Single Family" at bounding box center [297, 349] width 59 height 15
click at [268, 349] on input "Single Family" at bounding box center [253, 349] width 29 height 29
checkbox input "true"
click at [195, 210] on div "Utilities 4" at bounding box center [126, 215] width 208 height 33
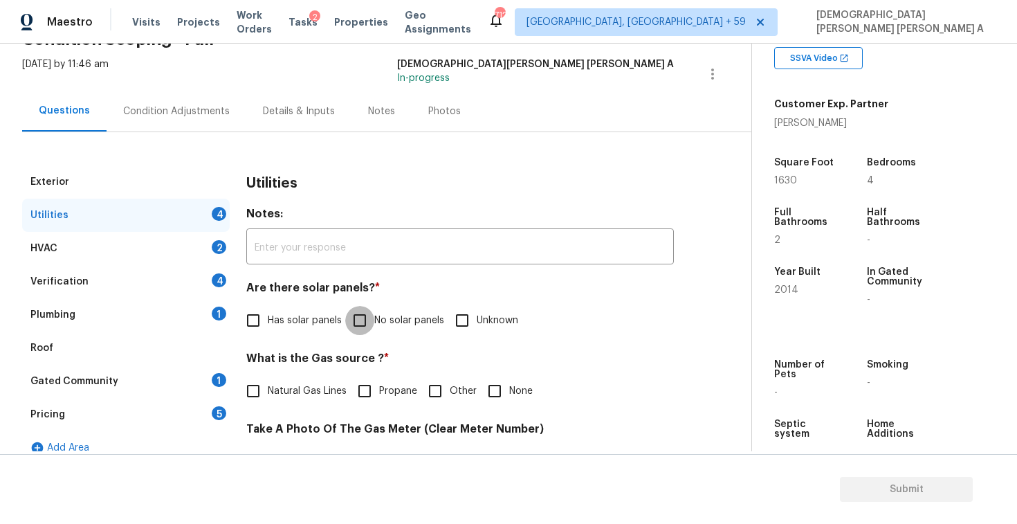
click at [356, 331] on input "No solar panels" at bounding box center [359, 320] width 29 height 29
checkbox input "true"
click at [262, 378] on input "Natural Gas Lines" at bounding box center [253, 390] width 29 height 29
checkbox input "true"
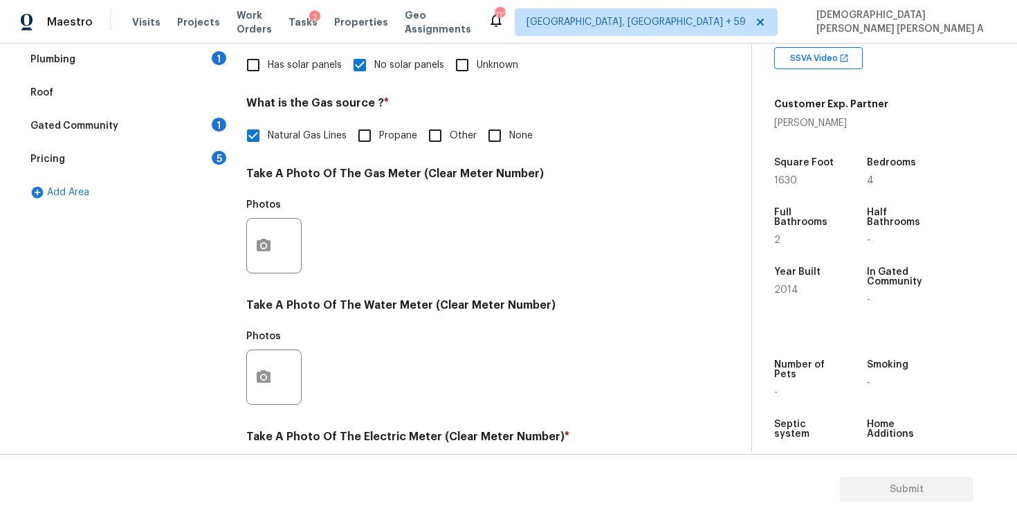
scroll to position [517, 0]
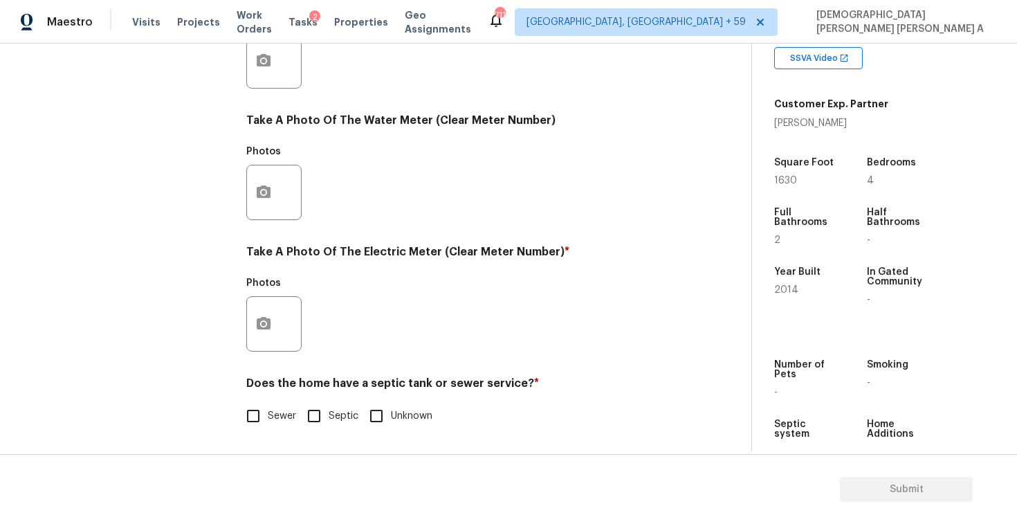
click at [255, 419] on input "Sewer" at bounding box center [253, 415] width 29 height 29
checkbox input "true"
click at [268, 322] on icon "button" at bounding box center [264, 323] width 14 height 12
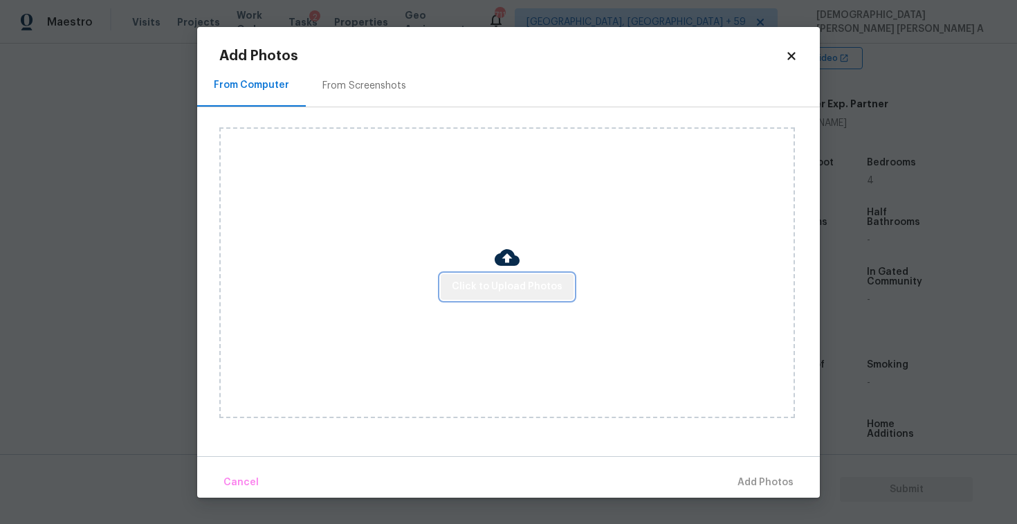
click at [533, 291] on span "Click to Upload Photos" at bounding box center [507, 286] width 111 height 17
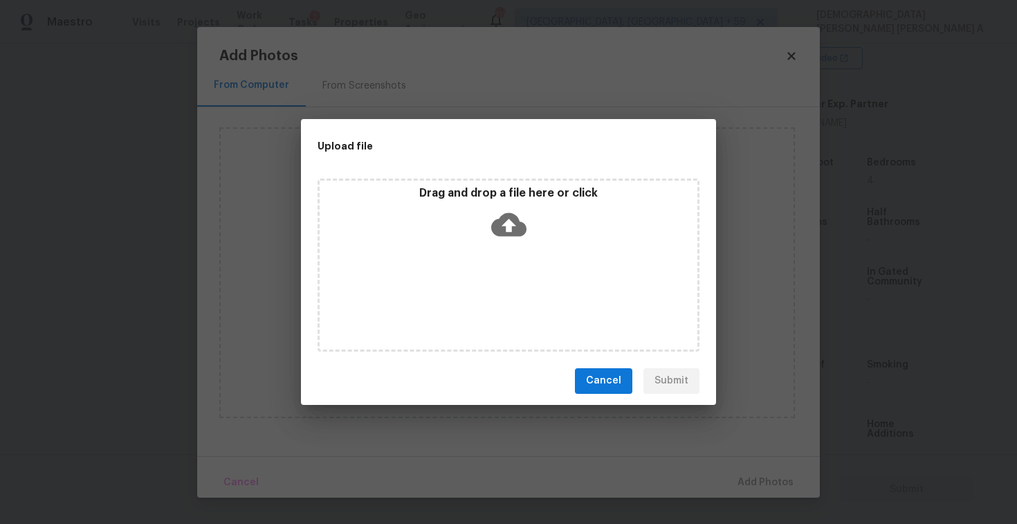
click at [515, 247] on div "Drag and drop a file here or click" at bounding box center [509, 264] width 382 height 173
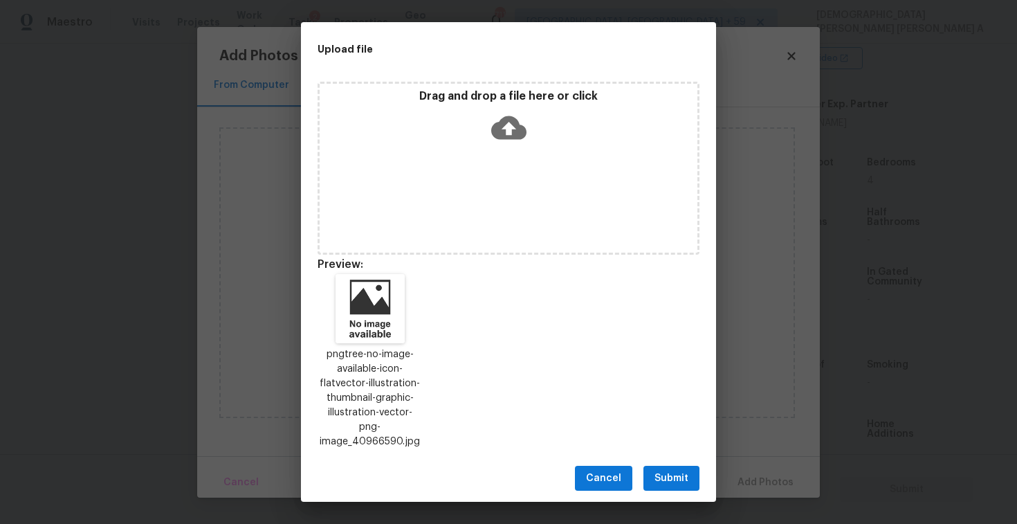
click at [665, 479] on span "Submit" at bounding box center [671, 478] width 34 height 17
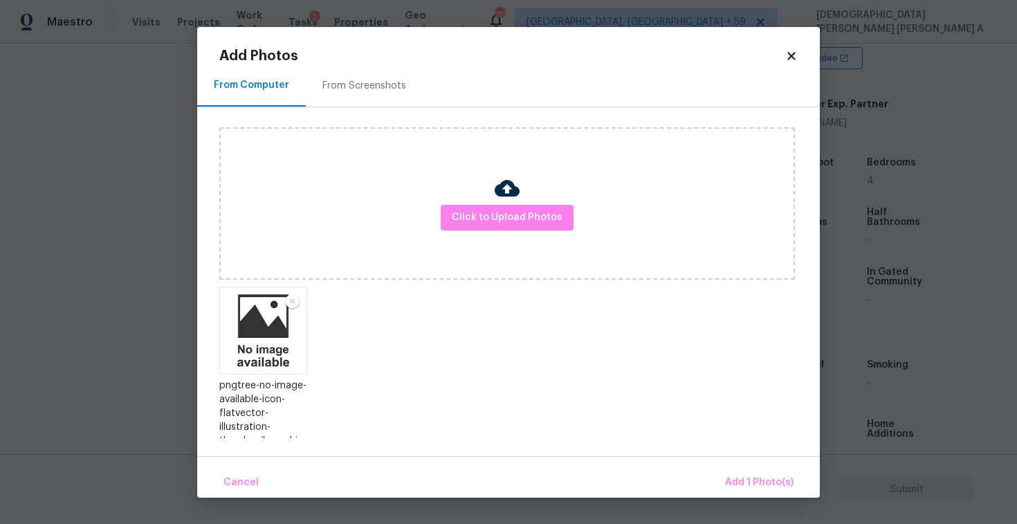
click at [742, 466] on div "Cancel Add 1 Photo(s)" at bounding box center [508, 477] width 623 height 42
click at [747, 476] on span "Add 1 Photo(s)" at bounding box center [759, 482] width 68 height 17
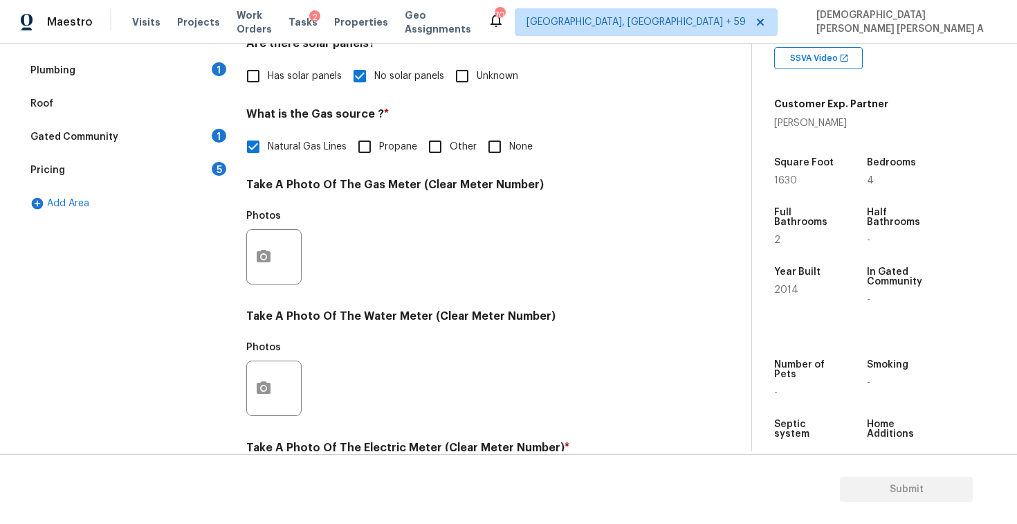
scroll to position [208, 0]
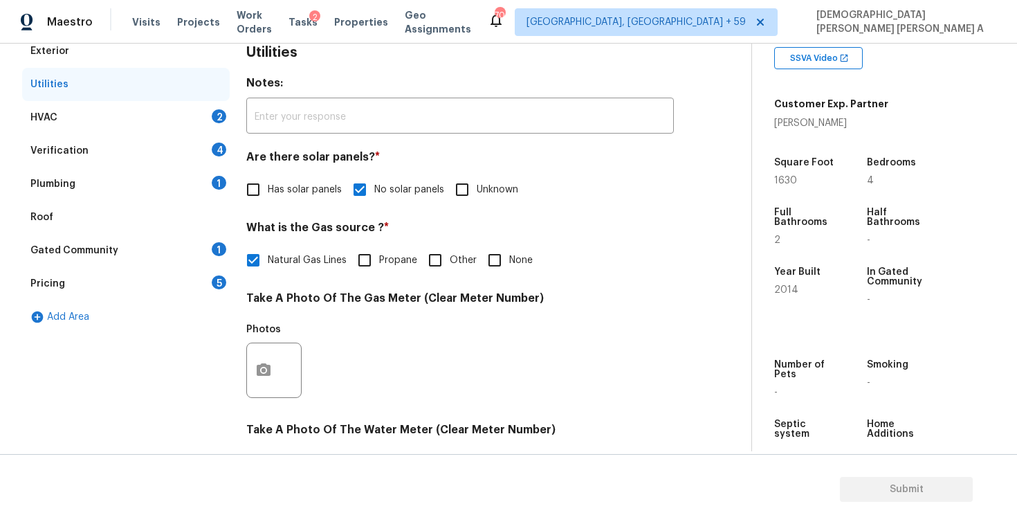
click at [180, 99] on div "Utilities" at bounding box center [126, 84] width 208 height 33
click at [160, 113] on div "HVAC 2" at bounding box center [126, 117] width 208 height 33
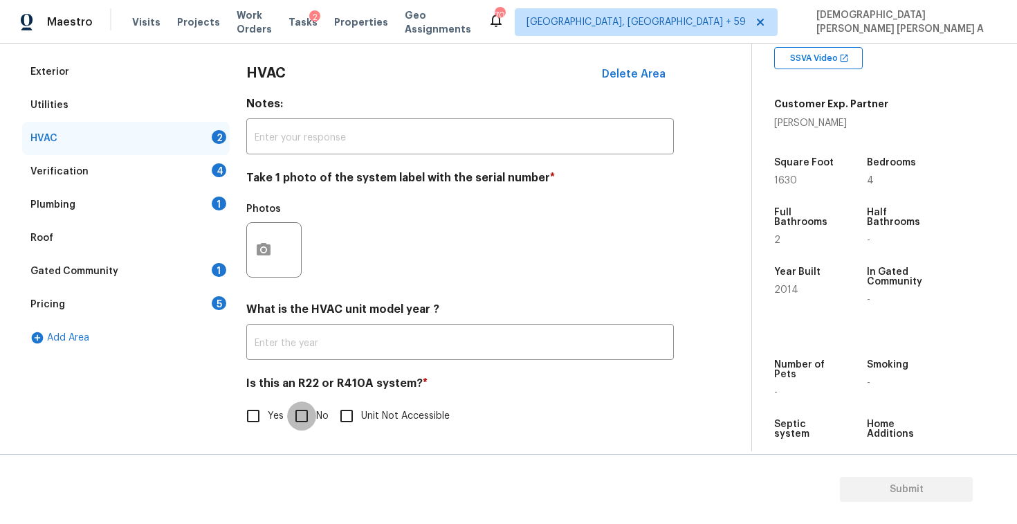
click at [303, 418] on input "No" at bounding box center [301, 415] width 29 height 29
checkbox input "true"
click at [249, 241] on button "button" at bounding box center [263, 250] width 33 height 54
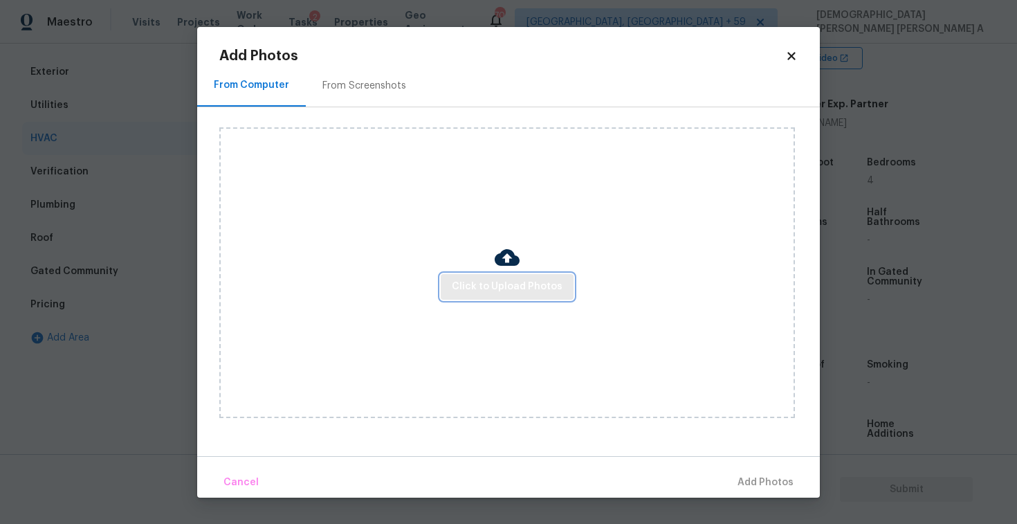
click at [535, 292] on span "Click to Upload Photos" at bounding box center [507, 286] width 111 height 17
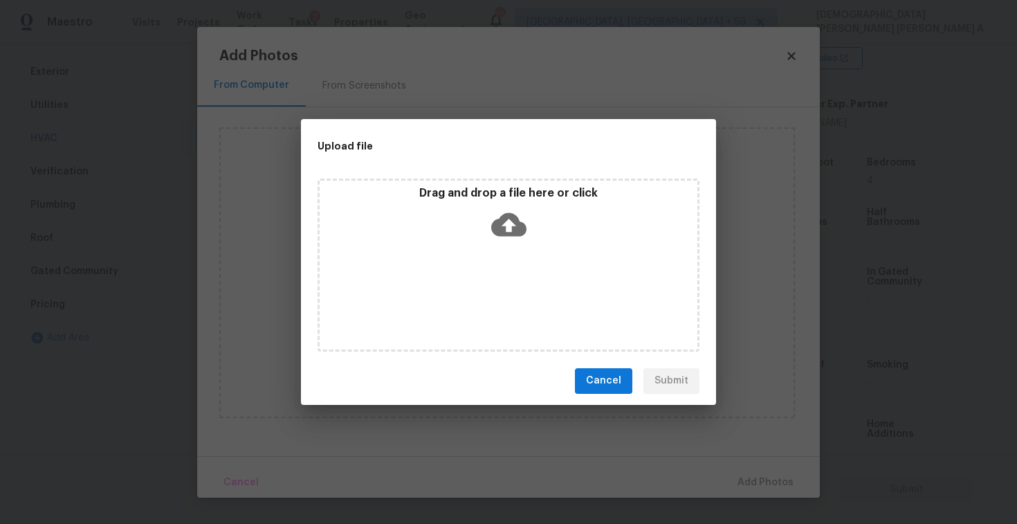
click at [498, 210] on icon at bounding box center [508, 224] width 35 height 35
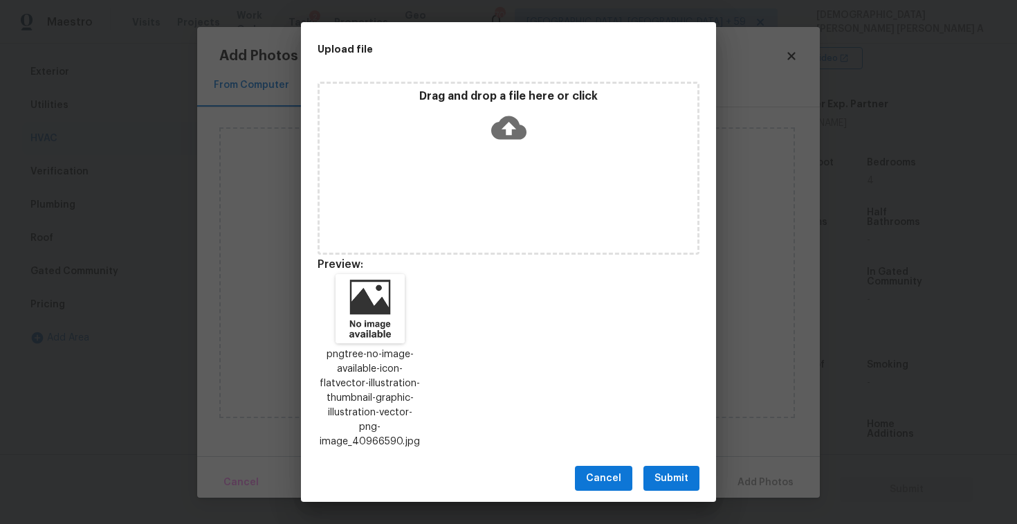
click at [672, 466] on button "Submit" at bounding box center [671, 479] width 56 height 26
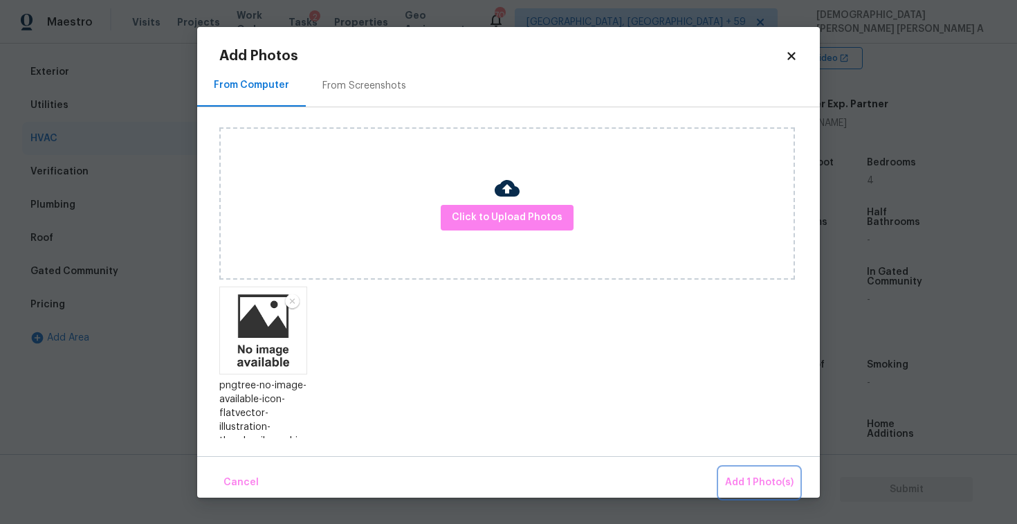
click at [772, 479] on span "Add 1 Photo(s)" at bounding box center [759, 482] width 68 height 17
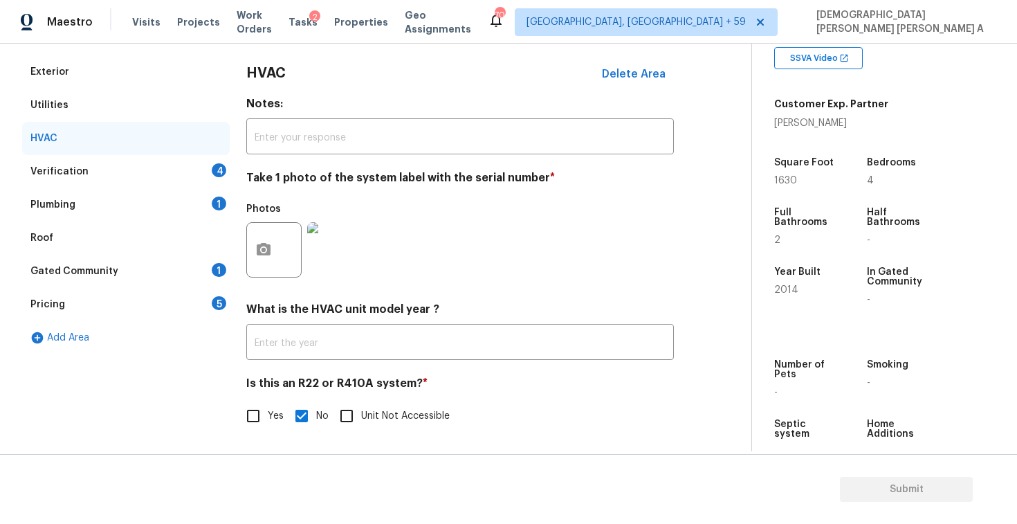
click at [92, 169] on div "Verification 4" at bounding box center [126, 171] width 208 height 33
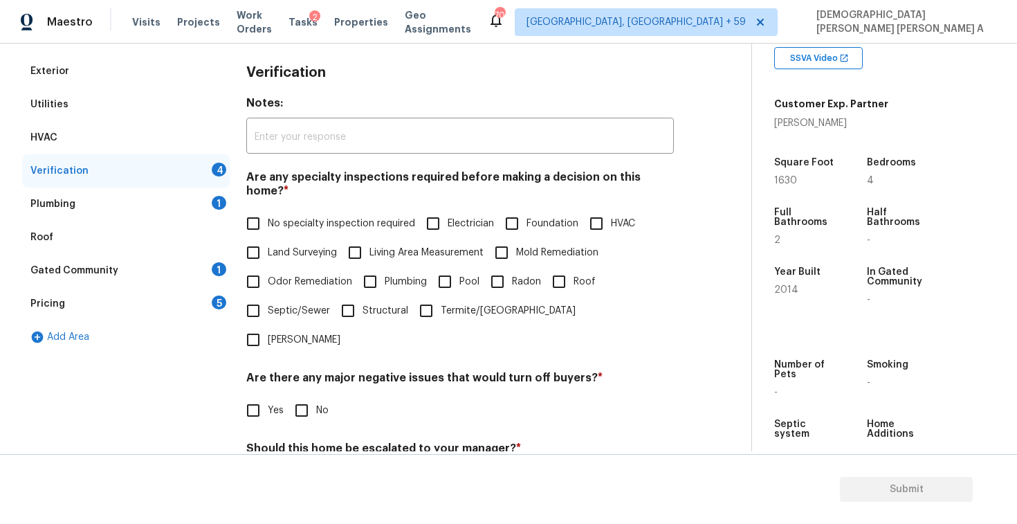
click at [277, 217] on span "No specialty inspection required" at bounding box center [341, 224] width 147 height 15
click at [268, 214] on input "No specialty inspection required" at bounding box center [253, 223] width 29 height 29
checkbox input "true"
click at [306, 384] on div "Verification Notes: ​ Are any specialty inspections required before making a de…" at bounding box center [460, 326] width 428 height 542
click at [297, 396] on input "No" at bounding box center [301, 410] width 29 height 29
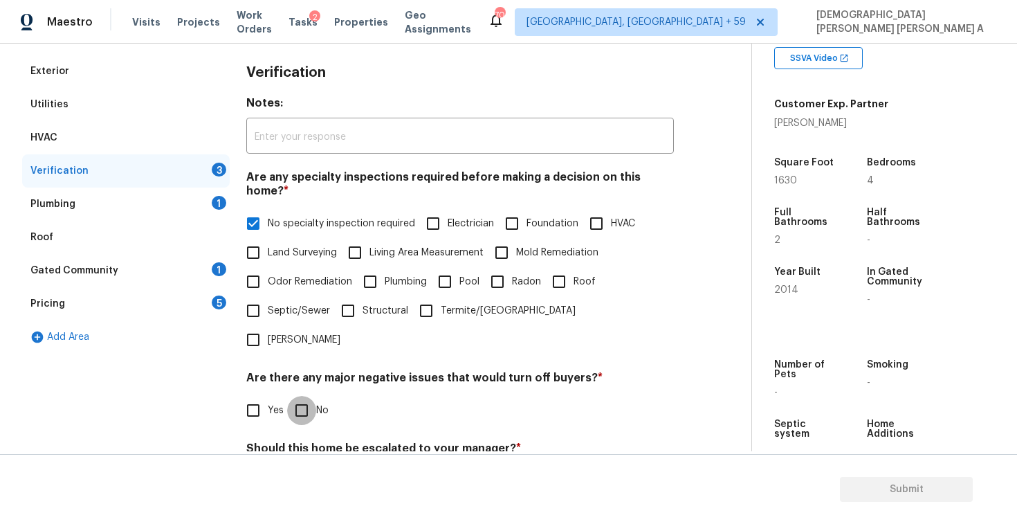
checkbox input "true"
click at [303, 466] on input "No" at bounding box center [301, 480] width 29 height 29
checkbox input "true"
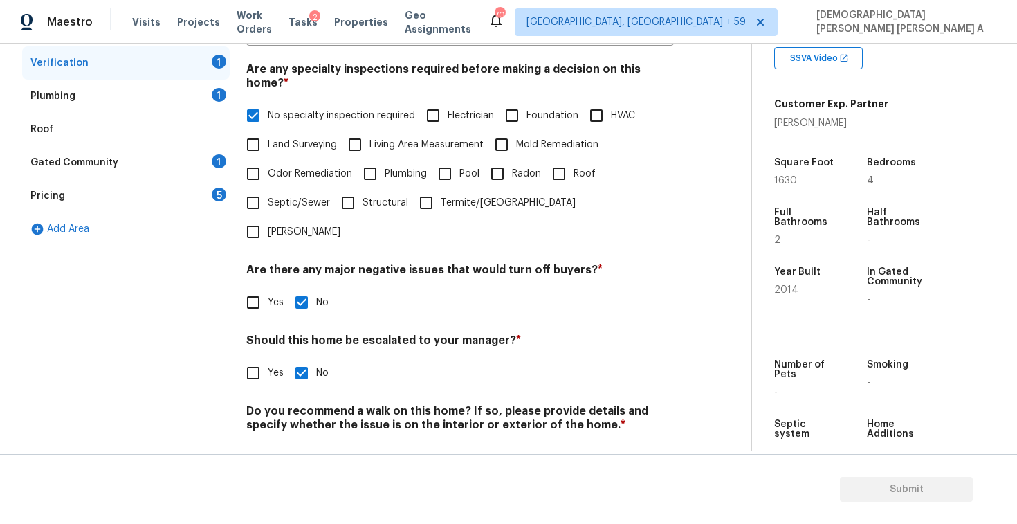
scroll to position [295, 0]
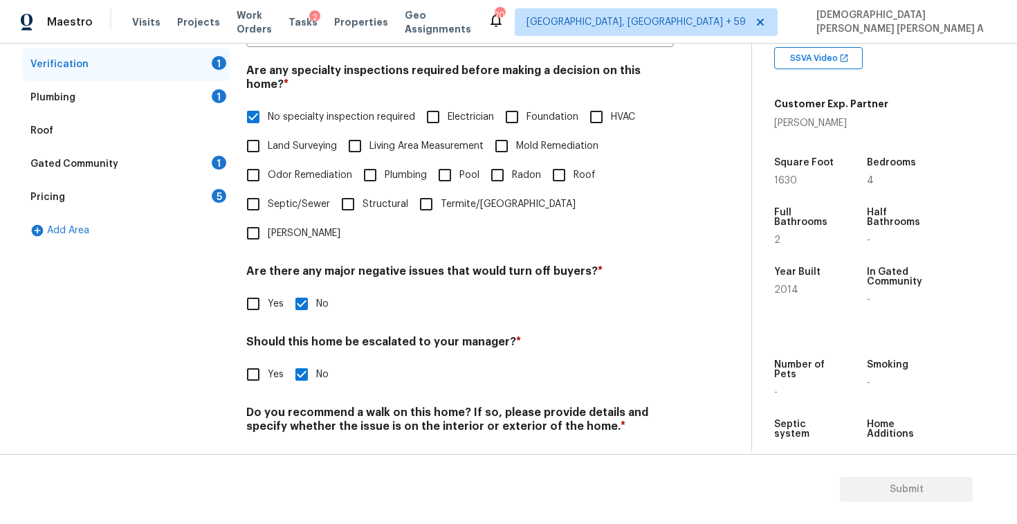
click at [319, 432] on div "Verification Notes: ​ Are any specialty inspections required before making a de…" at bounding box center [460, 219] width 428 height 542
click at [303, 444] on input "No" at bounding box center [301, 458] width 29 height 29
checkbox input "true"
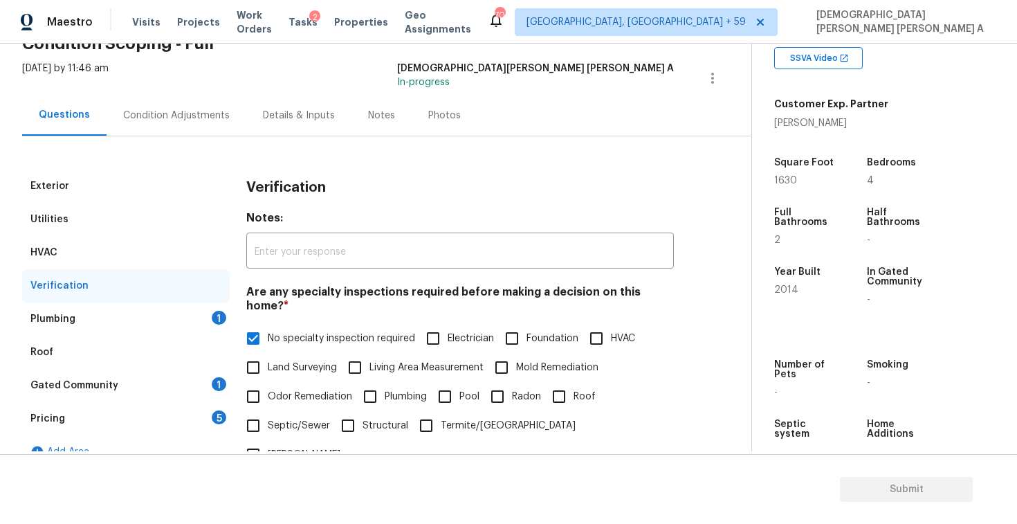
click at [149, 302] on div "Plumbing 1" at bounding box center [126, 318] width 208 height 33
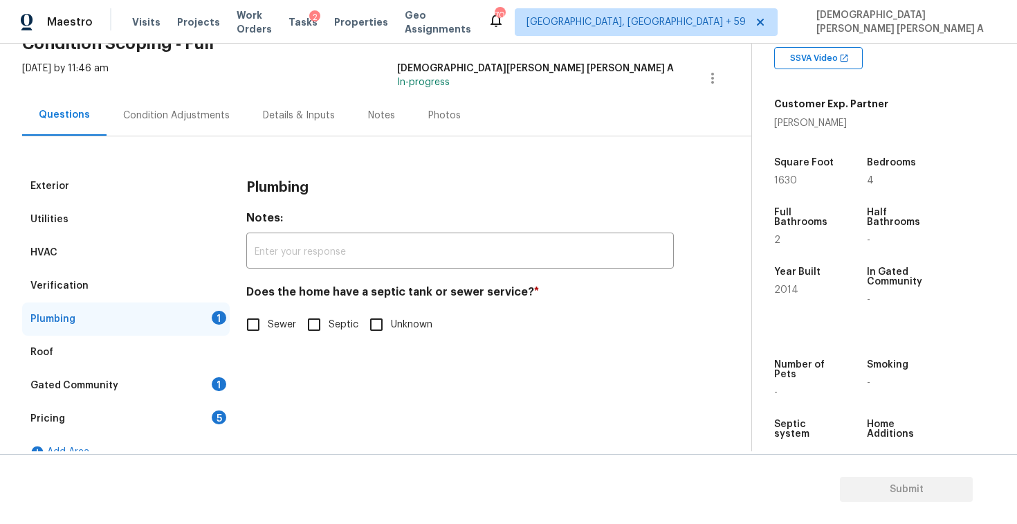
click at [267, 325] on input "Sewer" at bounding box center [253, 324] width 29 height 29
checkbox input "true"
click at [172, 391] on div "Gated Community 1" at bounding box center [126, 385] width 208 height 33
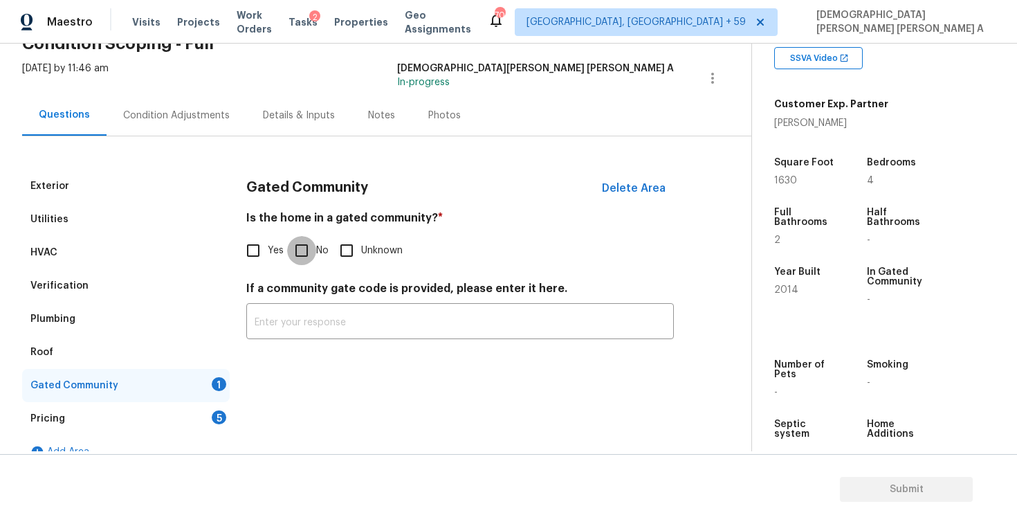
click at [302, 259] on input "No" at bounding box center [301, 250] width 29 height 29
checkbox input "true"
click at [196, 414] on div "Pricing 5" at bounding box center [126, 418] width 208 height 33
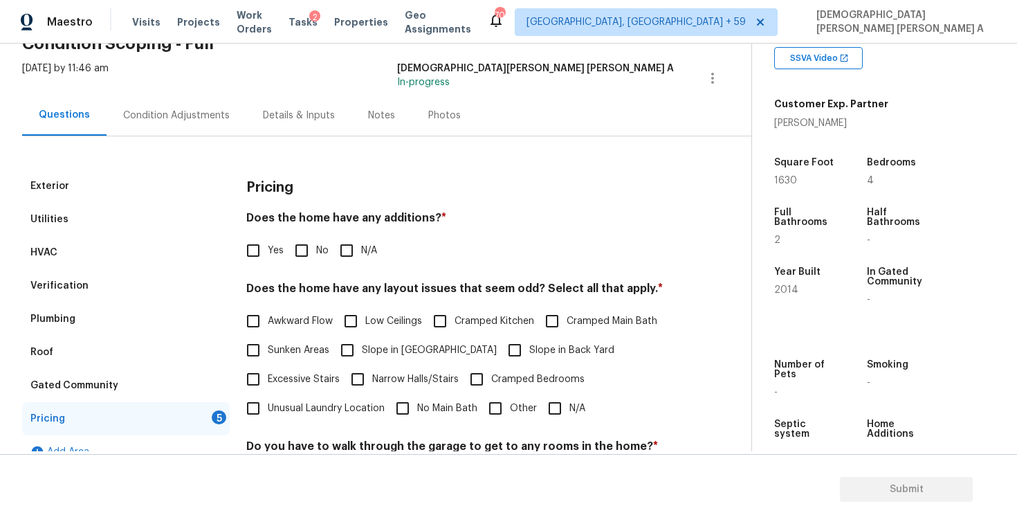
click at [302, 255] on input "No" at bounding box center [301, 250] width 29 height 29
checkbox input "true"
click at [564, 416] on input "N/A" at bounding box center [554, 408] width 29 height 29
checkbox input "true"
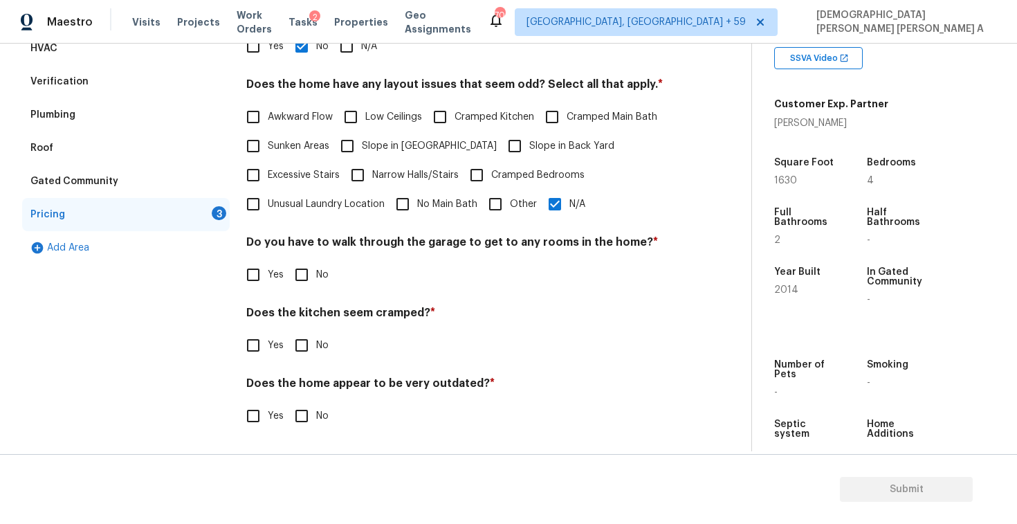
scroll to position [277, 0]
click at [311, 281] on input "No" at bounding box center [301, 274] width 29 height 29
checkbox input "true"
click at [302, 346] on input "No" at bounding box center [301, 345] width 29 height 29
checkbox input "true"
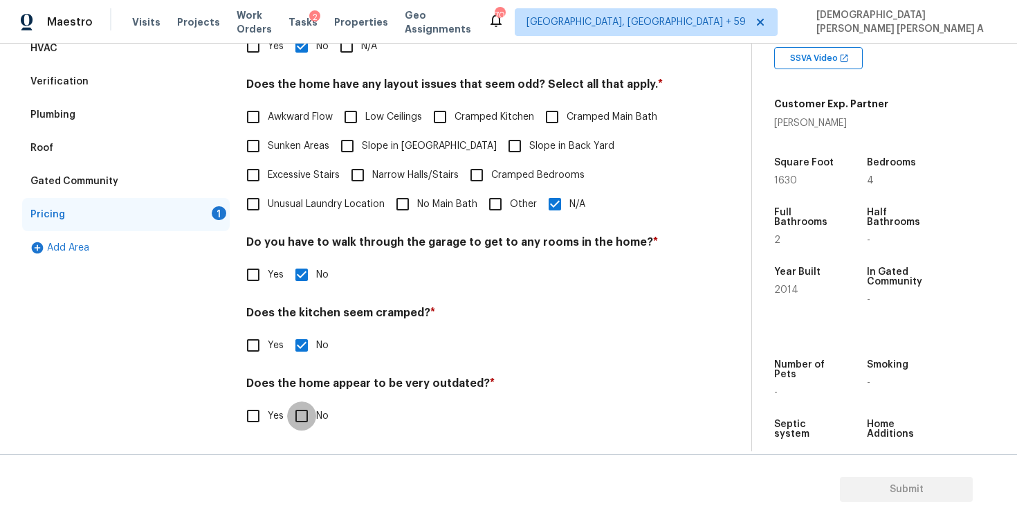
click at [303, 416] on input "No" at bounding box center [301, 415] width 29 height 29
checkbox input "true"
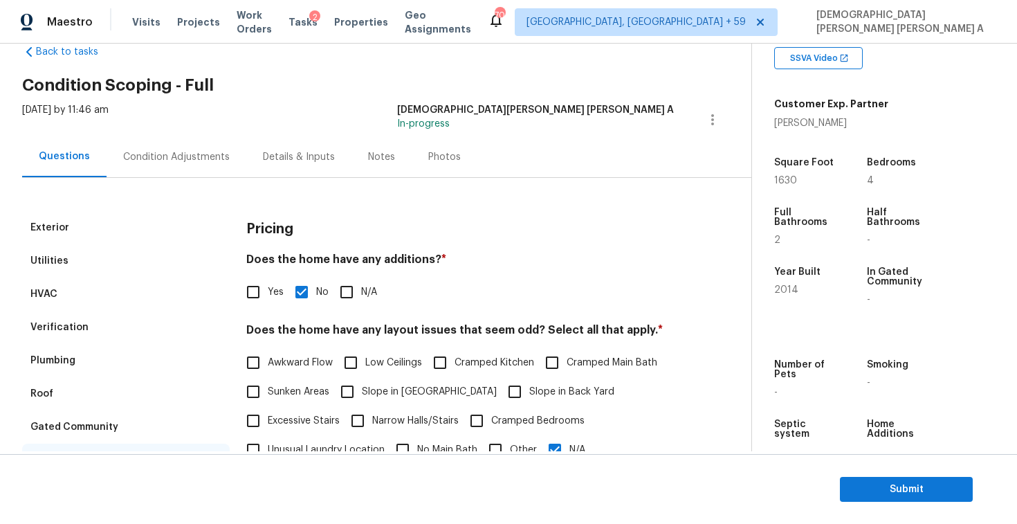
scroll to position [0, 0]
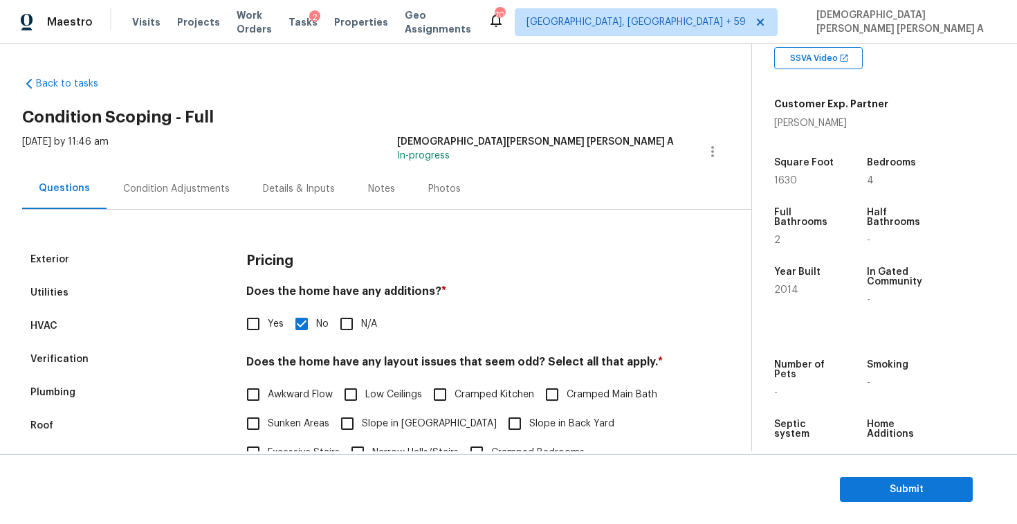
click at [441, 195] on div "Photos" at bounding box center [445, 188] width 66 height 41
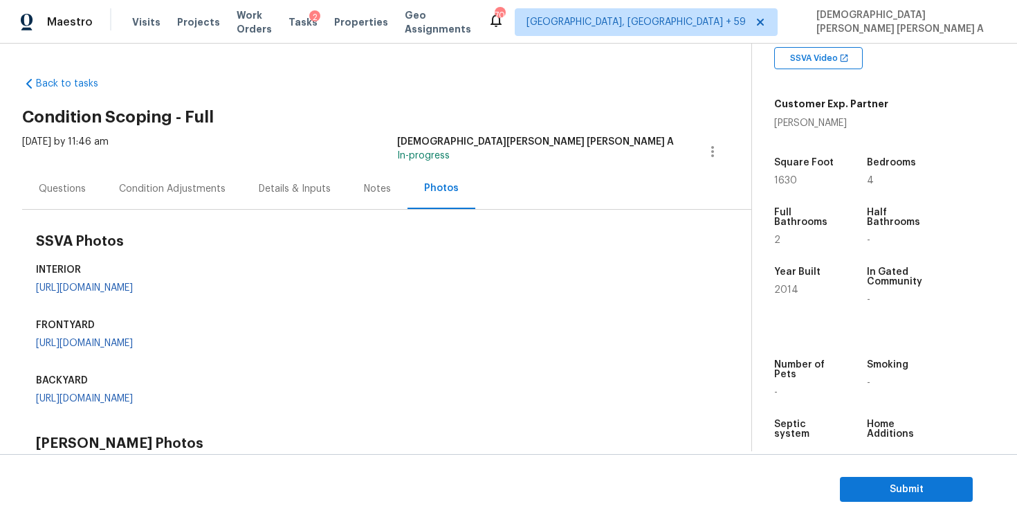
scroll to position [356, 0]
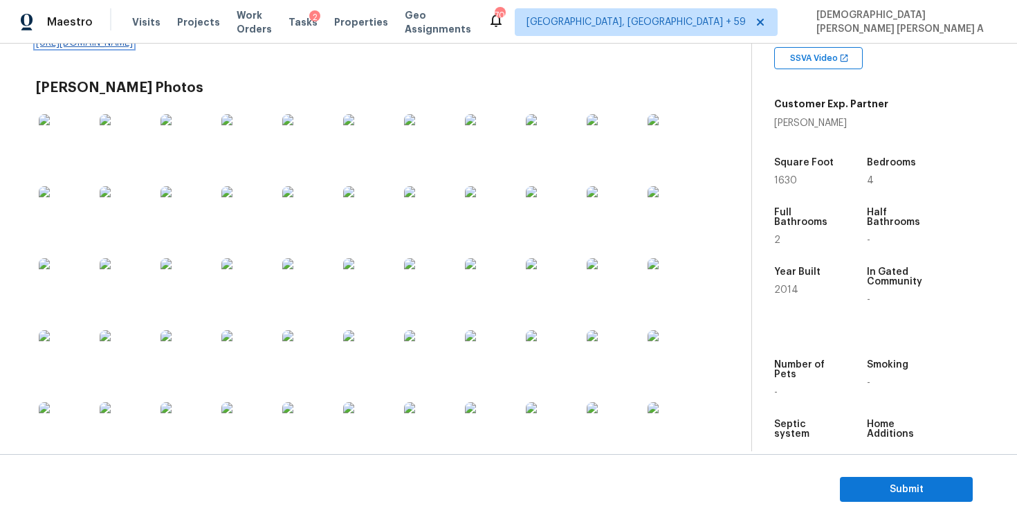
click at [118, 48] on link "[URL][DOMAIN_NAME]" at bounding box center [84, 43] width 97 height 10
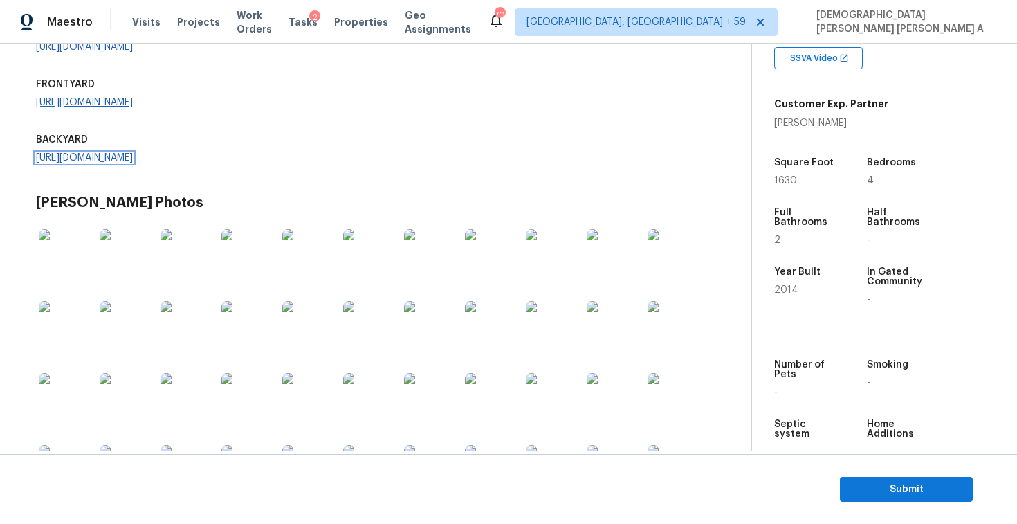
scroll to position [232, 0]
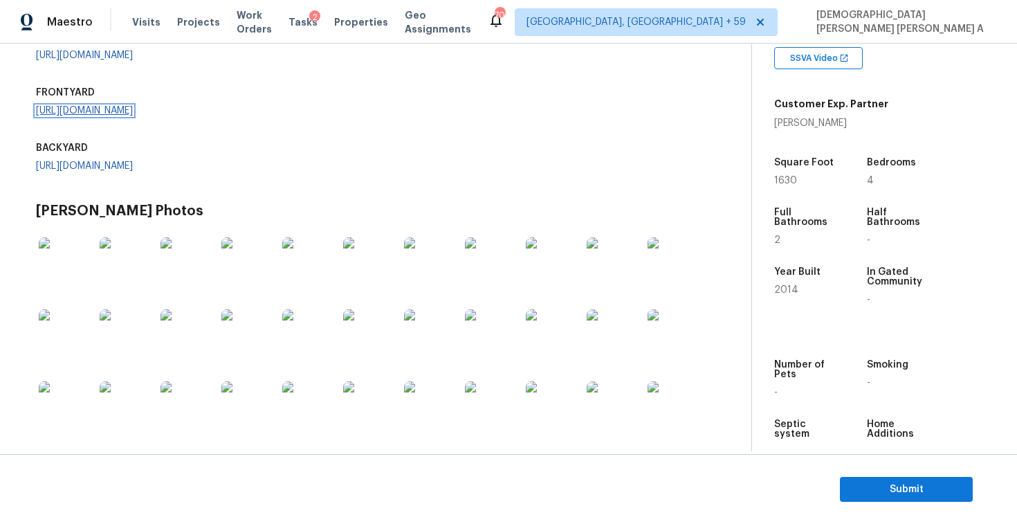
click at [119, 116] on link "[URL][DOMAIN_NAME]" at bounding box center [84, 111] width 97 height 10
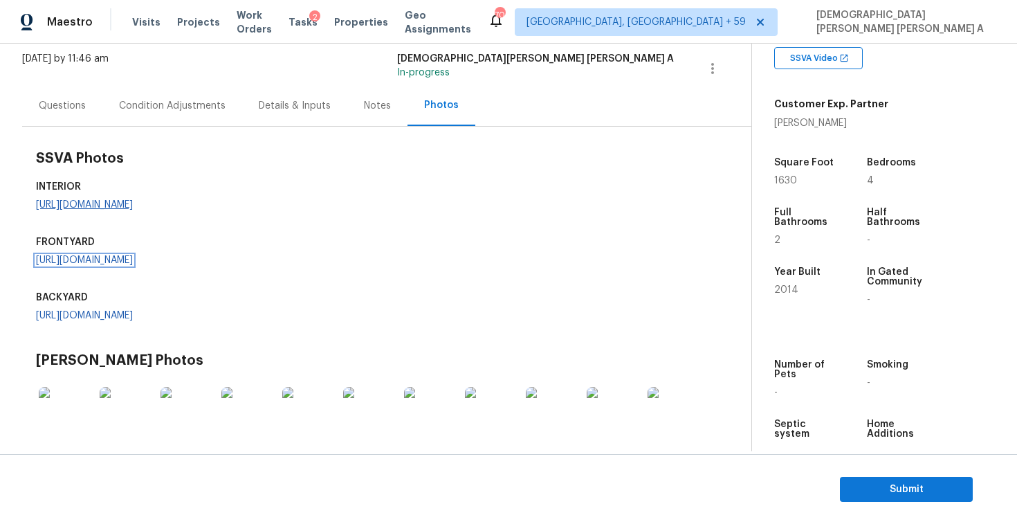
scroll to position [68, 0]
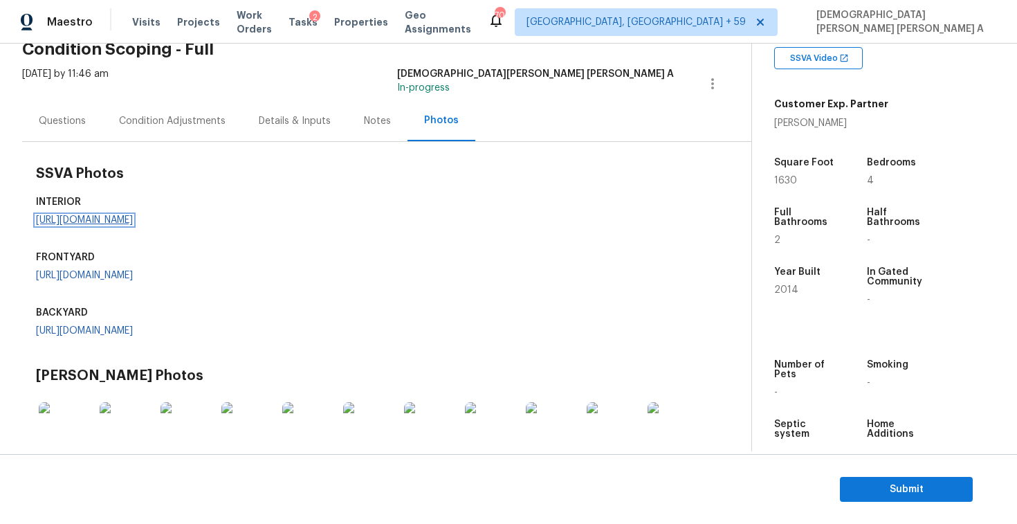
click at [104, 220] on link "[URL][DOMAIN_NAME]" at bounding box center [84, 220] width 97 height 10
click at [181, 114] on div "Condition Adjustments" at bounding box center [172, 121] width 107 height 14
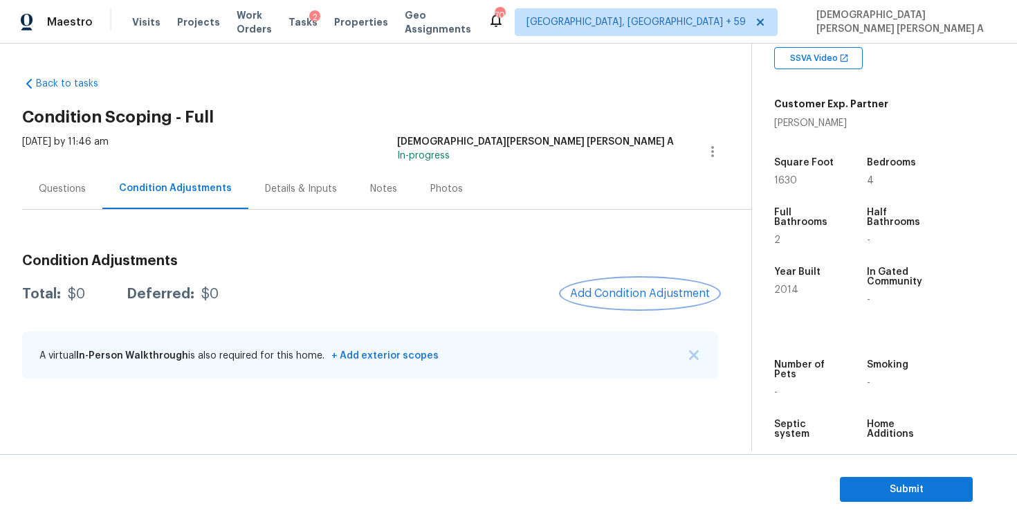
click at [642, 299] on span "Add Condition Adjustment" at bounding box center [640, 293] width 140 height 12
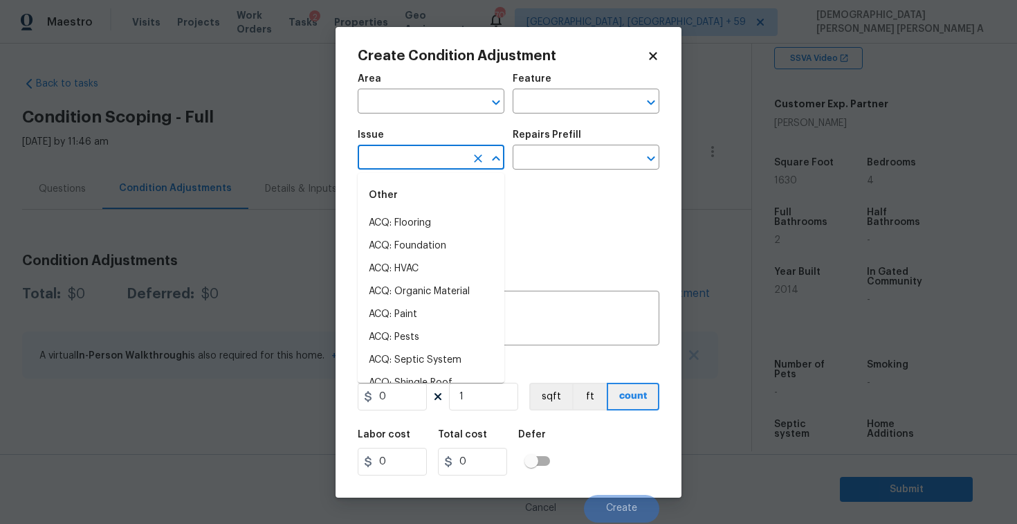
click at [429, 151] on input "text" at bounding box center [412, 158] width 108 height 21
type input "l"
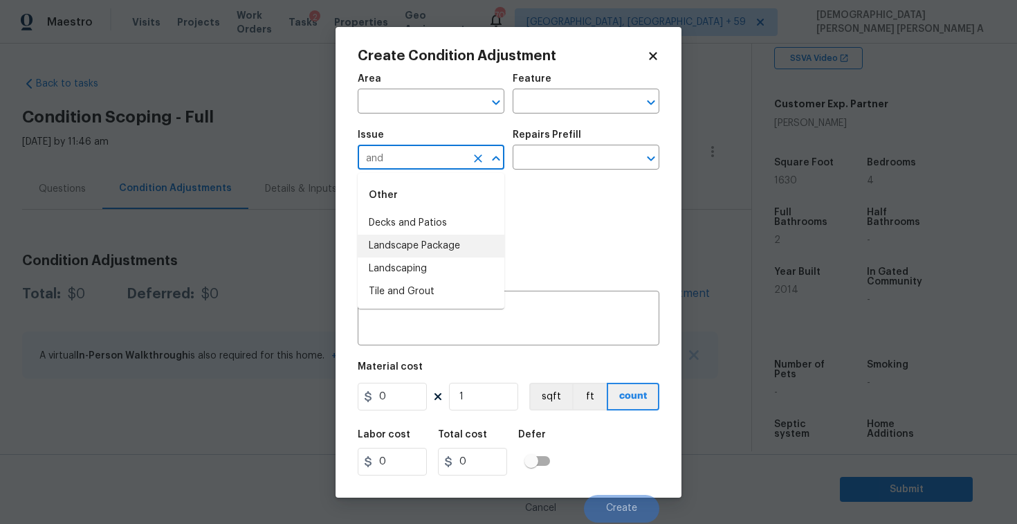
click at [438, 255] on li "Landscape Package" at bounding box center [431, 246] width 147 height 23
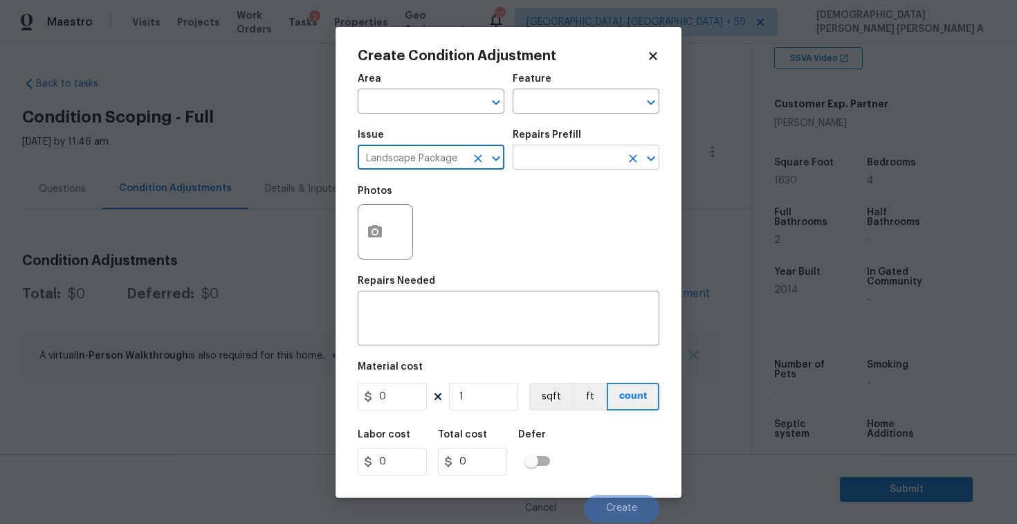
type input "Landscape Package"
click at [602, 160] on input "text" at bounding box center [567, 158] width 108 height 21
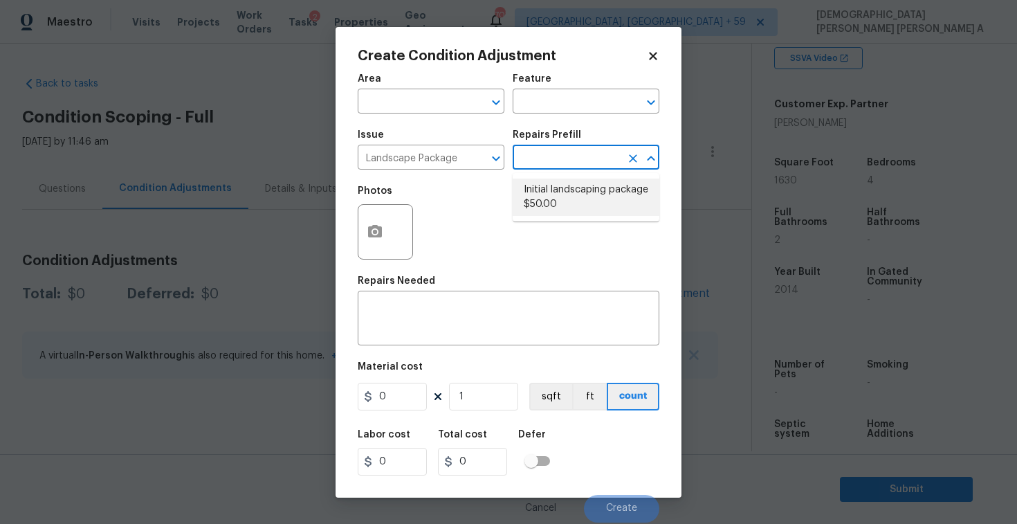
click at [575, 199] on li "Initial landscaping package $50.00" at bounding box center [586, 196] width 147 height 37
type input "Home Readiness Packages"
type textarea "Mowing of grass up to 6" in height. Mow, edge along driveways & sidewalks, trim…"
type input "50"
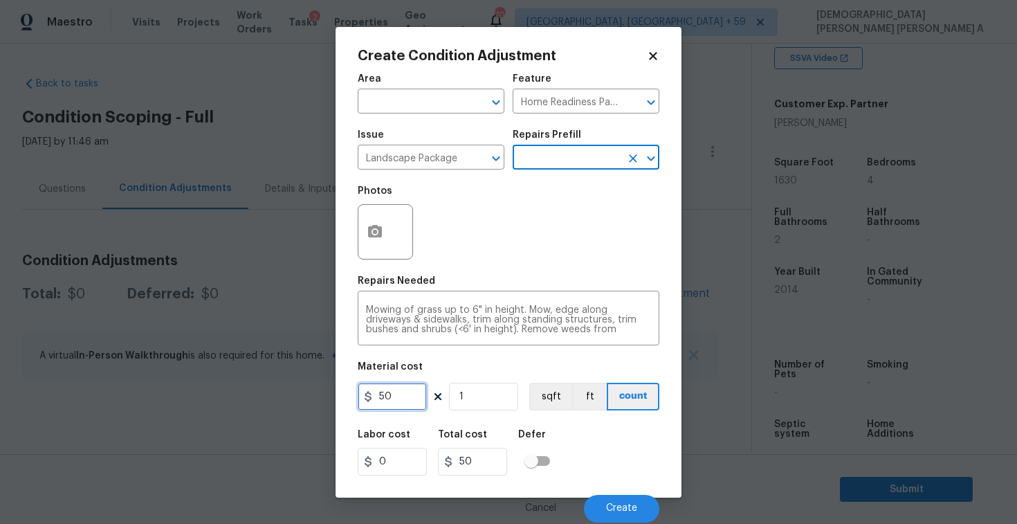
click at [396, 394] on input "50" at bounding box center [392, 397] width 69 height 28
type input "700"
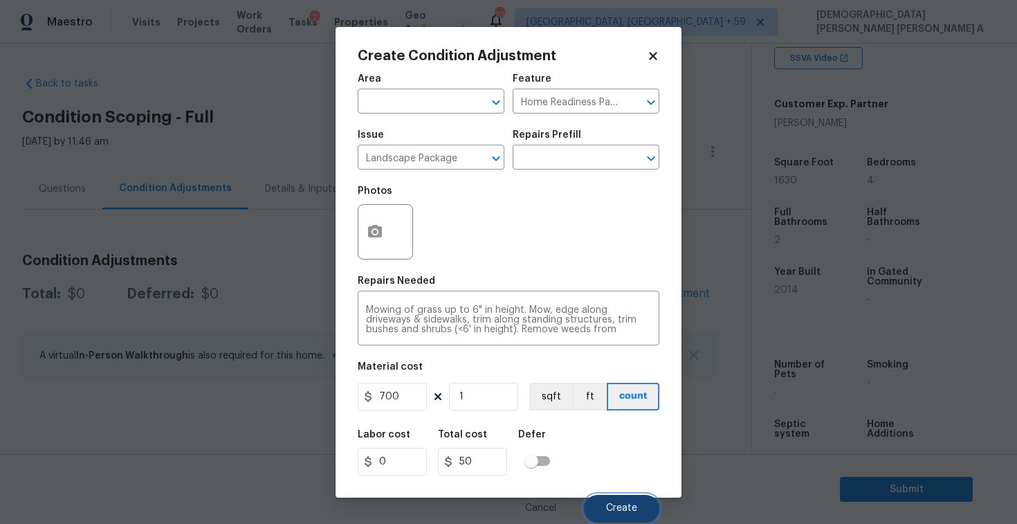
type input "700"
click at [625, 503] on button "Create" at bounding box center [621, 509] width 75 height 28
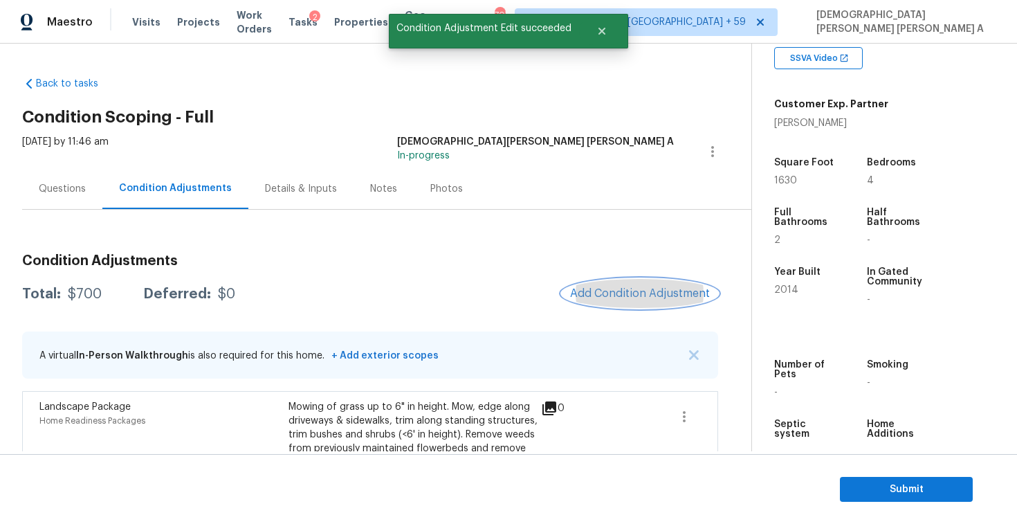
click at [632, 288] on span "Add Condition Adjustment" at bounding box center [640, 293] width 140 height 12
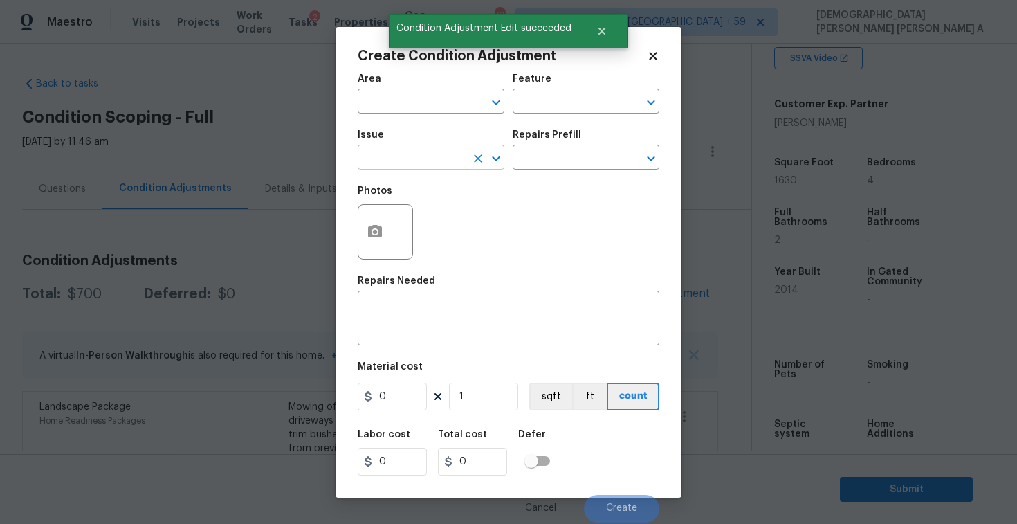
click at [404, 149] on input "text" at bounding box center [412, 158] width 108 height 21
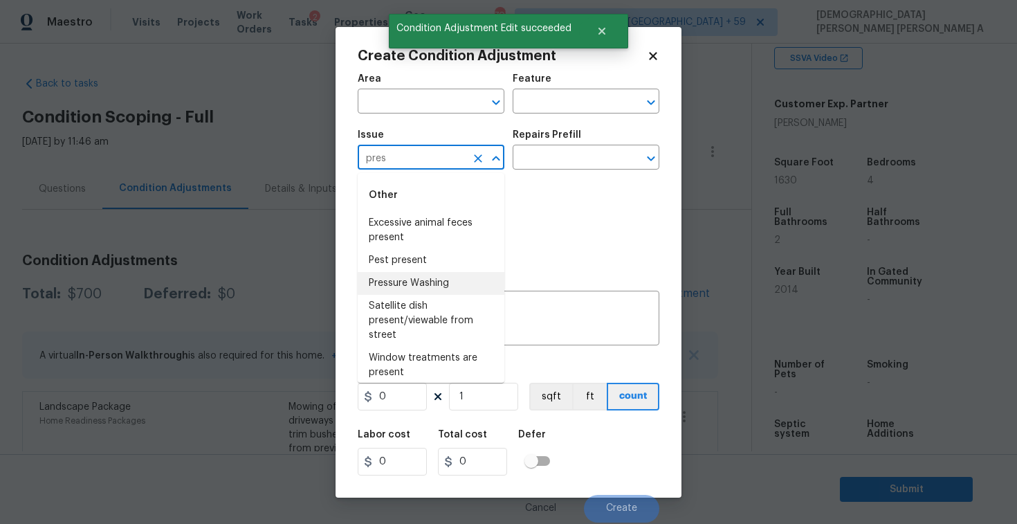
click at [421, 281] on li "Pressure Washing" at bounding box center [431, 283] width 147 height 23
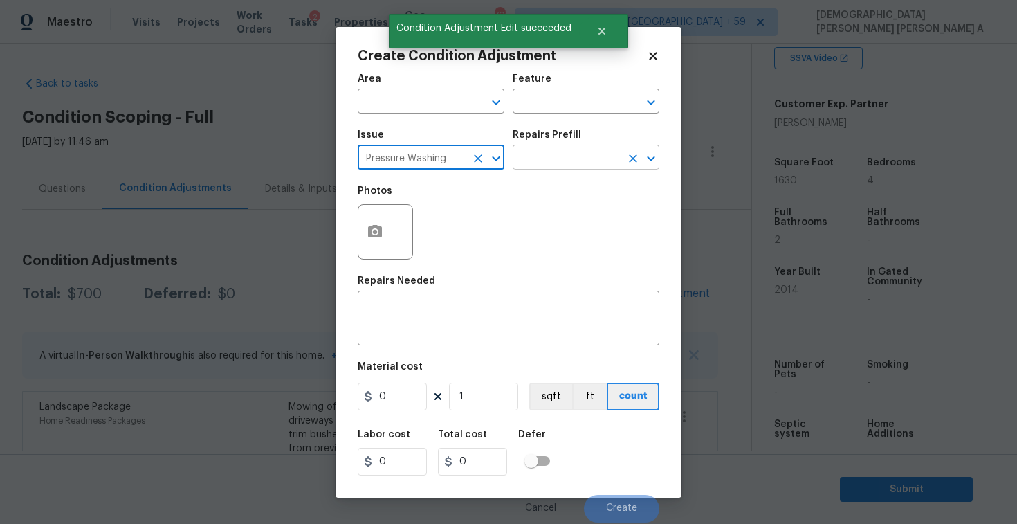
type input "Pressure Washing"
click at [592, 151] on input "text" at bounding box center [567, 158] width 108 height 21
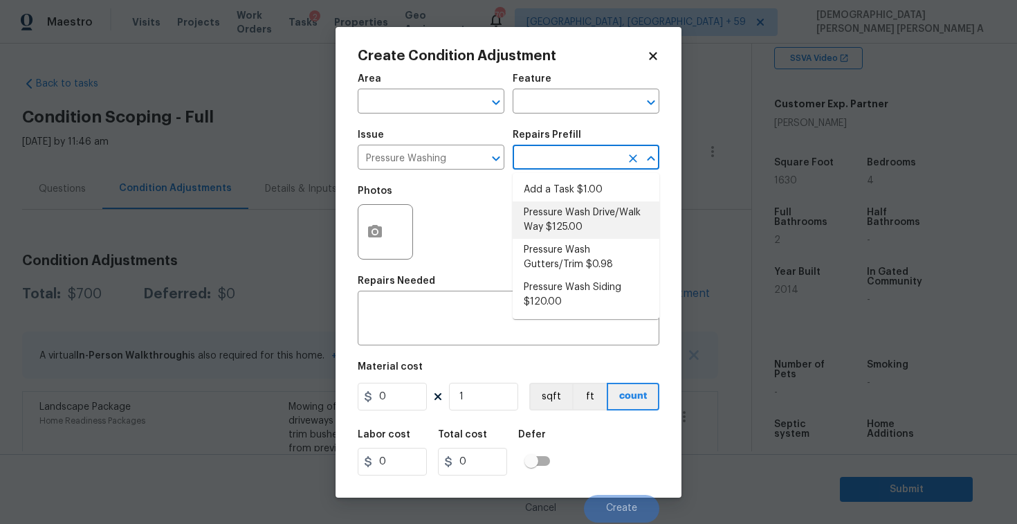
click at [565, 220] on li "Pressure Wash Drive/Walk Way $125.00" at bounding box center [586, 219] width 147 height 37
type input "Siding"
type textarea "Pressure wash the driveways/walkways as directed by the PM. Ensure that all deb…"
type input "125"
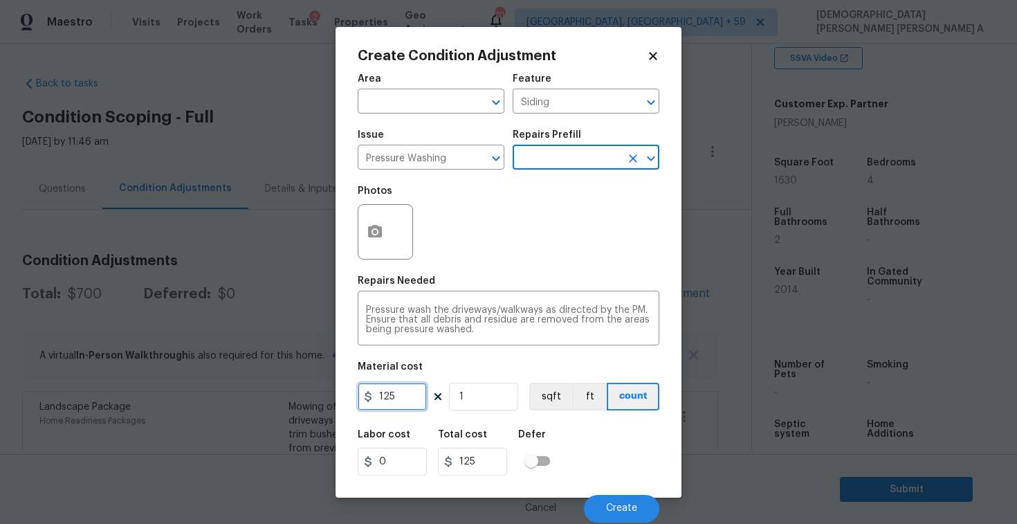
click at [400, 396] on input "125" at bounding box center [392, 397] width 69 height 28
type input "200"
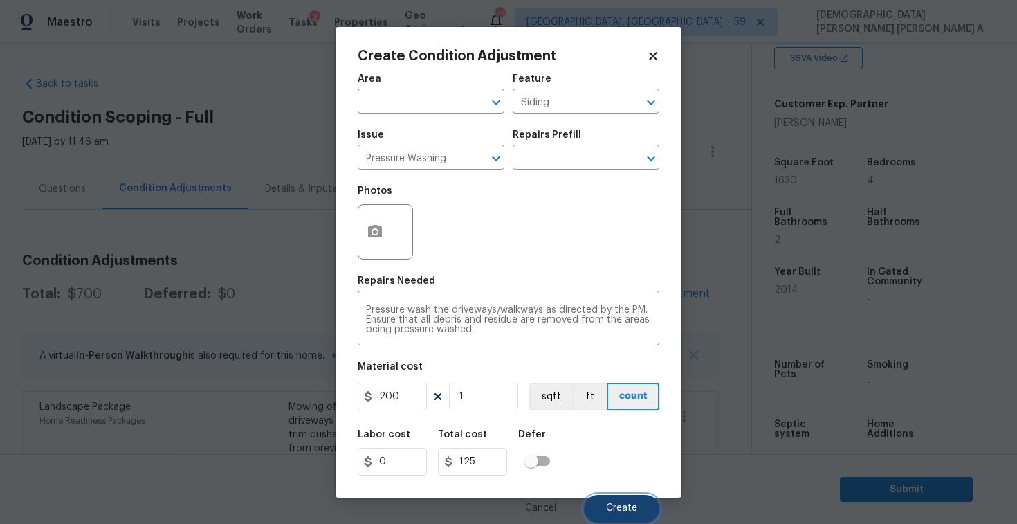
type input "200"
click at [597, 506] on button "Create" at bounding box center [621, 509] width 75 height 28
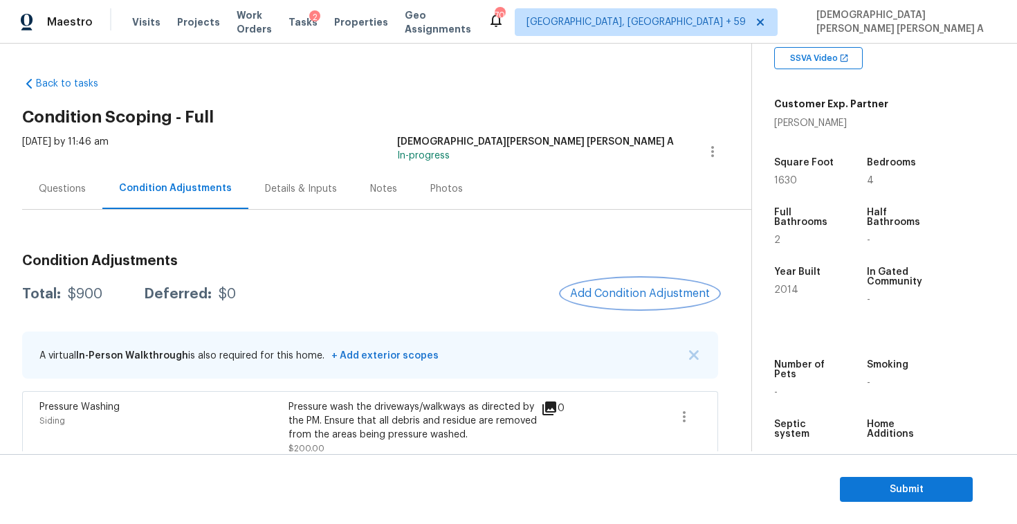
click at [630, 291] on span "Add Condition Adjustment" at bounding box center [640, 293] width 140 height 12
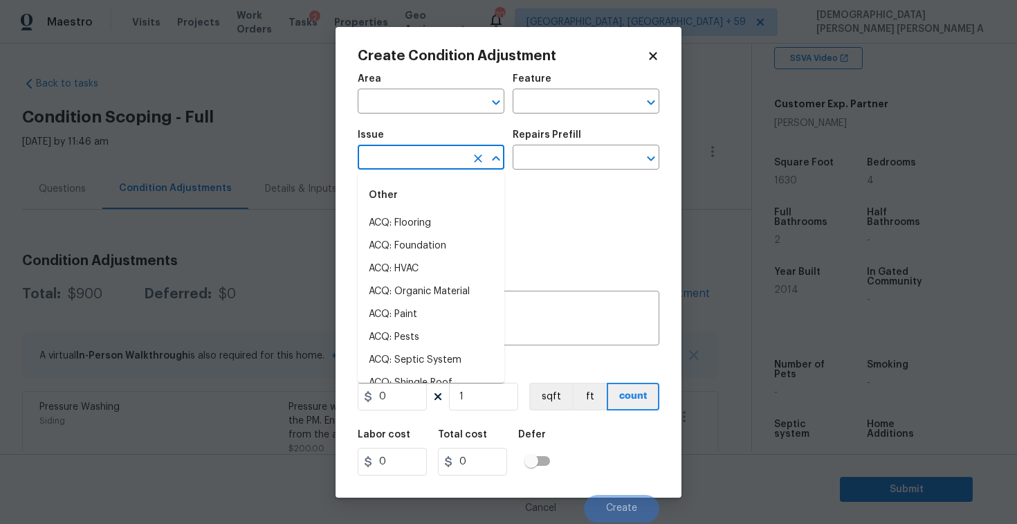
click at [419, 164] on input "text" at bounding box center [412, 158] width 108 height 21
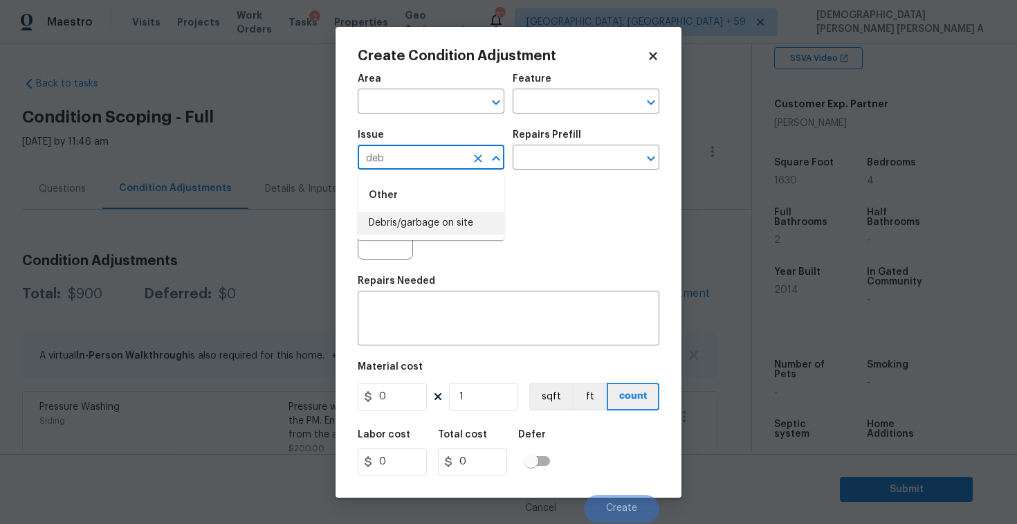
click at [453, 230] on li "Debris/garbage on site" at bounding box center [431, 223] width 147 height 23
type input "Debris/garbage on site"
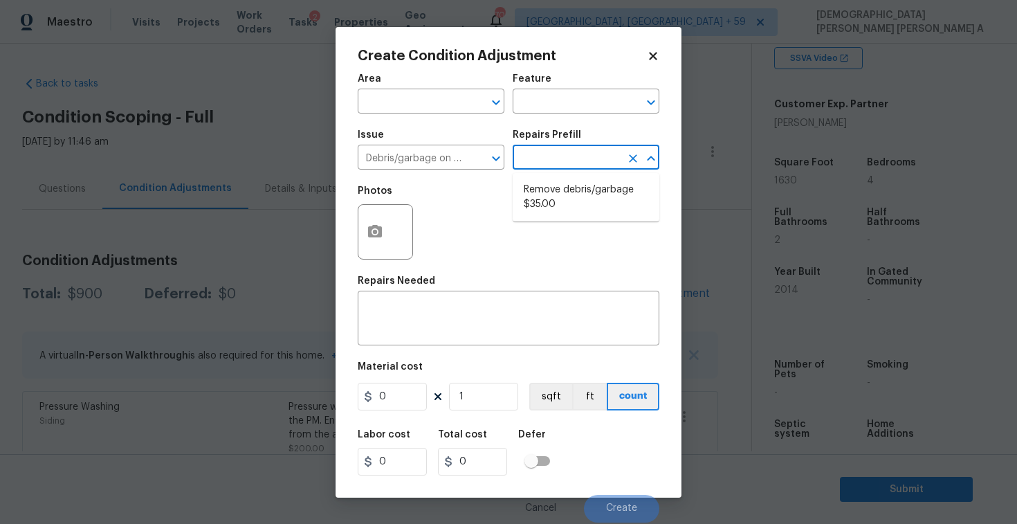
click at [604, 160] on input "text" at bounding box center [567, 158] width 108 height 21
click at [574, 212] on li "Remove debris/garbage $35.00" at bounding box center [586, 196] width 147 height 37
type textarea "Remove, haul off, and properly dispose of any debris left by seller to offsite …"
type input "35"
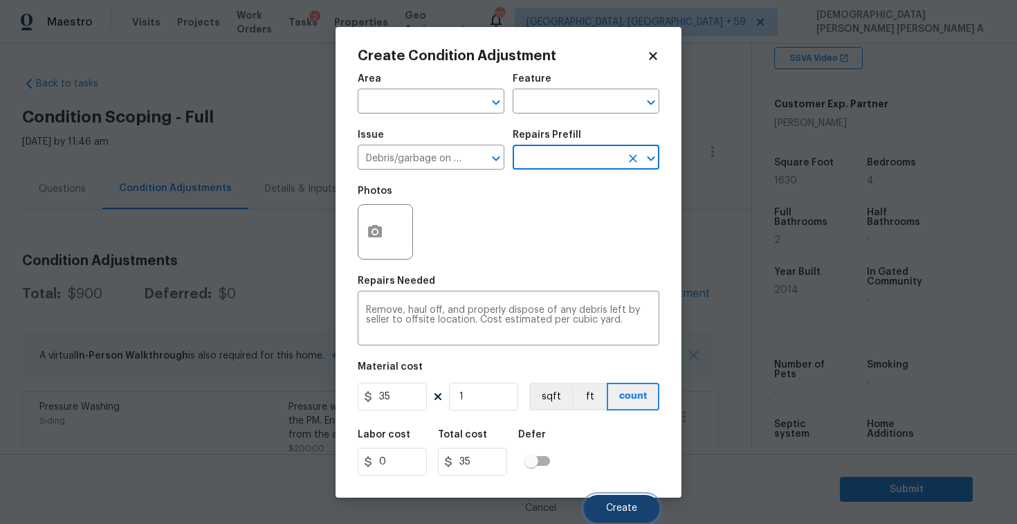
click at [628, 495] on button "Create" at bounding box center [621, 509] width 75 height 28
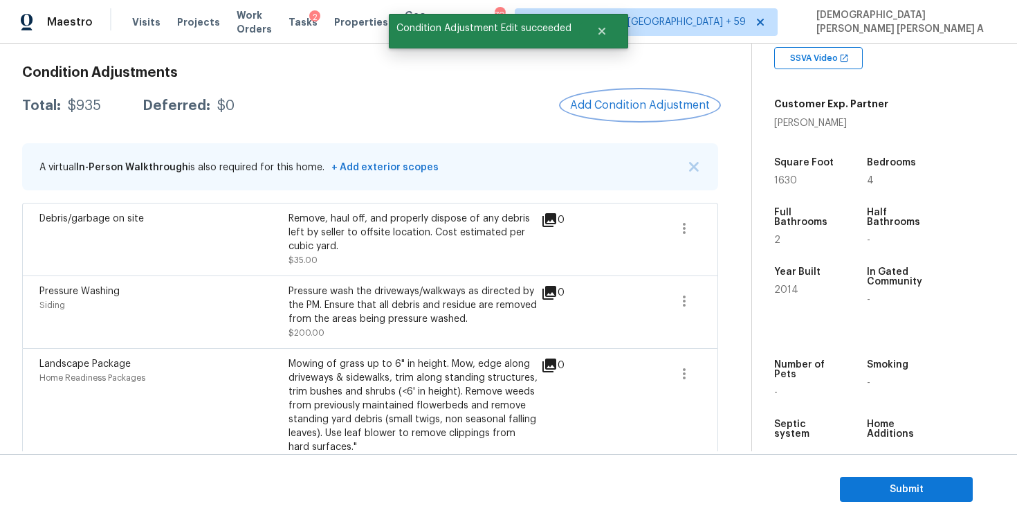
scroll to position [118, 0]
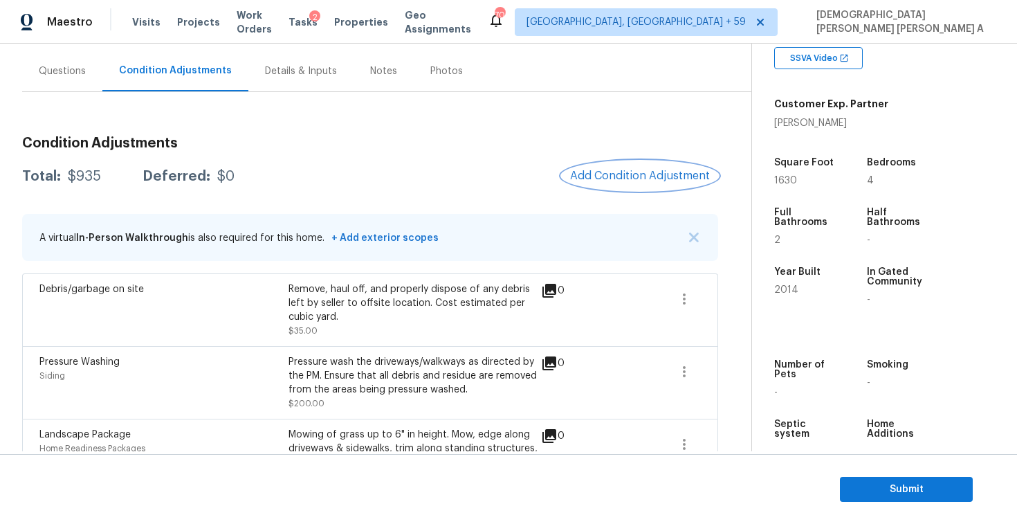
click at [605, 181] on span "Add Condition Adjustment" at bounding box center [640, 175] width 140 height 12
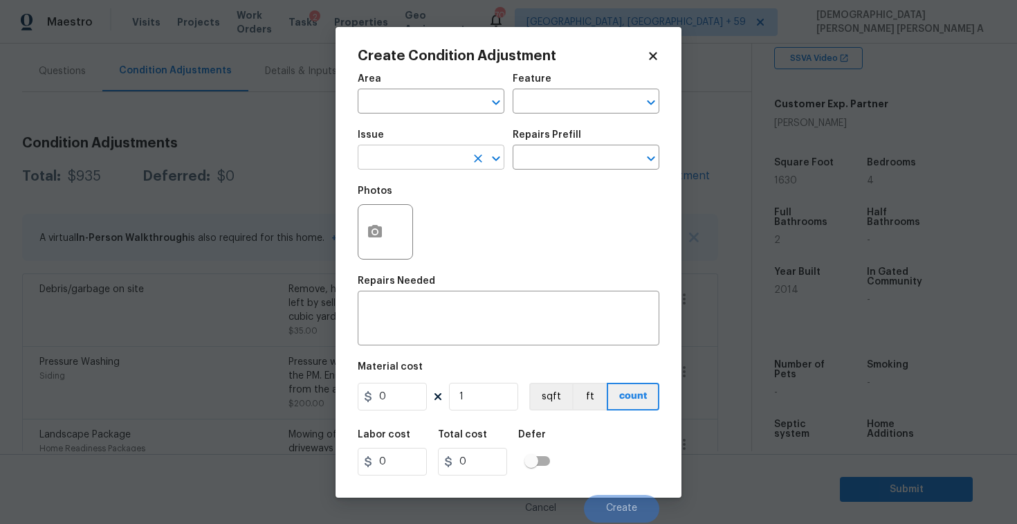
click at [417, 148] on input "text" at bounding box center [412, 158] width 108 height 21
click at [418, 218] on li "Siding" at bounding box center [431, 223] width 147 height 23
type input "Siding"
click at [576, 143] on div "Repairs Prefill" at bounding box center [586, 139] width 147 height 18
click at [566, 165] on input "text" at bounding box center [567, 158] width 108 height 21
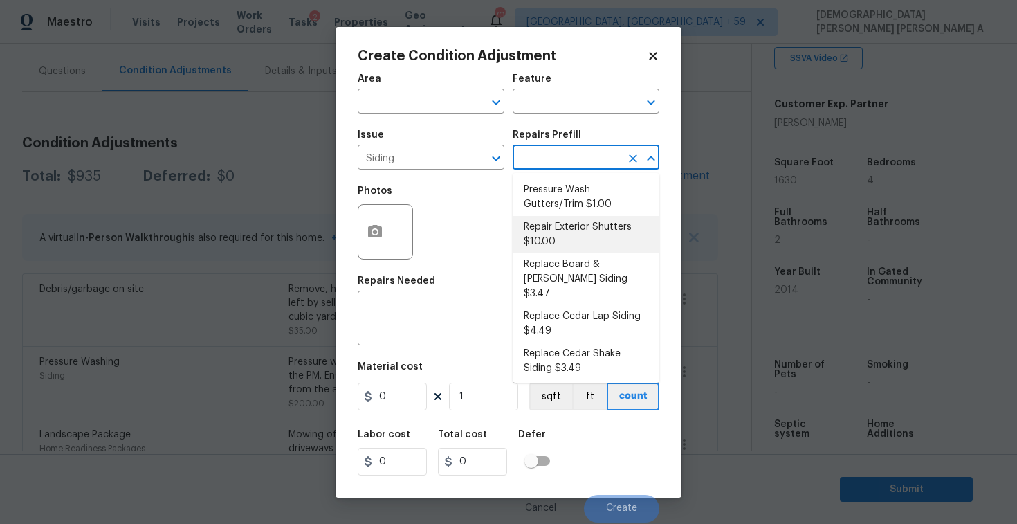
click at [551, 235] on li "Repair Exterior Shutters $10.00" at bounding box center [586, 234] width 147 height 37
type input "Siding"
type textarea "Repair the existing exterior shutters on the home (cracks, chips, holes, etc.).…"
type input "10"
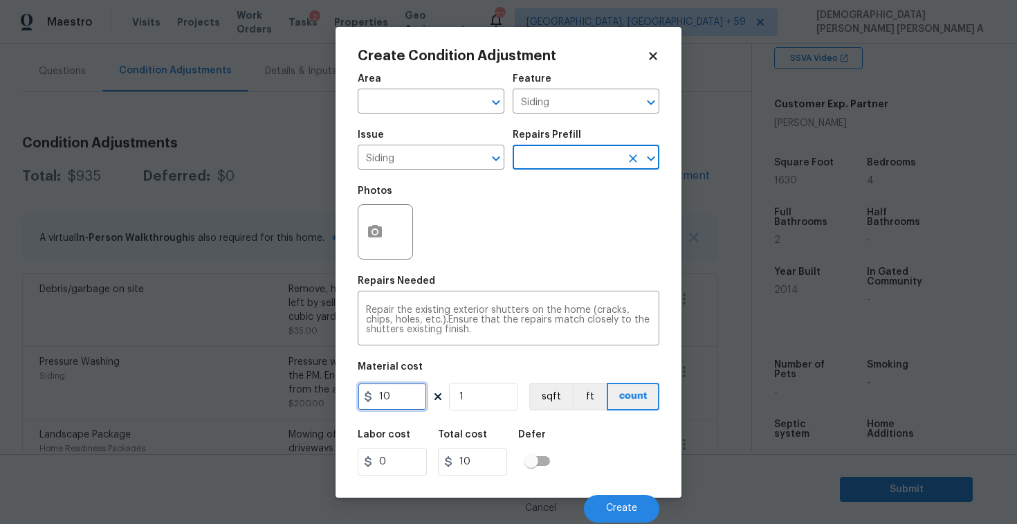
click at [419, 389] on input "10" at bounding box center [392, 397] width 69 height 28
type input "575"
click at [372, 247] on button "button" at bounding box center [374, 232] width 33 height 54
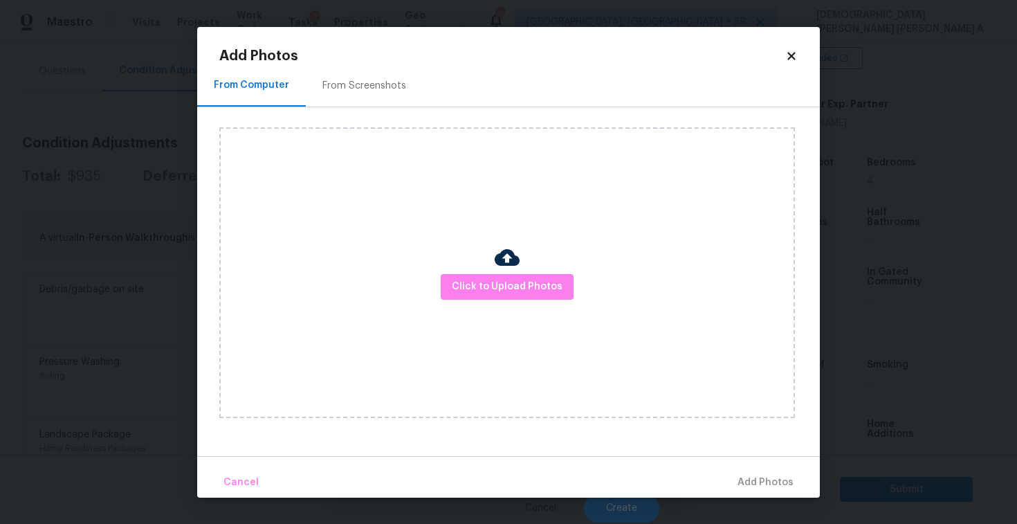
click at [357, 62] on h2 "Add Photos" at bounding box center [502, 56] width 566 height 14
click at [351, 83] on div "From Screenshots" at bounding box center [364, 86] width 84 height 14
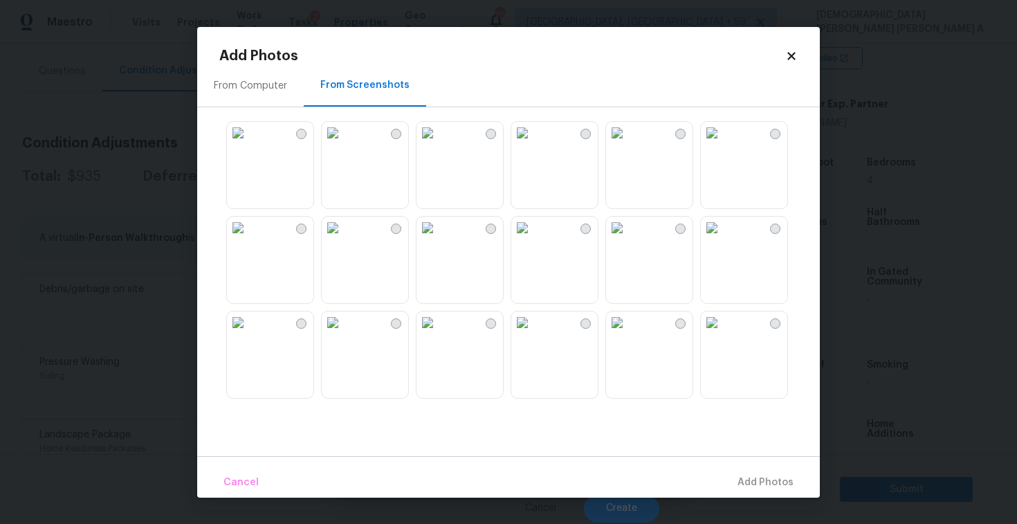
click at [531, 333] on img at bounding box center [522, 322] width 22 height 22
click at [628, 333] on img at bounding box center [617, 322] width 22 height 22
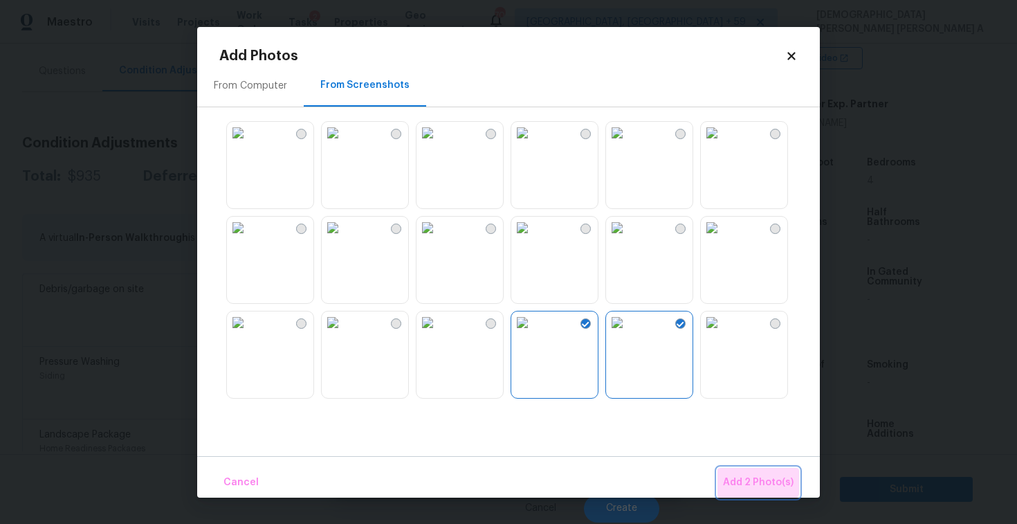
click at [753, 468] on button "Add 2 Photo(s)" at bounding box center [758, 483] width 82 height 30
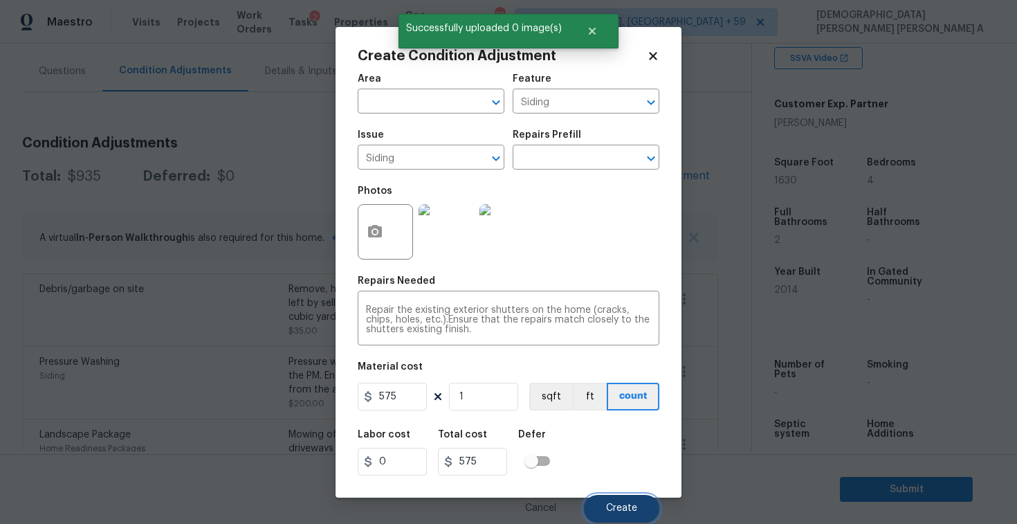
click at [607, 498] on button "Create" at bounding box center [621, 509] width 75 height 28
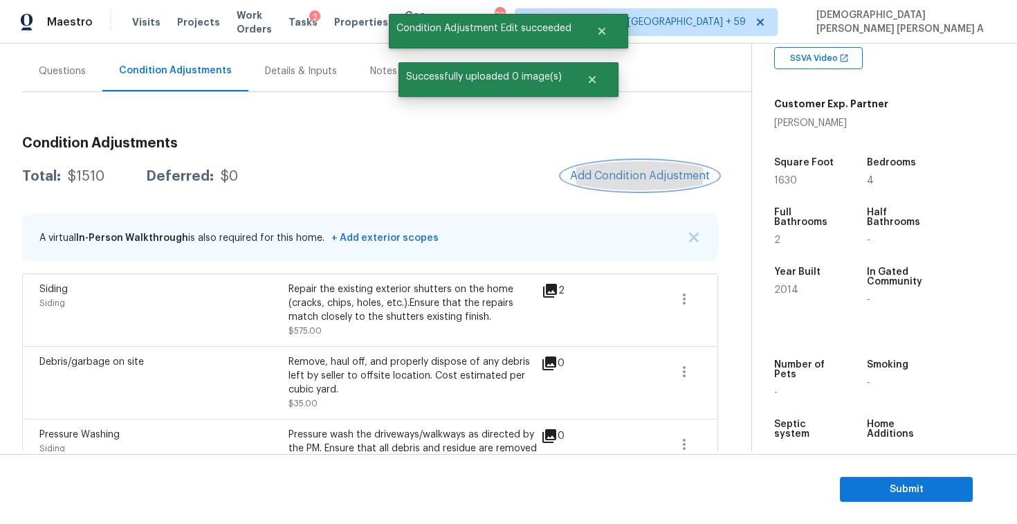
click at [683, 180] on span "Add Condition Adjustment" at bounding box center [640, 175] width 140 height 12
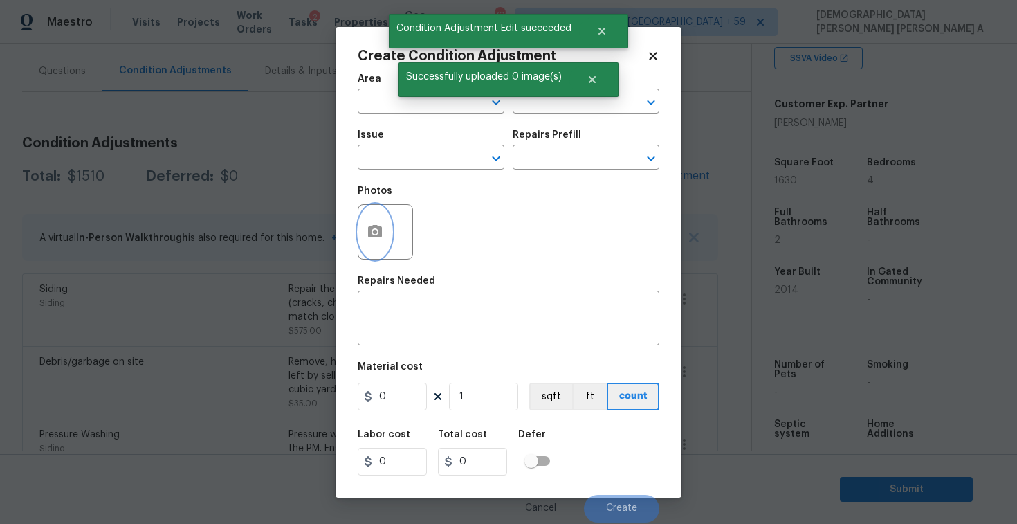
click at [380, 220] on button "button" at bounding box center [374, 232] width 33 height 54
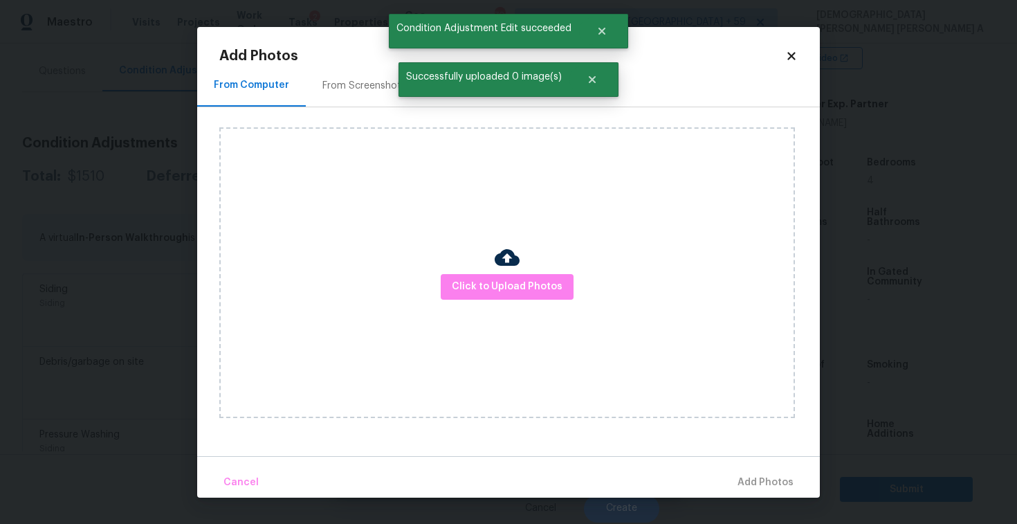
click at [369, 73] on div "From Screenshots" at bounding box center [364, 86] width 117 height 41
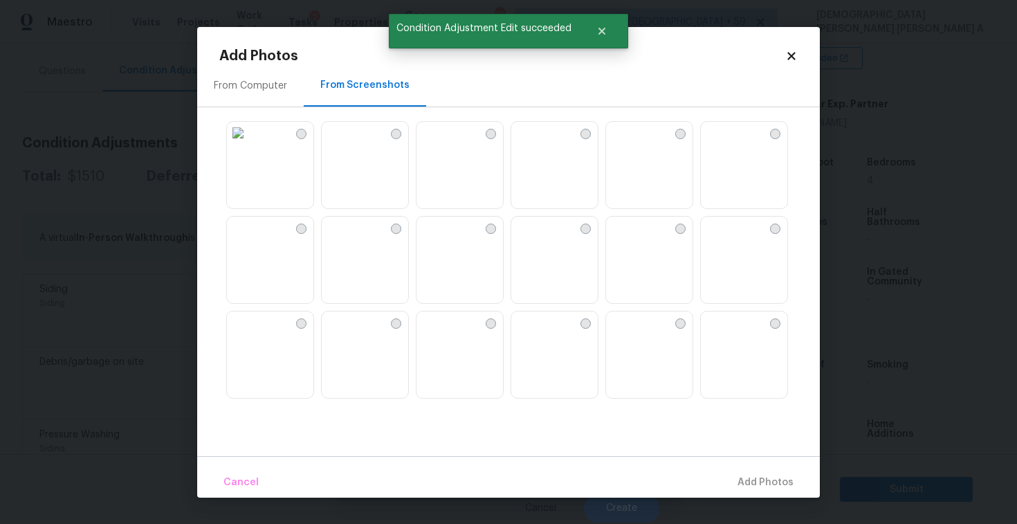
click at [628, 333] on img at bounding box center [617, 322] width 22 height 22
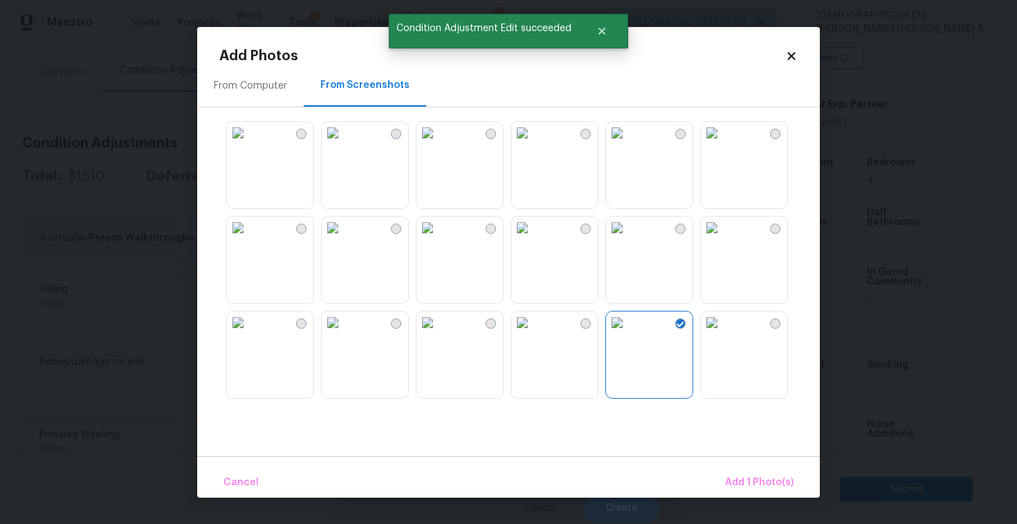
click at [718, 333] on img at bounding box center [712, 322] width 22 height 22
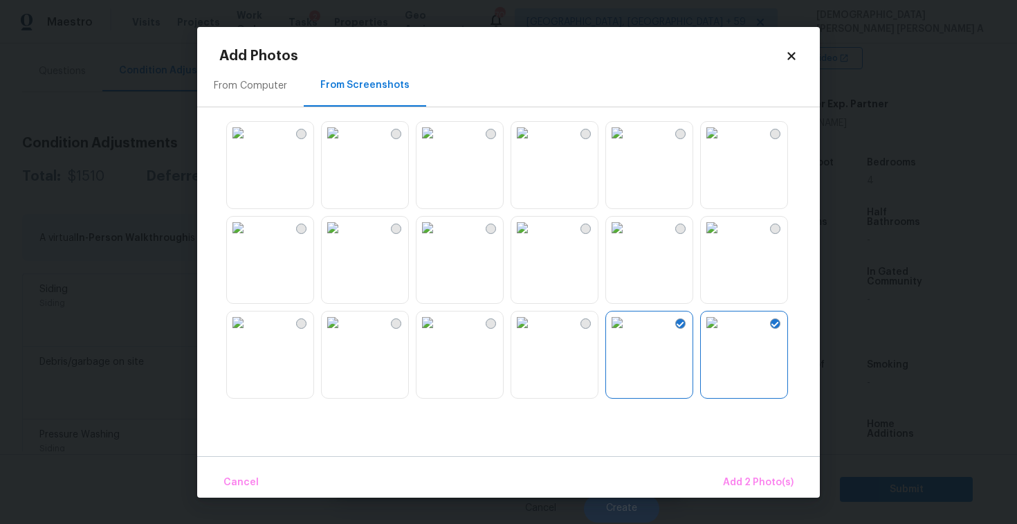
click at [723, 333] on img at bounding box center [712, 322] width 22 height 22
click at [533, 333] on img at bounding box center [522, 322] width 22 height 22
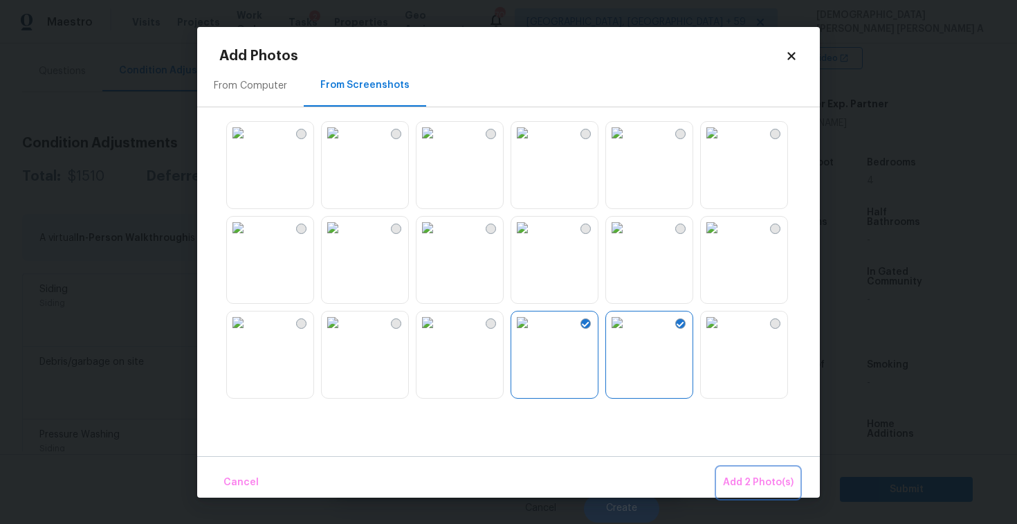
click at [759, 479] on span "Add 2 Photo(s)" at bounding box center [758, 482] width 71 height 17
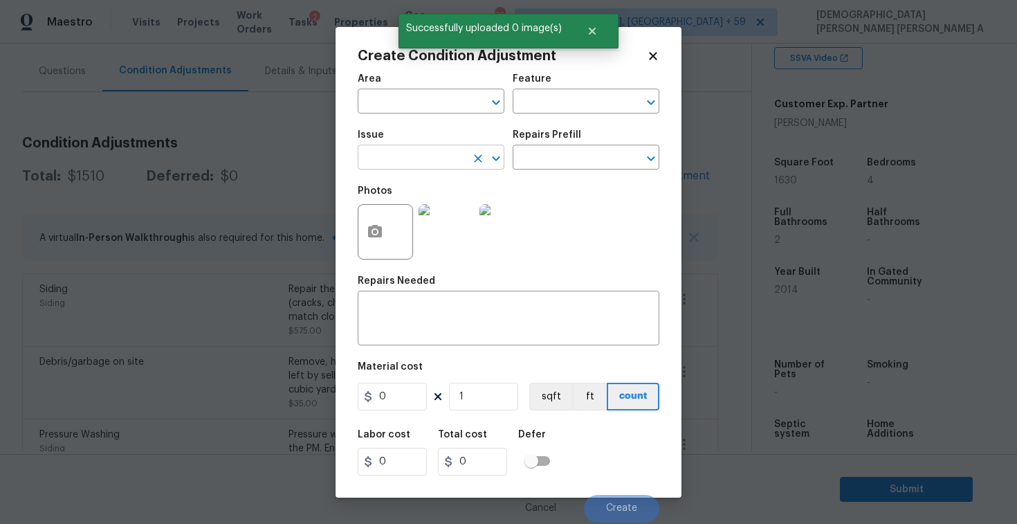
click at [429, 158] on input "text" at bounding box center [412, 158] width 108 height 21
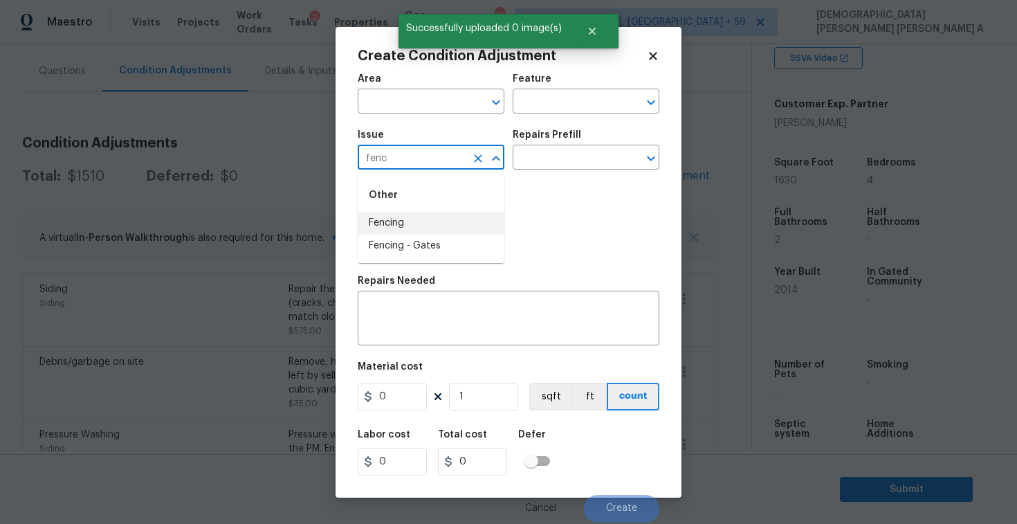
click at [472, 224] on li "Fencing" at bounding box center [431, 223] width 147 height 23
type input "Fencing"
click at [603, 163] on input "text" at bounding box center [567, 158] width 108 height 21
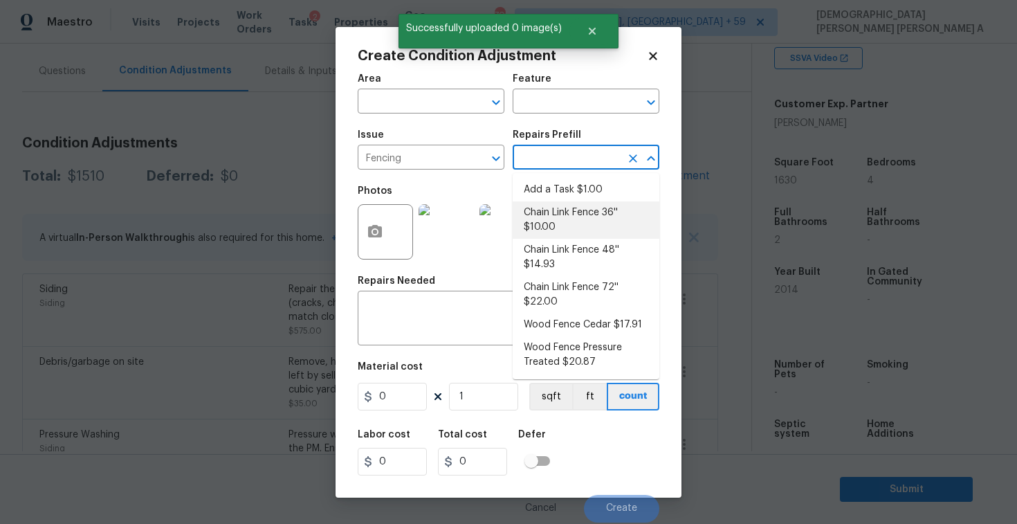
click at [568, 207] on li "Chain Link Fence 36'' $10.00" at bounding box center [586, 219] width 147 height 37
type textarea "Prep the work area and install a new 36'' chain link fence. Ensure that all of …"
type input "10"
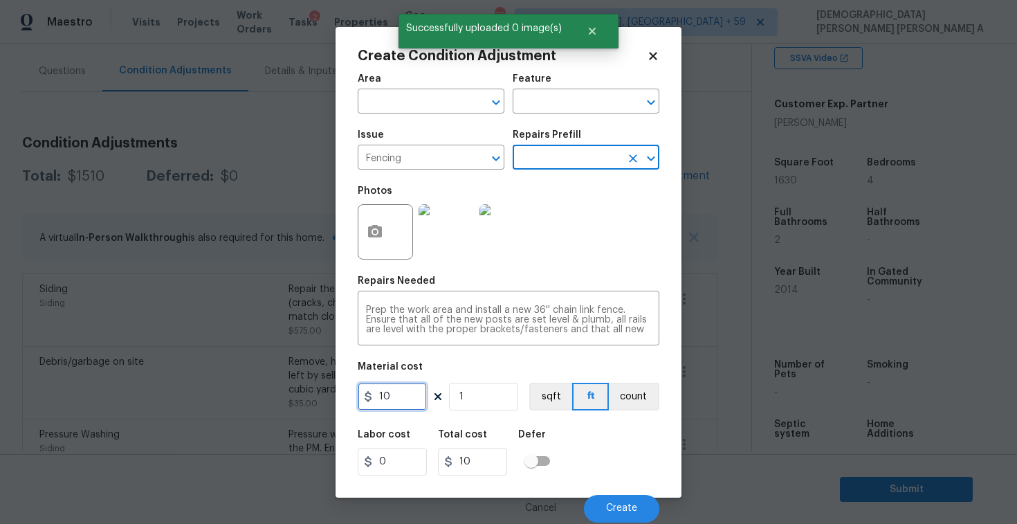
click at [400, 395] on input "10" at bounding box center [392, 397] width 69 height 28
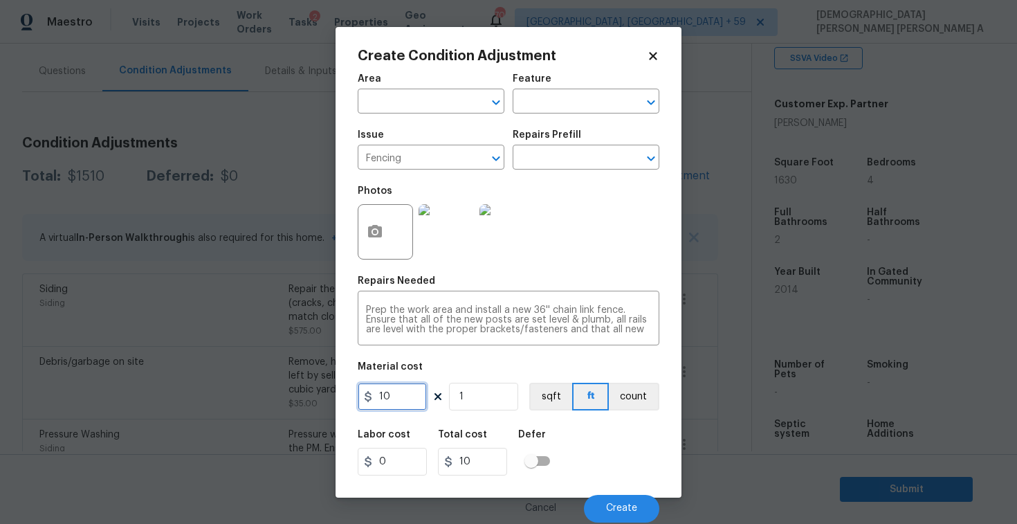
click at [400, 395] on input "10" at bounding box center [392, 397] width 69 height 28
type input "1200"
click at [620, 508] on span "Create" at bounding box center [621, 508] width 31 height 10
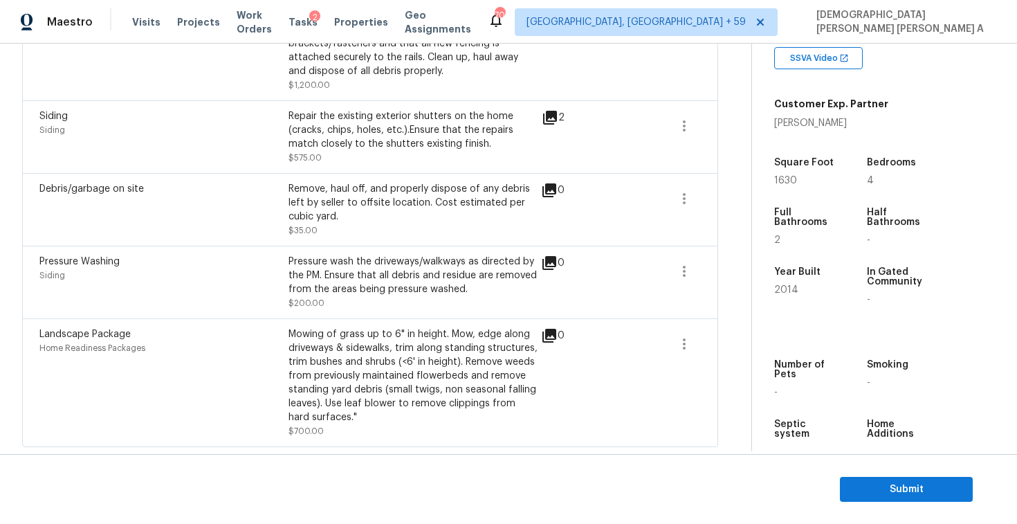
scroll to position [216, 0]
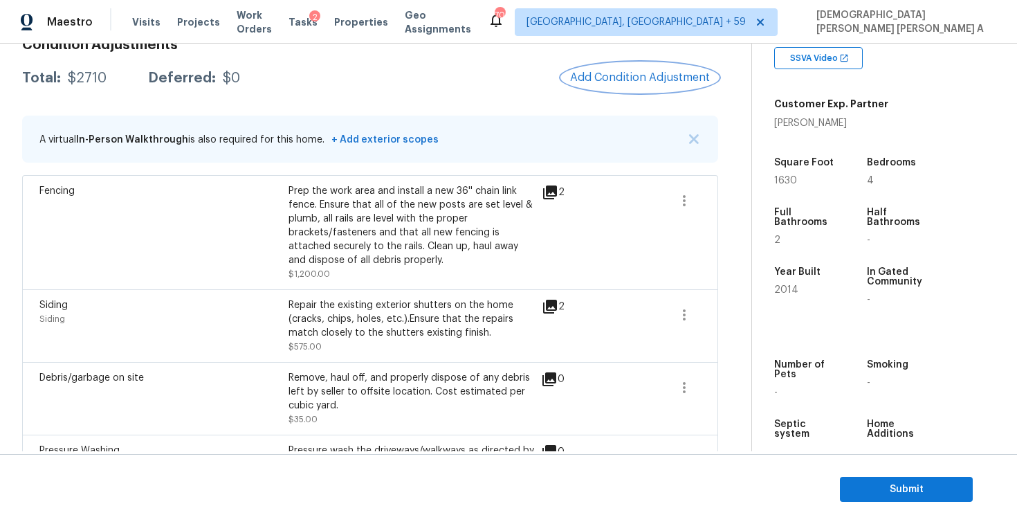
click at [640, 79] on span "Add Condition Adjustment" at bounding box center [640, 77] width 140 height 12
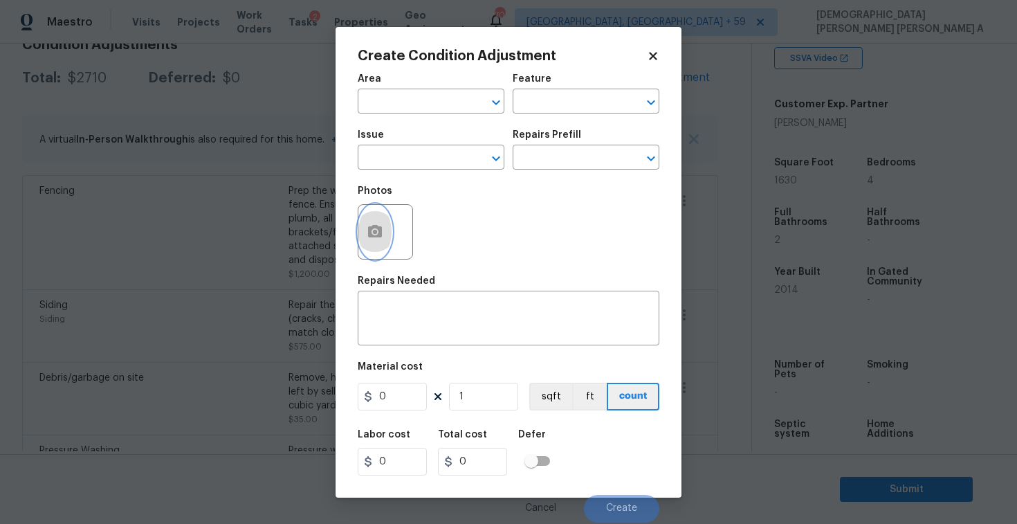
click at [369, 241] on button "button" at bounding box center [374, 232] width 33 height 54
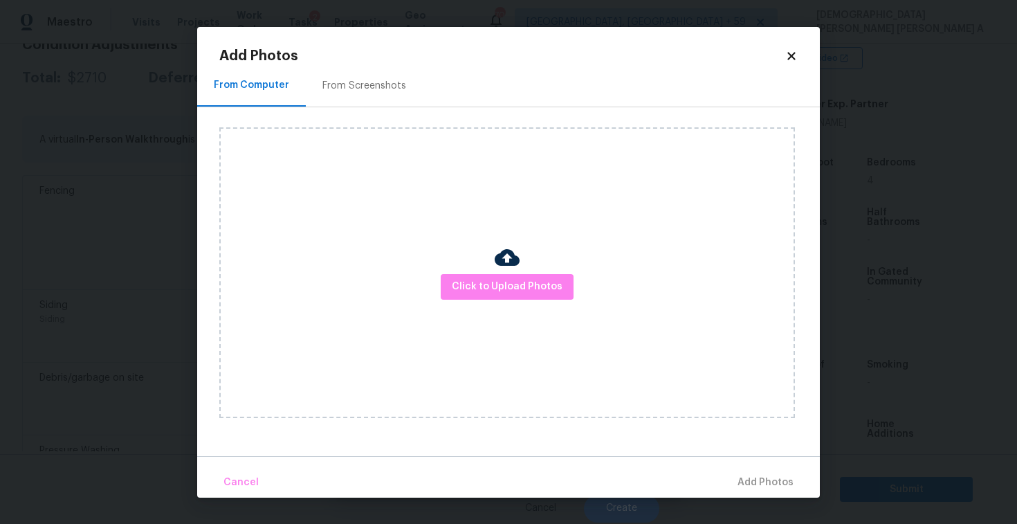
click at [479, 246] on div "Click to Upload Photos" at bounding box center [507, 272] width 576 height 291
click at [531, 309] on div "Click to Upload Photos" at bounding box center [507, 272] width 576 height 291
click at [526, 278] on span "Click to Upload Photos" at bounding box center [507, 286] width 111 height 17
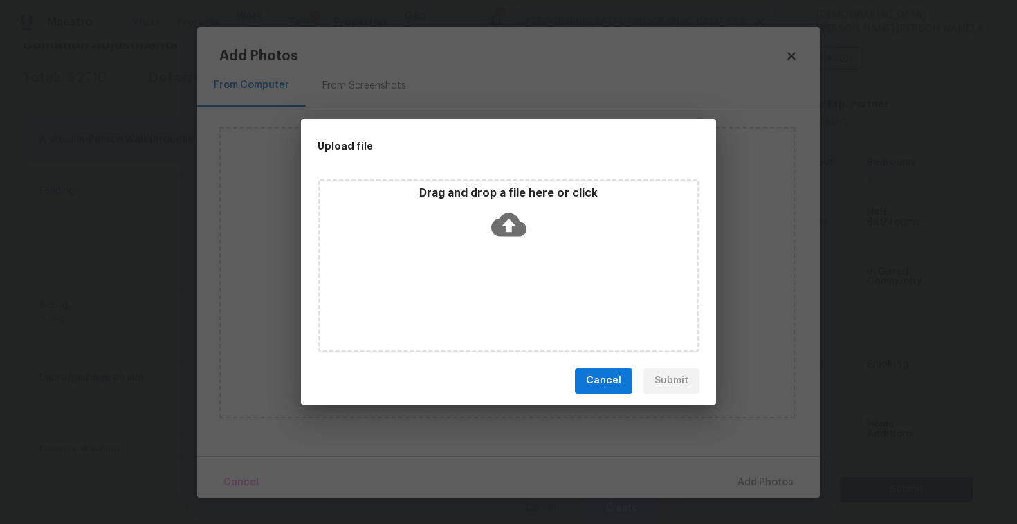
click at [504, 204] on div "Drag and drop a file here or click" at bounding box center [509, 215] width 378 height 59
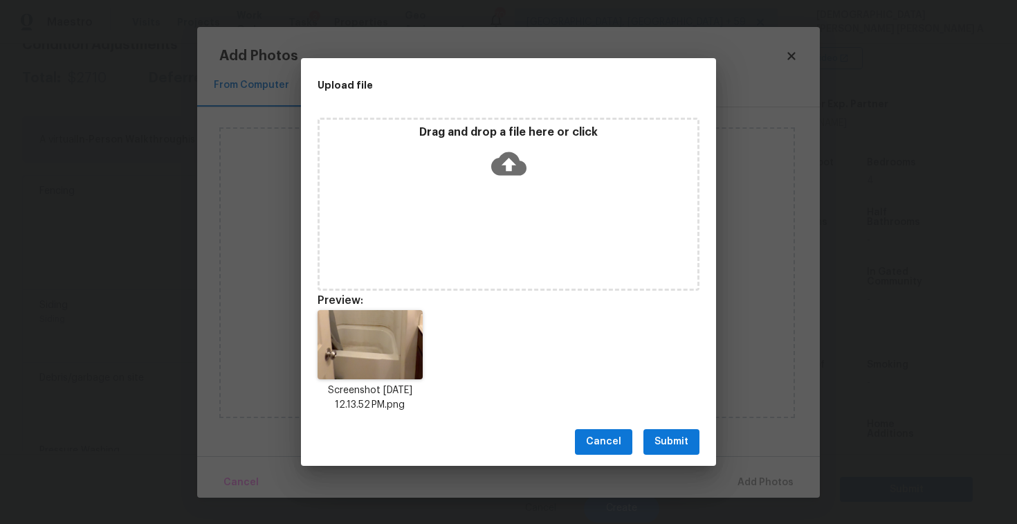
click at [676, 422] on div "Cancel Submit" at bounding box center [508, 442] width 415 height 48
click at [676, 443] on span "Submit" at bounding box center [671, 441] width 34 height 17
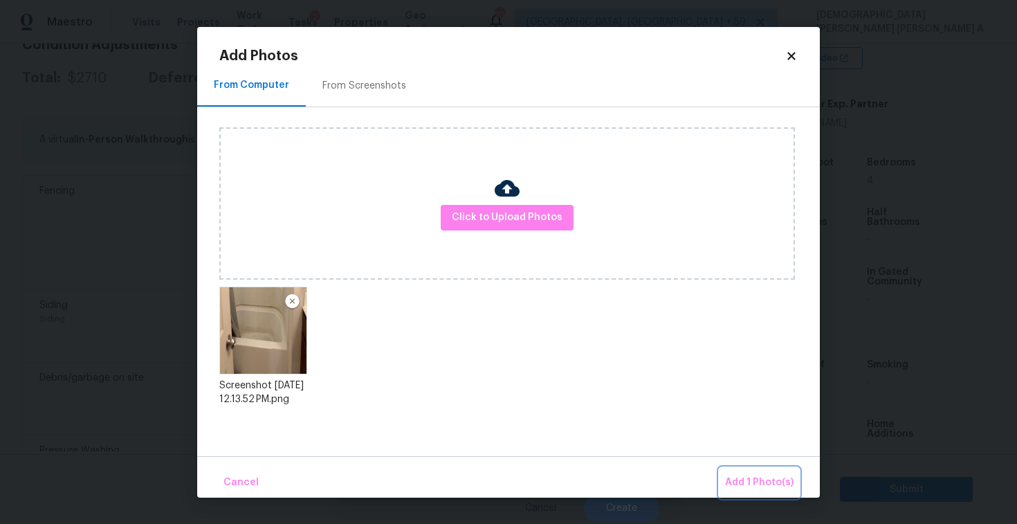
click at [751, 482] on span "Add 1 Photo(s)" at bounding box center [759, 482] width 68 height 17
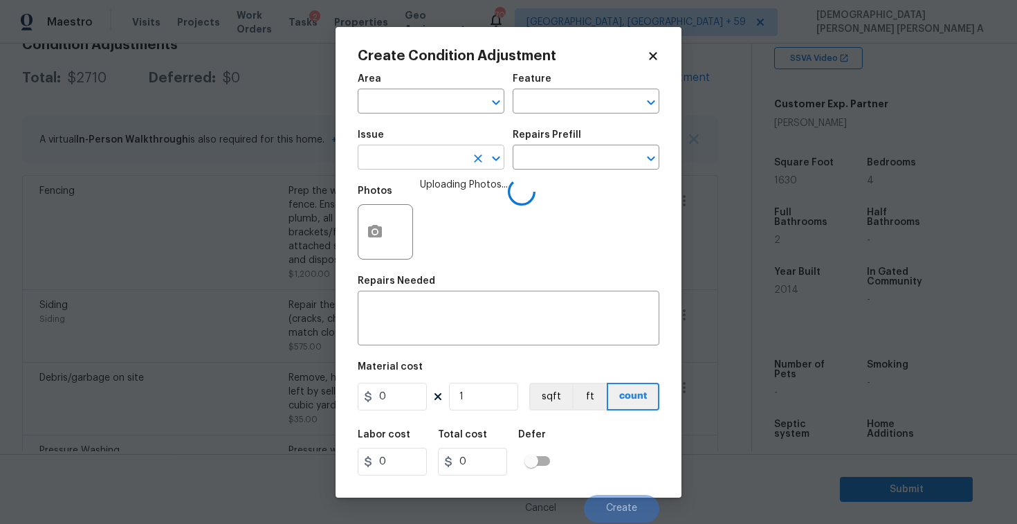
click at [415, 155] on input "text" at bounding box center [412, 158] width 108 height 21
type input "bv"
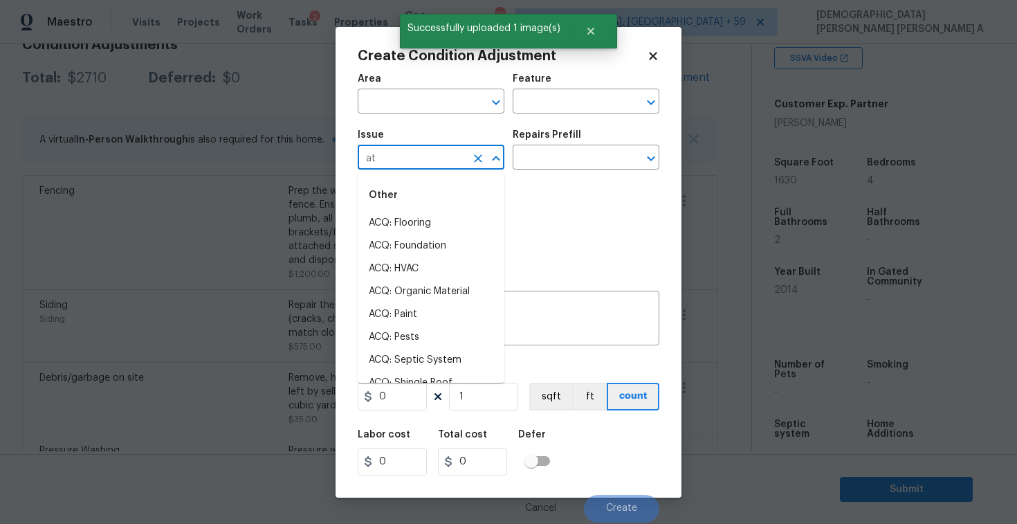
type input "ath"
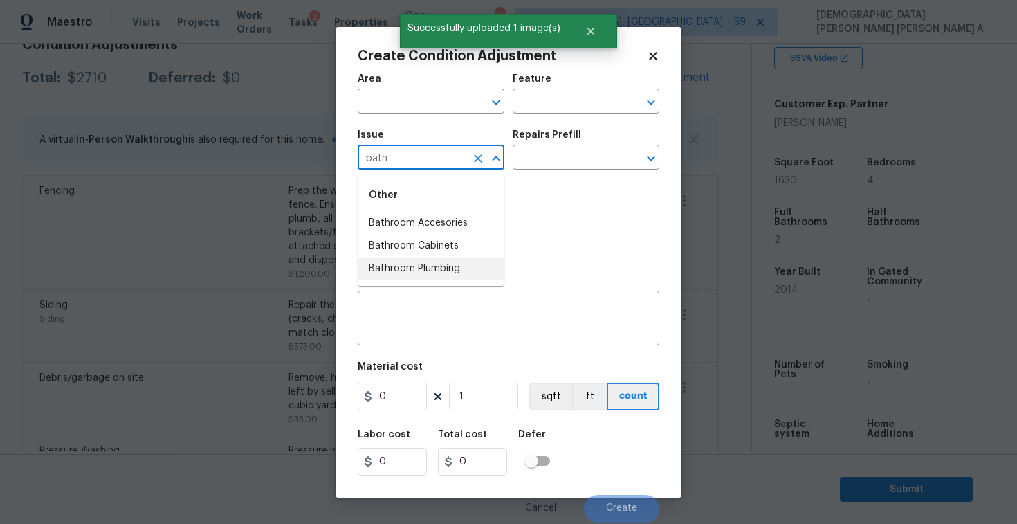
click at [447, 273] on li "Bathroom Plumbing" at bounding box center [431, 268] width 147 height 23
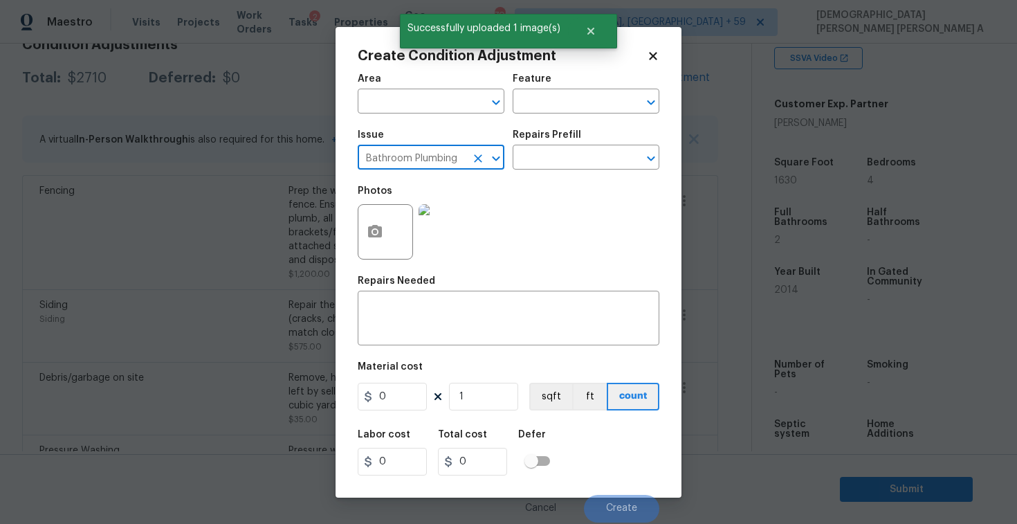
type input "Bathroom Plumbing"
click at [587, 145] on div "Repairs Prefill" at bounding box center [586, 139] width 147 height 18
click at [584, 155] on input "text" at bounding box center [567, 158] width 108 height 21
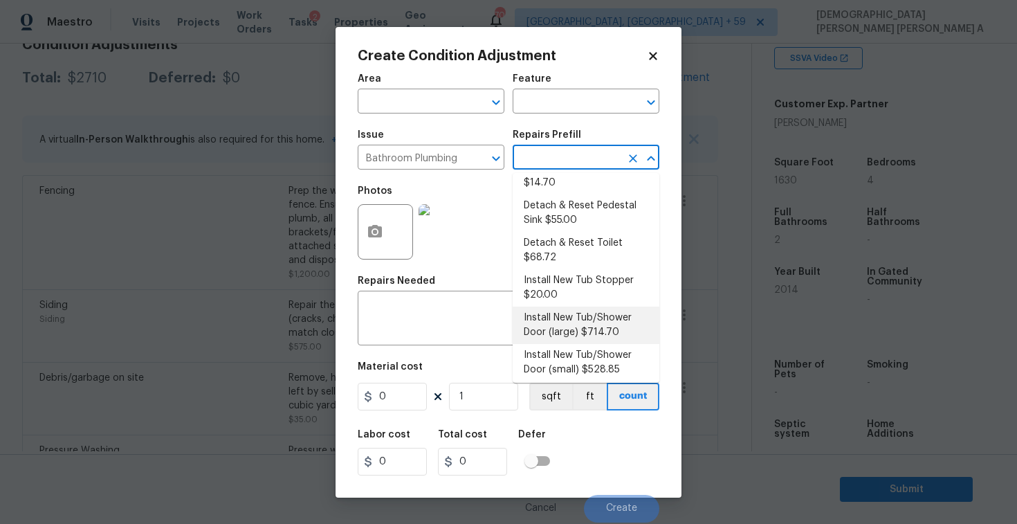
scroll to position [112, 0]
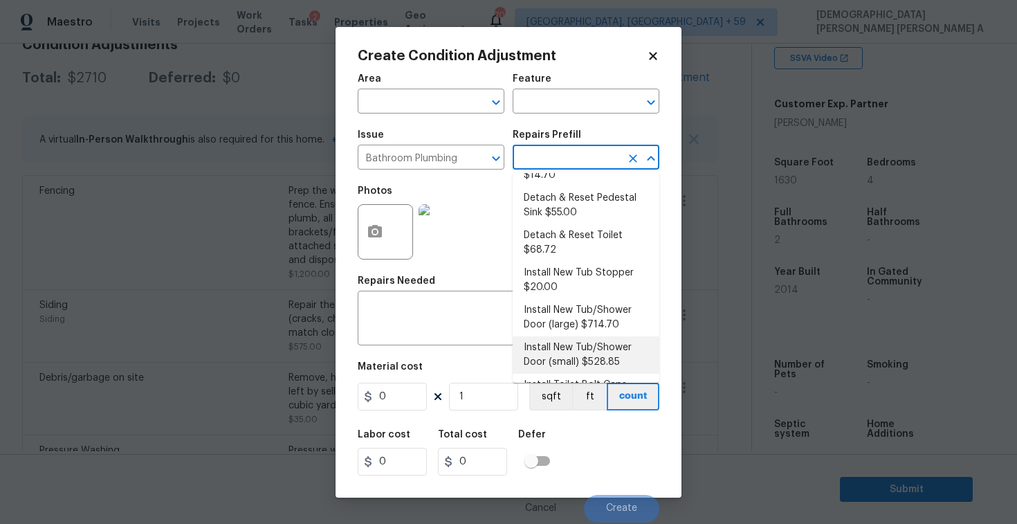
click at [571, 338] on li "Install New Tub/Shower Door (small) $528.85" at bounding box center [586, 354] width 147 height 37
type input "Plumbing"
type textarea "Prep the tub/shower surround and install a new 32''-36'' tempered shower door. …"
type input "528.85"
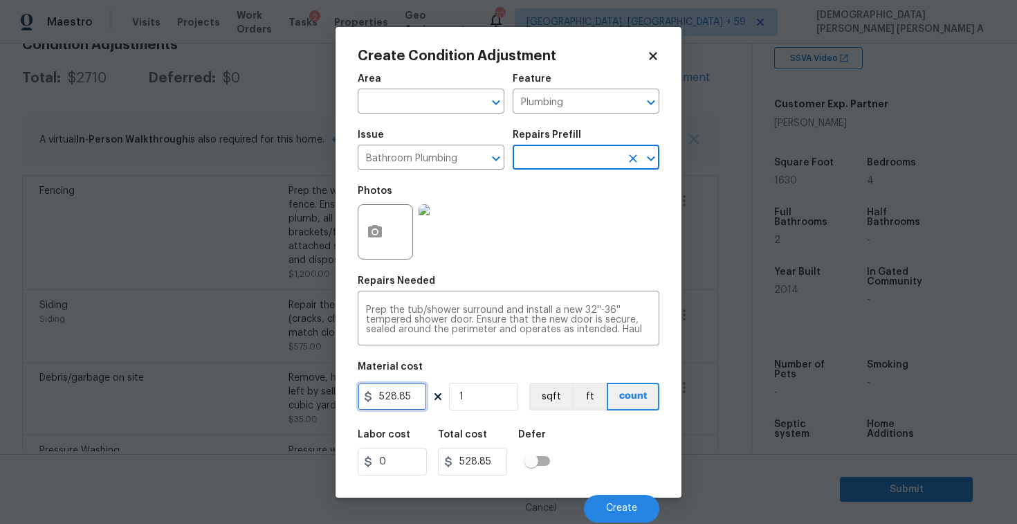
click at [414, 403] on input "528.85" at bounding box center [392, 397] width 69 height 28
type input "450"
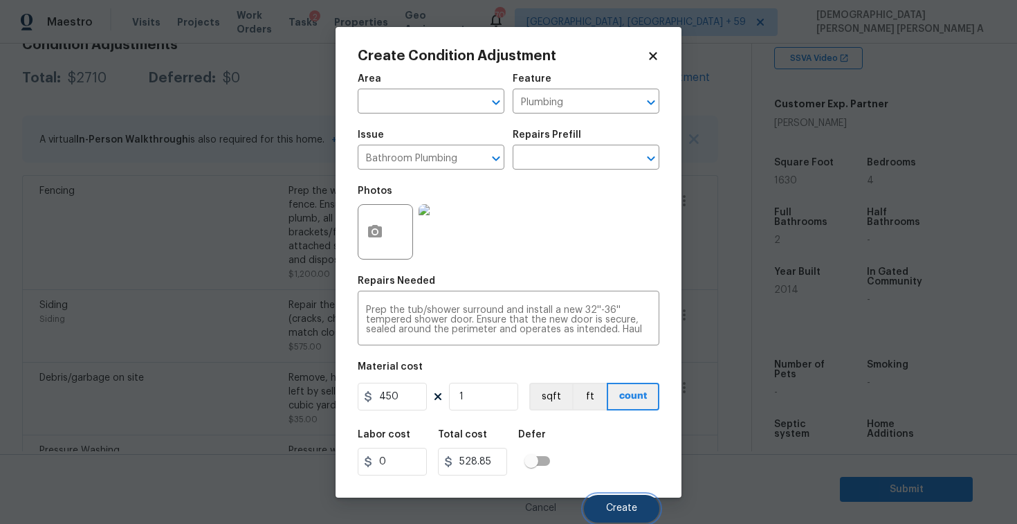
type input "450"
click at [605, 496] on button "Create" at bounding box center [621, 509] width 75 height 28
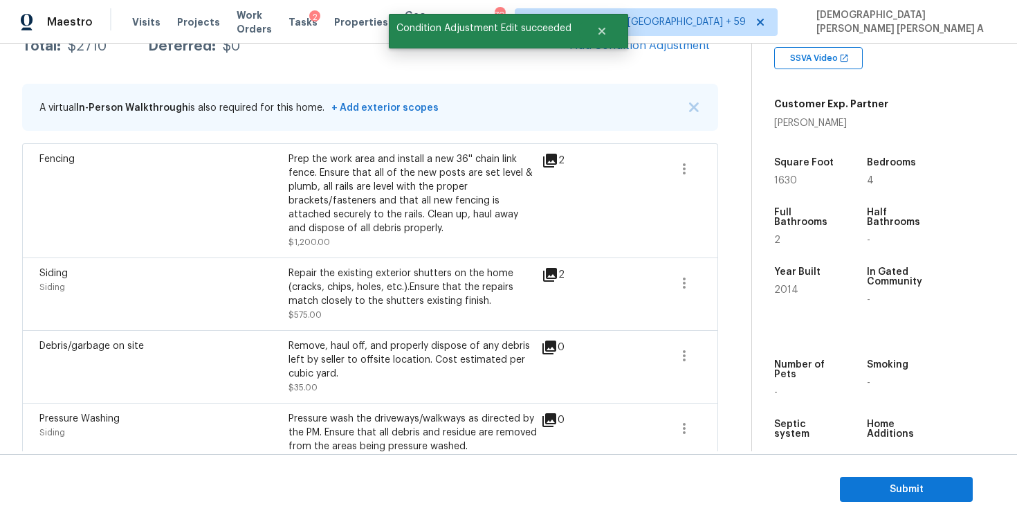
scroll to position [216, 0]
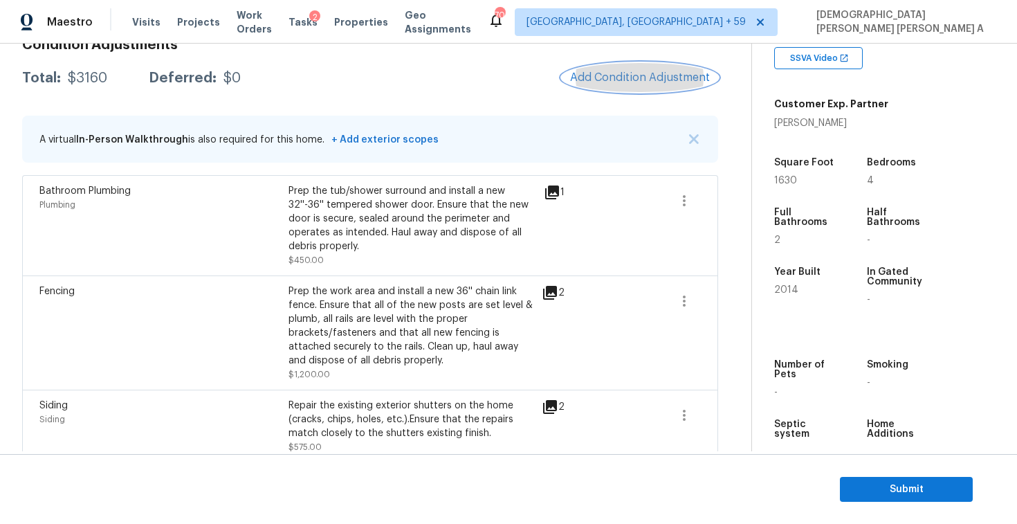
click at [623, 82] on span "Add Condition Adjustment" at bounding box center [640, 77] width 140 height 12
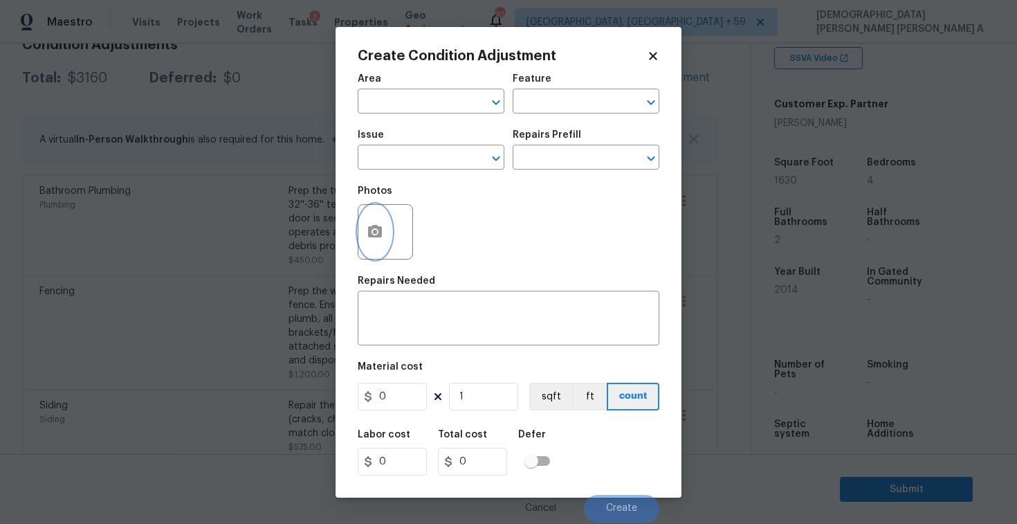
click at [380, 235] on icon "button" at bounding box center [375, 231] width 14 height 12
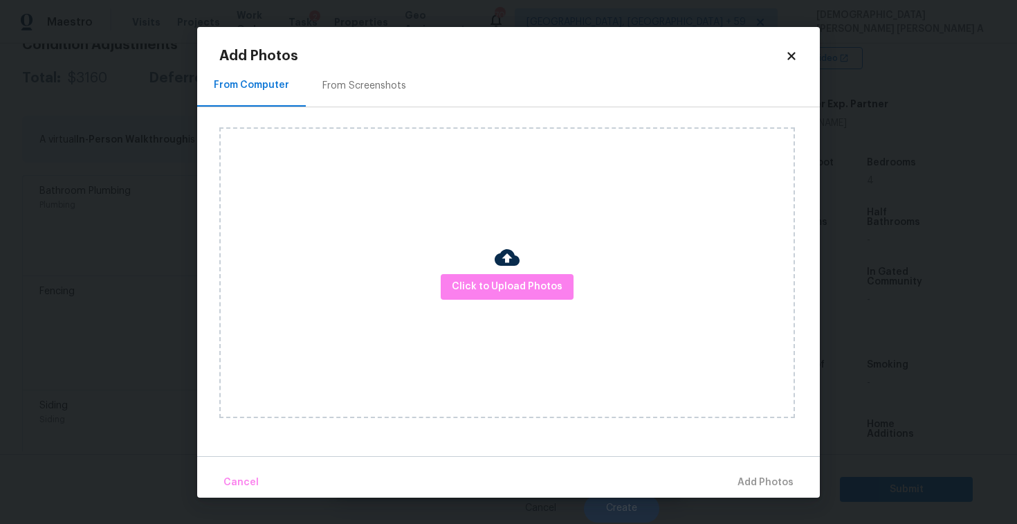
click at [353, 87] on div "From Screenshots" at bounding box center [364, 86] width 84 height 14
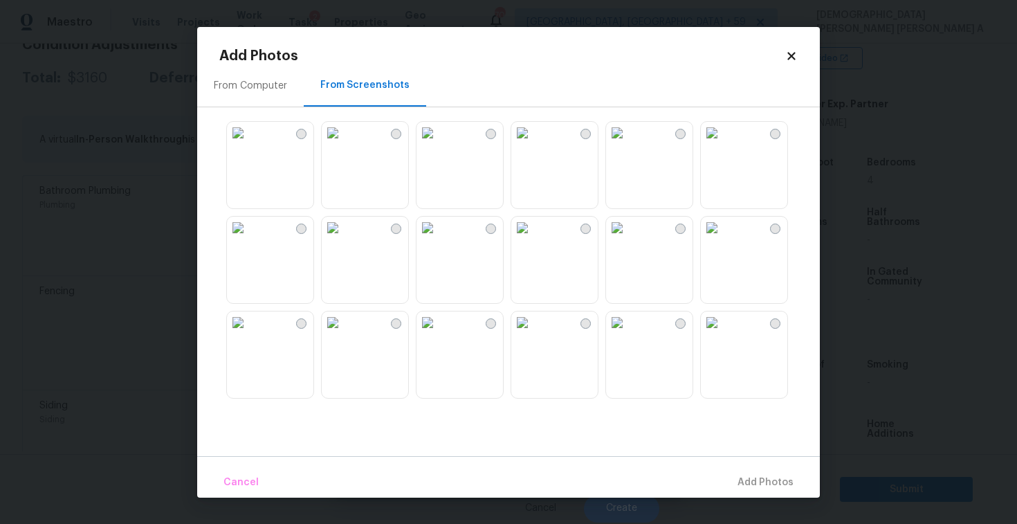
click at [439, 144] on img at bounding box center [427, 133] width 22 height 22
click at [526, 144] on img at bounding box center [522, 133] width 22 height 22
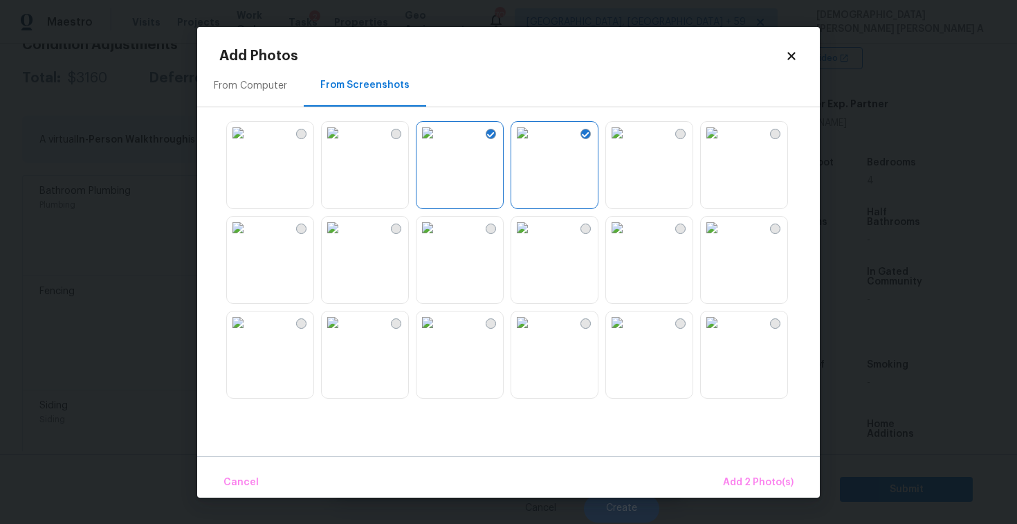
click at [715, 144] on img at bounding box center [712, 133] width 22 height 22
click at [533, 239] on img at bounding box center [522, 228] width 22 height 22
click at [344, 239] on img at bounding box center [333, 228] width 22 height 22
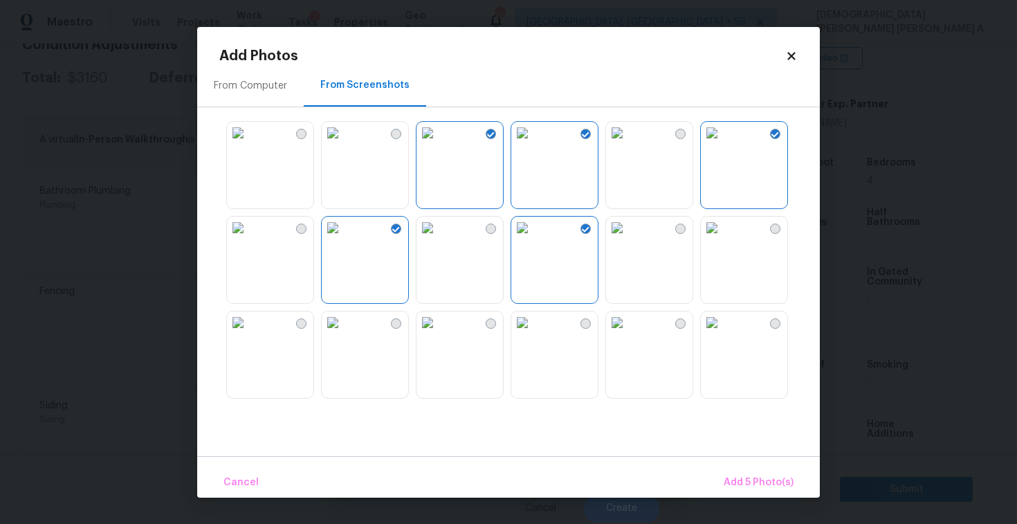
scroll to position [307, 0]
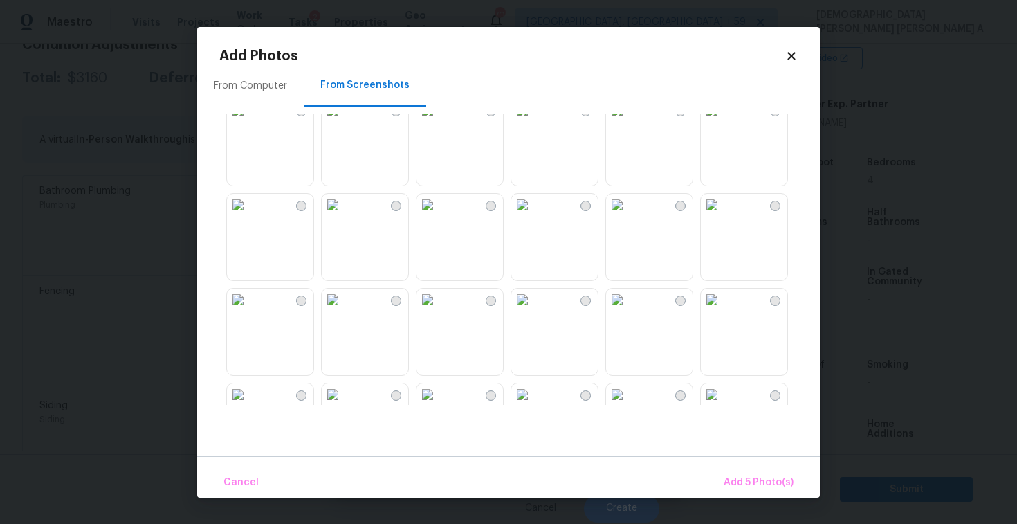
click at [528, 216] on img at bounding box center [522, 205] width 22 height 22
click at [533, 311] on img at bounding box center [522, 299] width 22 height 22
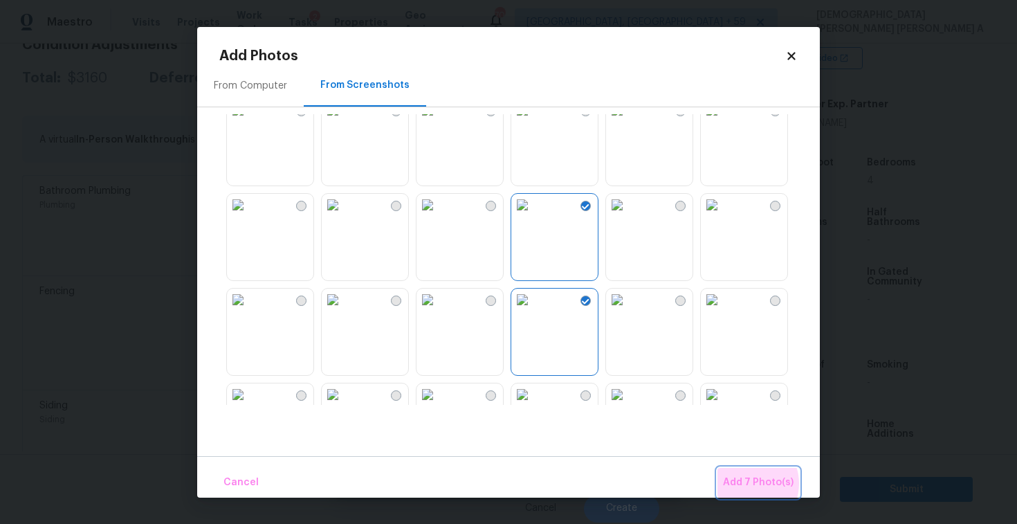
click at [753, 483] on span "Add 7 Photo(s)" at bounding box center [758, 482] width 71 height 17
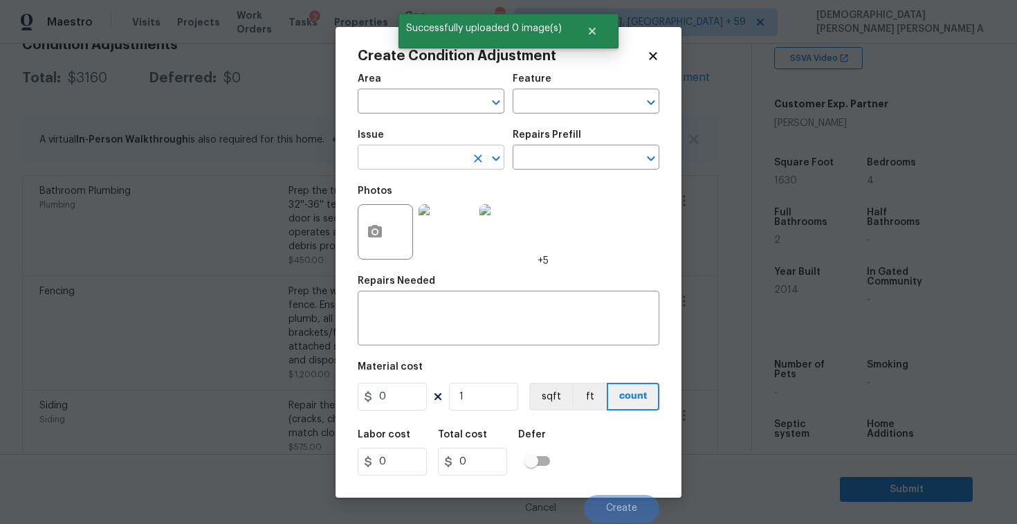
click at [403, 149] on input "text" at bounding box center [412, 158] width 108 height 21
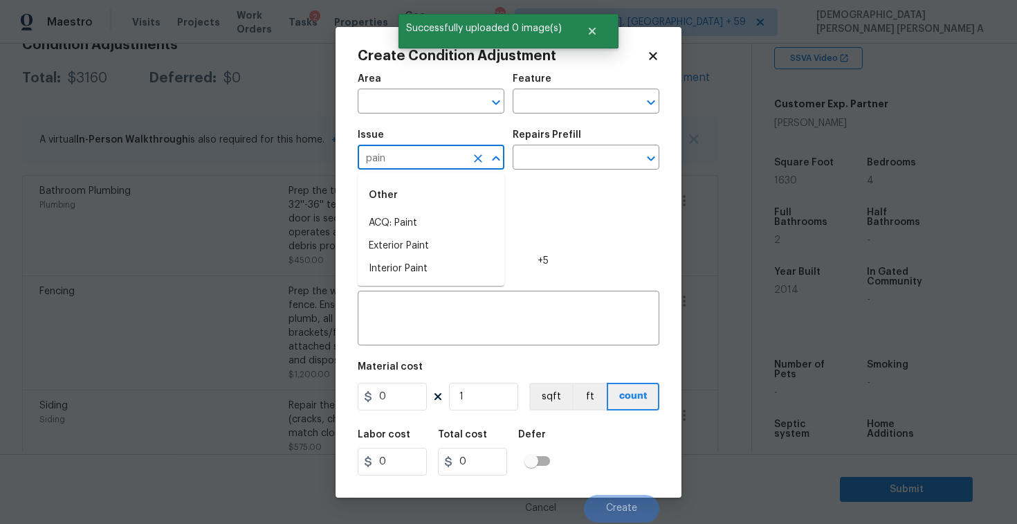
click at [412, 222] on li "ACQ: Paint" at bounding box center [431, 223] width 147 height 23
type input "ACQ: Paint"
click at [576, 165] on input "text" at bounding box center [567, 158] width 108 height 21
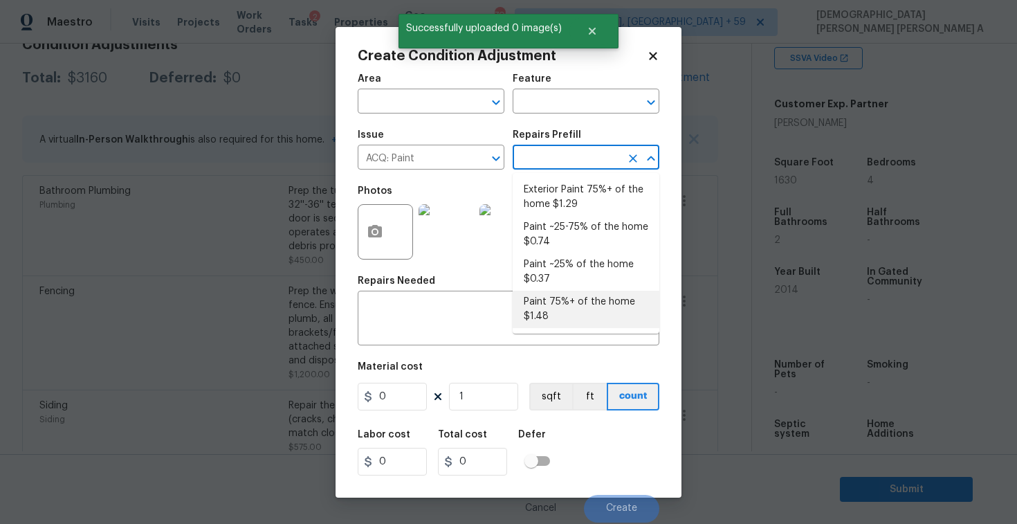
click at [587, 303] on li "Paint 75%+ of the home $1.48" at bounding box center [586, 309] width 147 height 37
type input "Acquisition"
type textarea "Acquisition Scope: 75%+ of the home will likely require interior paint"
type input "1.48"
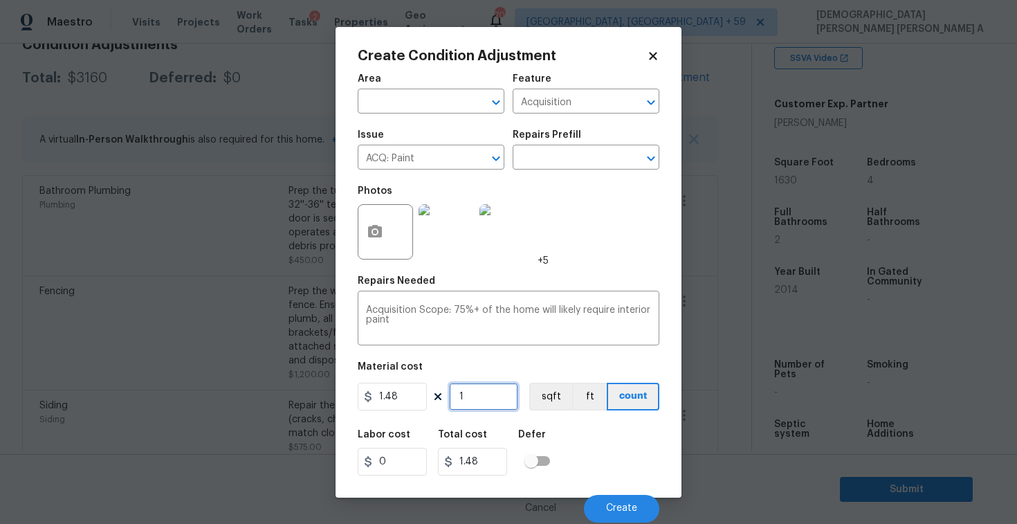
click at [502, 406] on input "1" at bounding box center [483, 397] width 69 height 28
type input "16"
type input "23.68"
type input "163"
type input "241.24"
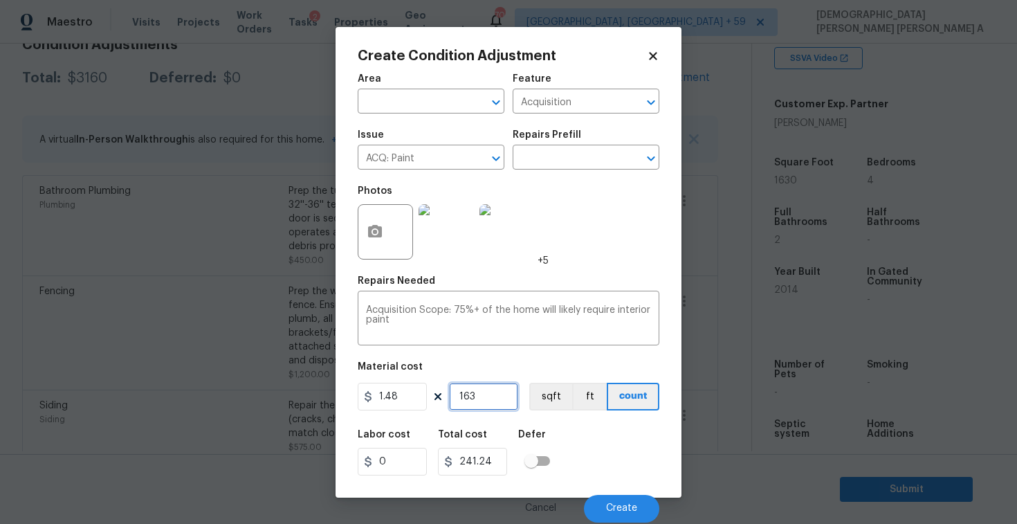
type input "1630"
type input "2412.4"
type input "1630"
click at [546, 396] on button "sqft" at bounding box center [550, 397] width 43 height 28
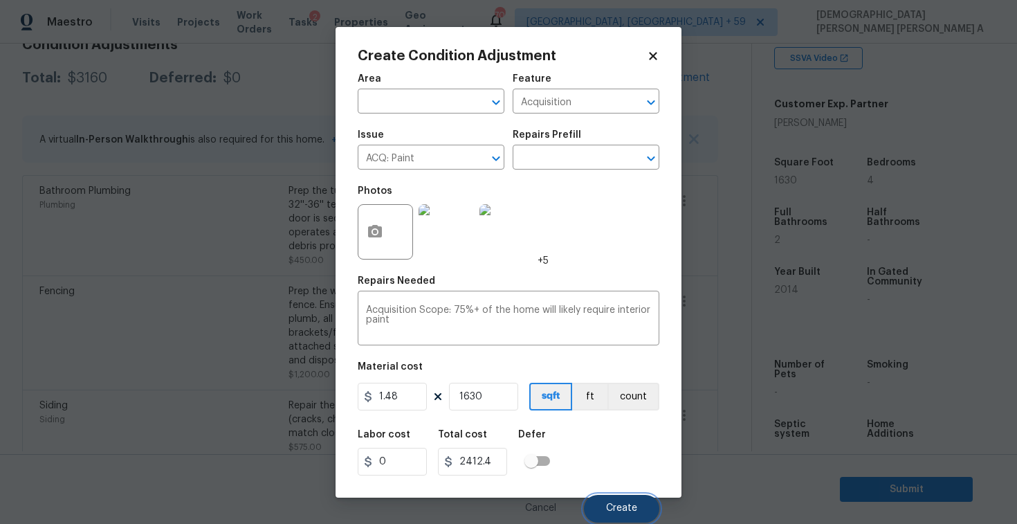
click at [632, 519] on button "Create" at bounding box center [621, 509] width 75 height 28
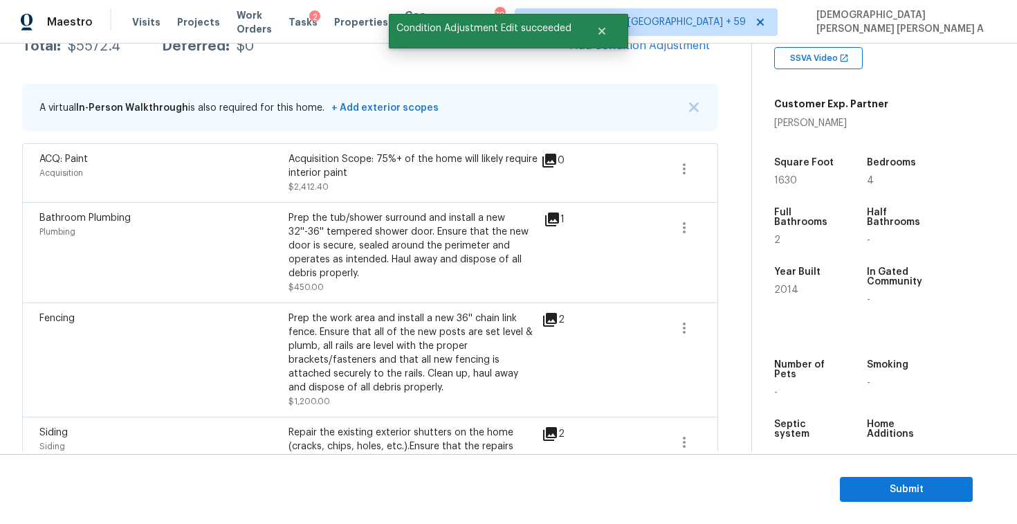
scroll to position [216, 0]
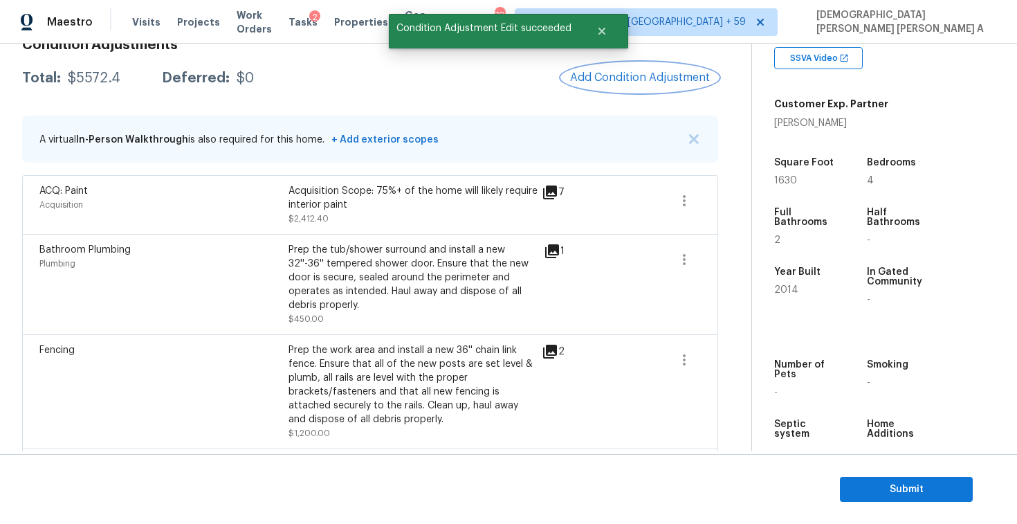
click at [647, 80] on span "Add Condition Adjustment" at bounding box center [640, 77] width 140 height 12
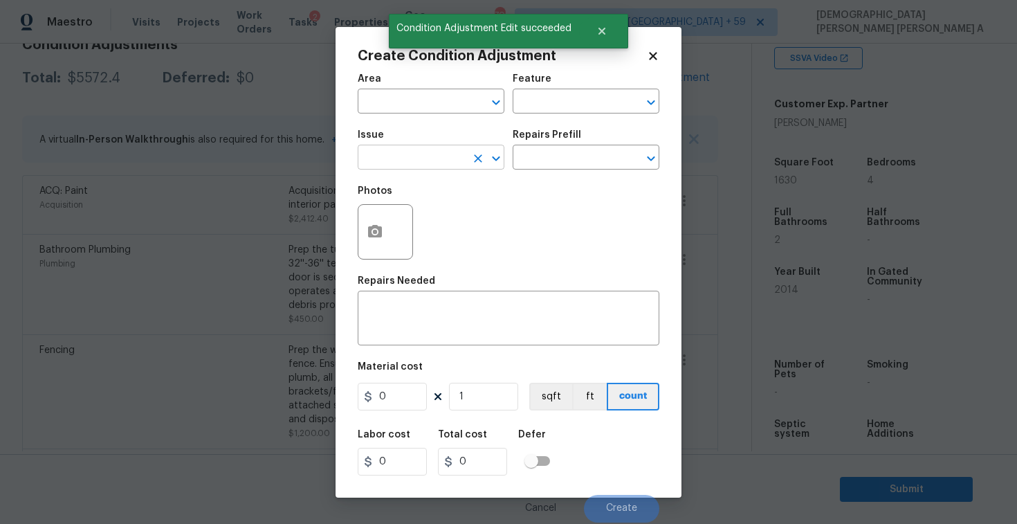
click at [411, 156] on input "text" at bounding box center [412, 158] width 108 height 21
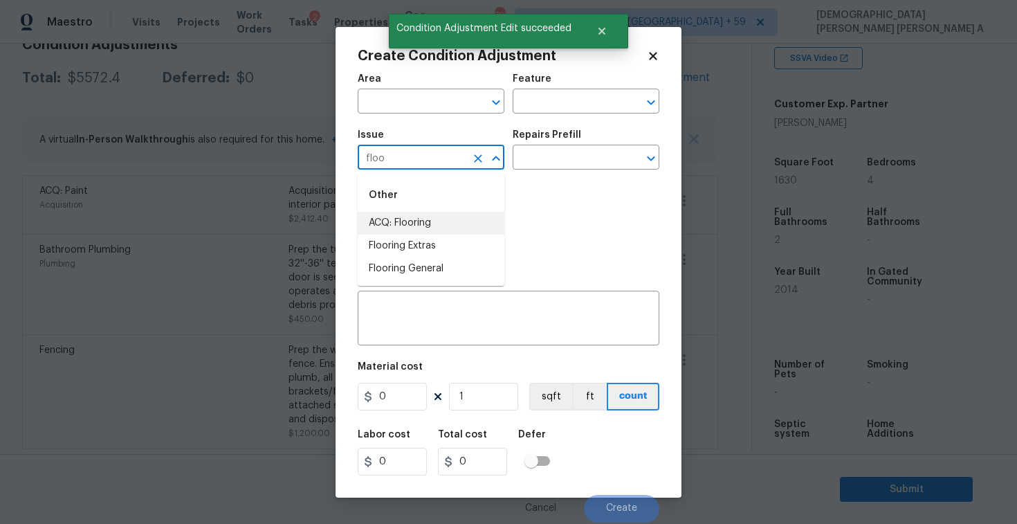
click at [444, 221] on li "ACQ: Flooring" at bounding box center [431, 223] width 147 height 23
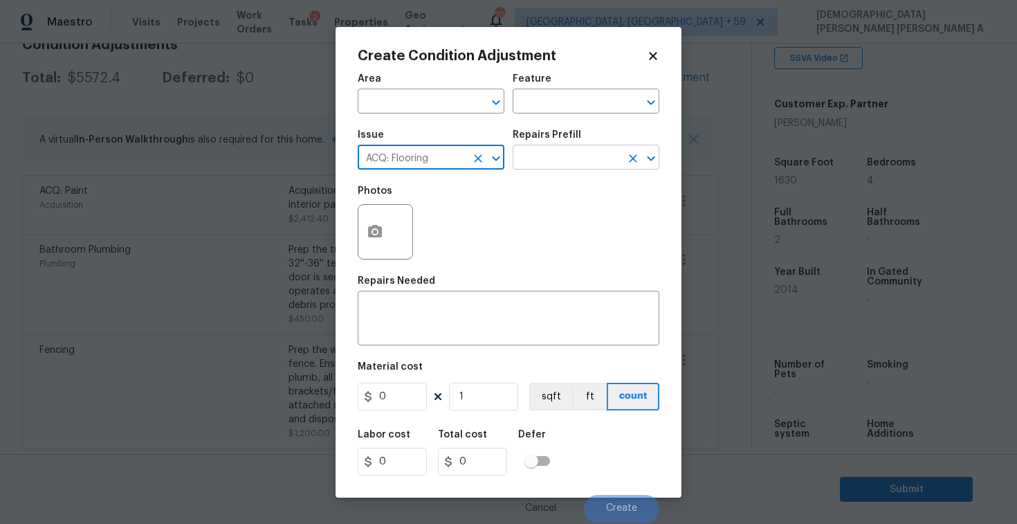
type input "ACQ: Flooring"
click at [576, 167] on input "text" at bounding box center [567, 158] width 108 height 21
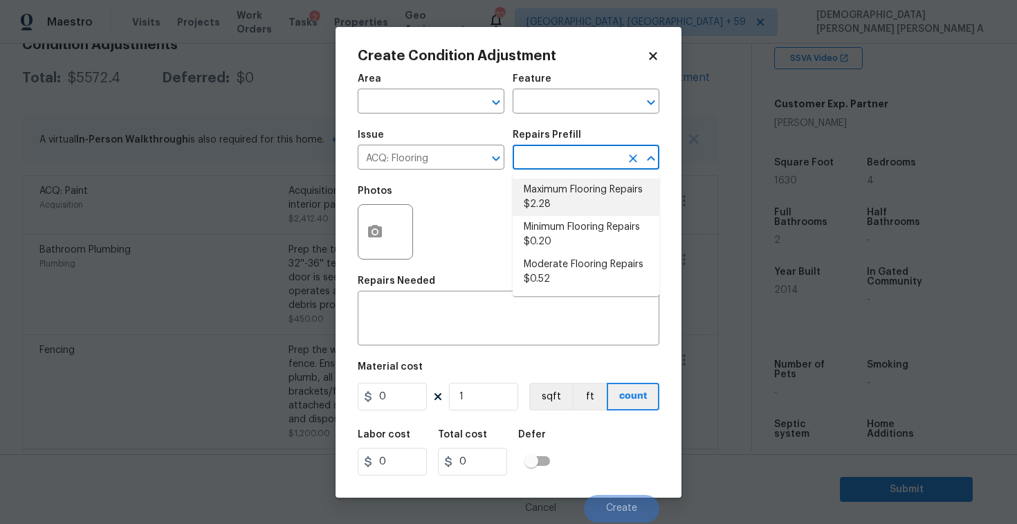
click at [562, 208] on li "Maximum Flooring Repairs $2.28" at bounding box center [586, 196] width 147 height 37
type input "Acquisition"
type textarea "Acquisition Scope: Maximum flooring repairs"
type input "2.28"
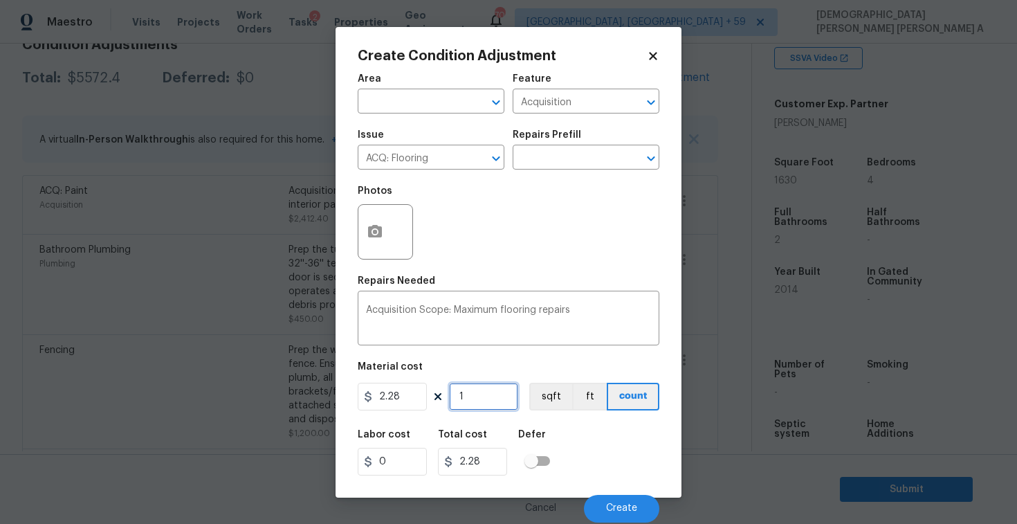
click at [489, 404] on input "1" at bounding box center [483, 397] width 69 height 28
type input "16"
type input "36.48"
type input "163"
type input "371.64"
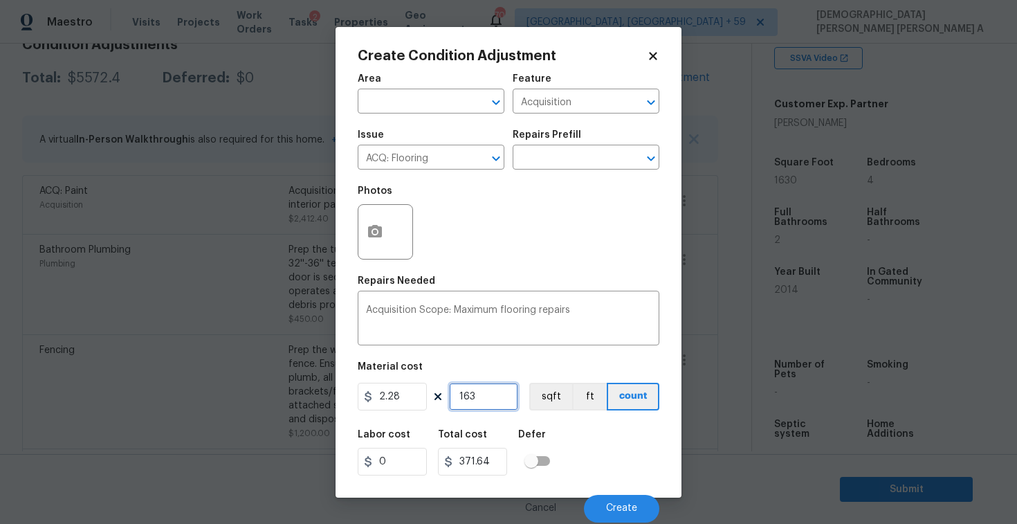
type input "1630"
type input "3716.4"
type input "1630"
click at [377, 223] on button "button" at bounding box center [374, 232] width 33 height 54
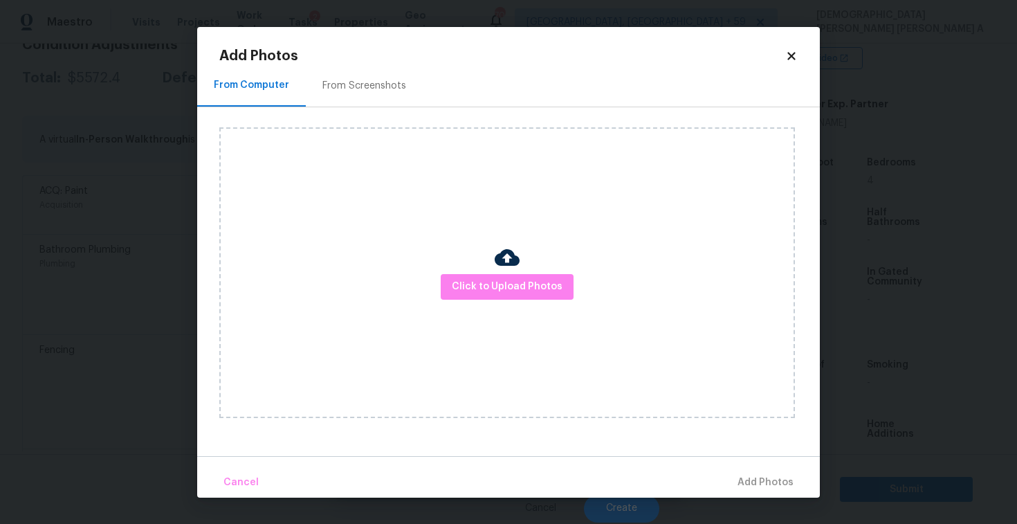
click at [344, 95] on div "From Screenshots" at bounding box center [364, 86] width 117 height 41
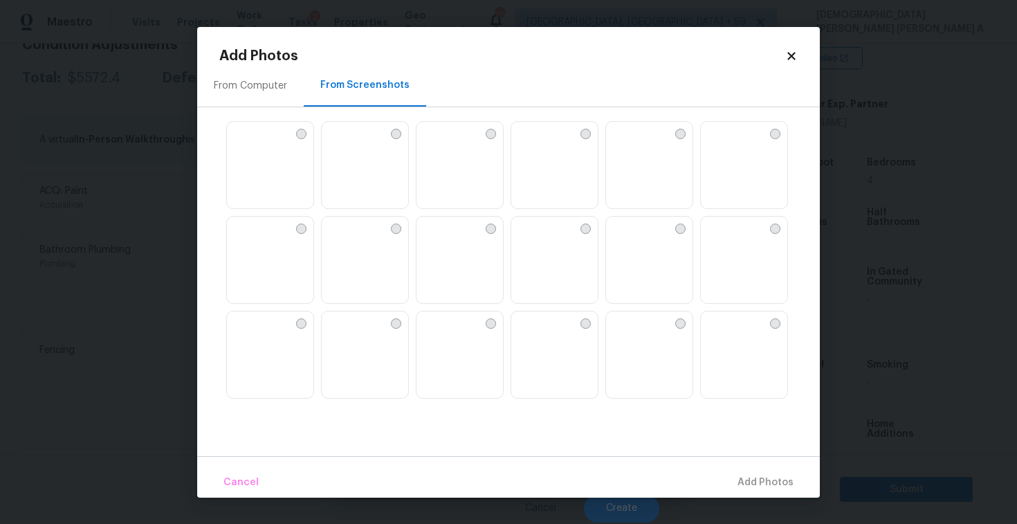
click at [344, 95] on div "From Screenshots" at bounding box center [365, 86] width 122 height 41
click at [439, 144] on img at bounding box center [427, 133] width 22 height 22
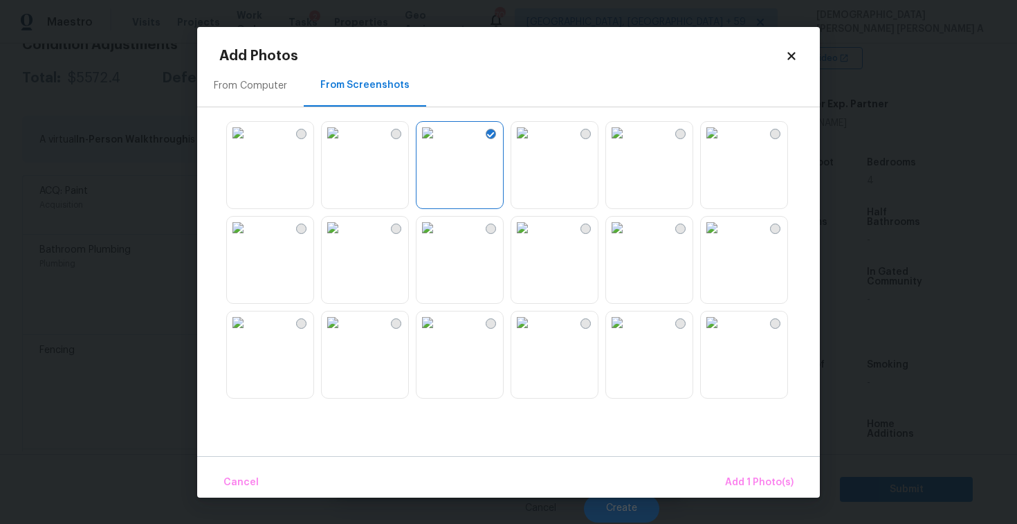
click at [533, 144] on img at bounding box center [522, 133] width 22 height 22
click at [533, 239] on img at bounding box center [522, 228] width 22 height 22
click at [626, 239] on img at bounding box center [617, 228] width 22 height 22
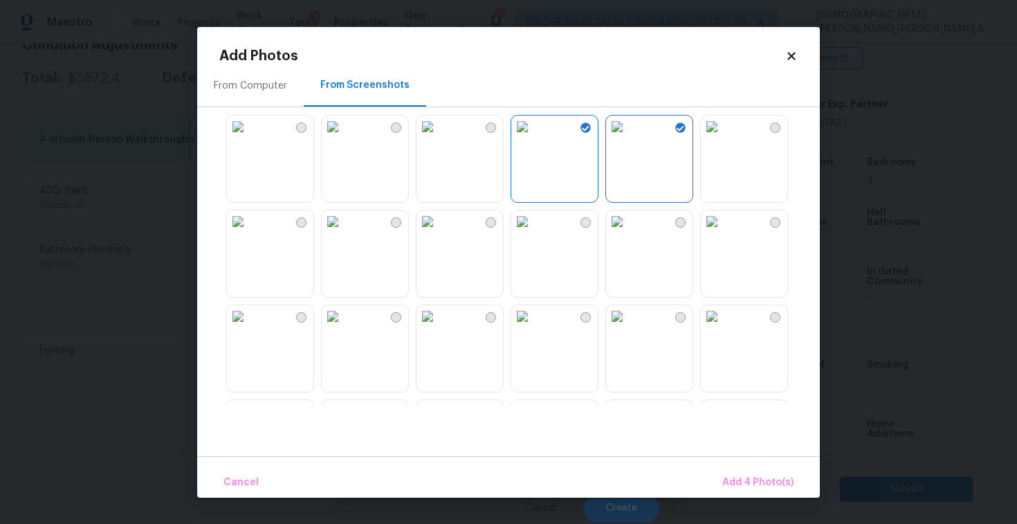
scroll to position [168, 0]
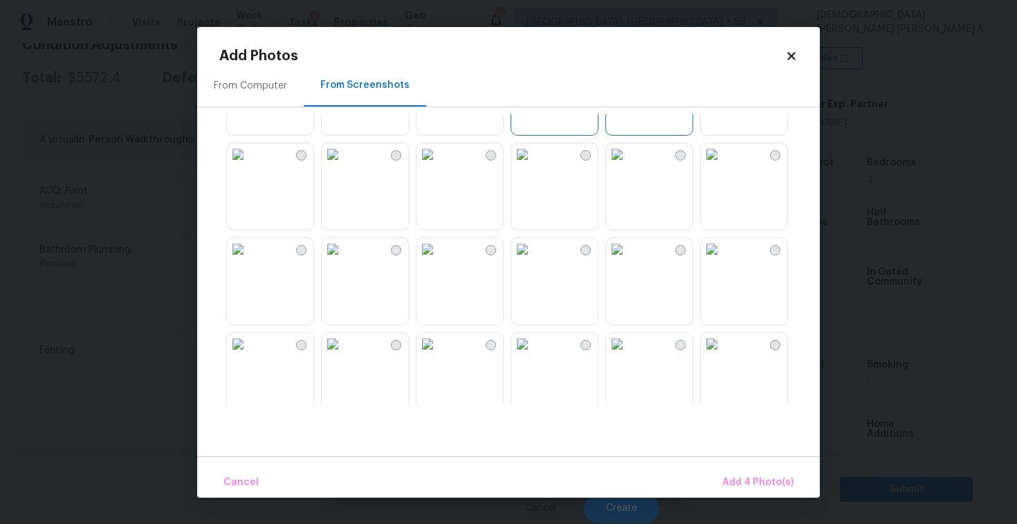
click at [439, 260] on img at bounding box center [427, 249] width 22 height 22
click at [344, 260] on img at bounding box center [333, 249] width 22 height 22
click at [533, 260] on img at bounding box center [522, 249] width 22 height 22
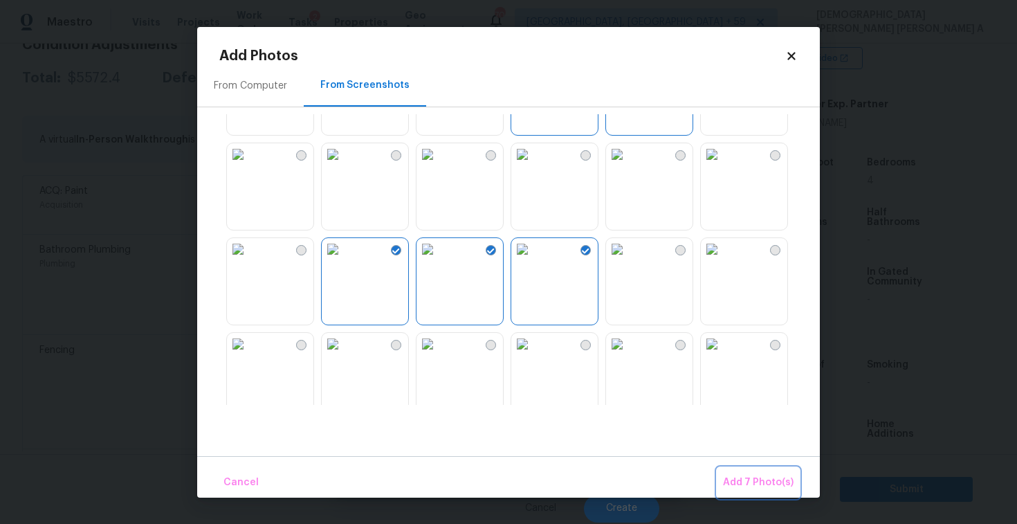
click at [749, 475] on span "Add 7 Photo(s)" at bounding box center [758, 482] width 71 height 17
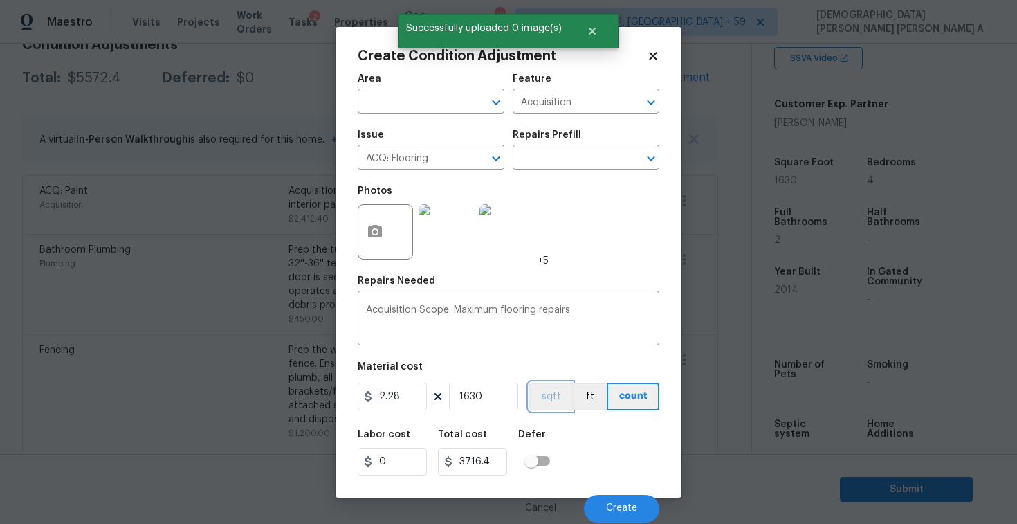
click at [547, 396] on button "sqft" at bounding box center [550, 397] width 43 height 28
click at [627, 514] on button "Create" at bounding box center [621, 509] width 75 height 28
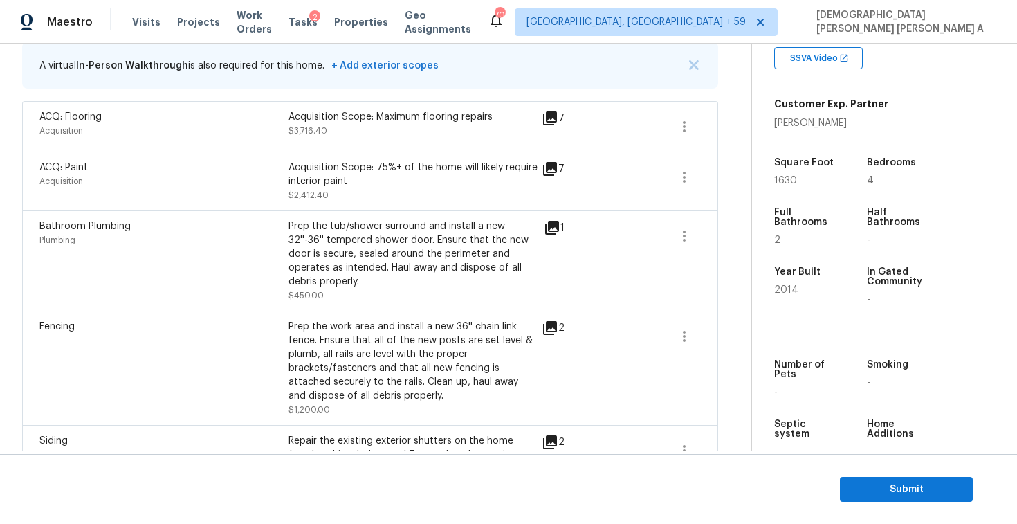
scroll to position [161, 0]
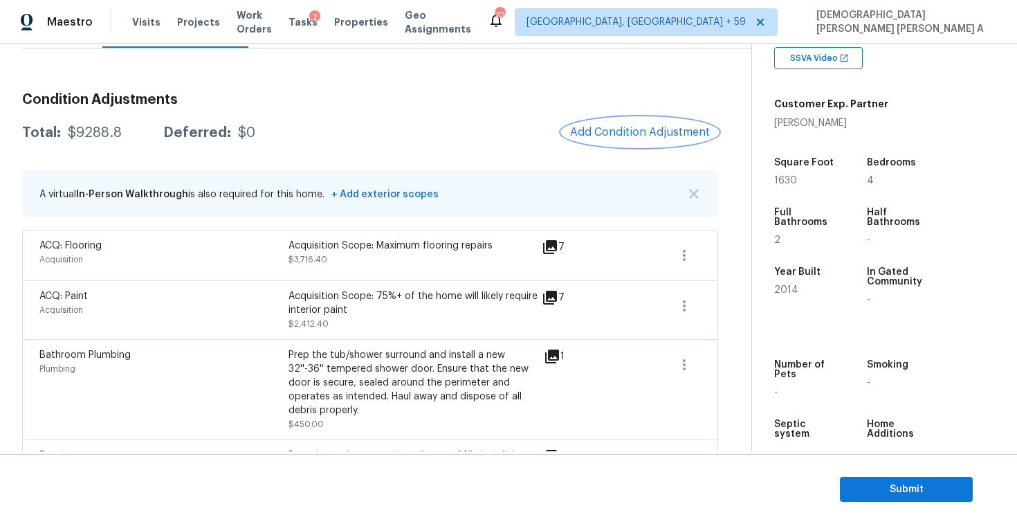
click at [621, 127] on span "Add Condition Adjustment" at bounding box center [640, 132] width 140 height 12
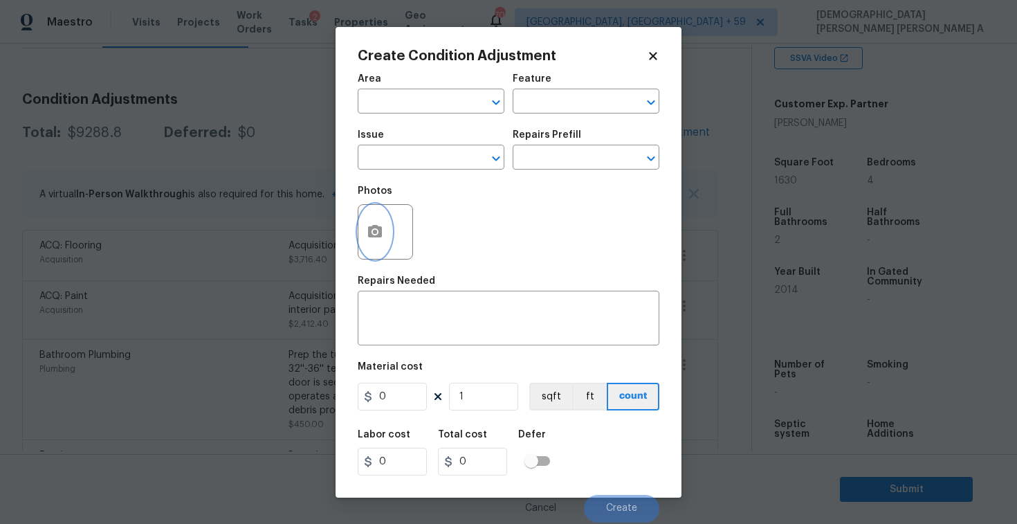
click at [374, 221] on button "button" at bounding box center [374, 232] width 33 height 54
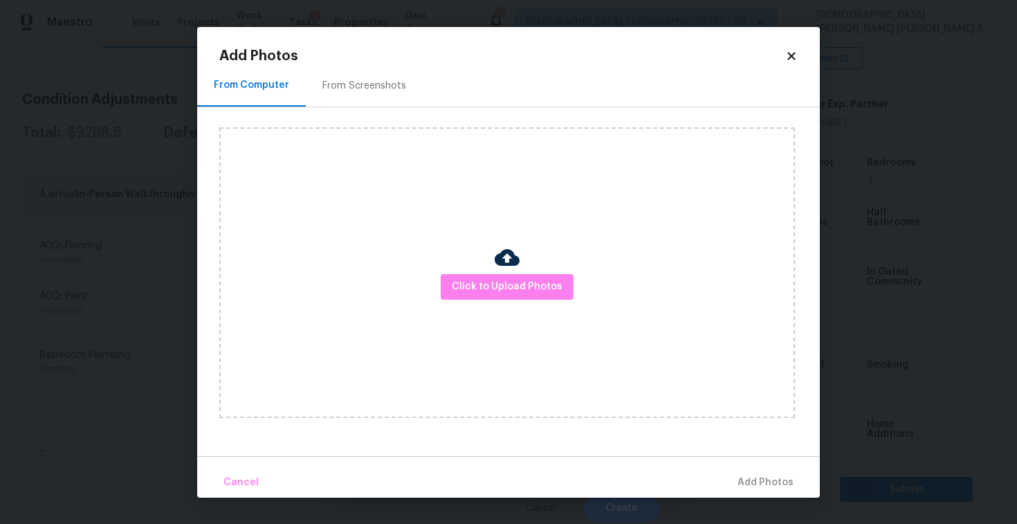
click at [517, 273] on div at bounding box center [507, 259] width 25 height 29
click at [508, 224] on div "Click to Upload Photos" at bounding box center [507, 272] width 576 height 291
click at [513, 275] on button "Click to Upload Photos" at bounding box center [507, 287] width 133 height 26
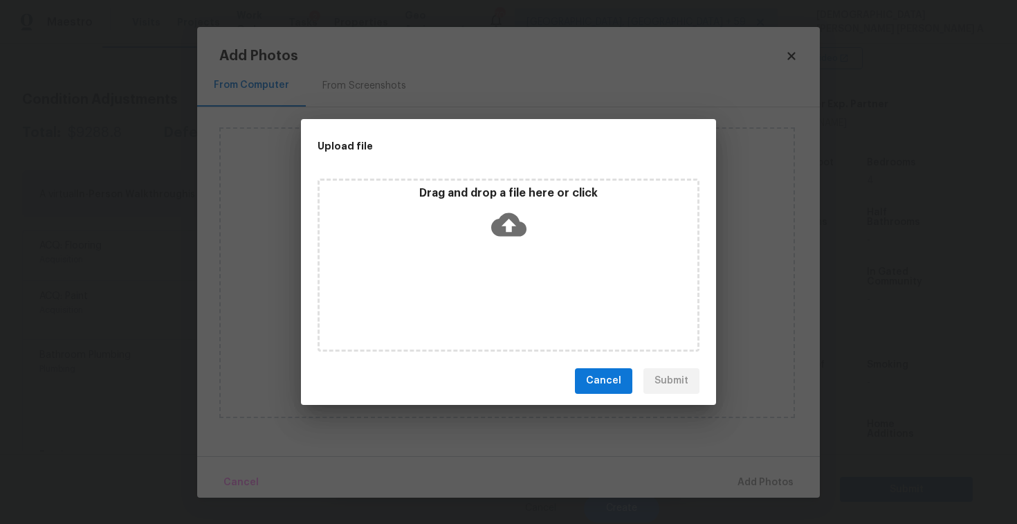
click at [511, 228] on icon at bounding box center [508, 224] width 35 height 24
click at [611, 392] on button "Cancel" at bounding box center [603, 381] width 57 height 26
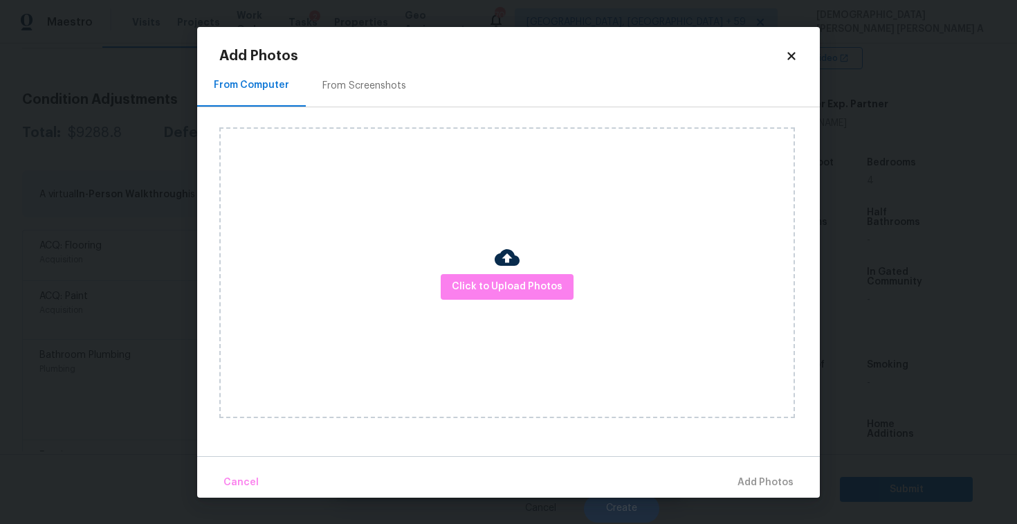
click at [365, 84] on div "From Screenshots" at bounding box center [364, 86] width 84 height 14
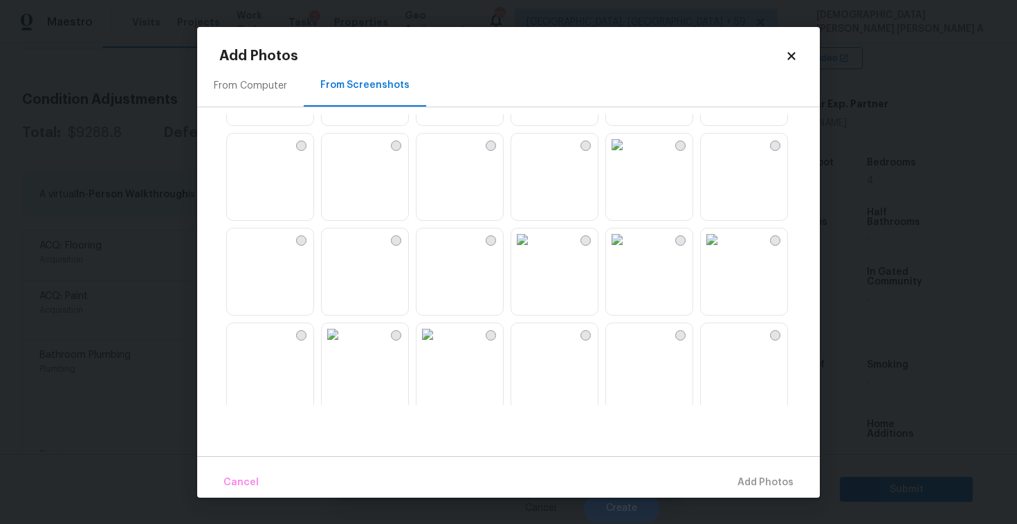
scroll to position [246, 0]
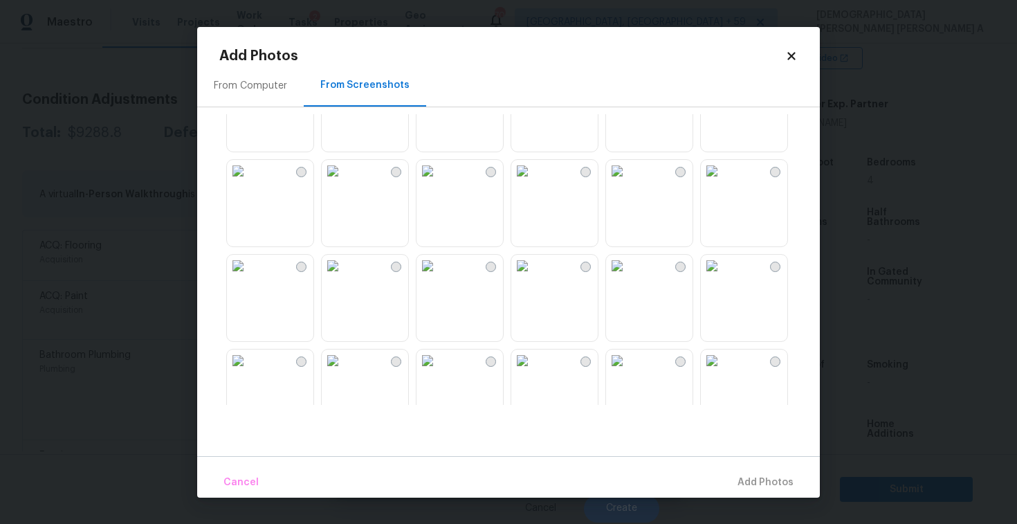
click at [439, 277] on img at bounding box center [427, 266] width 22 height 22
click at [768, 484] on span "Add 1 Photo(s)" at bounding box center [759, 482] width 68 height 17
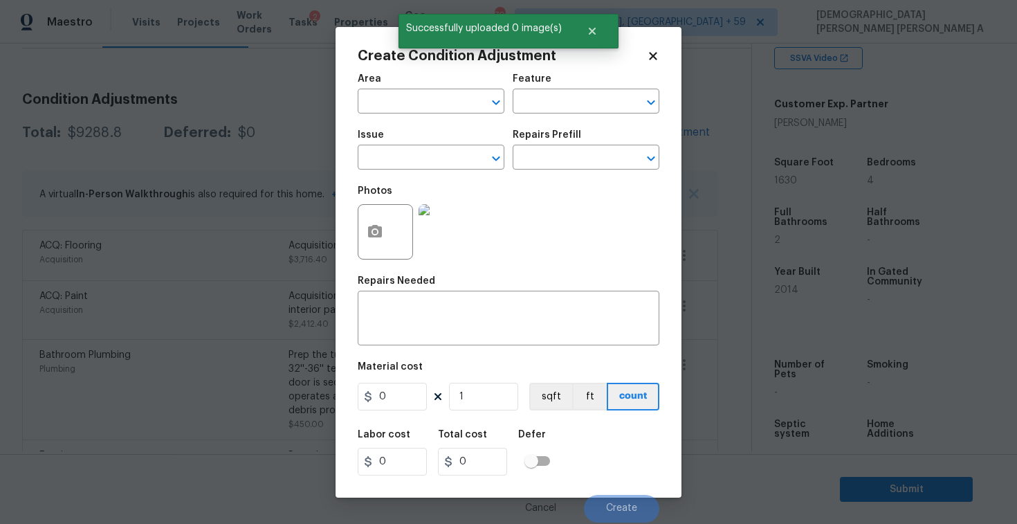
click at [428, 143] on div "Issue" at bounding box center [431, 139] width 147 height 18
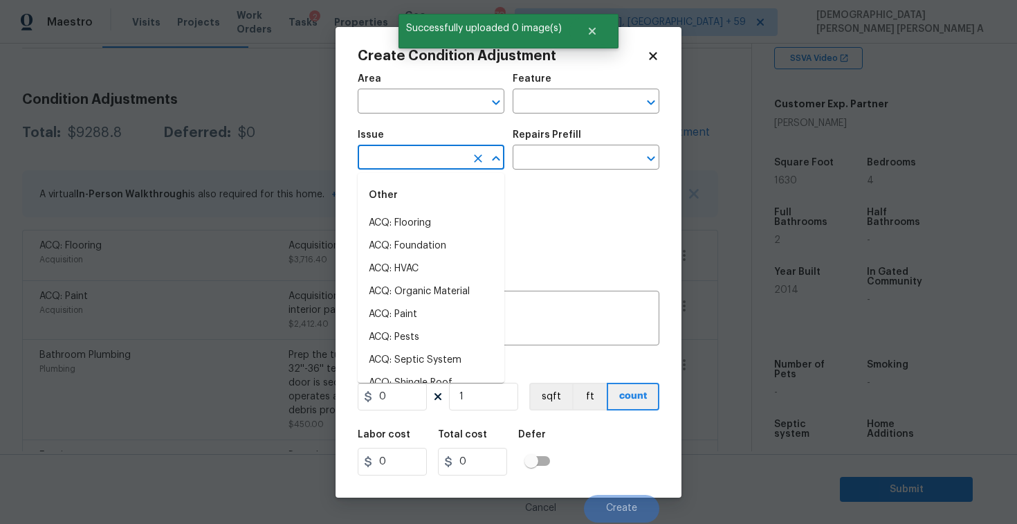
click at [426, 150] on input "text" at bounding box center [412, 158] width 108 height 21
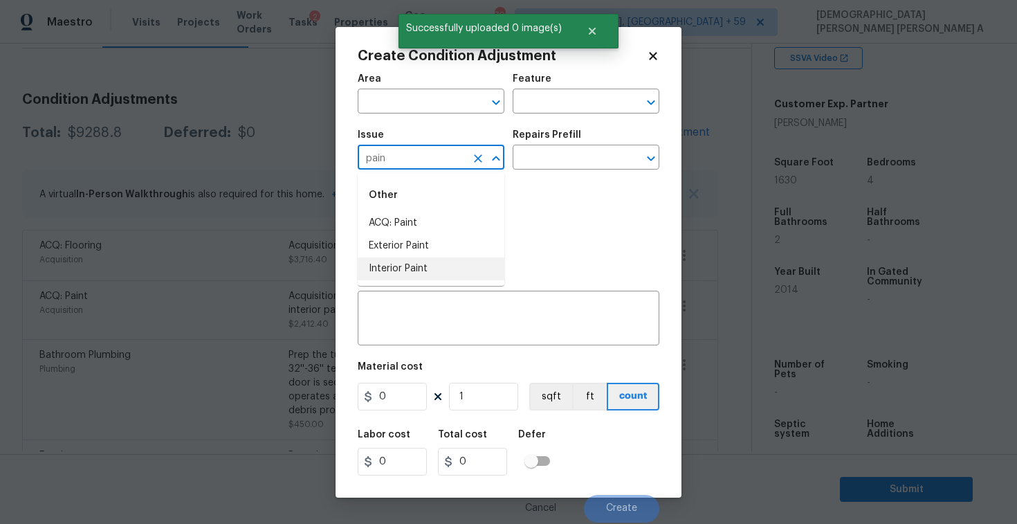
click at [441, 270] on li "Interior Paint" at bounding box center [431, 268] width 147 height 23
type input "Interior Paint"
click at [562, 158] on input "text" at bounding box center [567, 158] width 108 height 21
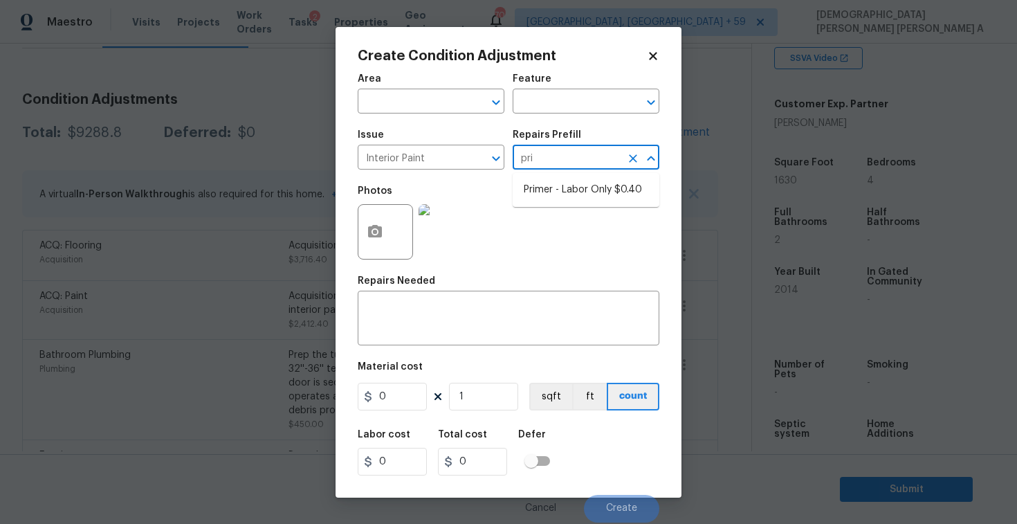
type input "prim"
click at [578, 185] on li "Primer - Labor Only $0.40" at bounding box center [586, 189] width 147 height 23
type input "Overall Paint"
type textarea "Interior primer - PRIMER PROVIDED BY OPENDOOR - All nails, screws, drywall anch…"
type input "0.4"
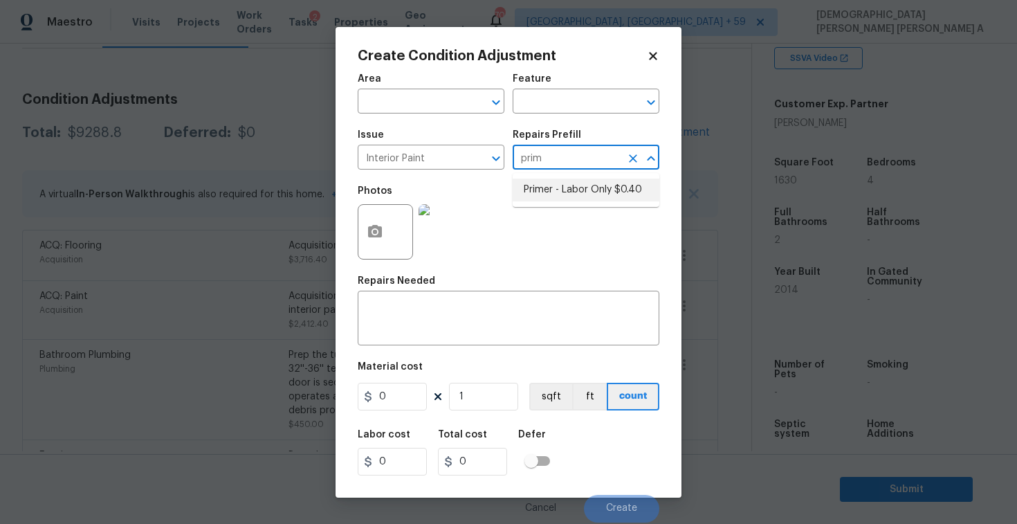
type input "0.4"
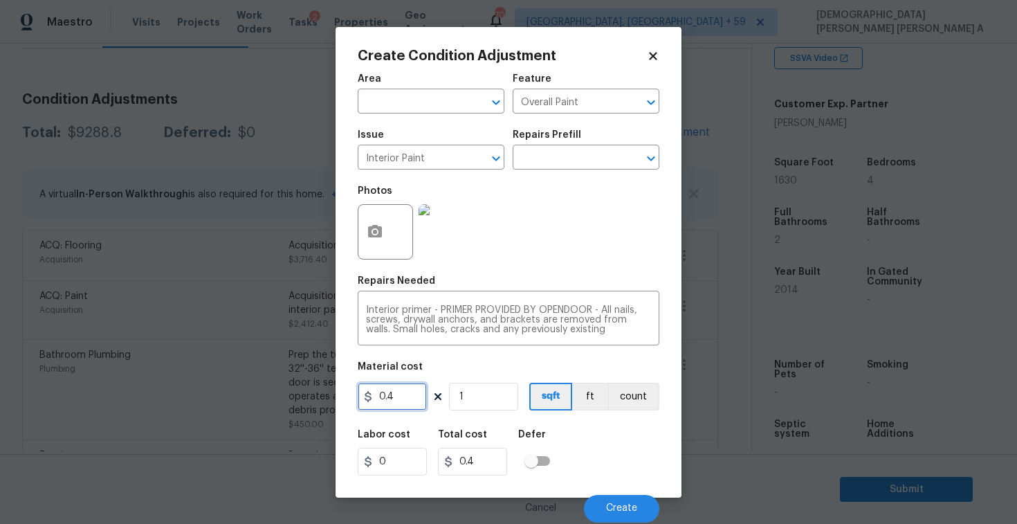
click at [412, 395] on input "0.4" at bounding box center [392, 397] width 69 height 28
type input "200"
click at [630, 497] on button "Create" at bounding box center [621, 509] width 75 height 28
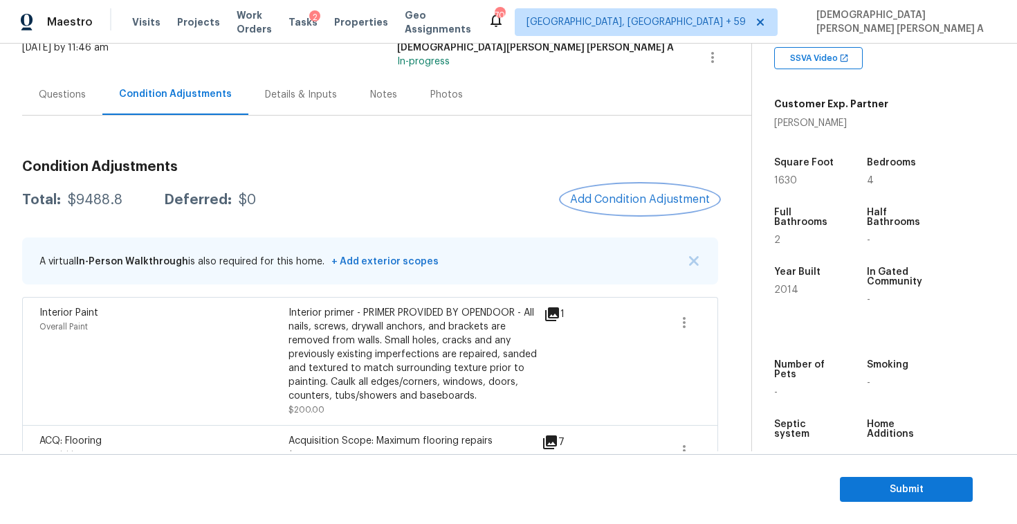
scroll to position [6, 0]
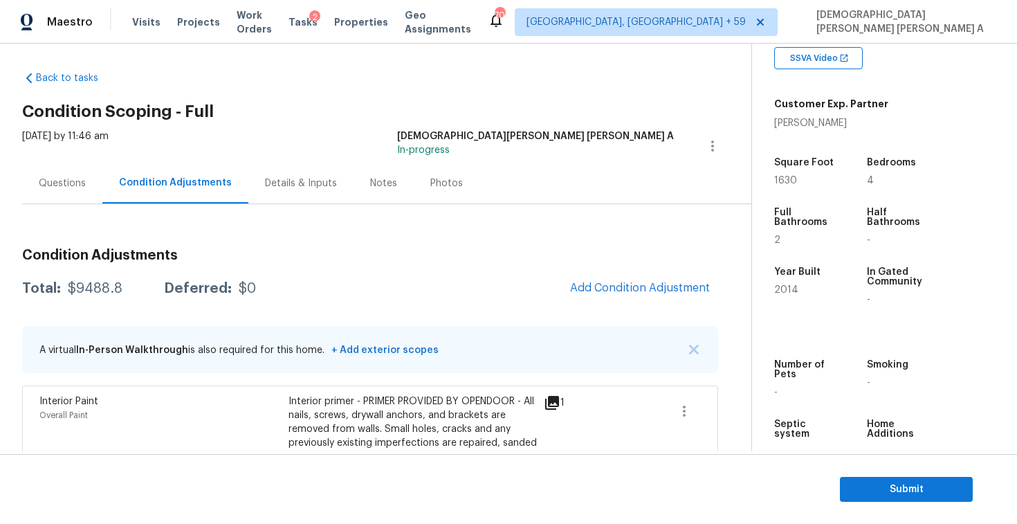
click at [433, 186] on div "Photos" at bounding box center [446, 183] width 33 height 14
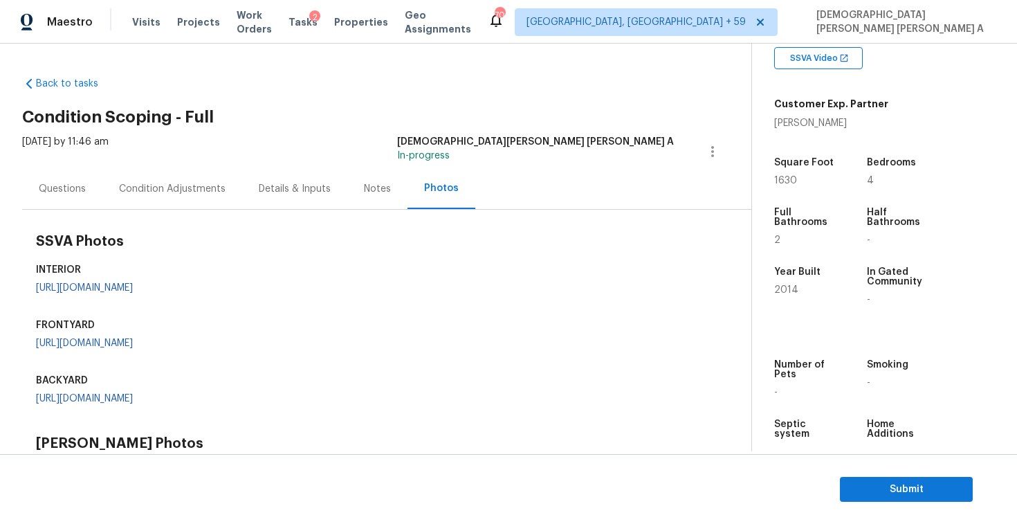
click at [70, 192] on div "Questions" at bounding box center [62, 189] width 47 height 14
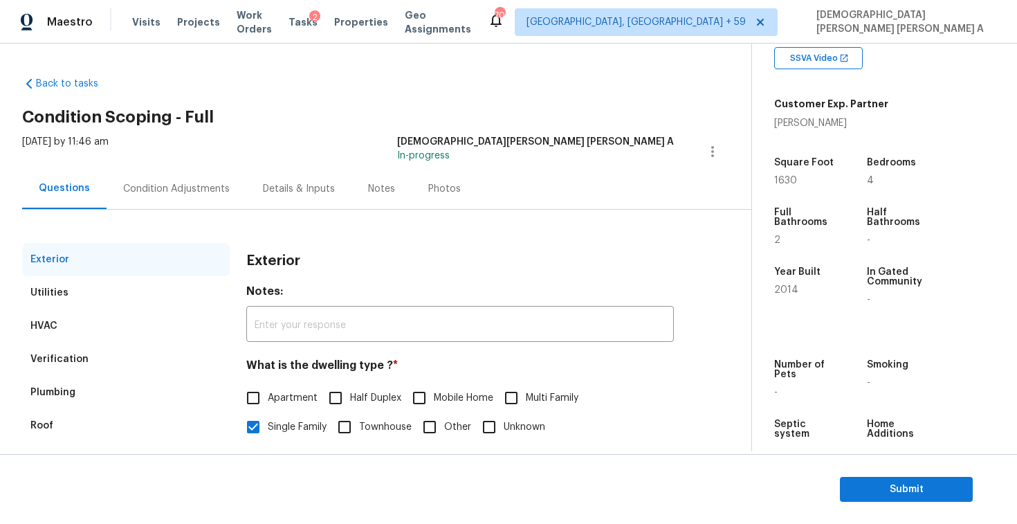
click at [221, 192] on div "Condition Adjustments" at bounding box center [176, 189] width 107 height 14
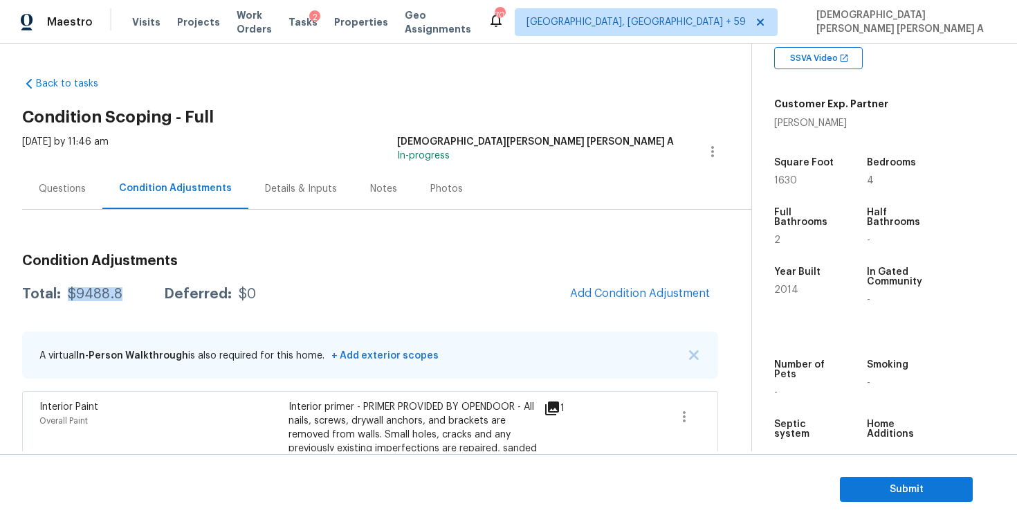
drag, startPoint x: 131, startPoint y: 297, endPoint x: 67, endPoint y: 296, distance: 64.3
click at [67, 296] on div "Total: $9488.8 Deferred: $0" at bounding box center [139, 294] width 234 height 14
copy div "$9488.8"
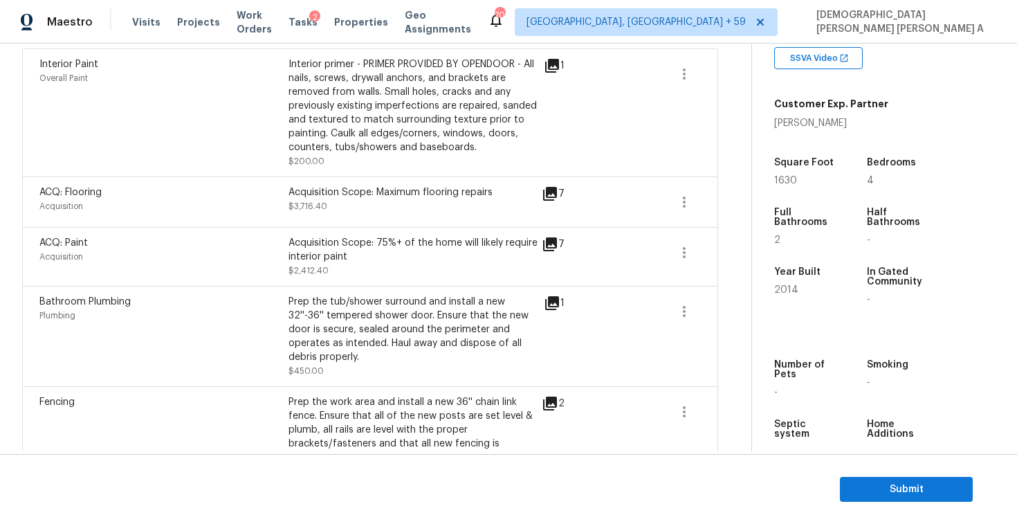
scroll to position [192, 0]
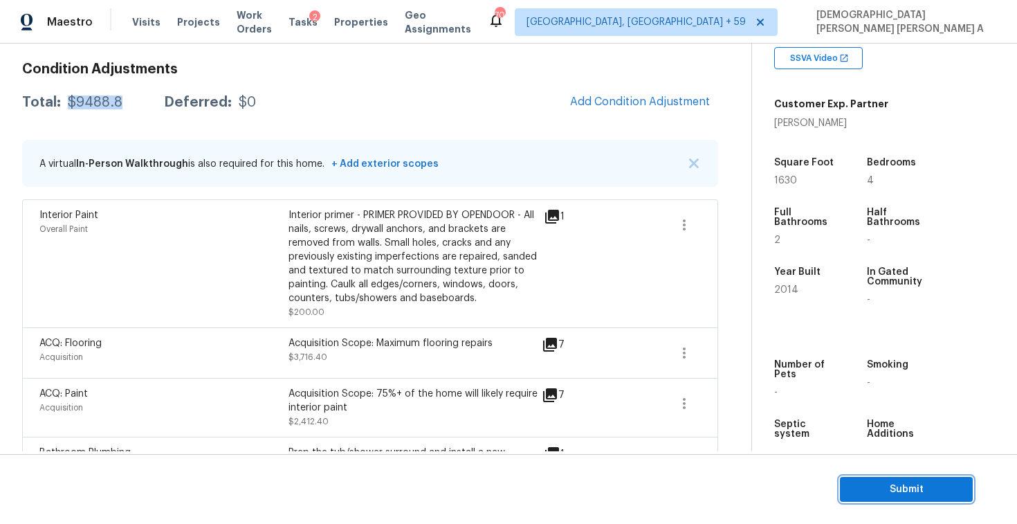
click at [874, 488] on span "Submit" at bounding box center [906, 489] width 111 height 17
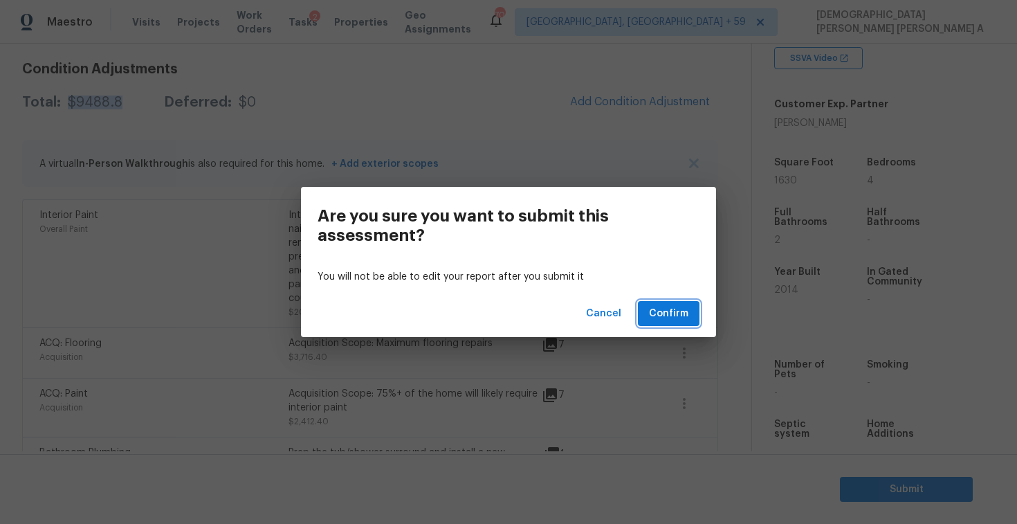
click at [670, 318] on span "Confirm" at bounding box center [668, 313] width 39 height 17
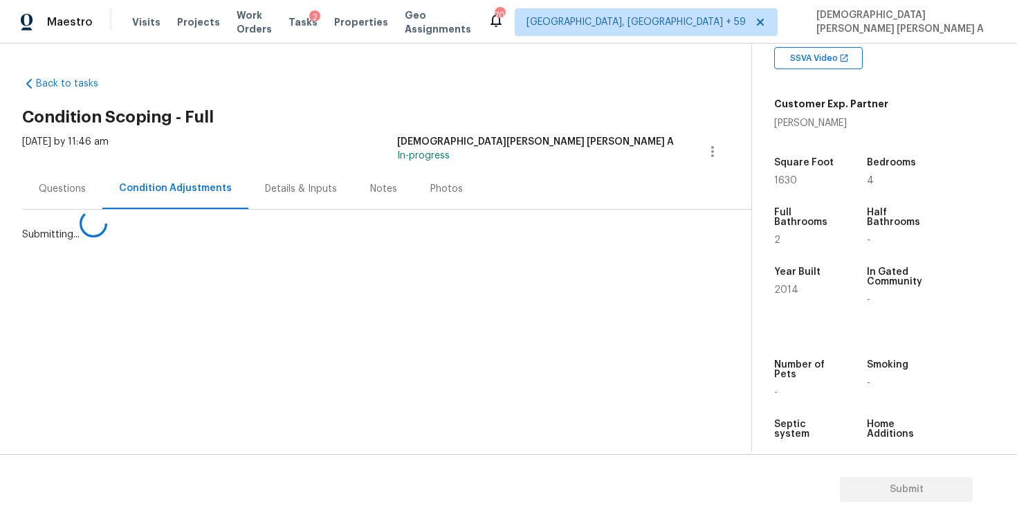
scroll to position [0, 0]
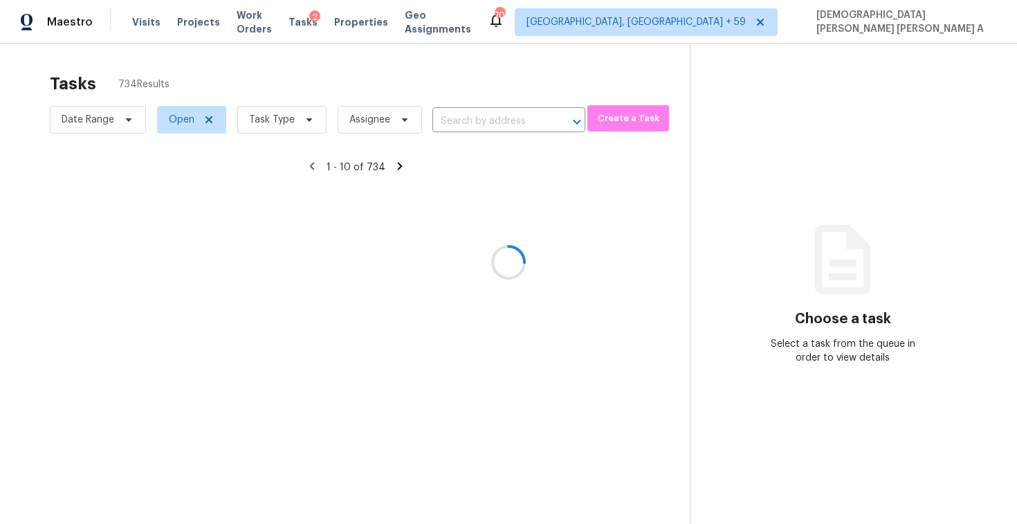
click at [279, 120] on div at bounding box center [508, 262] width 1017 height 524
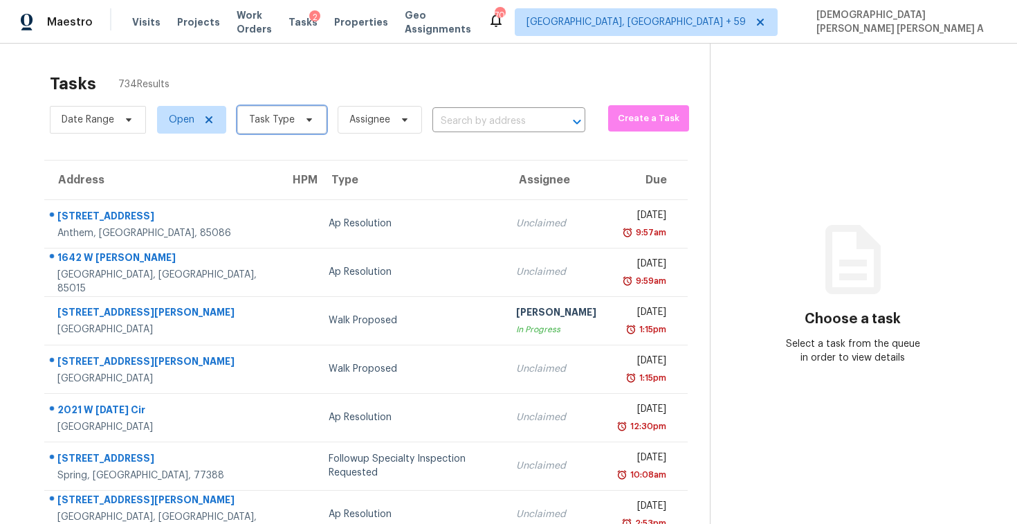
click at [279, 120] on span "Task Type" at bounding box center [272, 120] width 46 height 14
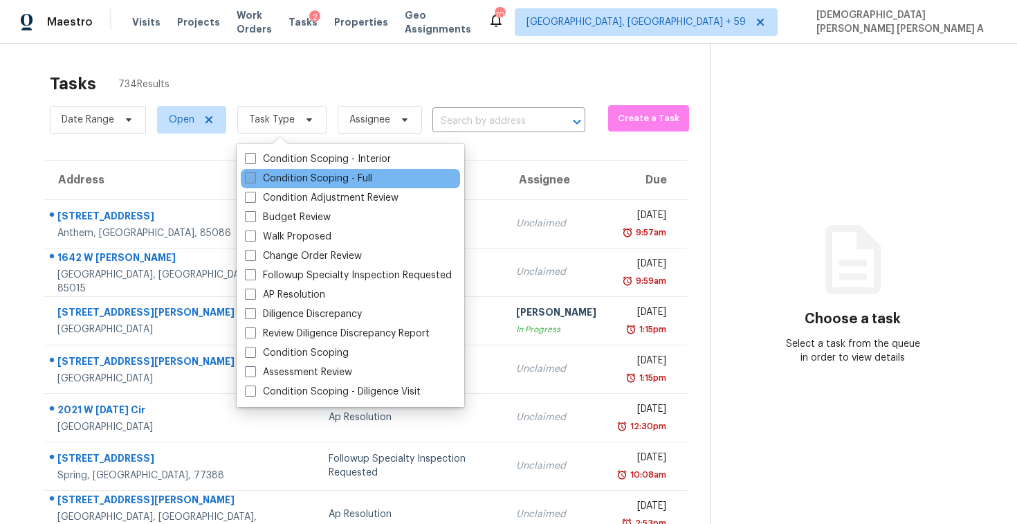
click at [303, 176] on label "Condition Scoping - Full" at bounding box center [308, 179] width 127 height 14
click at [254, 176] on input "Condition Scoping - Full" at bounding box center [249, 176] width 9 height 9
checkbox input "true"
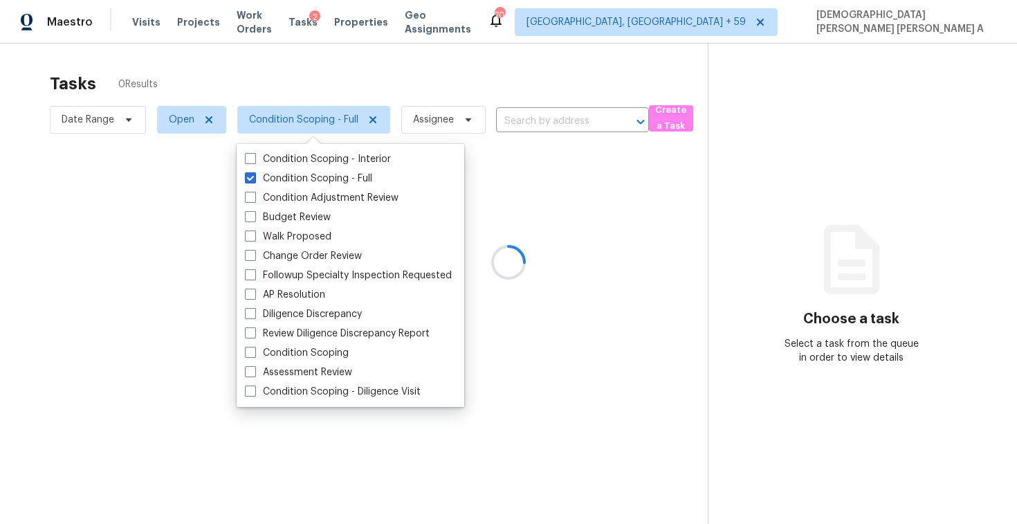
click at [296, 76] on div at bounding box center [508, 262] width 1017 height 524
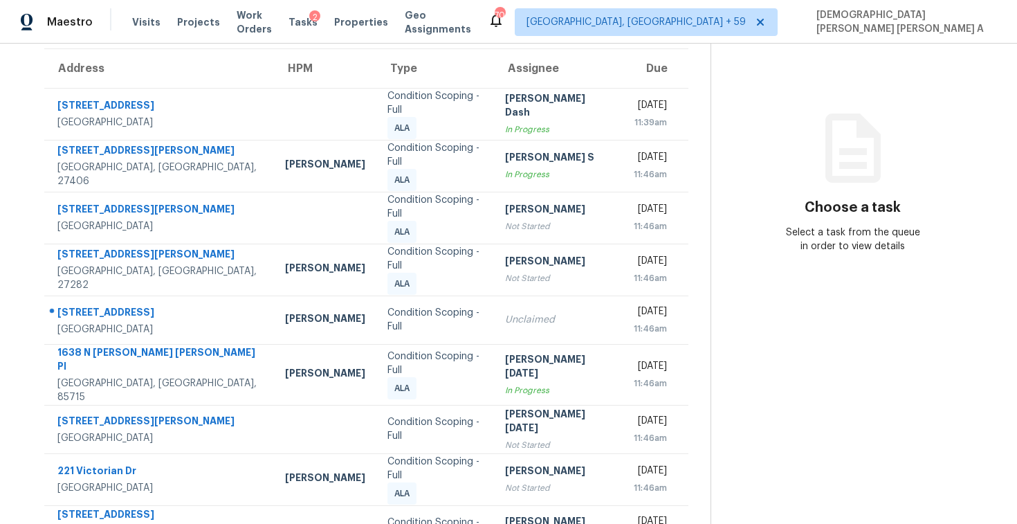
scroll to position [196, 0]
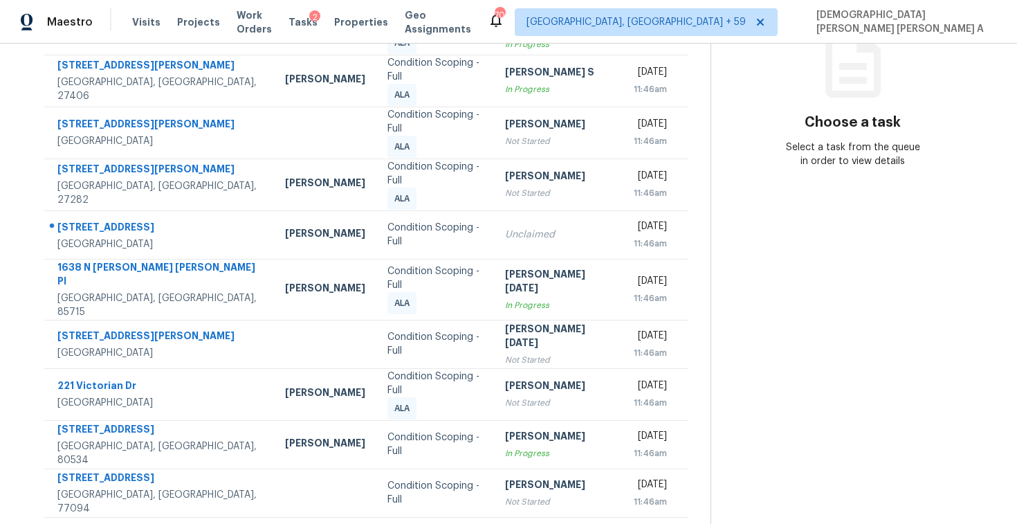
click at [404, 523] on icon at bounding box center [406, 535] width 5 height 8
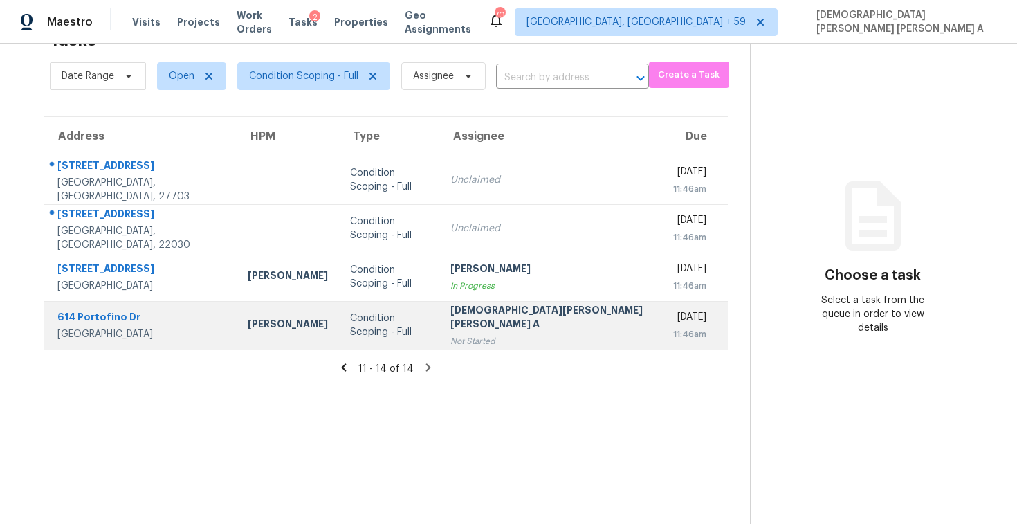
click at [420, 314] on td "Condition Scoping - Full" at bounding box center [389, 325] width 100 height 48
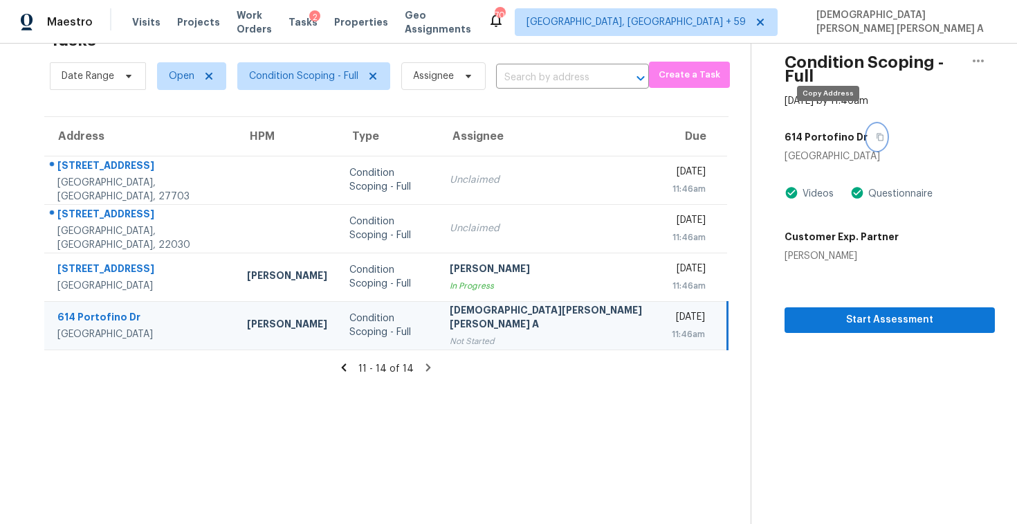
click at [876, 133] on icon "button" at bounding box center [880, 137] width 8 height 8
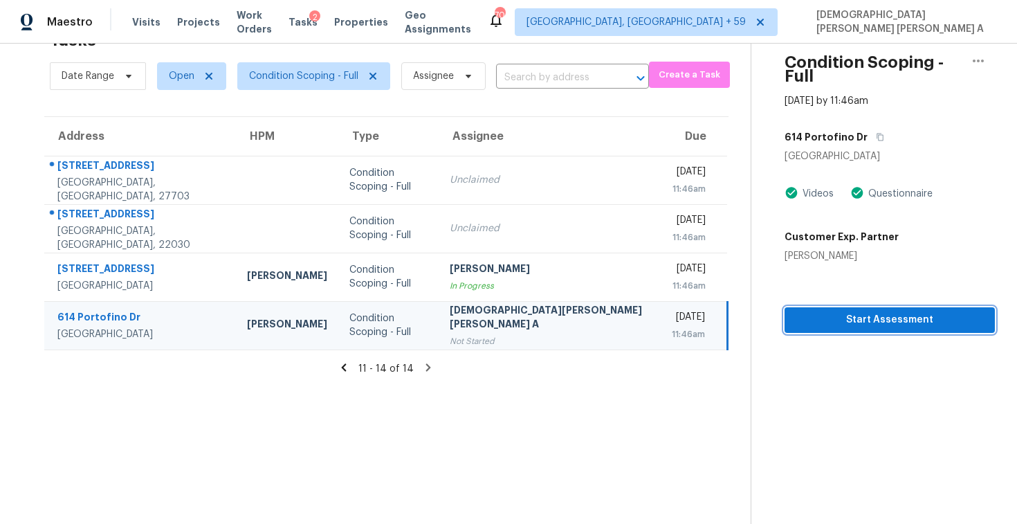
click at [805, 311] on span "Start Assessment" at bounding box center [890, 319] width 188 height 17
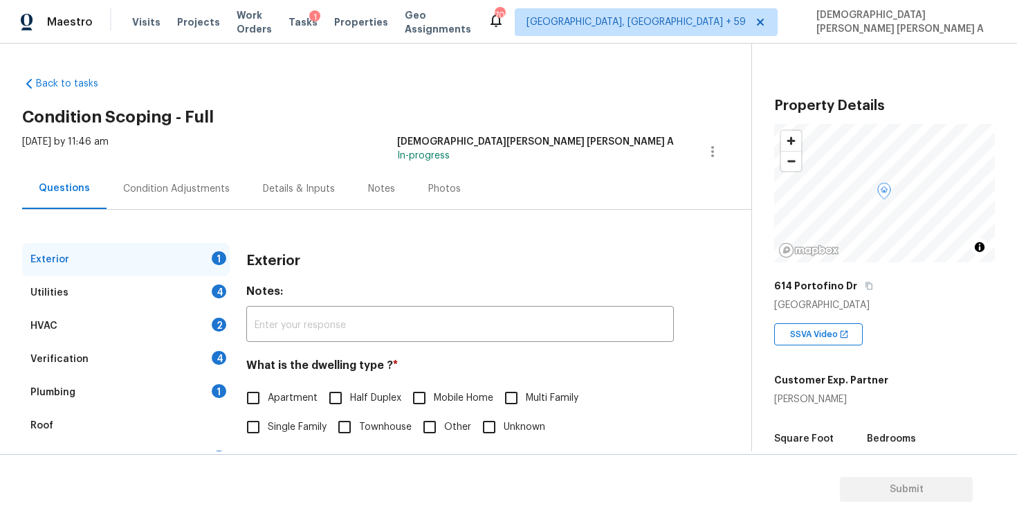
click at [404, 66] on div "Back to tasks Condition Scoping - Full Tue, Oct 14 2025 by 11:46 am Mohamed Aze…" at bounding box center [386, 330] width 729 height 528
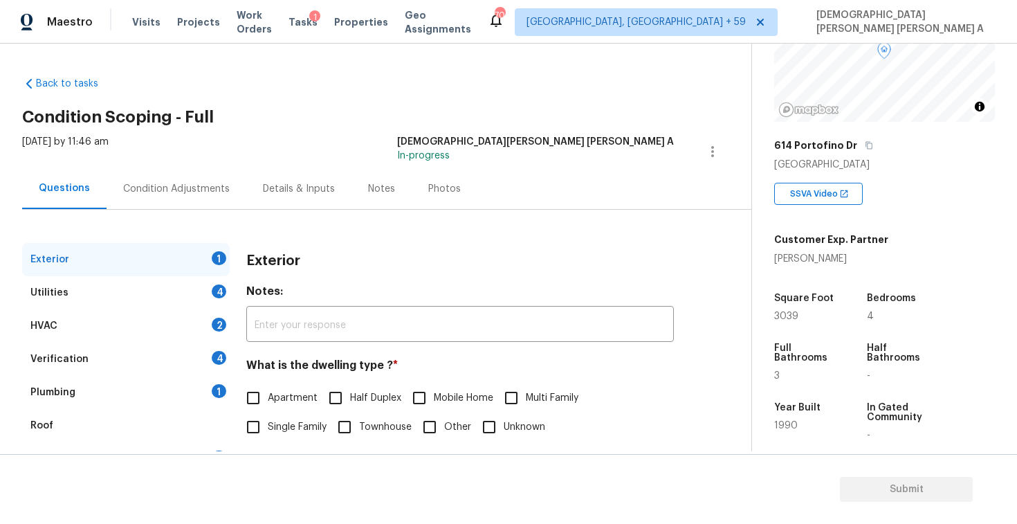
scroll to position [254, 0]
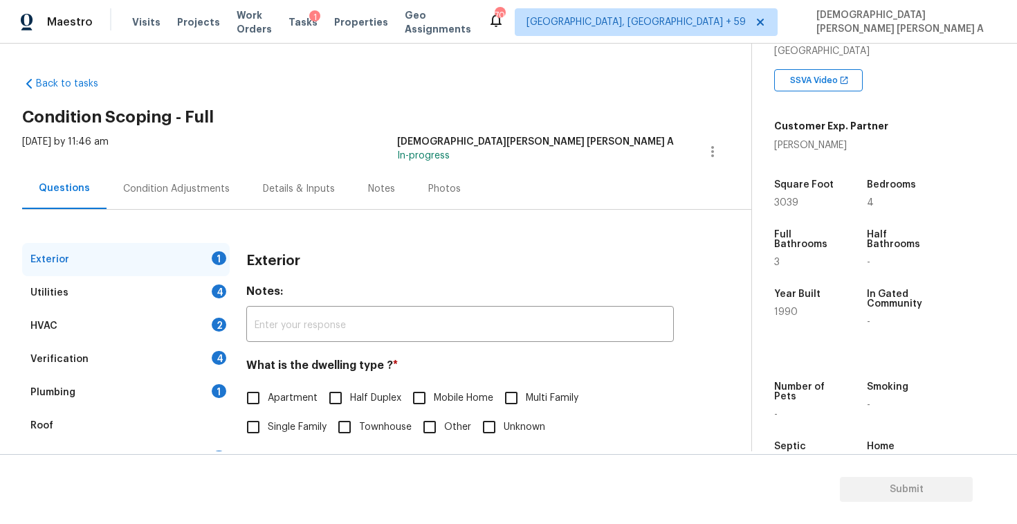
click at [266, 424] on input "Single Family" at bounding box center [253, 426] width 29 height 29
checkbox input "true"
click at [159, 294] on div "Utilities 4" at bounding box center [126, 292] width 208 height 33
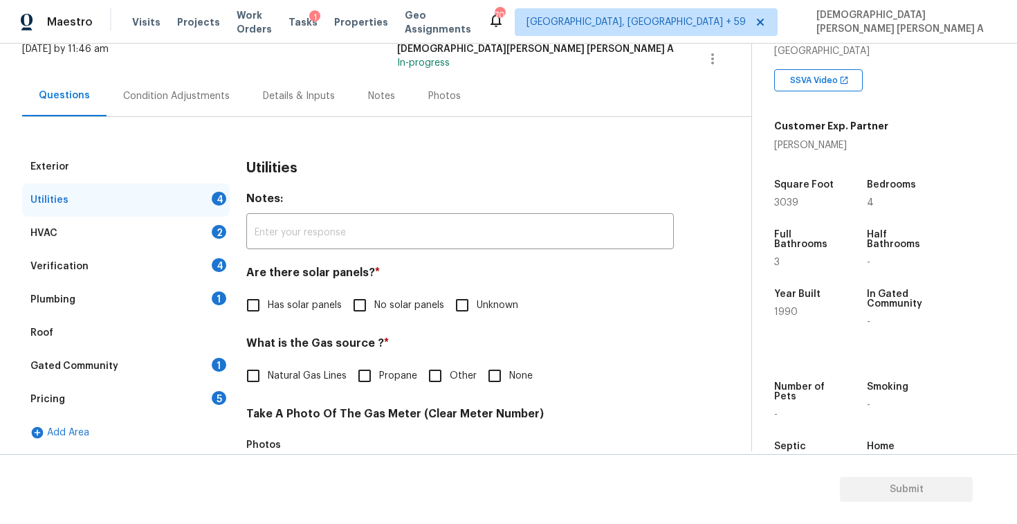
scroll to position [135, 0]
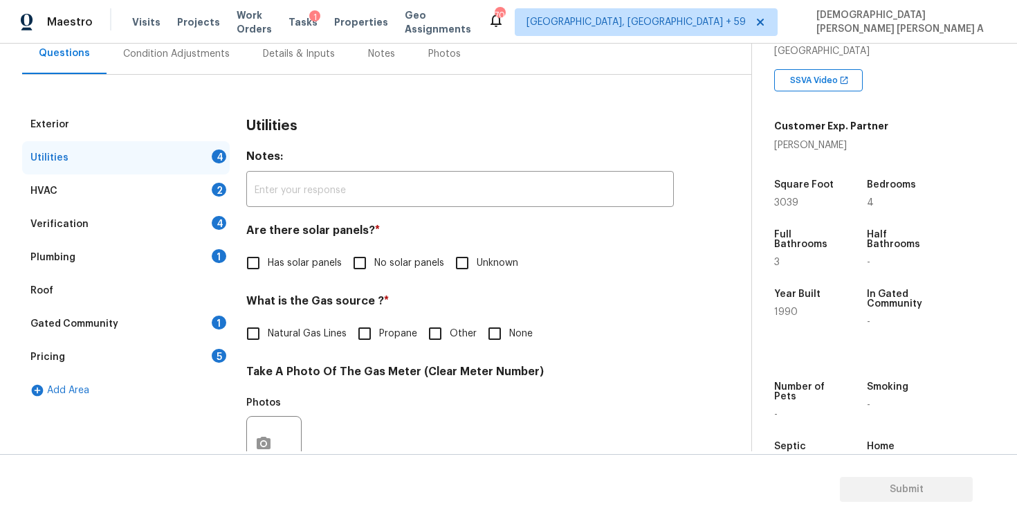
click at [367, 264] on input "No solar panels" at bounding box center [359, 262] width 29 height 29
checkbox input "true"
click at [272, 334] on span "Natural Gas Lines" at bounding box center [307, 335] width 79 height 15
click at [268, 334] on input "Natural Gas Lines" at bounding box center [253, 334] width 29 height 29
checkbox input "true"
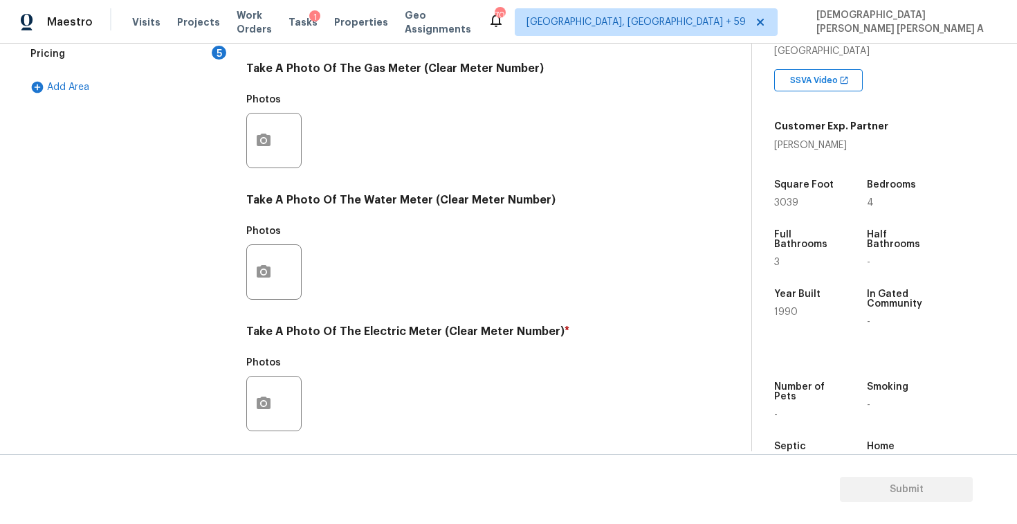
scroll to position [517, 0]
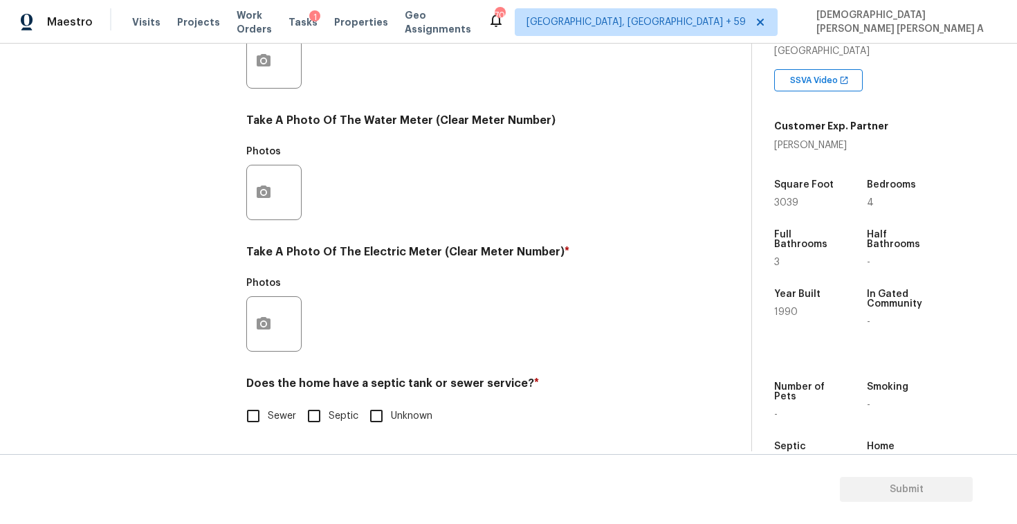
click at [263, 428] on input "Sewer" at bounding box center [253, 415] width 29 height 29
checkbox input "true"
click at [265, 327] on icon "button" at bounding box center [264, 323] width 14 height 12
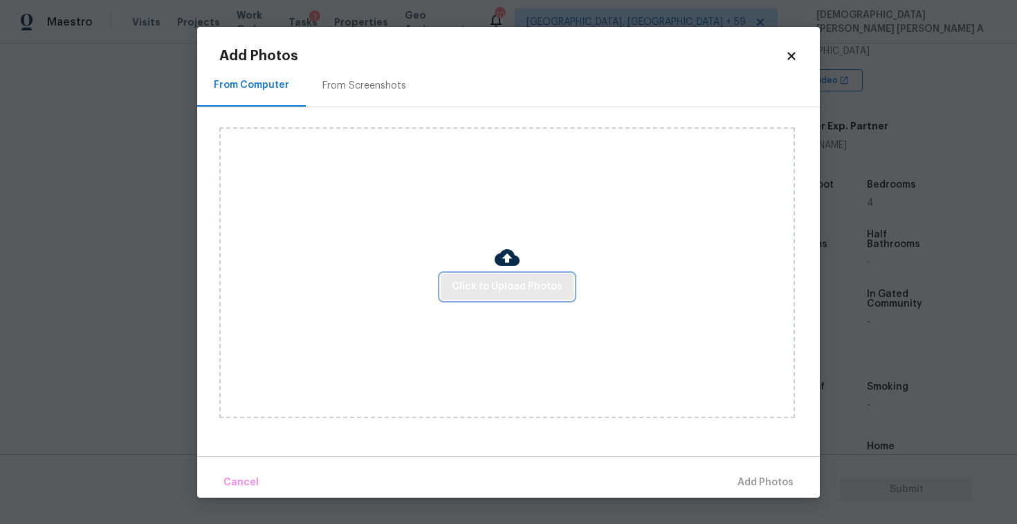
click at [533, 290] on span "Click to Upload Photos" at bounding box center [507, 286] width 111 height 17
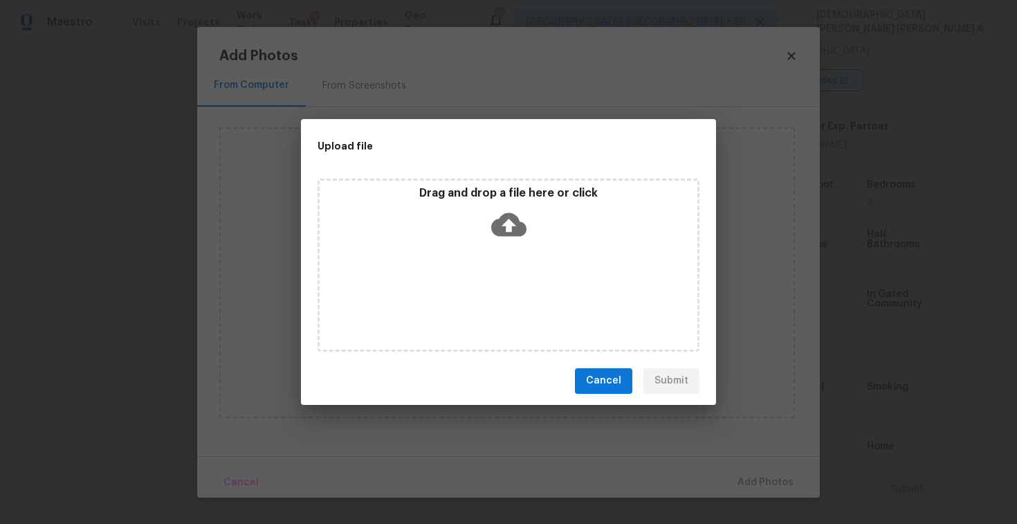
click at [514, 241] on div "Drag and drop a file here or click" at bounding box center [509, 215] width 378 height 59
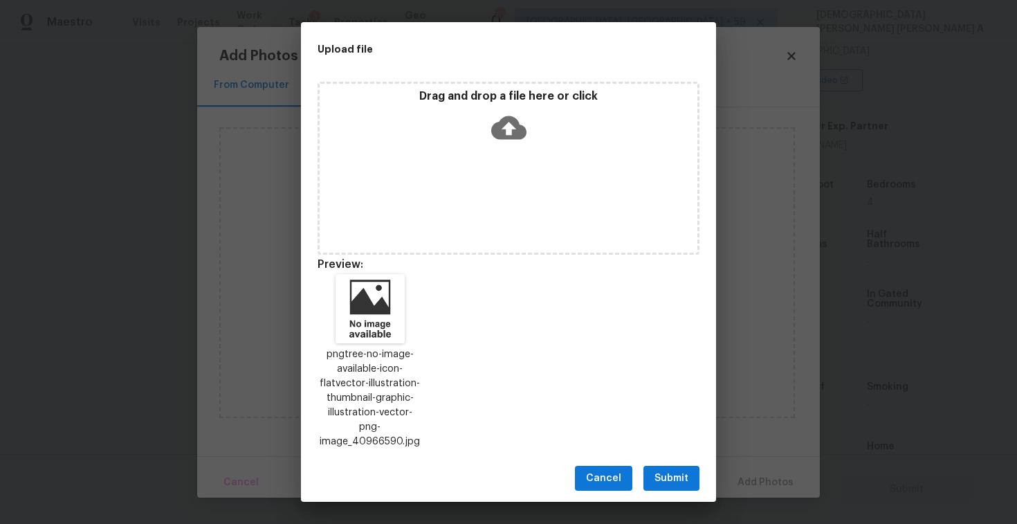
click at [661, 470] on span "Submit" at bounding box center [671, 478] width 34 height 17
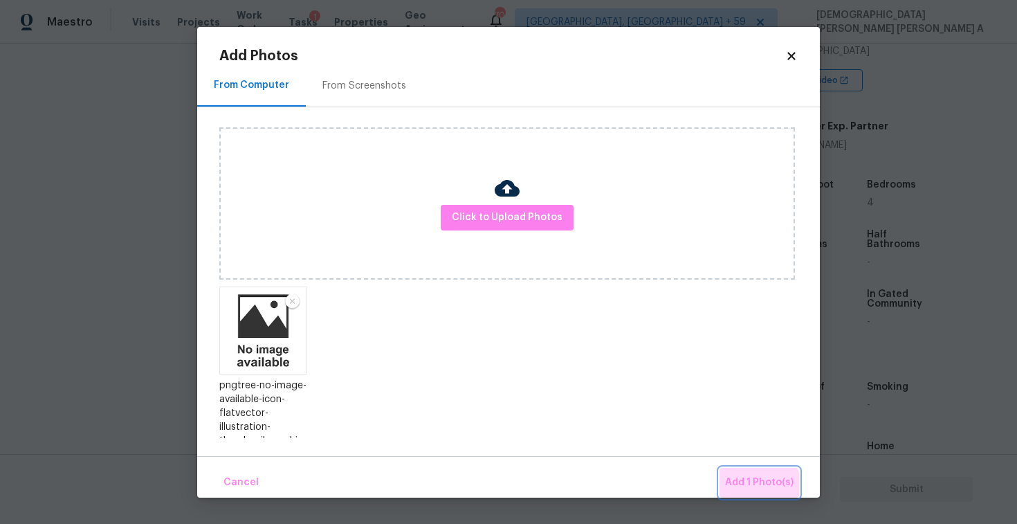
click at [757, 484] on span "Add 1 Photo(s)" at bounding box center [759, 482] width 68 height 17
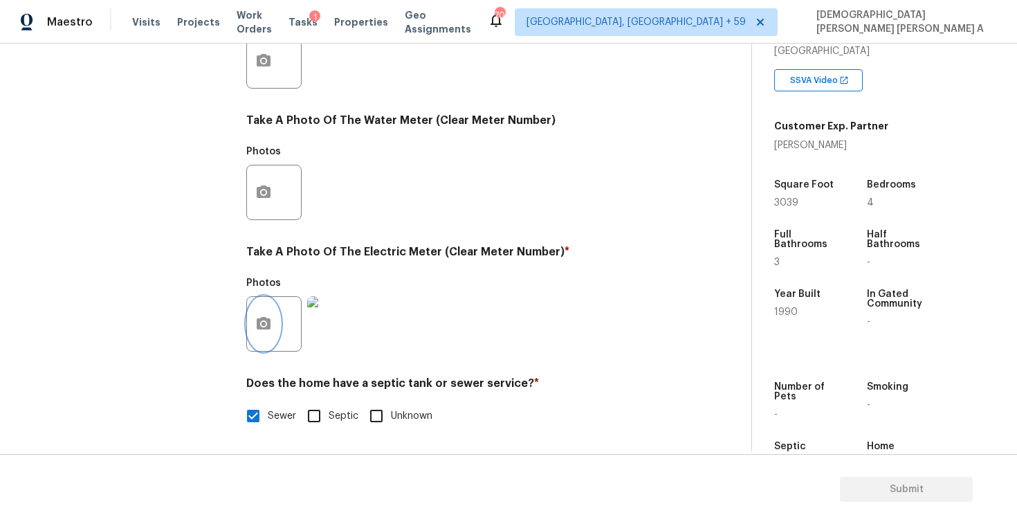
scroll to position [100, 0]
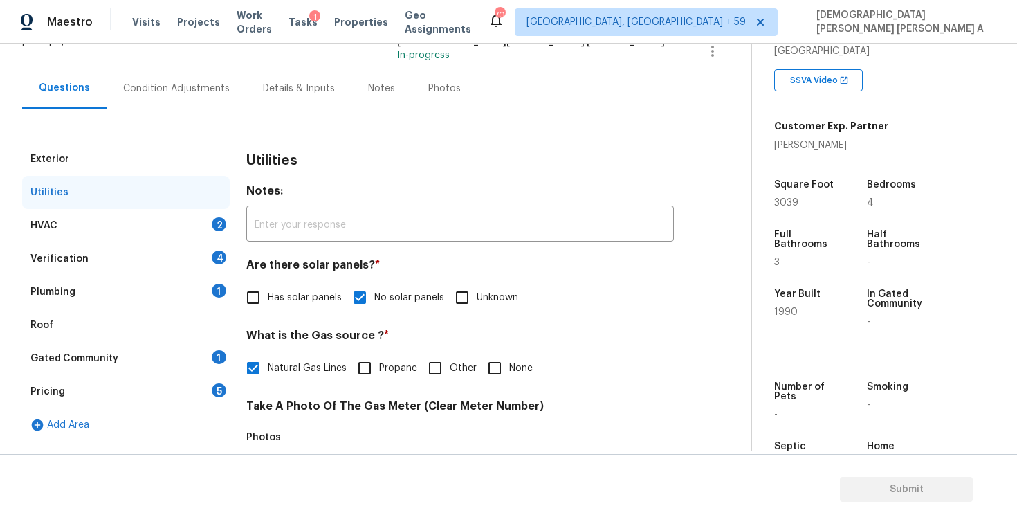
click at [177, 230] on div "HVAC 2" at bounding box center [126, 225] width 208 height 33
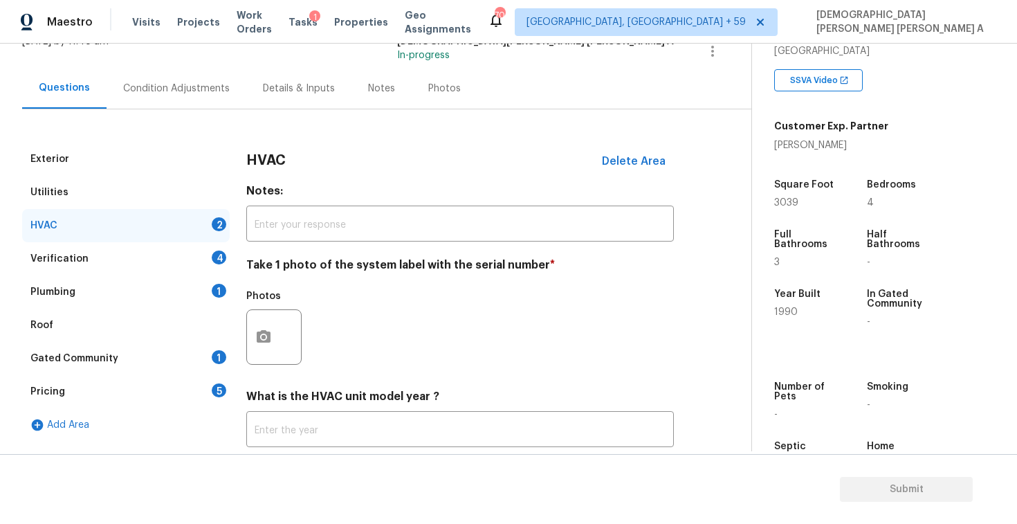
scroll to position [188, 0]
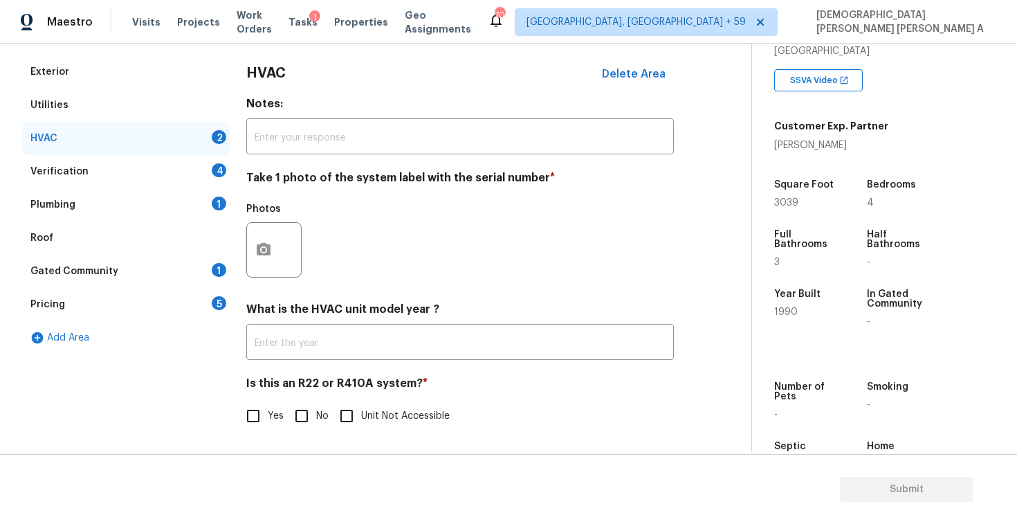
click at [303, 416] on input "No" at bounding box center [301, 415] width 29 height 29
checkbox input "true"
click at [279, 256] on button "button" at bounding box center [263, 249] width 33 height 54
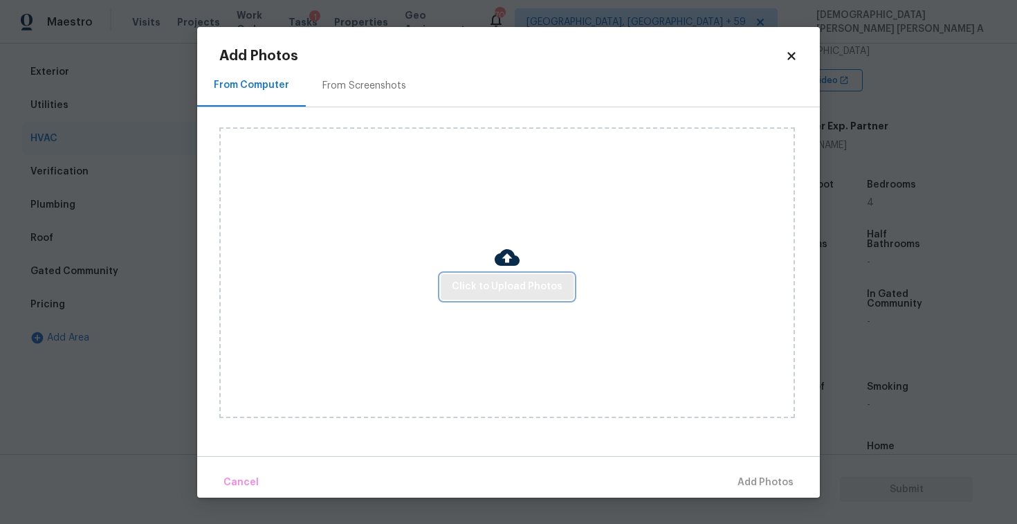
click at [509, 291] on span "Click to Upload Photos" at bounding box center [507, 286] width 111 height 17
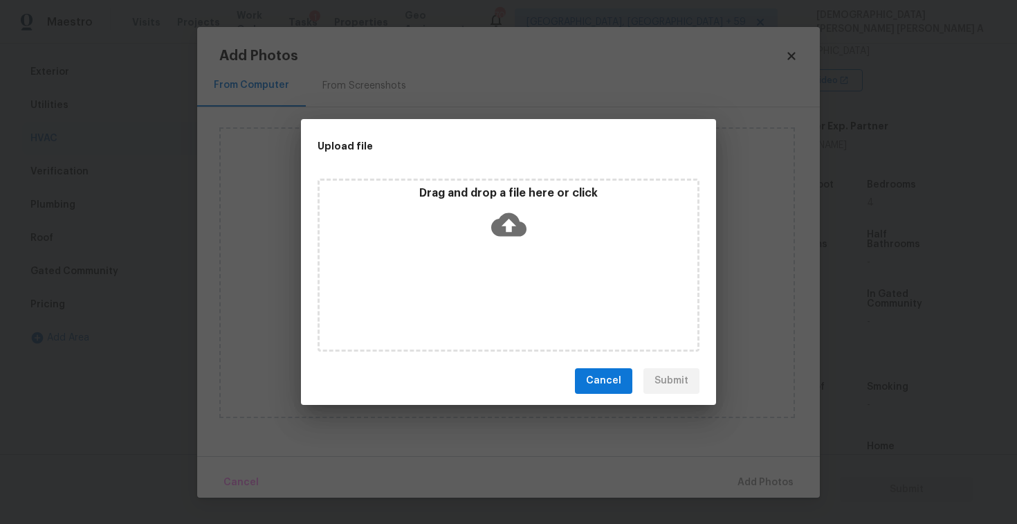
click at [509, 249] on div "Drag and drop a file here or click" at bounding box center [509, 264] width 382 height 173
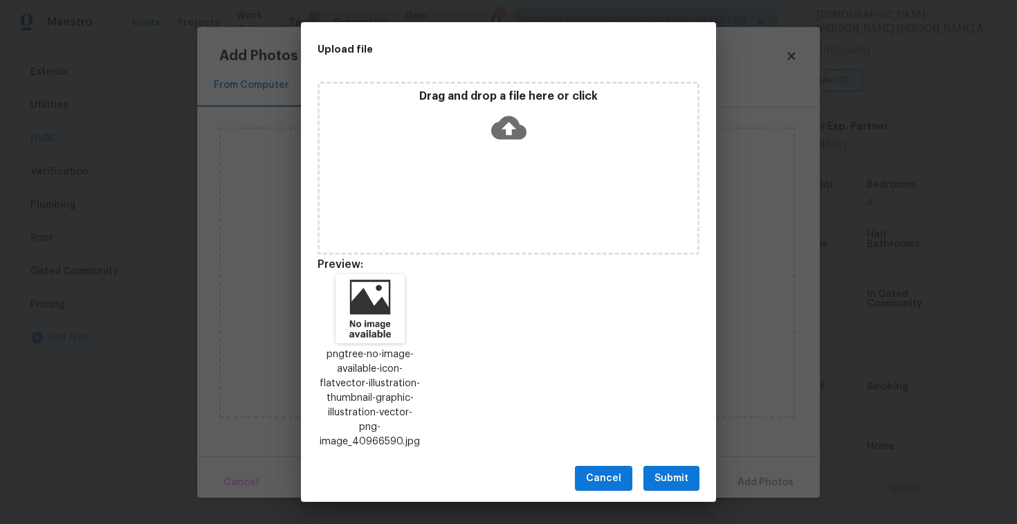
click at [663, 470] on span "Submit" at bounding box center [671, 478] width 34 height 17
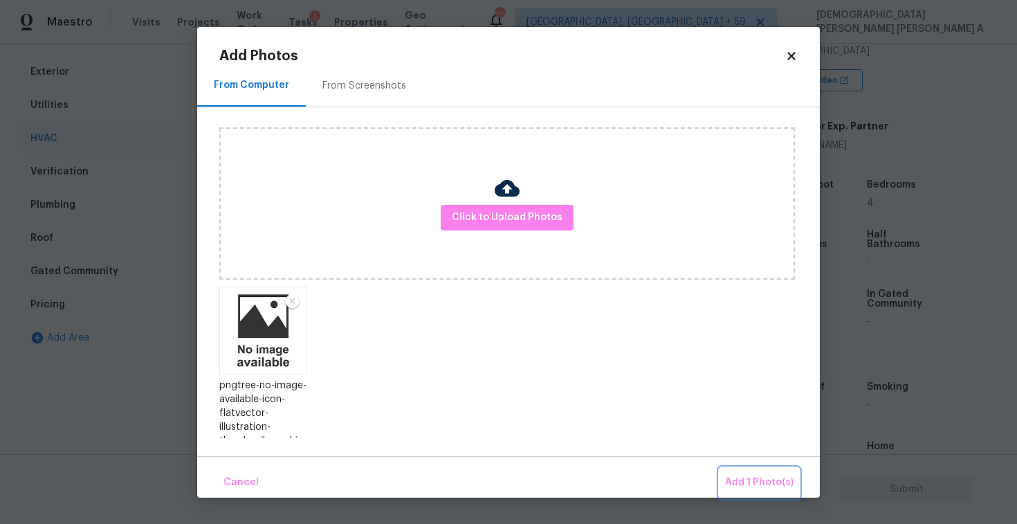
click at [766, 480] on span "Add 1 Photo(s)" at bounding box center [759, 482] width 68 height 17
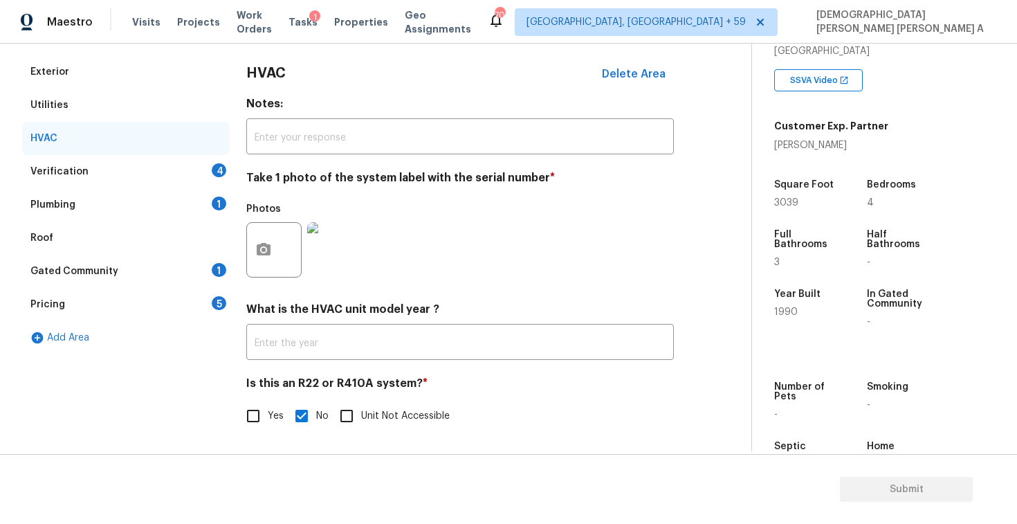
click at [145, 165] on div "Verification 4" at bounding box center [126, 171] width 208 height 33
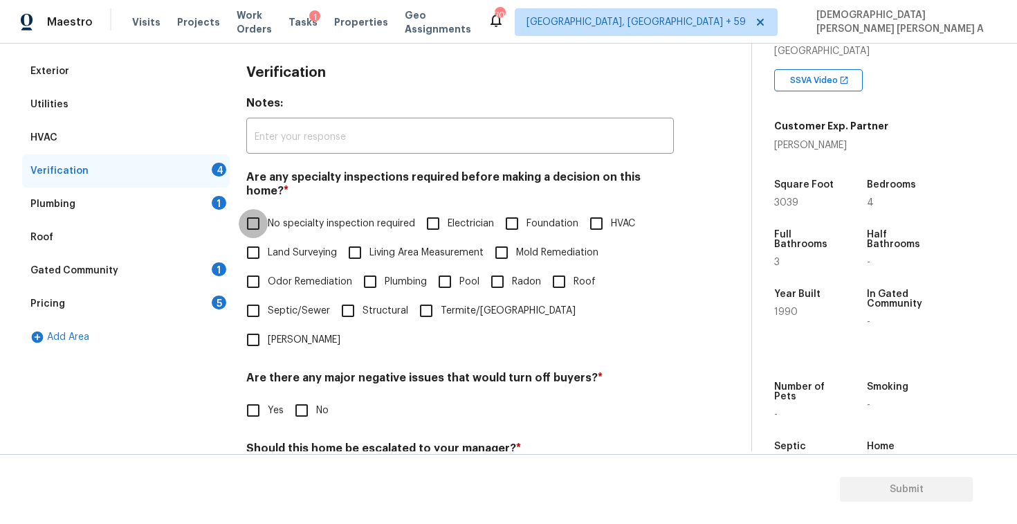
click at [256, 211] on input "No specialty inspection required" at bounding box center [253, 223] width 29 height 29
checkbox input "true"
click at [305, 397] on input "No" at bounding box center [301, 411] width 29 height 29
checkbox input "true"
click at [300, 466] on input "No" at bounding box center [301, 480] width 29 height 29
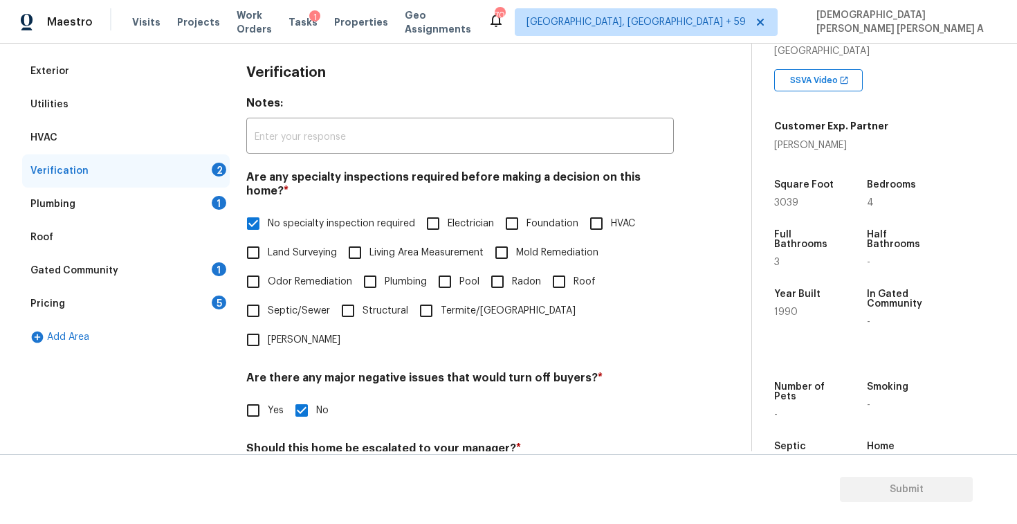
checkbox input "true"
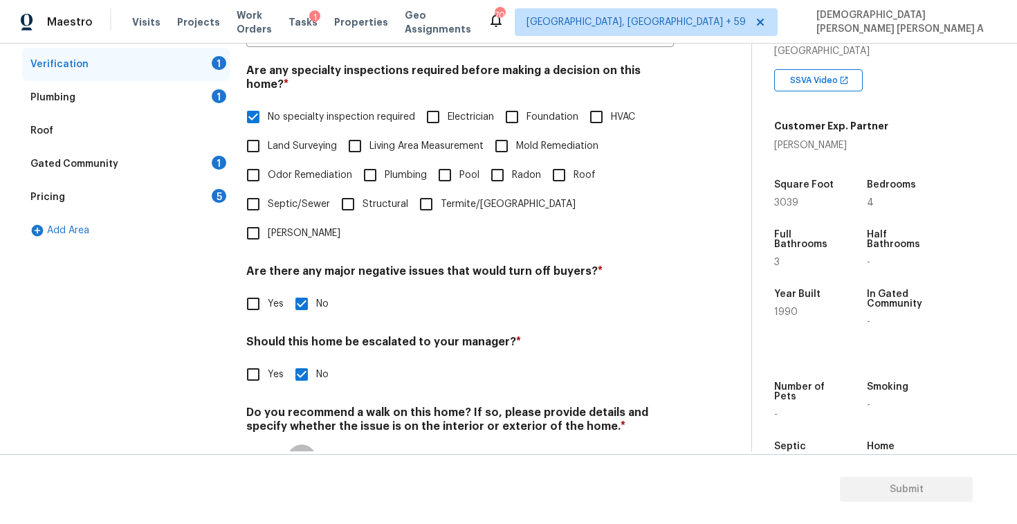
click at [302, 444] on input "No" at bounding box center [301, 458] width 29 height 29
checkbox input "true"
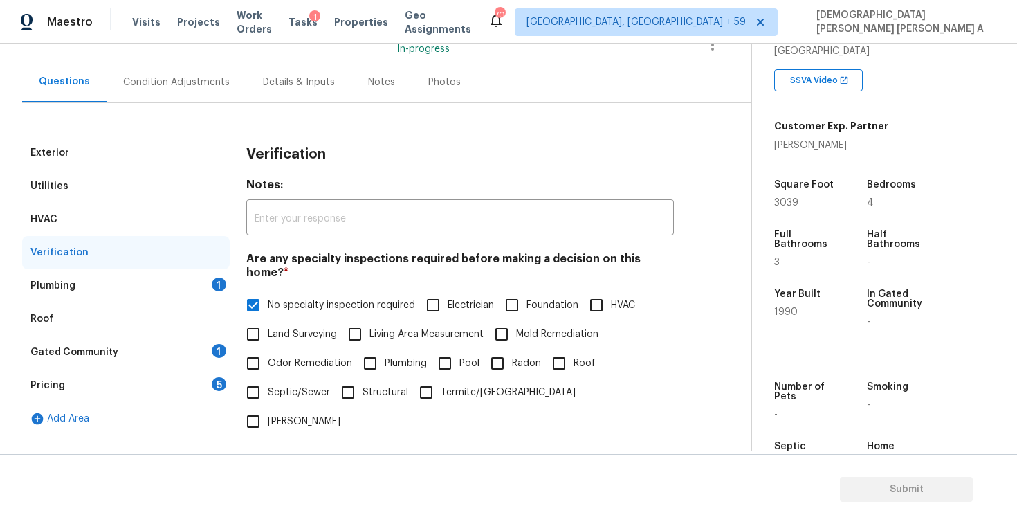
click at [172, 272] on div "Plumbing 1" at bounding box center [126, 285] width 208 height 33
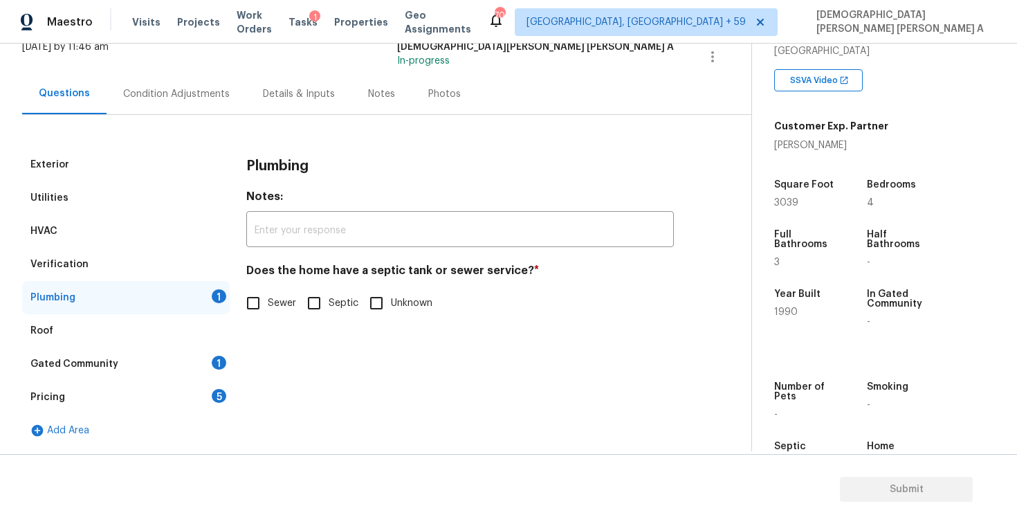
click at [270, 306] on span "Sewer" at bounding box center [282, 303] width 28 height 15
click at [268, 306] on input "Sewer" at bounding box center [253, 302] width 29 height 29
checkbox input "true"
click at [188, 376] on div "Gated Community 1" at bounding box center [126, 363] width 208 height 33
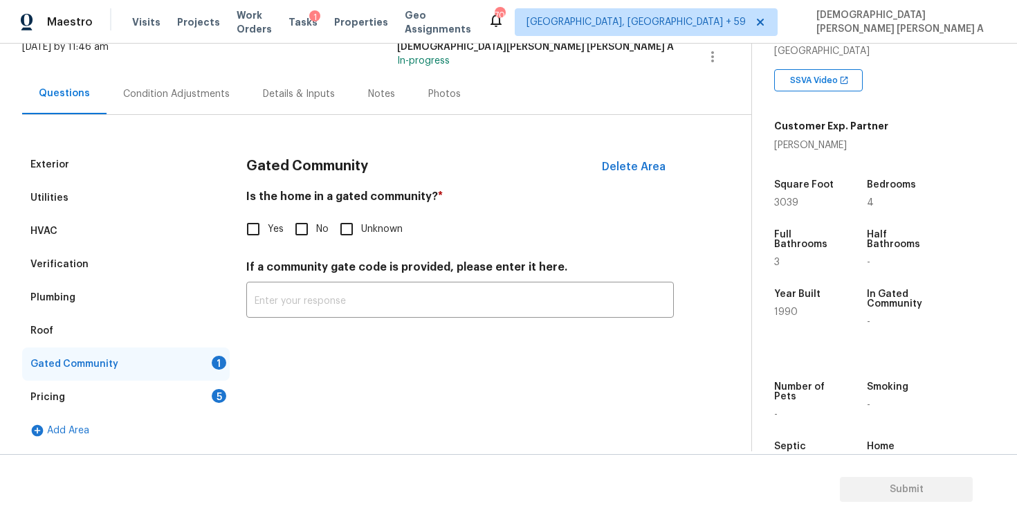
click at [293, 237] on input "No" at bounding box center [301, 228] width 29 height 29
checkbox input "true"
click at [192, 396] on div "Pricing 5" at bounding box center [126, 396] width 208 height 33
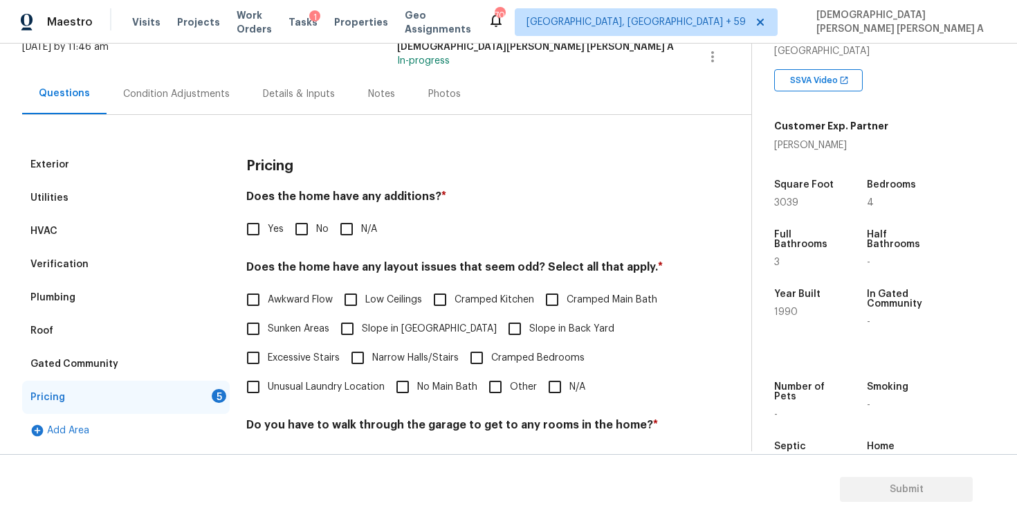
click at [313, 229] on input "No" at bounding box center [301, 228] width 29 height 29
checkbox input "true"
click at [567, 402] on div "Pricing Does the home have any additions? * Yes No N/A Does the home have any l…" at bounding box center [460, 388] width 428 height 481
click at [553, 387] on input "N/A" at bounding box center [554, 386] width 29 height 29
checkbox input "true"
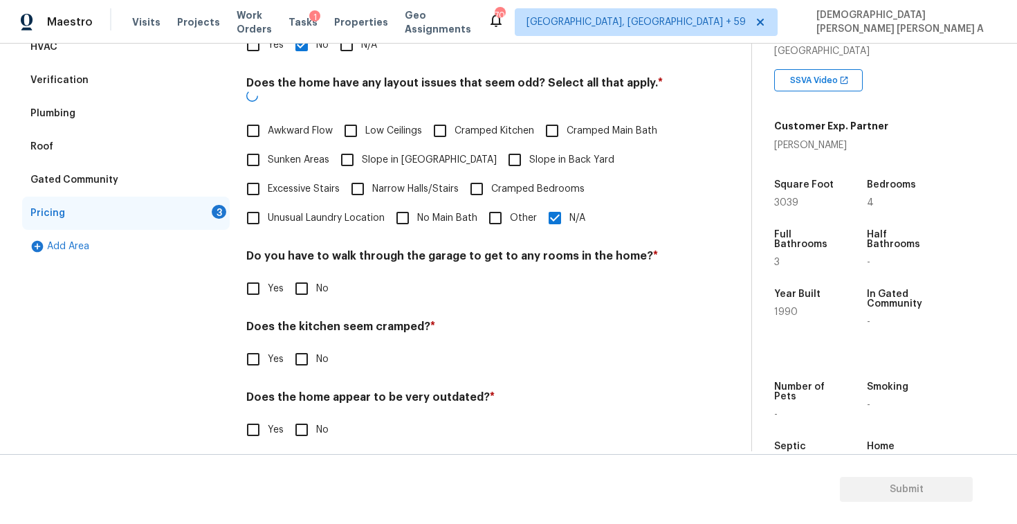
scroll to position [277, 0]
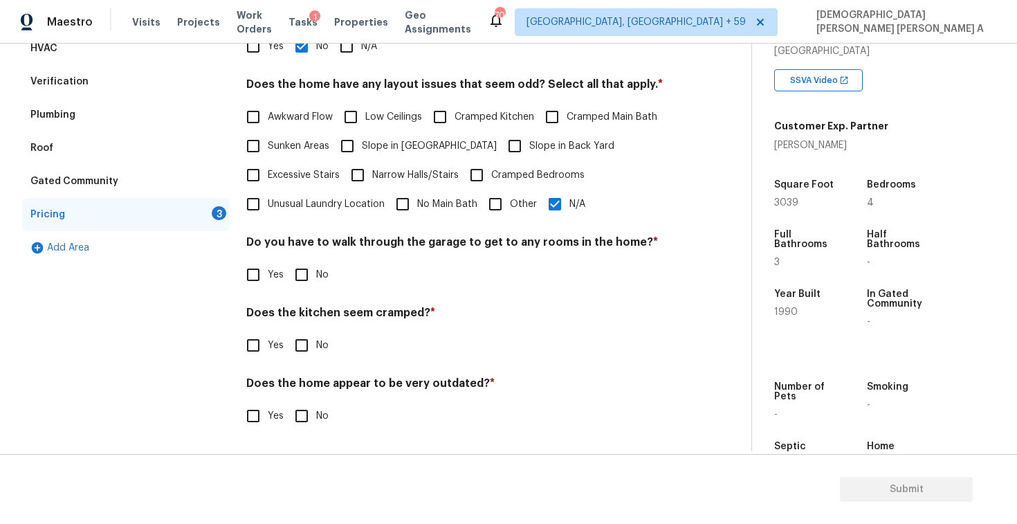
click at [310, 277] on input "No" at bounding box center [301, 274] width 29 height 29
checkbox input "true"
click at [300, 336] on input "No" at bounding box center [301, 345] width 29 height 29
checkbox input "true"
click at [295, 393] on h4 "Does the home appear to be very outdated? *" at bounding box center [460, 385] width 428 height 19
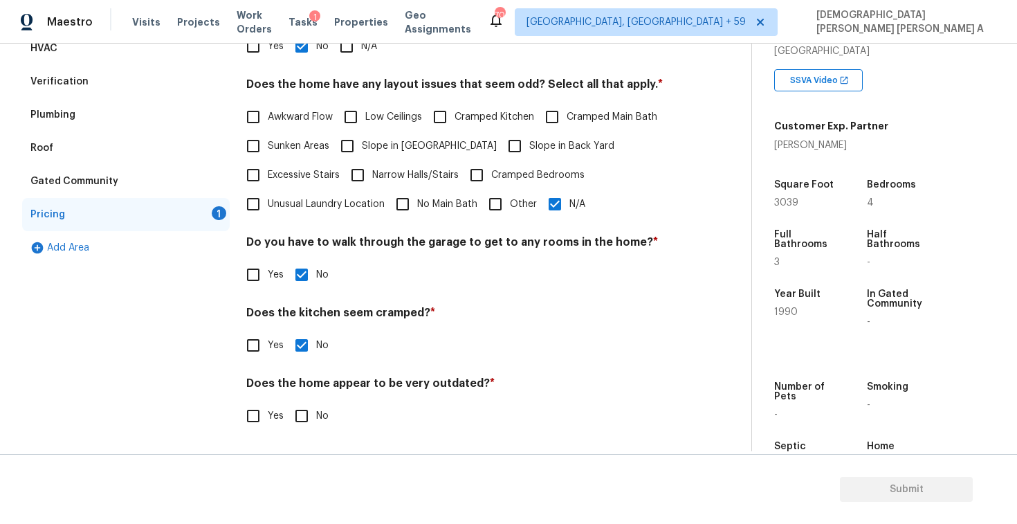
click at [300, 401] on input "No" at bounding box center [301, 415] width 29 height 29
checkbox input "true"
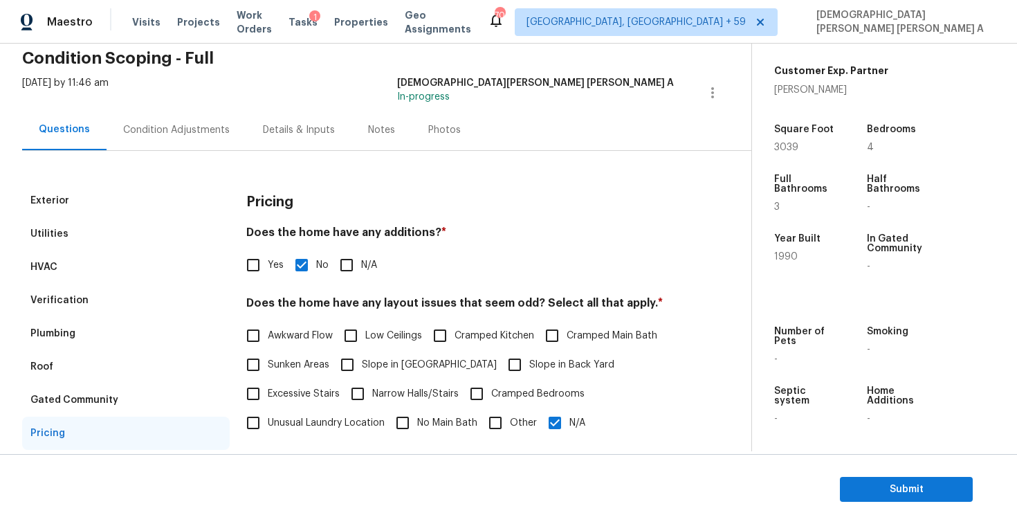
scroll to position [0, 0]
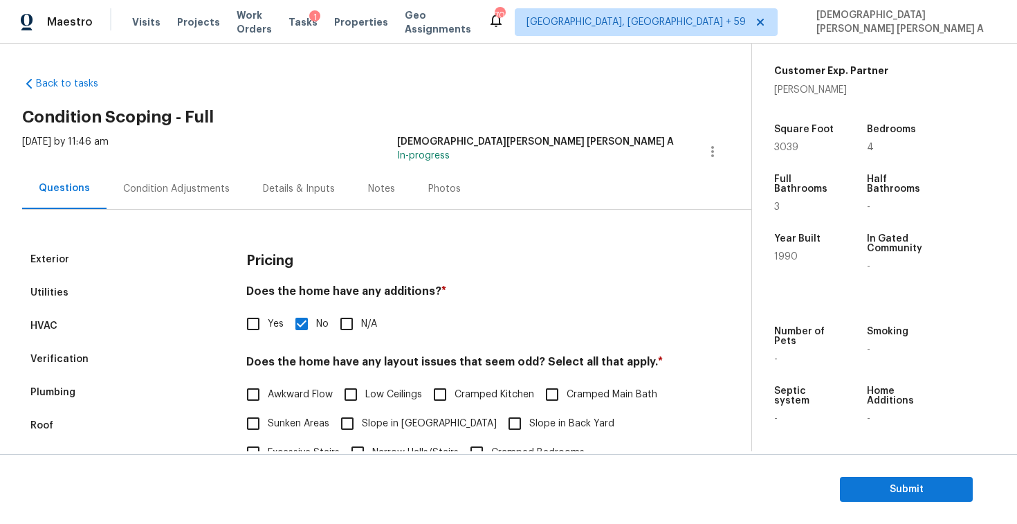
click at [188, 193] on div "Condition Adjustments" at bounding box center [176, 189] width 107 height 14
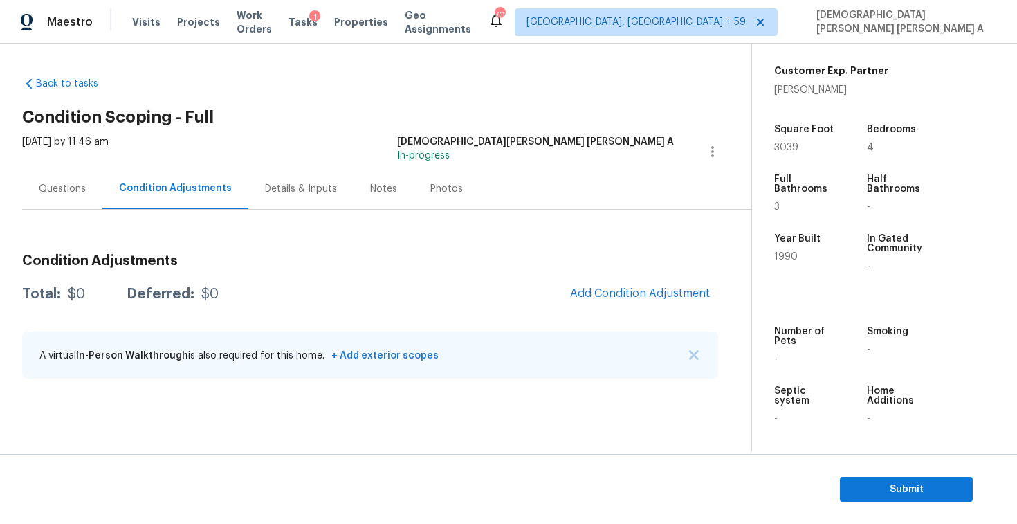
click at [448, 190] on div "Photos" at bounding box center [446, 189] width 33 height 14
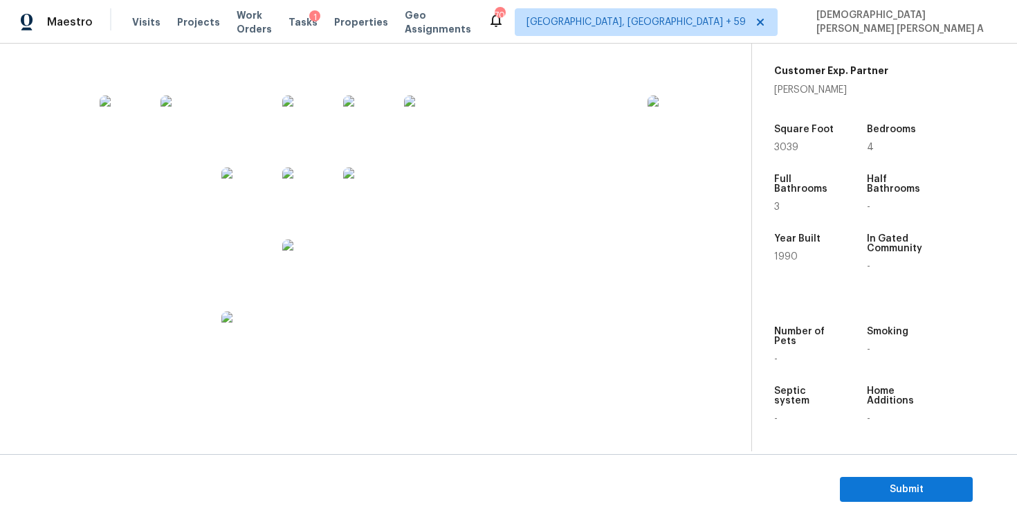
scroll to position [1691, 0]
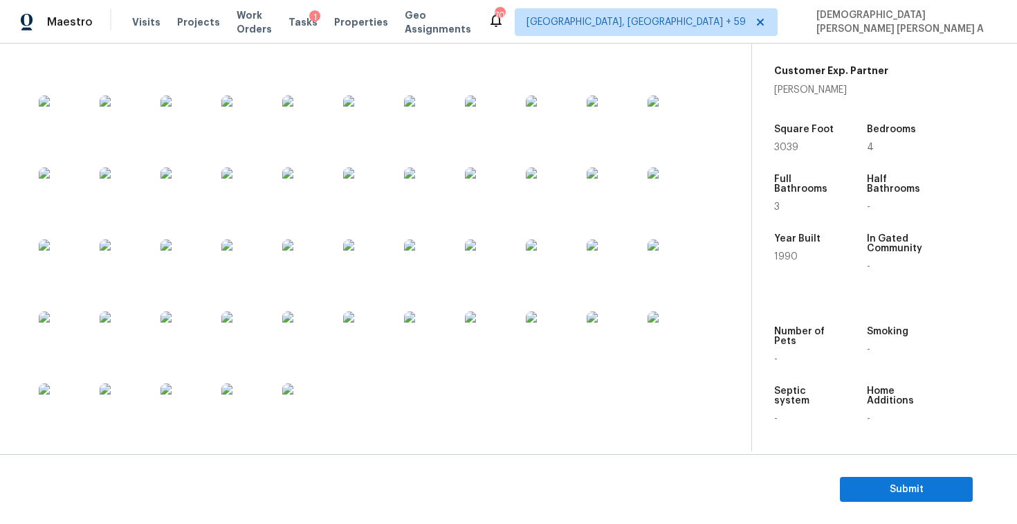
scroll to position [1045, 0]
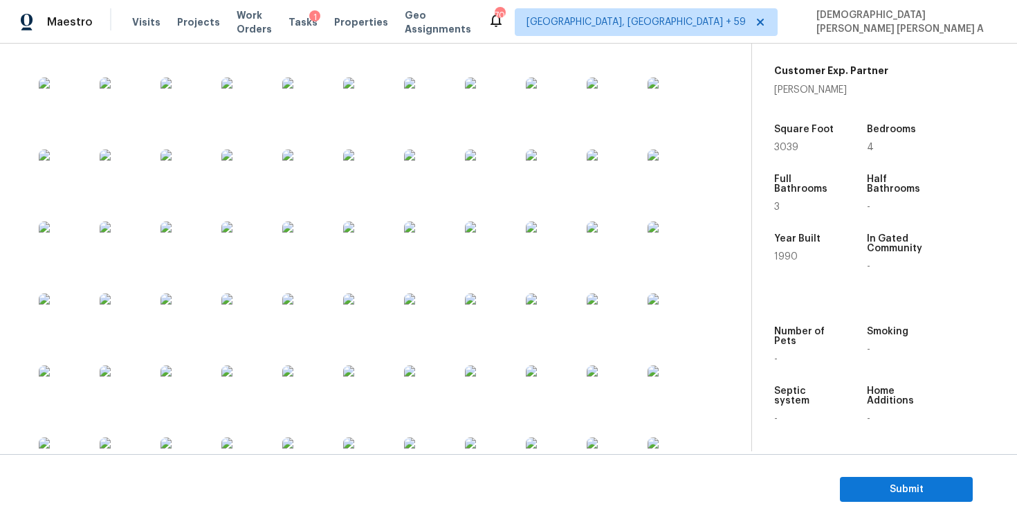
scroll to position [813, 0]
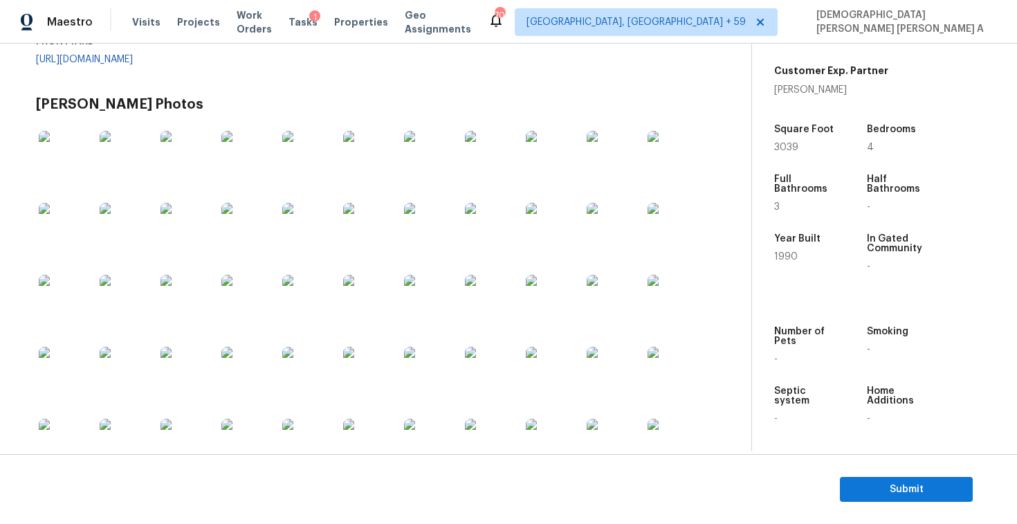
scroll to position [751, 0]
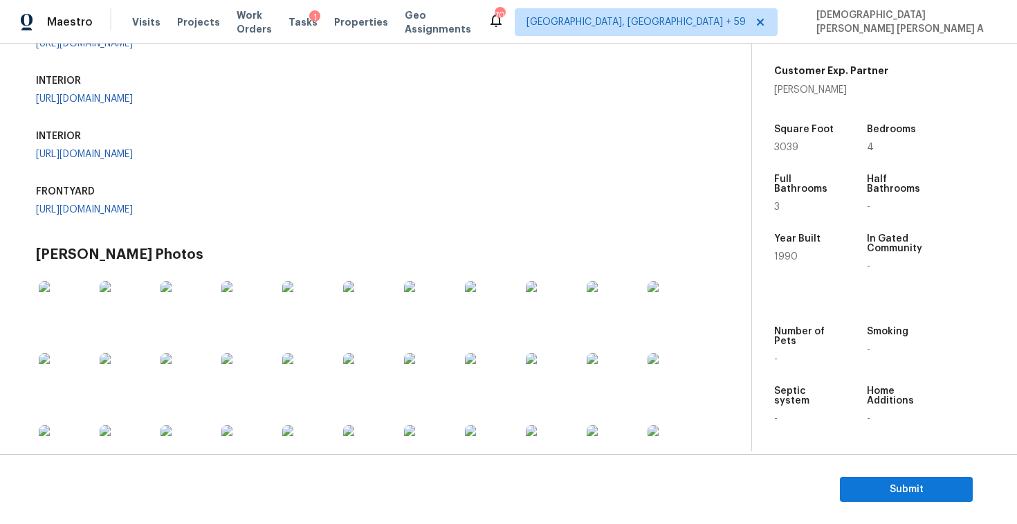
scroll to position [531, 0]
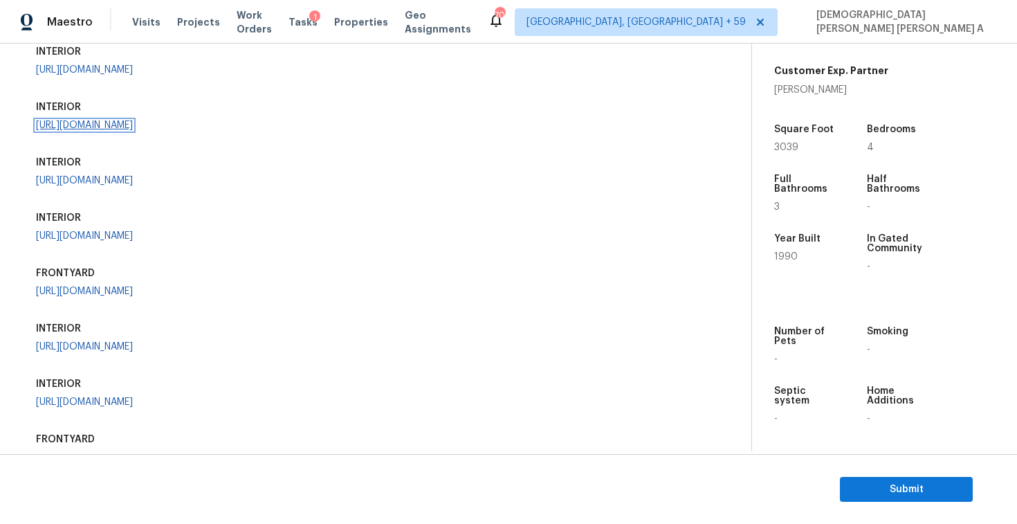
scroll to position [310, 0]
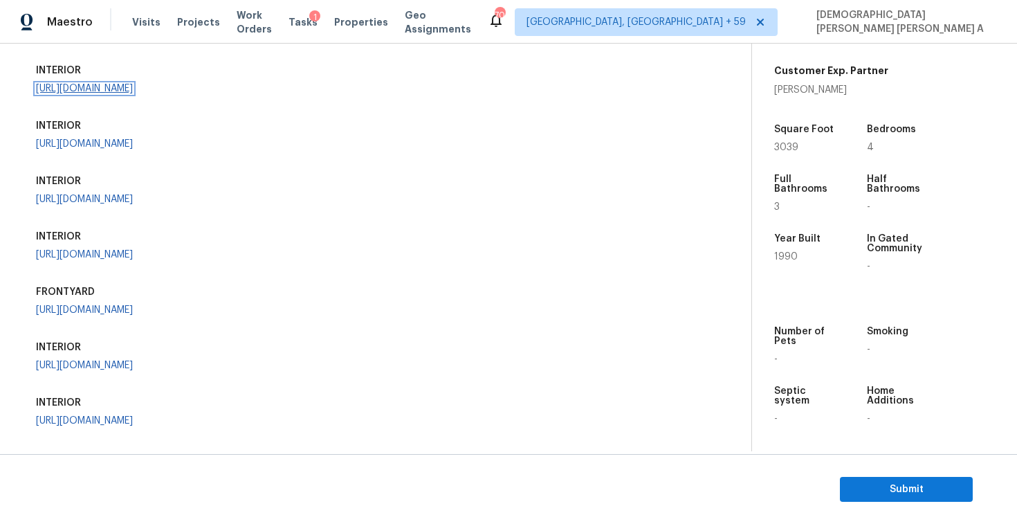
click at [59, 93] on link "https://opendoor-admin-client-upload-production.s3.amazonaws.com/uploads/Cake/S…" at bounding box center [84, 89] width 97 height 10
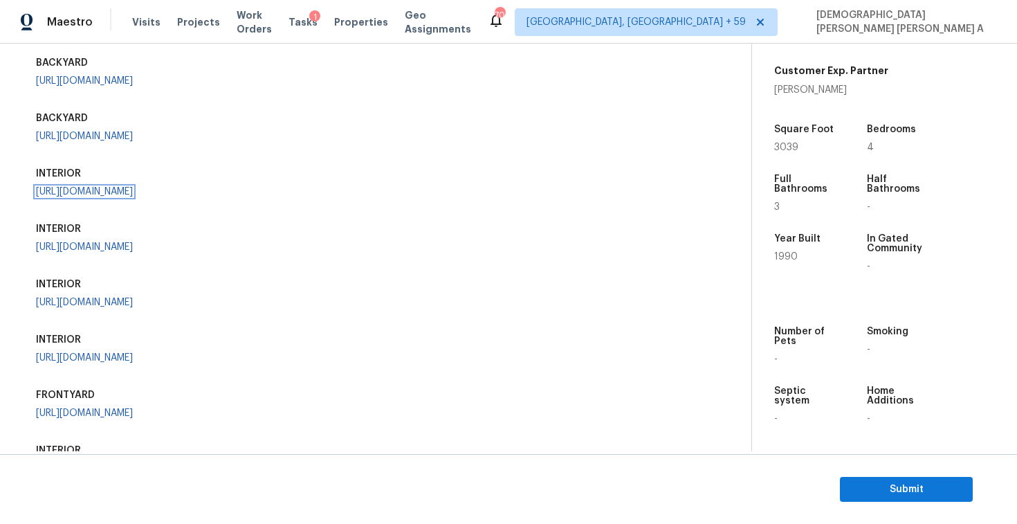
scroll to position [206, 0]
click at [594, 313] on div "SSVA Photos BACKYARD https://opendoor-admin-client-upload-production.s3.amazona…" at bounding box center [377, 311] width 682 height 589
click at [71, 142] on link "https://opendoor-admin-client-upload-production.s3.amazonaws.com/uploads/Cake/S…" at bounding box center [84, 137] width 97 height 10
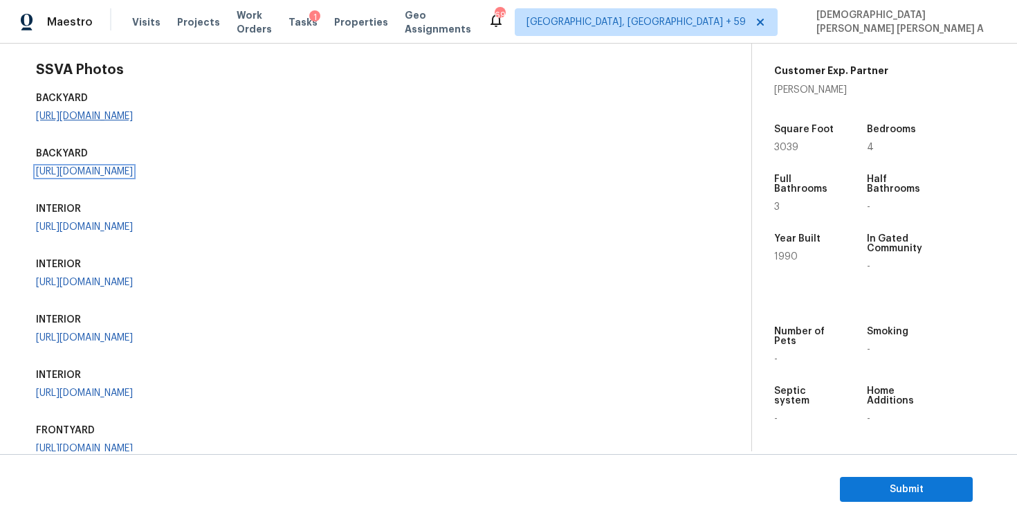
scroll to position [138, 0]
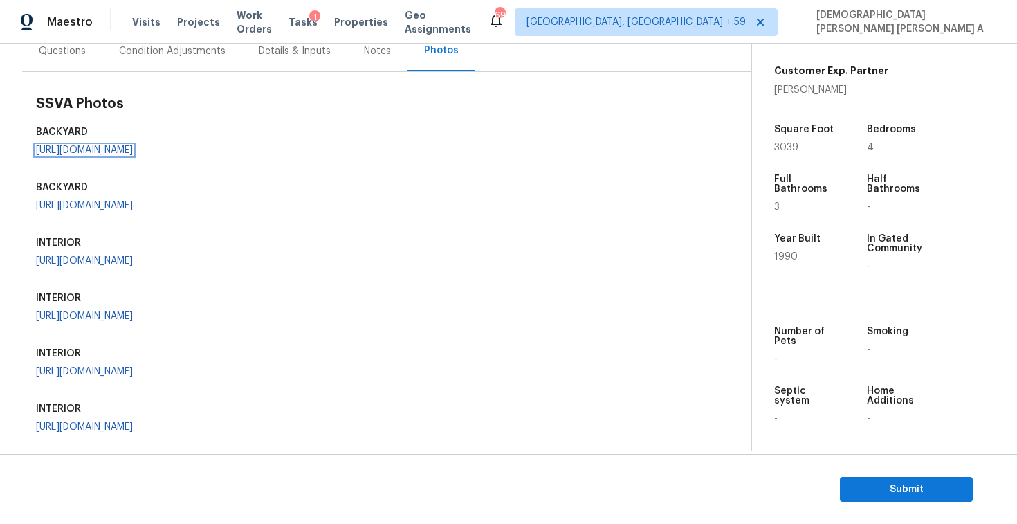
click at [111, 155] on link "https://opendoor-admin-client-upload-production.s3.amazonaws.com/uploads/Cake/S…" at bounding box center [84, 150] width 97 height 10
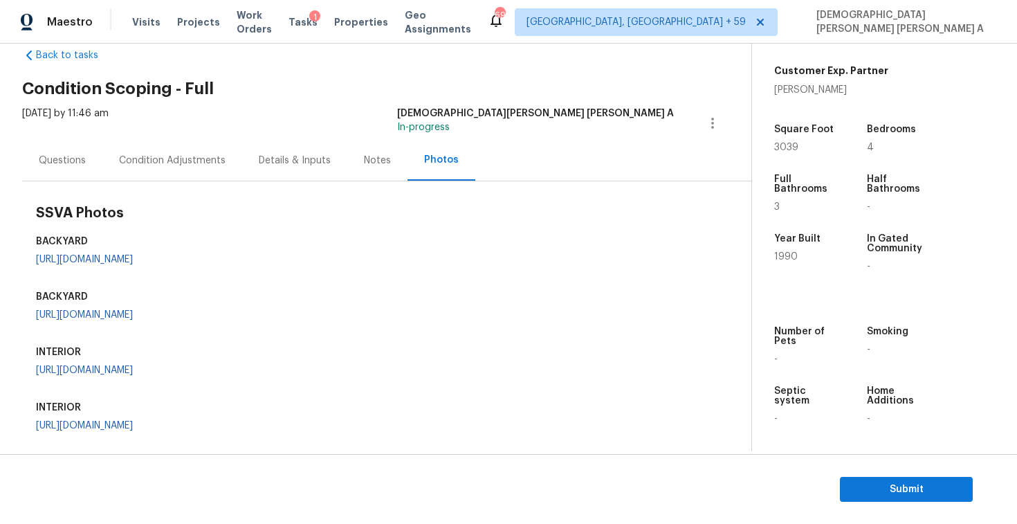
click at [155, 158] on div "Condition Adjustments" at bounding box center [172, 161] width 107 height 14
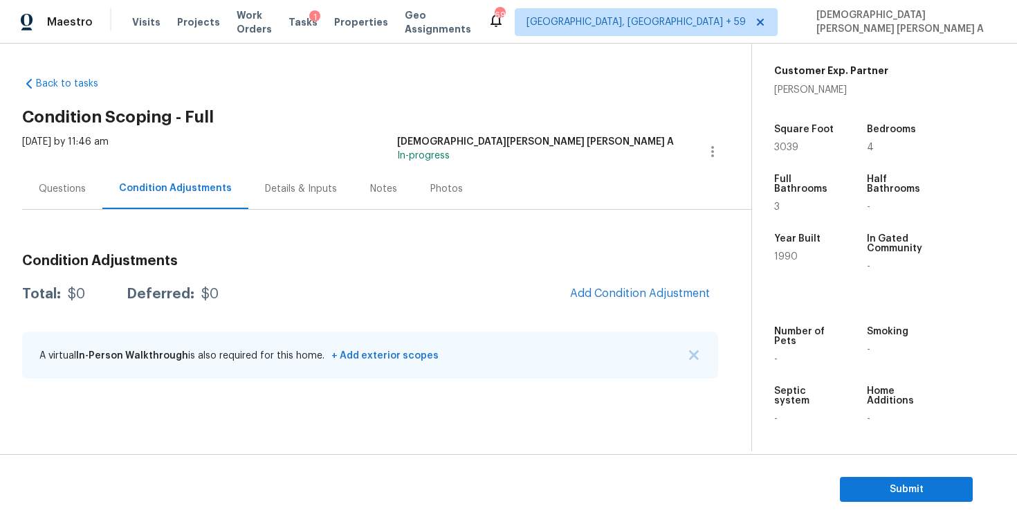
click at [62, 193] on div "Questions" at bounding box center [62, 189] width 47 height 14
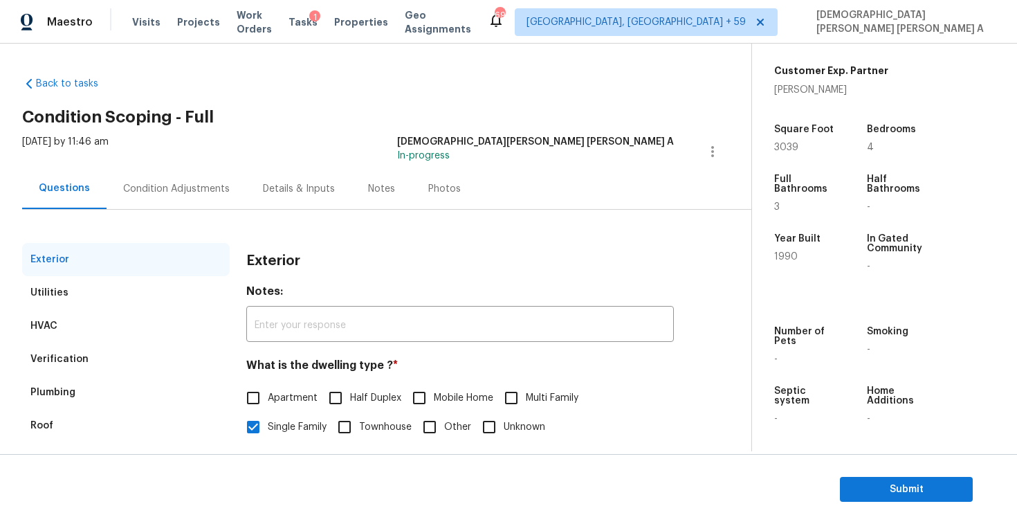
scroll to position [143, 0]
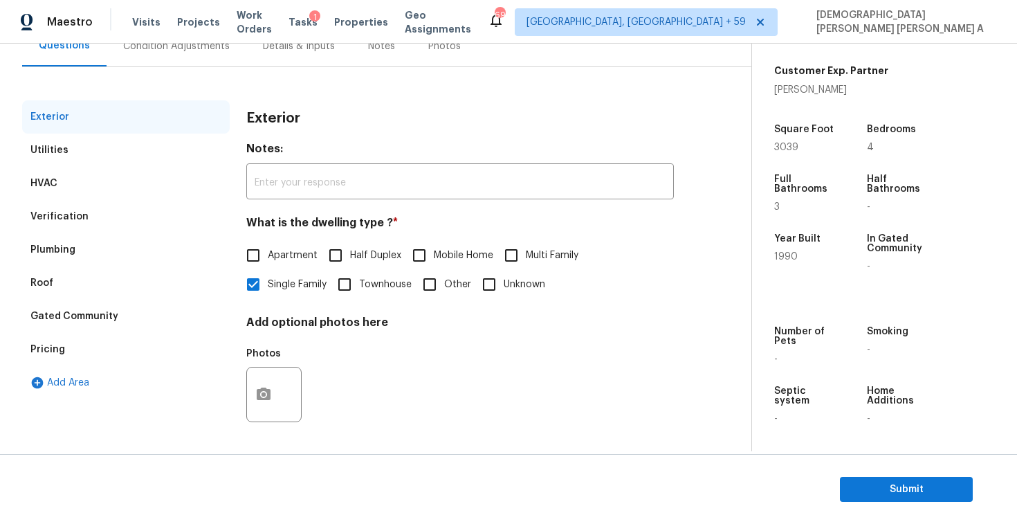
click at [48, 354] on div "Pricing" at bounding box center [47, 349] width 35 height 14
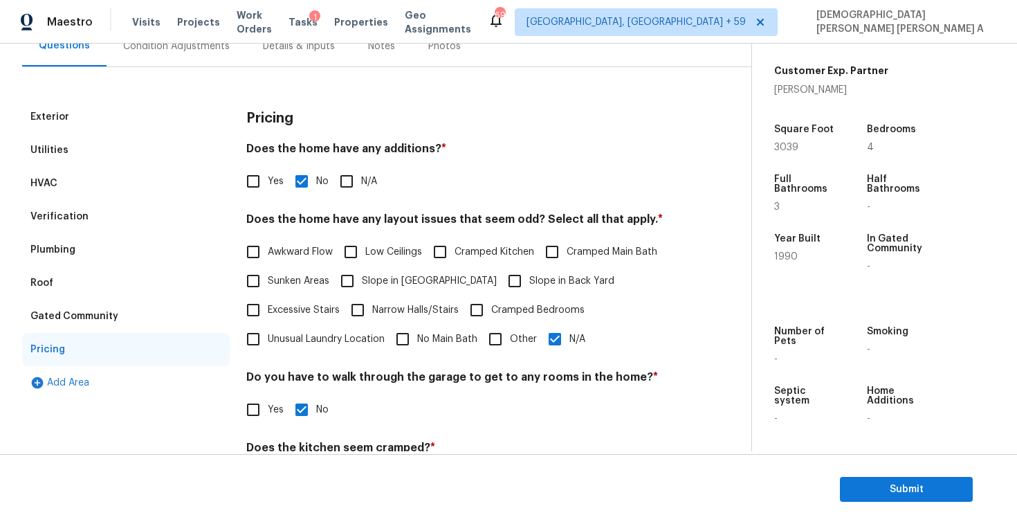
click at [558, 329] on input "N/A" at bounding box center [554, 338] width 29 height 29
checkbox input "false"
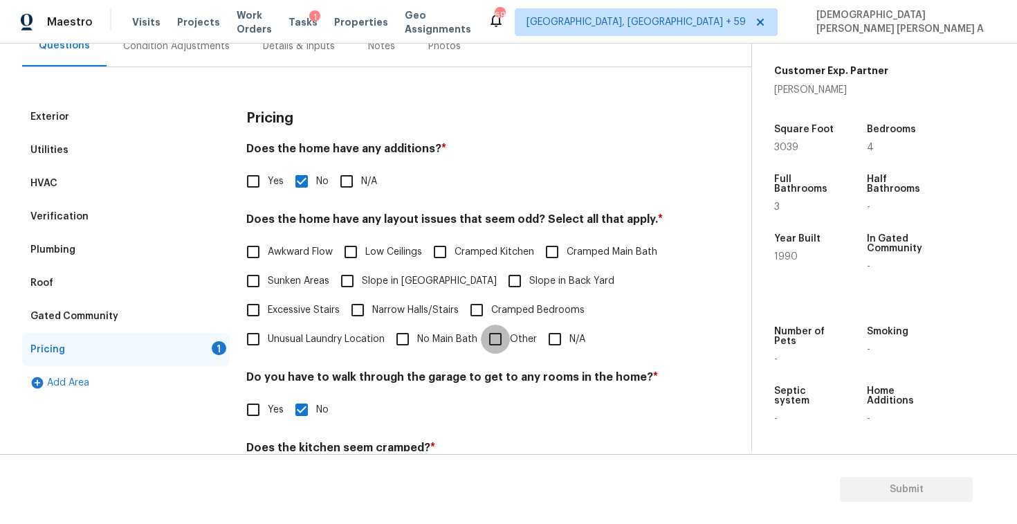
click at [502, 338] on input "Other" at bounding box center [495, 338] width 29 height 29
checkbox input "true"
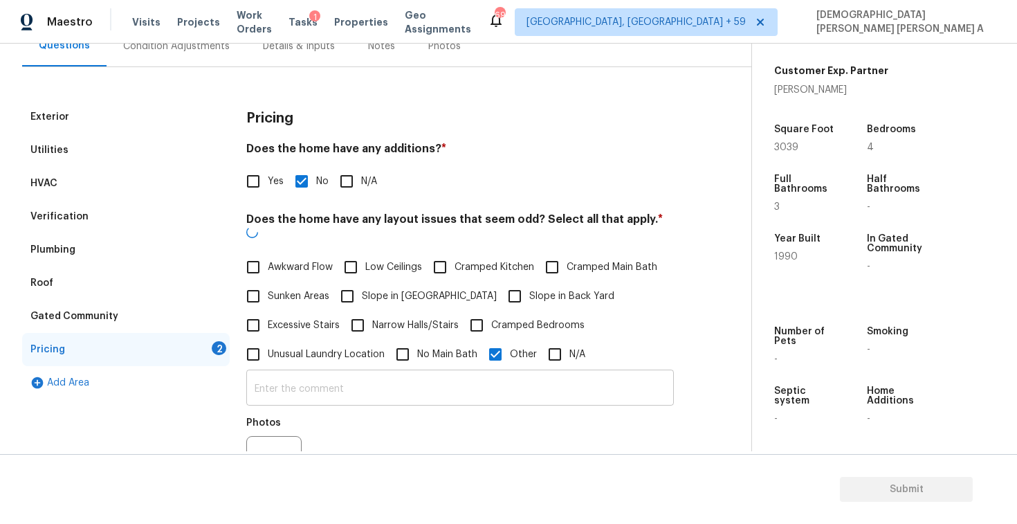
click at [457, 373] on input "text" at bounding box center [460, 389] width 428 height 33
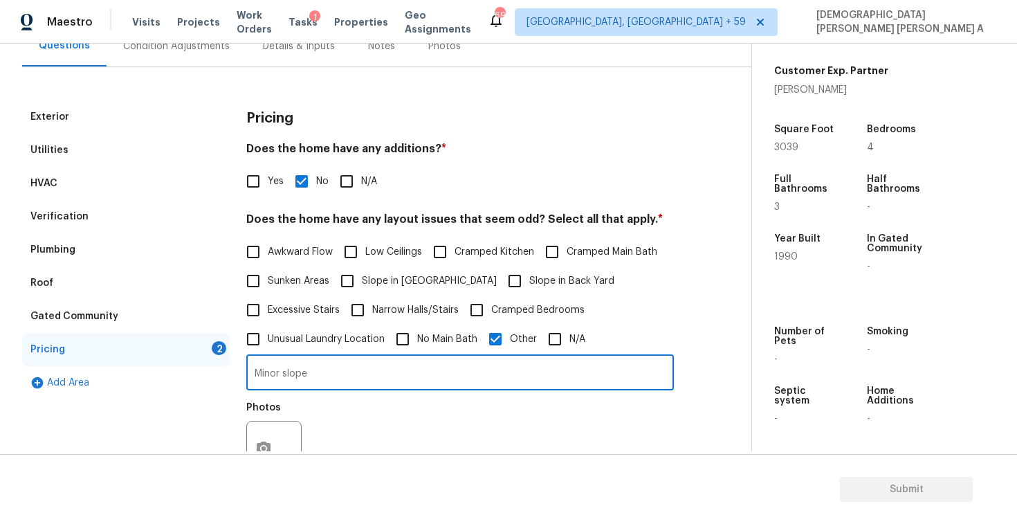
type input "Minor slope"
click at [269, 435] on button "button" at bounding box center [263, 448] width 33 height 54
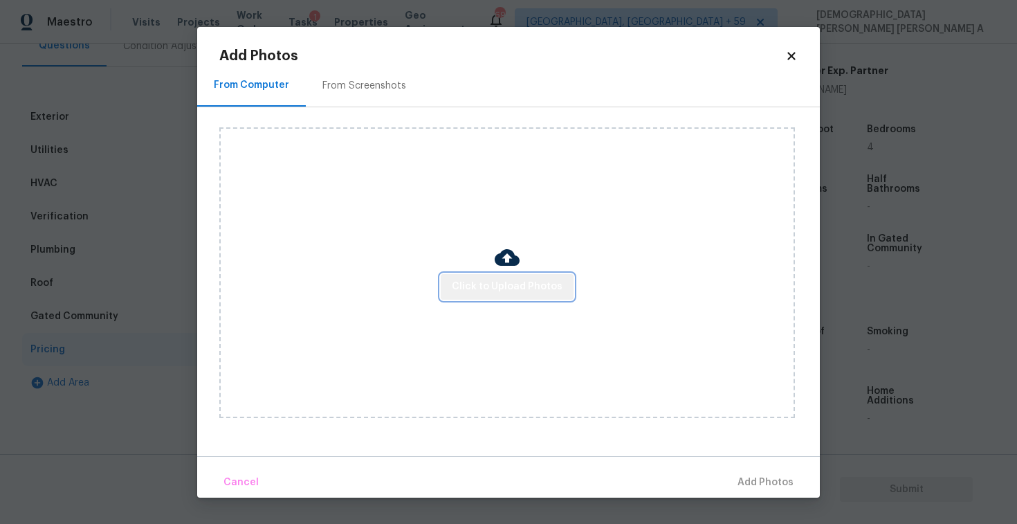
click at [529, 290] on span "Click to Upload Photos" at bounding box center [507, 286] width 111 height 17
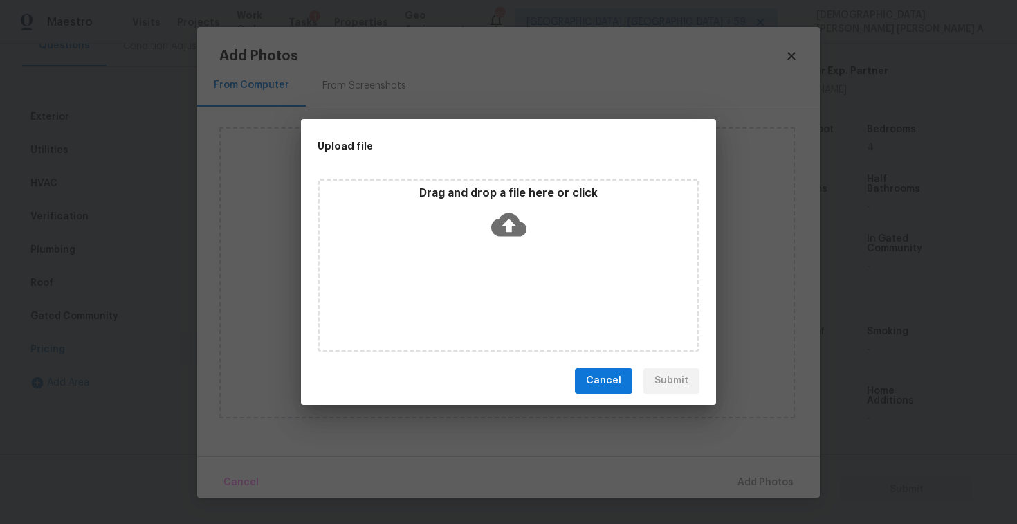
click at [522, 253] on div "Drag and drop a file here or click" at bounding box center [509, 264] width 382 height 173
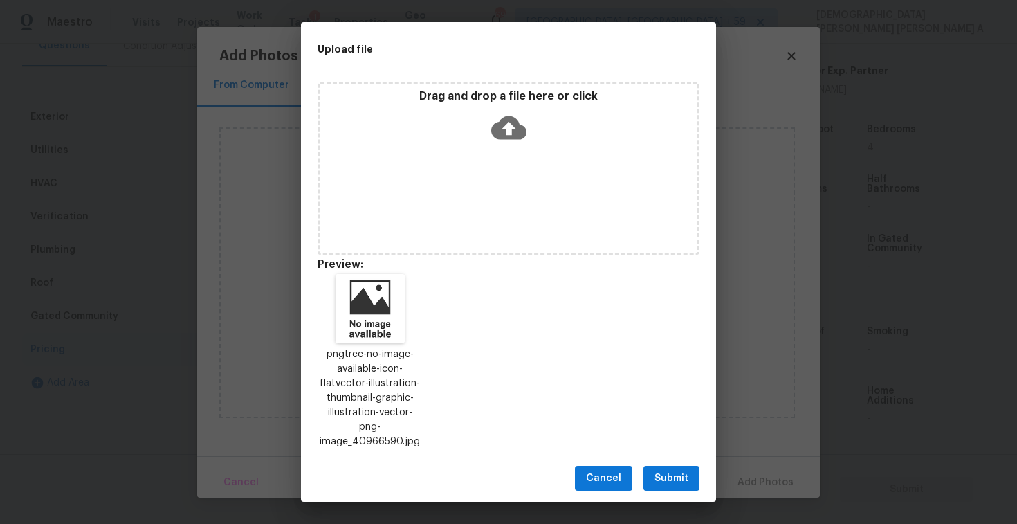
click at [661, 470] on span "Submit" at bounding box center [671, 478] width 34 height 17
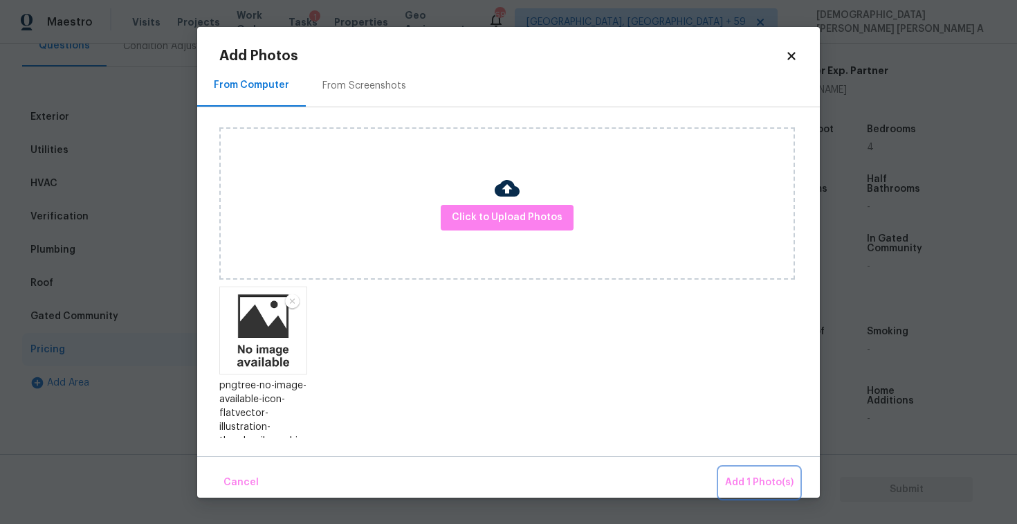
click at [727, 477] on span "Add 1 Photo(s)" at bounding box center [759, 482] width 68 height 17
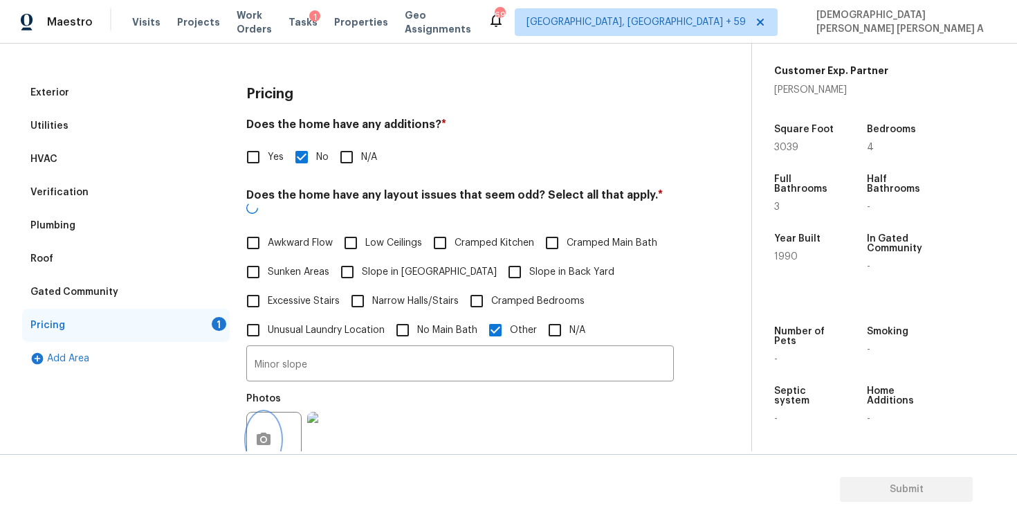
scroll to position [84, 0]
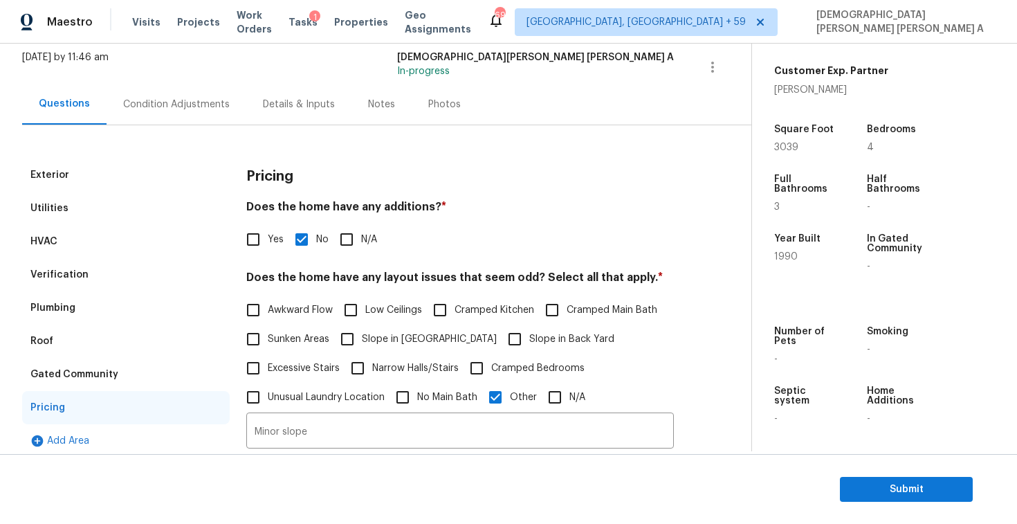
click at [172, 115] on div "Condition Adjustments" at bounding box center [177, 104] width 140 height 41
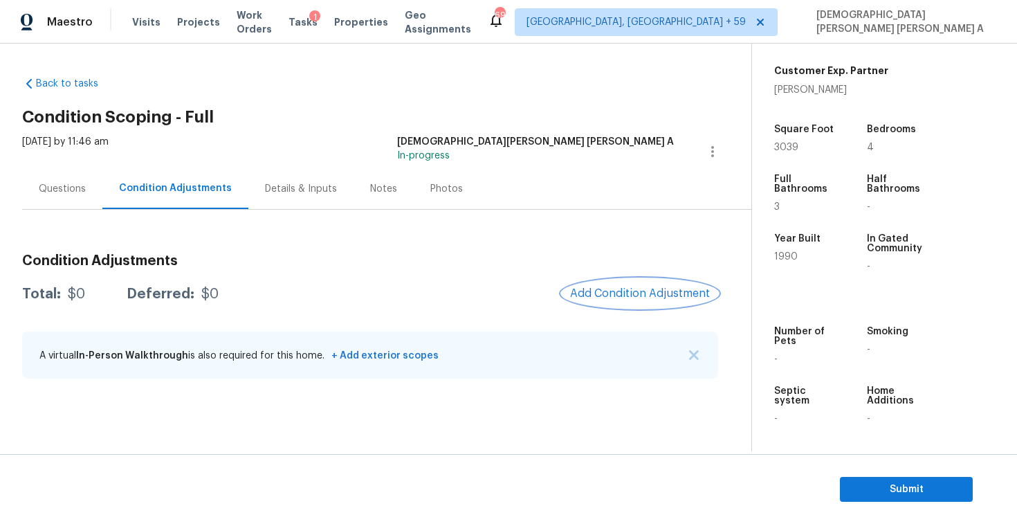
click at [645, 282] on button "Add Condition Adjustment" at bounding box center [640, 293] width 156 height 29
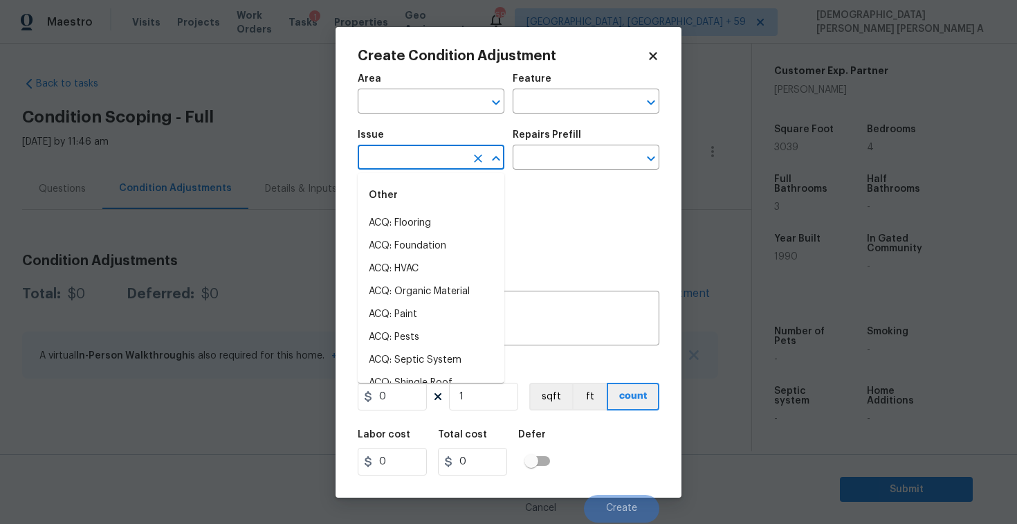
click at [384, 161] on input "text" at bounding box center [412, 158] width 108 height 21
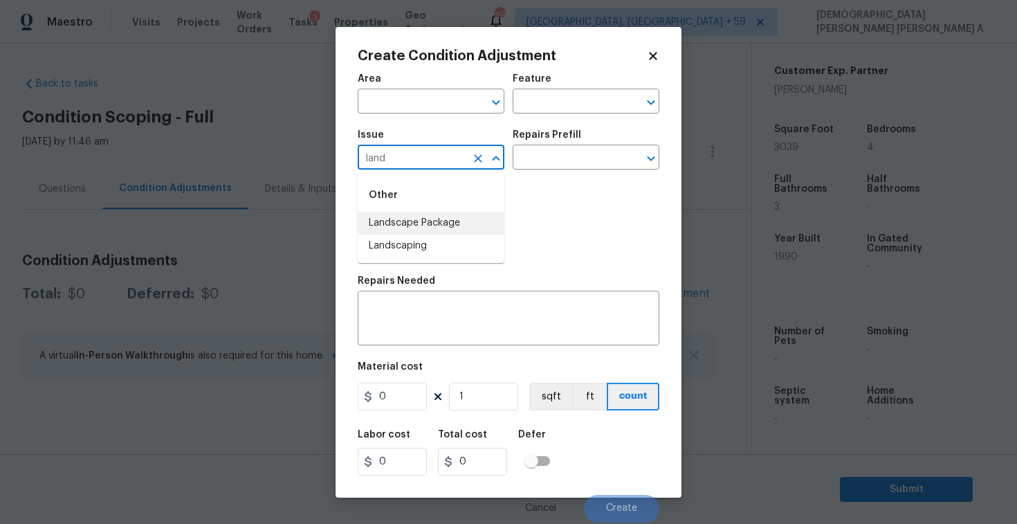
click at [407, 222] on li "Landscape Package" at bounding box center [431, 223] width 147 height 23
type input "Landscape Package"
click at [604, 164] on input "text" at bounding box center [567, 158] width 108 height 21
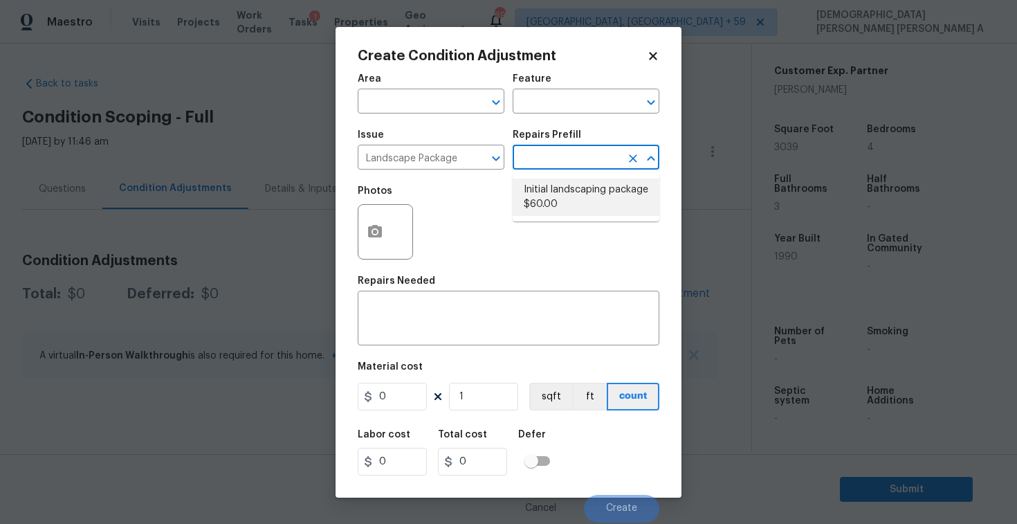
click at [562, 197] on li "Initial landscaping package $60.00" at bounding box center [586, 196] width 147 height 37
type input "Home Readiness Packages"
type textarea "Mowing of grass up to 6" in height. Mow, edge along driveways & sidewalks, trim…"
type input "60"
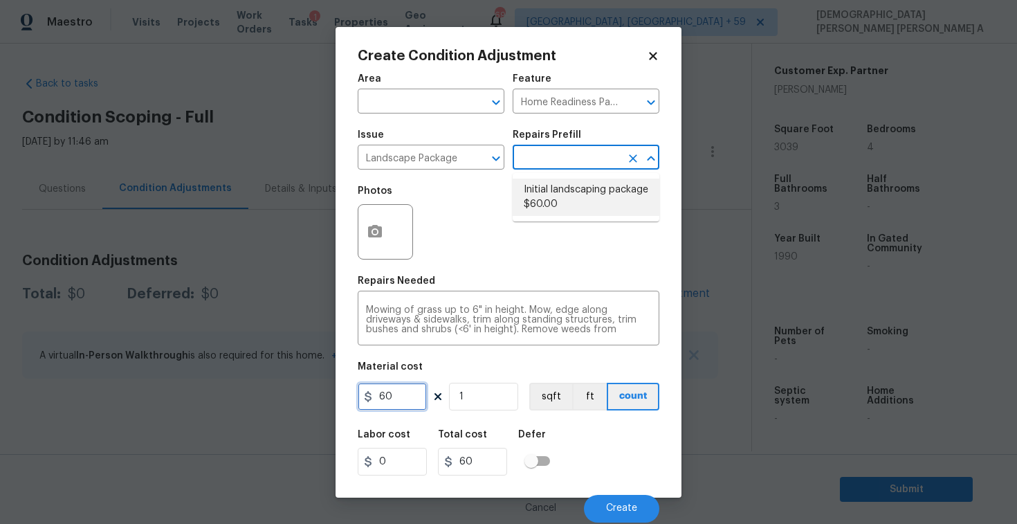
click at [417, 406] on input "60" at bounding box center [392, 397] width 69 height 28
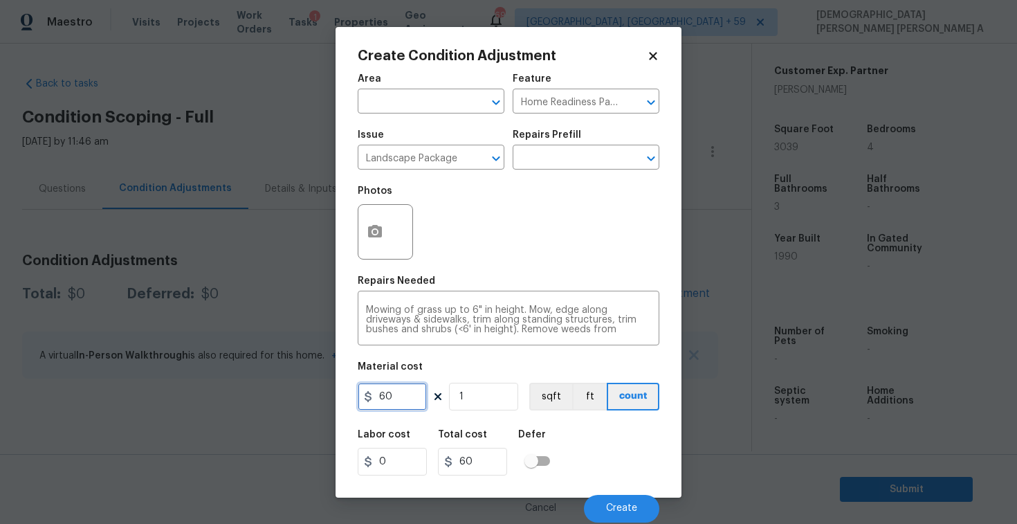
click at [417, 406] on input "60" at bounding box center [392, 397] width 69 height 28
type input "700"
click at [364, 240] on button "button" at bounding box center [374, 232] width 33 height 54
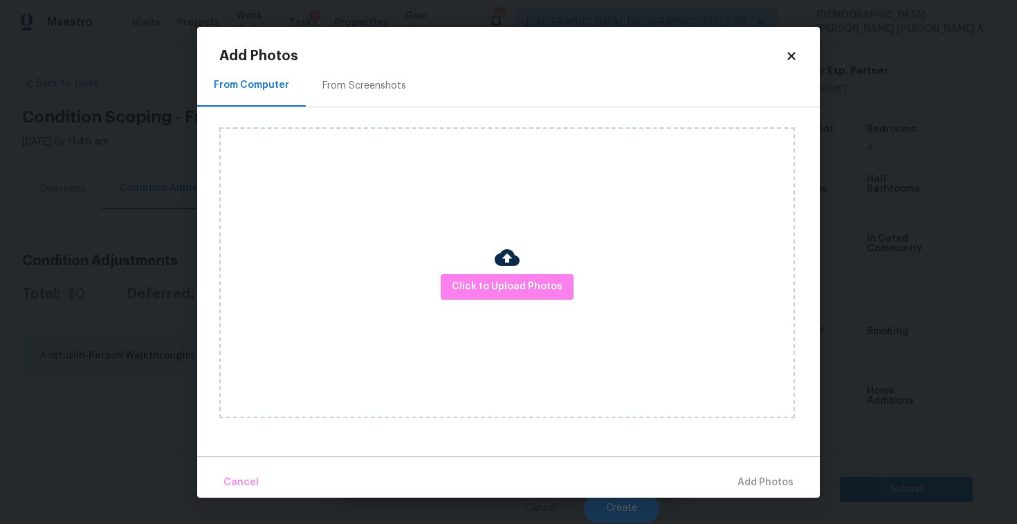
click at [365, 97] on div "From Screenshots" at bounding box center [364, 86] width 117 height 41
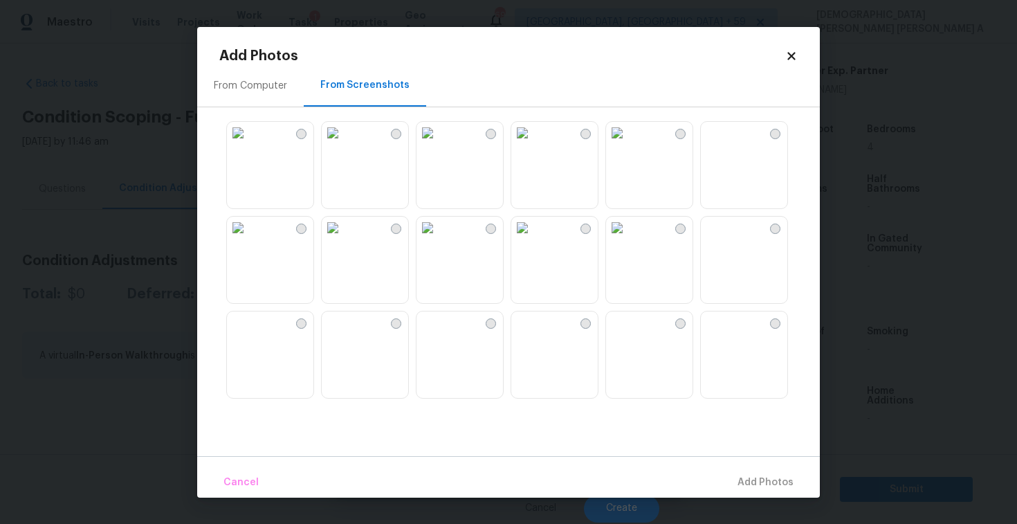
click at [344, 144] on img at bounding box center [333, 133] width 22 height 22
click at [344, 239] on img at bounding box center [333, 228] width 22 height 22
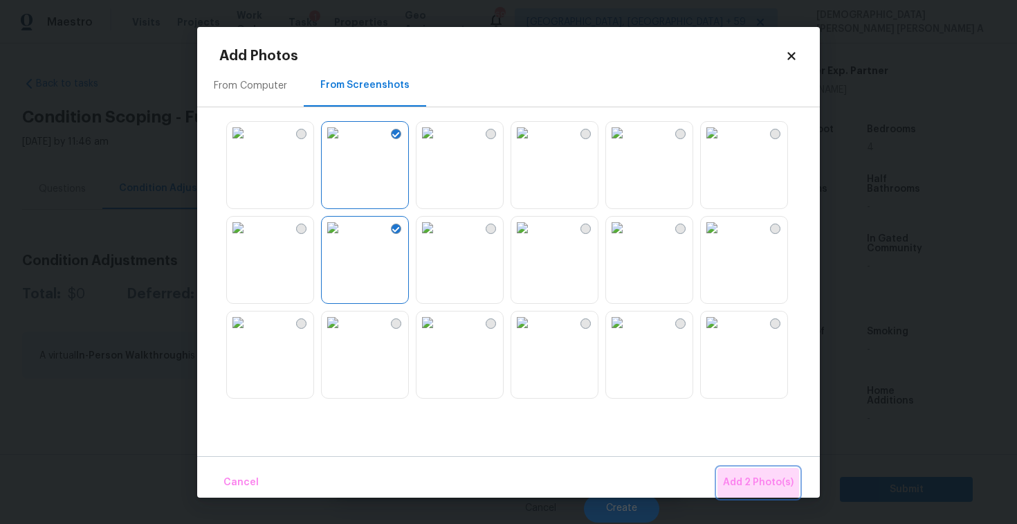
click at [762, 474] on span "Add 2 Photo(s)" at bounding box center [758, 482] width 71 height 17
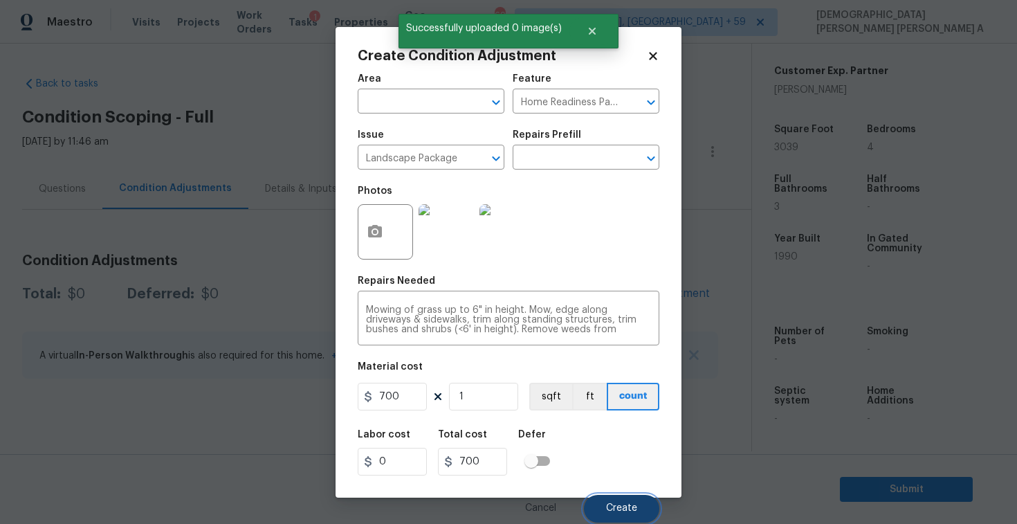
click at [614, 506] on span "Create" at bounding box center [621, 508] width 31 height 10
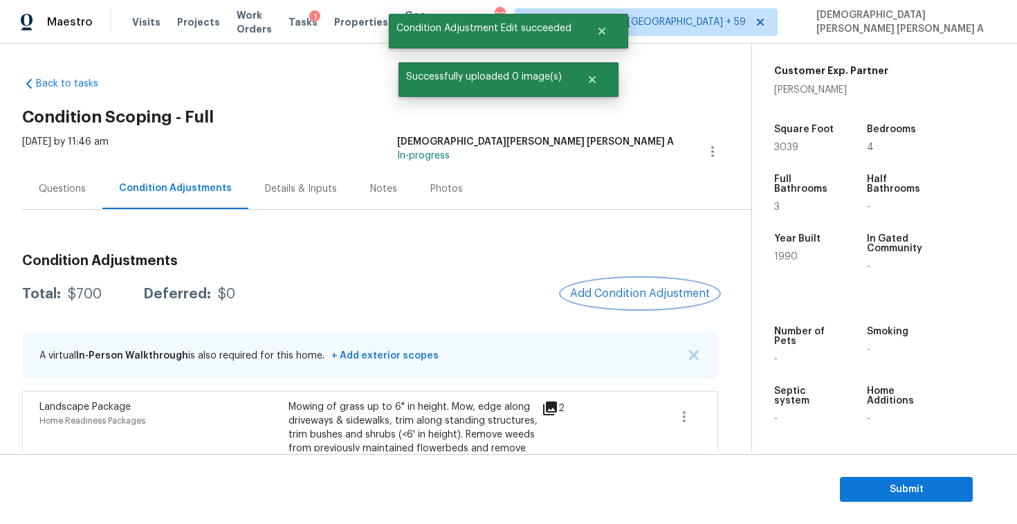
click at [636, 304] on button "Add Condition Adjustment" at bounding box center [640, 293] width 156 height 29
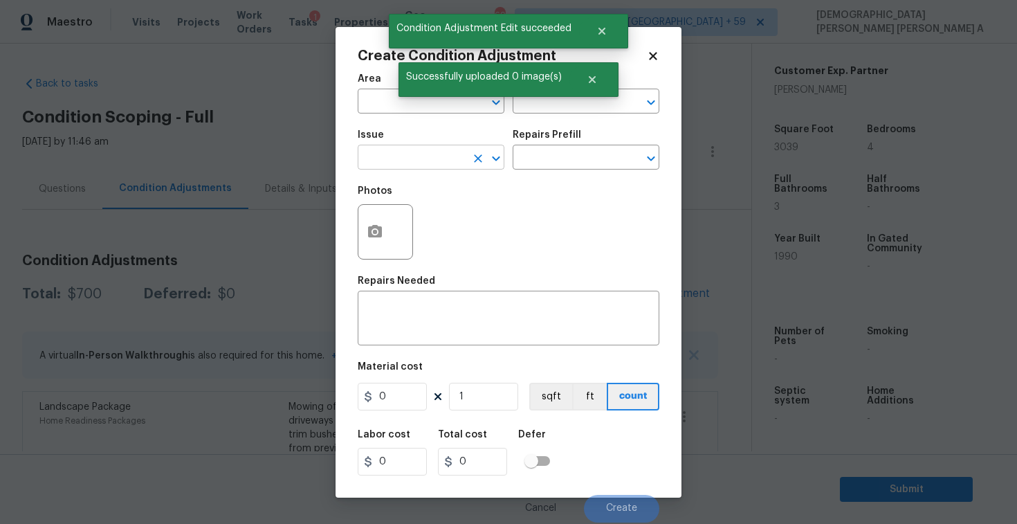
click at [401, 169] on input "text" at bounding box center [412, 158] width 108 height 21
click at [448, 228] on li "Debris/garbage on site" at bounding box center [431, 223] width 147 height 23
type input "Debris/garbage on site"
click at [581, 158] on input "text" at bounding box center [567, 158] width 108 height 21
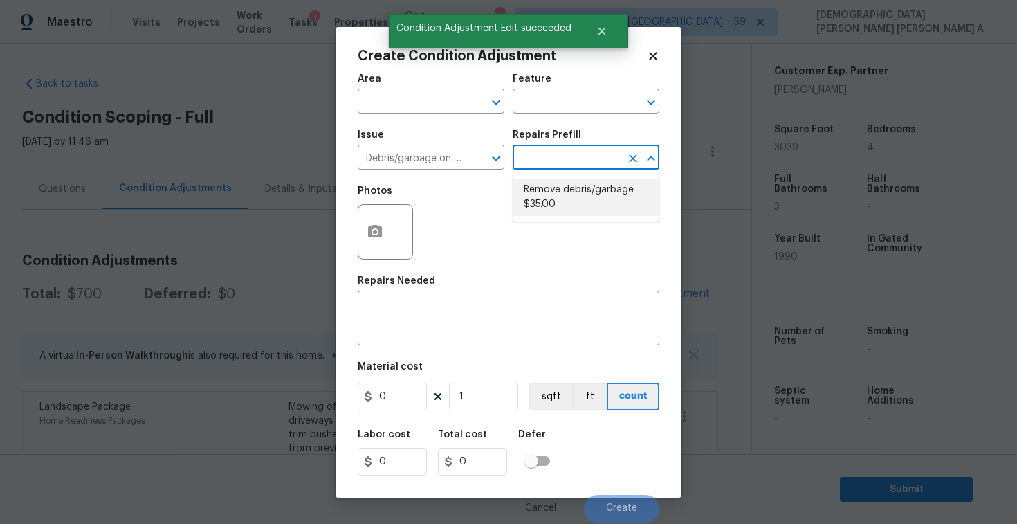
click at [571, 209] on li "Remove debris/garbage $35.00" at bounding box center [586, 196] width 147 height 37
type textarea "Remove, haul off, and properly dispose of any debris left by seller to offsite …"
type input "35"
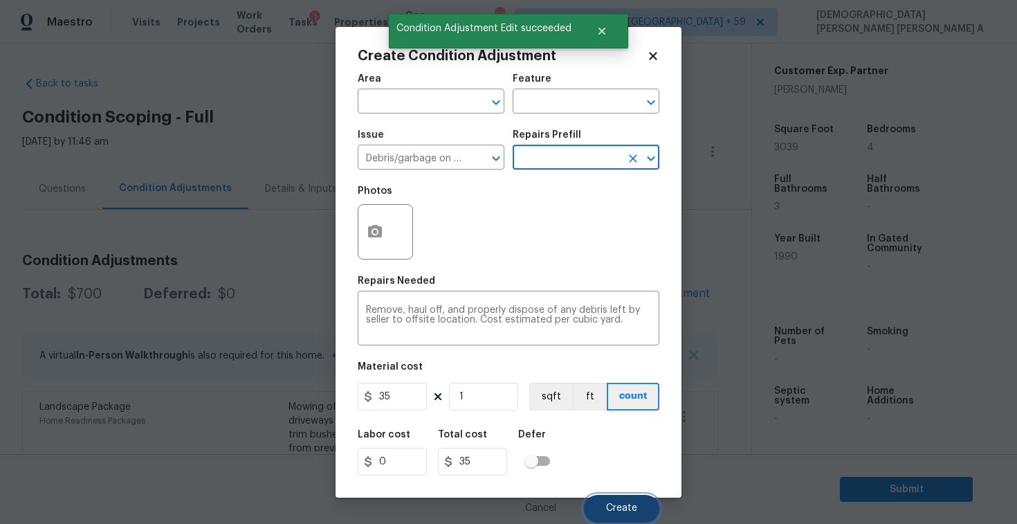
click at [623, 516] on button "Create" at bounding box center [621, 509] width 75 height 28
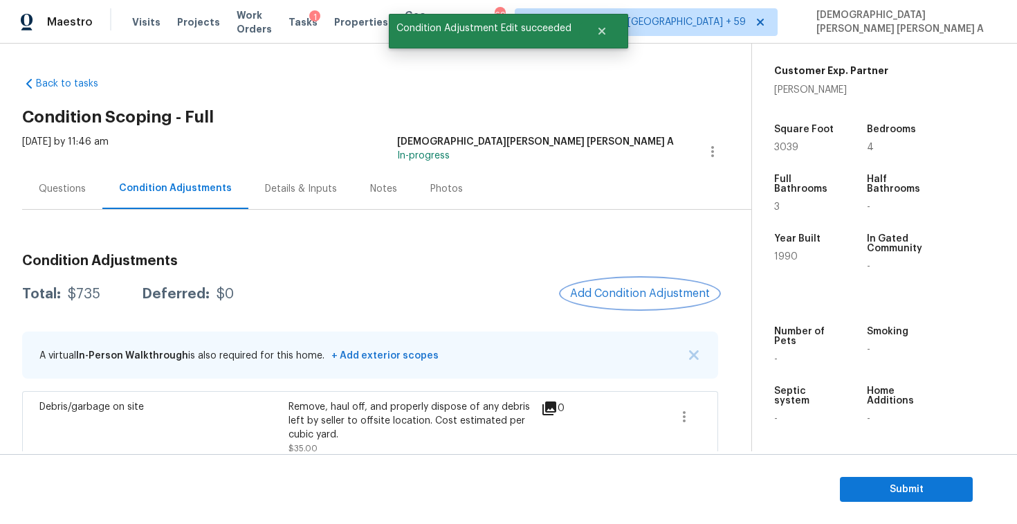
click at [667, 292] on span "Add Condition Adjustment" at bounding box center [640, 293] width 140 height 12
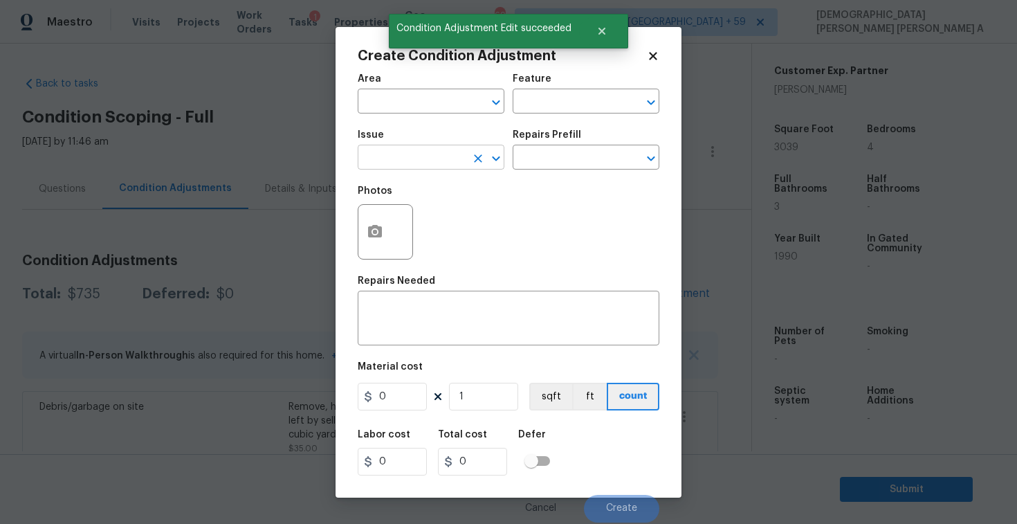
click at [412, 164] on input "text" at bounding box center [412, 158] width 108 height 21
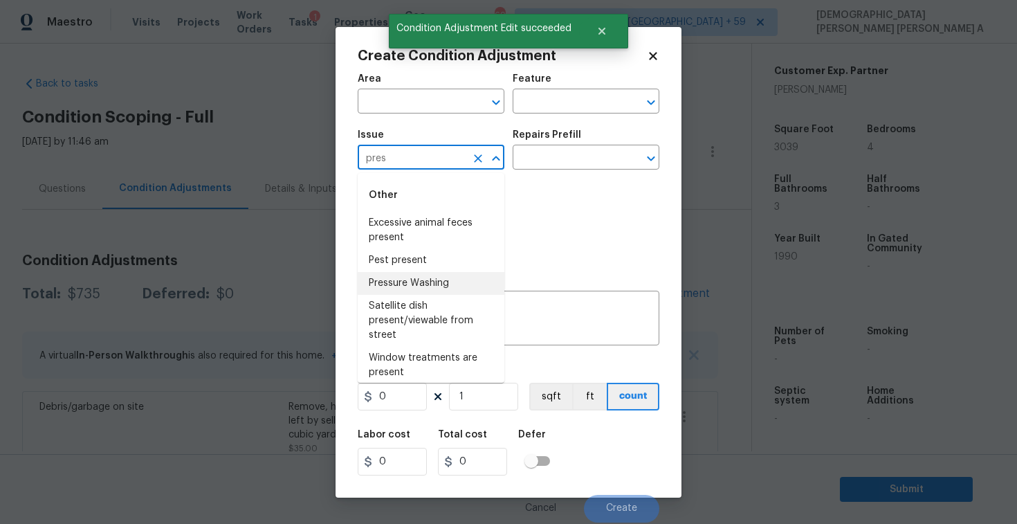
click at [434, 277] on li "Pressure Washing" at bounding box center [431, 283] width 147 height 23
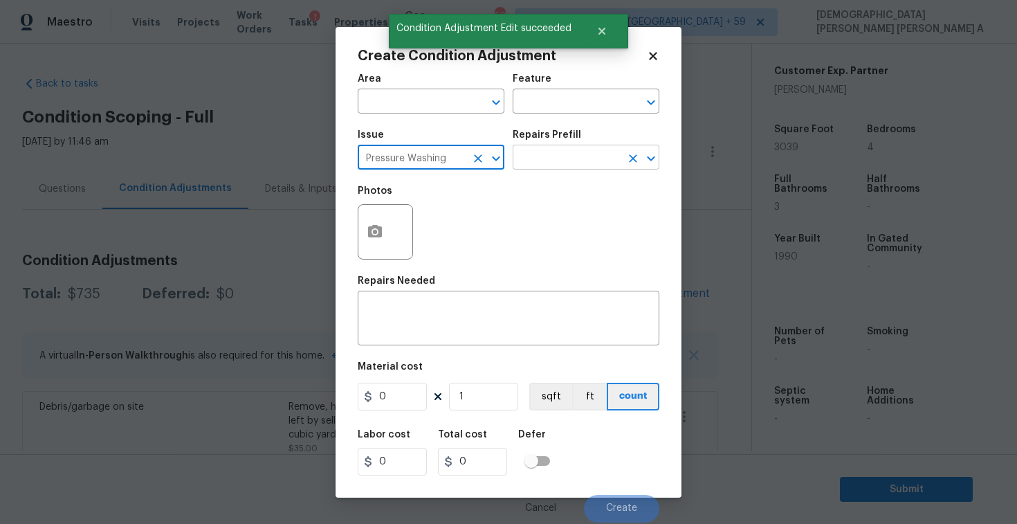
type input "Pressure Washing"
click at [552, 156] on input "text" at bounding box center [567, 158] width 108 height 21
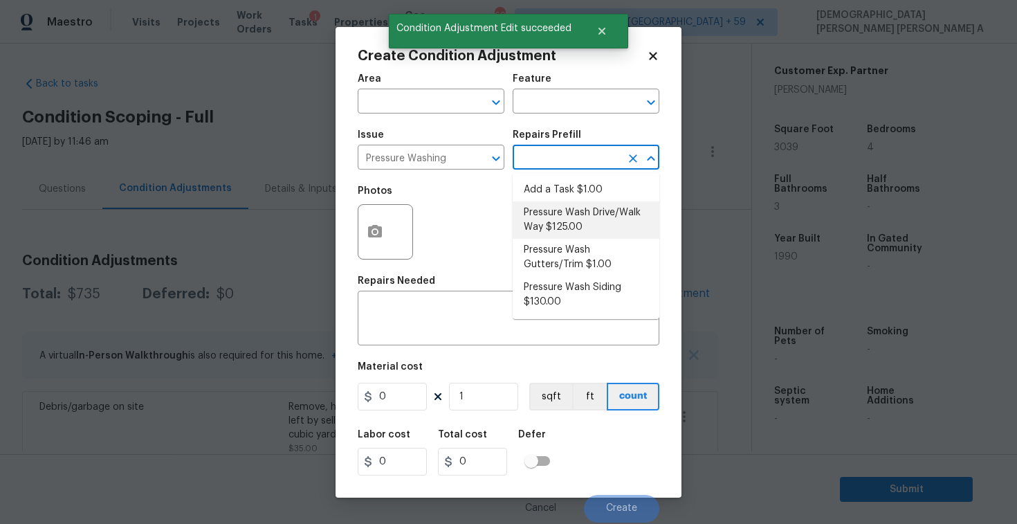
click at [553, 214] on li "Pressure Wash Drive/Walk Way $125.00" at bounding box center [586, 219] width 147 height 37
type input "Siding"
type textarea "Pressure wash the driveways/walkways as directed by the PM. Ensure that all deb…"
type input "125"
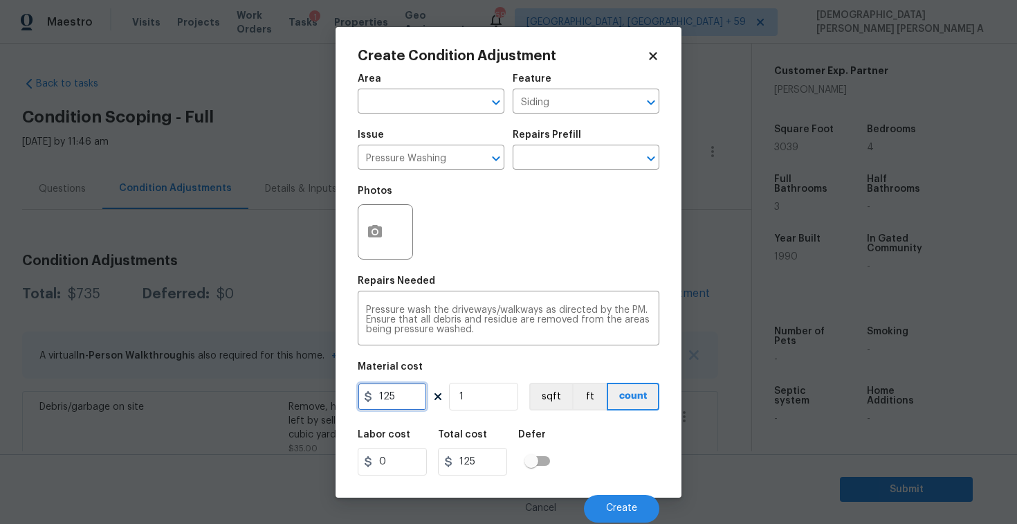
click at [398, 394] on input "125" at bounding box center [392, 397] width 69 height 28
type input "200"
click at [625, 508] on span "Create" at bounding box center [621, 508] width 31 height 10
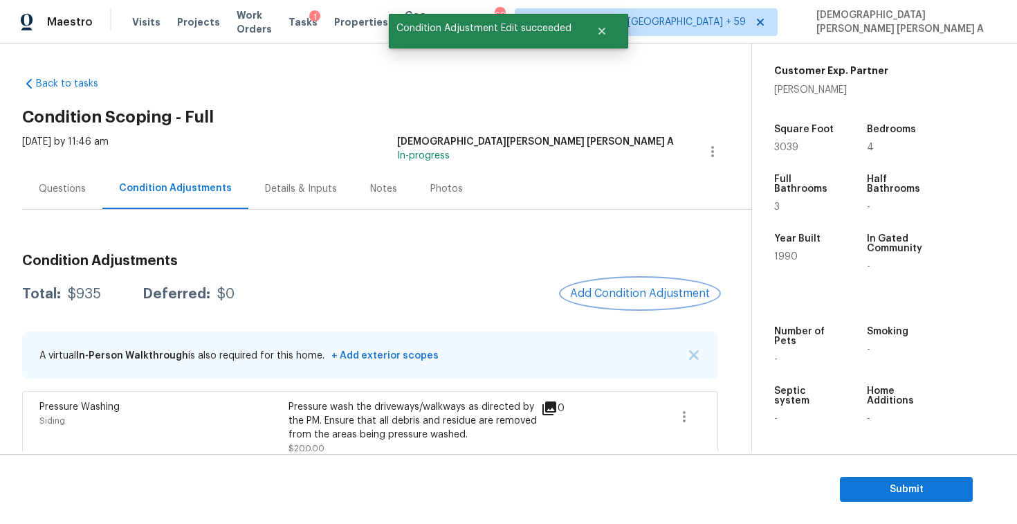
scroll to position [219, 0]
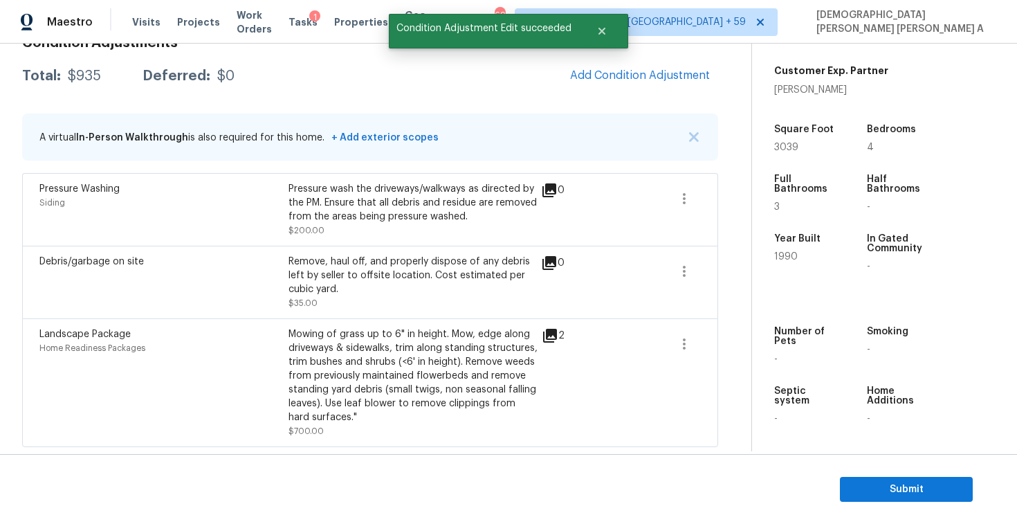
click at [634, 96] on div "Condition Adjustments Total: $935 Deferred: $0 Add Condition Adjustment A virtu…" at bounding box center [370, 236] width 696 height 422
click at [627, 85] on button "Add Condition Adjustment" at bounding box center [640, 75] width 156 height 29
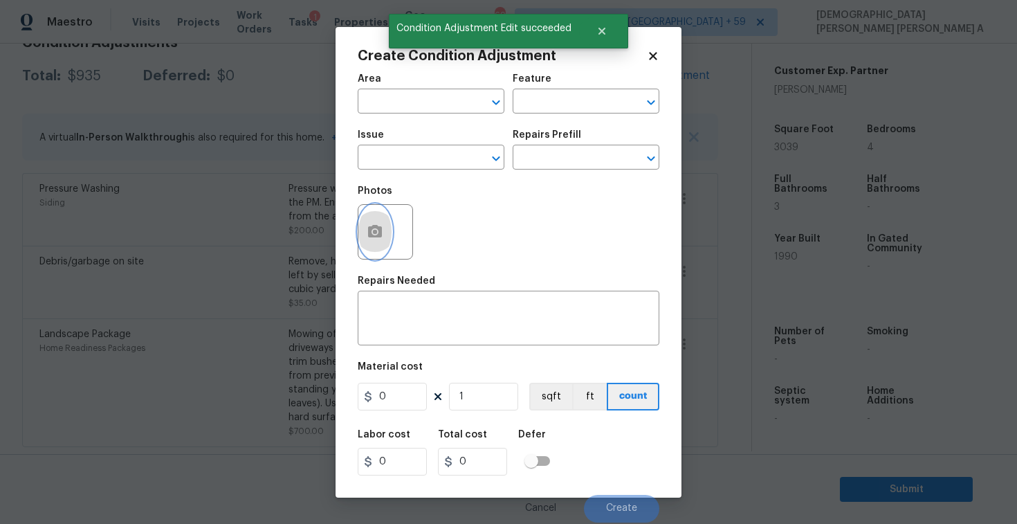
click at [370, 237] on icon "button" at bounding box center [375, 231] width 14 height 12
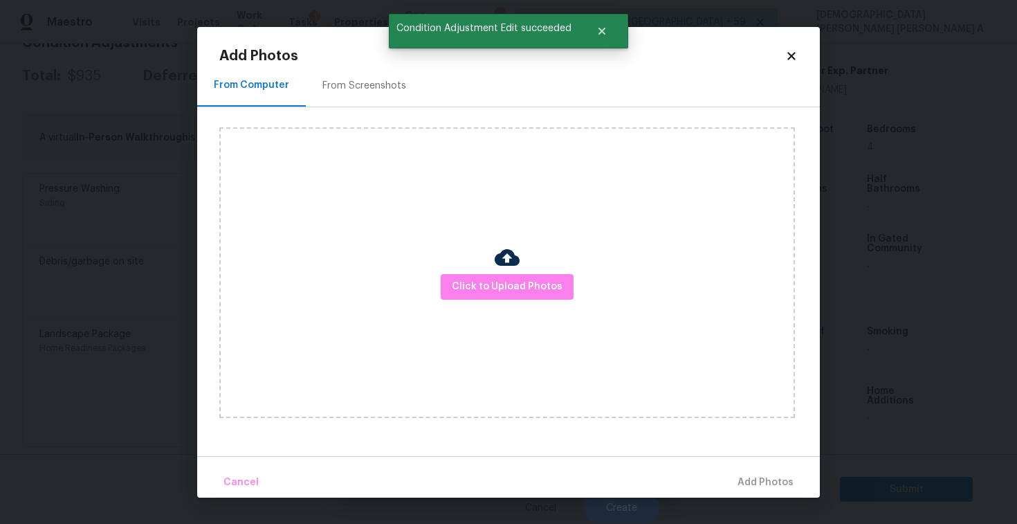
click at [351, 79] on div "From Screenshots" at bounding box center [364, 86] width 84 height 14
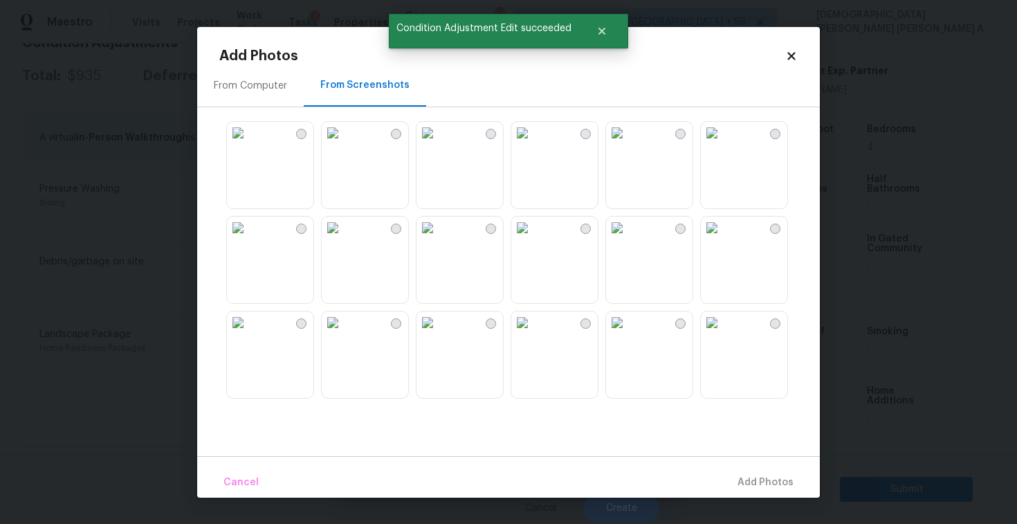
click at [344, 144] on img at bounding box center [333, 133] width 22 height 22
click at [439, 144] on img at bounding box center [427, 133] width 22 height 22
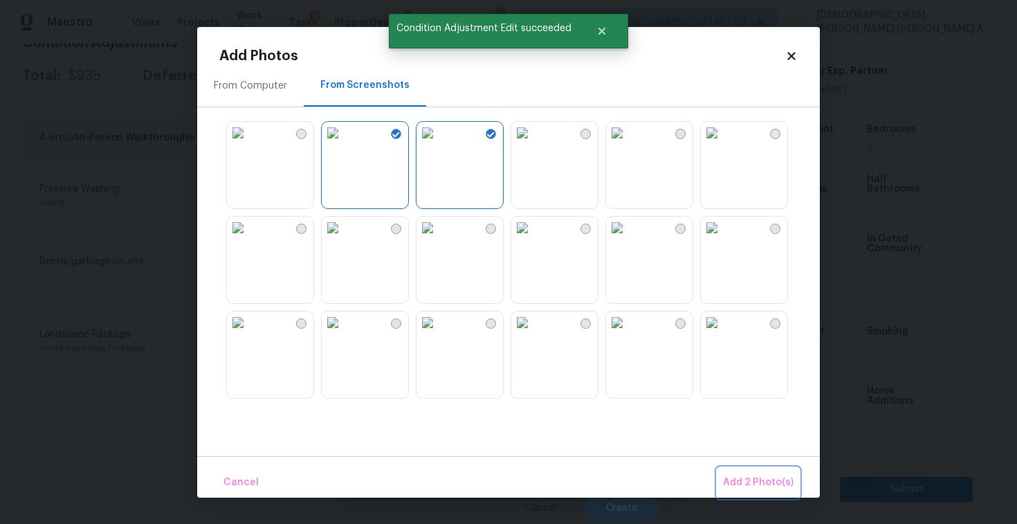
click at [757, 470] on button "Add 2 Photo(s)" at bounding box center [758, 483] width 82 height 30
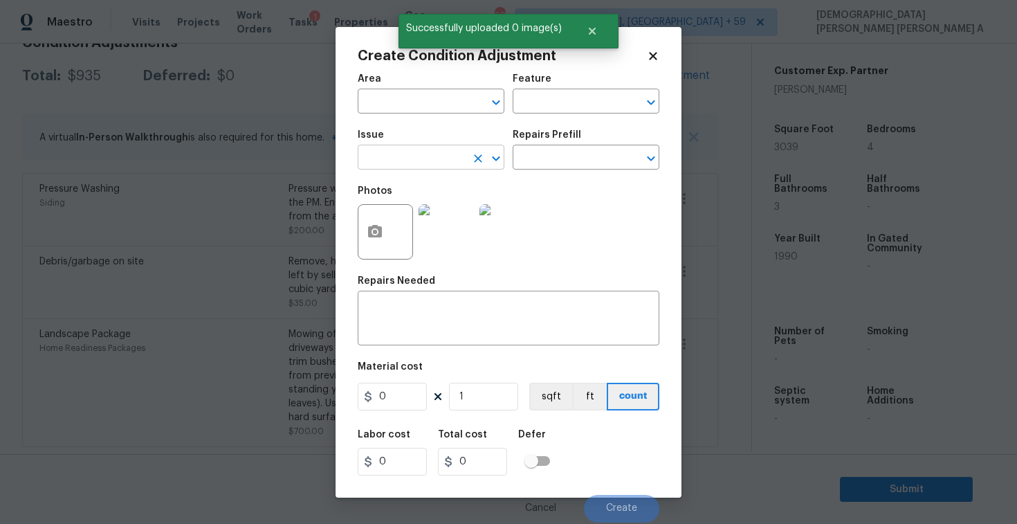
click at [442, 154] on input "text" at bounding box center [412, 158] width 108 height 21
click at [419, 221] on li "Siding" at bounding box center [431, 223] width 147 height 23
type input "Siding"
click at [553, 163] on input "text" at bounding box center [567, 158] width 108 height 21
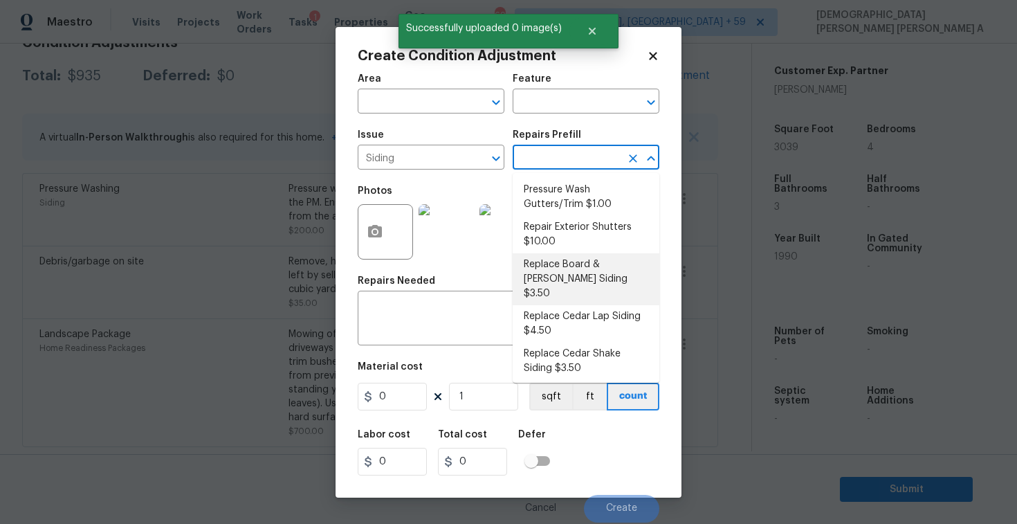
click at [563, 260] on li "Replace Board & Batten Siding $3.50" at bounding box center [586, 279] width 147 height 52
type input "Siding"
type textarea "Remove the existing/damaged board & batten siding. Prep the substrate ensuring …"
type input "3.5"
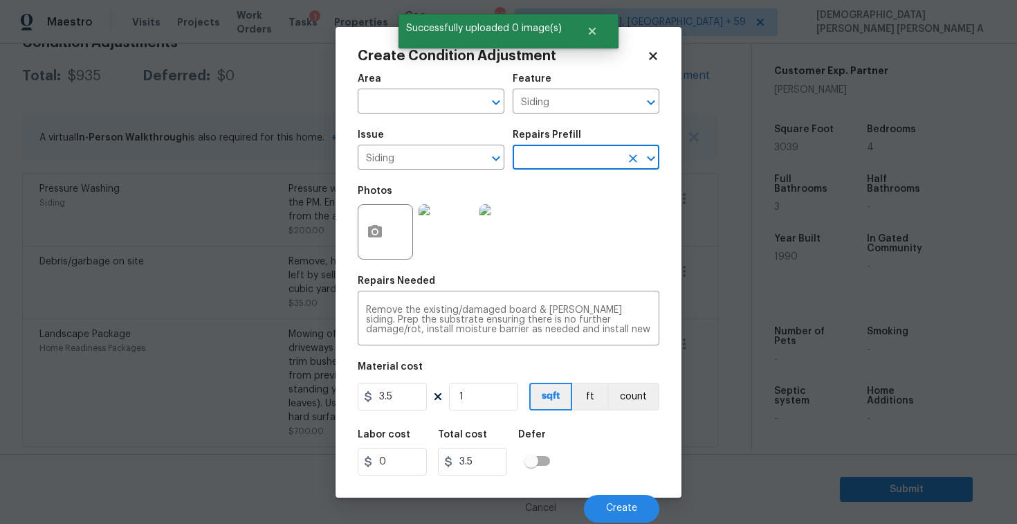
click at [556, 159] on input "text" at bounding box center [567, 158] width 108 height 21
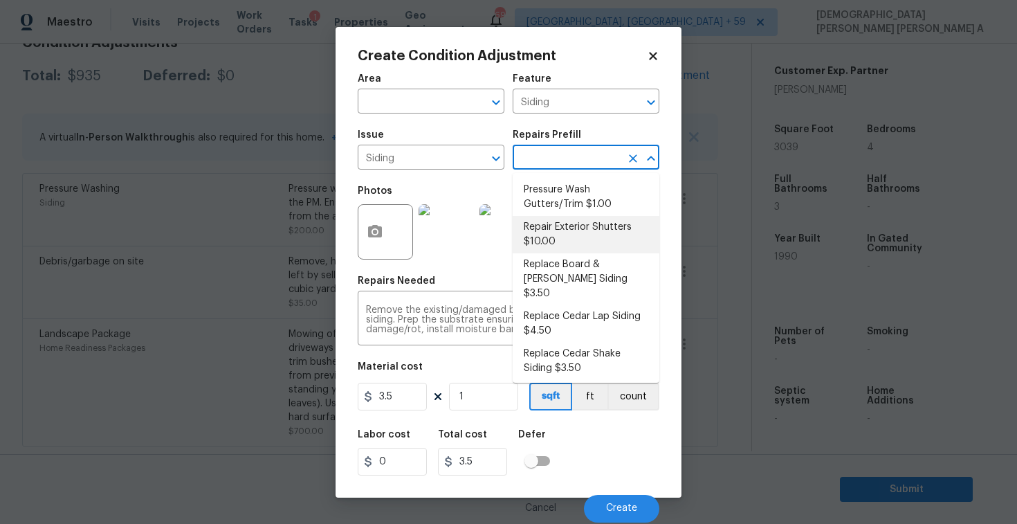
click at [550, 252] on li "Repair Exterior Shutters $10.00" at bounding box center [586, 234] width 147 height 37
type textarea "Repair the existing exterior shutters on the home (cracks, chips, holes, etc.).…"
type input "10"
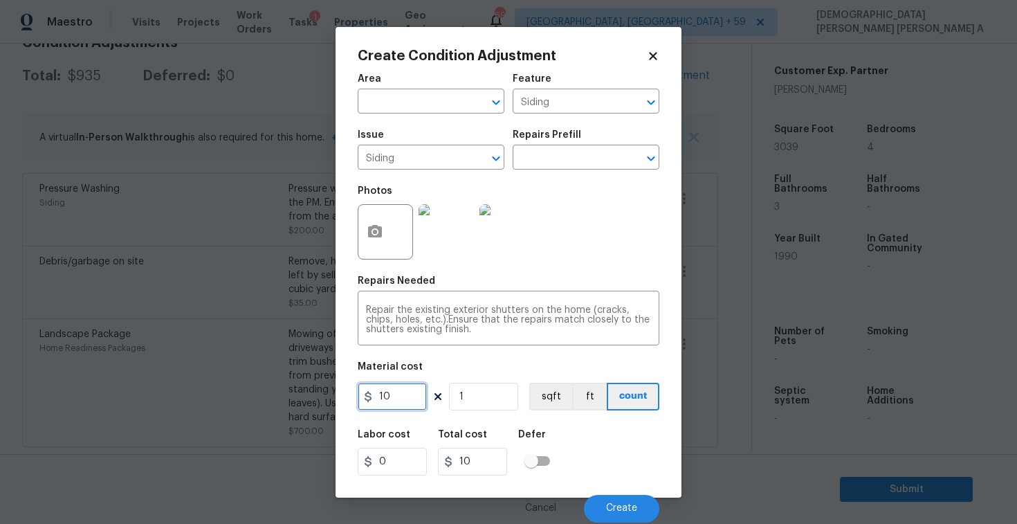
click at [398, 395] on input "10" at bounding box center [392, 397] width 69 height 28
type input "575"
click at [619, 505] on span "Create" at bounding box center [621, 508] width 31 height 10
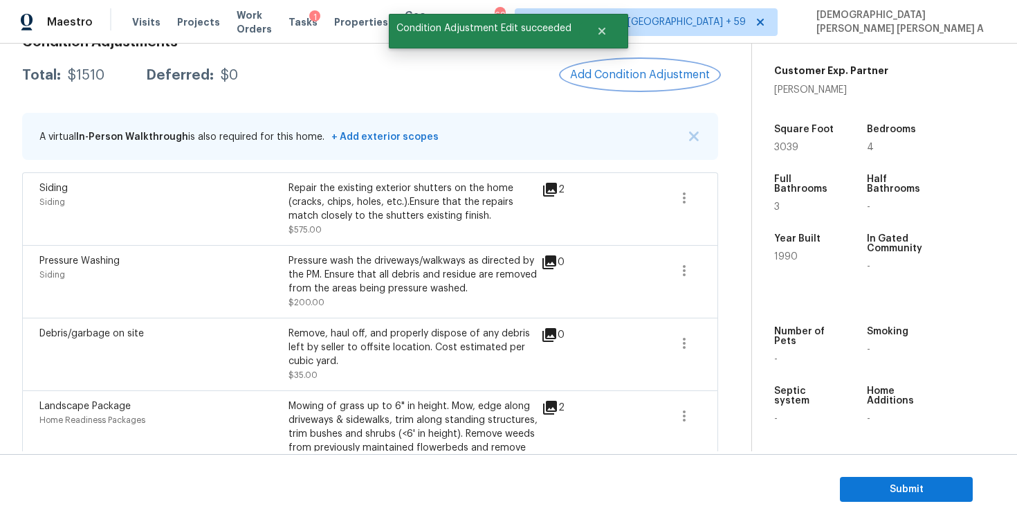
click at [605, 83] on button "Add Condition Adjustment" at bounding box center [640, 74] width 156 height 29
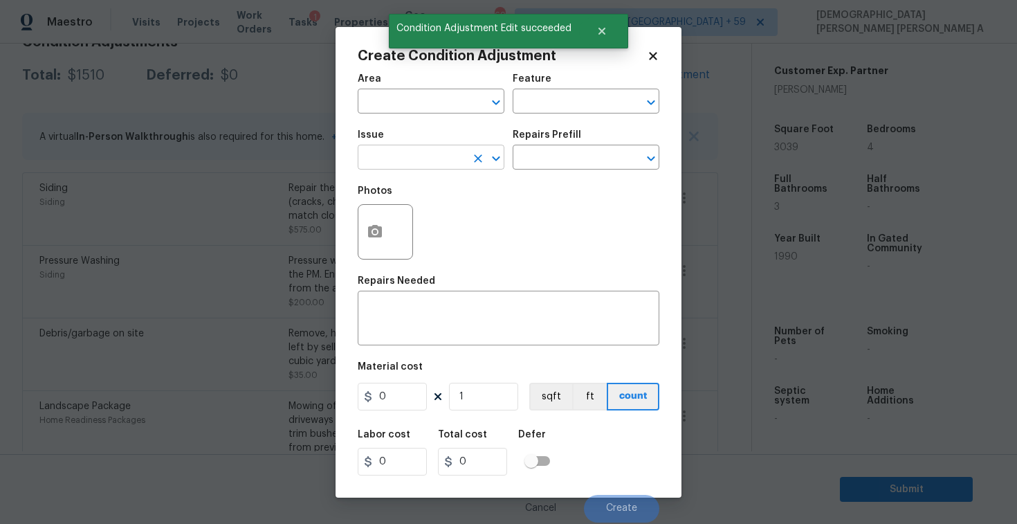
click at [442, 152] on input "text" at bounding box center [412, 158] width 108 height 21
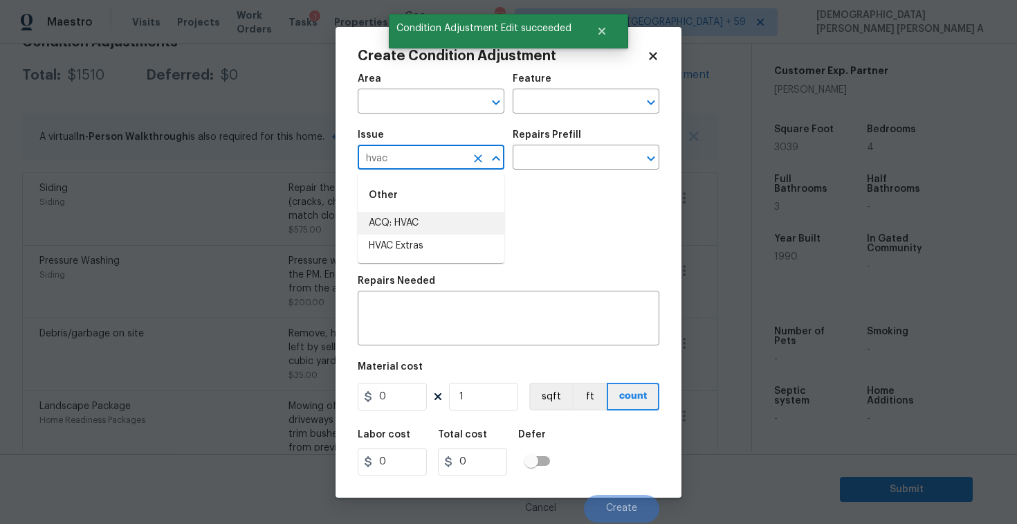
click at [455, 223] on li "ACQ: HVAC" at bounding box center [431, 223] width 147 height 23
type input "ACQ: HVAC"
click at [580, 154] on input "text" at bounding box center [567, 158] width 108 height 21
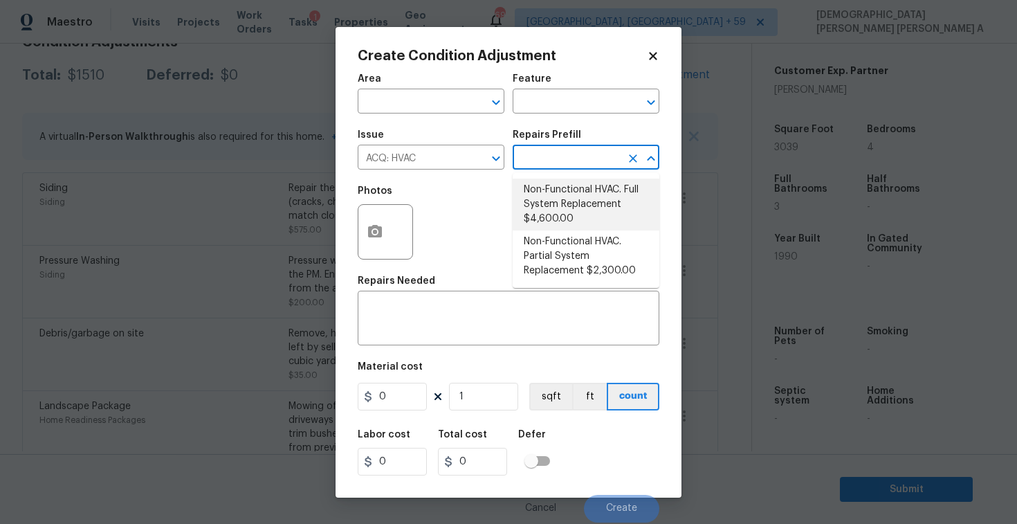
click at [569, 185] on li "Non-Functional HVAC. Full System Replacement $4,600.00" at bounding box center [586, 204] width 147 height 52
type input "Acquisition"
type textarea "Acquisition Scope: Full System Replacement"
type input "4600"
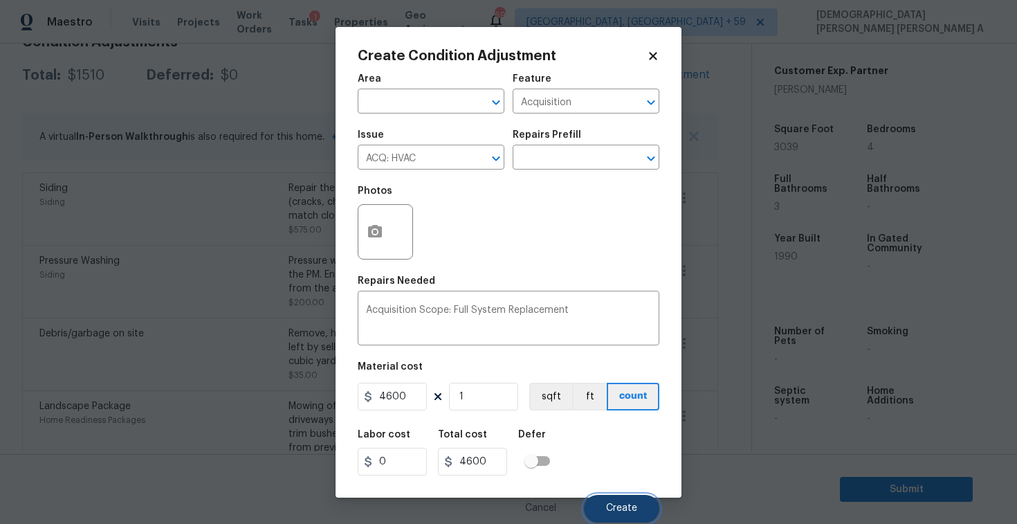
click at [613, 501] on button "Create" at bounding box center [621, 509] width 75 height 28
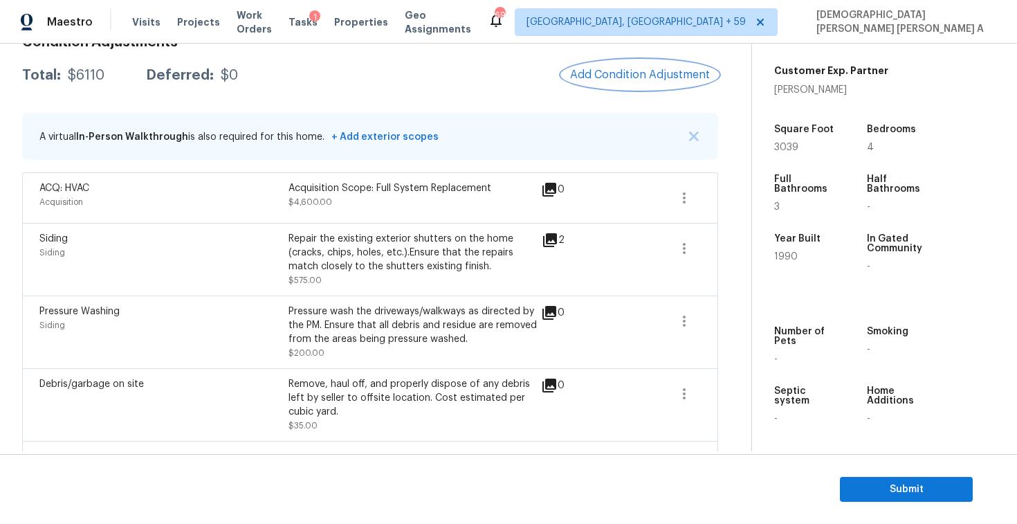
click at [614, 80] on span "Add Condition Adjustment" at bounding box center [640, 74] width 140 height 12
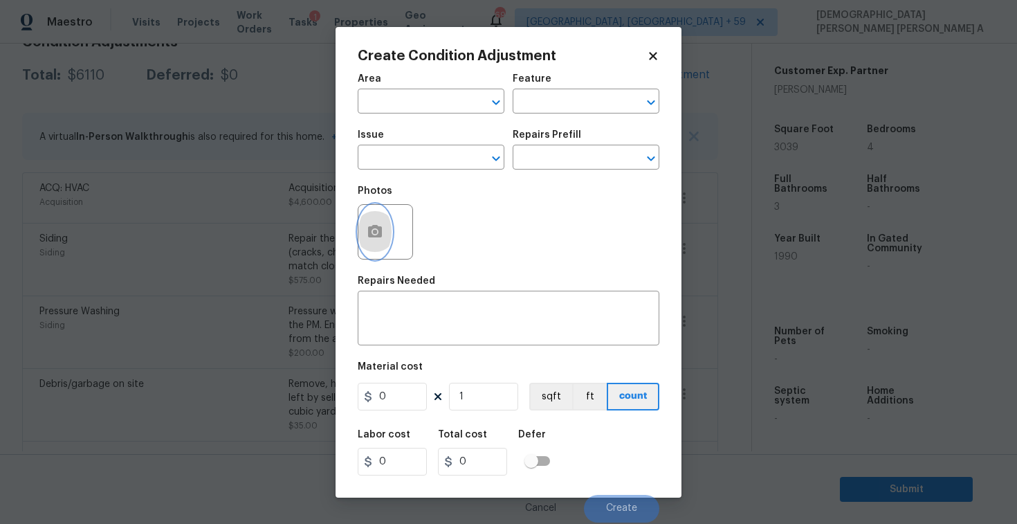
click at [364, 237] on button "button" at bounding box center [374, 232] width 33 height 54
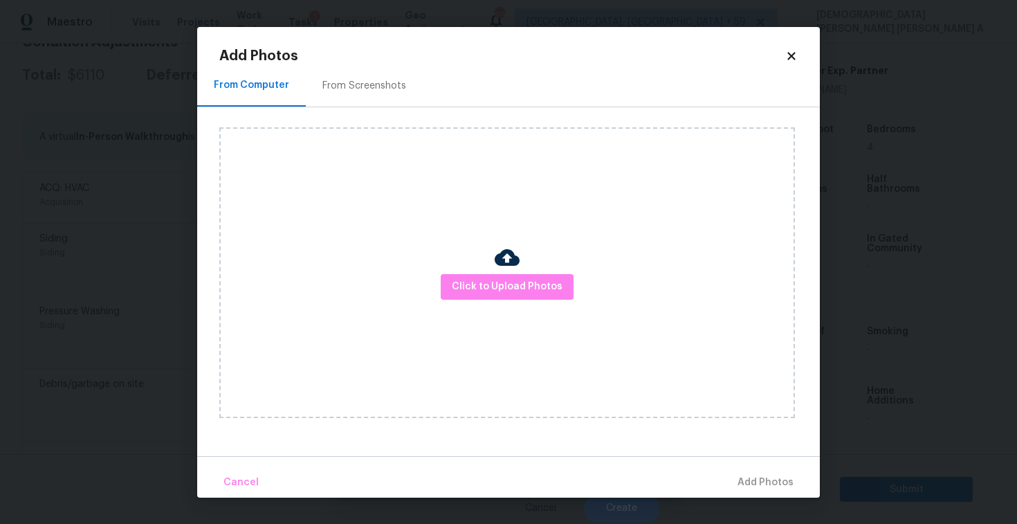
click at [358, 77] on div "From Screenshots" at bounding box center [364, 86] width 117 height 41
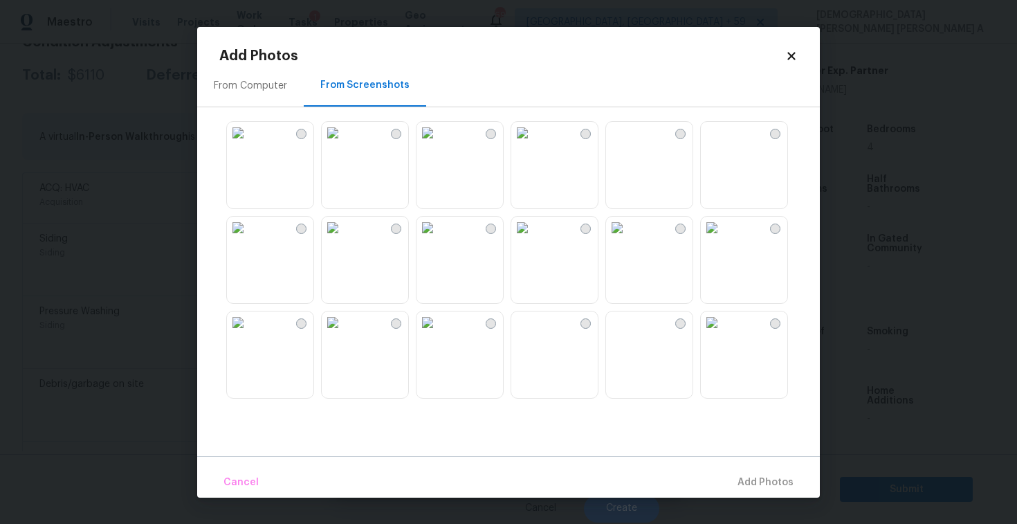
click at [533, 144] on img at bounding box center [522, 133] width 22 height 22
click at [723, 144] on img at bounding box center [712, 133] width 22 height 22
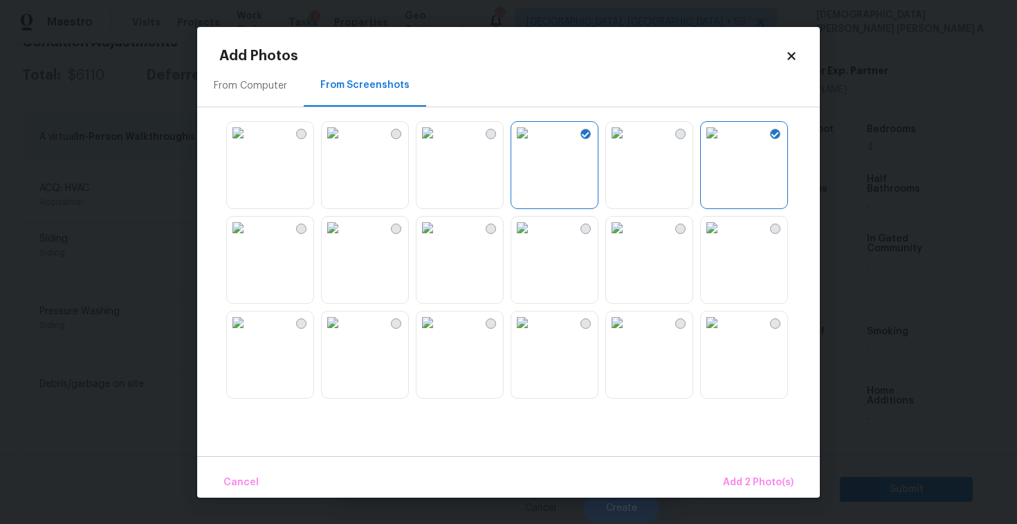
click at [533, 333] on img at bounding box center [522, 322] width 22 height 22
click at [628, 333] on img at bounding box center [617, 322] width 22 height 22
click at [722, 333] on img at bounding box center [712, 322] width 22 height 22
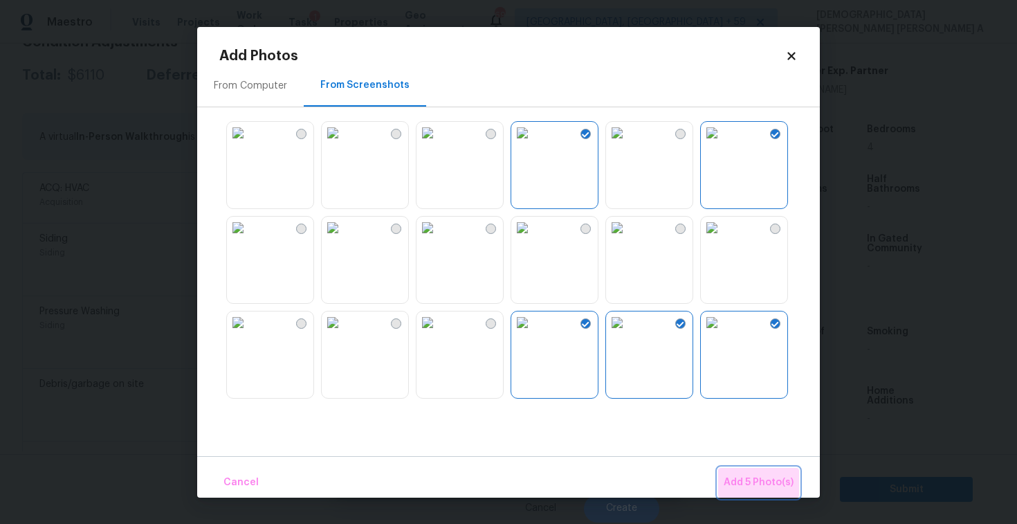
click at [760, 484] on span "Add 5 Photo(s)" at bounding box center [759, 482] width 70 height 17
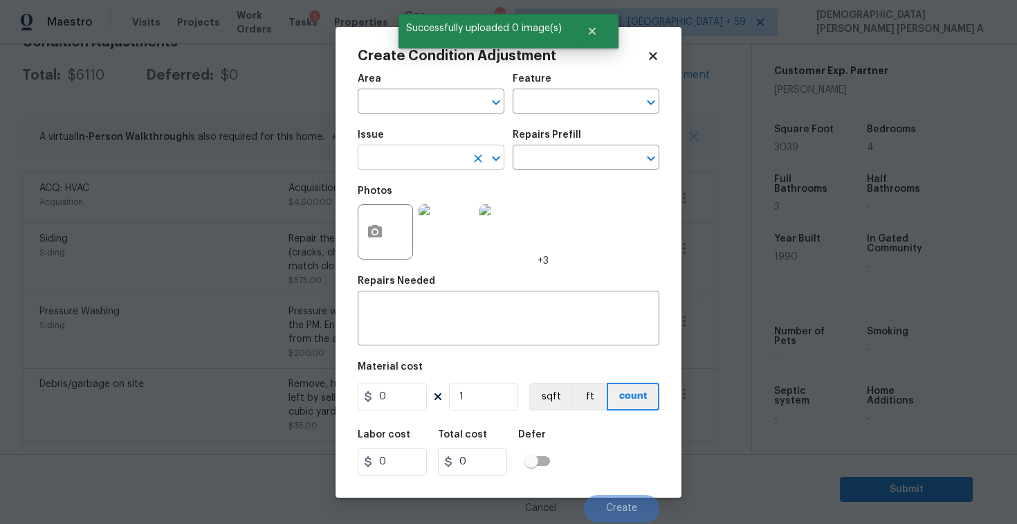
click at [433, 157] on input "text" at bounding box center [412, 158] width 108 height 21
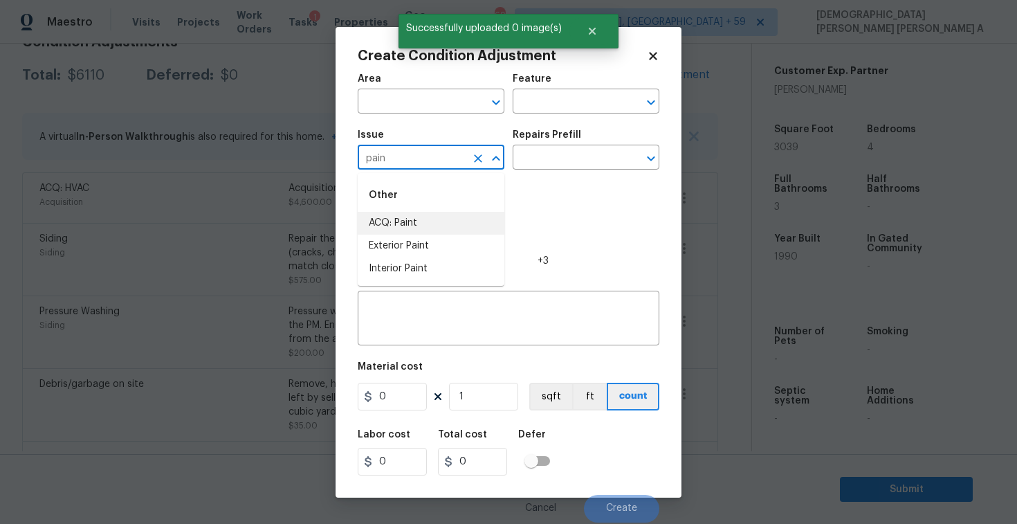
click at [428, 219] on li "ACQ: Paint" at bounding box center [431, 223] width 147 height 23
type input "ACQ: Paint"
click at [562, 172] on div "Issue ACQ: Paint ​ Repairs Prefill ​" at bounding box center [509, 150] width 302 height 56
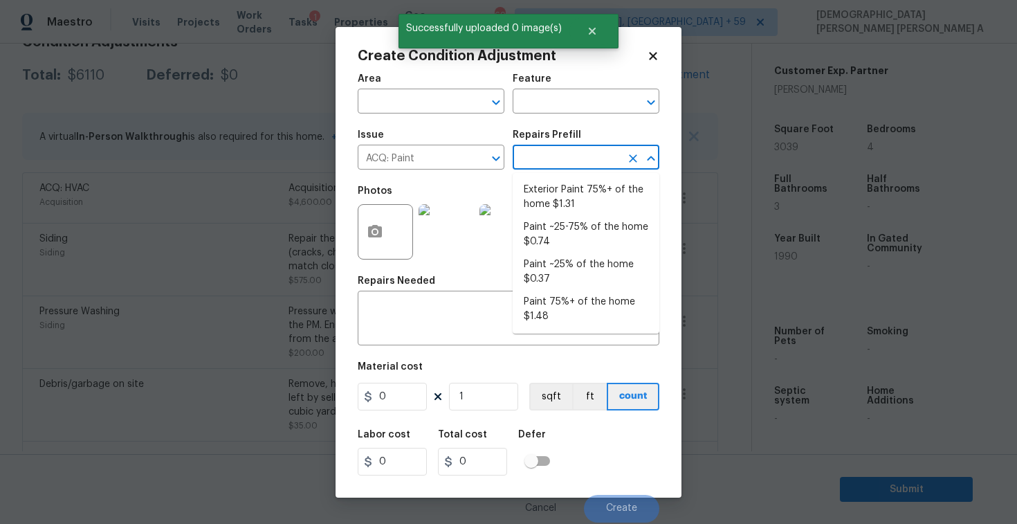
click at [562, 160] on input "text" at bounding box center [567, 158] width 108 height 21
click at [565, 230] on li "Paint ~25-75% of the home $0.74" at bounding box center [586, 234] width 147 height 37
type input "Acquisition"
type textarea "Acquisition Scope: ~25 - 75% of the home needs interior paint"
type input "0.74"
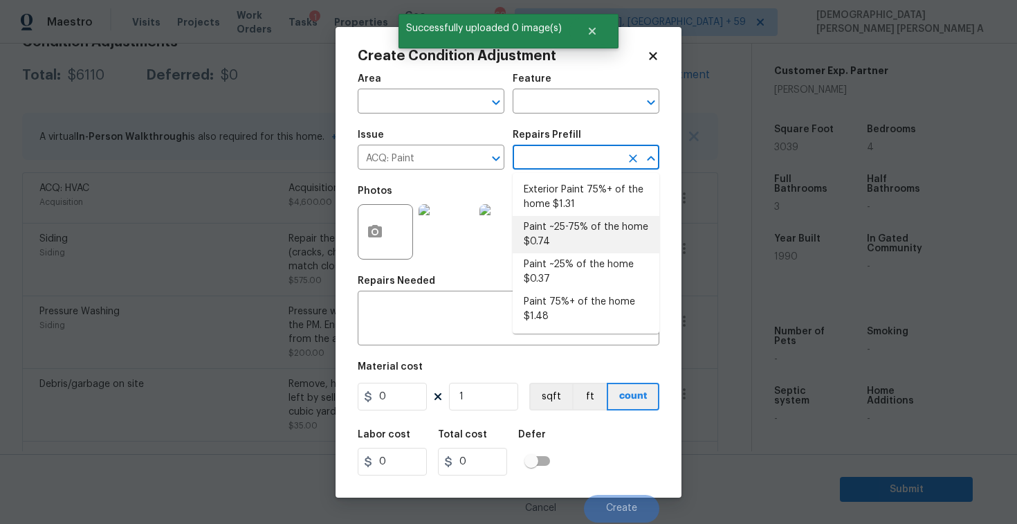
type input "0.74"
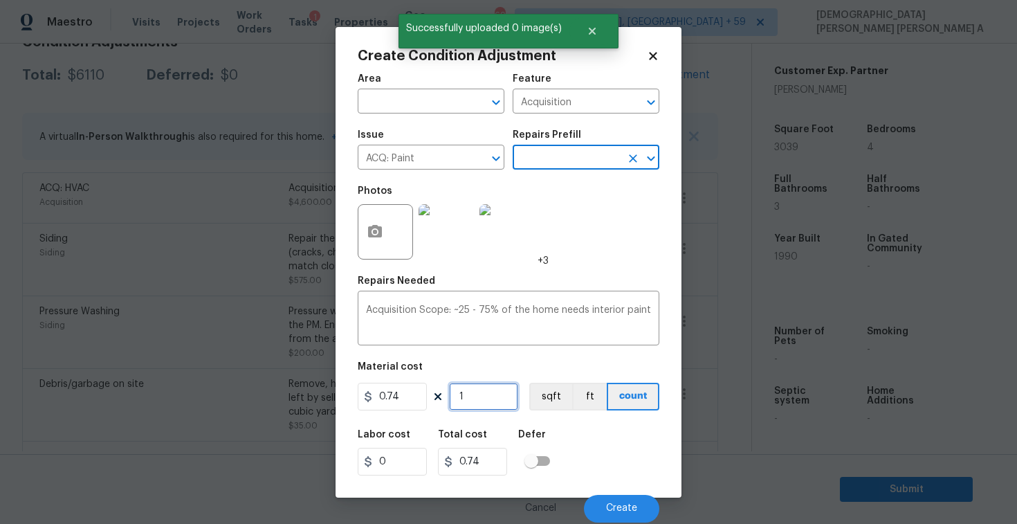
click at [504, 390] on input "1" at bounding box center [483, 397] width 69 height 28
type input "0"
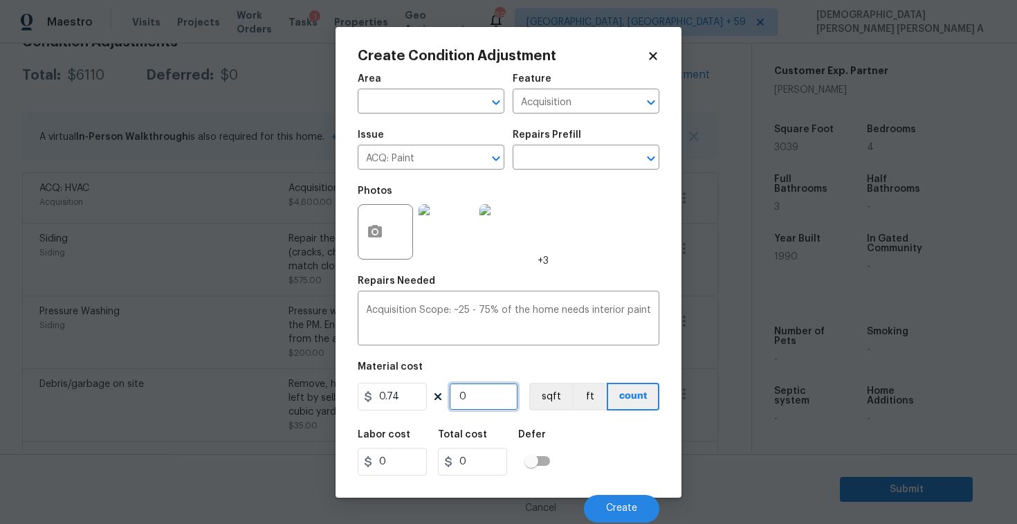
type input "3"
type input "2.22"
type input "30"
type input "22.2"
type input "303"
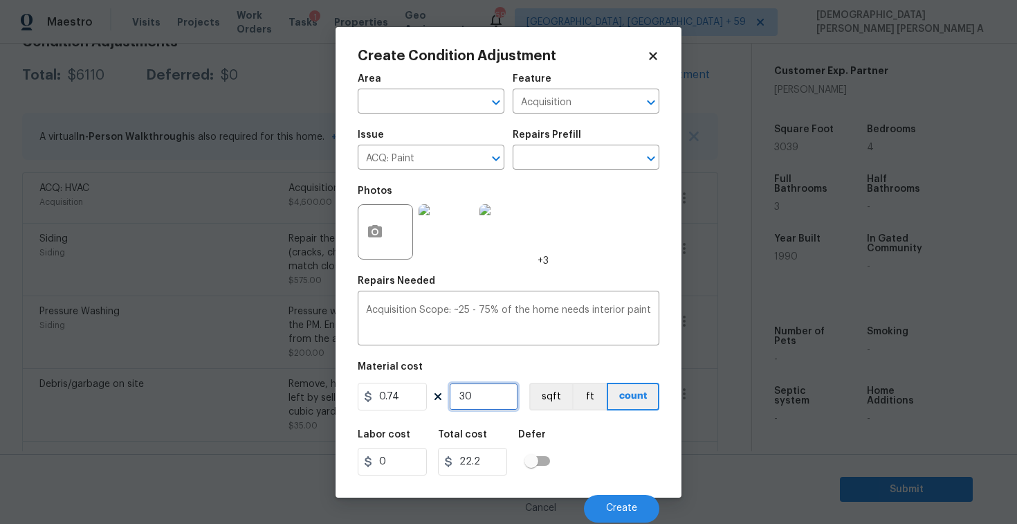
type input "224.22"
type input "3039"
type input "2248.86"
type input "3039"
click at [554, 390] on button "sqft" at bounding box center [550, 397] width 43 height 28
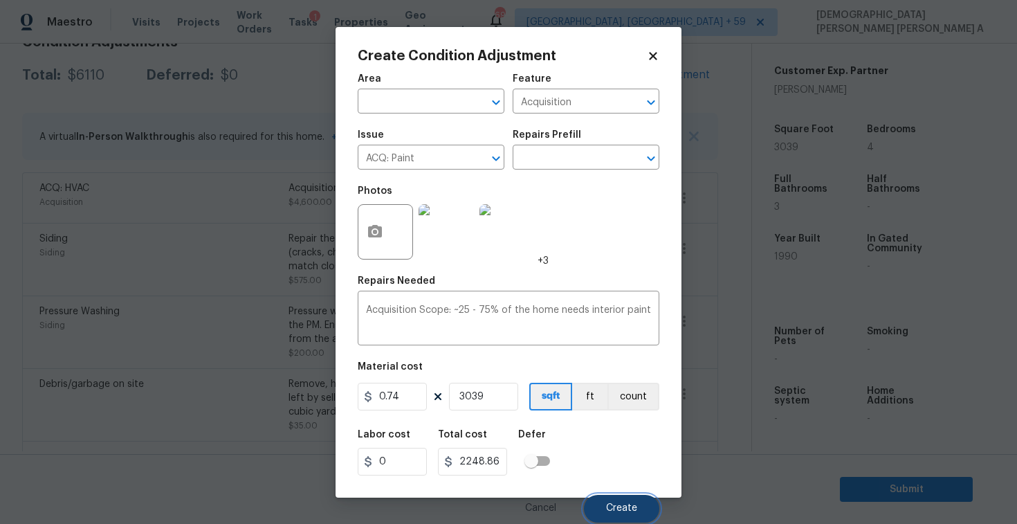
click at [625, 518] on button "Create" at bounding box center [621, 509] width 75 height 28
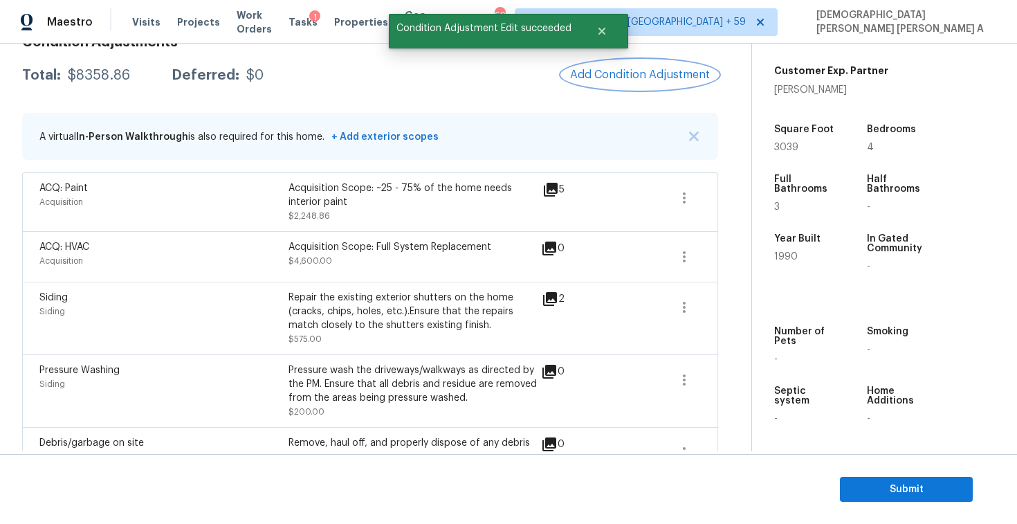
click at [622, 62] on button "Add Condition Adjustment" at bounding box center [640, 74] width 156 height 29
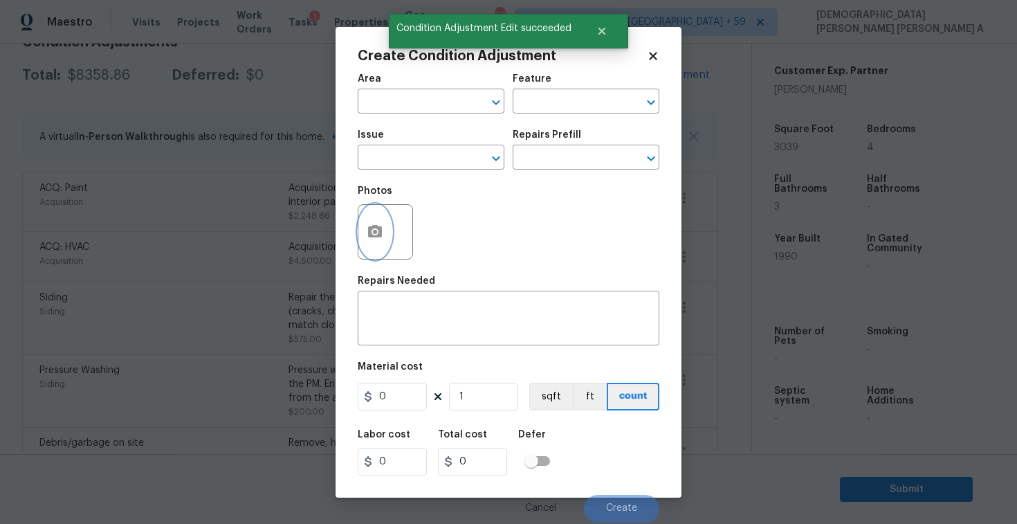
click at [387, 222] on button "button" at bounding box center [374, 232] width 33 height 54
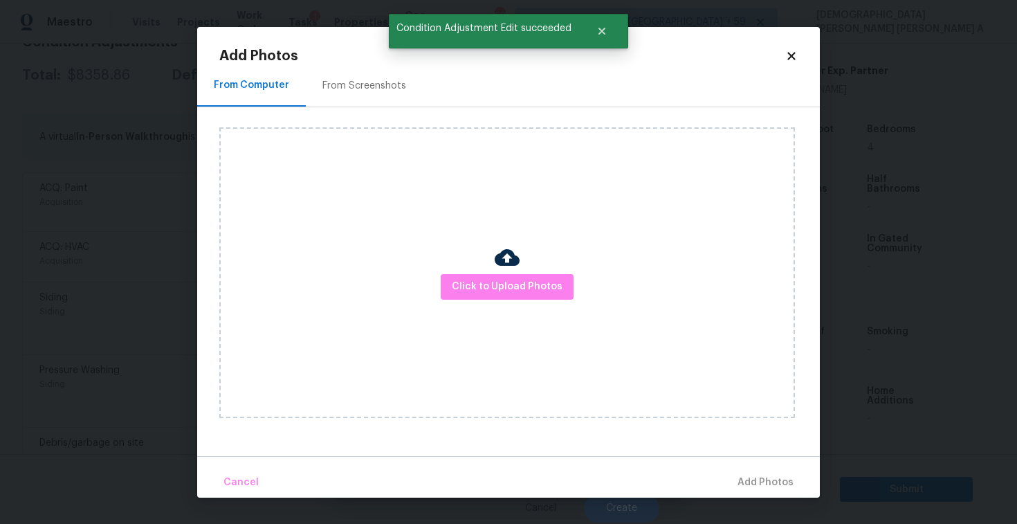
click at [358, 77] on div "From Screenshots" at bounding box center [364, 86] width 117 height 41
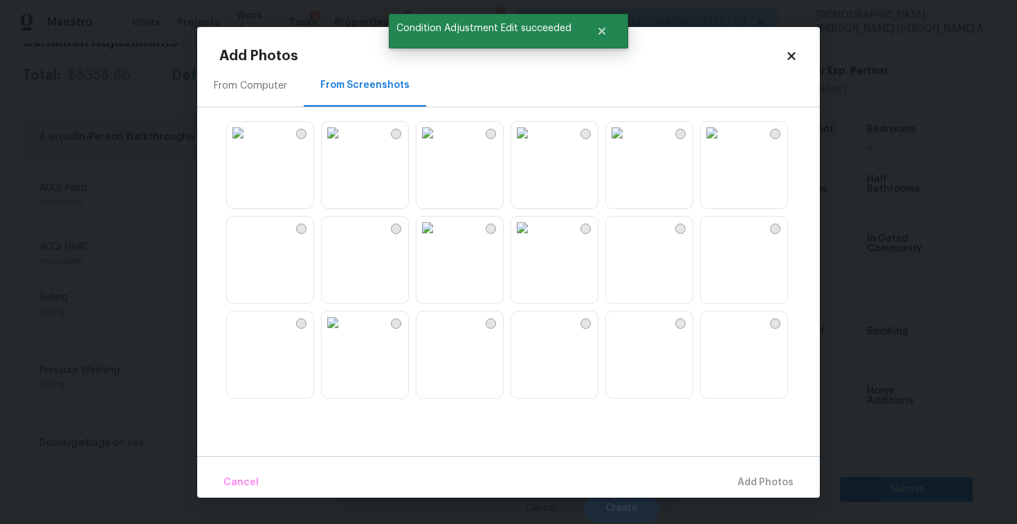
click at [628, 333] on img at bounding box center [617, 322] width 22 height 22
click at [723, 333] on img at bounding box center [712, 322] width 22 height 22
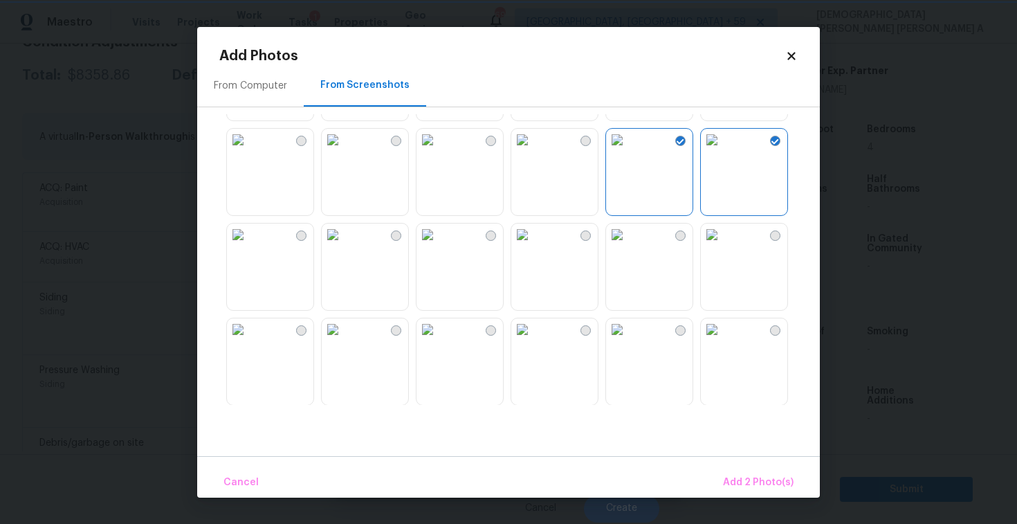
scroll to position [316, 0]
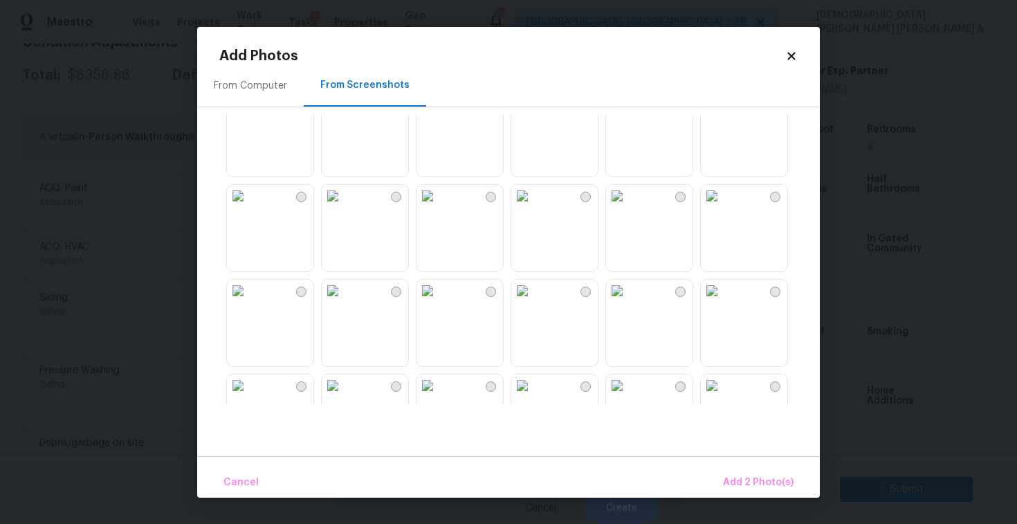
click at [344, 302] on img at bounding box center [333, 290] width 22 height 22
click at [432, 302] on img at bounding box center [427, 290] width 22 height 22
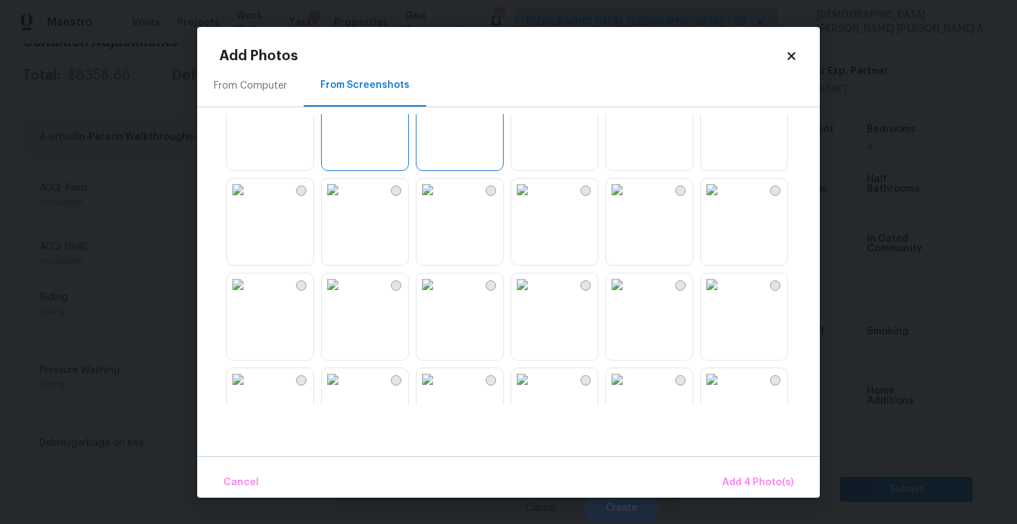
click at [628, 295] on img at bounding box center [617, 284] width 22 height 22
click at [723, 295] on img at bounding box center [712, 284] width 22 height 22
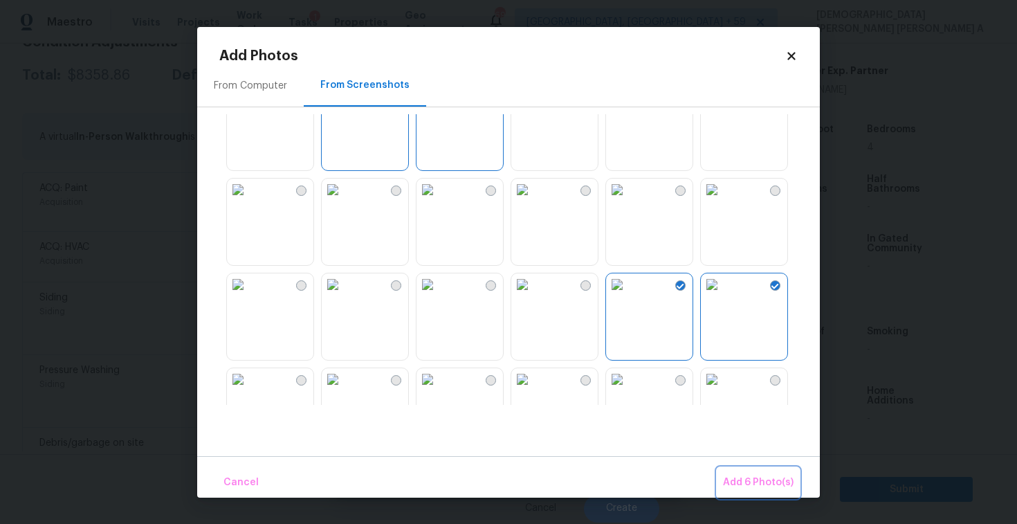
click at [751, 472] on button "Add 6 Photo(s)" at bounding box center [758, 483] width 82 height 30
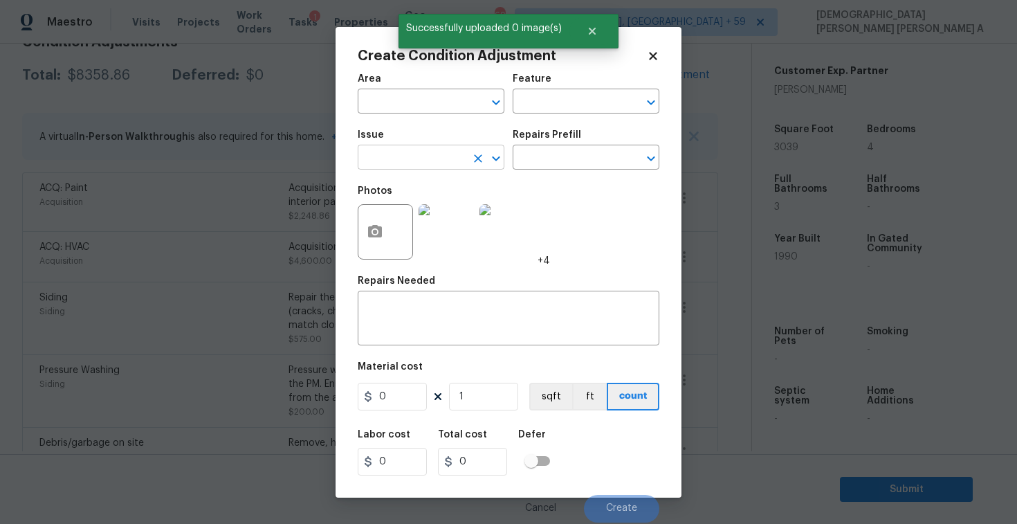
click at [414, 153] on input "text" at bounding box center [412, 158] width 108 height 21
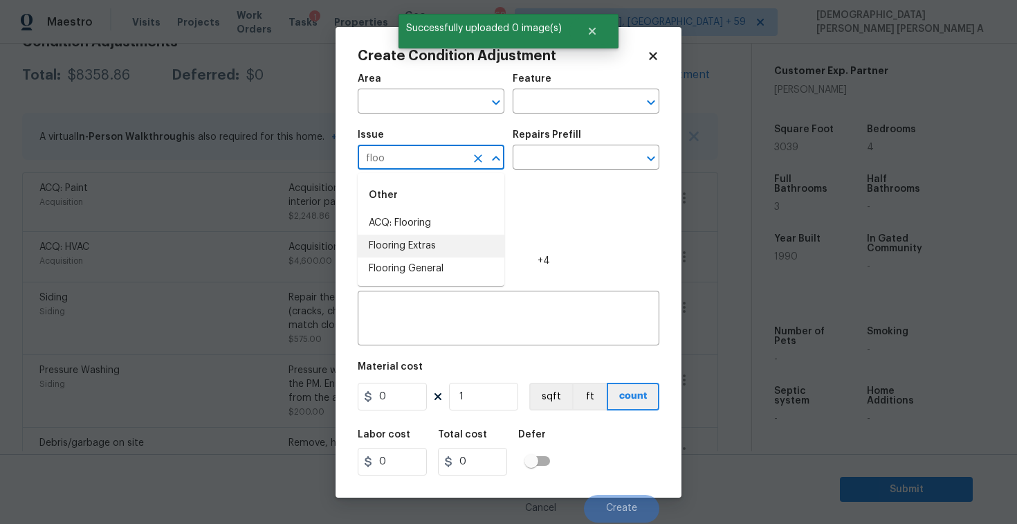
click at [441, 219] on li "ACQ: Flooring" at bounding box center [431, 223] width 147 height 23
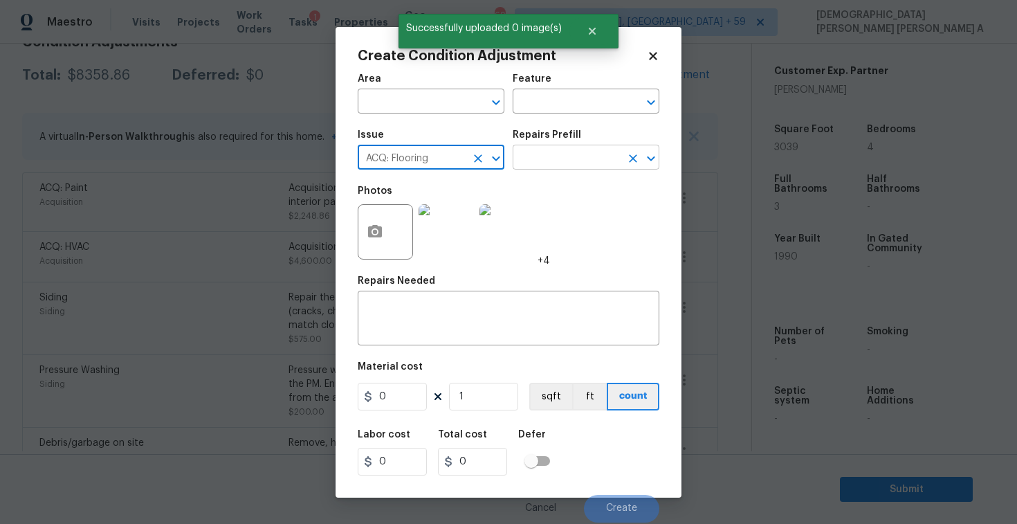
type input "ACQ: Flooring"
click at [557, 156] on input "text" at bounding box center [567, 158] width 108 height 21
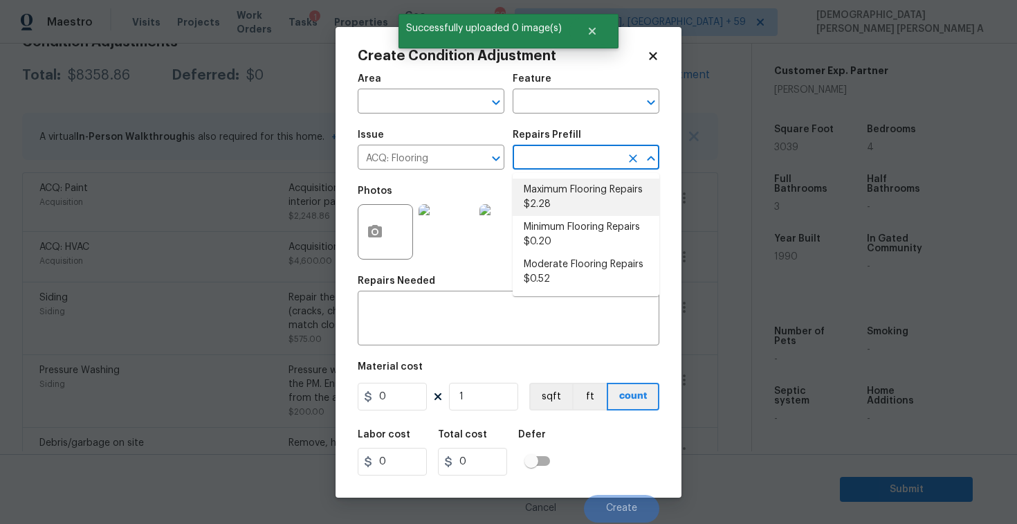
click at [557, 203] on li "Maximum Flooring Repairs $2.28" at bounding box center [586, 196] width 147 height 37
type input "Acquisition"
type textarea "Acquisition Scope: Maximum flooring repairs"
type input "2.28"
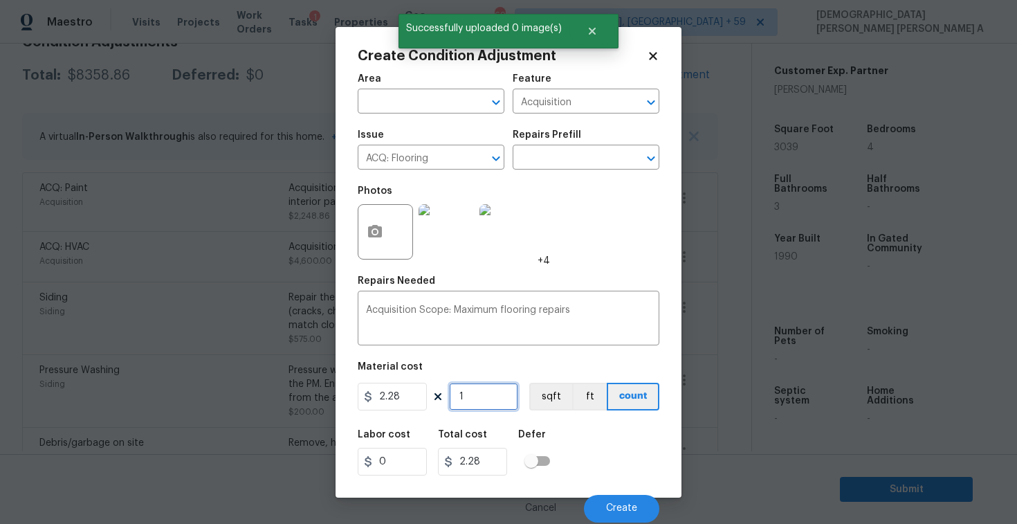
click at [507, 407] on input "1" at bounding box center [483, 397] width 69 height 28
type input "0"
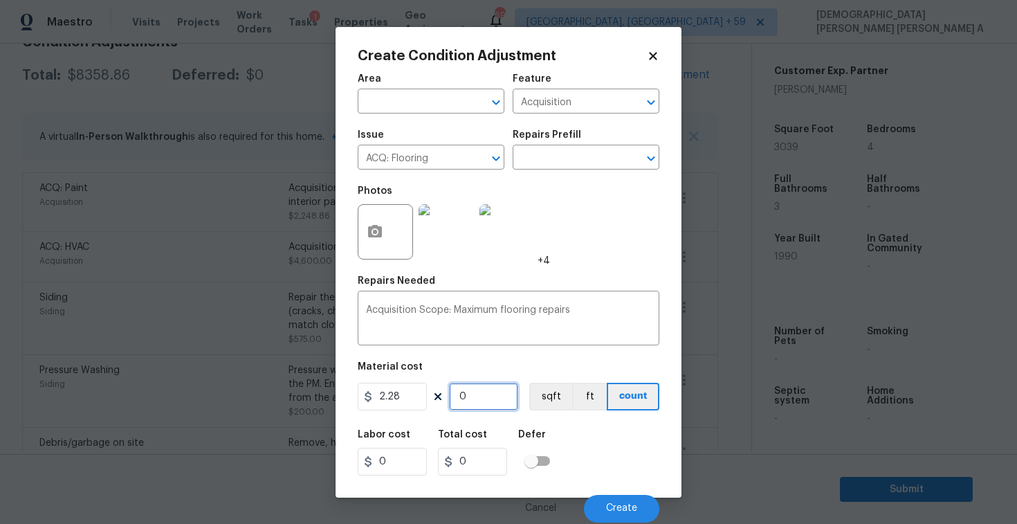
type input "3"
type input "6.84"
type input "30"
type input "68.4"
type input "303"
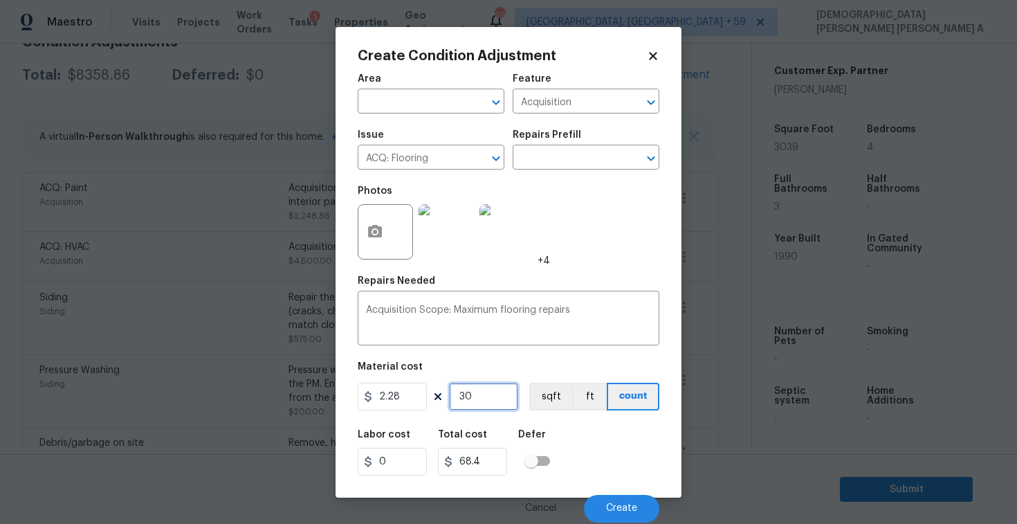
type input "690.84"
type input "3039"
type input "6928.92"
type input "3039"
click at [553, 394] on button "sqft" at bounding box center [550, 397] width 43 height 28
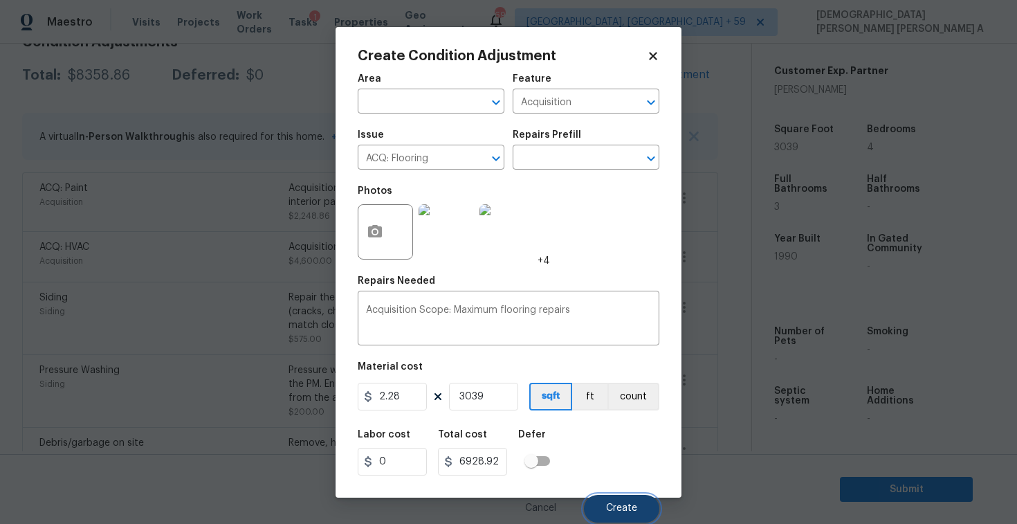
click at [617, 503] on span "Create" at bounding box center [621, 508] width 31 height 10
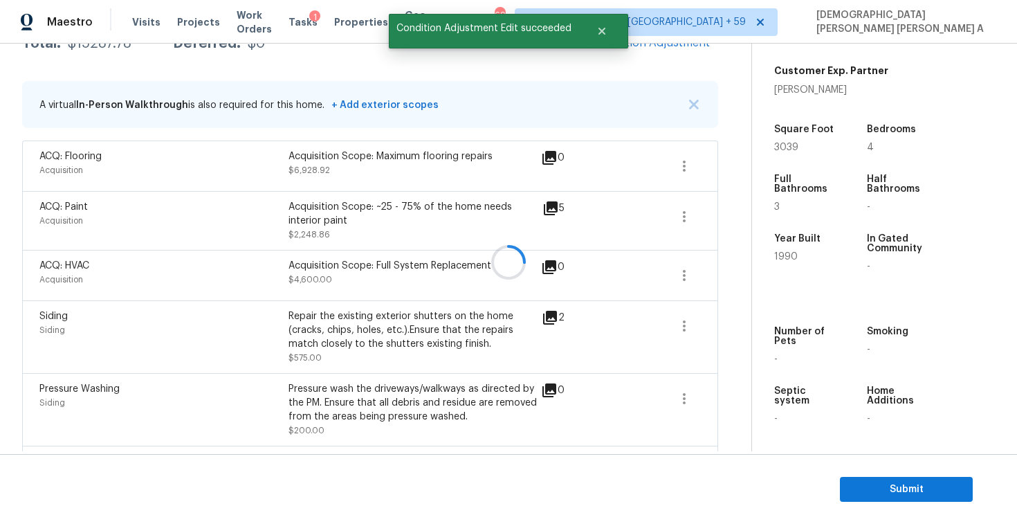
scroll to position [219, 0]
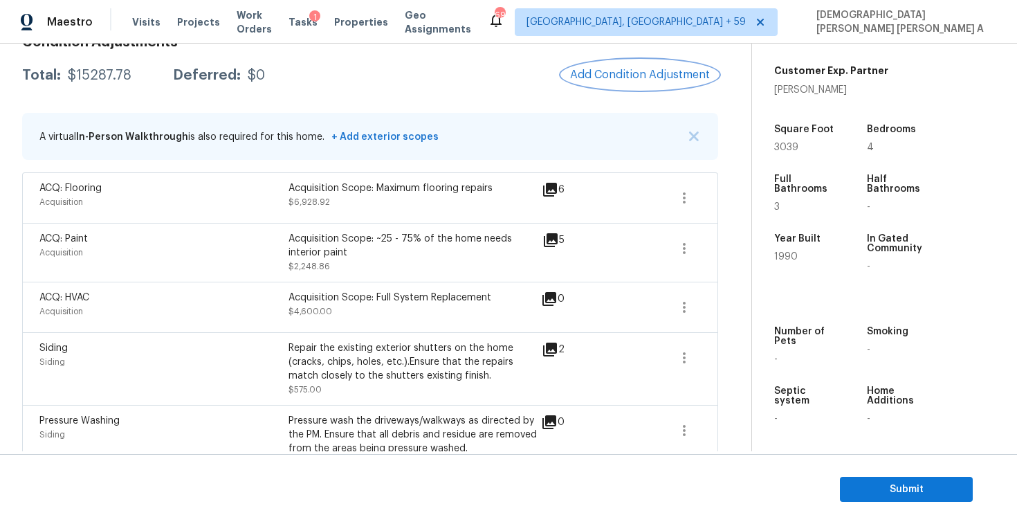
click at [630, 68] on span "Add Condition Adjustment" at bounding box center [640, 74] width 140 height 12
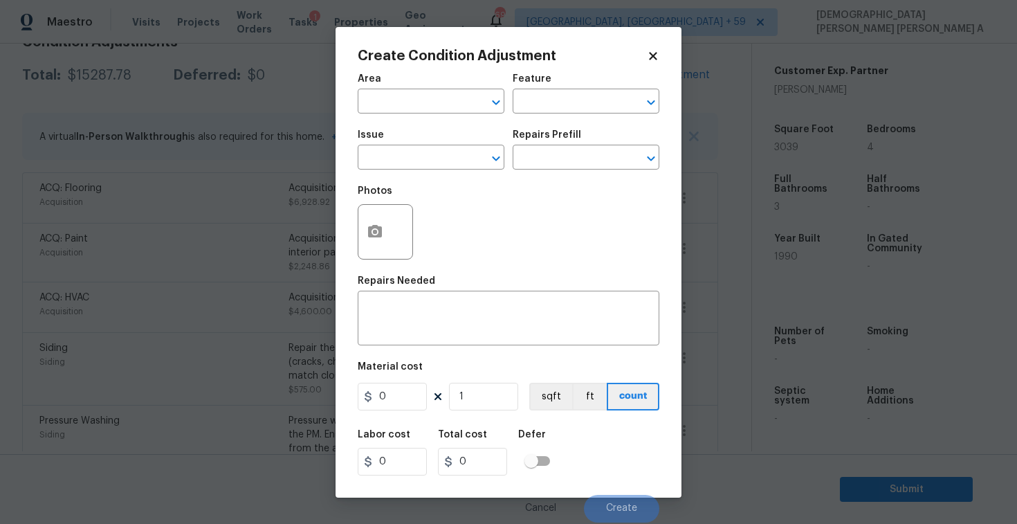
click at [423, 147] on div "Issue" at bounding box center [431, 139] width 147 height 18
click at [423, 154] on input "text" at bounding box center [412, 158] width 108 height 21
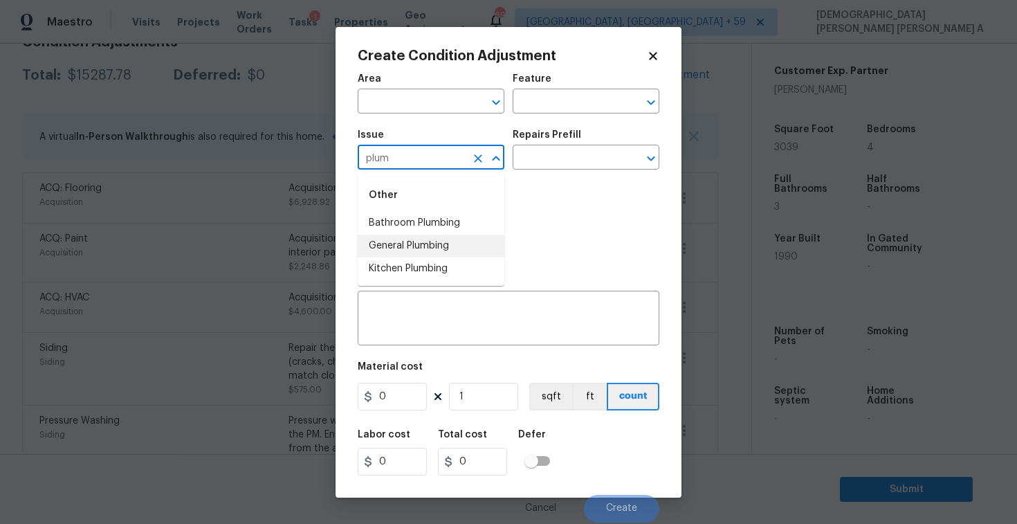
click at [430, 247] on li "General Plumbing" at bounding box center [431, 246] width 147 height 23
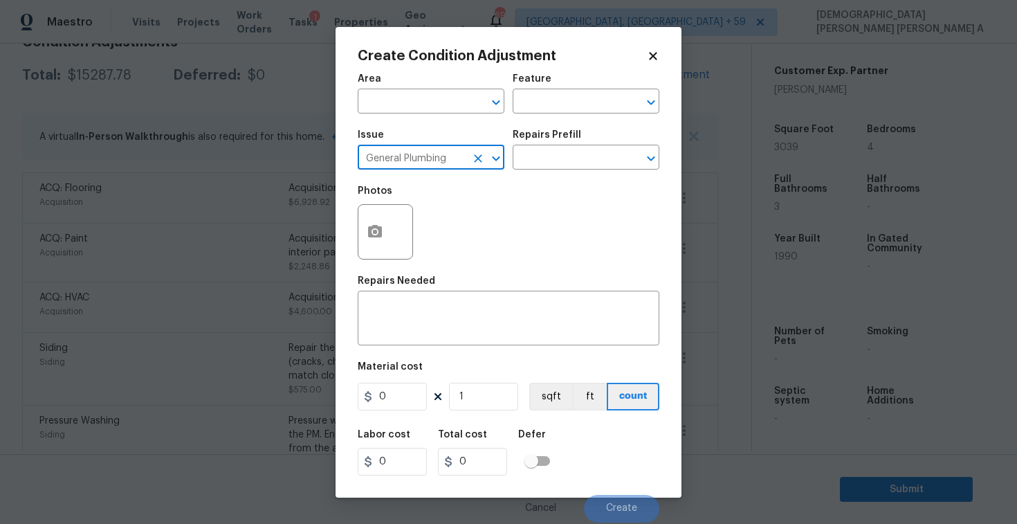
type input "General Plumbing"
click at [571, 139] on h5 "Repairs Prefill" at bounding box center [547, 135] width 68 height 10
click at [567, 162] on input "text" at bounding box center [567, 158] width 108 height 21
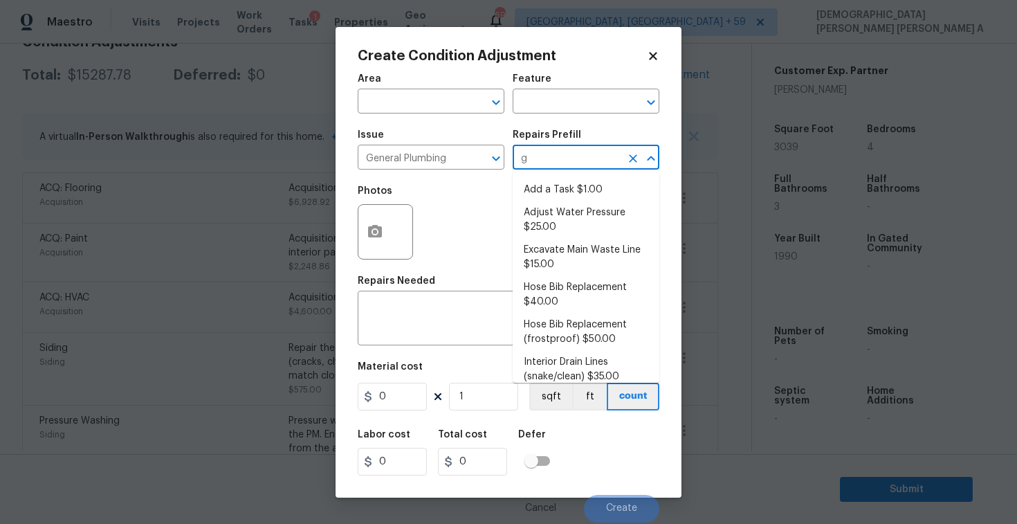
type input "ga"
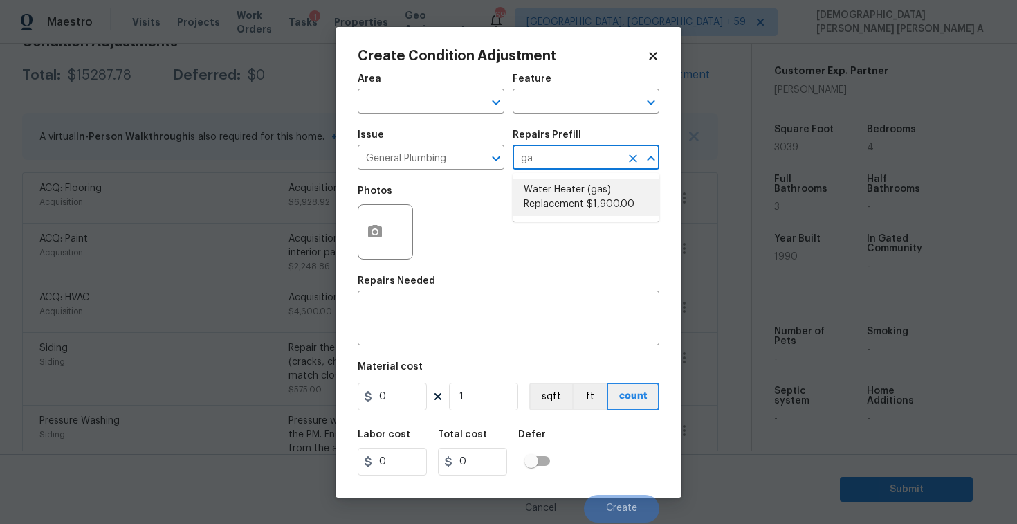
click at [600, 203] on li "Water Heater (gas) Replacement $1,900.00" at bounding box center [586, 196] width 147 height 37
type input "Plumbing"
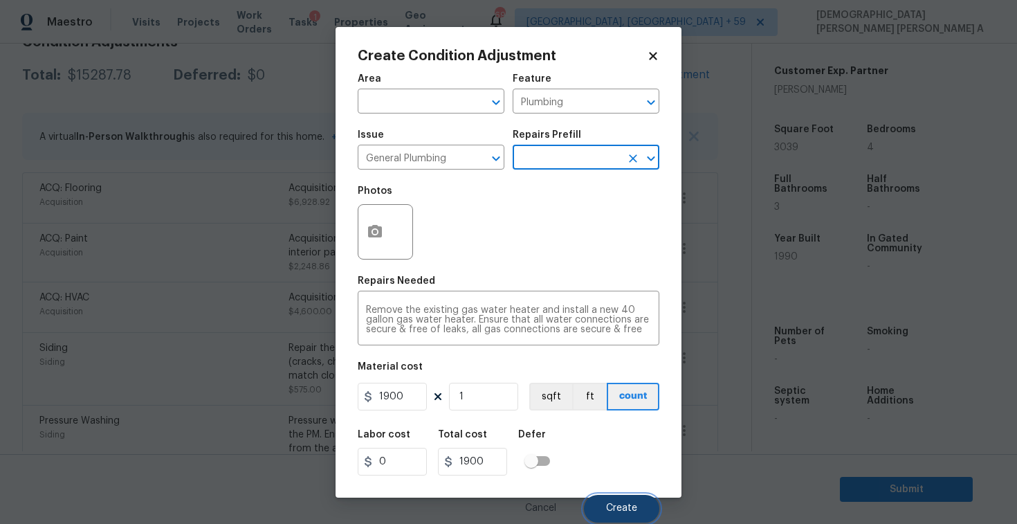
click at [625, 504] on span "Create" at bounding box center [621, 508] width 31 height 10
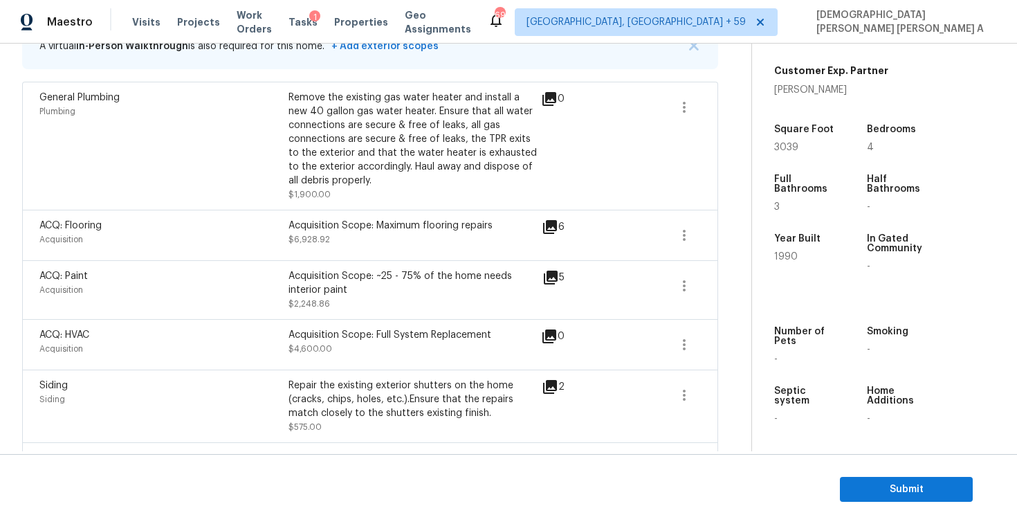
scroll to position [166, 0]
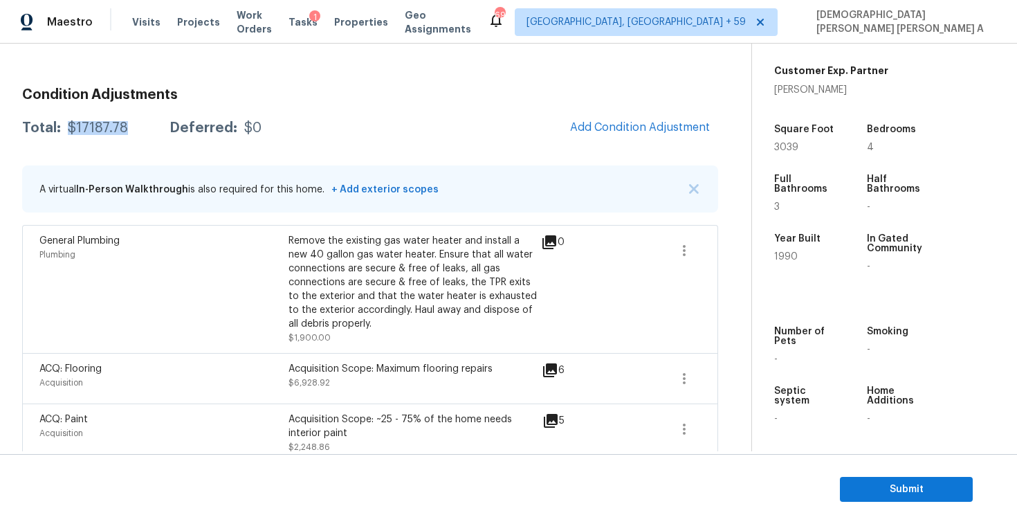
drag, startPoint x: 131, startPoint y: 122, endPoint x: 62, endPoint y: 131, distance: 69.1
click at [62, 131] on div "Total: $17187.78 Deferred: $0" at bounding box center [141, 128] width 239 height 14
copy div "$17187.78"
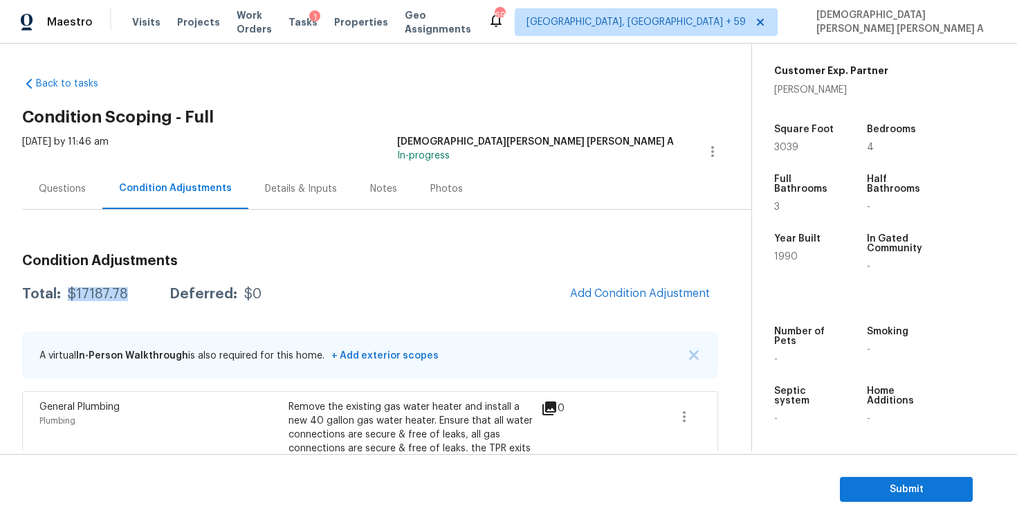
scroll to position [244, 0]
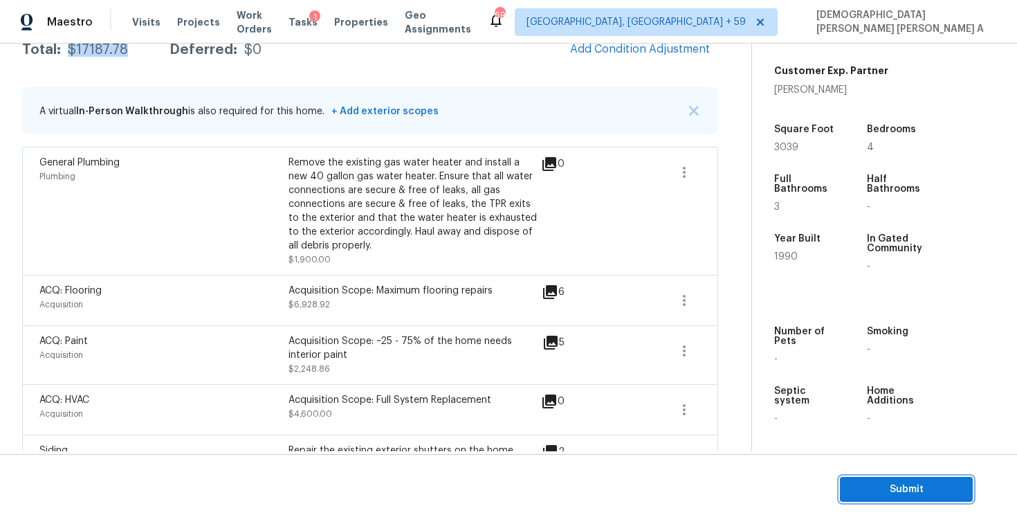
click at [886, 482] on span "Submit" at bounding box center [906, 489] width 111 height 17
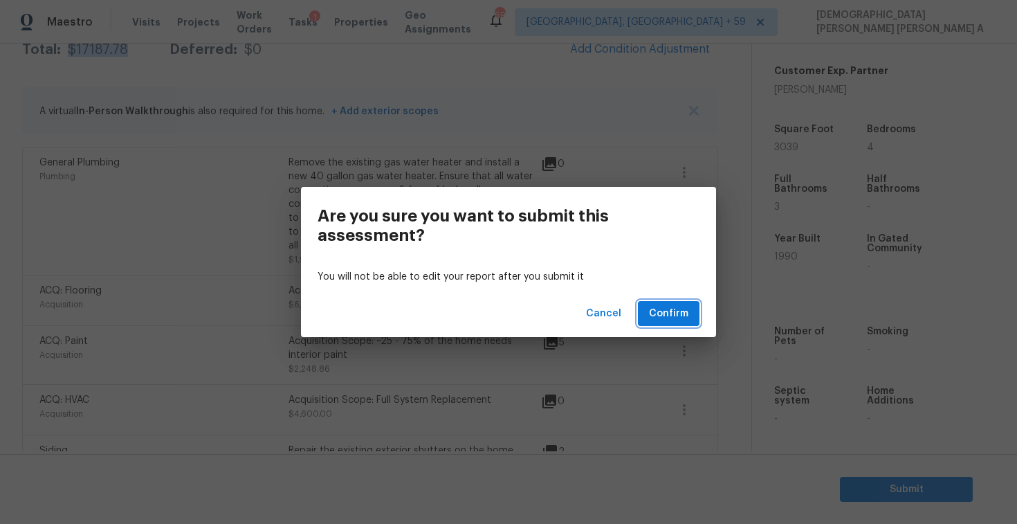
click at [669, 313] on span "Confirm" at bounding box center [668, 313] width 39 height 17
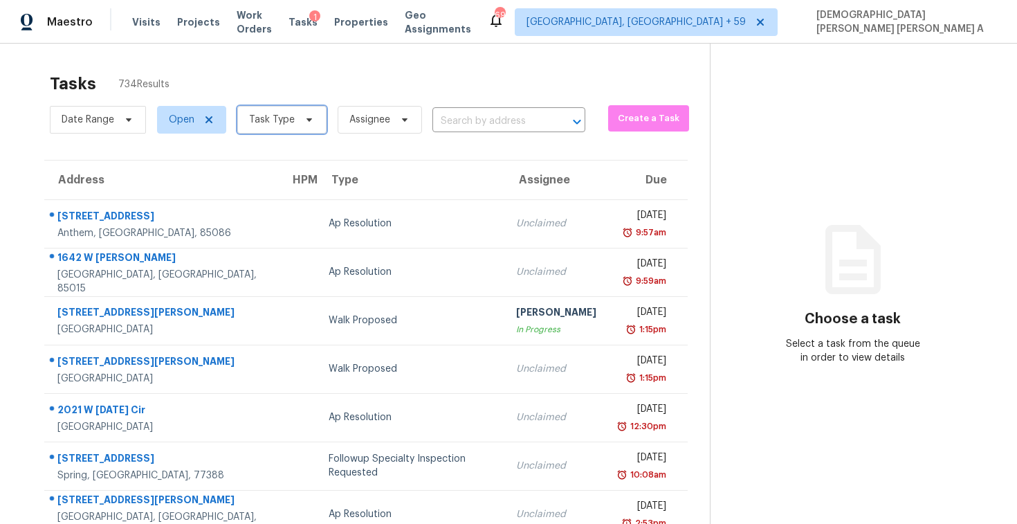
click at [306, 126] on span "Task Type" at bounding box center [281, 120] width 89 height 28
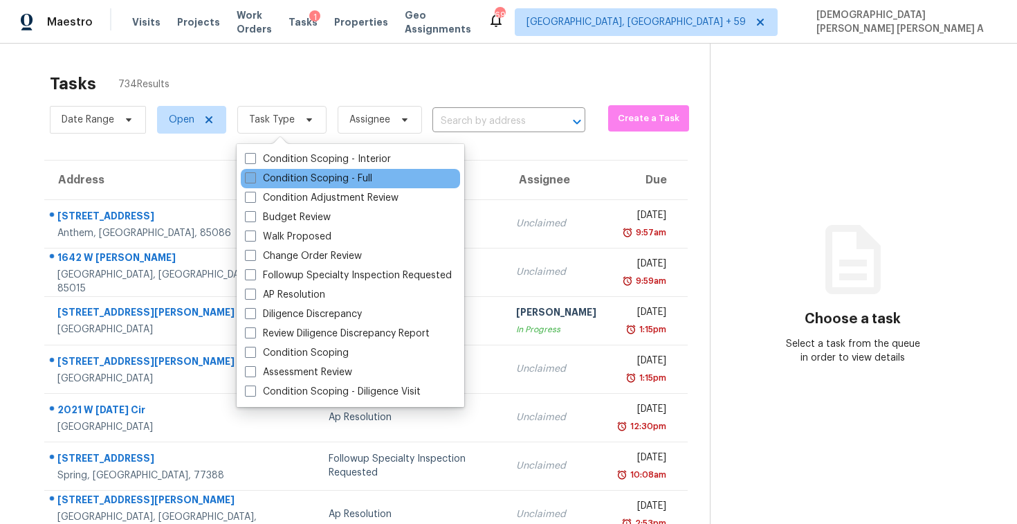
click at [285, 178] on label "Condition Scoping - Full" at bounding box center [308, 179] width 127 height 14
click at [254, 178] on input "Condition Scoping - Full" at bounding box center [249, 176] width 9 height 9
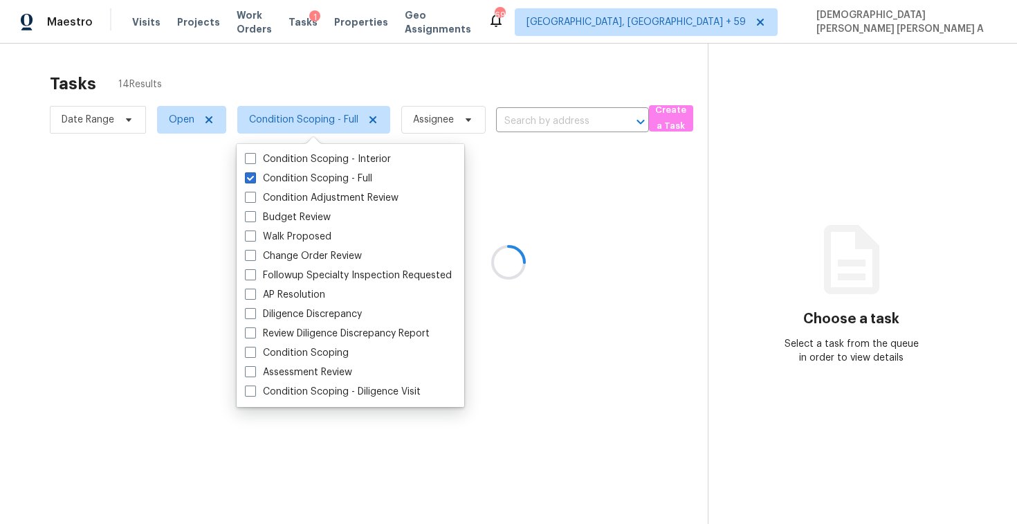
click at [304, 101] on div at bounding box center [508, 262] width 1017 height 524
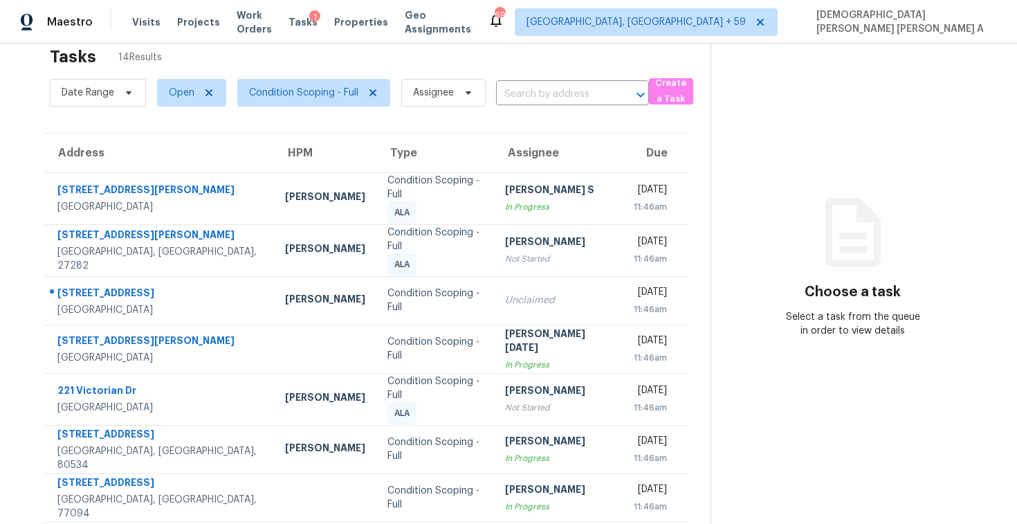
scroll to position [33, 0]
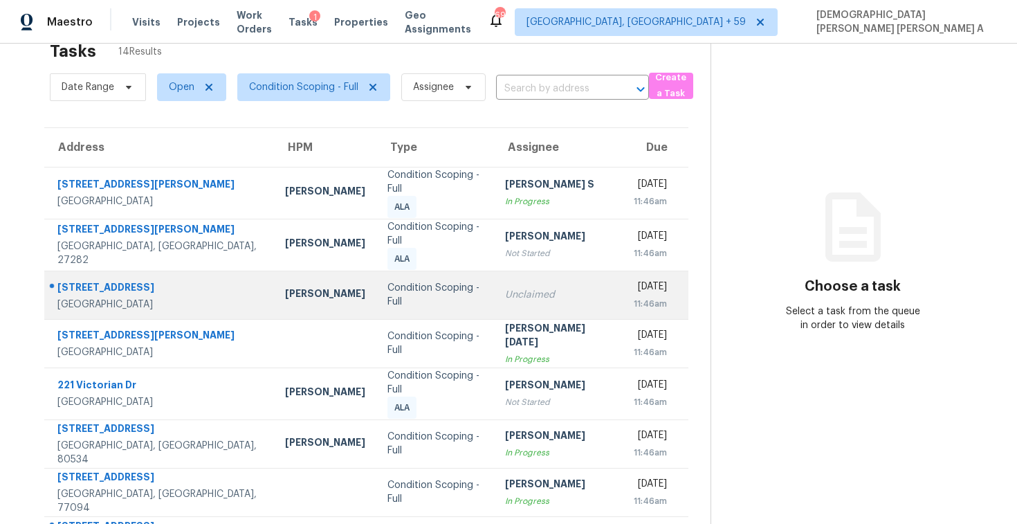
click at [376, 277] on td "Condition Scoping - Full" at bounding box center [435, 294] width 118 height 48
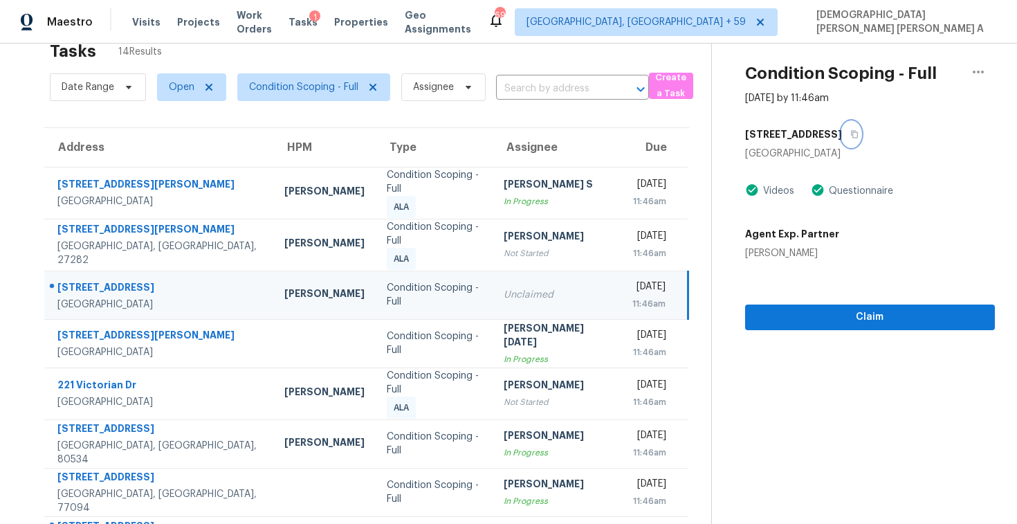
click at [850, 135] on icon "button" at bounding box center [854, 134] width 8 height 8
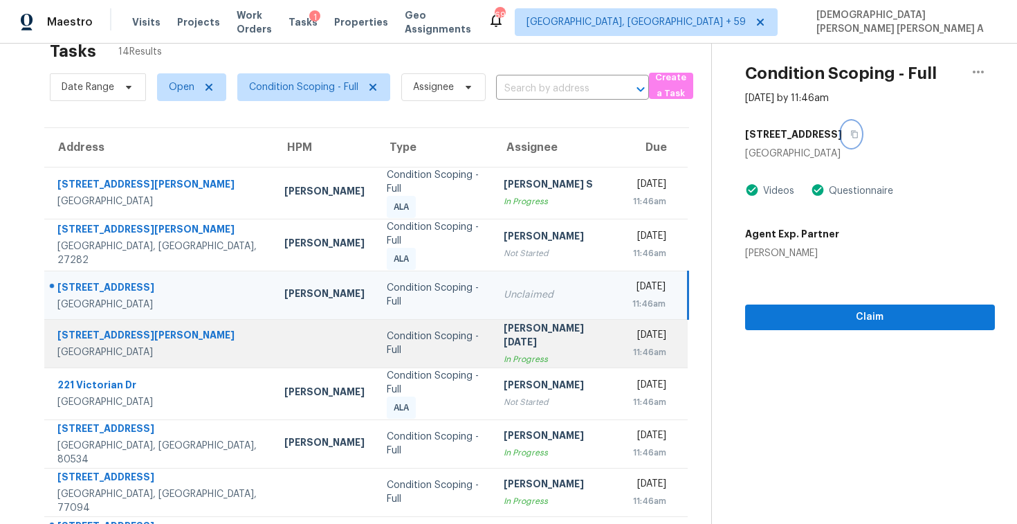
scroll to position [100, 0]
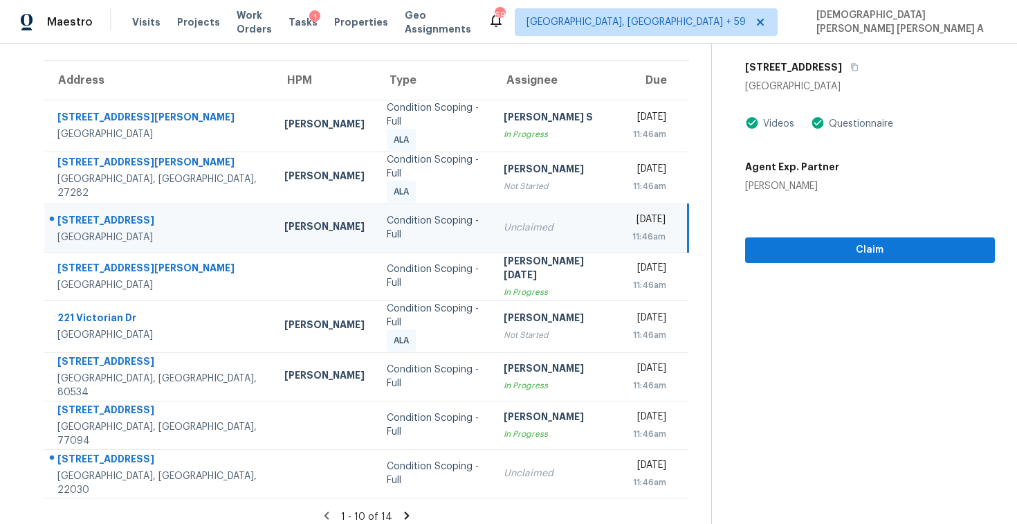
click at [404, 511] on icon at bounding box center [406, 515] width 5 height 8
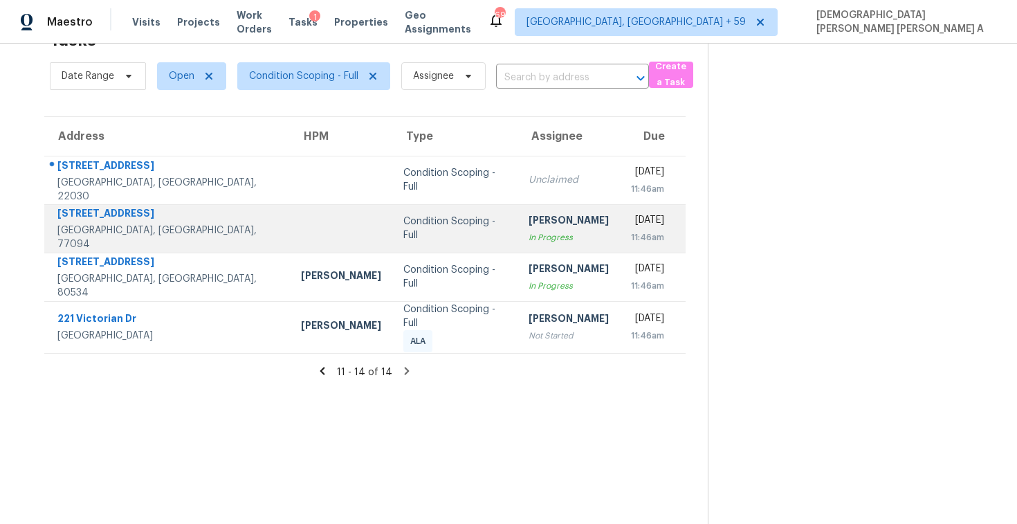
click at [413, 212] on td "Condition Scoping - Full" at bounding box center [454, 228] width 125 height 48
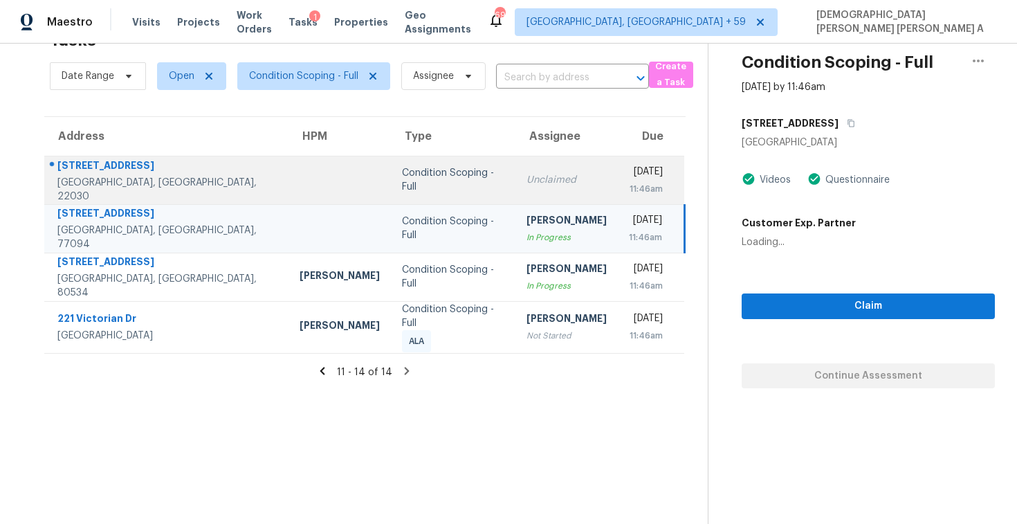
click at [413, 179] on div "Condition Scoping - Full" at bounding box center [453, 180] width 102 height 28
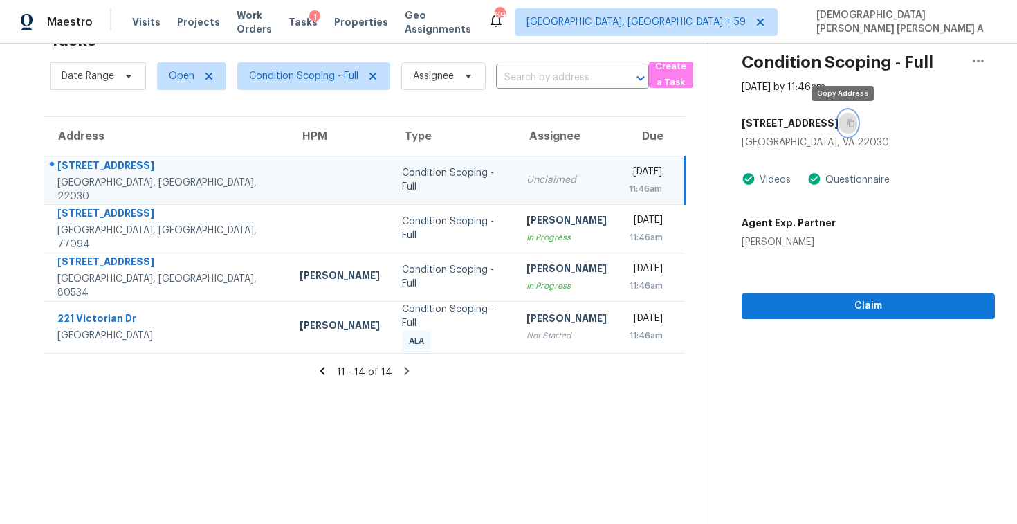
click at [845, 127] on button "button" at bounding box center [847, 123] width 19 height 25
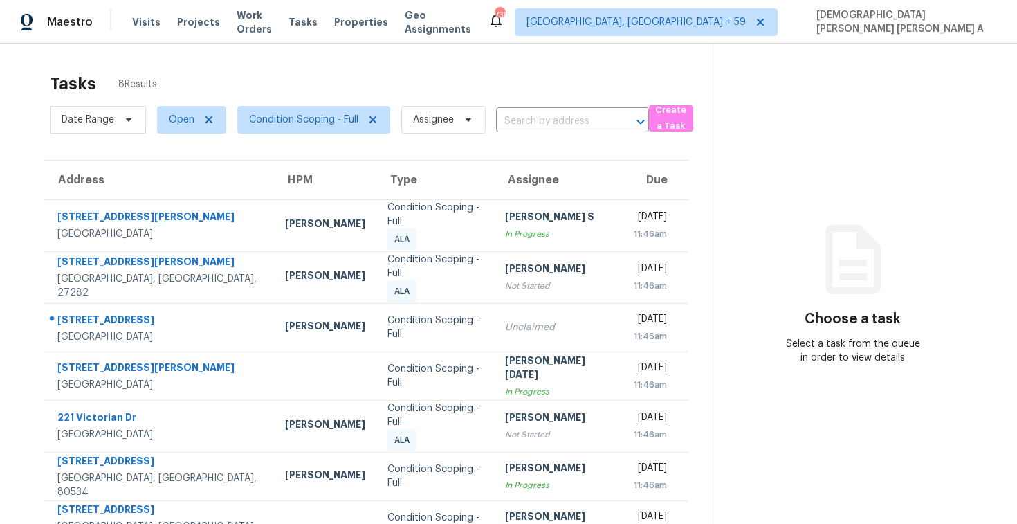
scroll to position [74, 0]
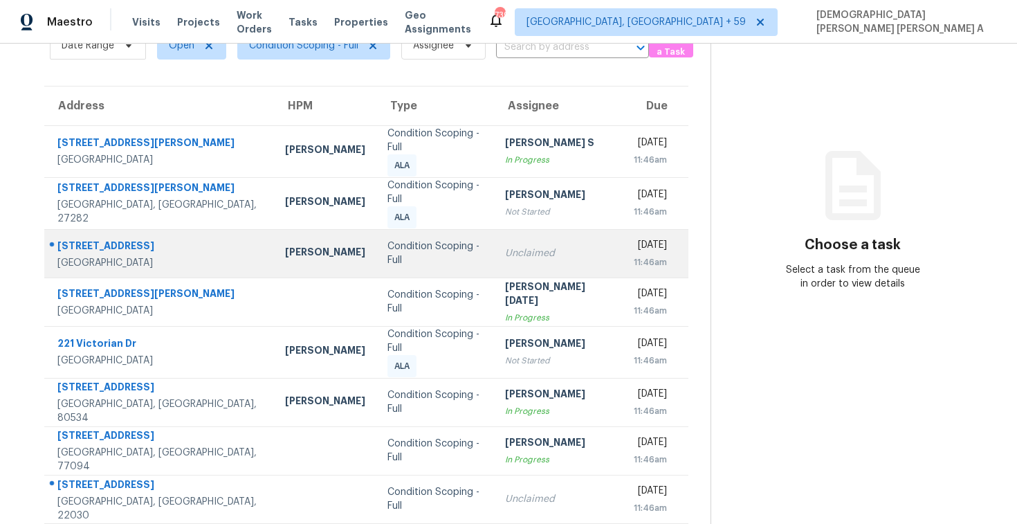
click at [390, 245] on div "Condition Scoping - Full" at bounding box center [434, 253] width 95 height 28
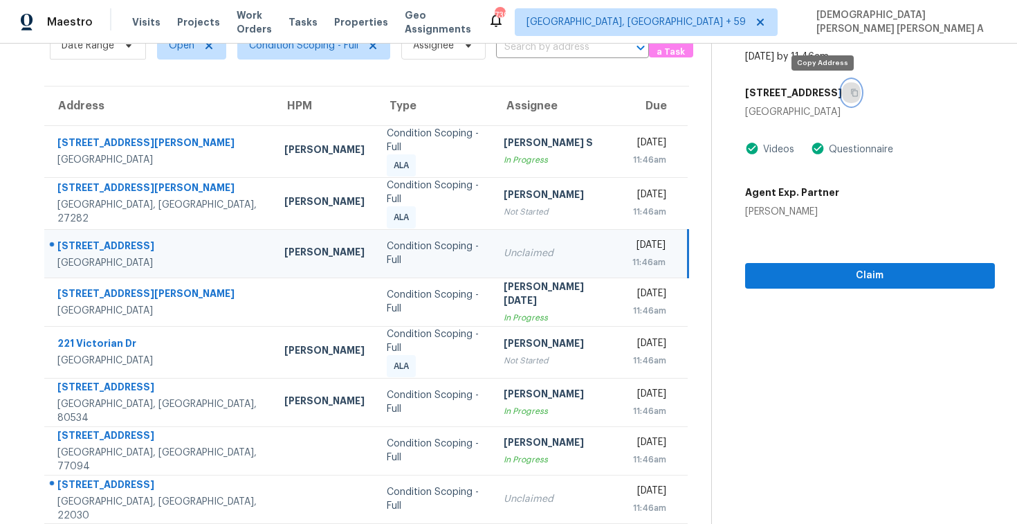
click at [850, 92] on icon "button" at bounding box center [854, 93] width 8 height 8
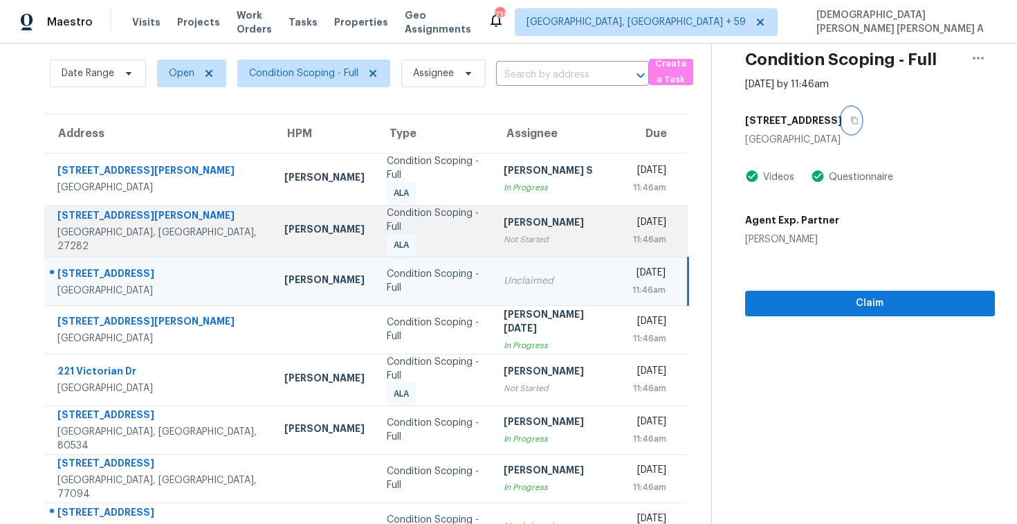
scroll to position [42, 0]
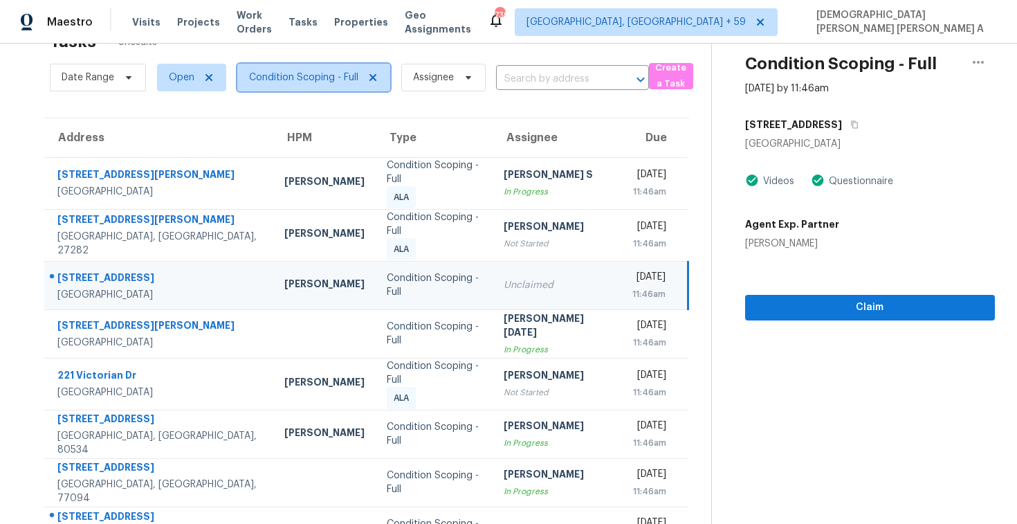
click at [291, 69] on span "Condition Scoping - Full" at bounding box center [313, 78] width 153 height 28
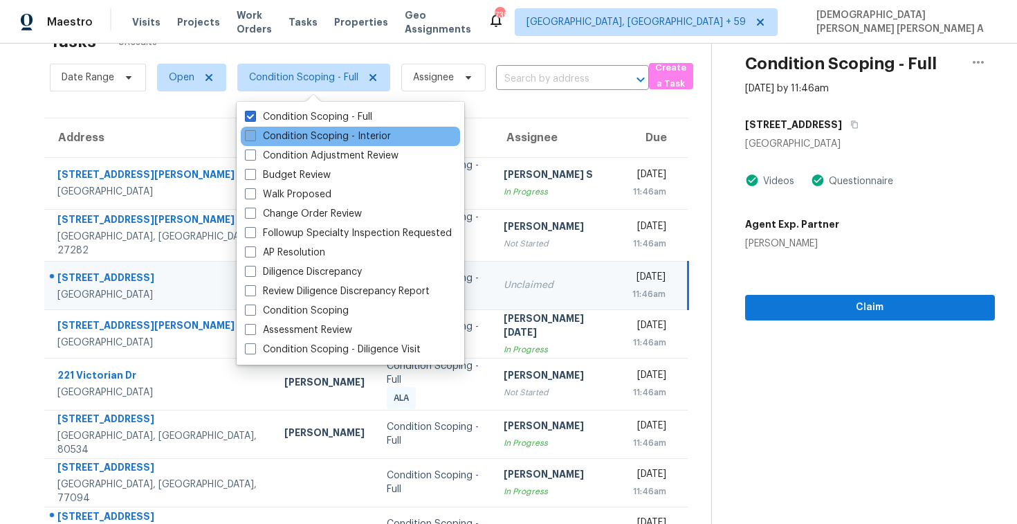
click at [279, 137] on label "Condition Scoping - Interior" at bounding box center [318, 136] width 146 height 14
click at [254, 137] on input "Condition Scoping - Interior" at bounding box center [249, 133] width 9 height 9
checkbox input "true"
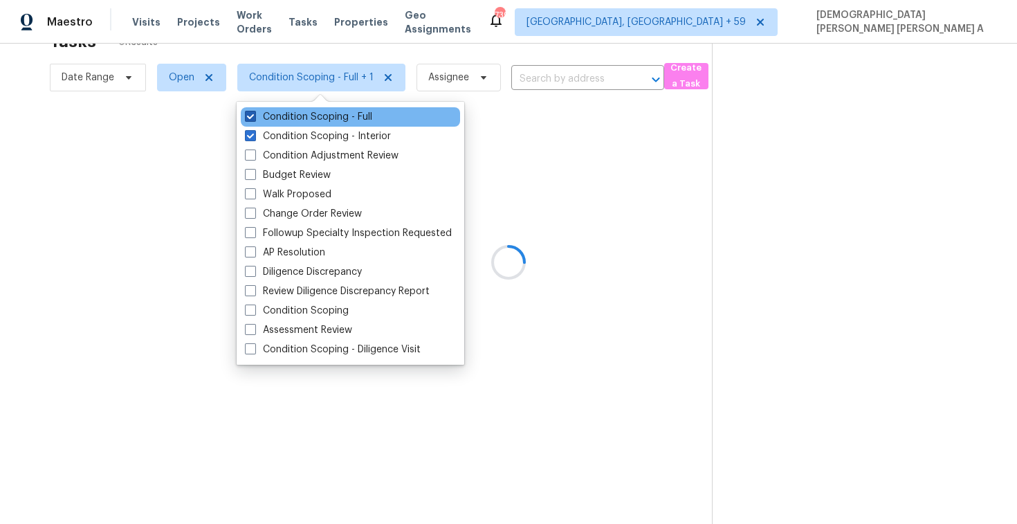
click at [285, 115] on label "Condition Scoping - Full" at bounding box center [308, 117] width 127 height 14
click at [254, 115] on input "Condition Scoping - Full" at bounding box center [249, 114] width 9 height 9
checkbox input "false"
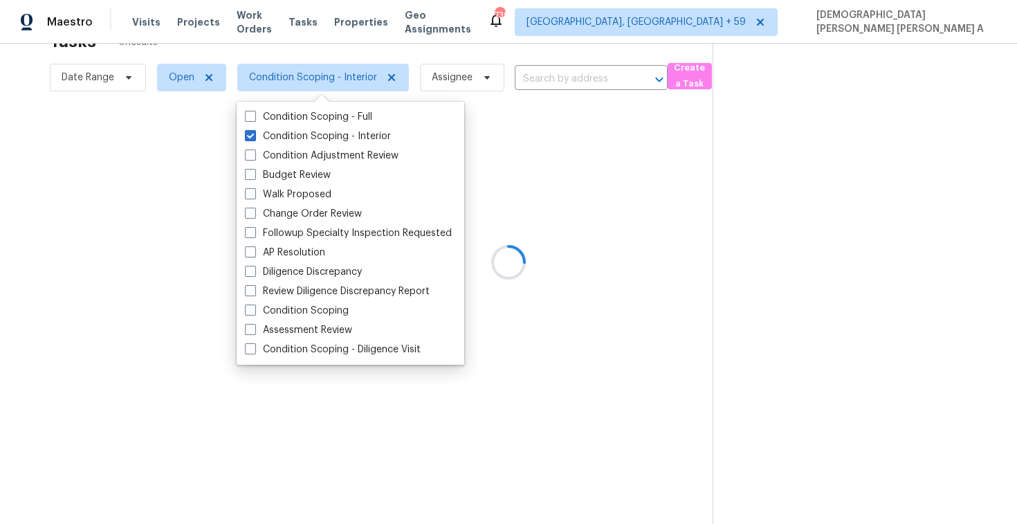
click at [312, 53] on div at bounding box center [508, 262] width 1017 height 524
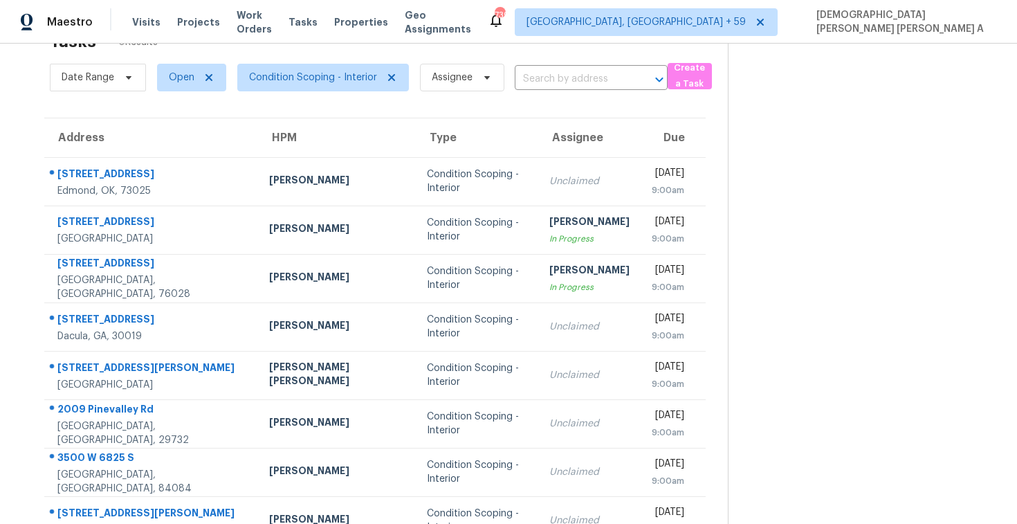
scroll to position [171, 0]
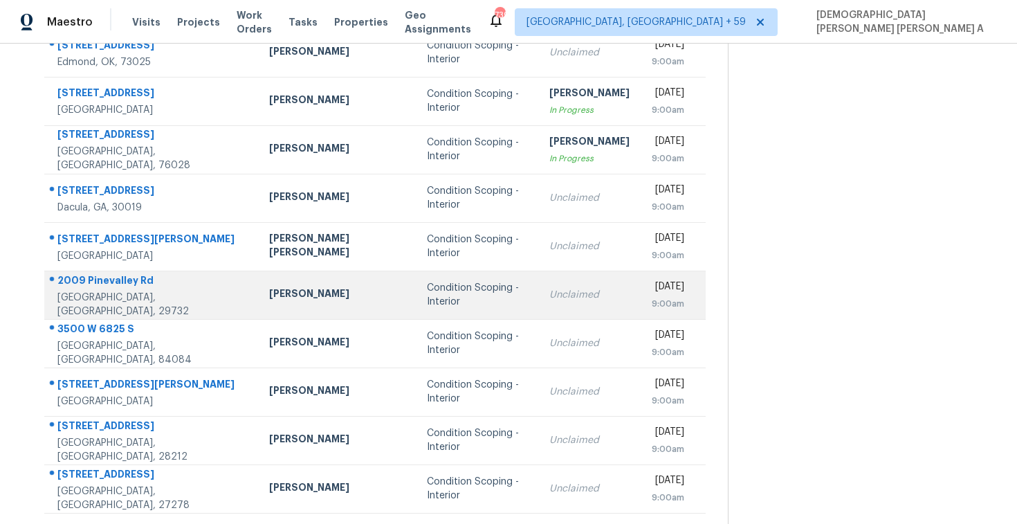
click at [549, 293] on div "Unclaimed" at bounding box center [589, 295] width 80 height 14
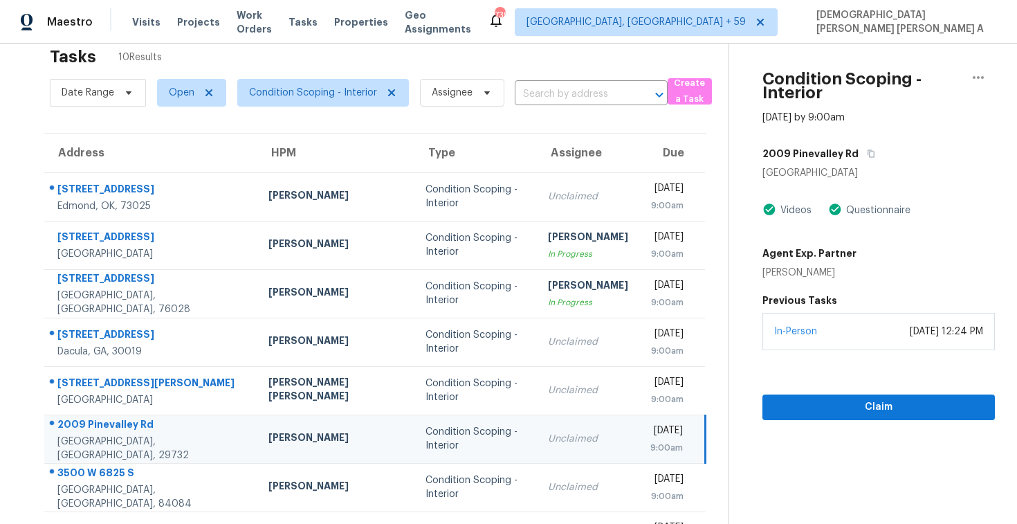
scroll to position [2, 0]
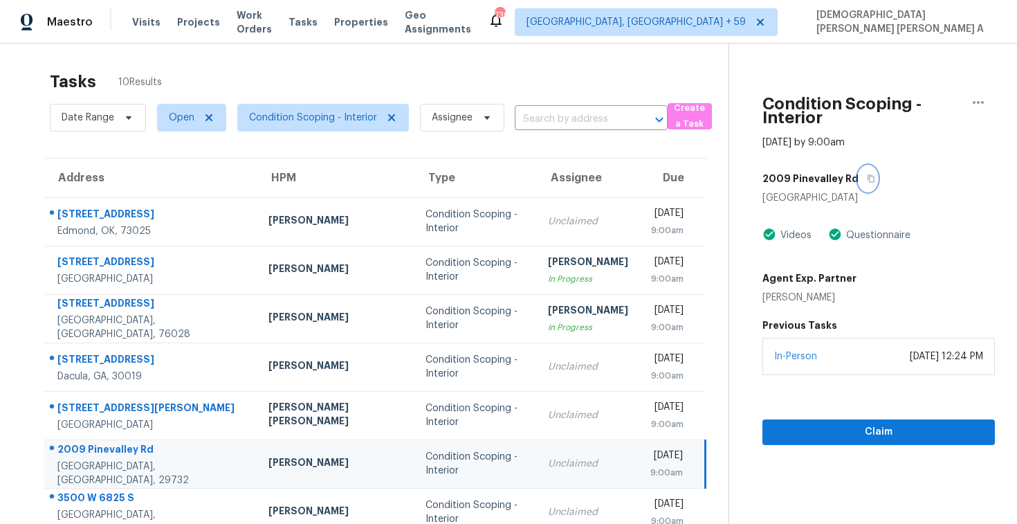
click at [858, 170] on button "button" at bounding box center [867, 178] width 19 height 25
click at [858, 182] on button "button" at bounding box center [867, 178] width 19 height 25
click at [813, 442] on button "Claim" at bounding box center [878, 432] width 232 height 26
click at [858, 173] on button "button" at bounding box center [867, 178] width 19 height 25
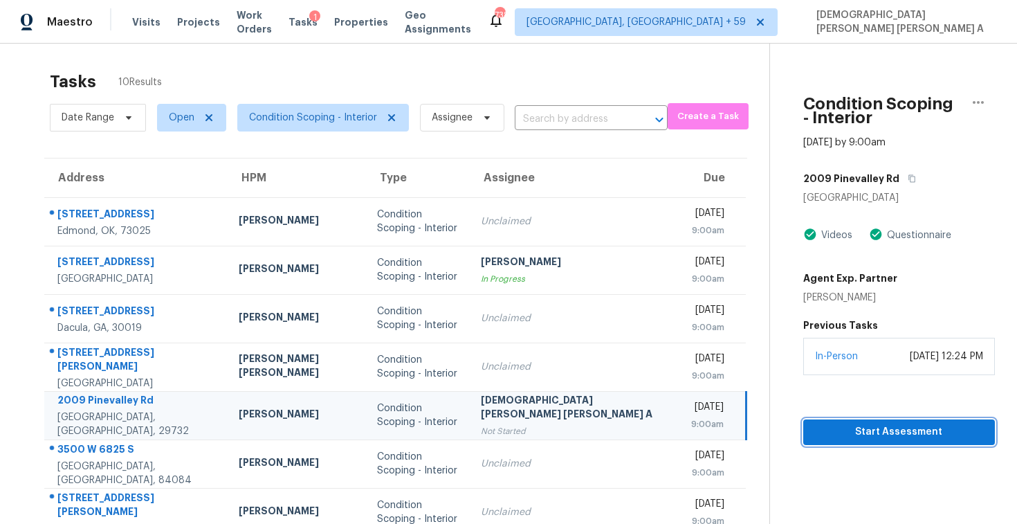
click at [821, 442] on button "Start Assessment" at bounding box center [899, 432] width 192 height 26
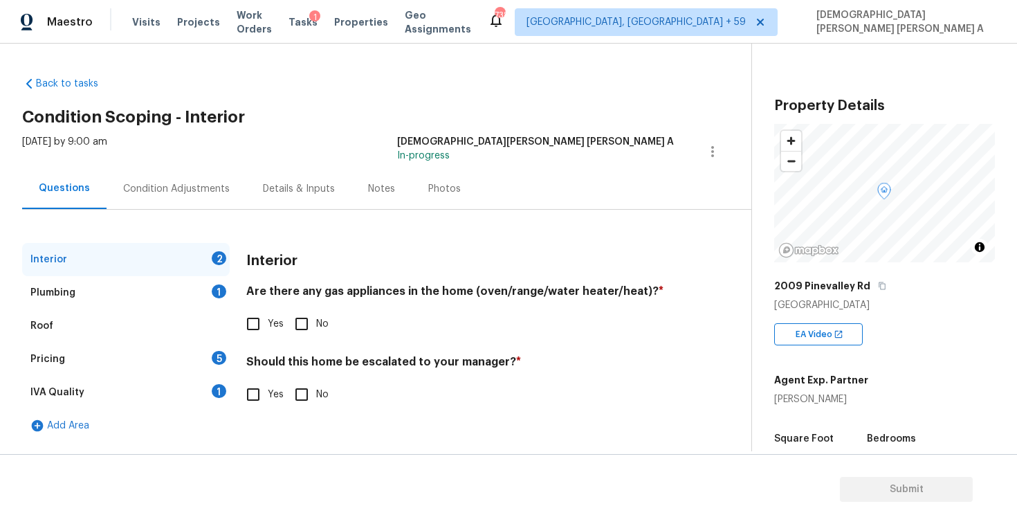
click at [387, 127] on div "Back to tasks Condition Scoping - Interior [DATE] by 9:00 am [PERSON_NAME] [PER…" at bounding box center [386, 256] width 729 height 380
click at [261, 332] on input "Yes" at bounding box center [253, 323] width 29 height 29
checkbox input "true"
click at [295, 324] on input "No" at bounding box center [301, 323] width 29 height 29
checkbox input "true"
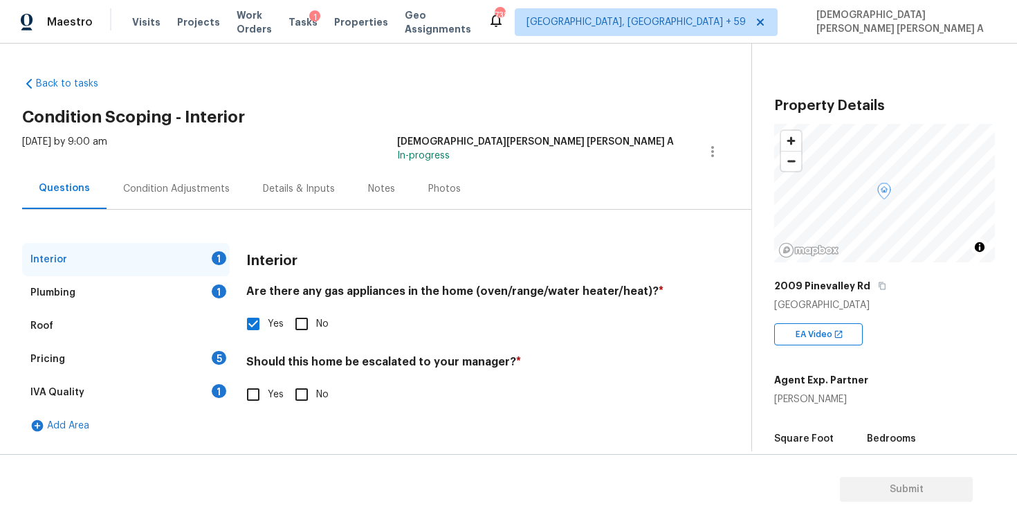
checkbox input "false"
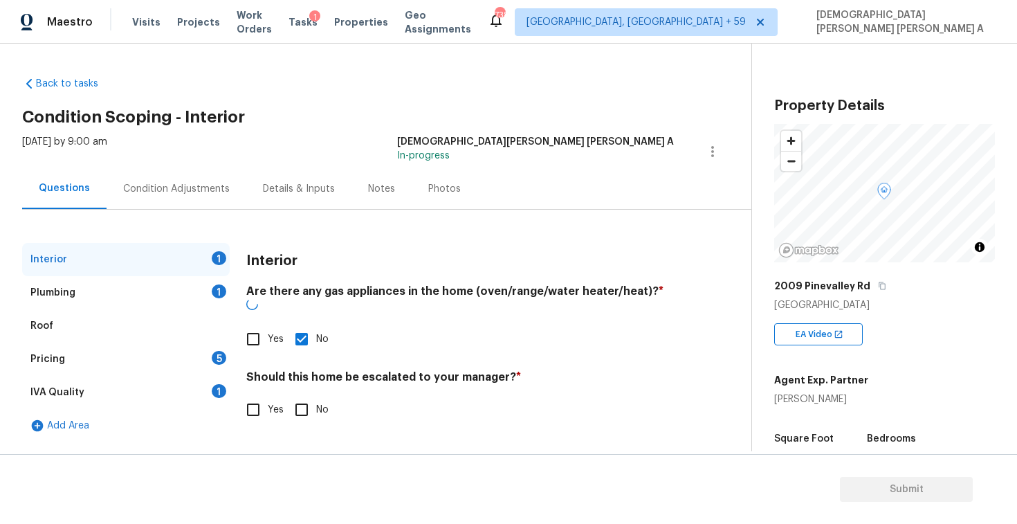
click at [299, 397] on input "No" at bounding box center [301, 409] width 29 height 29
checkbox input "true"
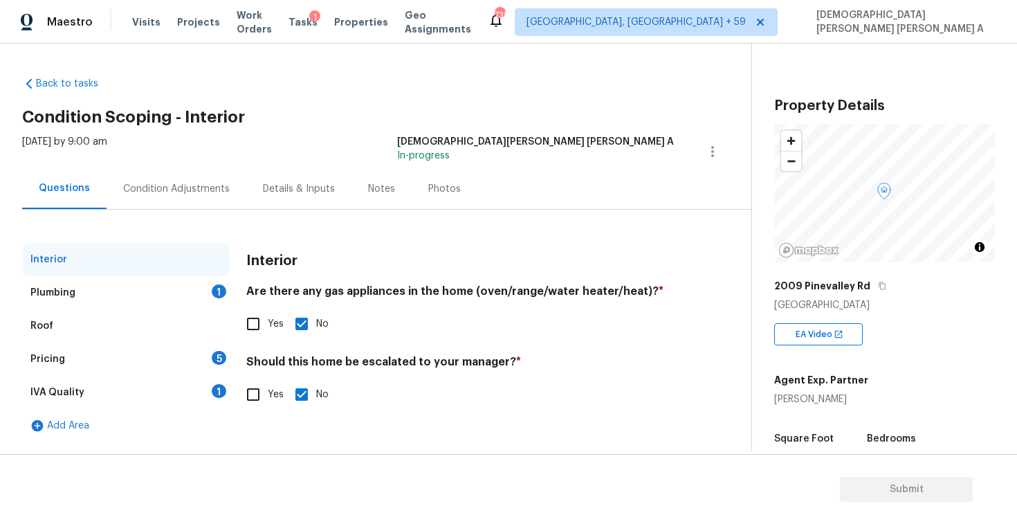
click at [203, 302] on div "Plumbing 1" at bounding box center [126, 292] width 208 height 33
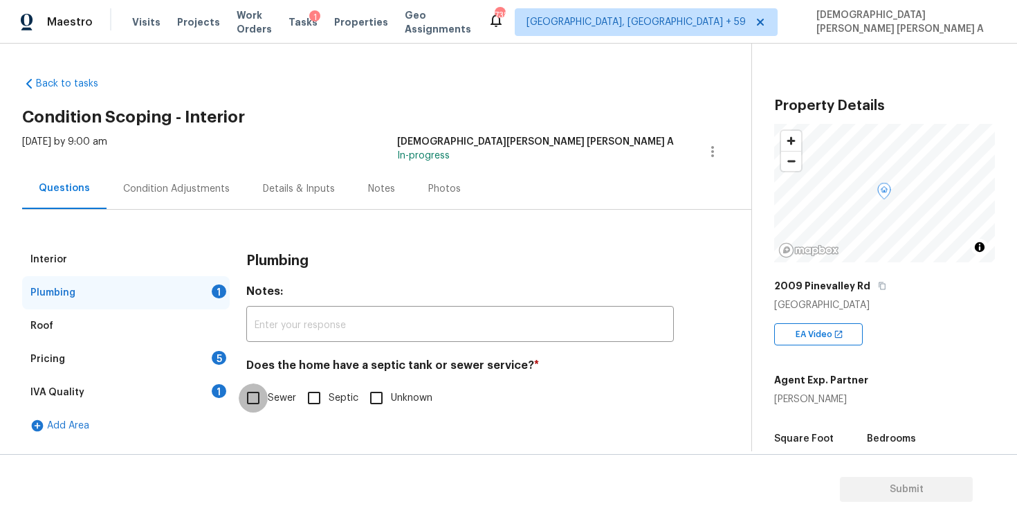
click at [244, 394] on input "Sewer" at bounding box center [253, 397] width 29 height 29
checkbox input "true"
click at [190, 361] on div "Pricing 5" at bounding box center [126, 358] width 208 height 33
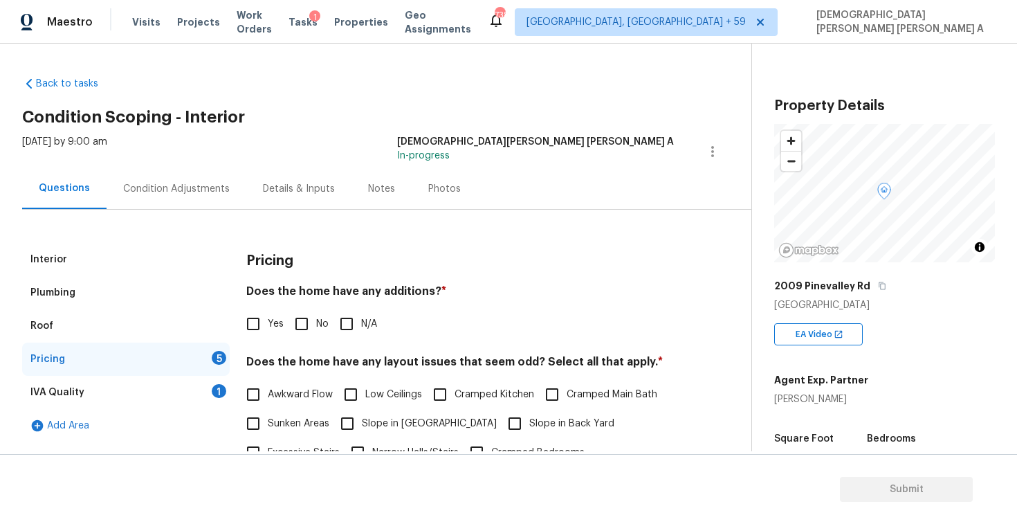
scroll to position [93, 0]
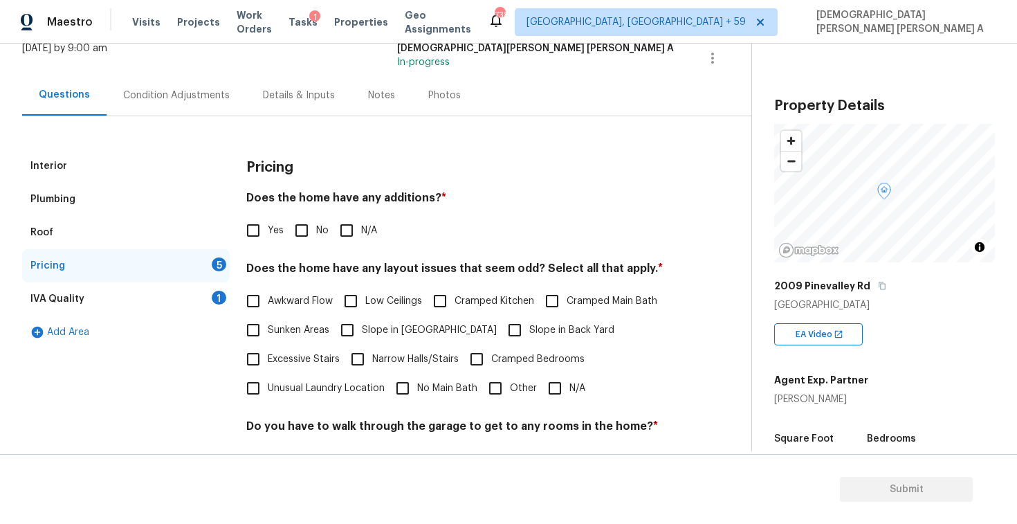
click at [291, 217] on input "No" at bounding box center [301, 230] width 29 height 29
checkbox input "true"
click at [255, 304] on input "Awkward Flow" at bounding box center [253, 300] width 29 height 29
checkbox input "true"
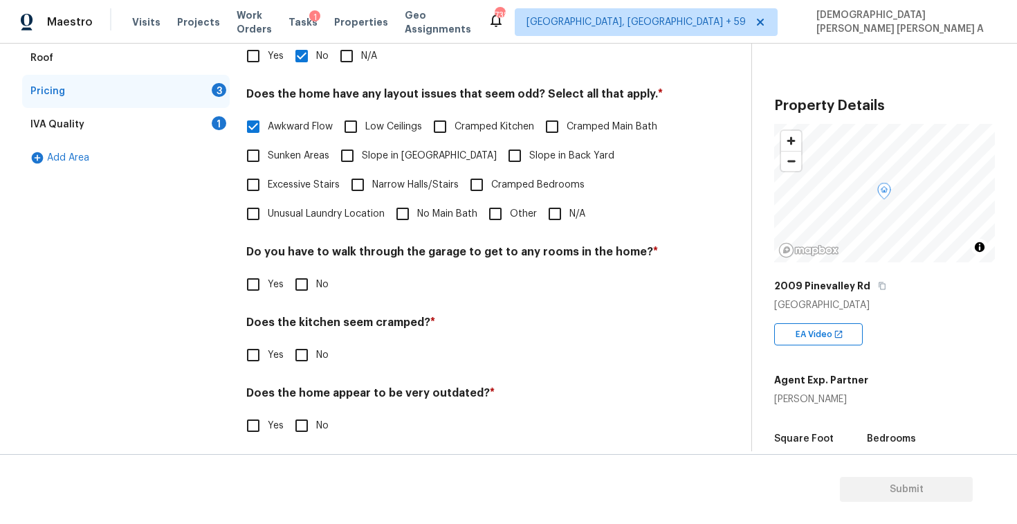
click at [297, 297] on input "No" at bounding box center [301, 284] width 29 height 29
checkbox input "true"
click at [307, 354] on input "No" at bounding box center [301, 356] width 29 height 29
checkbox input "true"
click at [305, 425] on input "No" at bounding box center [301, 426] width 29 height 29
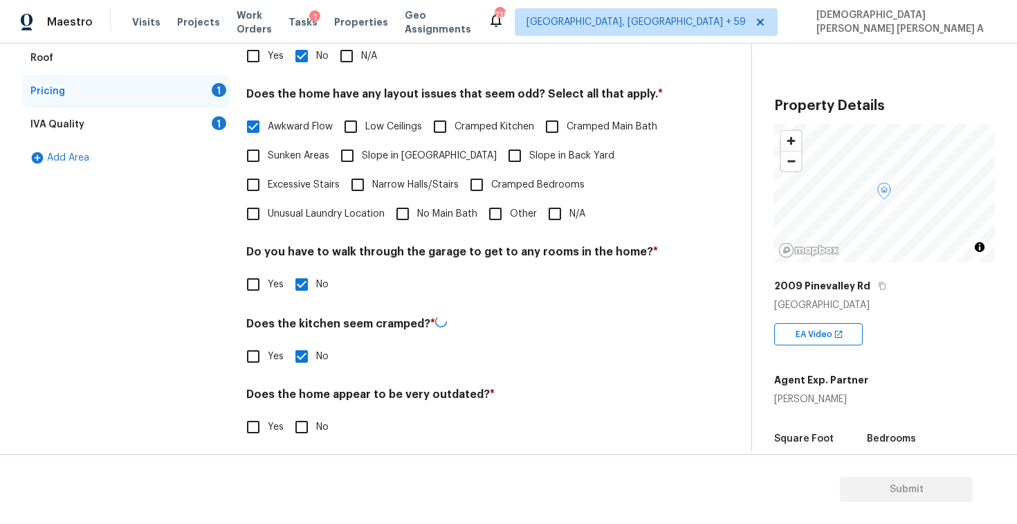
checkbox input "true"
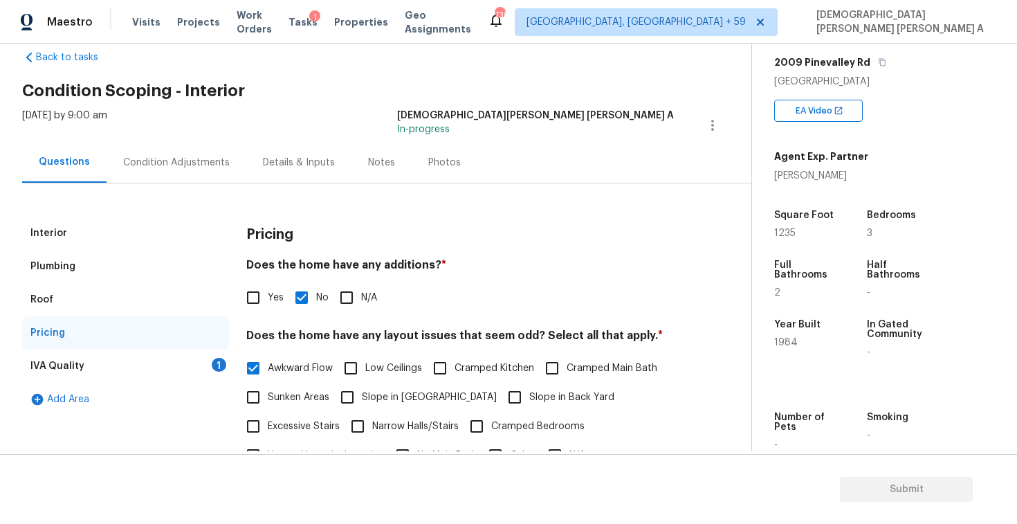
scroll to position [24, 0]
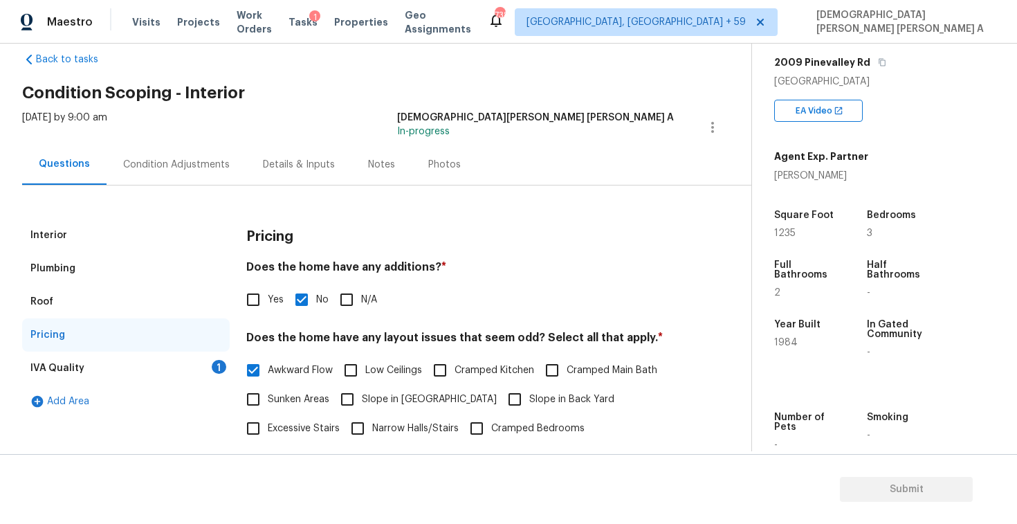
click at [135, 366] on div "IVA Quality 1" at bounding box center [126, 367] width 208 height 33
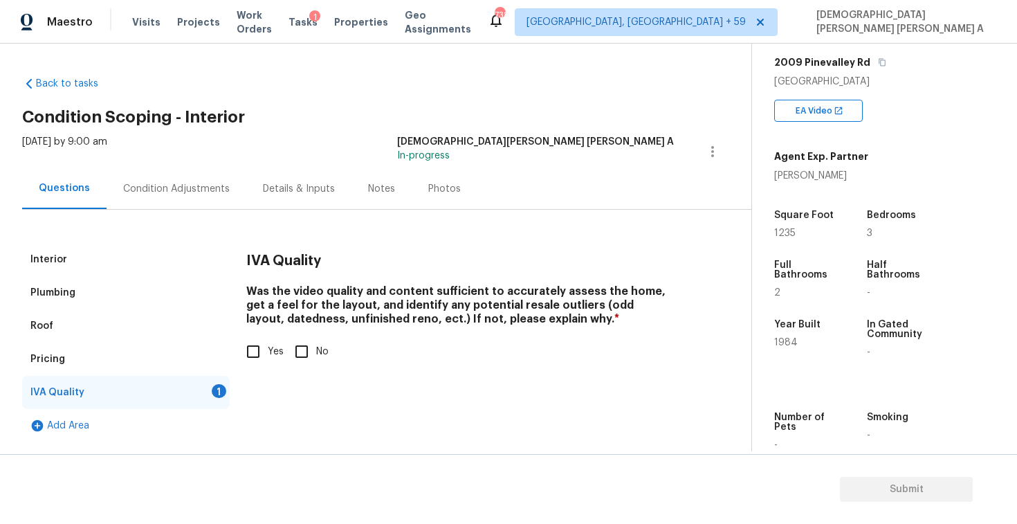
click at [264, 353] on input "Yes" at bounding box center [253, 351] width 29 height 29
checkbox input "true"
click at [170, 195] on div "Condition Adjustments" at bounding box center [176, 189] width 107 height 14
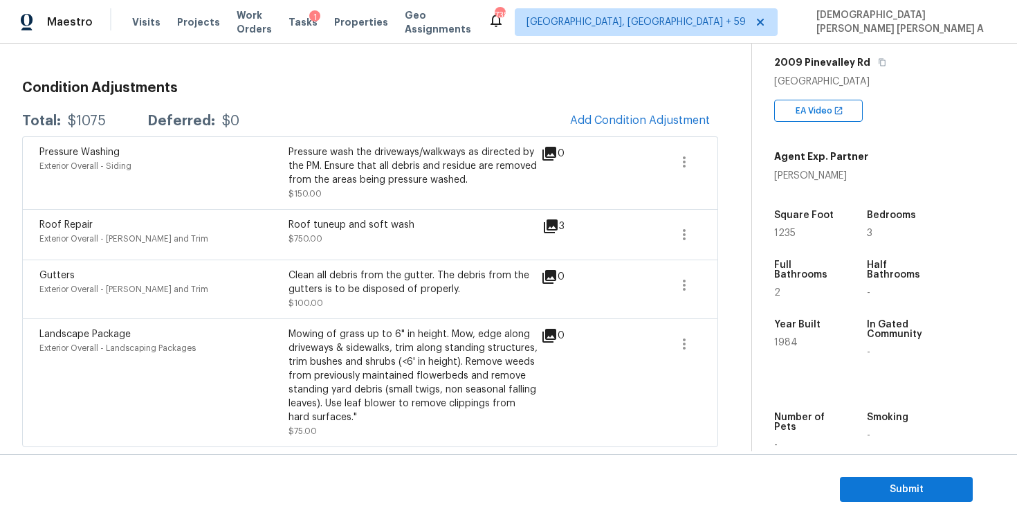
scroll to position [39, 0]
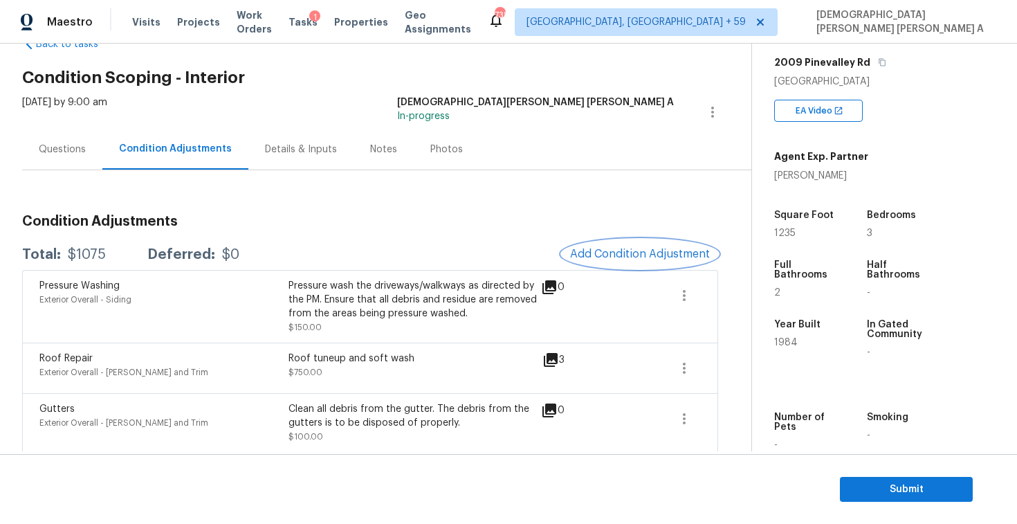
click at [621, 255] on span "Add Condition Adjustment" at bounding box center [640, 254] width 140 height 12
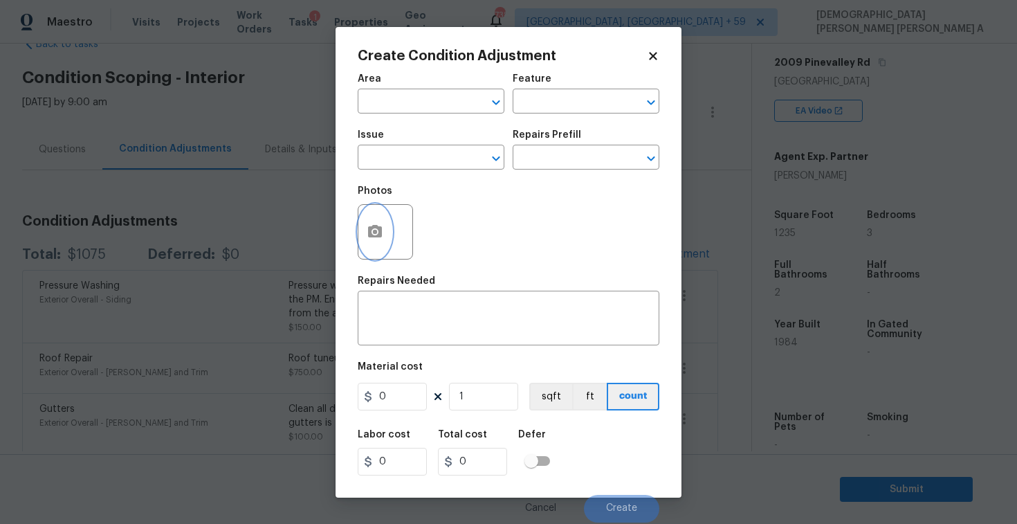
click at [374, 237] on icon "button" at bounding box center [375, 231] width 14 height 12
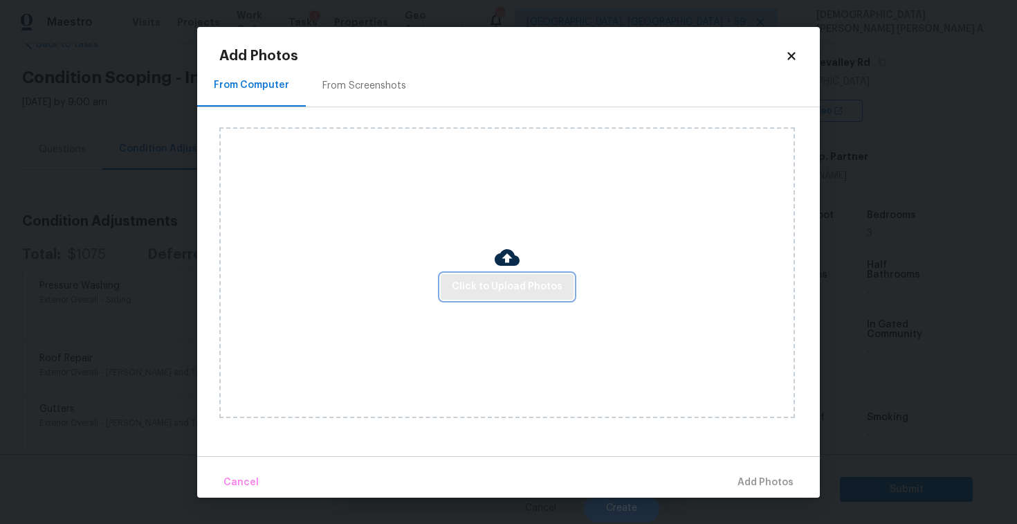
click at [556, 288] on span "Click to Upload Photos" at bounding box center [507, 286] width 111 height 17
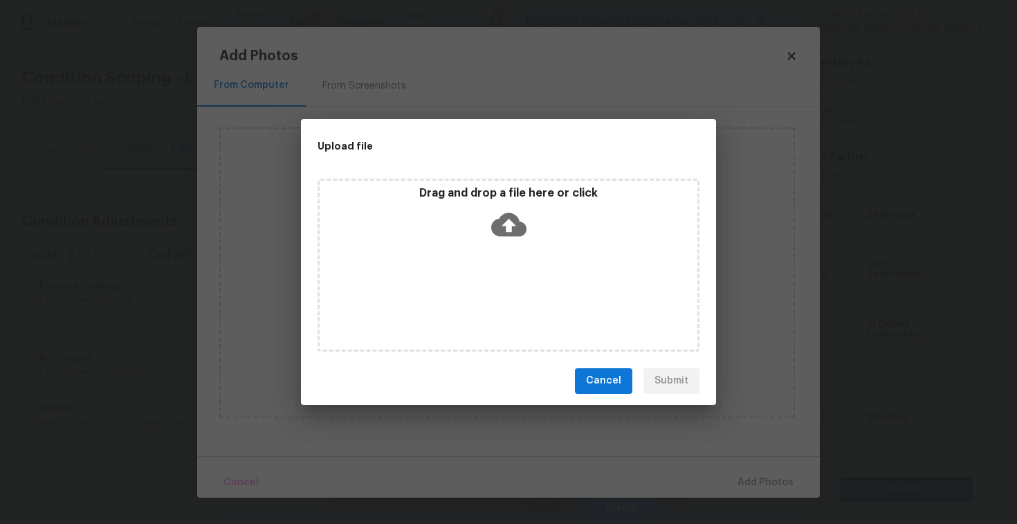
click at [478, 223] on div "Drag and drop a file here or click" at bounding box center [509, 215] width 378 height 59
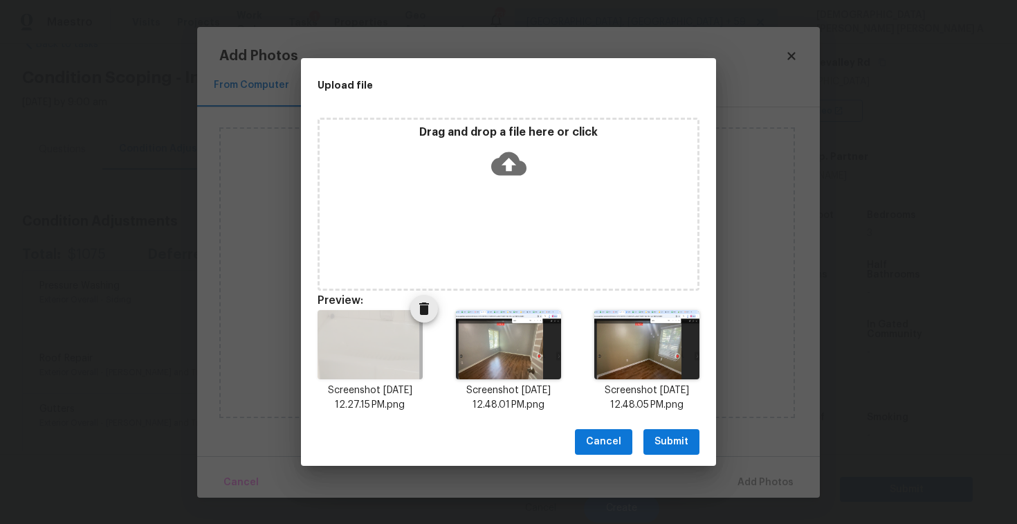
click at [425, 311] on icon "Delete" at bounding box center [424, 308] width 10 height 12
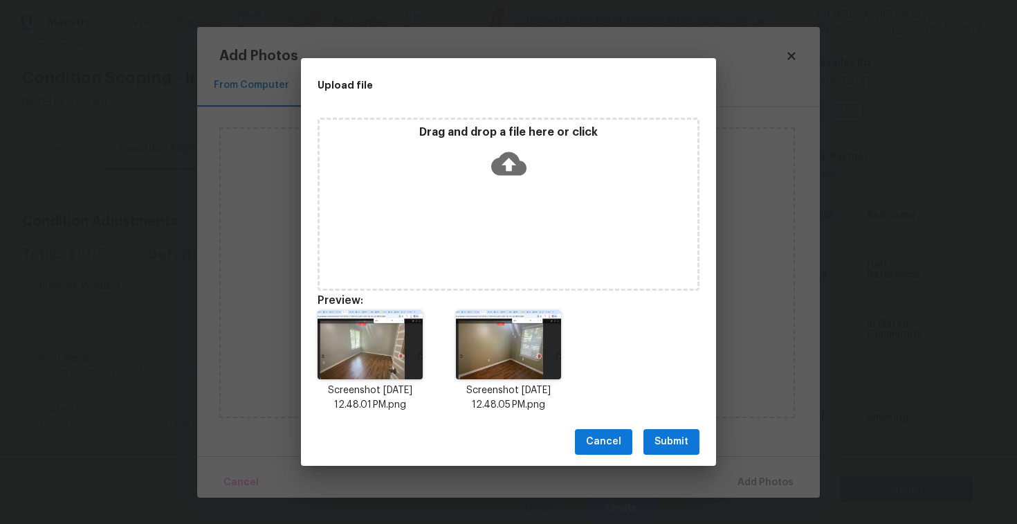
click at [676, 436] on span "Submit" at bounding box center [671, 441] width 34 height 17
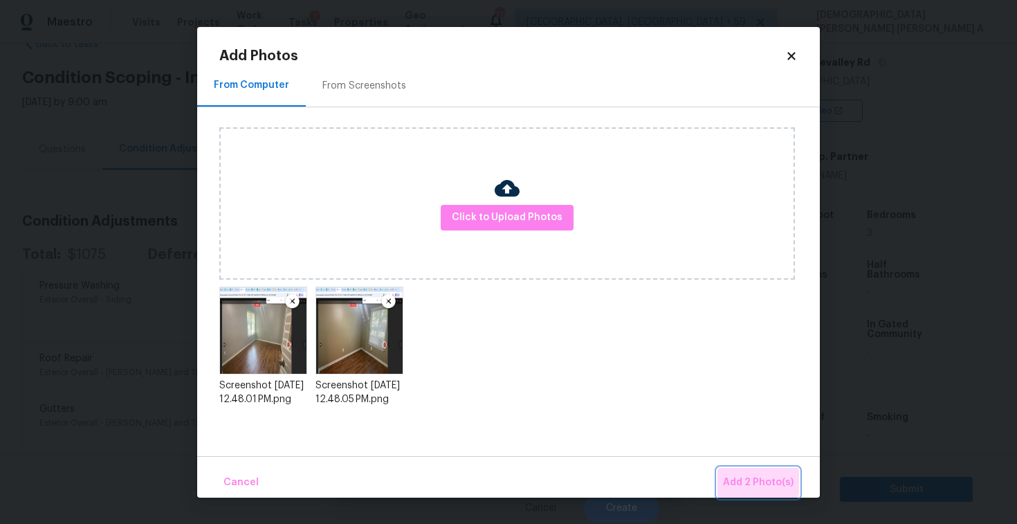
click at [752, 476] on span "Add 2 Photo(s)" at bounding box center [758, 482] width 71 height 17
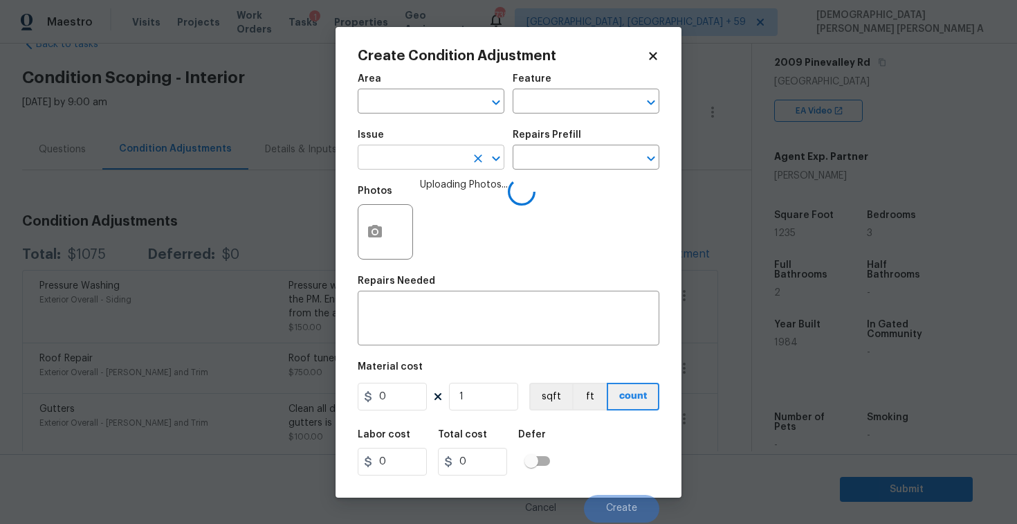
click at [414, 156] on input "text" at bounding box center [412, 158] width 108 height 21
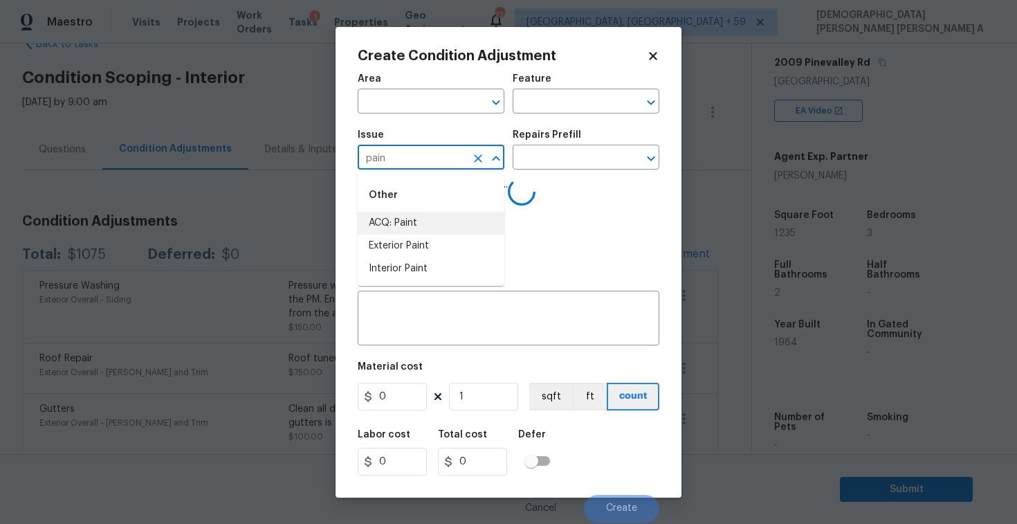
click at [432, 227] on li "ACQ: Paint" at bounding box center [431, 223] width 147 height 23
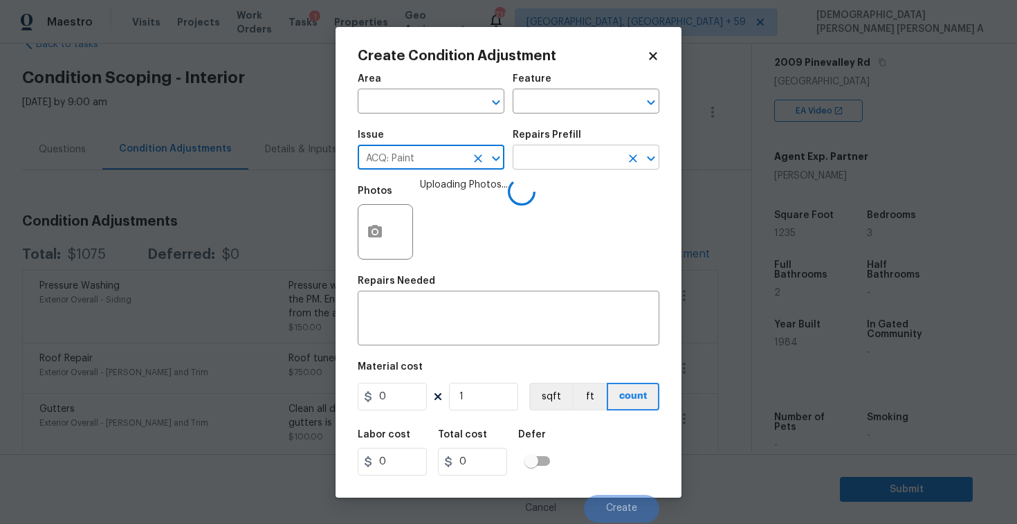
type input "ACQ: Paint"
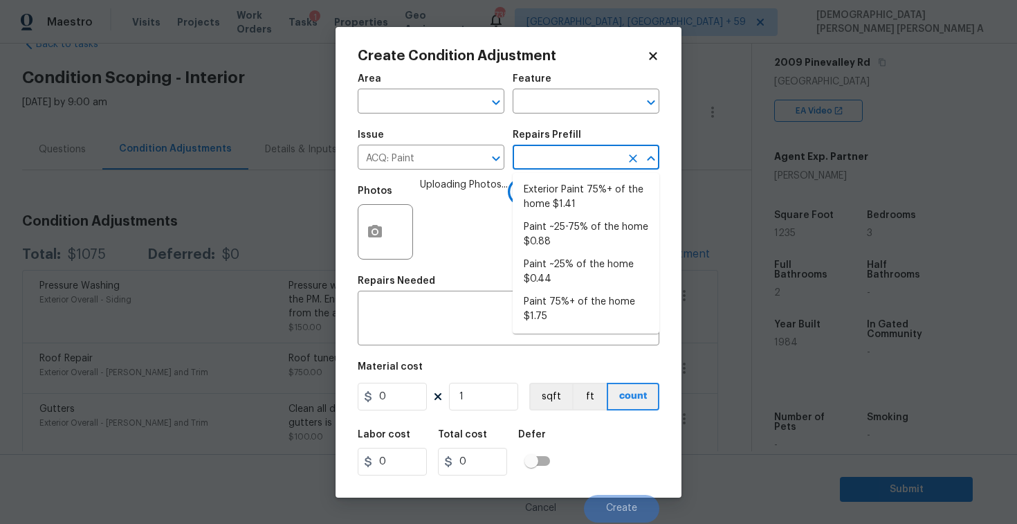
click at [582, 155] on input "text" at bounding box center [567, 158] width 108 height 21
click at [580, 247] on li "Paint ~25-75% of the home $0.88" at bounding box center [586, 234] width 147 height 37
type input "Acquisition"
type textarea "Acquisition Scope: ~25 - 75% of the home needs interior paint"
type input "0.88"
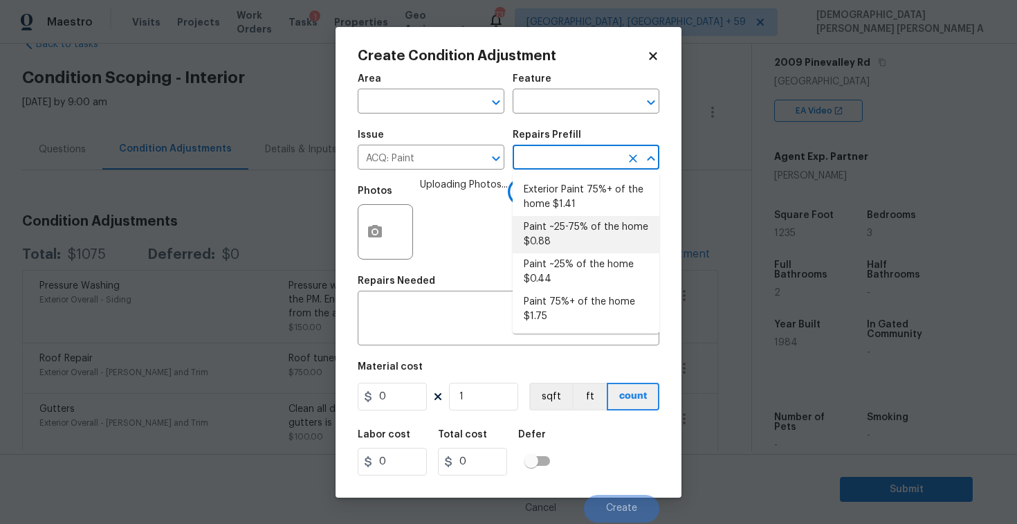
type input "0.88"
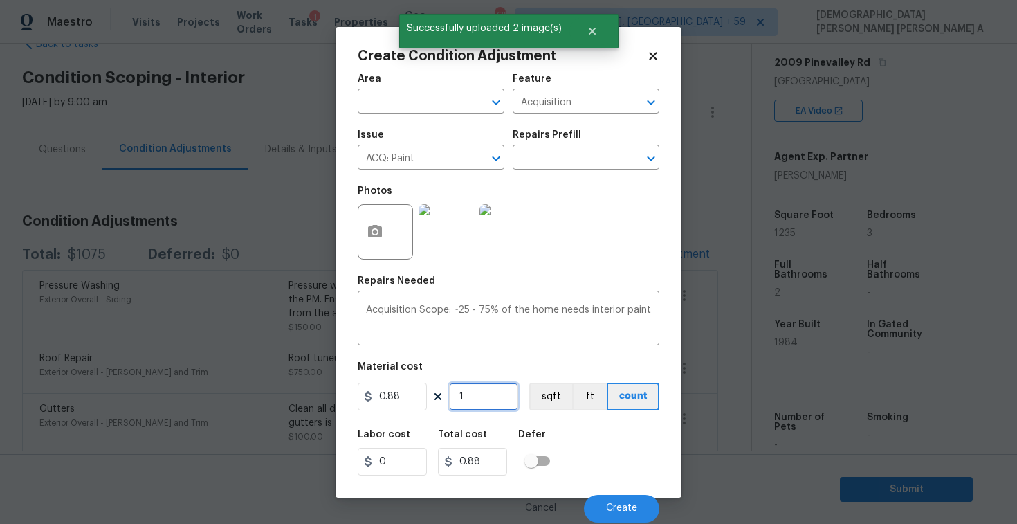
click at [503, 389] on input "1" at bounding box center [483, 397] width 69 height 28
type input "12"
type input "10.56"
type input "123"
type input "108.24"
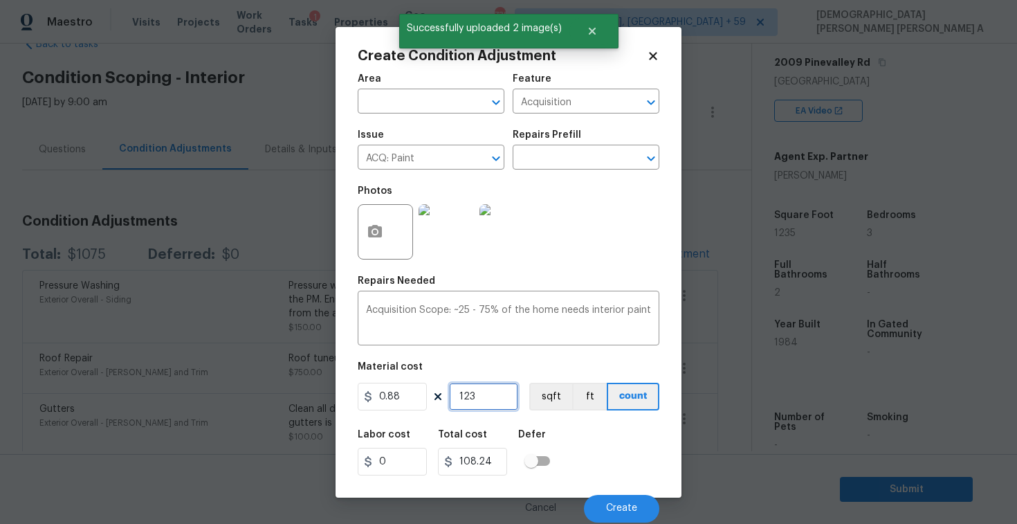
type input "1235"
type input "1086.8"
type input "1235"
click at [567, 395] on button "sqft" at bounding box center [550, 397] width 43 height 28
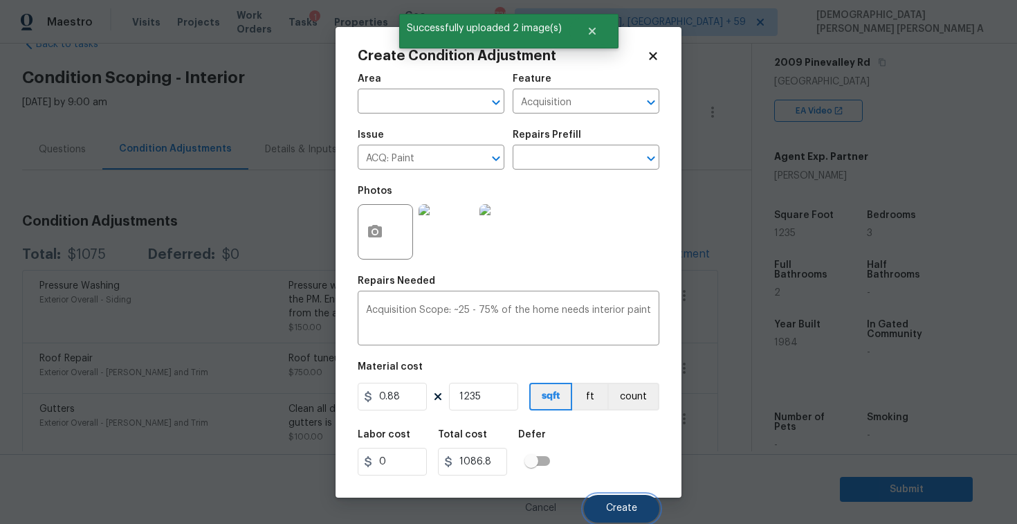
click at [616, 512] on span "Create" at bounding box center [621, 508] width 31 height 10
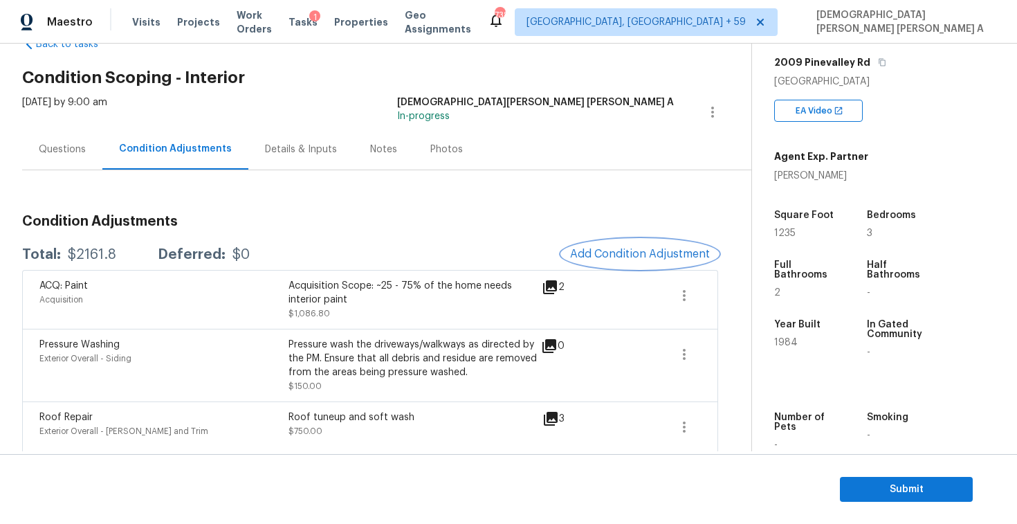
click at [667, 258] on span "Add Condition Adjustment" at bounding box center [640, 254] width 140 height 12
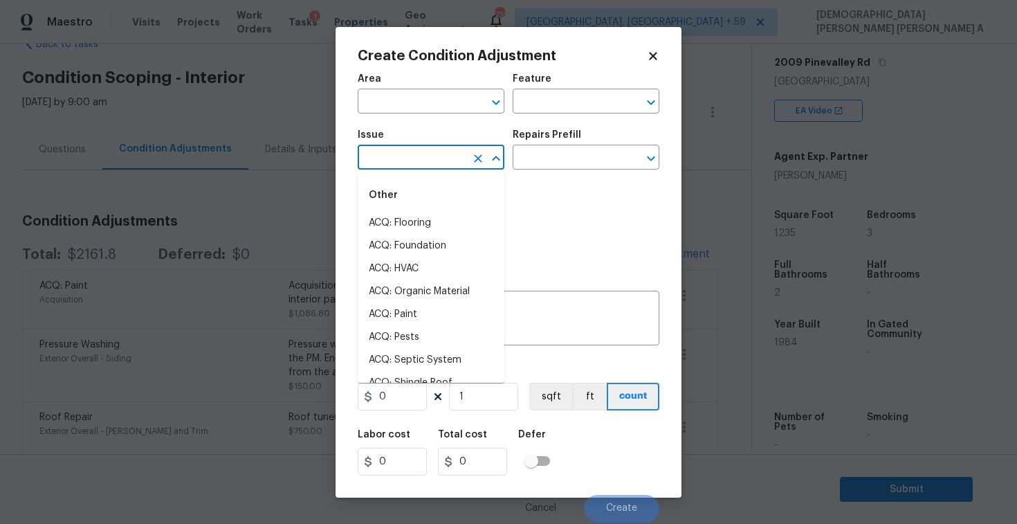
click at [426, 158] on input "text" at bounding box center [412, 158] width 108 height 21
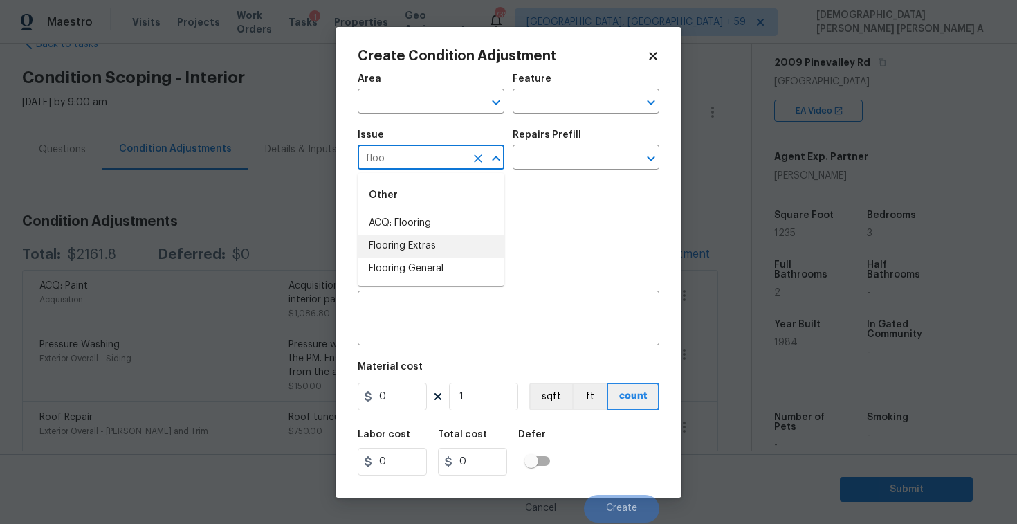
click at [455, 225] on li "ACQ: Flooring" at bounding box center [431, 223] width 147 height 23
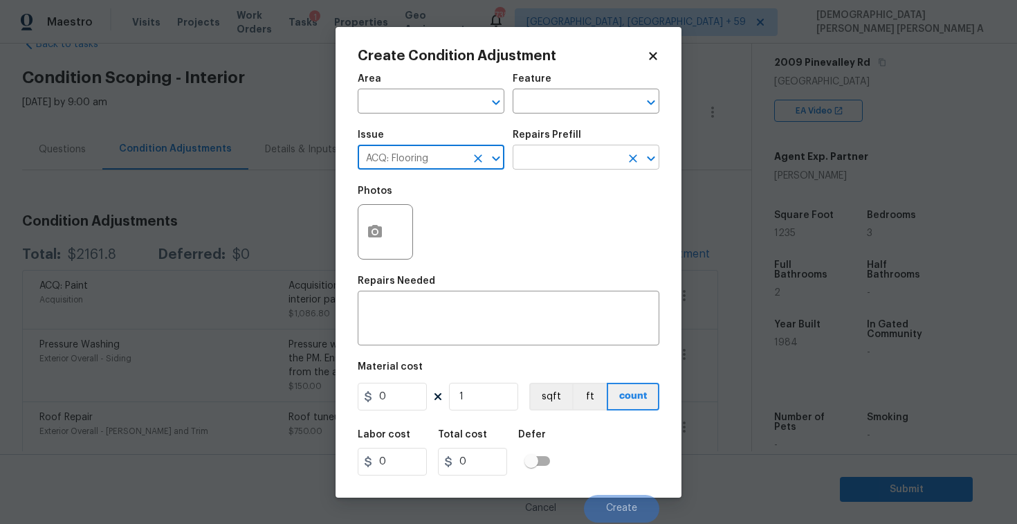
type input "ACQ: Flooring"
click at [583, 151] on input "text" at bounding box center [567, 158] width 108 height 21
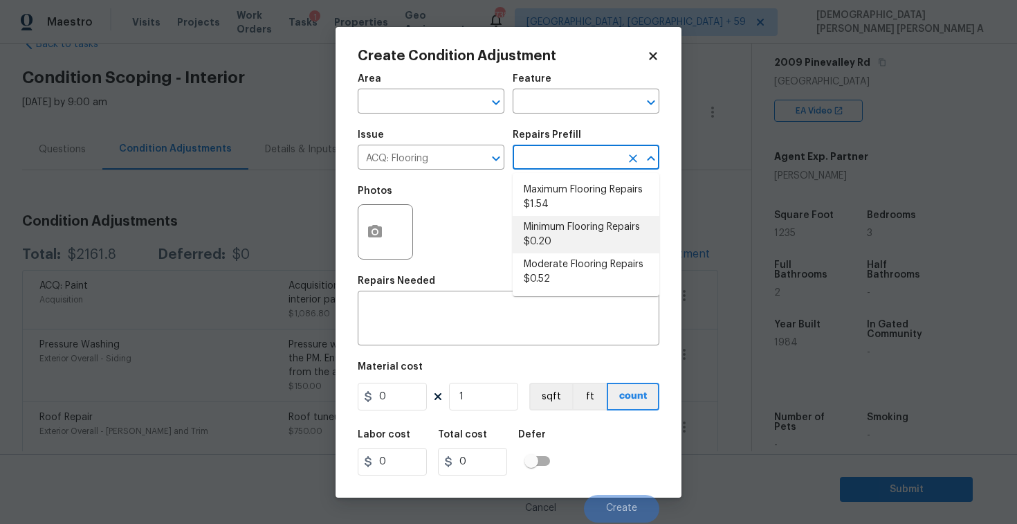
click at [575, 236] on li "Minimum Flooring Repairs $0.20" at bounding box center [586, 234] width 147 height 37
type input "Acquisition"
type textarea "Acquisition Scope: Minimum flooring repairs"
type input "0.2"
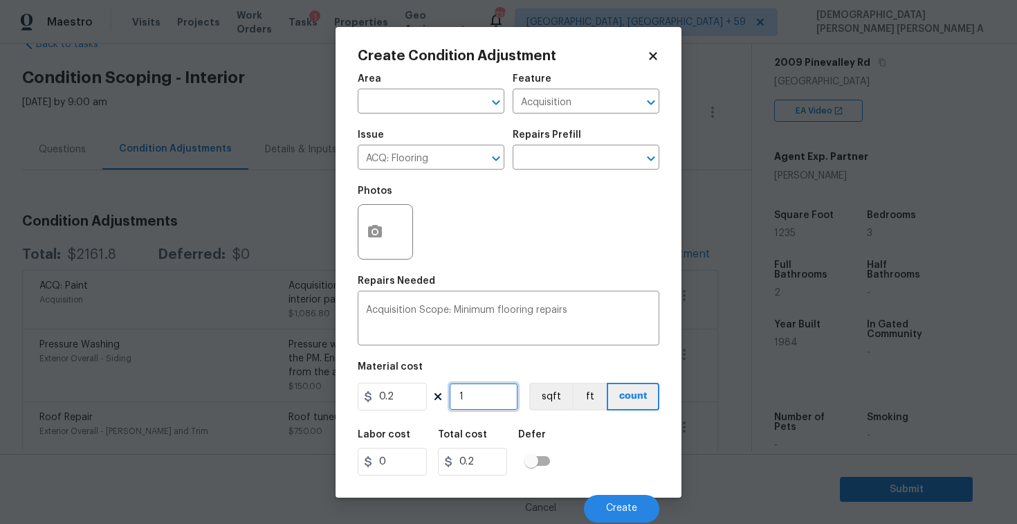
click at [499, 400] on input "1" at bounding box center [483, 397] width 69 height 28
type input "12"
type input "2.4"
type input "123"
type input "24.6"
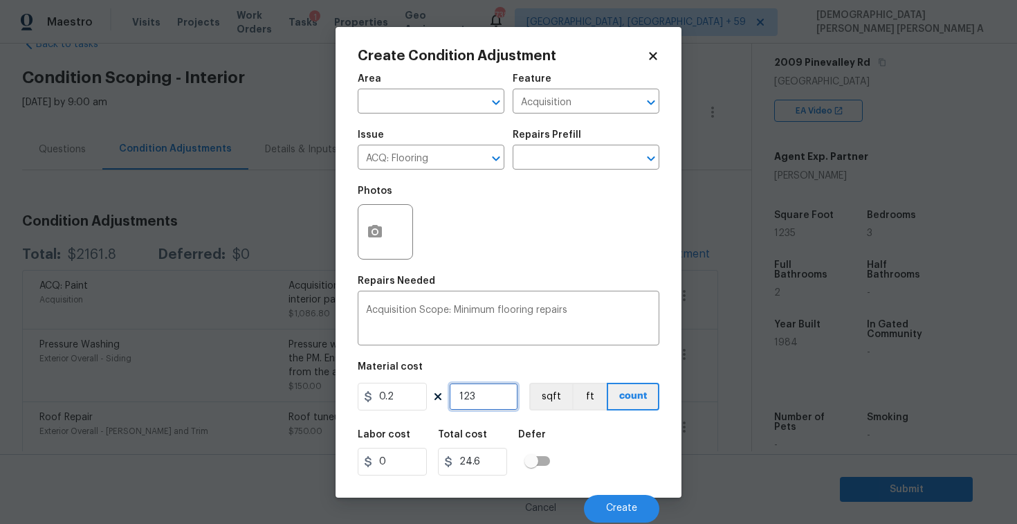
type input "1235"
type input "247"
type input "1235"
click at [554, 407] on button "sqft" at bounding box center [550, 397] width 43 height 28
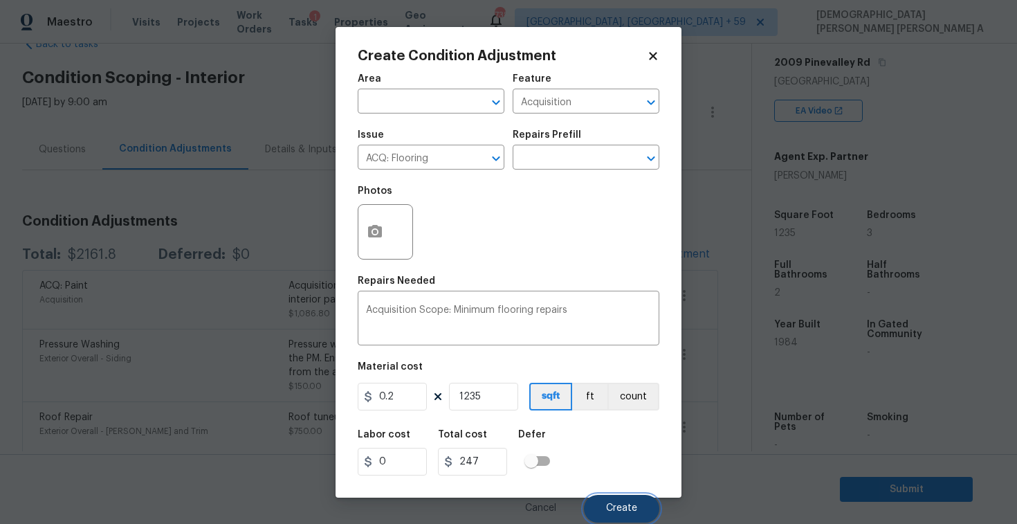
click at [619, 495] on button "Create" at bounding box center [621, 509] width 75 height 28
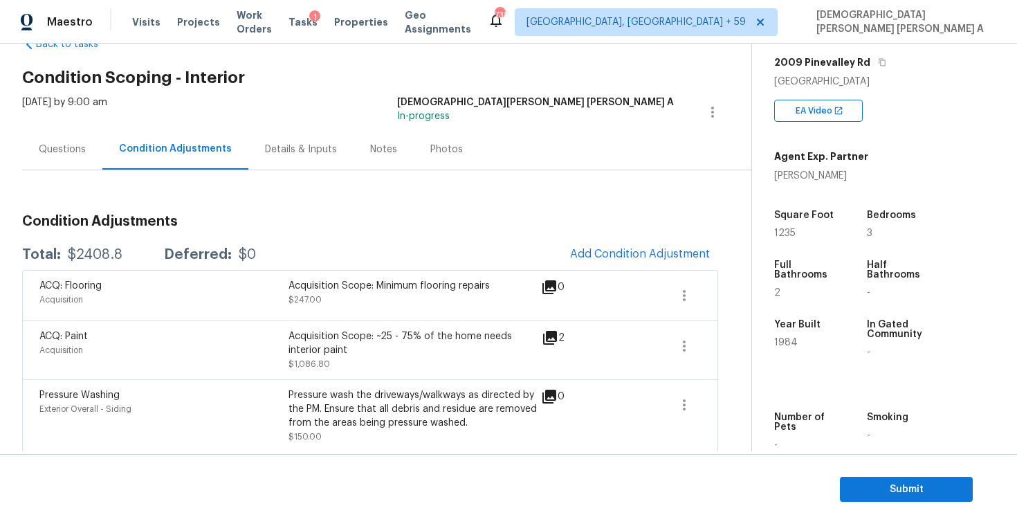
click at [55, 156] on div "Questions" at bounding box center [62, 149] width 80 height 41
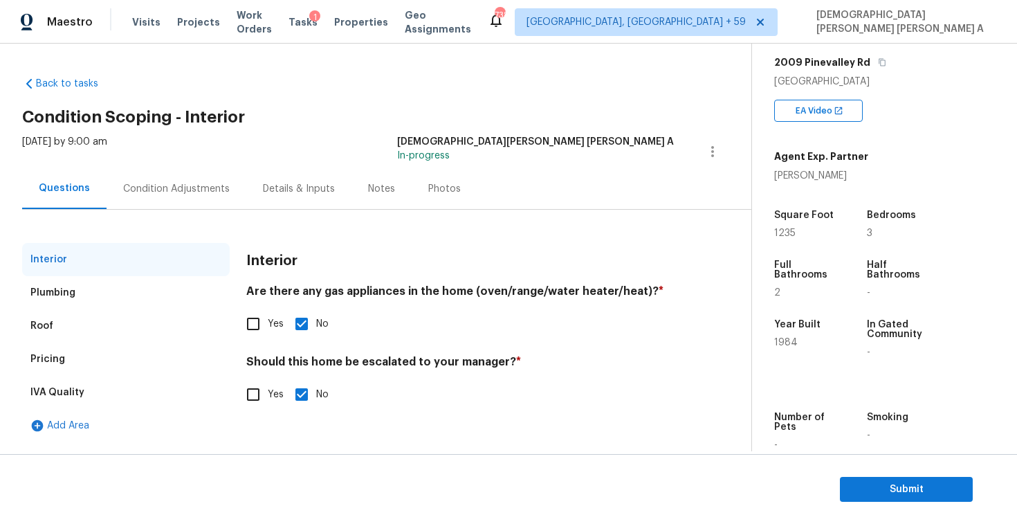
click at [270, 394] on span "Yes" at bounding box center [276, 394] width 16 height 15
click at [268, 394] on input "Yes" at bounding box center [253, 394] width 29 height 29
checkbox input "true"
checkbox input "false"
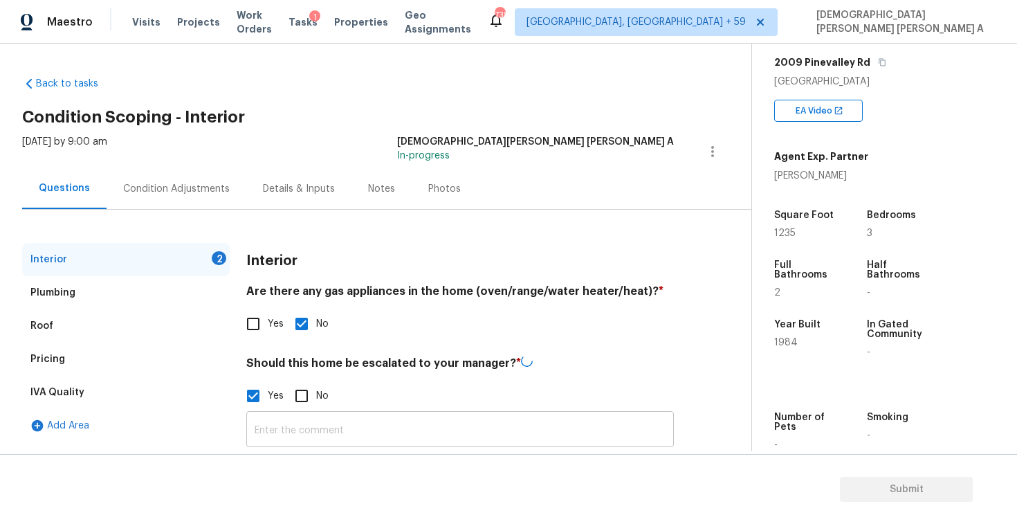
click at [329, 422] on input "text" at bounding box center [460, 430] width 428 height 33
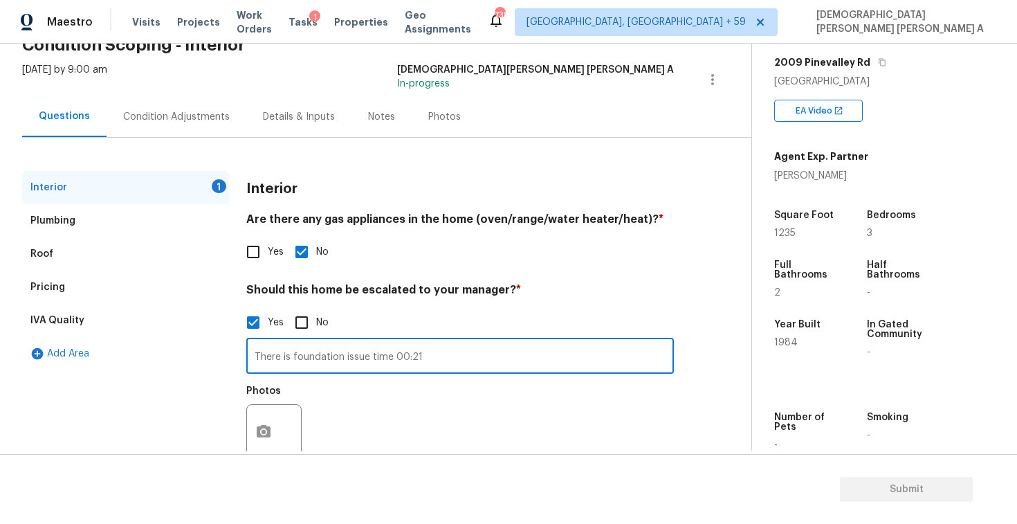
scroll to position [109, 0]
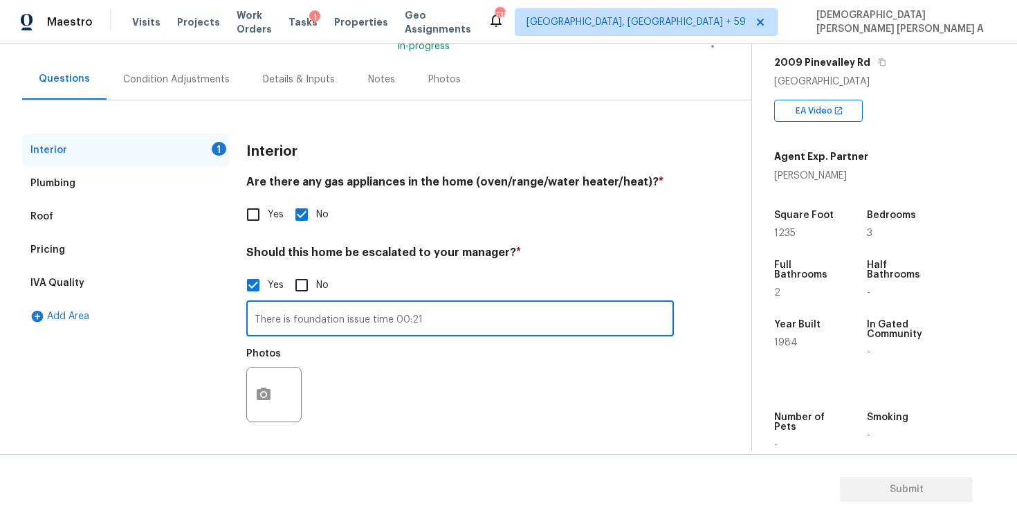
type input "There is foundation issue time 00:21"
click at [266, 396] on icon "button" at bounding box center [263, 394] width 17 height 17
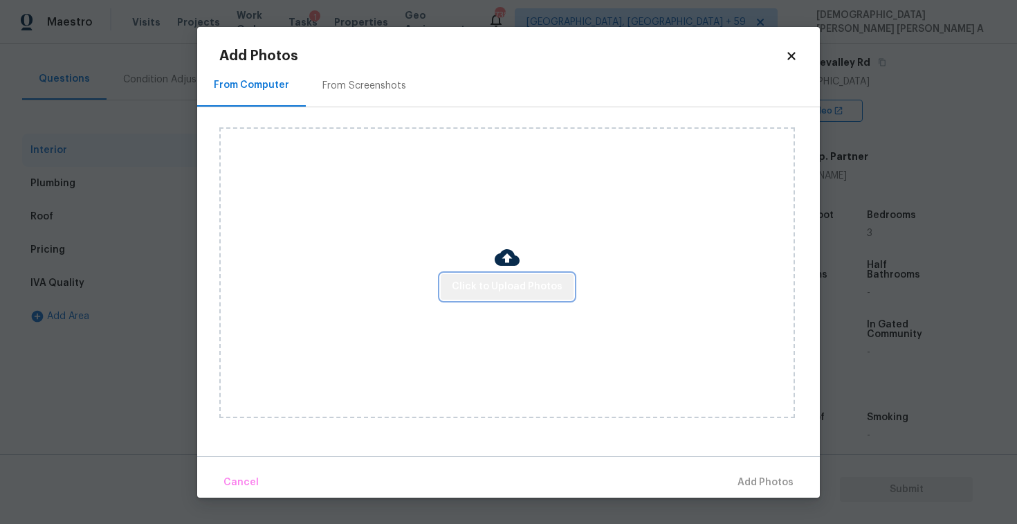
click at [538, 295] on button "Click to Upload Photos" at bounding box center [507, 287] width 133 height 26
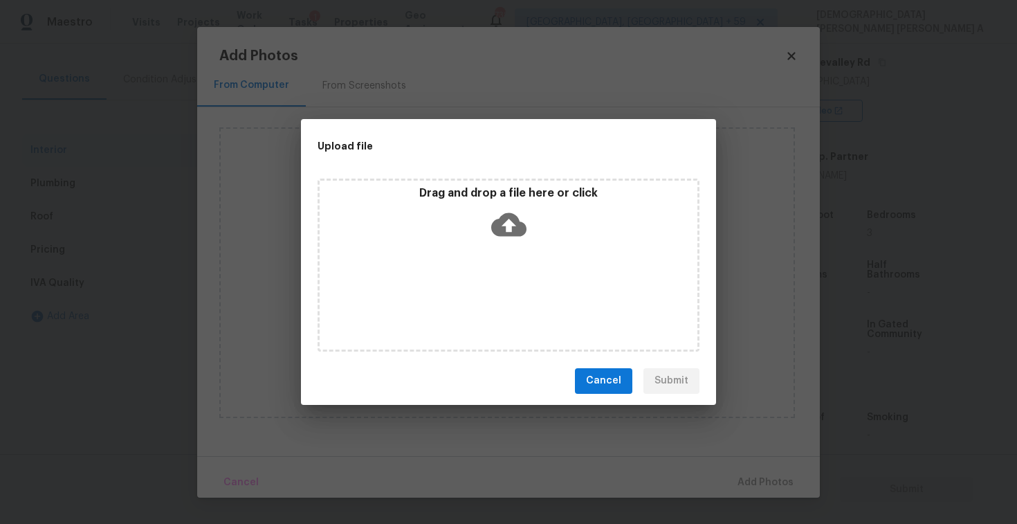
click at [530, 264] on div "Drag and drop a file here or click" at bounding box center [509, 264] width 382 height 173
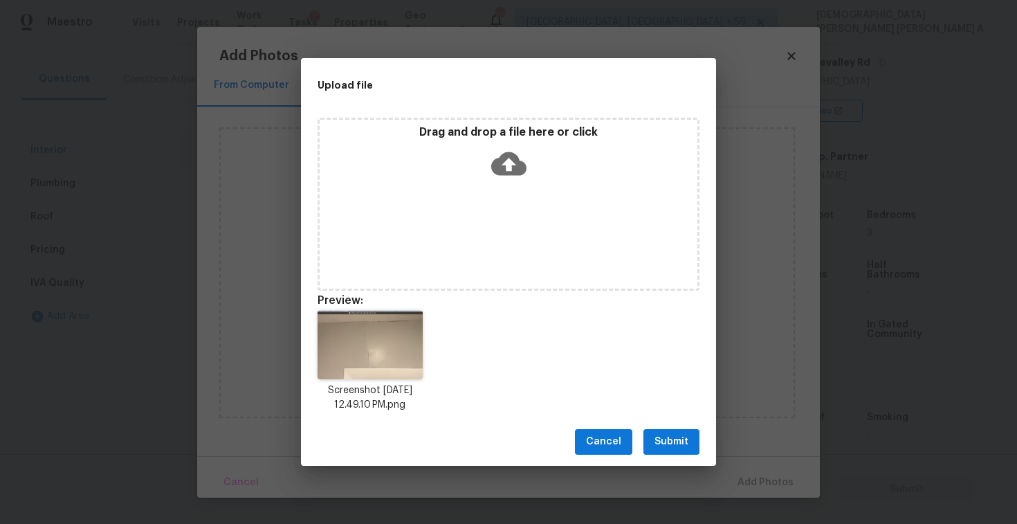
click at [682, 445] on span "Submit" at bounding box center [671, 441] width 34 height 17
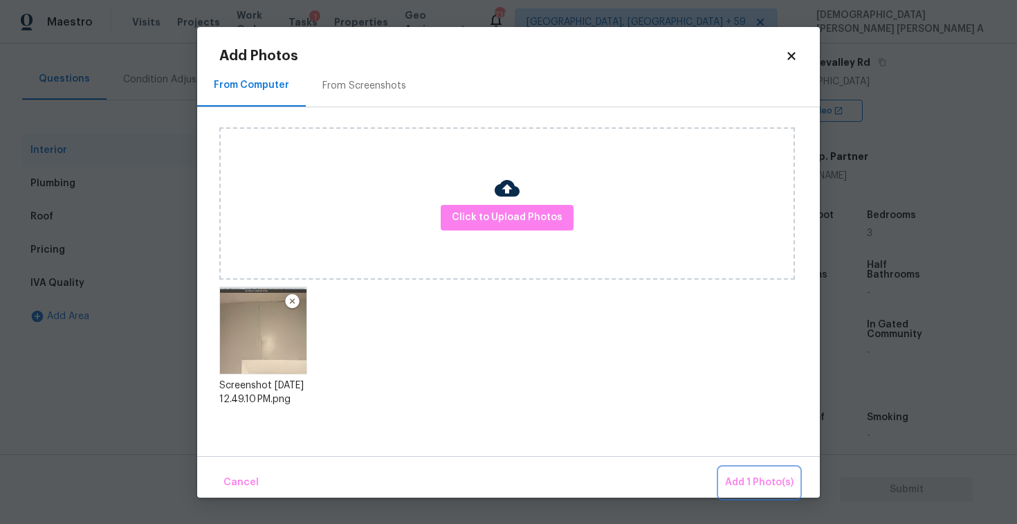
click at [757, 472] on button "Add 1 Photo(s)" at bounding box center [759, 483] width 80 height 30
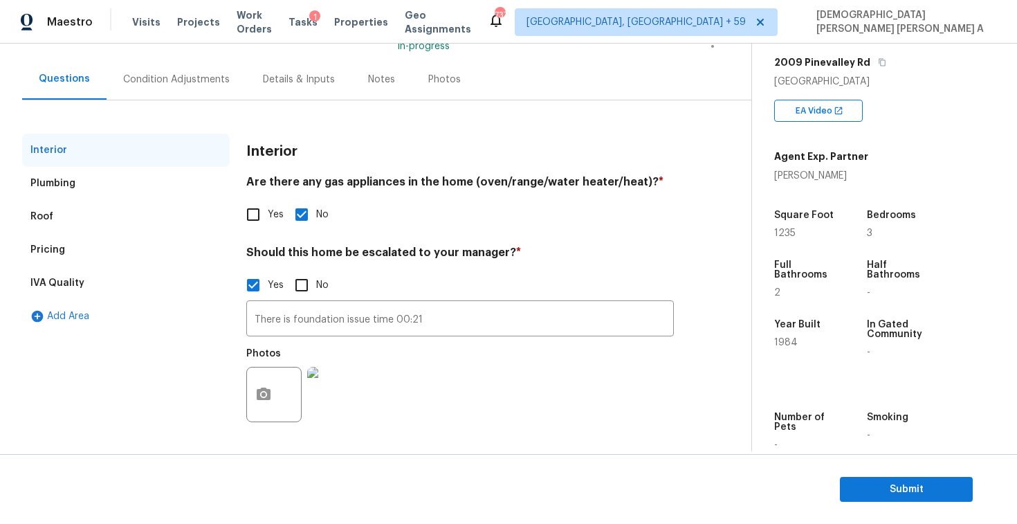
click at [168, 88] on div "Condition Adjustments" at bounding box center [177, 79] width 140 height 41
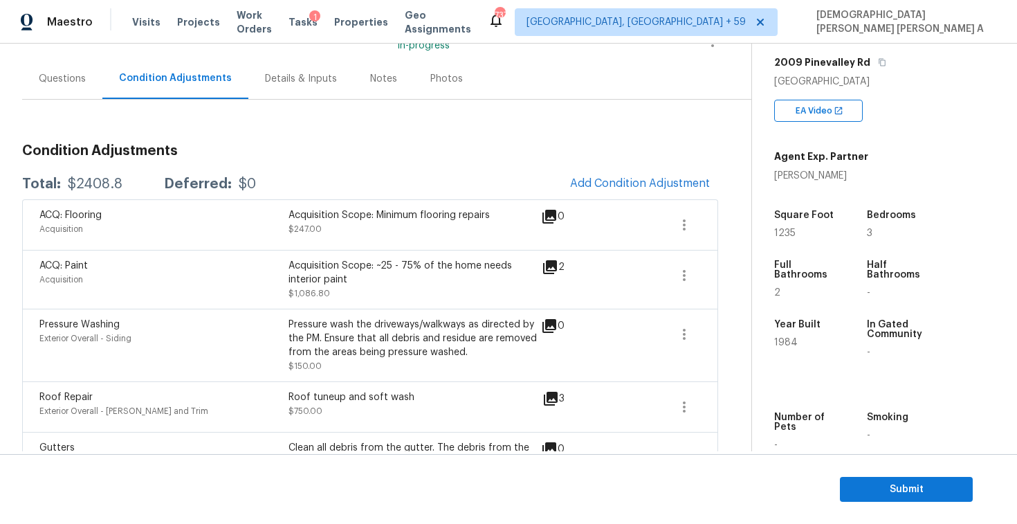
scroll to position [102, 0]
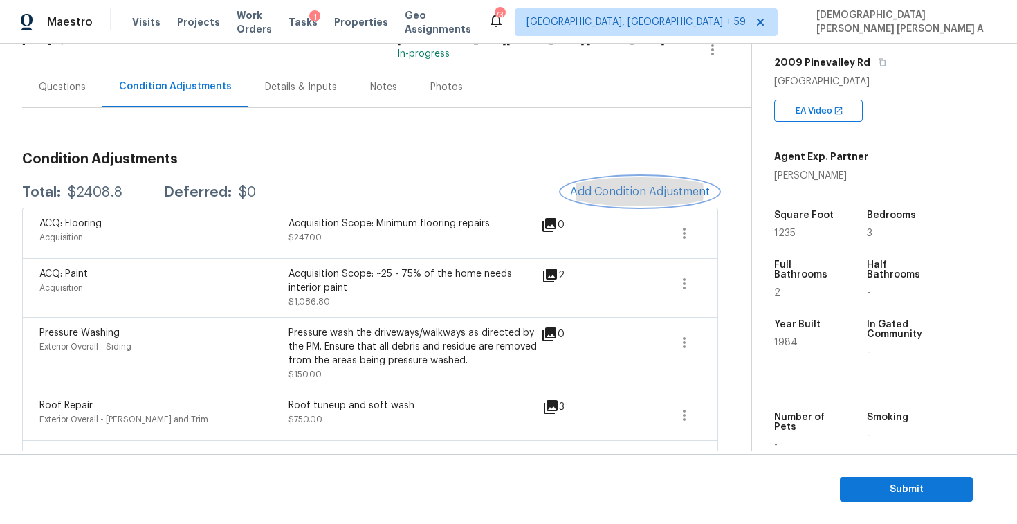
click at [621, 195] on span "Add Condition Adjustment" at bounding box center [640, 191] width 140 height 12
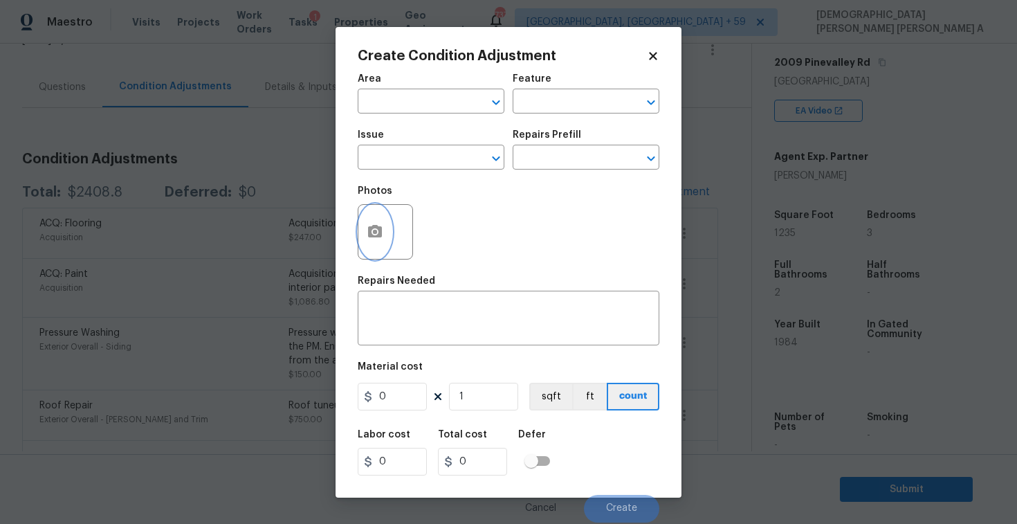
click at [374, 223] on button "button" at bounding box center [374, 232] width 33 height 54
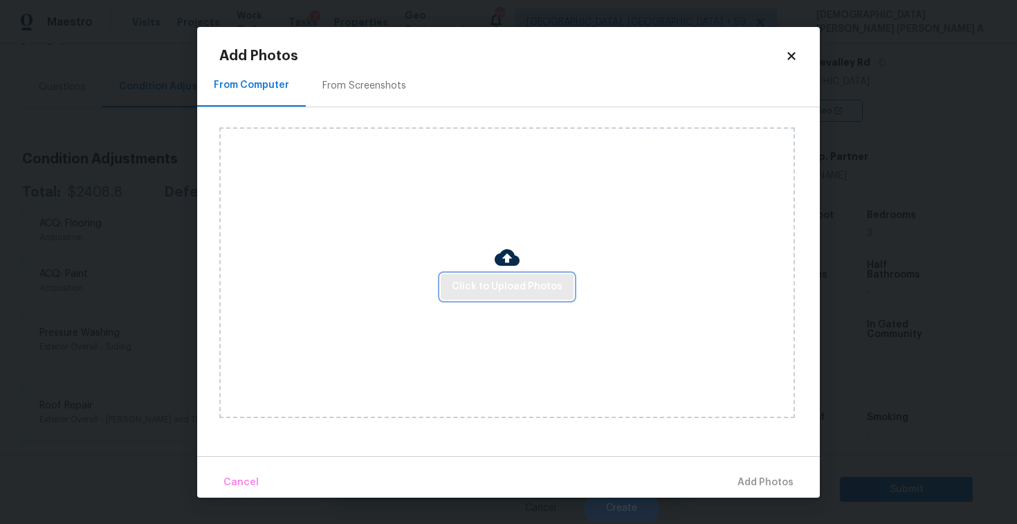
click at [543, 289] on span "Click to Upload Photos" at bounding box center [507, 286] width 111 height 17
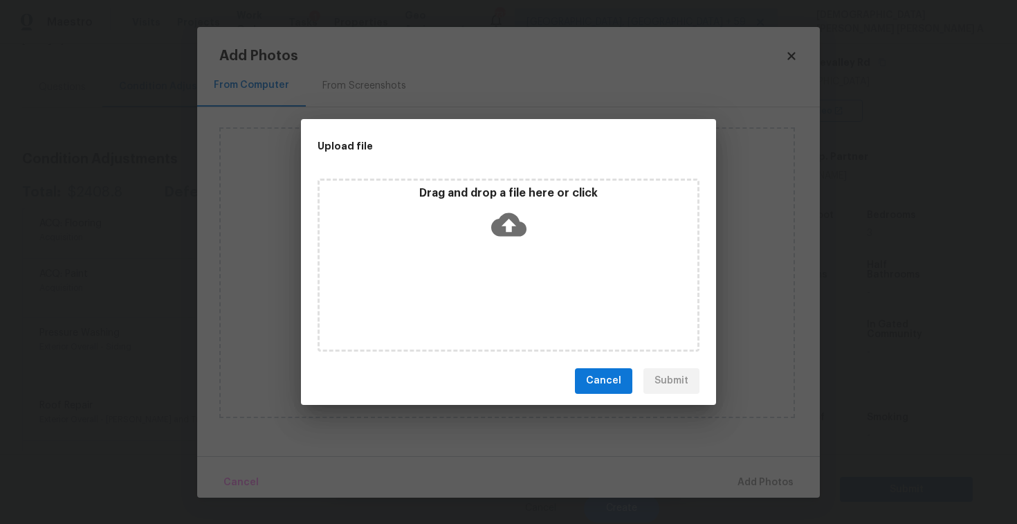
click at [504, 244] on div "Drag and drop a file here or click" at bounding box center [509, 264] width 382 height 173
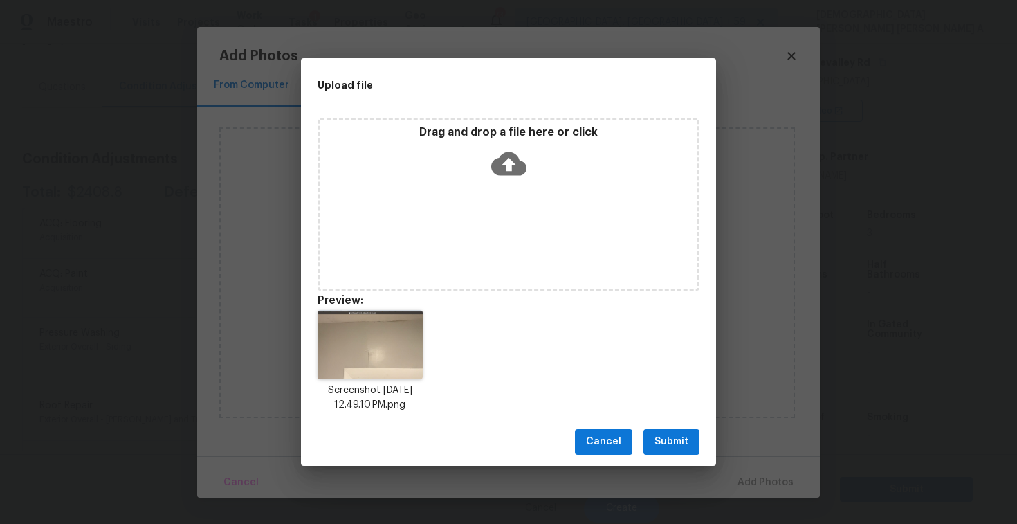
click at [674, 448] on span "Submit" at bounding box center [671, 441] width 34 height 17
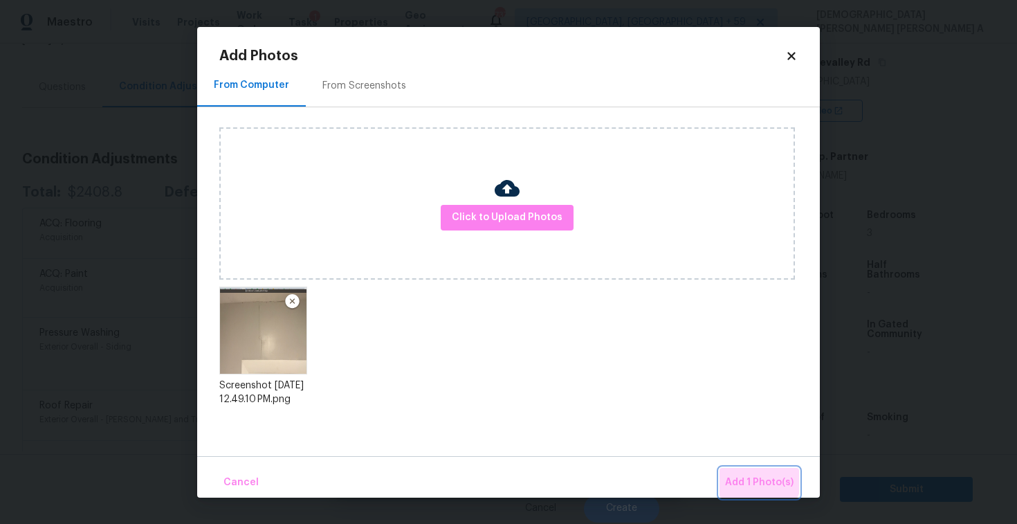
click at [754, 475] on span "Add 1 Photo(s)" at bounding box center [759, 482] width 68 height 17
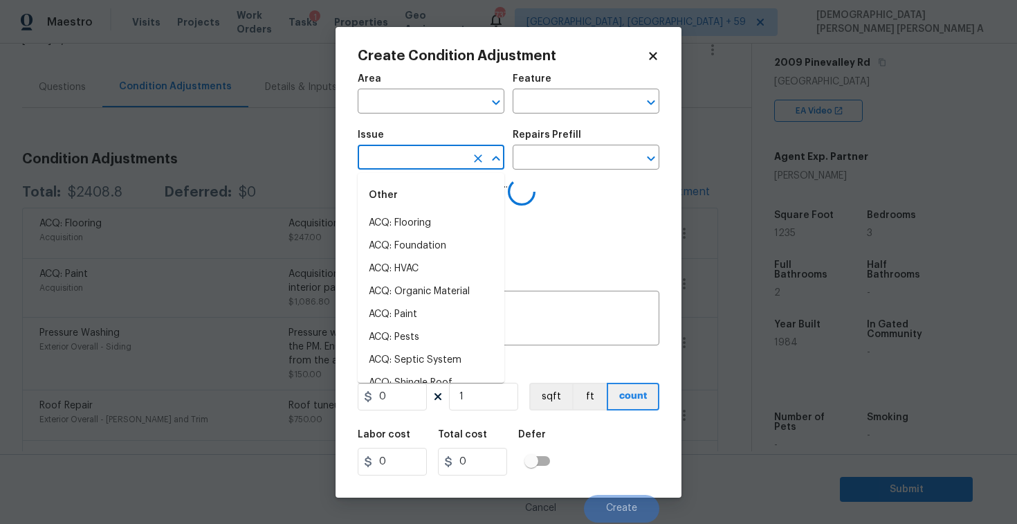
click at [393, 168] on input "text" at bounding box center [412, 158] width 108 height 21
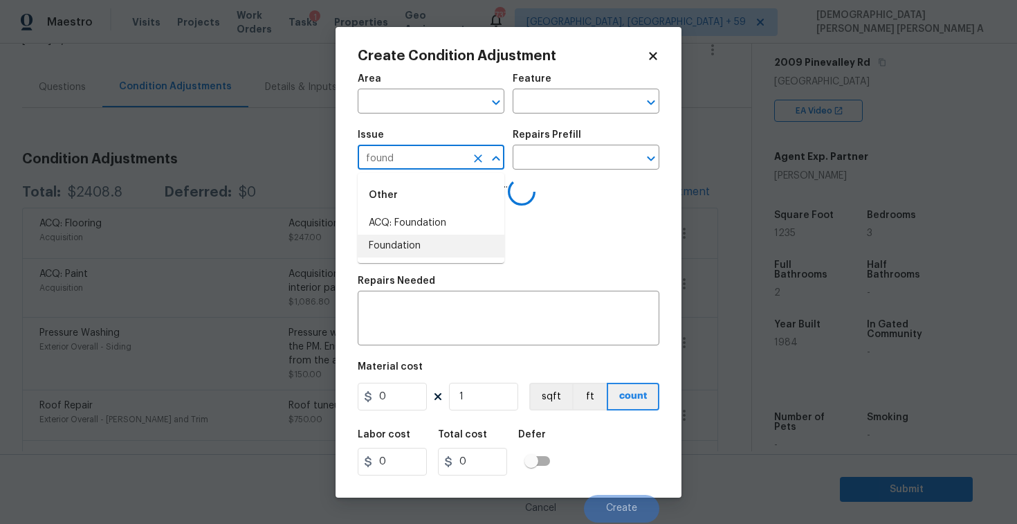
click at [422, 230] on li "ACQ: Foundation" at bounding box center [431, 223] width 147 height 23
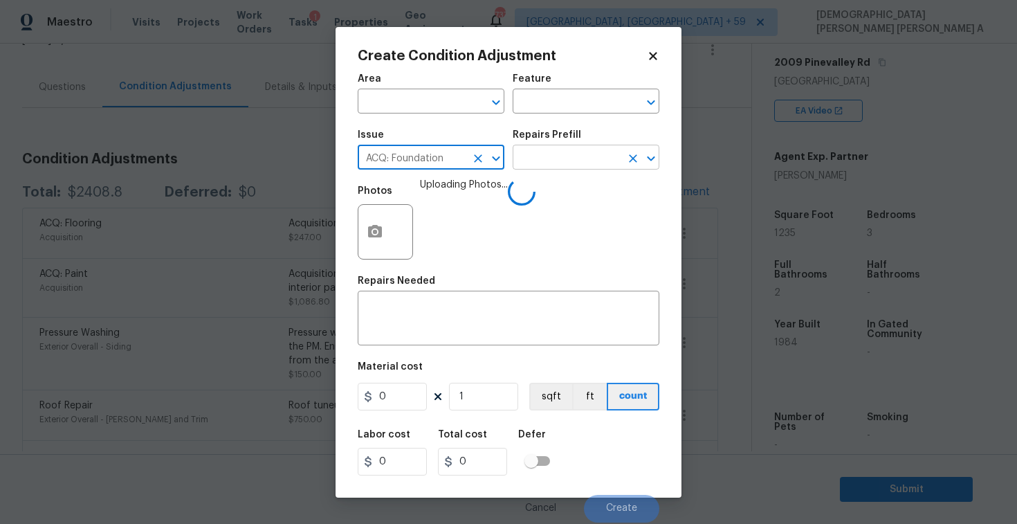
type input "ACQ: Foundation"
click at [572, 162] on input "text" at bounding box center [567, 158] width 108 height 21
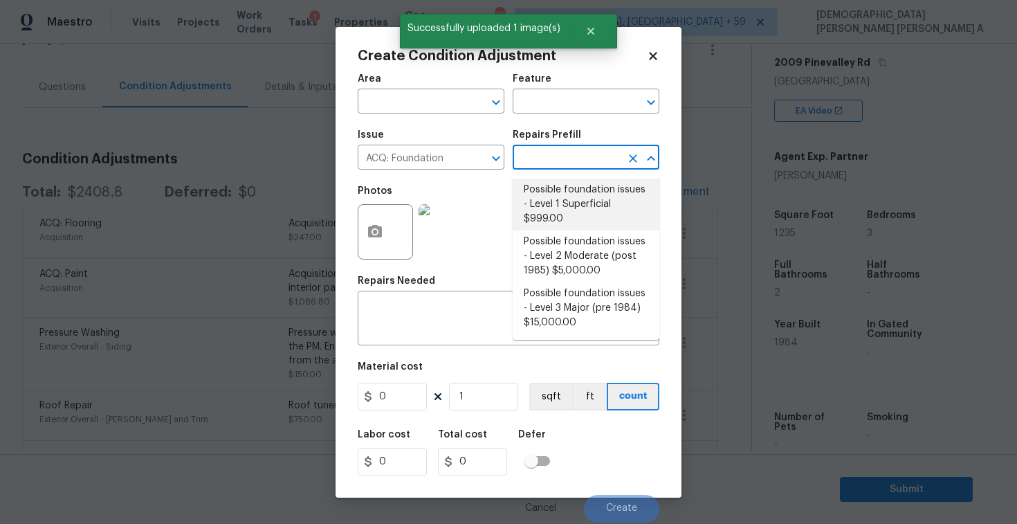
click at [562, 203] on li "Possible foundation issues - Level 1 Superficial $999.00" at bounding box center [586, 204] width 147 height 52
type input "Acquisition"
type textarea "Possible foundation issues - Level 1 - Superficial. Disclaimer: This is NOT a t…"
type input "999"
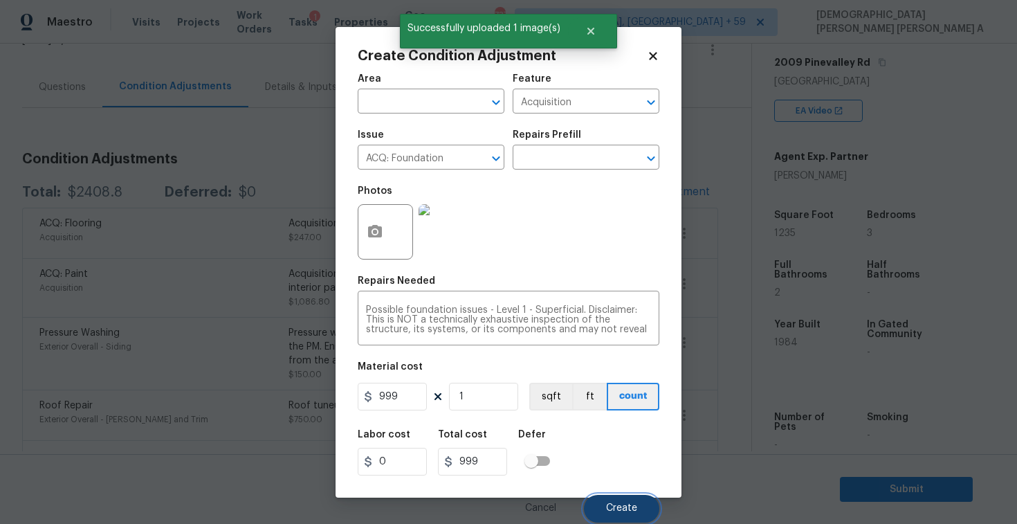
click at [617, 504] on span "Create" at bounding box center [621, 508] width 31 height 10
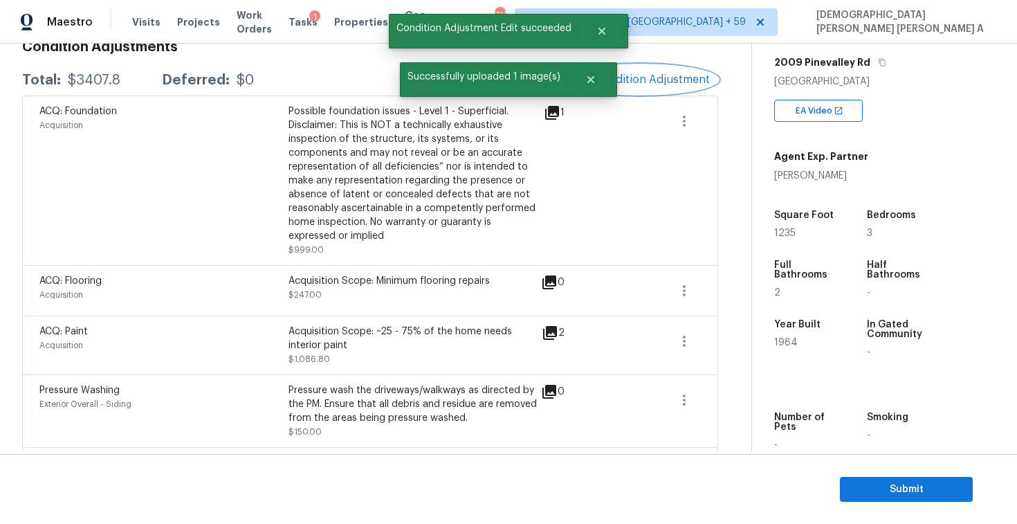
scroll to position [122, 0]
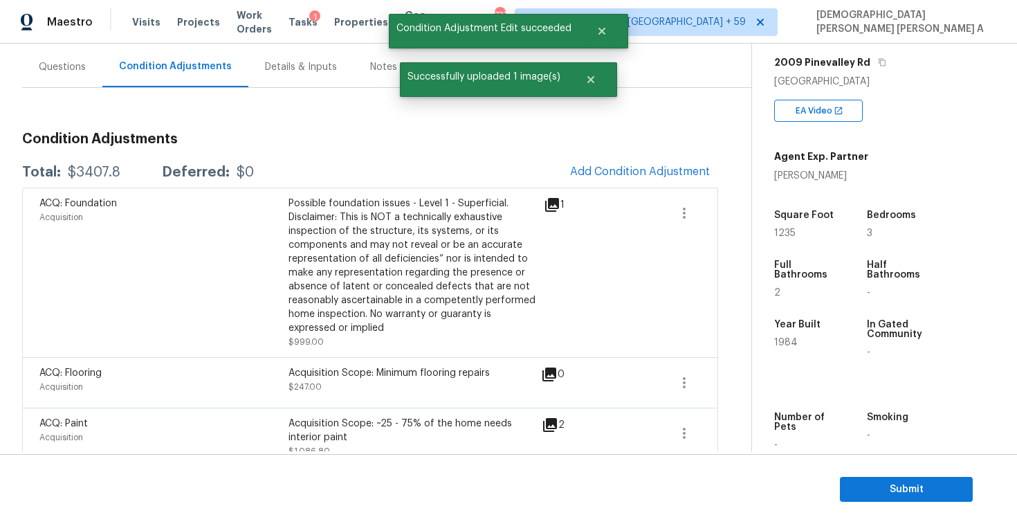
drag, startPoint x: 120, startPoint y: 172, endPoint x: 59, endPoint y: 172, distance: 60.2
click at [59, 172] on div "Total: $3407.8 Deferred: $0" at bounding box center [138, 172] width 232 height 14
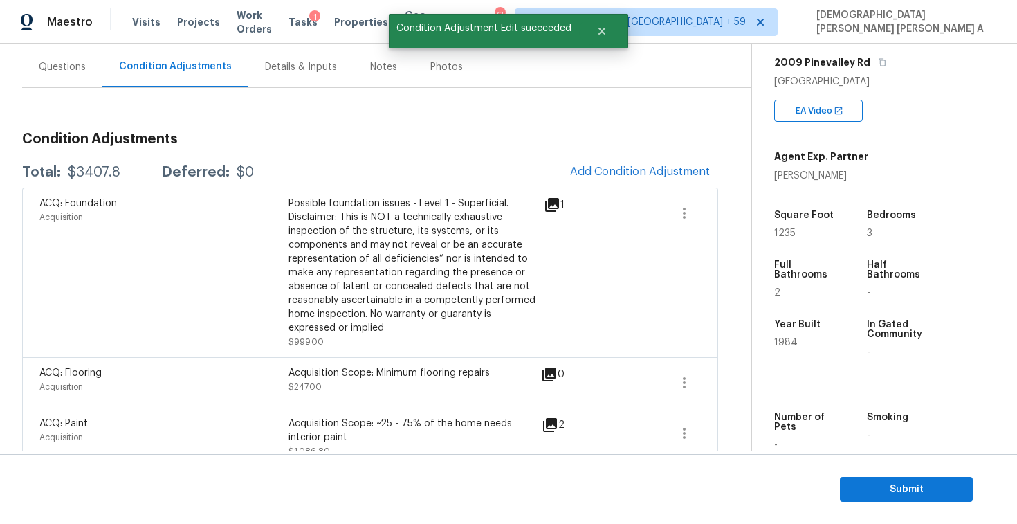
copy div "$3407.8"
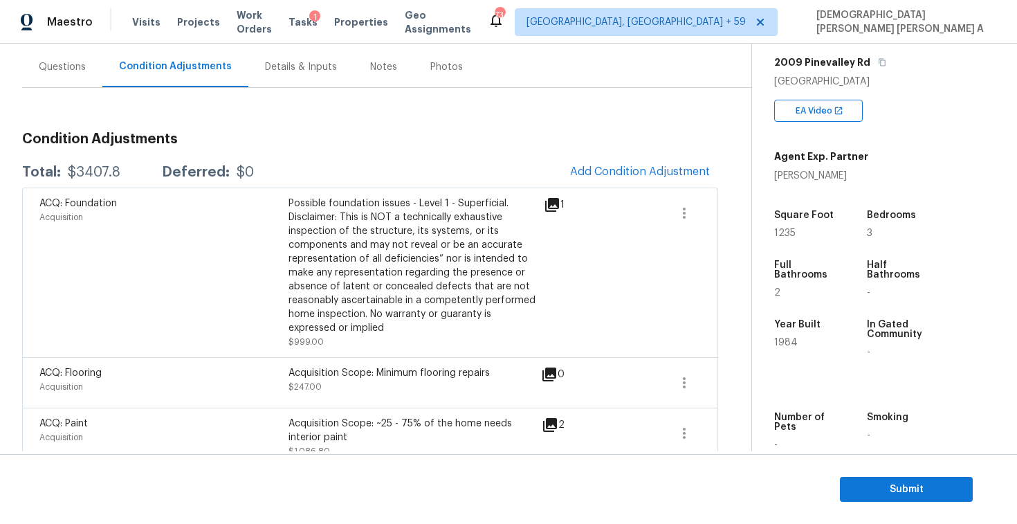
click at [64, 82] on div "Questions" at bounding box center [62, 66] width 80 height 41
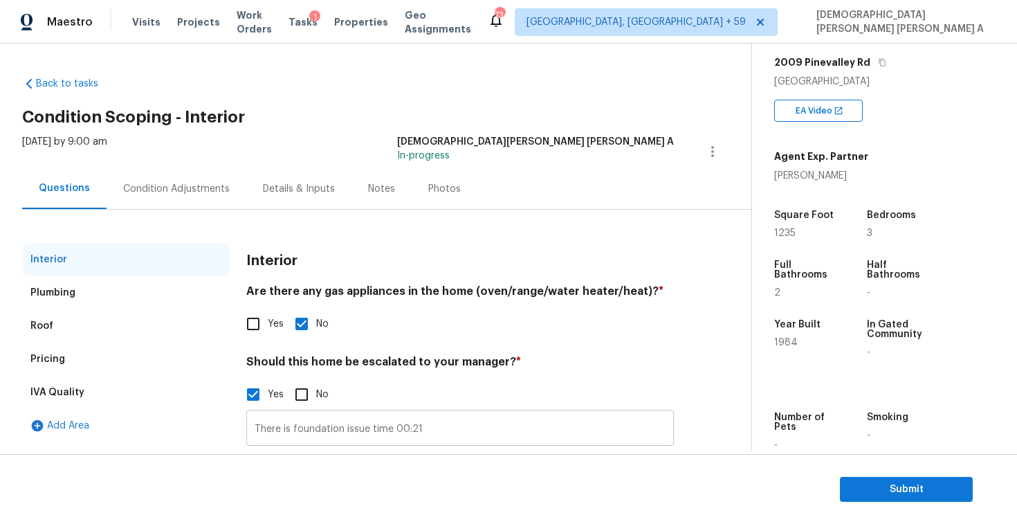
click at [343, 421] on input "There is foundation issue time 00:21" at bounding box center [460, 429] width 428 height 33
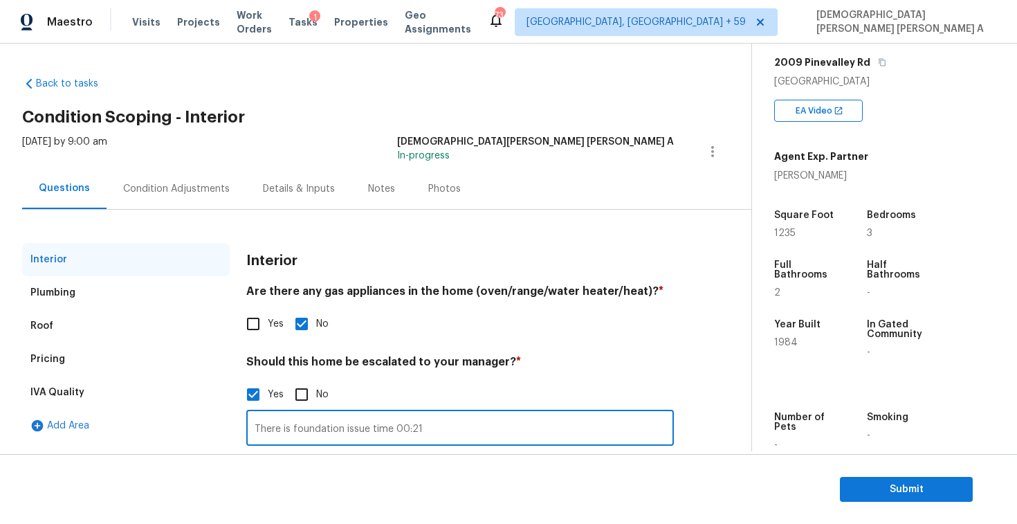
click at [343, 421] on input "There is foundation issue time 00:21" at bounding box center [460, 429] width 428 height 33
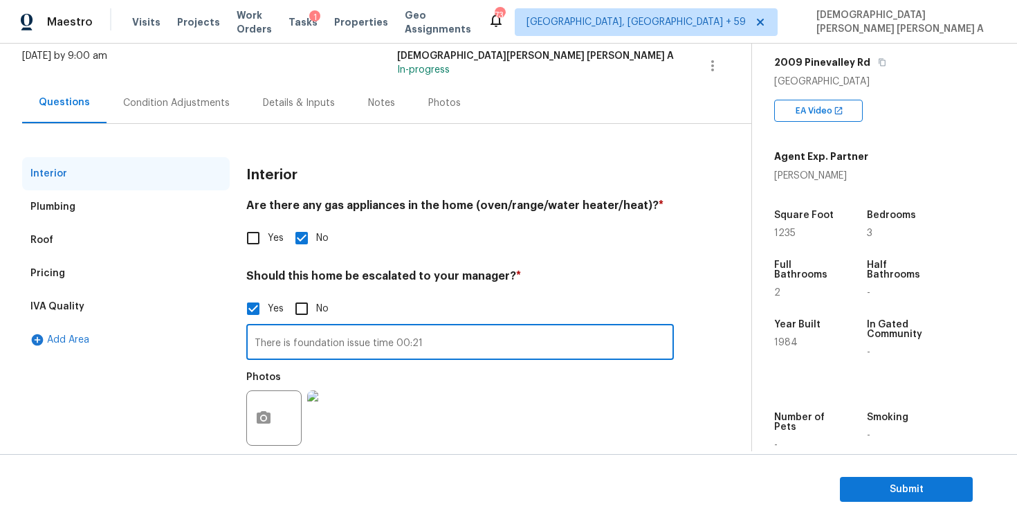
scroll to position [109, 0]
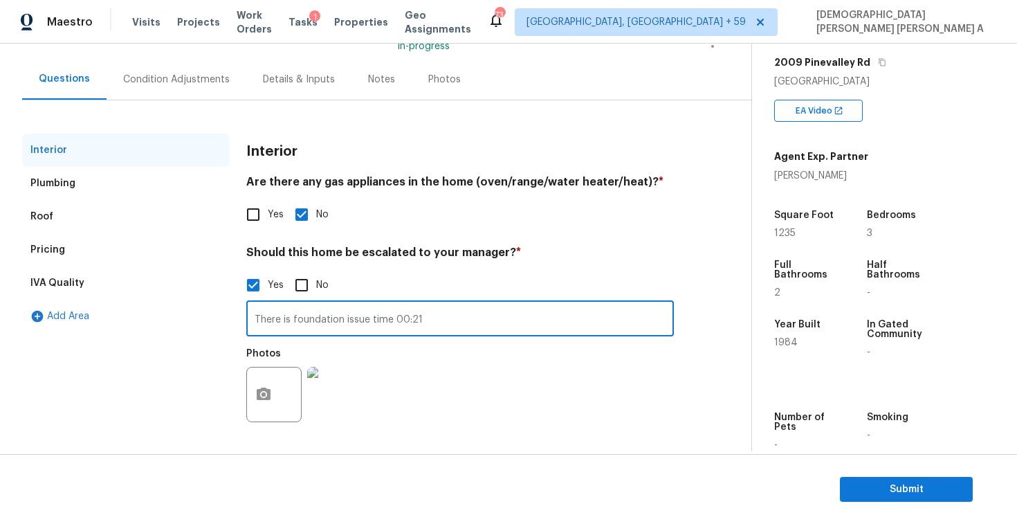
click at [48, 243] on div "Pricing" at bounding box center [47, 250] width 35 height 14
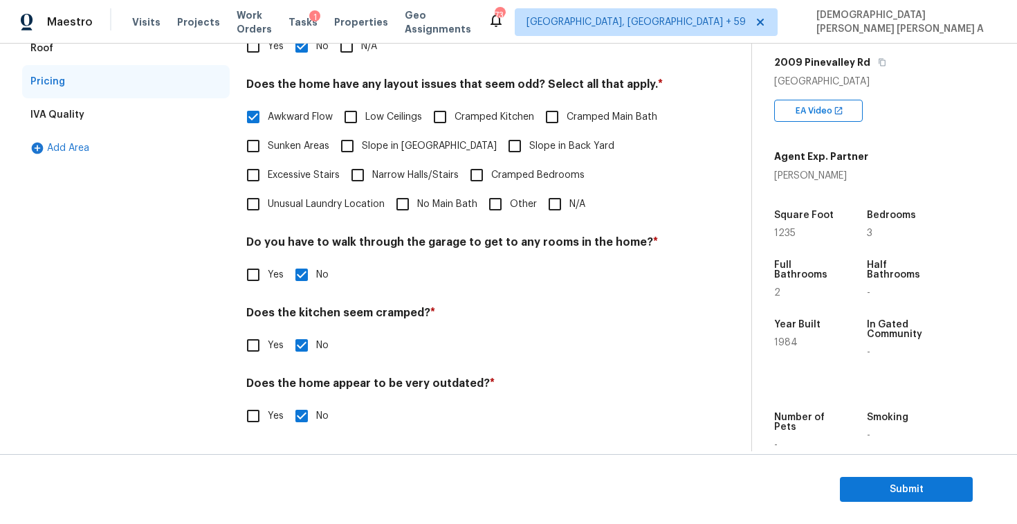
scroll to position [91, 0]
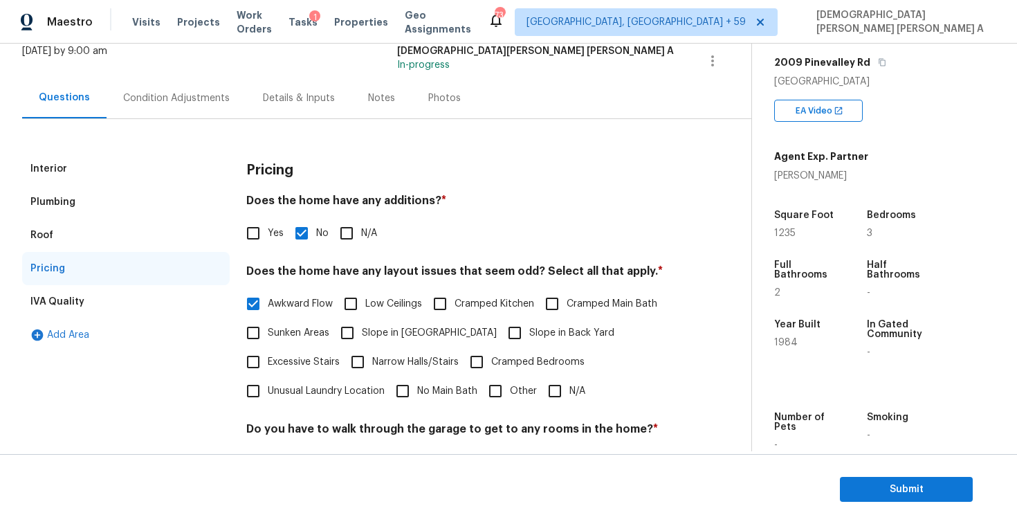
click at [161, 104] on div "Condition Adjustments" at bounding box center [176, 98] width 107 height 14
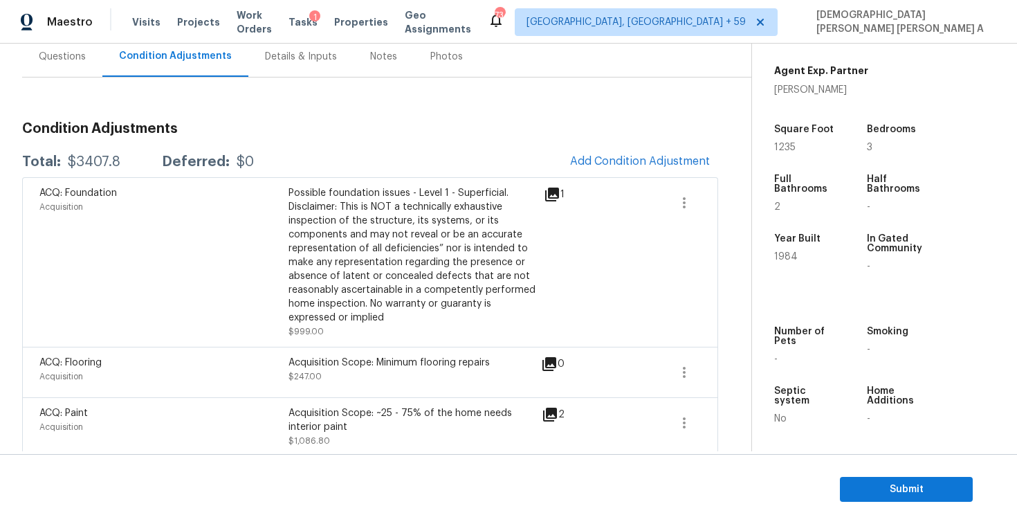
scroll to position [125, 0]
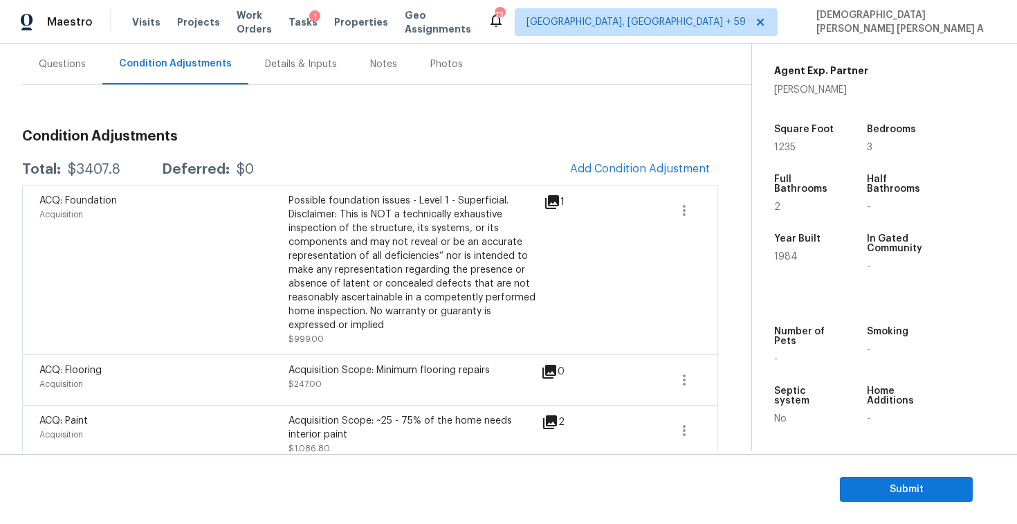
click at [66, 68] on div "Questions" at bounding box center [62, 64] width 47 height 14
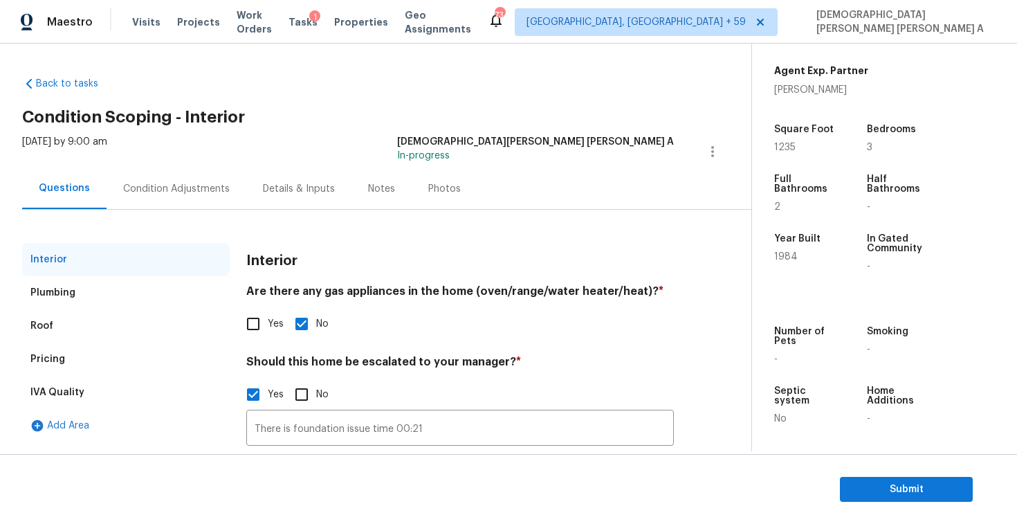
click at [202, 180] on div "Condition Adjustments" at bounding box center [177, 188] width 140 height 41
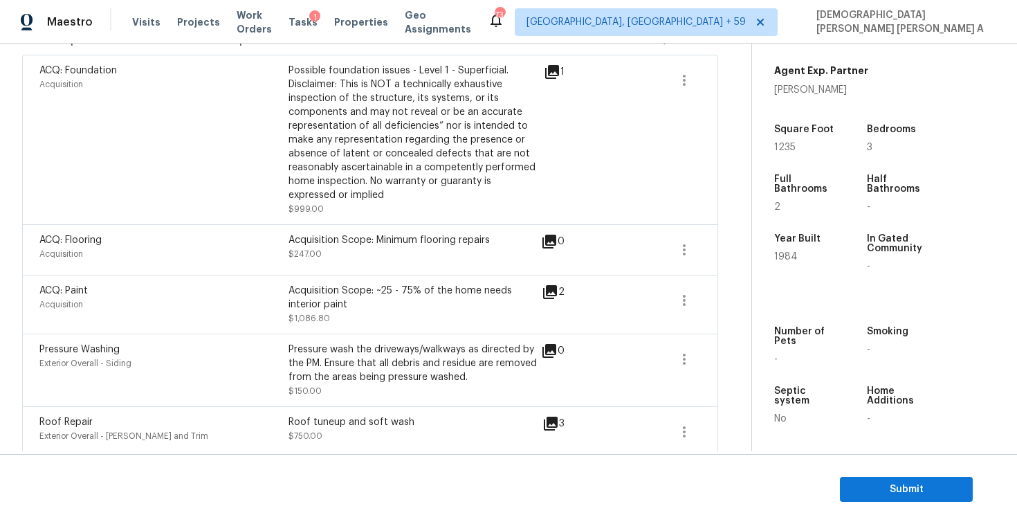
scroll to position [402, 0]
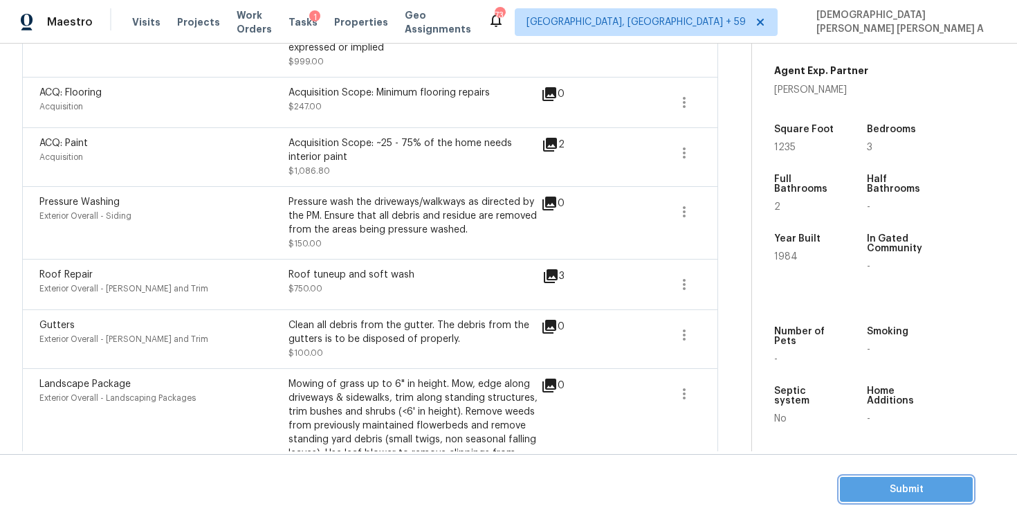
click at [908, 498] on button "Submit" at bounding box center [906, 490] width 133 height 26
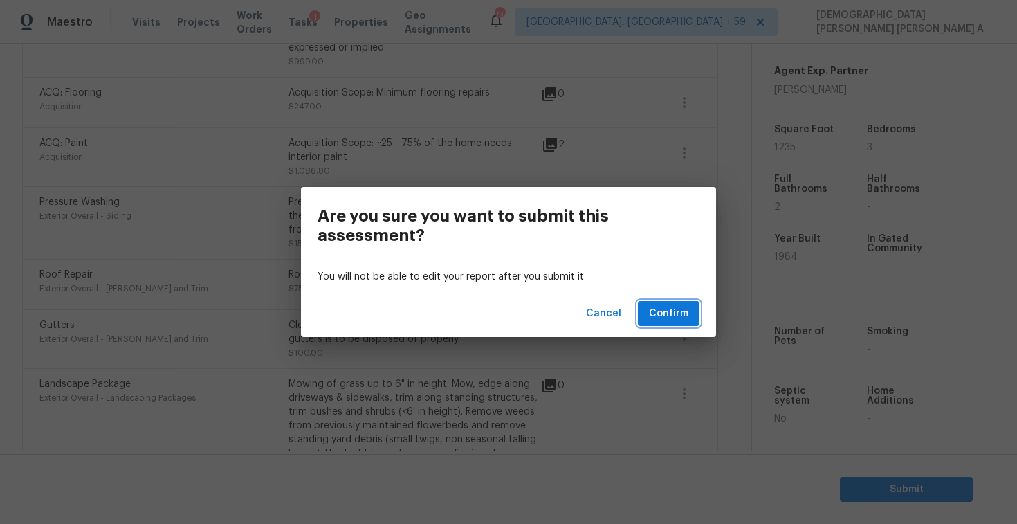
click at [673, 316] on span "Confirm" at bounding box center [668, 313] width 39 height 17
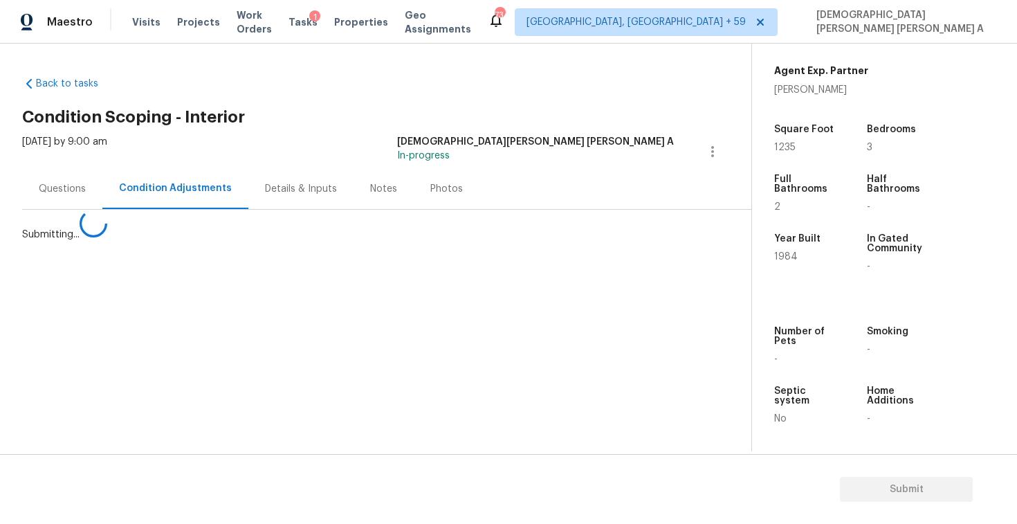
scroll to position [0, 0]
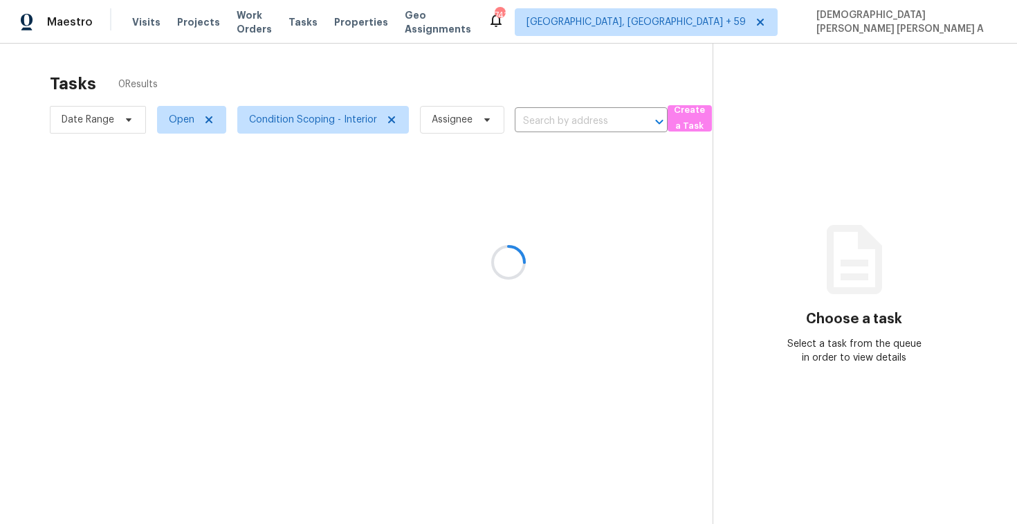
click at [136, 30] on div at bounding box center [508, 262] width 1017 height 524
click at [136, 28] on div at bounding box center [508, 262] width 1017 height 524
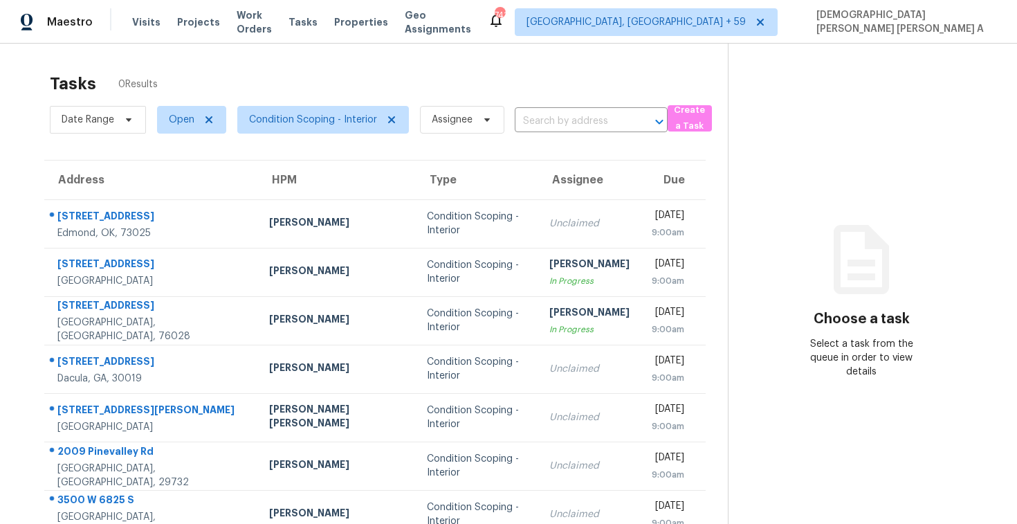
click at [136, 28] on span "Visits" at bounding box center [146, 22] width 28 height 14
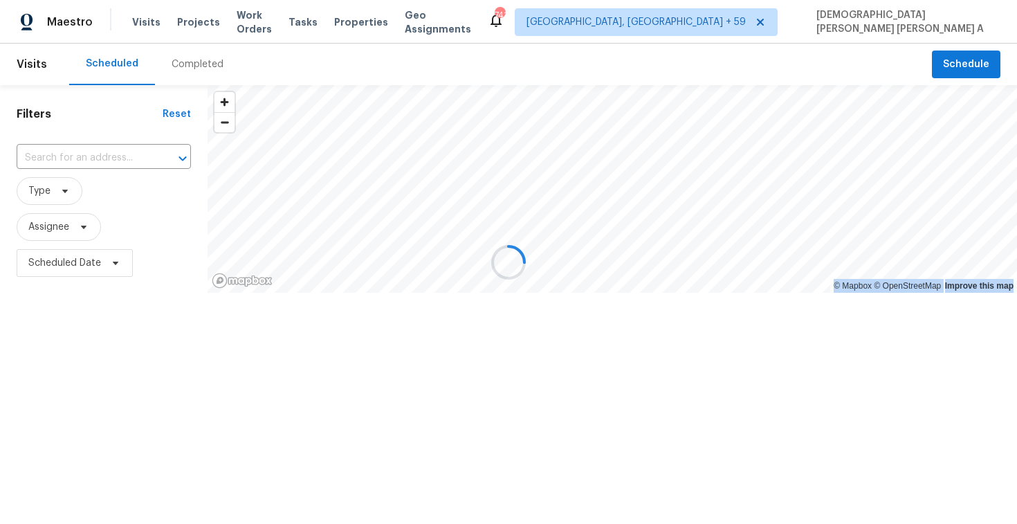
click at [136, 28] on div at bounding box center [508, 262] width 1017 height 524
click at [199, 59] on div "Completed" at bounding box center [198, 64] width 52 height 14
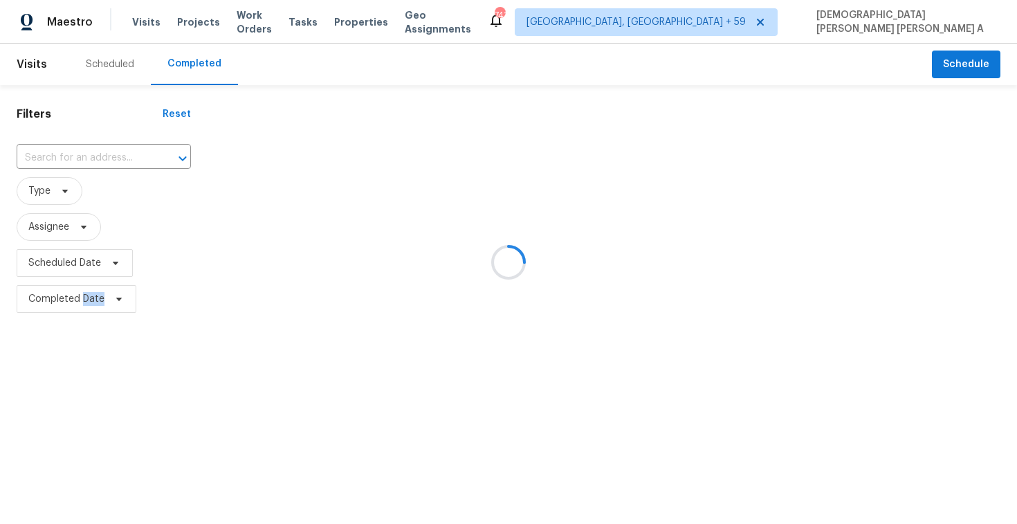
click at [199, 59] on div at bounding box center [508, 262] width 1017 height 524
click at [101, 153] on div at bounding box center [508, 262] width 1017 height 524
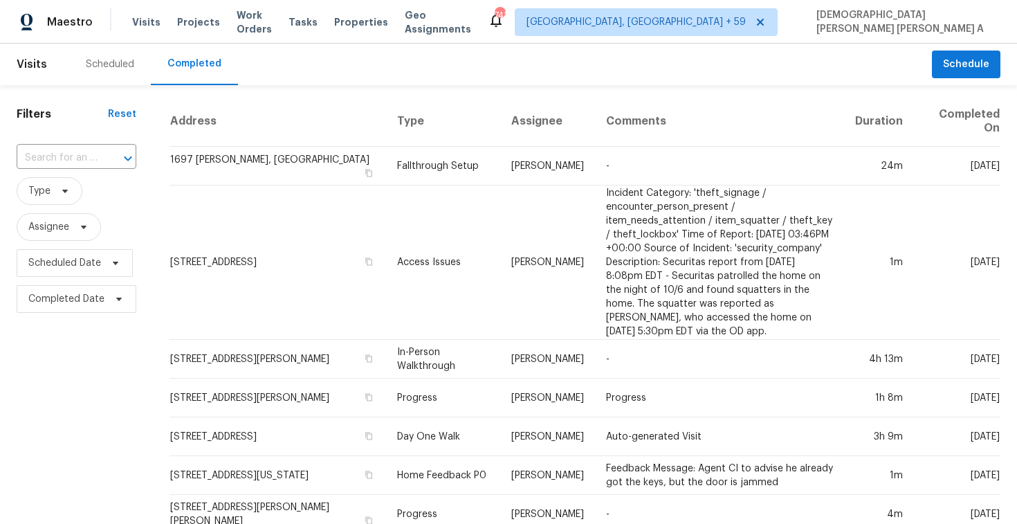
click at [101, 153] on div at bounding box center [118, 158] width 36 height 19
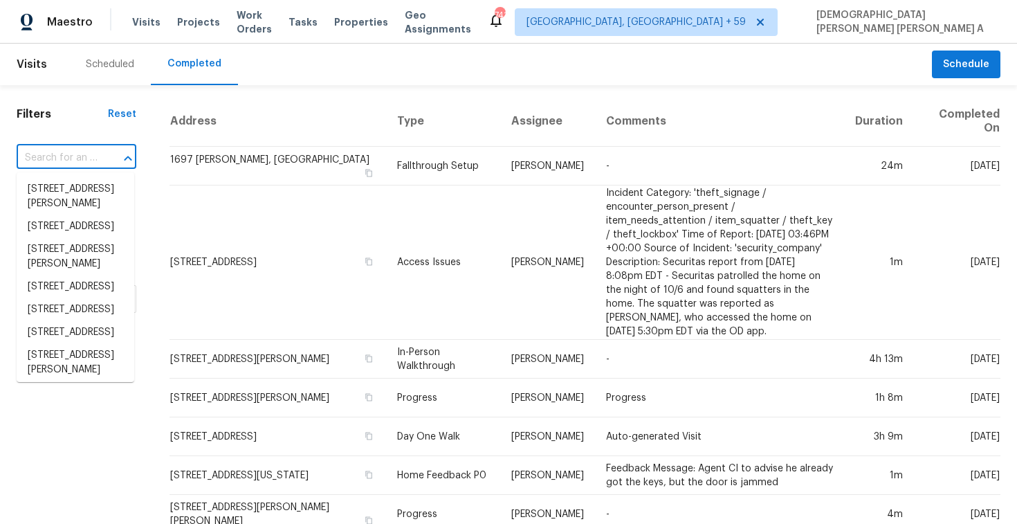
paste input "[STREET_ADDRESS]"
type input "[STREET_ADDRESS]"
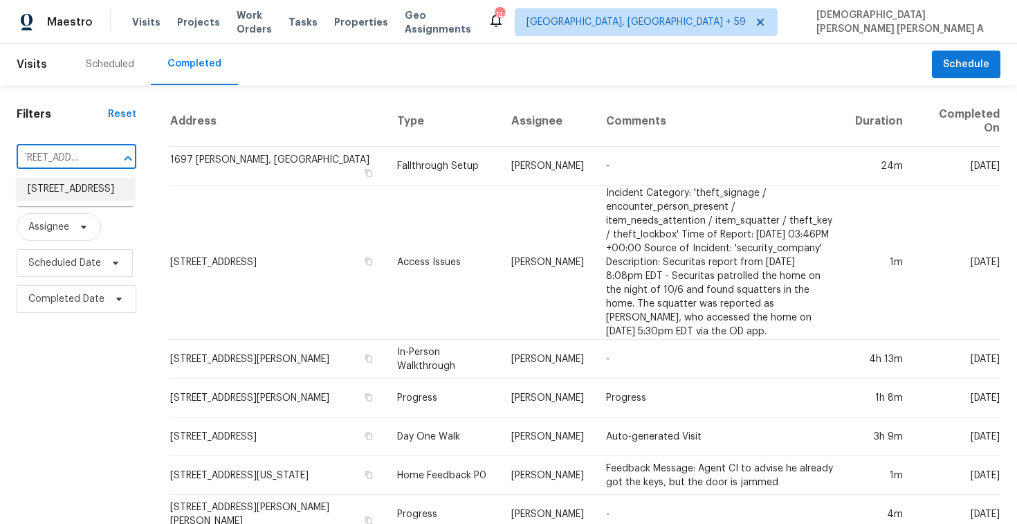
click at [100, 198] on li "[STREET_ADDRESS]" at bounding box center [76, 189] width 118 height 23
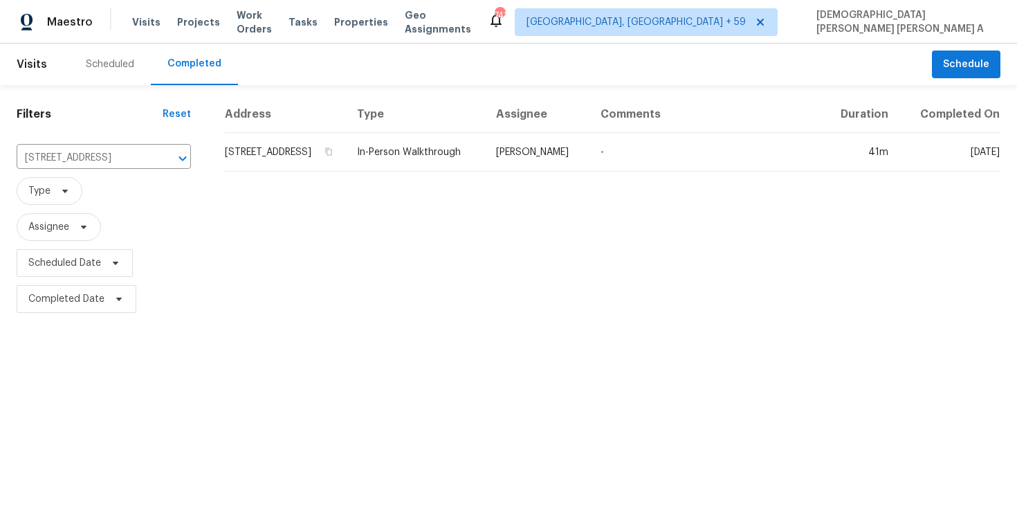
click at [485, 172] on td "In-Person Walkthrough" at bounding box center [415, 152] width 139 height 39
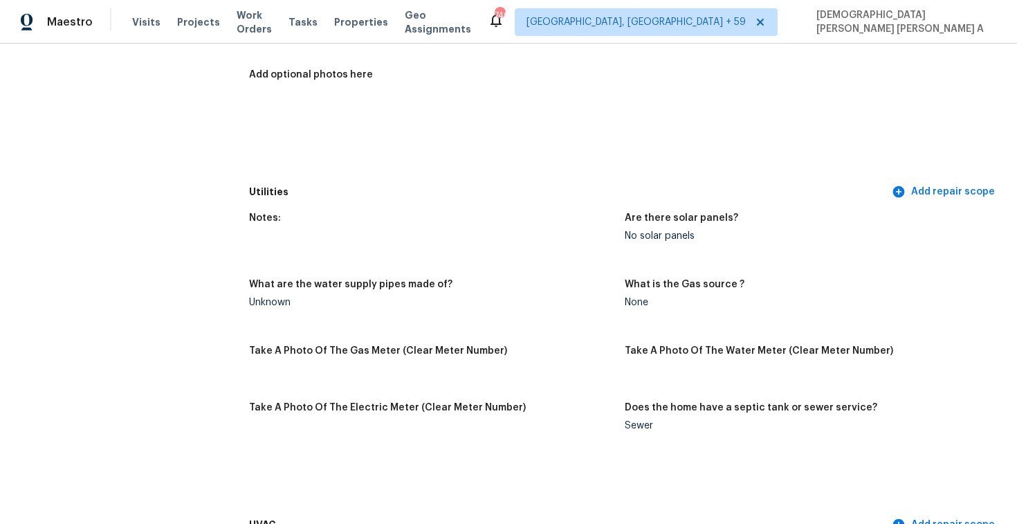
scroll to position [2578, 0]
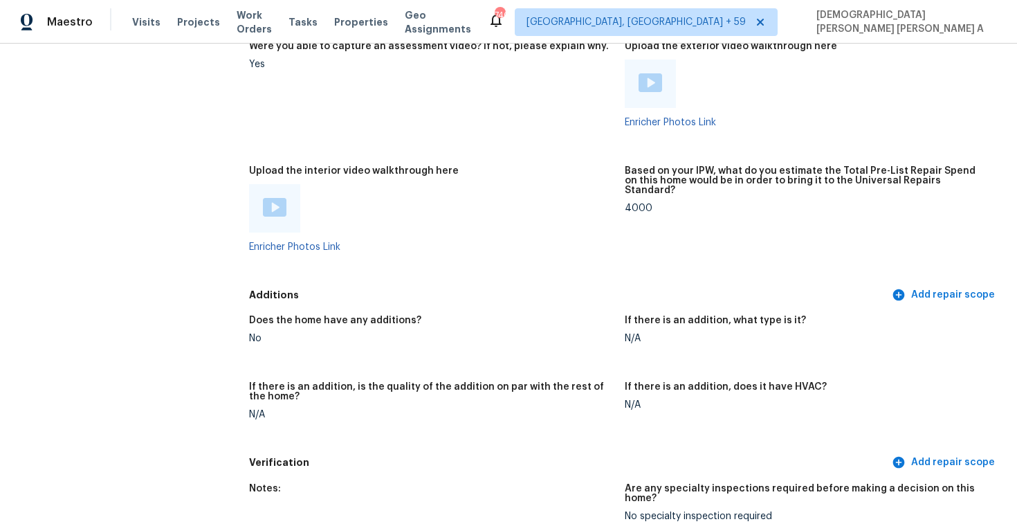
click at [277, 199] on img at bounding box center [275, 207] width 24 height 19
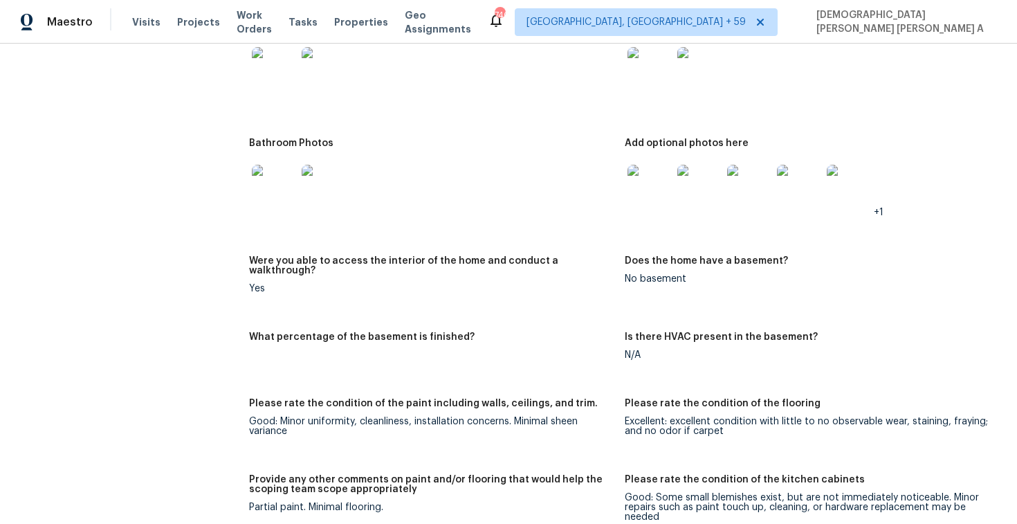
scroll to position [1588, 0]
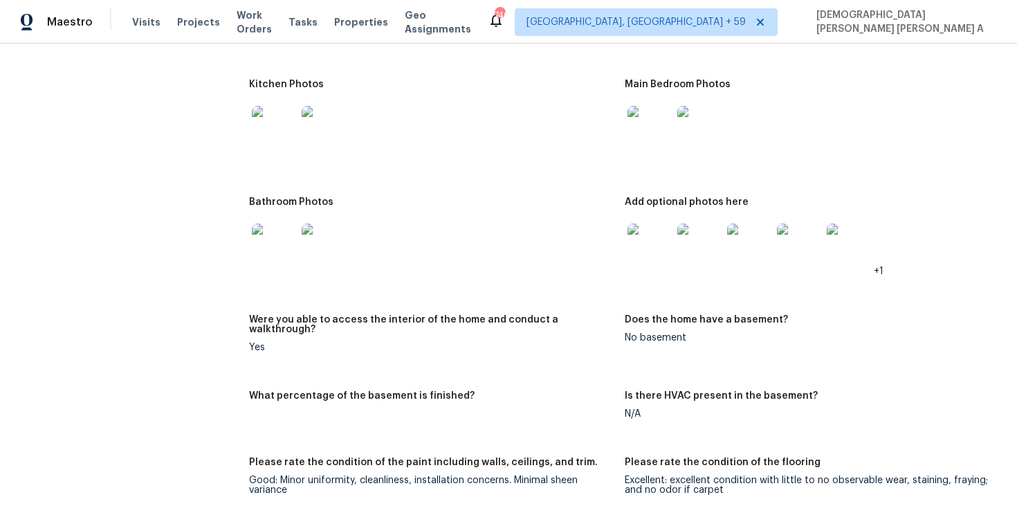
click at [639, 129] on img at bounding box center [649, 128] width 44 height 44
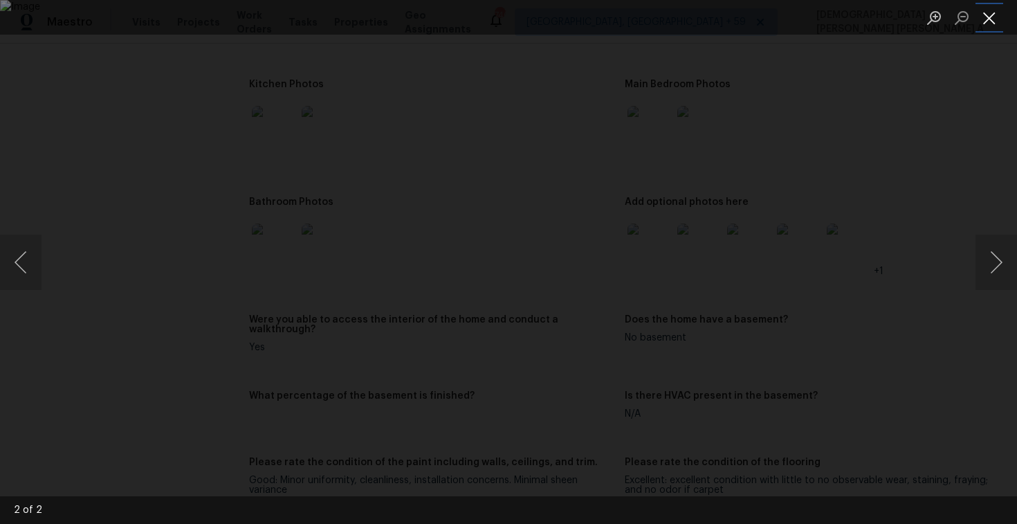
click at [993, 13] on button "Close lightbox" at bounding box center [989, 18] width 28 height 24
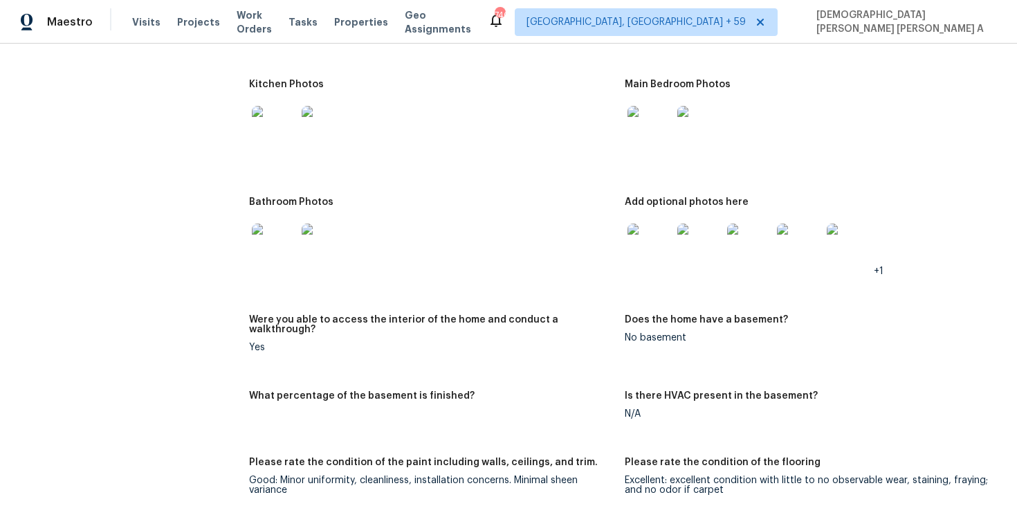
click at [636, 246] on img at bounding box center [649, 245] width 44 height 44
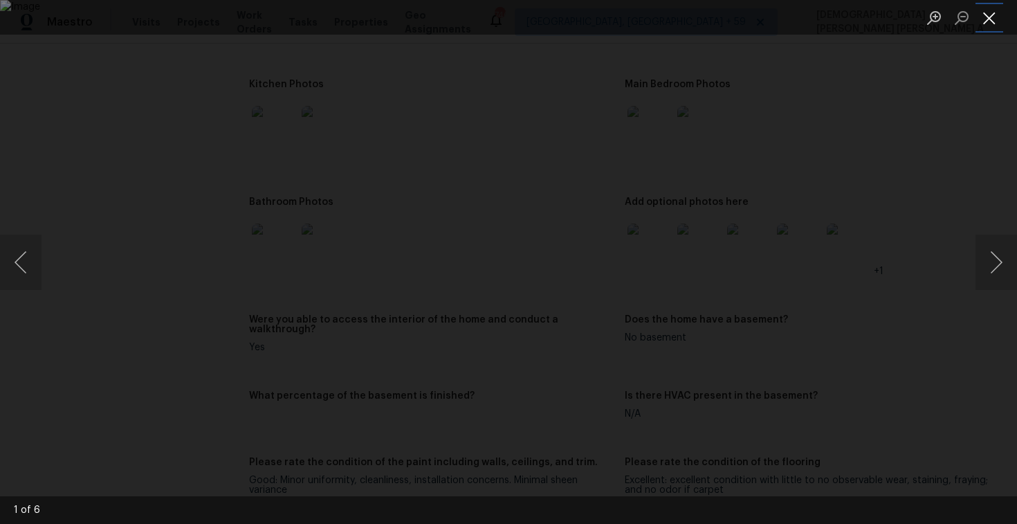
click at [1000, 28] on button "Close lightbox" at bounding box center [989, 18] width 28 height 24
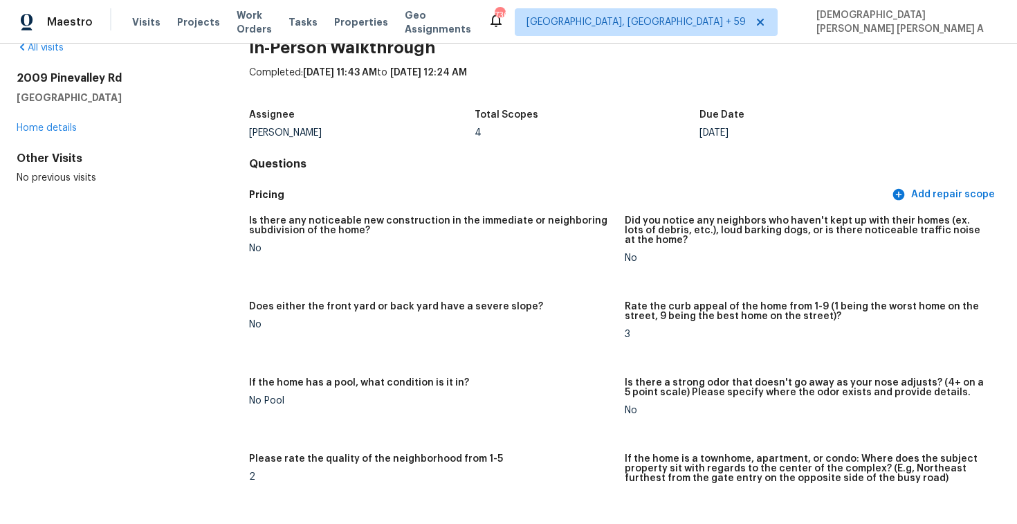
scroll to position [0, 0]
